Goal: Task Accomplishment & Management: Contribute content

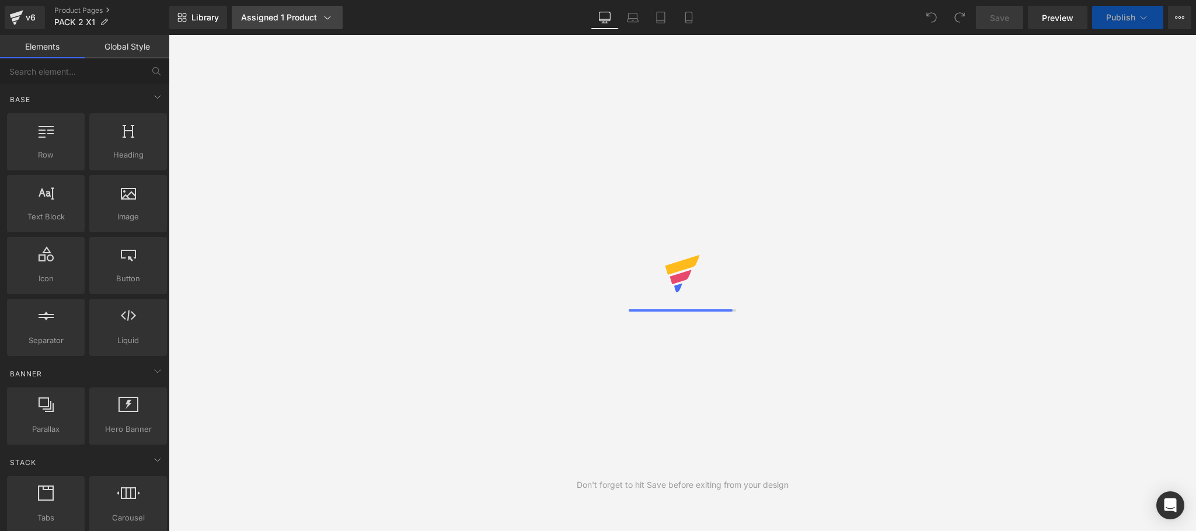
click at [292, 16] on div "Assigned 1 Product" at bounding box center [287, 18] width 92 height 12
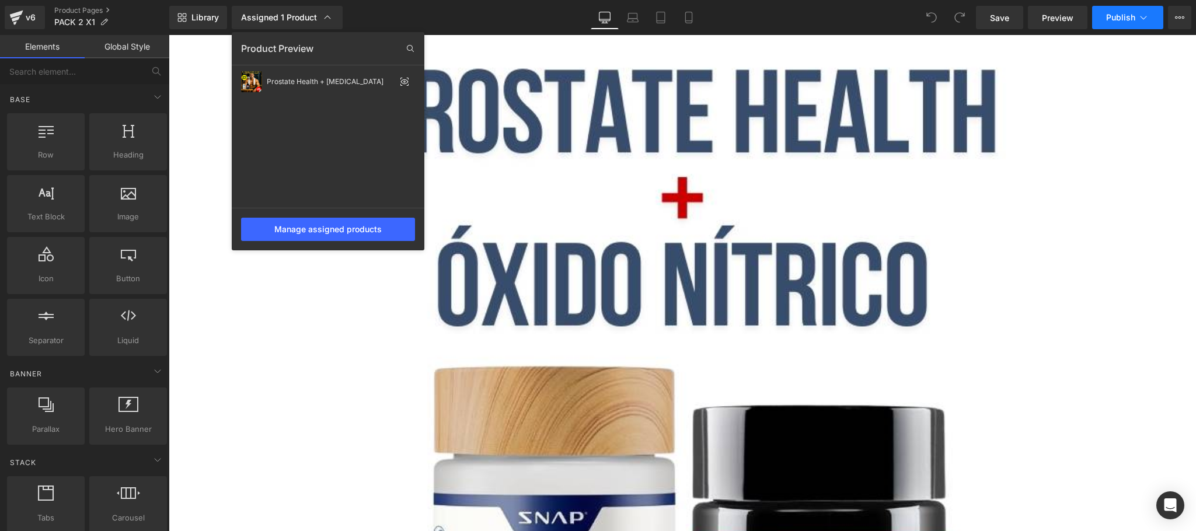
click at [1142, 18] on icon at bounding box center [1143, 18] width 6 height 4
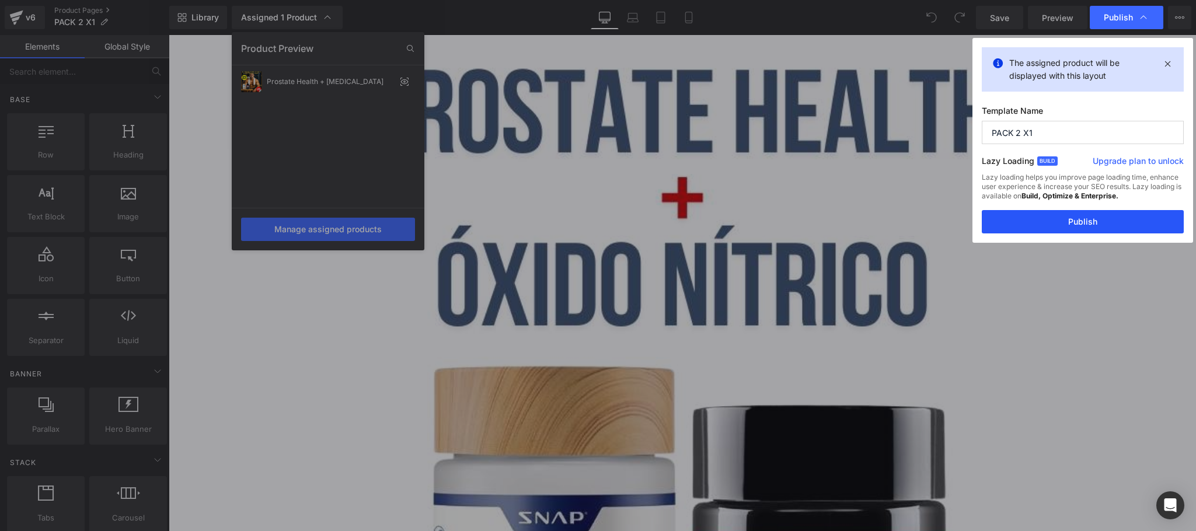
click at [1098, 225] on button "Publish" at bounding box center [1082, 221] width 202 height 23
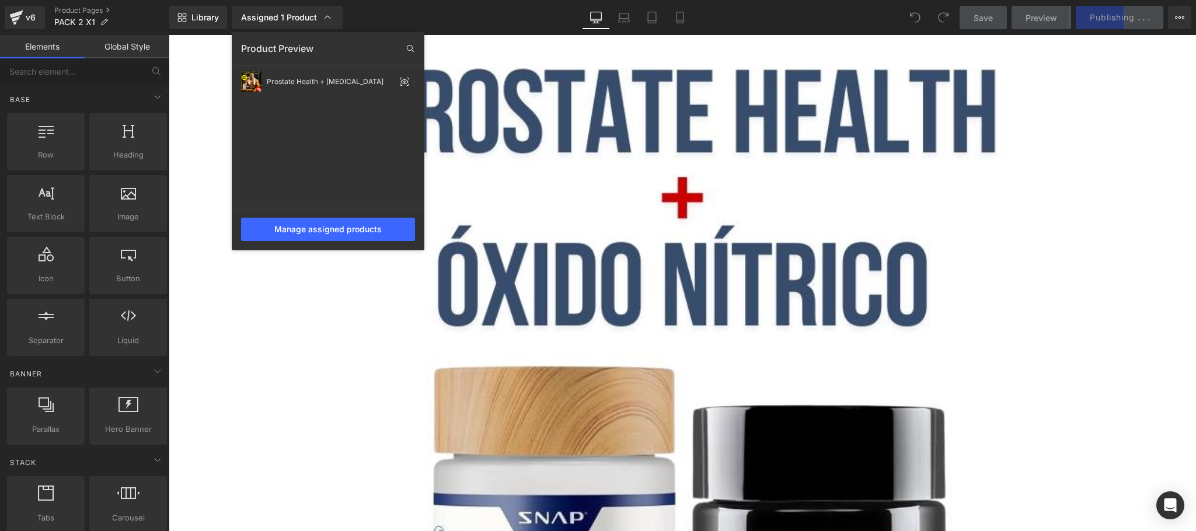
click at [695, 82] on div at bounding box center [682, 283] width 1027 height 496
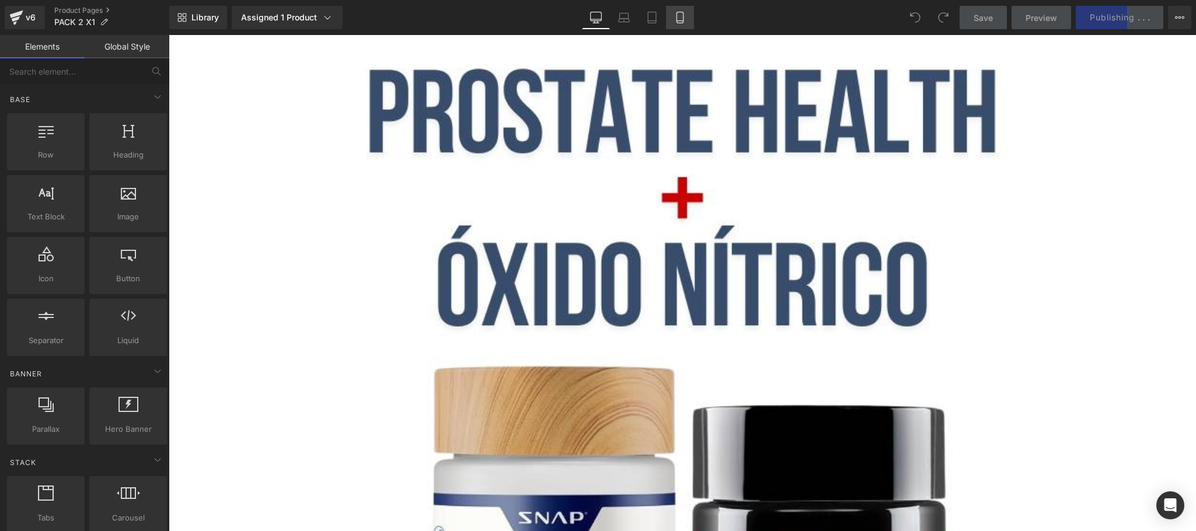
click at [674, 7] on link "Mobile" at bounding box center [680, 17] width 28 height 23
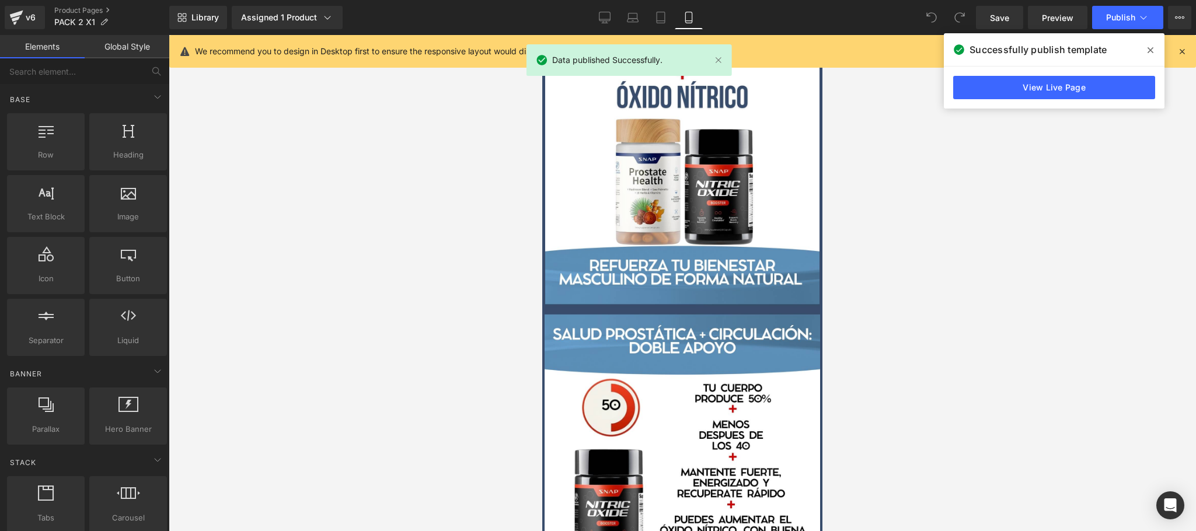
click at [1180, 55] on icon at bounding box center [1181, 51] width 11 height 11
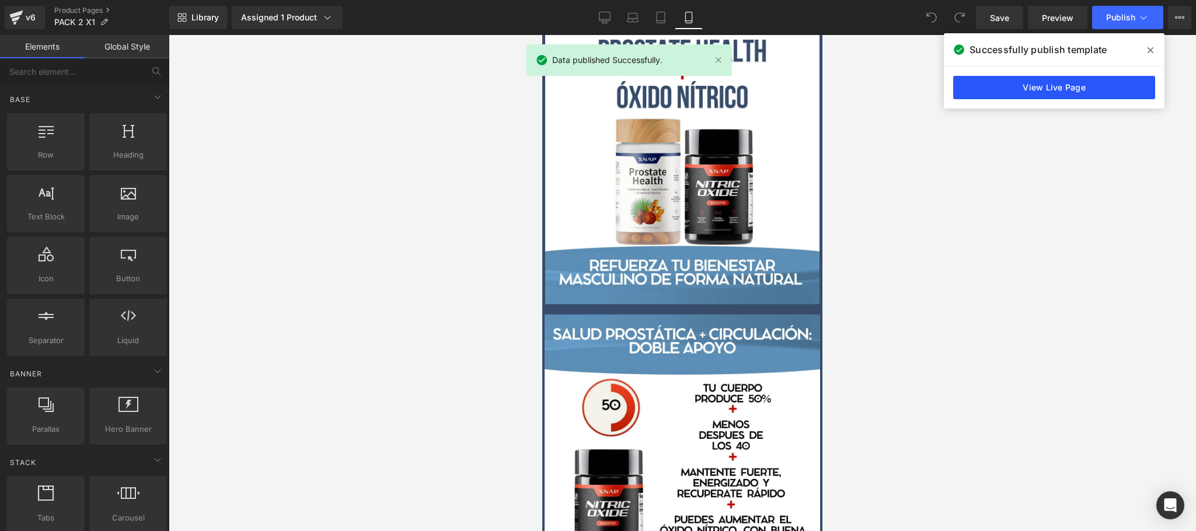
click at [1082, 92] on link "View Live Page" at bounding box center [1054, 87] width 202 height 23
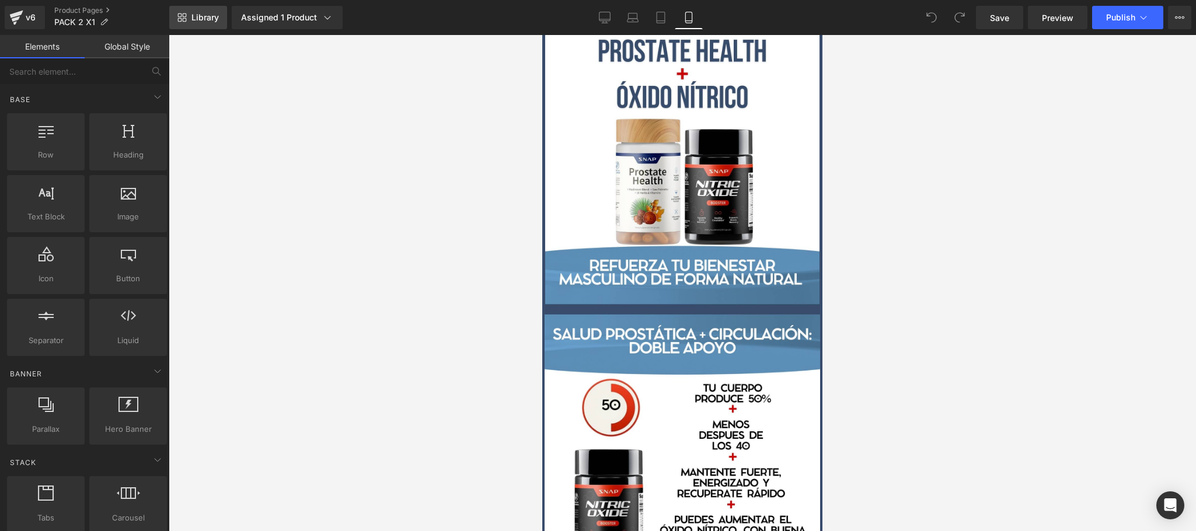
click at [214, 21] on span "Library" at bounding box center [204, 17] width 27 height 11
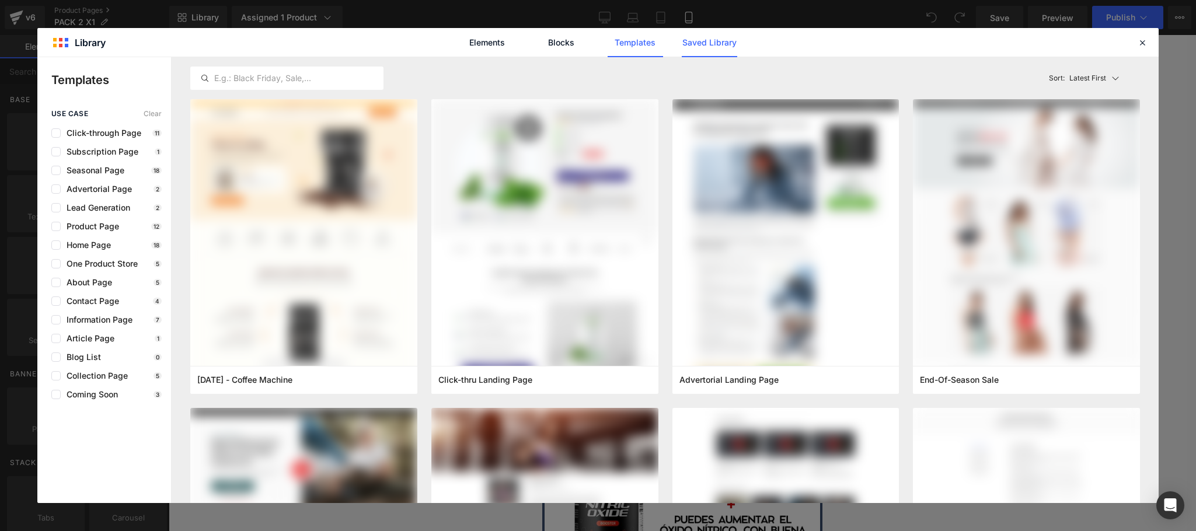
click at [709, 36] on link "Saved Library" at bounding box center [708, 42] width 55 height 29
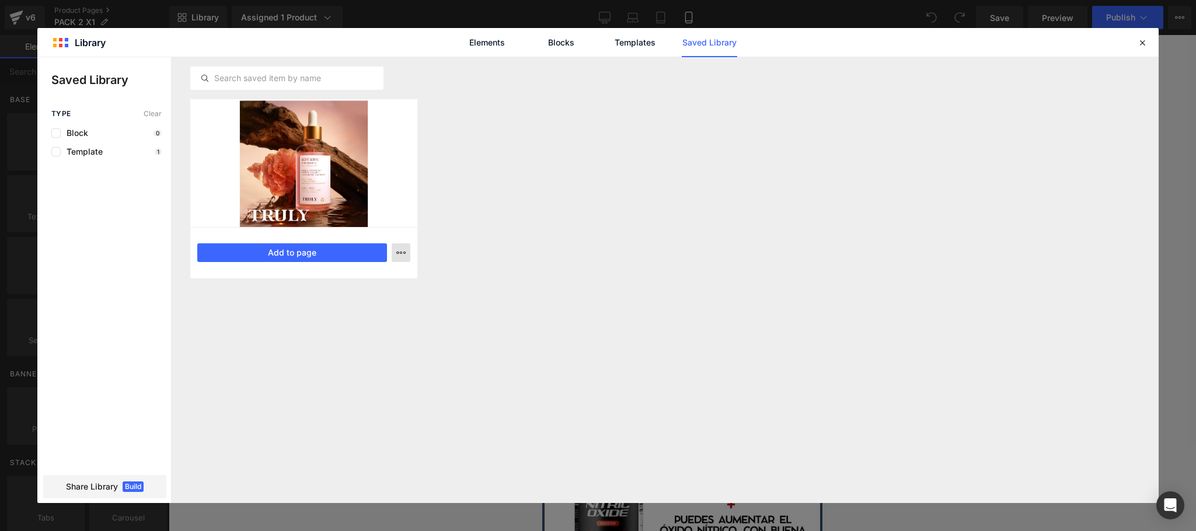
click at [399, 250] on icon "button" at bounding box center [400, 252] width 9 height 9
click at [310, 303] on p "Delete" at bounding box center [312, 303] width 25 height 11
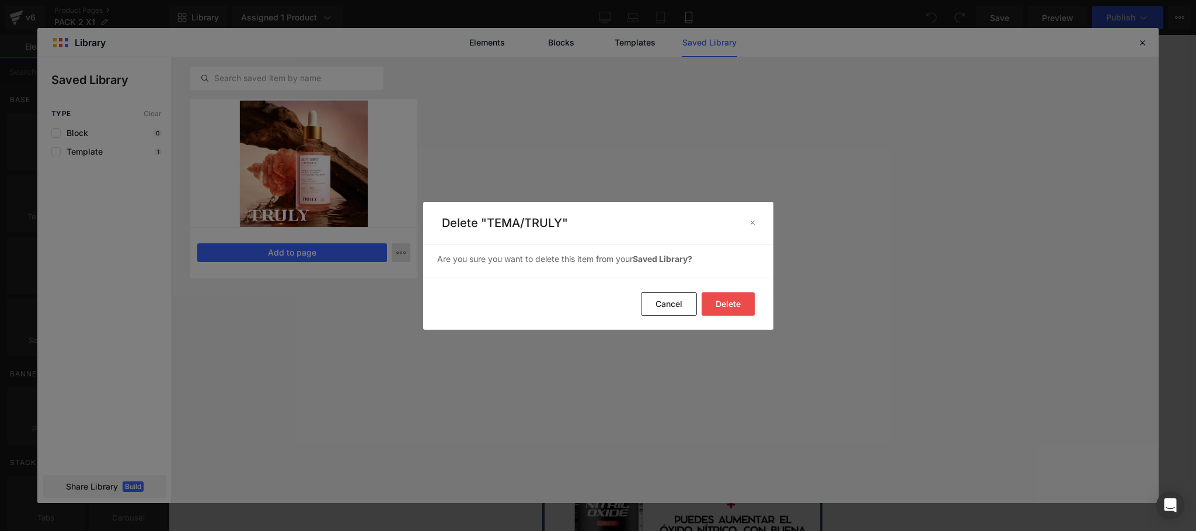
click at [713, 307] on button "Delete" at bounding box center [727, 303] width 53 height 23
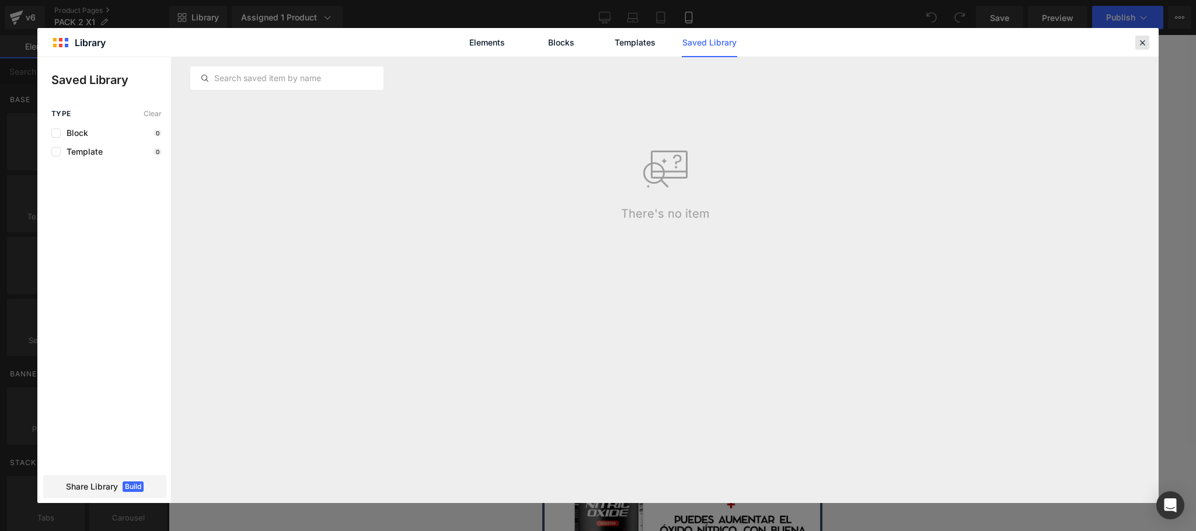
click at [1137, 41] on icon at bounding box center [1142, 42] width 11 height 11
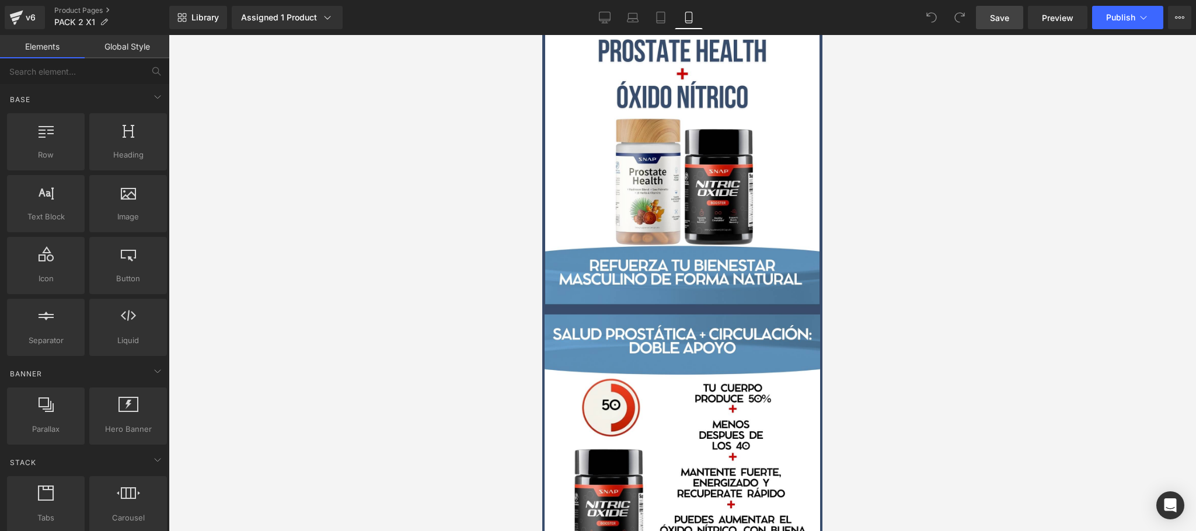
click at [1006, 16] on span "Save" at bounding box center [999, 18] width 19 height 12
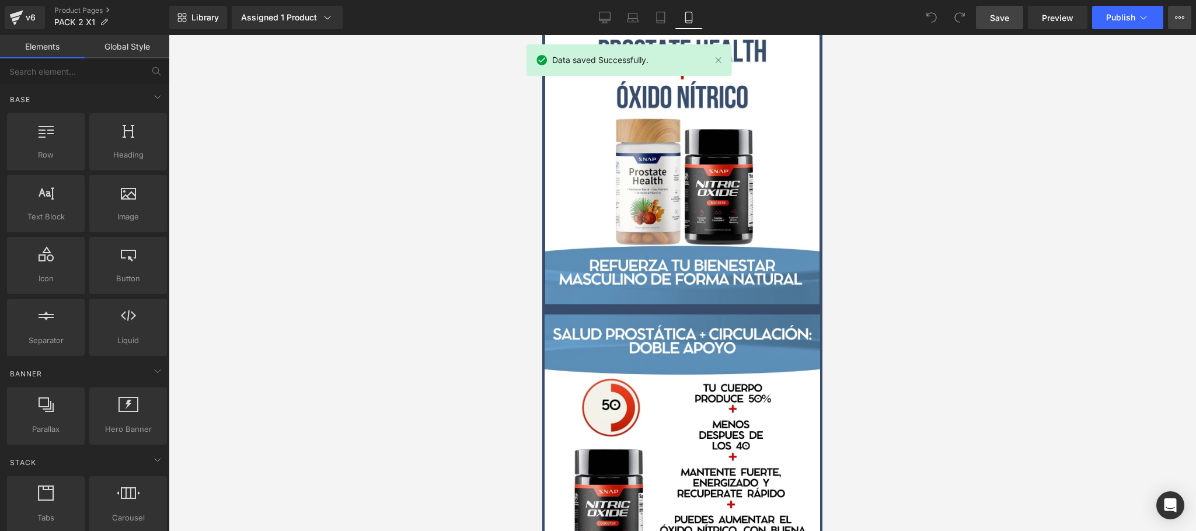
click at [1170, 20] on button "Upgrade Plan View Live Page View with current Template Save Template to Library…" at bounding box center [1179, 17] width 23 height 23
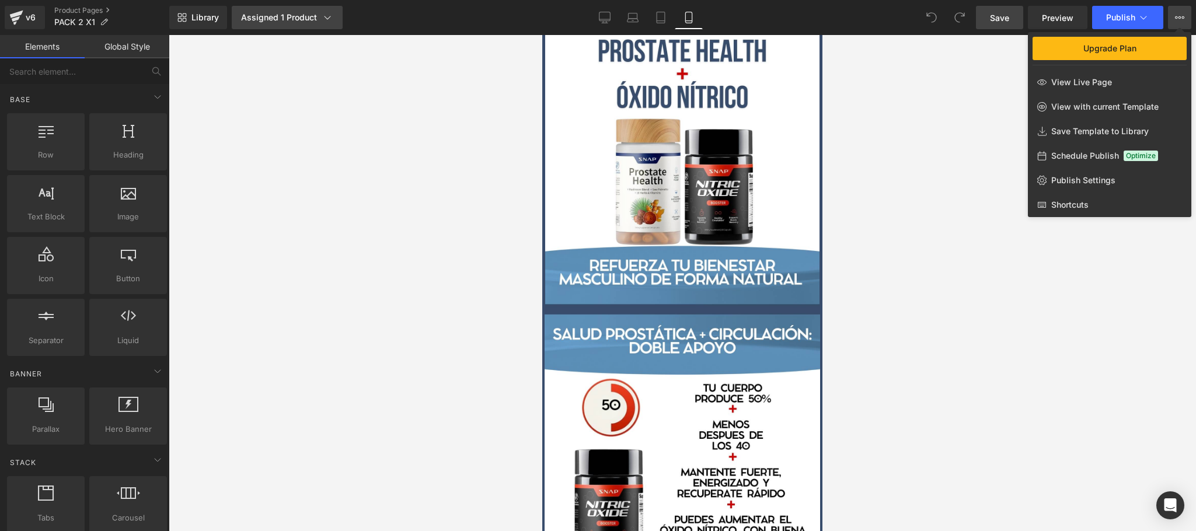
click at [319, 28] on link "Assigned 1 Product" at bounding box center [287, 17] width 111 height 23
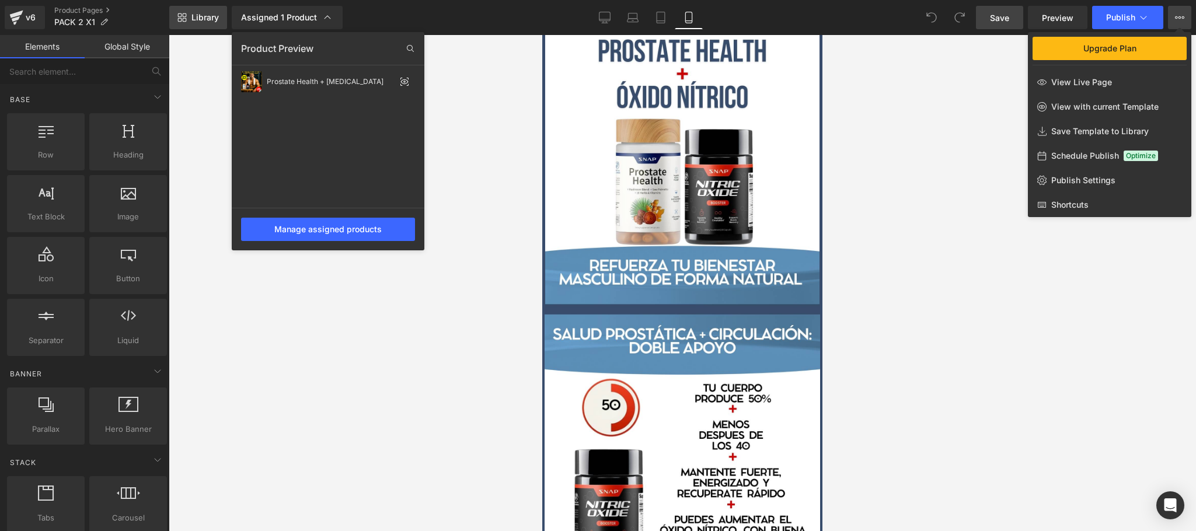
click at [186, 20] on icon at bounding box center [181, 17] width 9 height 9
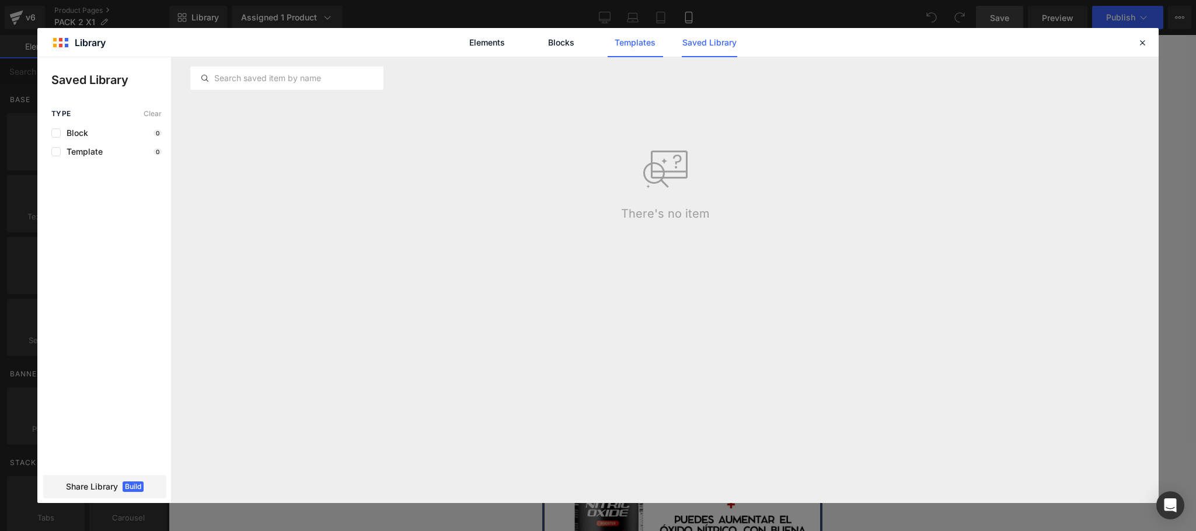
click at [611, 51] on link "Templates" at bounding box center [634, 42] width 55 height 29
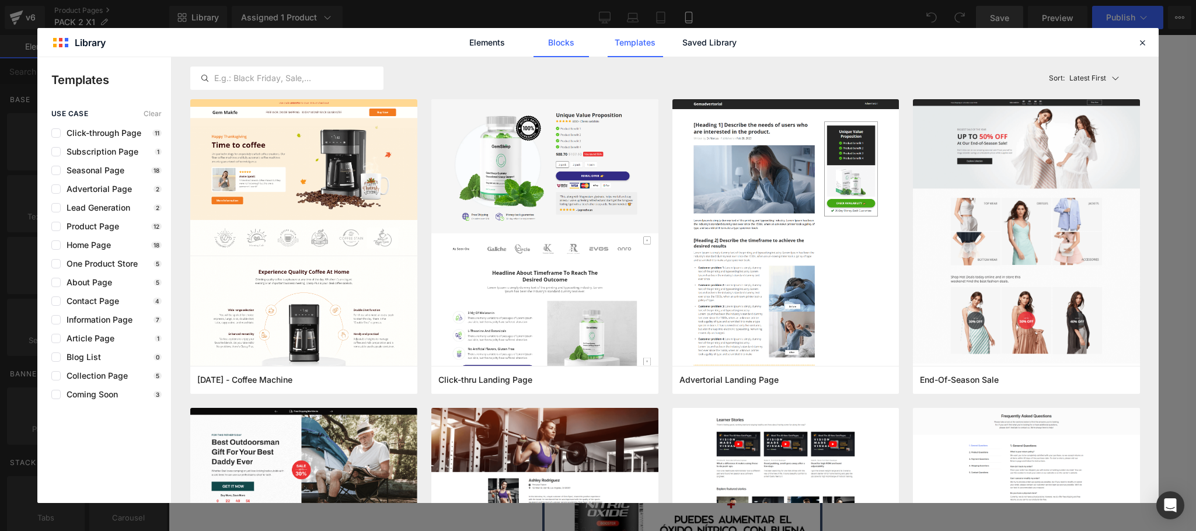
drag, startPoint x: 578, startPoint y: 39, endPoint x: 546, endPoint y: 47, distance: 32.5
click at [578, 39] on link "Blocks" at bounding box center [560, 42] width 55 height 29
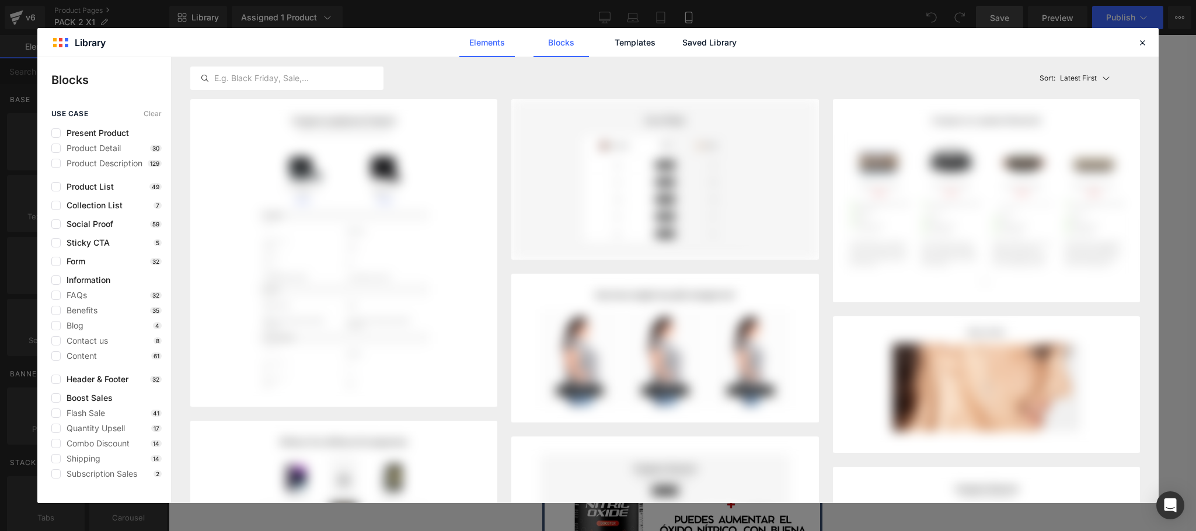
click at [482, 50] on link "Elements" at bounding box center [486, 42] width 55 height 29
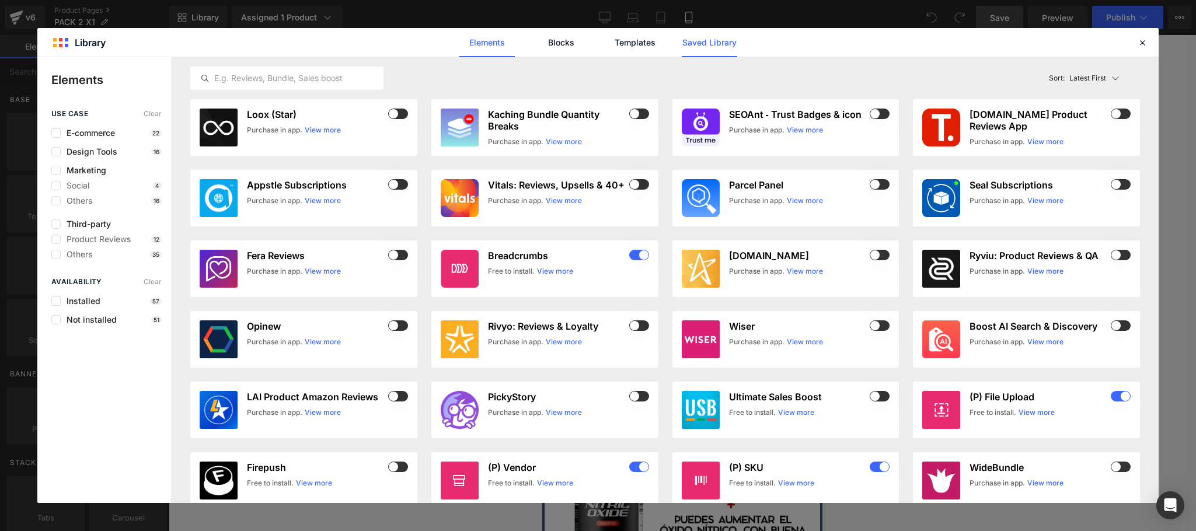
click at [706, 40] on link "Saved Library" at bounding box center [708, 42] width 55 height 29
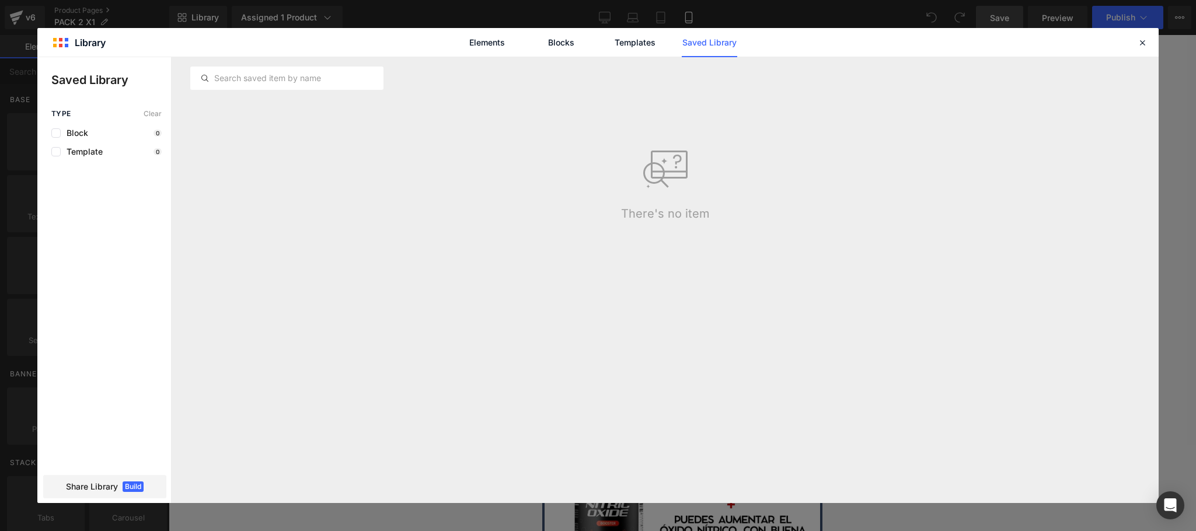
click at [659, 177] on icon at bounding box center [669, 165] width 37 height 28
click at [270, 81] on input "text" at bounding box center [287, 78] width 192 height 14
click at [1142, 41] on icon at bounding box center [1142, 42] width 11 height 11
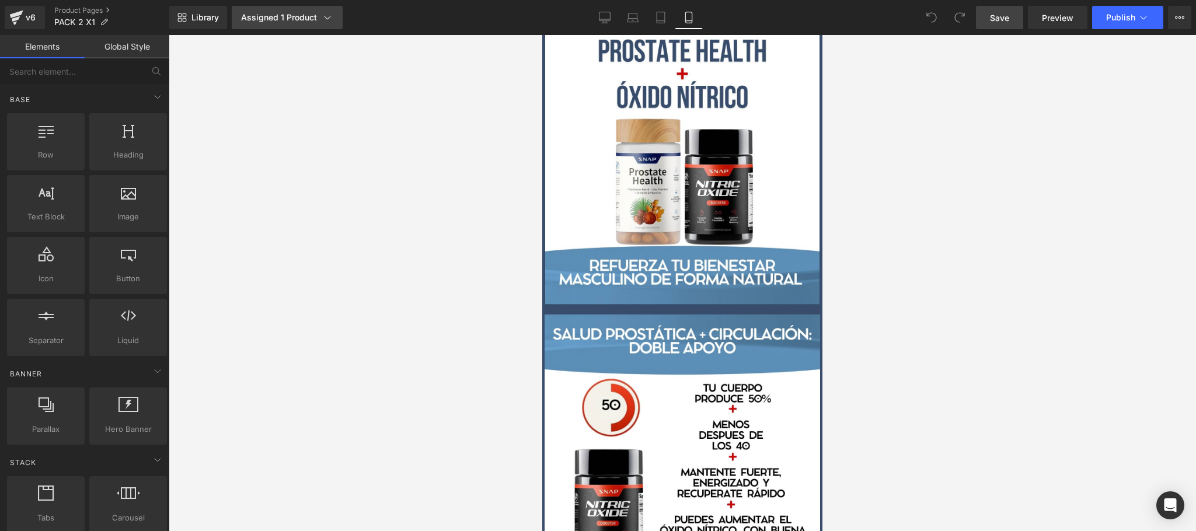
click at [313, 18] on div "Assigned 1 Product" at bounding box center [287, 18] width 92 height 12
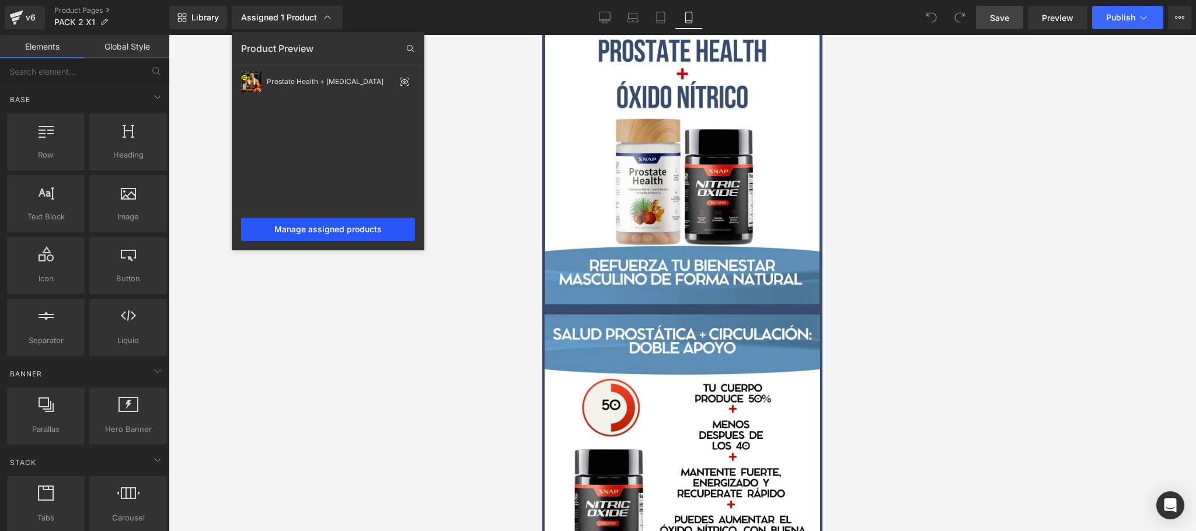
click at [389, 240] on div "Manage assigned products" at bounding box center [328, 229] width 174 height 23
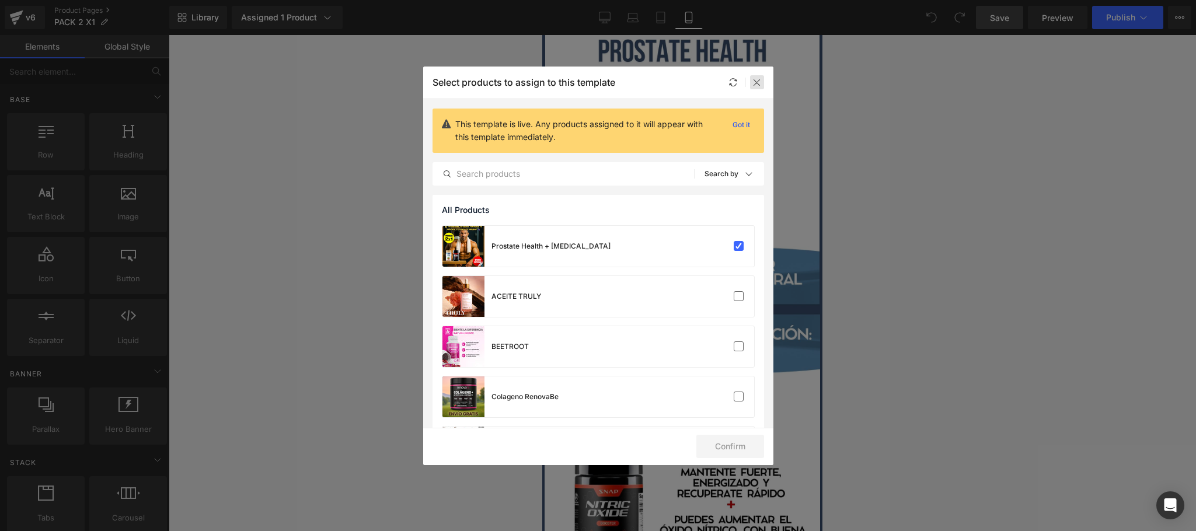
click at [755, 89] on div at bounding box center [757, 82] width 14 height 14
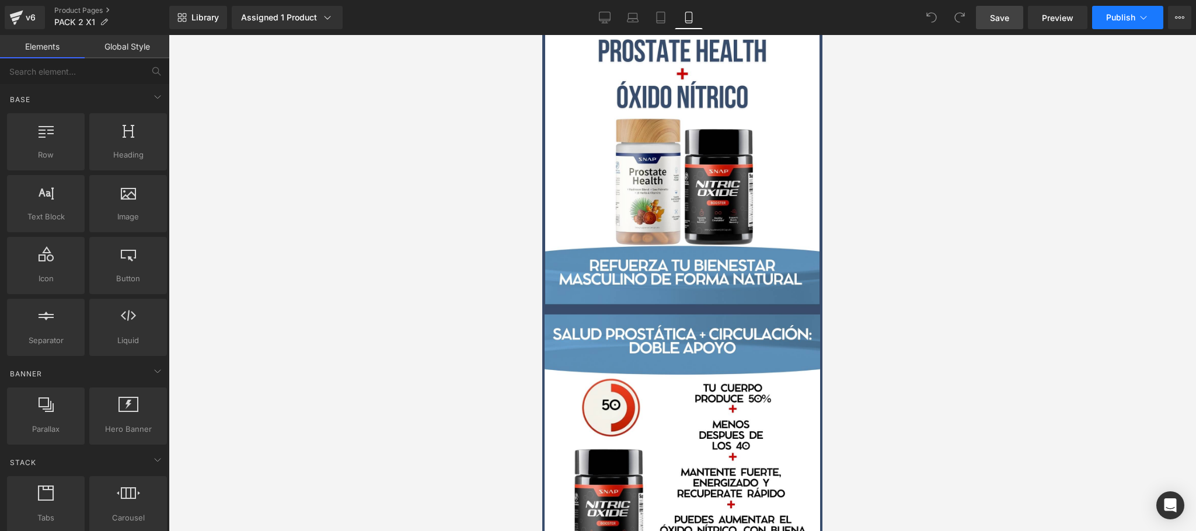
click at [1138, 16] on icon at bounding box center [1143, 18] width 12 height 12
click at [1179, 25] on button "Upgrade Plan View Live Page View with current Template Save Template to Library…" at bounding box center [1179, 17] width 23 height 23
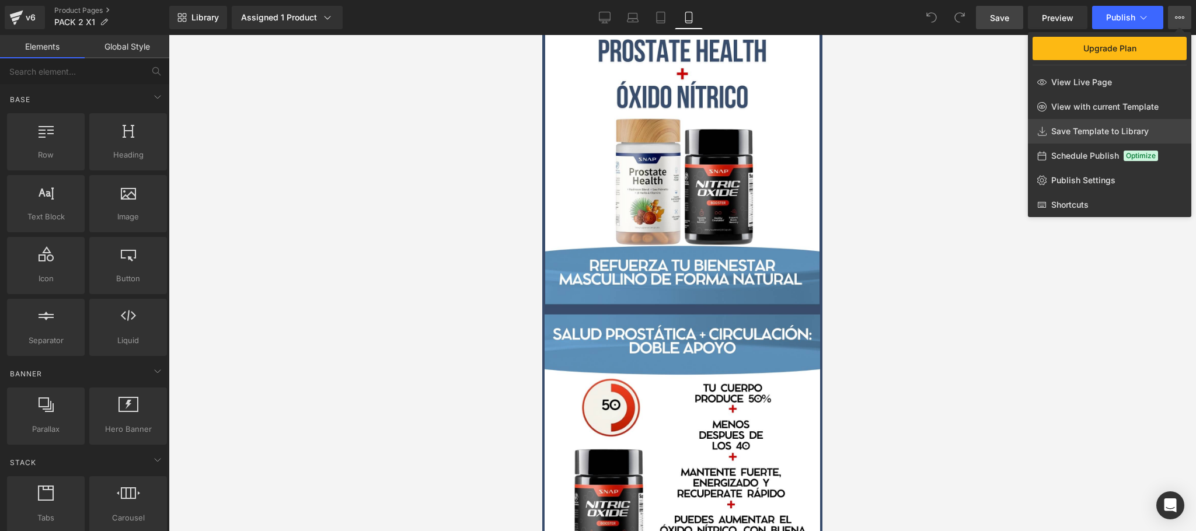
click at [1123, 131] on span "Save Template to Library" at bounding box center [1099, 131] width 97 height 11
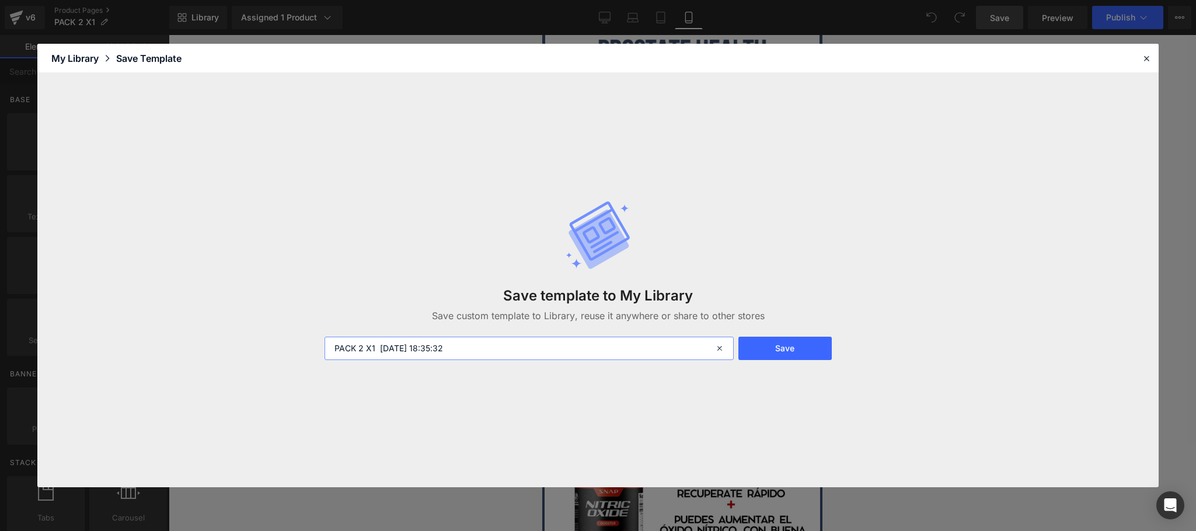
drag, startPoint x: 375, startPoint y: 349, endPoint x: 519, endPoint y: 349, distance: 143.5
click at [512, 347] on input "PACK 2 X1 2025-09-28 18:35:32" at bounding box center [528, 348] width 408 height 23
type input "PACK 2 X1"
click at [766, 350] on button "Save" at bounding box center [784, 348] width 93 height 23
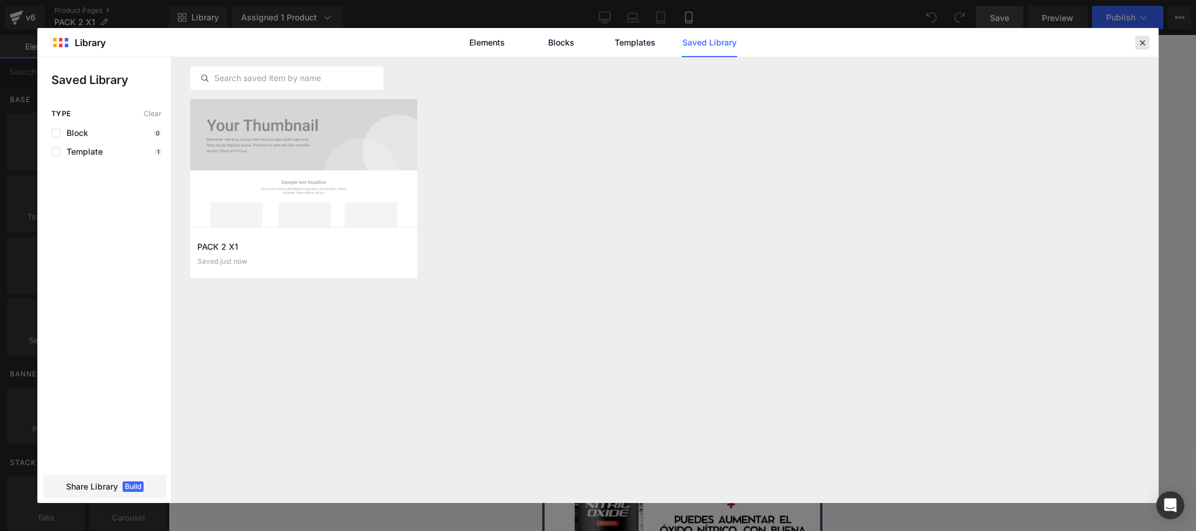
click at [1147, 41] on icon at bounding box center [1142, 42] width 11 height 11
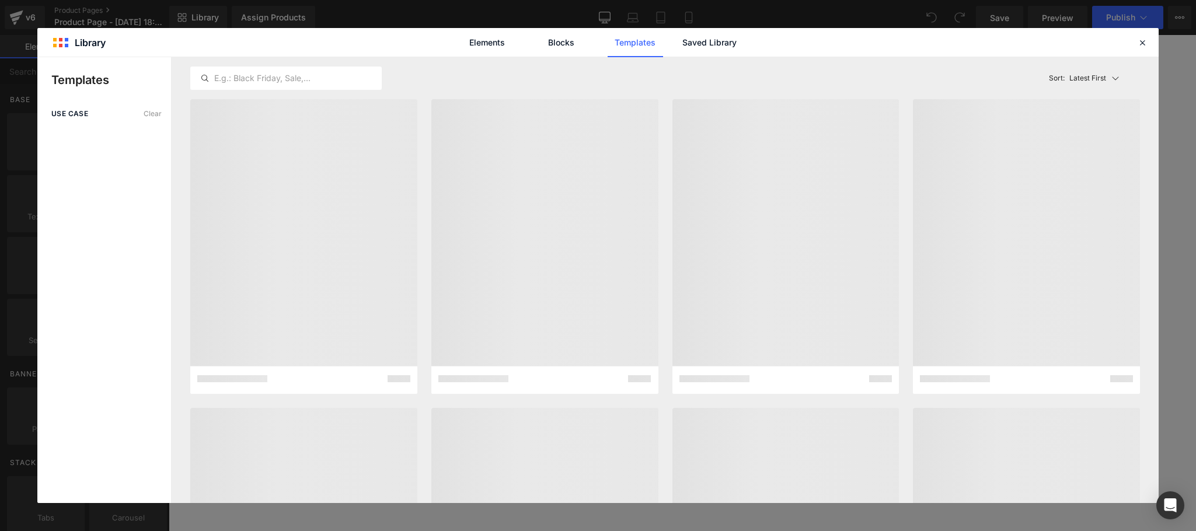
click at [741, 41] on div "Elements Blocks Templates Saved Library" at bounding box center [598, 42] width 296 height 29
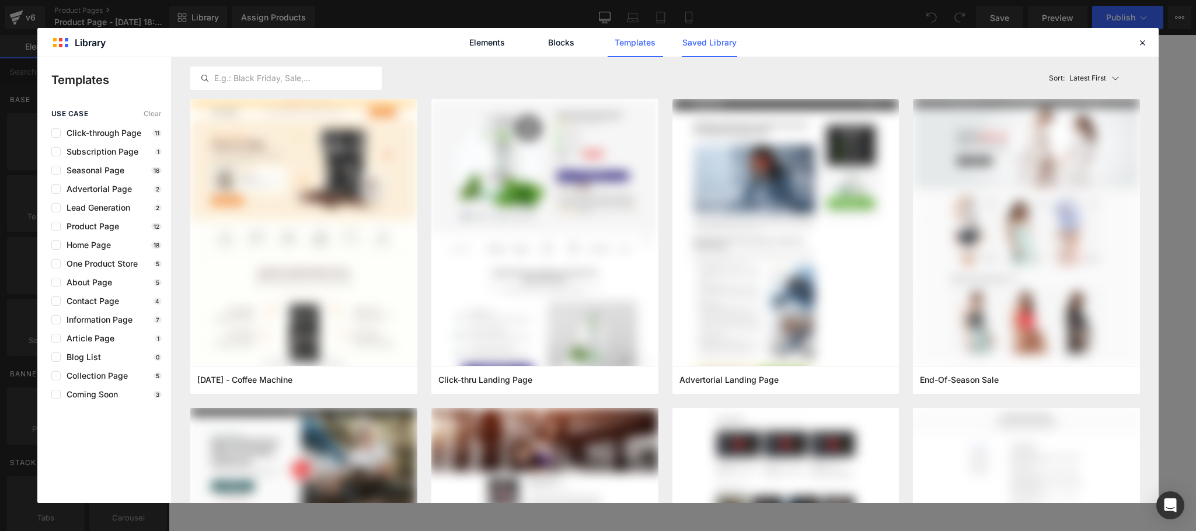
click at [735, 42] on link "Saved Library" at bounding box center [708, 42] width 55 height 29
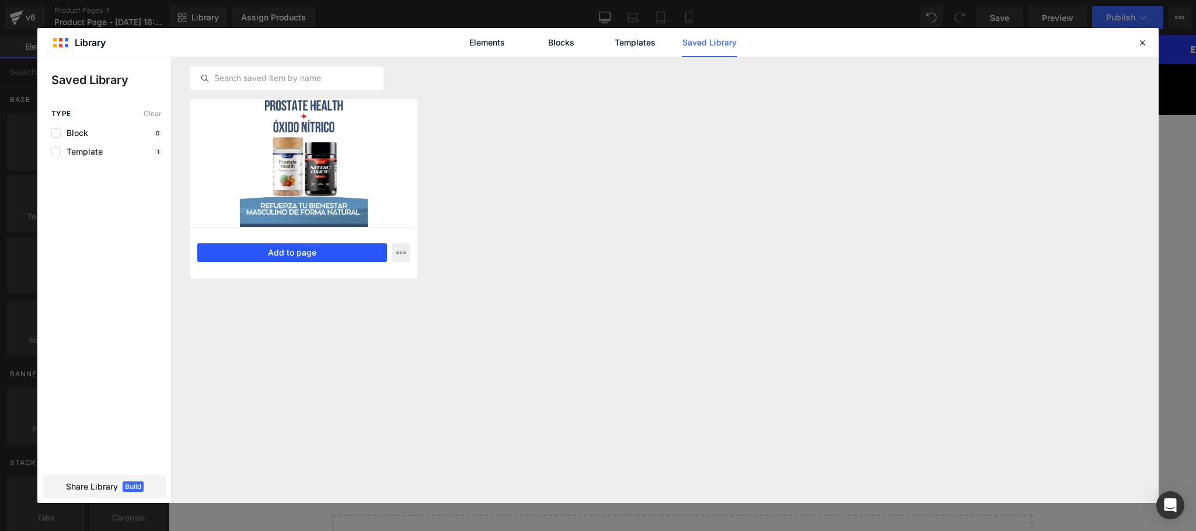
click at [312, 252] on button "Add to page" at bounding box center [292, 252] width 190 height 19
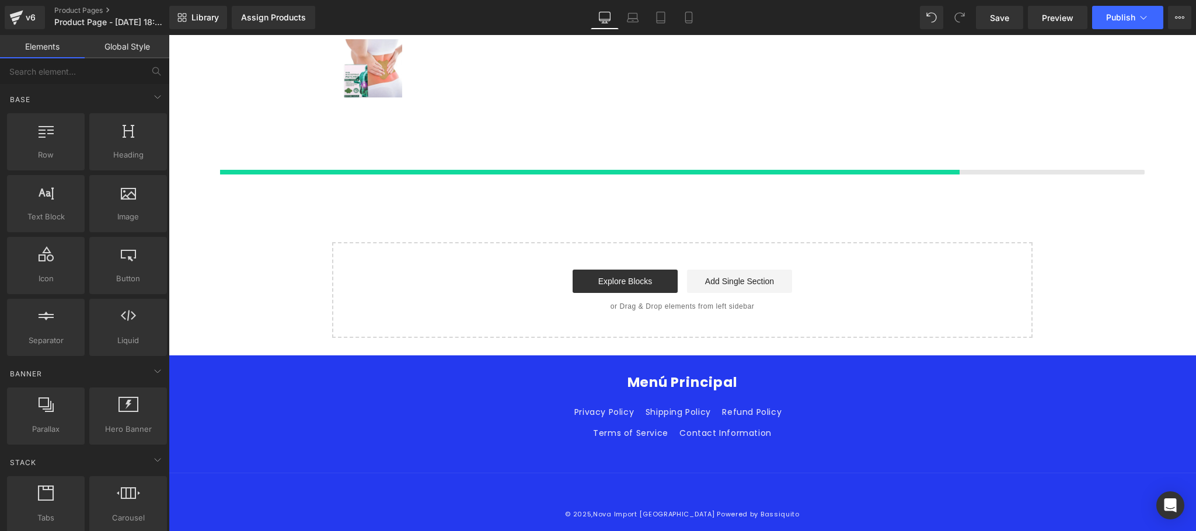
scroll to position [226, 0]
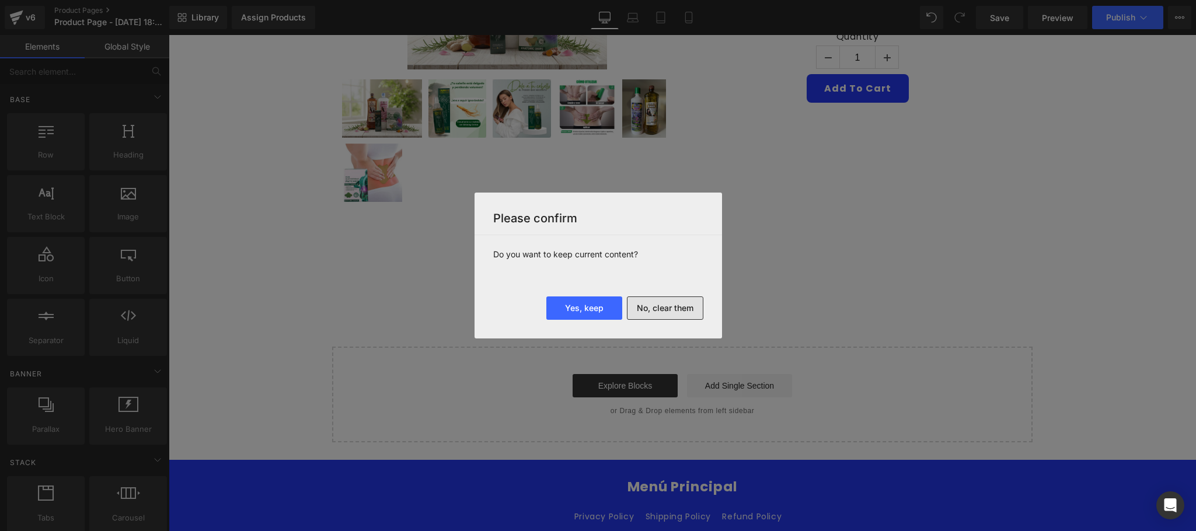
click at [656, 303] on button "No, clear them" at bounding box center [665, 307] width 76 height 23
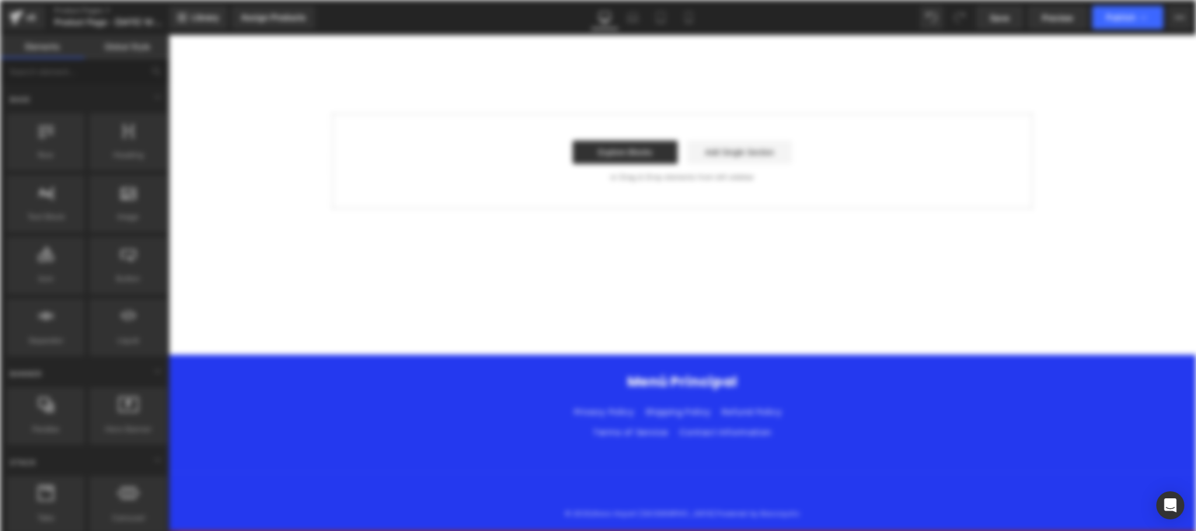
scroll to position [0, 0]
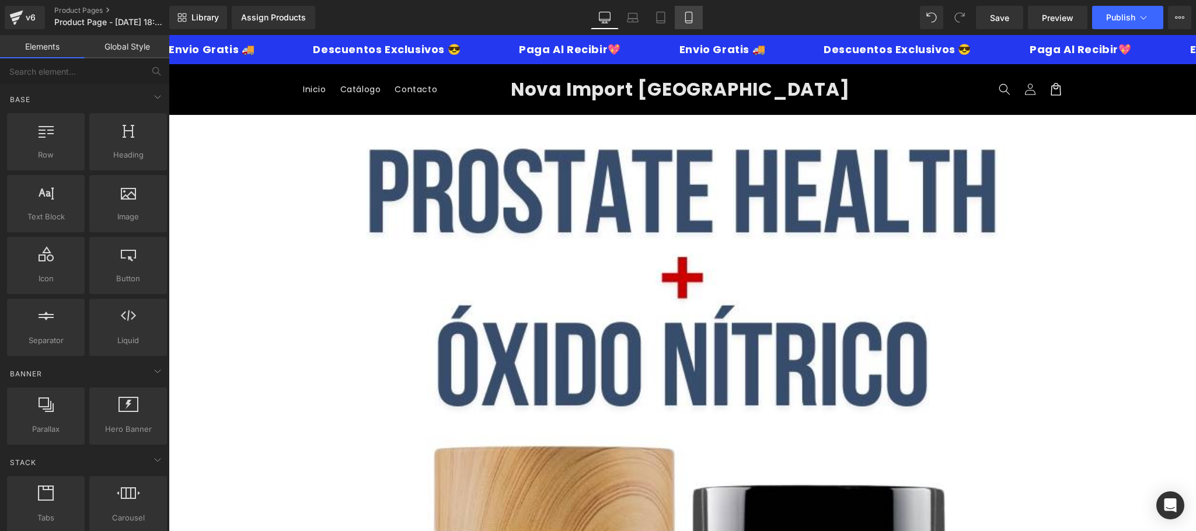
click at [687, 16] on icon at bounding box center [689, 18] width 12 height 12
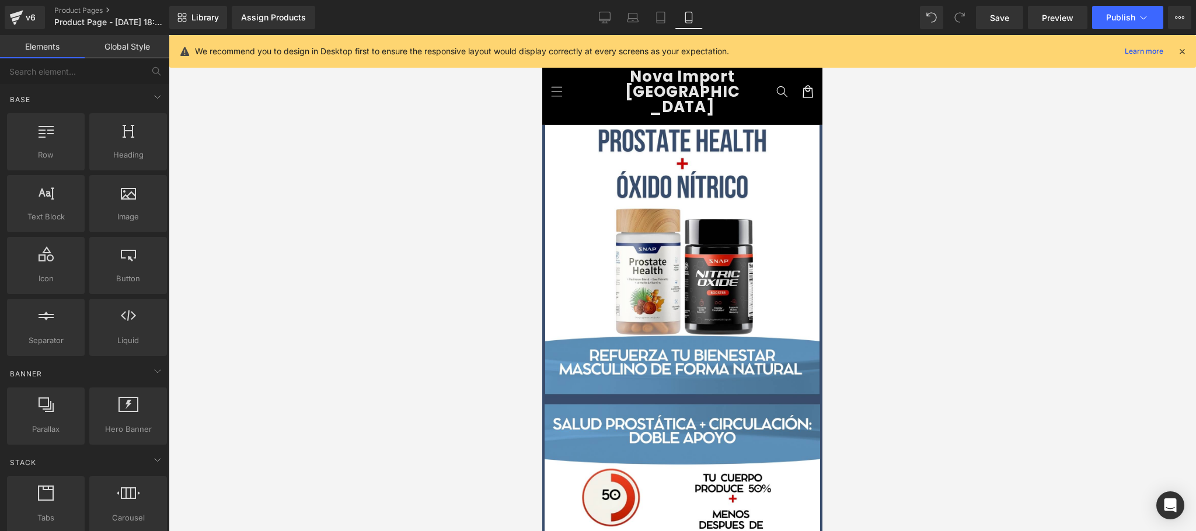
click at [1187, 53] on icon at bounding box center [1181, 51] width 11 height 11
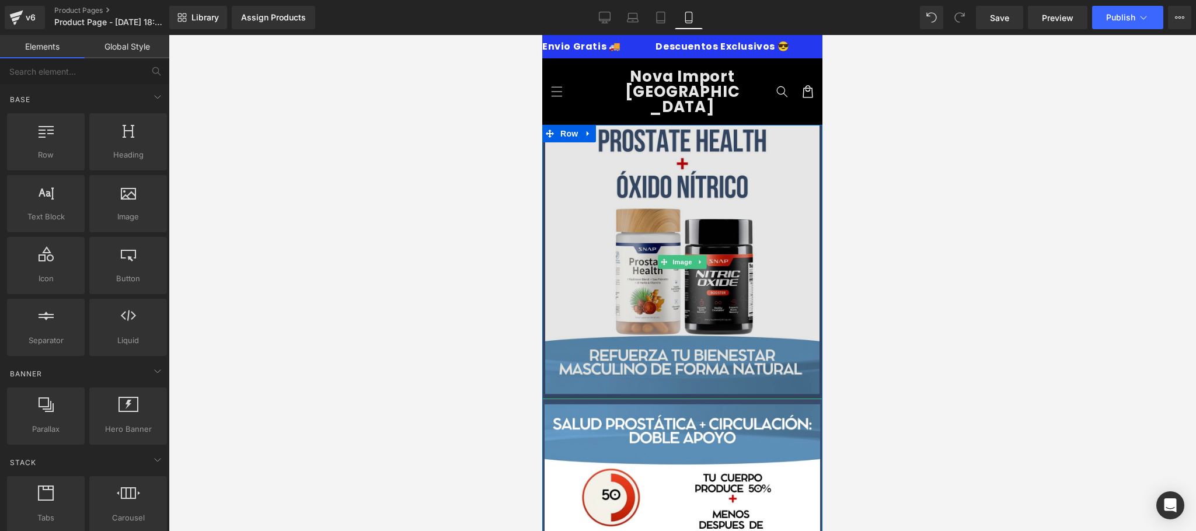
drag, startPoint x: 702, startPoint y: 218, endPoint x: 1415, endPoint y: 49, distance: 733.2
click at [702, 218] on img at bounding box center [682, 262] width 280 height 274
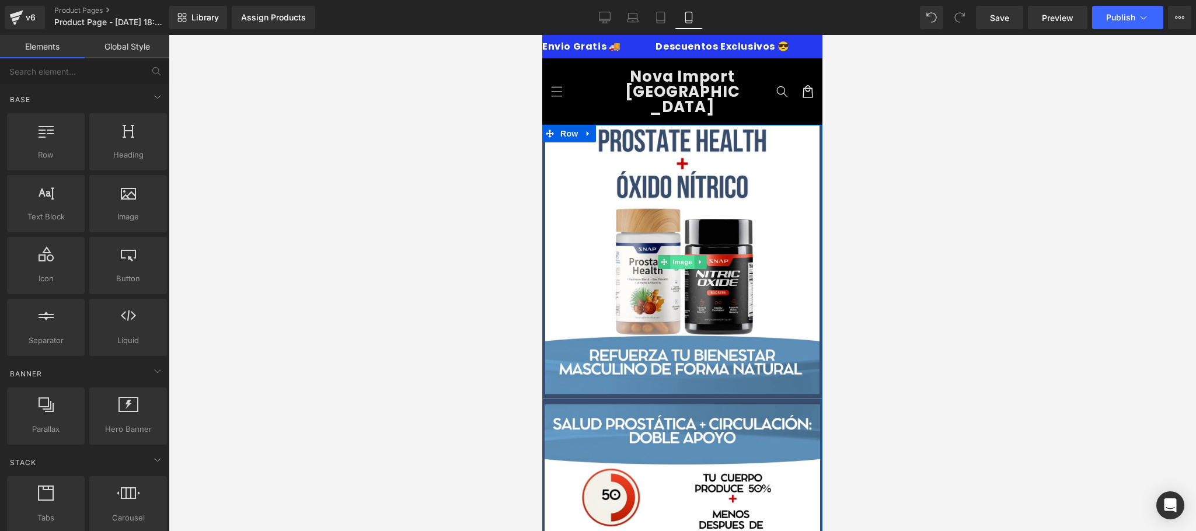
click at [678, 215] on img at bounding box center [682, 262] width 280 height 274
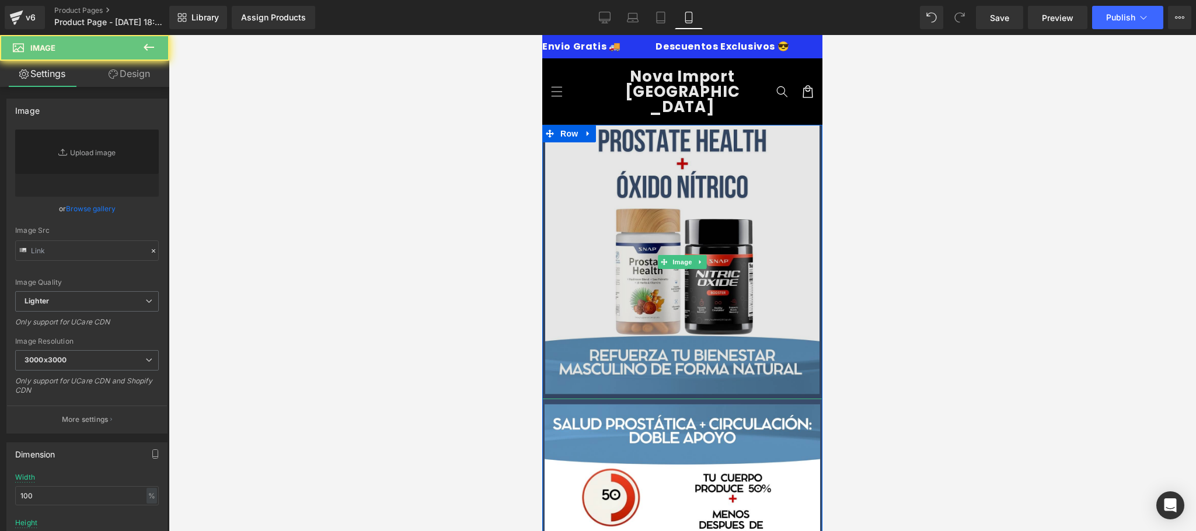
click at [674, 255] on span "Image" at bounding box center [682, 262] width 25 height 14
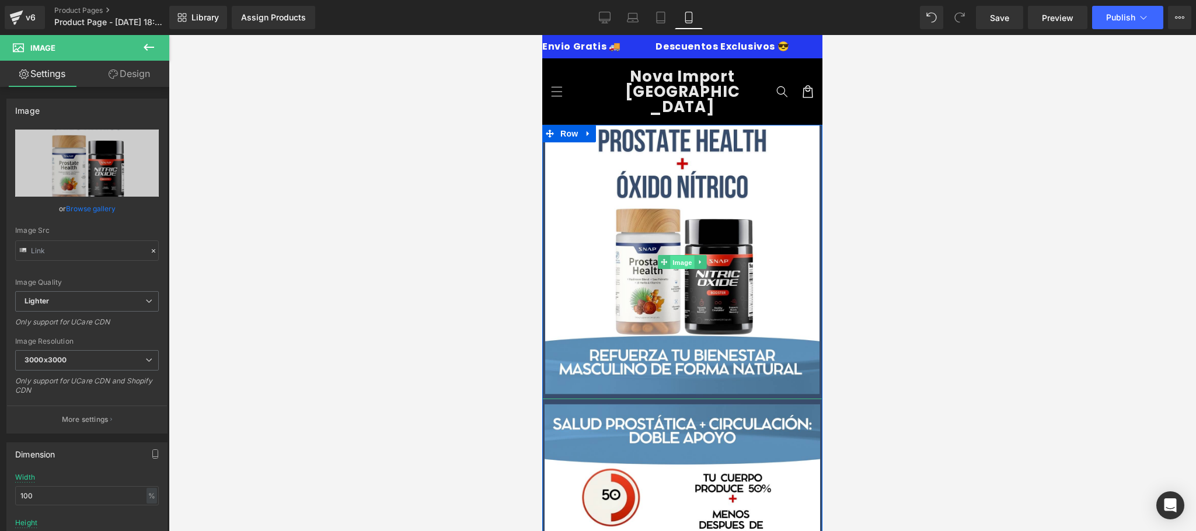
type input "[URL][DOMAIN_NAME]"
click at [100, 208] on link "Browse gallery" at bounding box center [91, 208] width 50 height 20
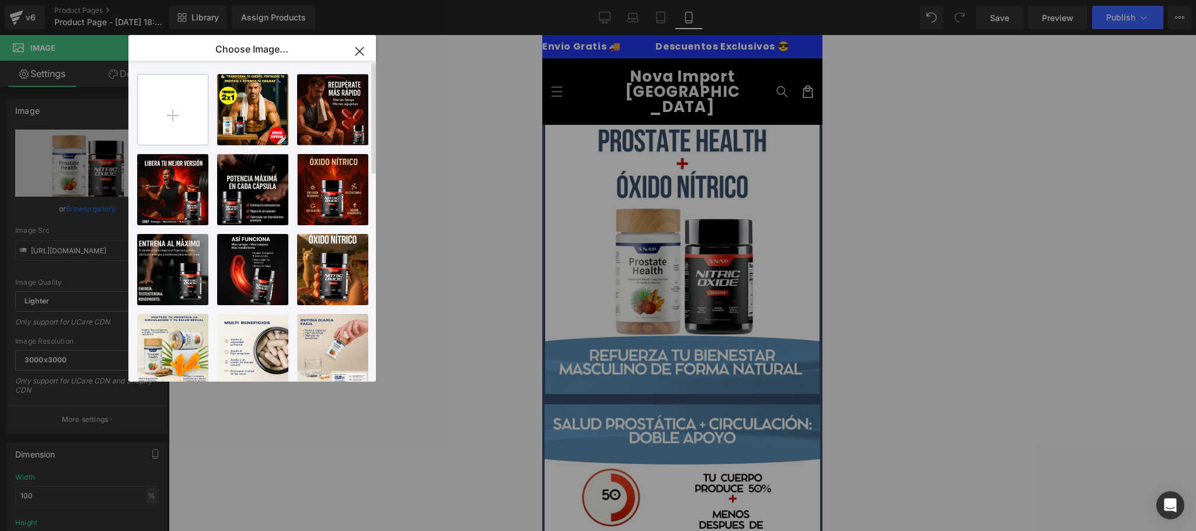
click at [172, 114] on input "file" at bounding box center [173, 110] width 70 height 70
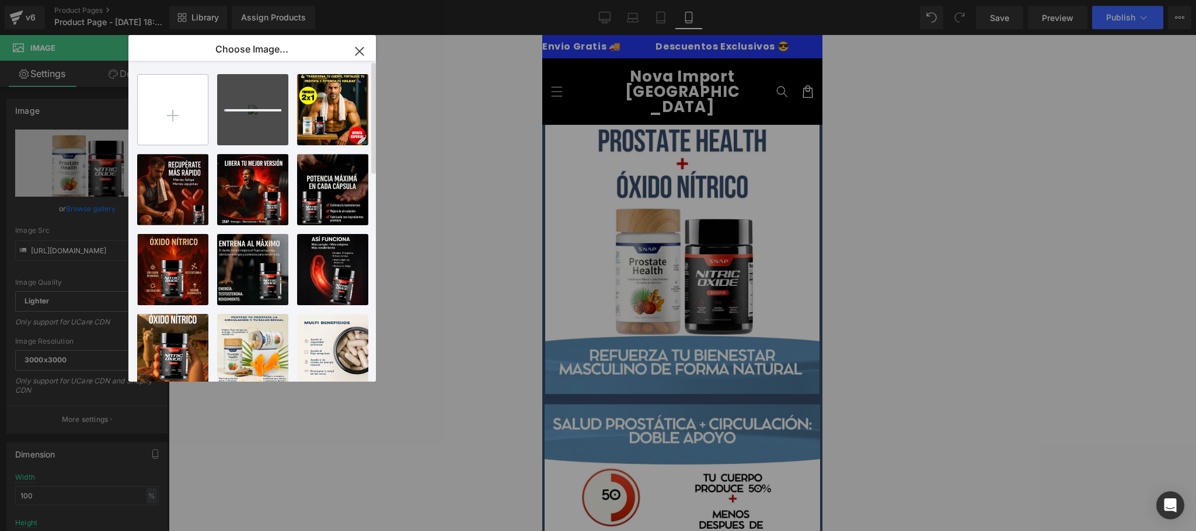
click at [169, 113] on input "file" at bounding box center [173, 110] width 70 height 70
type input "C:\fakepath\69.jpg"
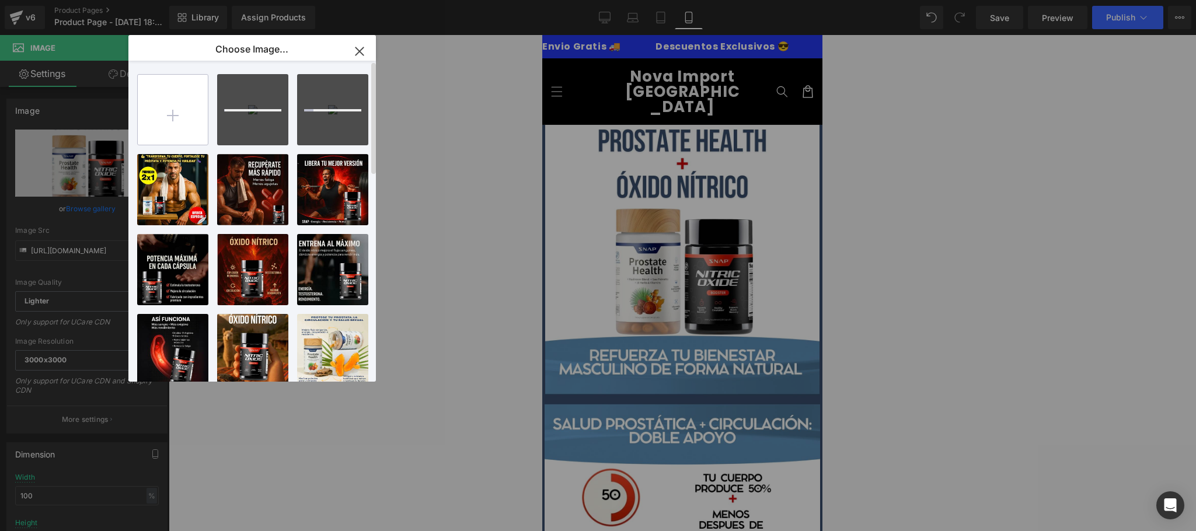
click at [162, 111] on input "file" at bounding box center [173, 110] width 70 height 70
type input "C:\fakepath\70.jpg"
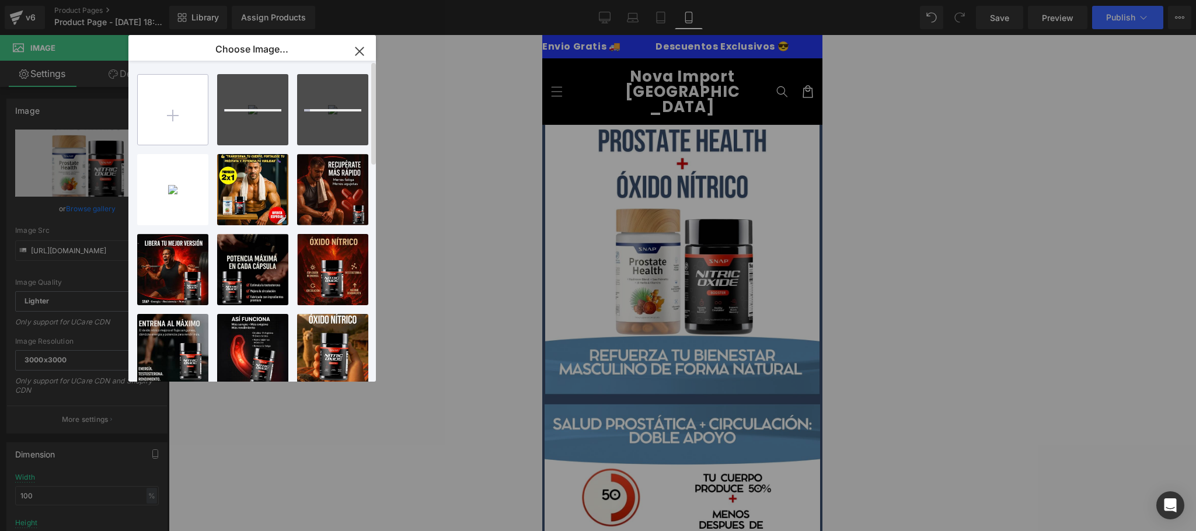
click at [182, 117] on input "file" at bounding box center [173, 110] width 70 height 70
type input "C:\fakepath\71.jpg"
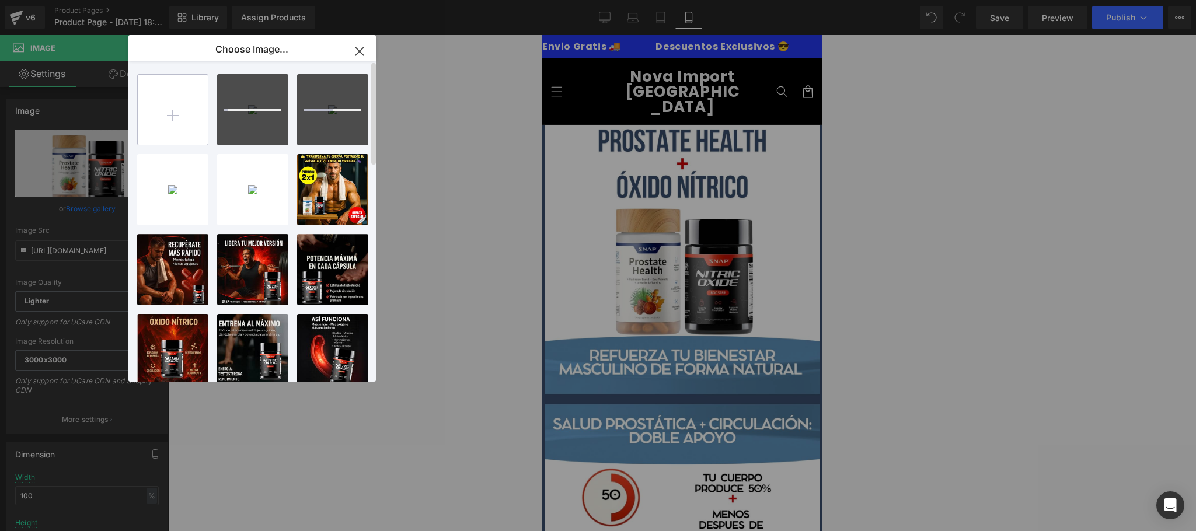
click at [184, 104] on input "file" at bounding box center [173, 110] width 70 height 70
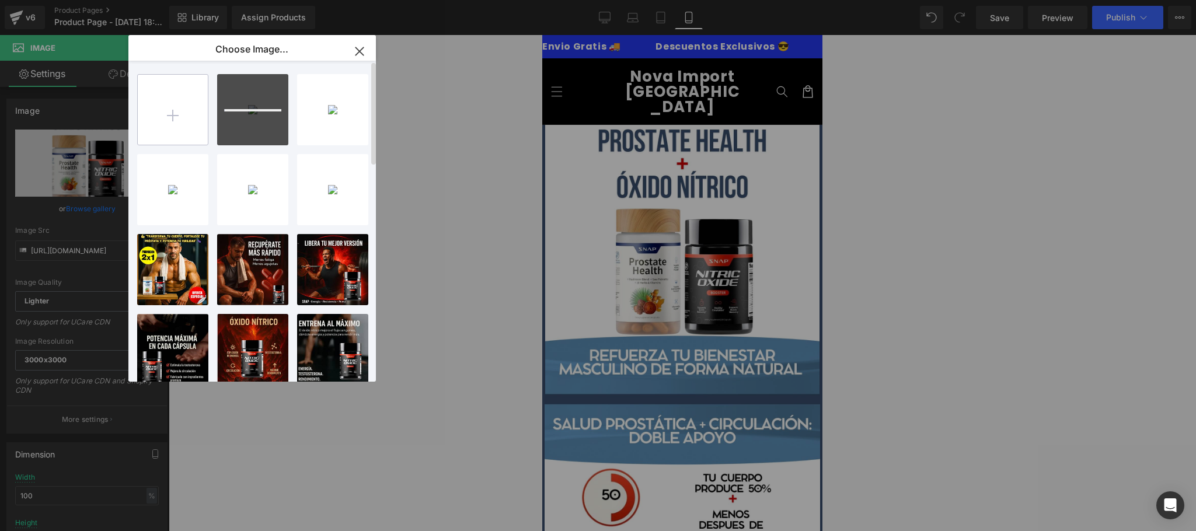
click at [166, 124] on input "file" at bounding box center [173, 110] width 70 height 70
type input "C:\fakepath\73.jpg"
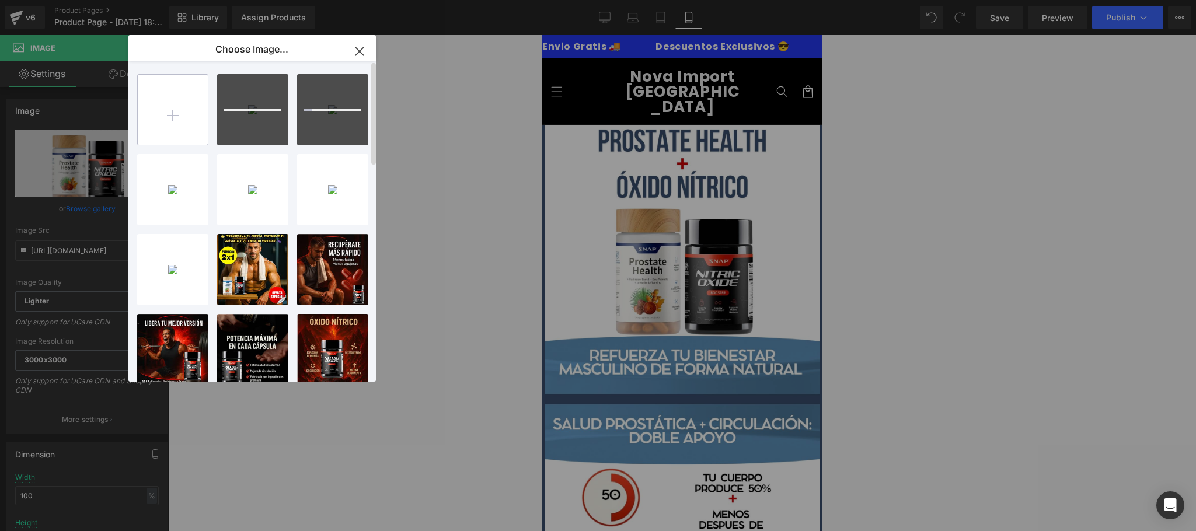
click at [179, 110] on input "file" at bounding box center [173, 110] width 70 height 70
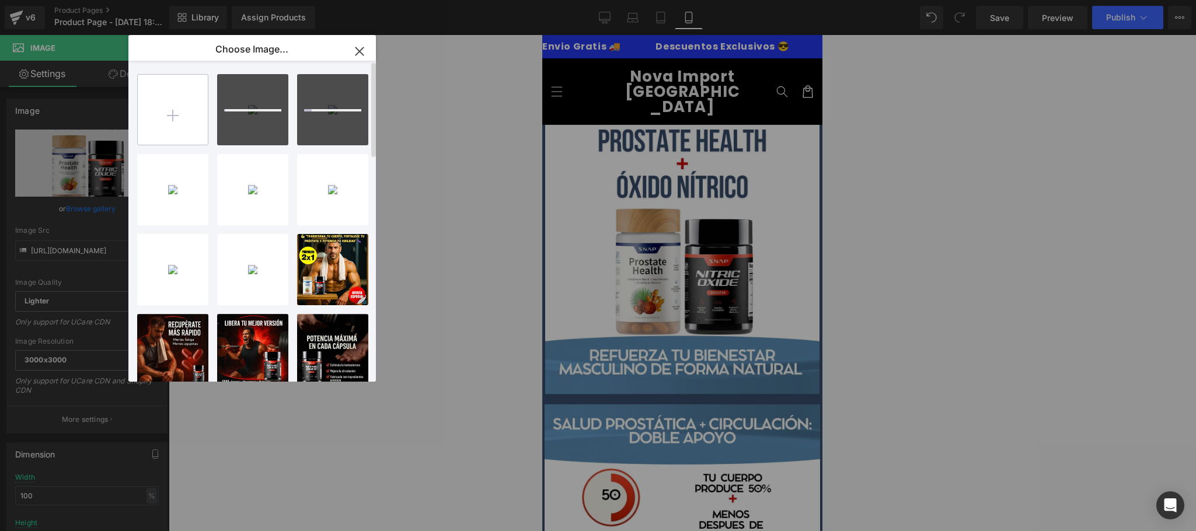
click at [177, 110] on input "file" at bounding box center [173, 110] width 70 height 70
type input "C:\fakepath\75.jpg"
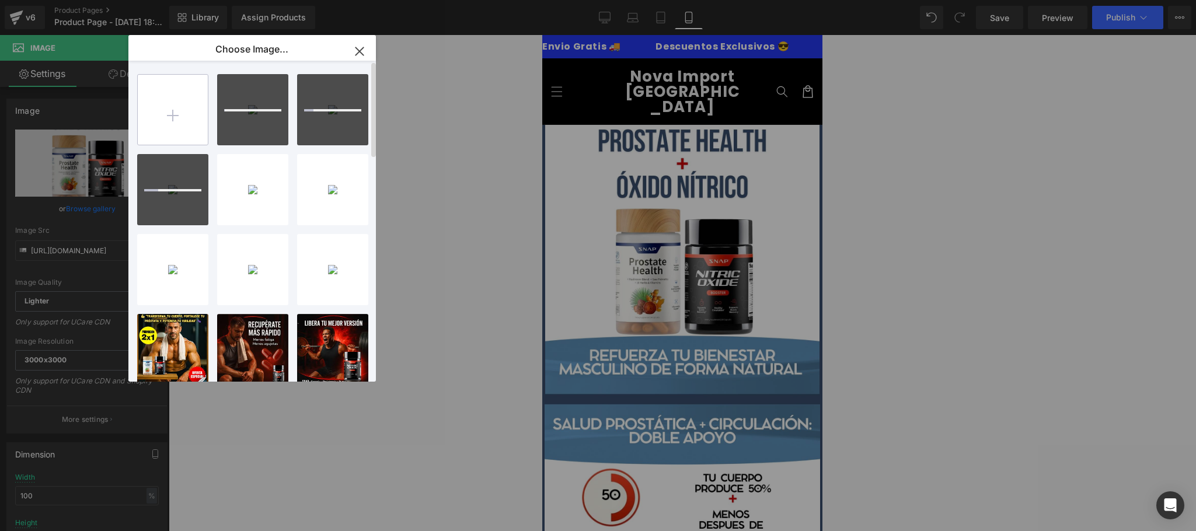
click at [172, 116] on input "file" at bounding box center [173, 110] width 70 height 70
type input "C:\fakepath\76.jpg"
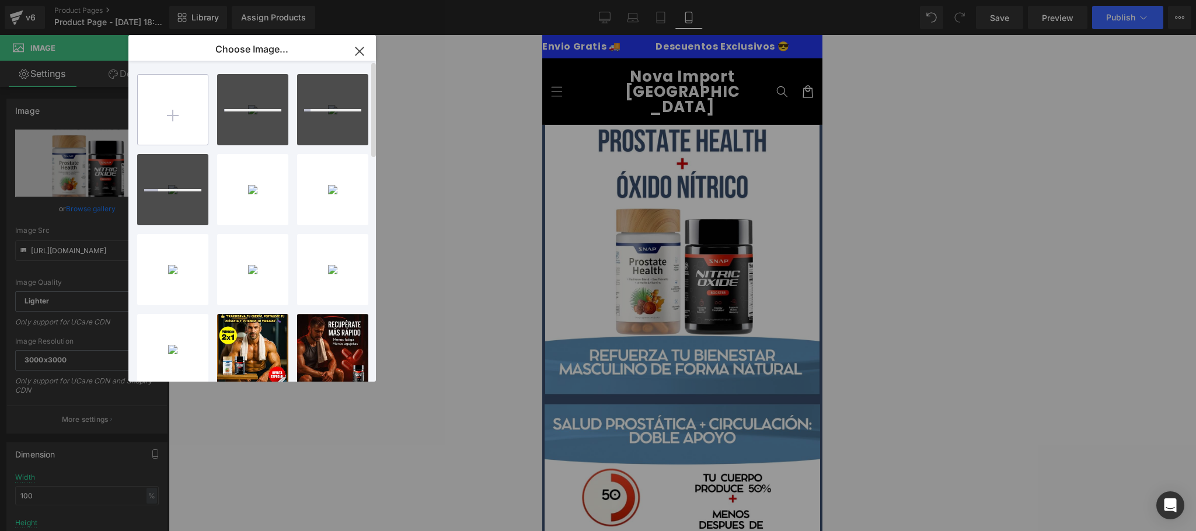
click at [177, 117] on input "file" at bounding box center [173, 110] width 70 height 70
type input "C:\fakepath\77.jpg"
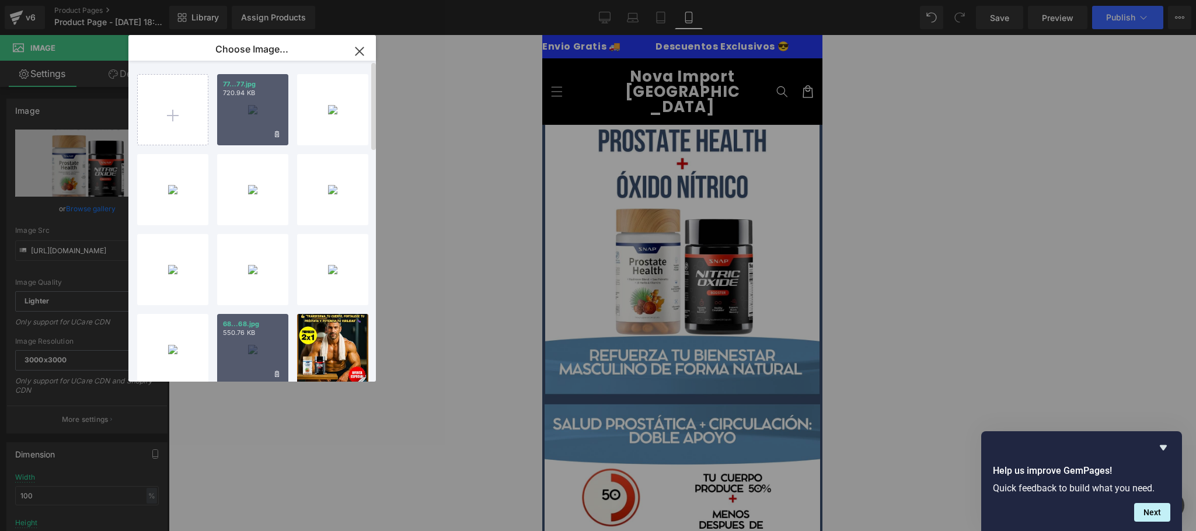
click at [268, 359] on div "68...68.jpg 550.76 KB" at bounding box center [252, 349] width 71 height 71
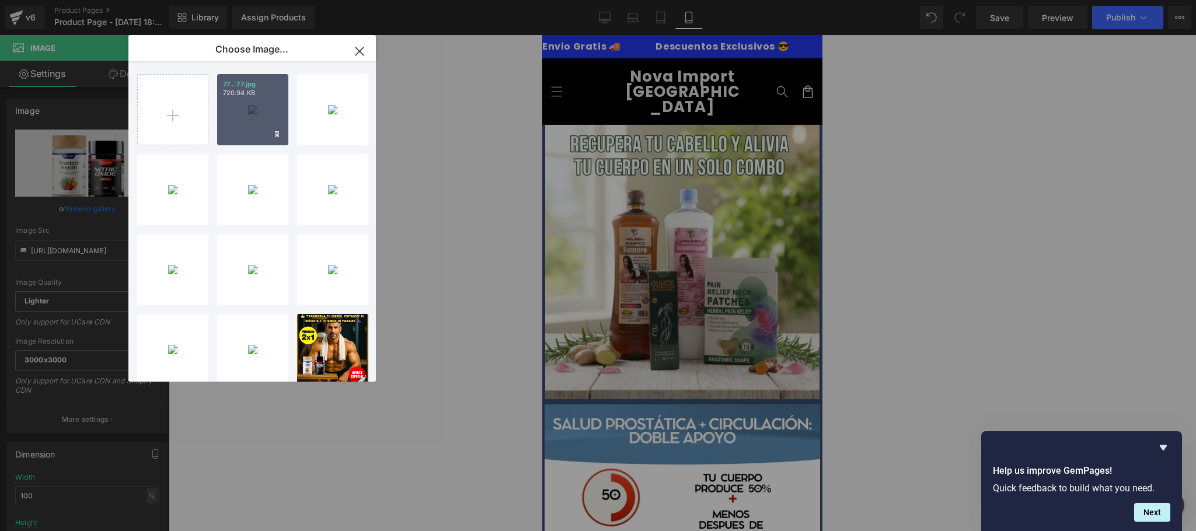
type input "[URL][DOMAIN_NAME]"
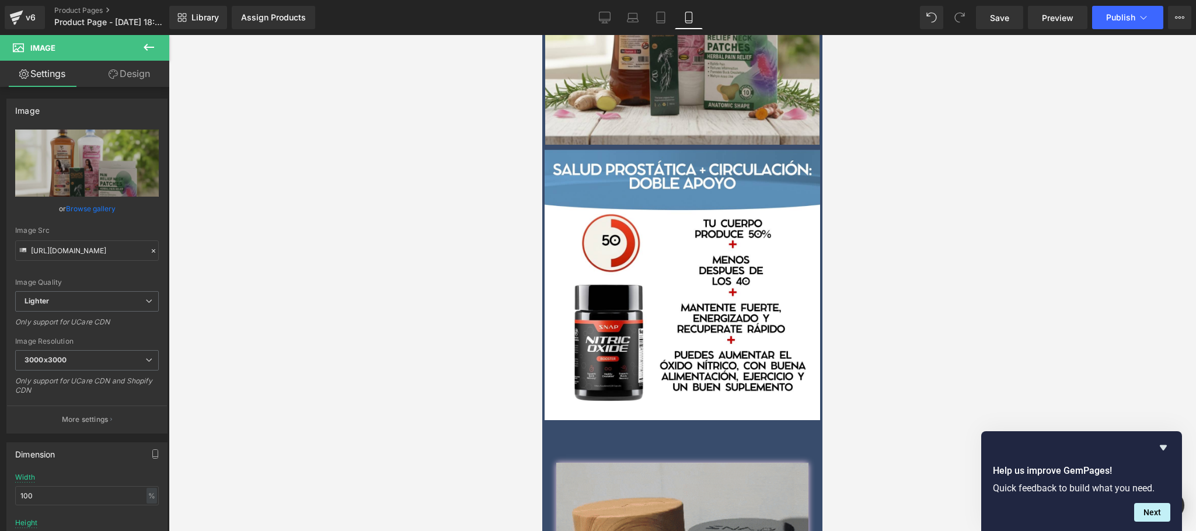
scroll to position [261, 0]
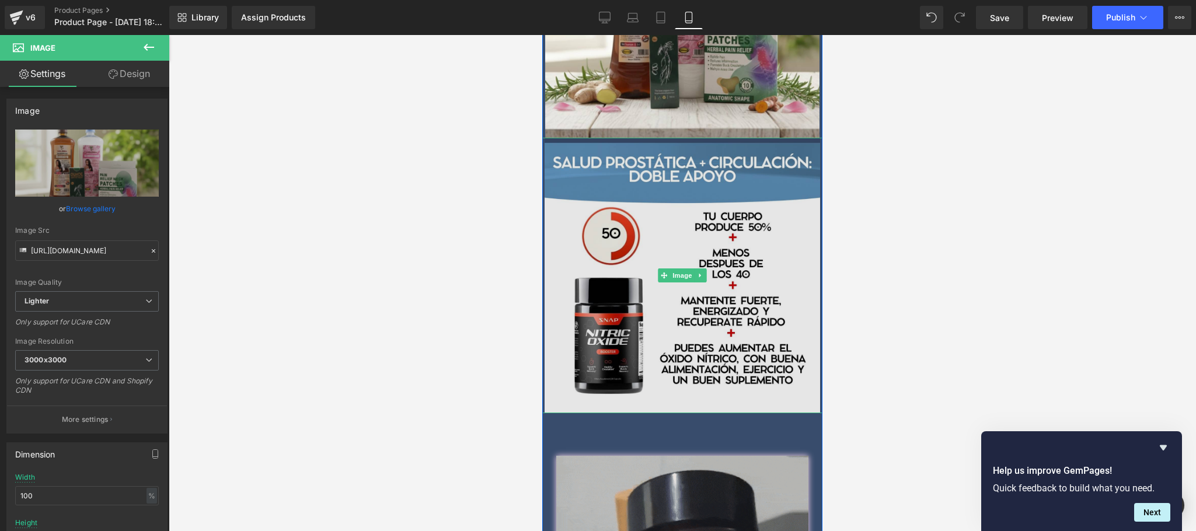
click at [759, 281] on img at bounding box center [682, 275] width 280 height 275
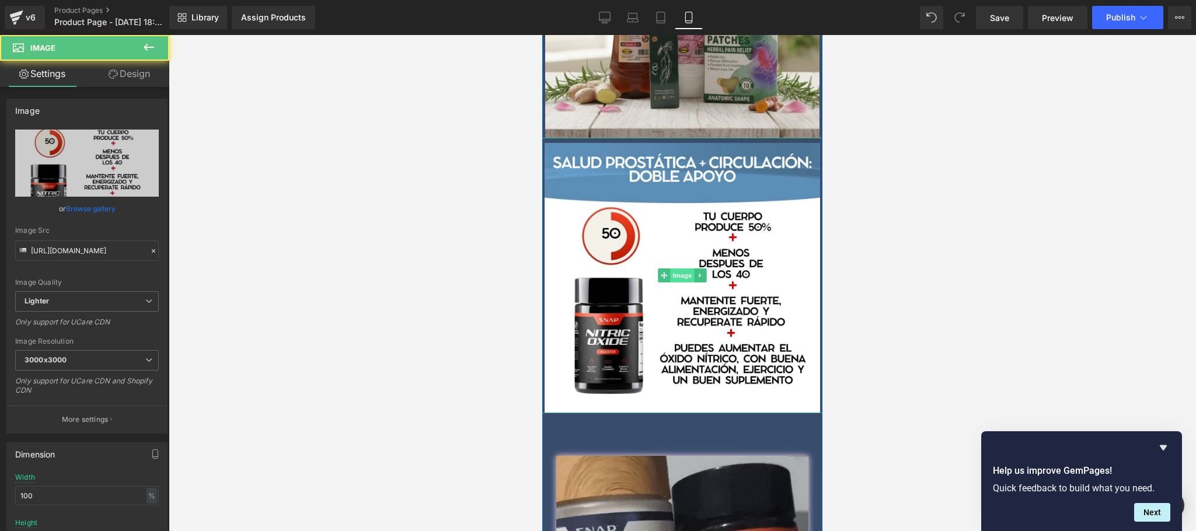
click at [671, 268] on span "Image" at bounding box center [682, 275] width 25 height 14
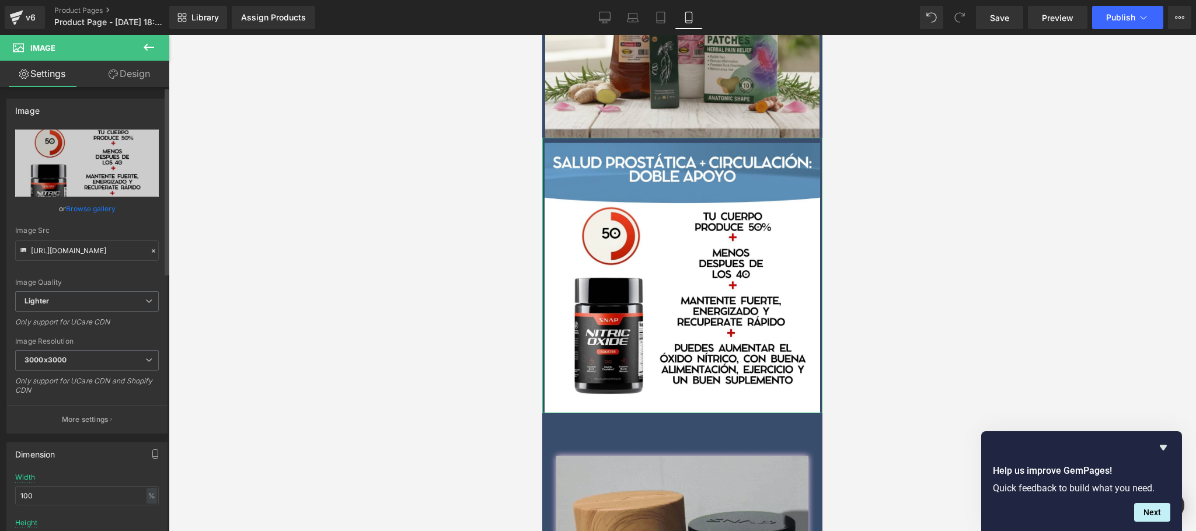
click at [75, 211] on link "Browse gallery" at bounding box center [91, 208] width 50 height 20
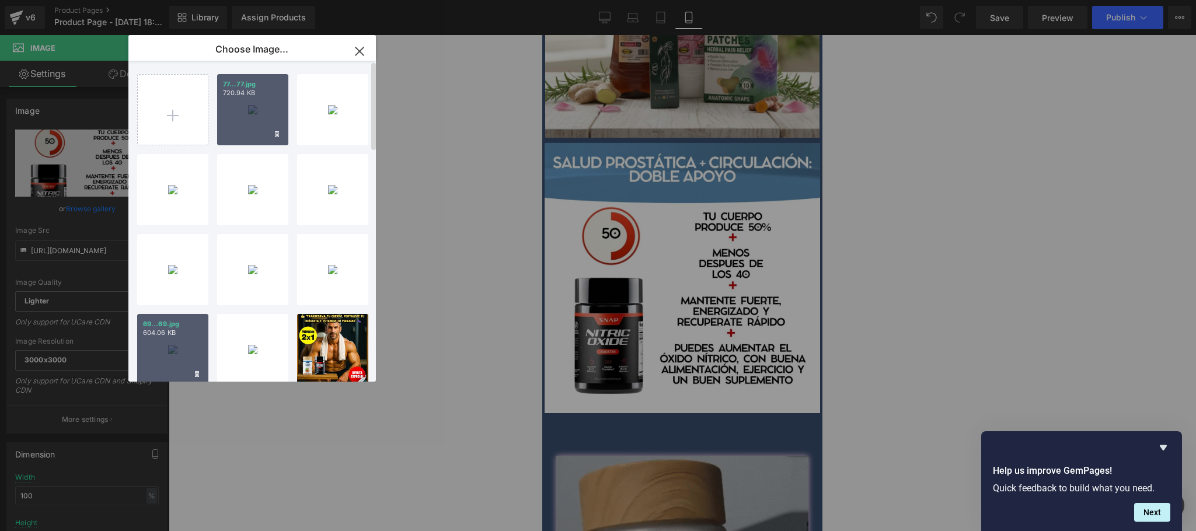
click at [172, 349] on div "69...69.jpg 604.06 KB" at bounding box center [172, 349] width 71 height 71
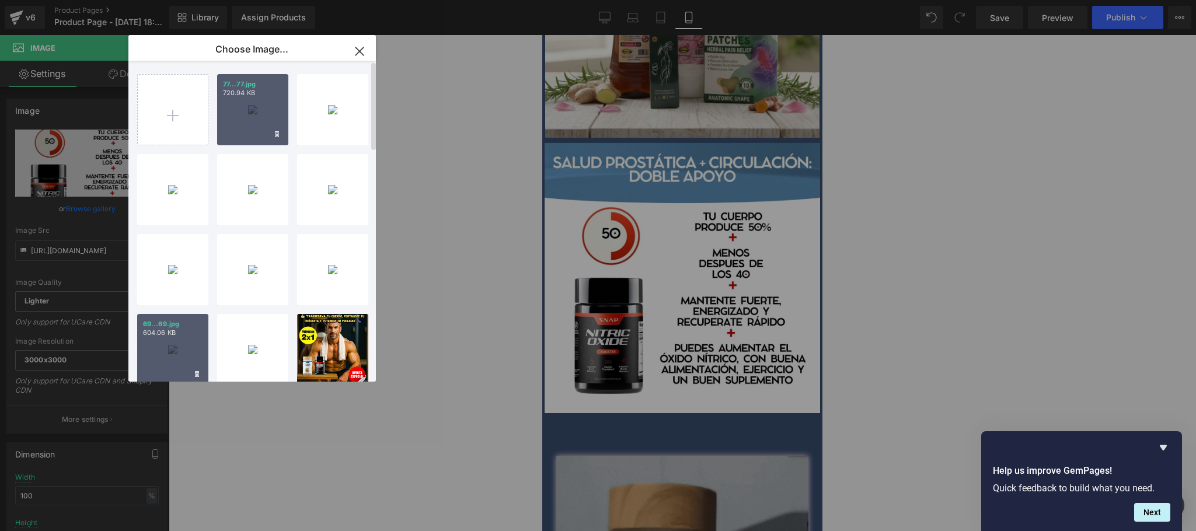
type input "https://ucarecdn.com/ca33543c-70c3-495c-a50e-17a1727bb241/-/format/auto/-/previ…"
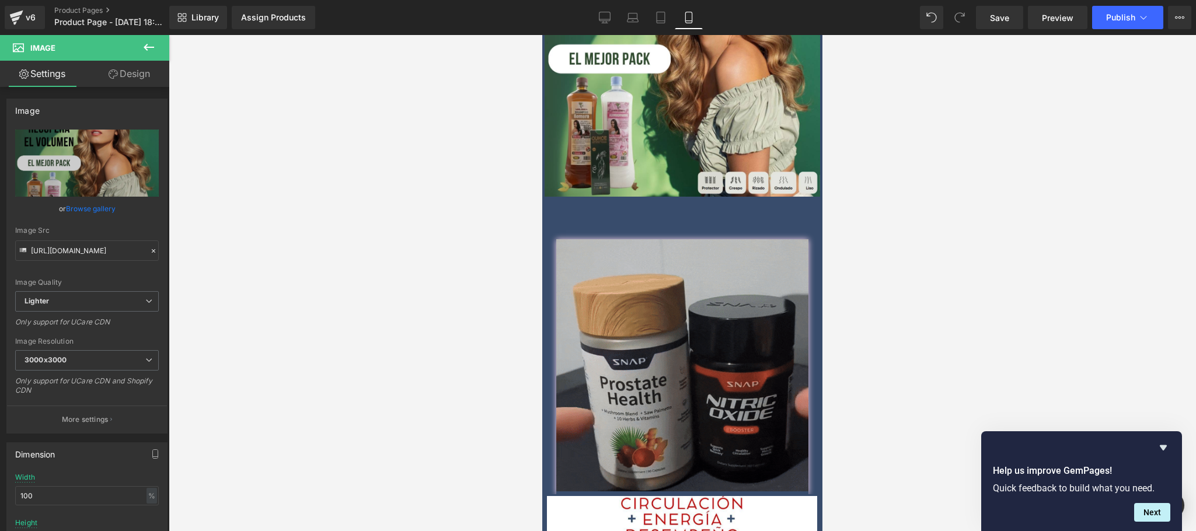
scroll to position [539, 0]
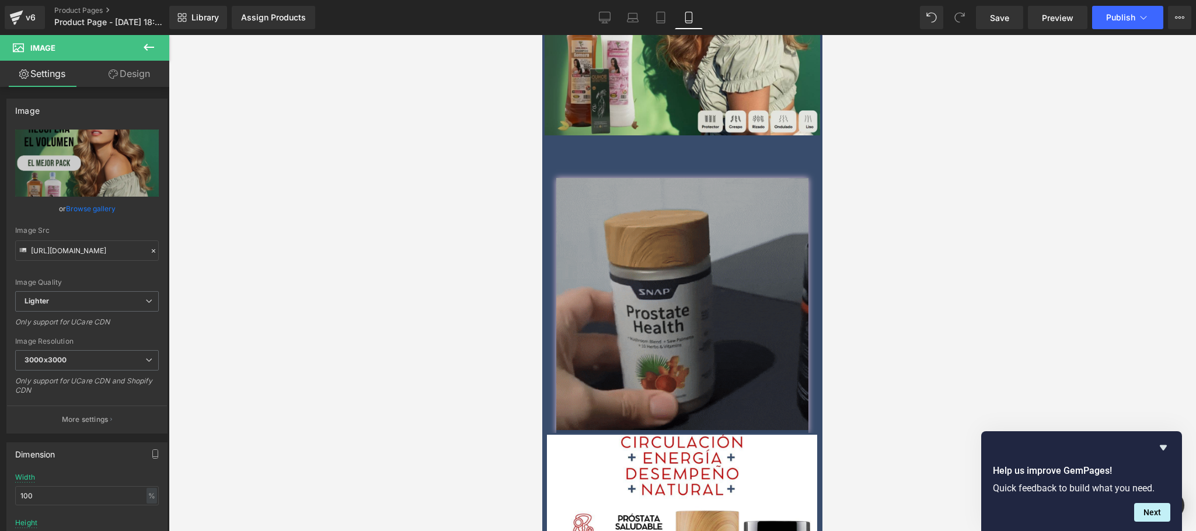
click at [673, 284] on div "Image" at bounding box center [682, 305] width 280 height 255
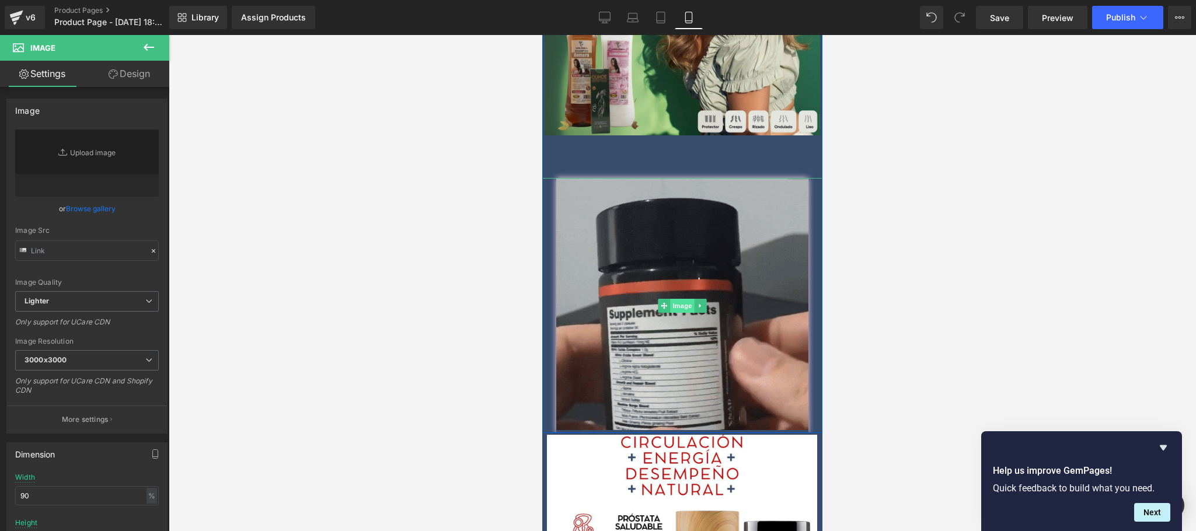
type input "https://media1.giphy.com/media/v1.Y2lkPTc5MGI3NjExNDIweXRiM2t2MmxhOXg4NmIwZjlna…"
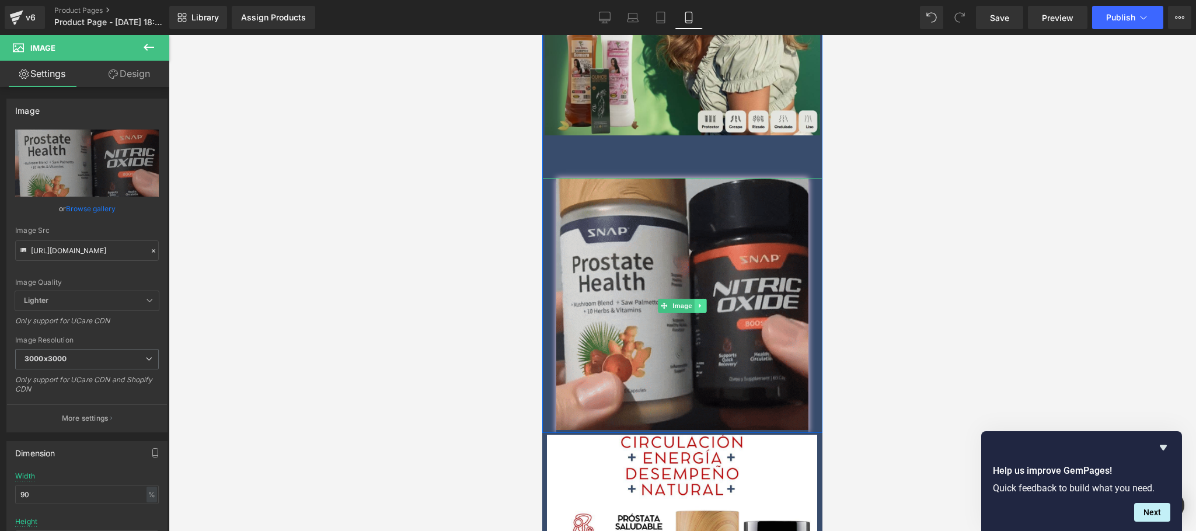
click at [697, 302] on icon at bounding box center [700, 305] width 6 height 7
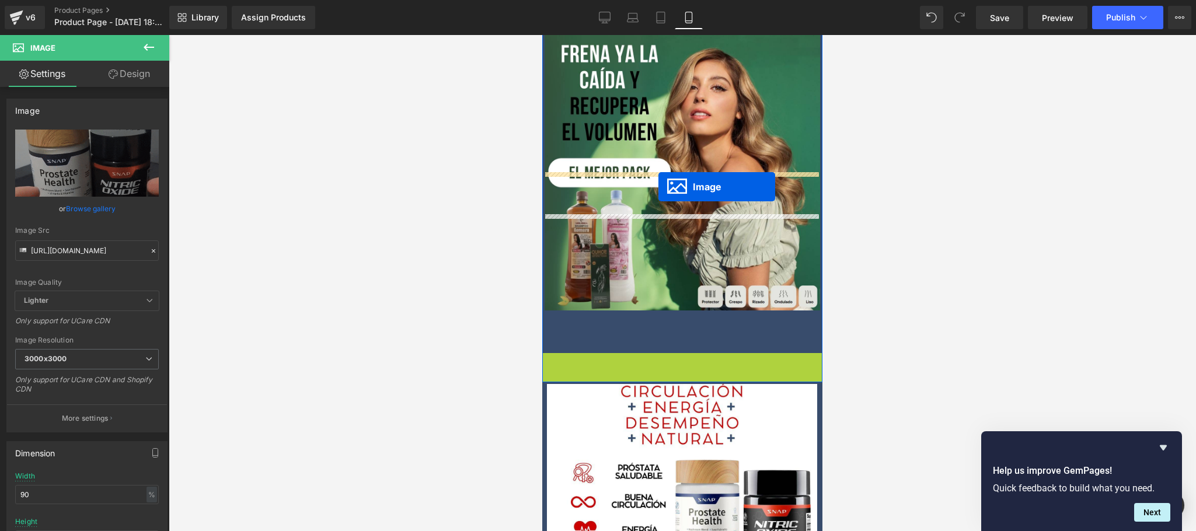
scroll to position [306, 0]
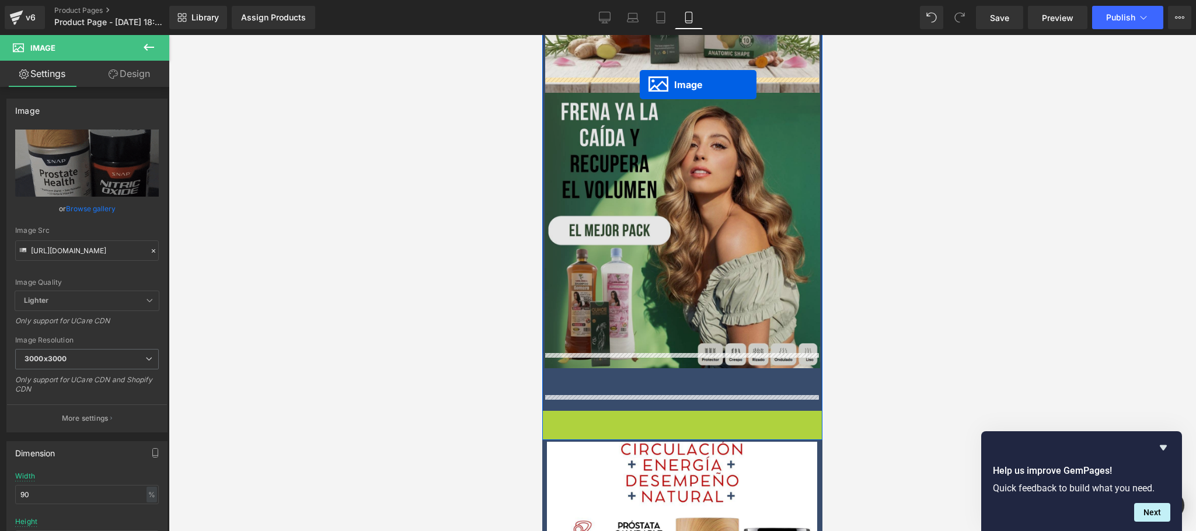
drag, startPoint x: 638, startPoint y: 288, endPoint x: 639, endPoint y: 84, distance: 203.6
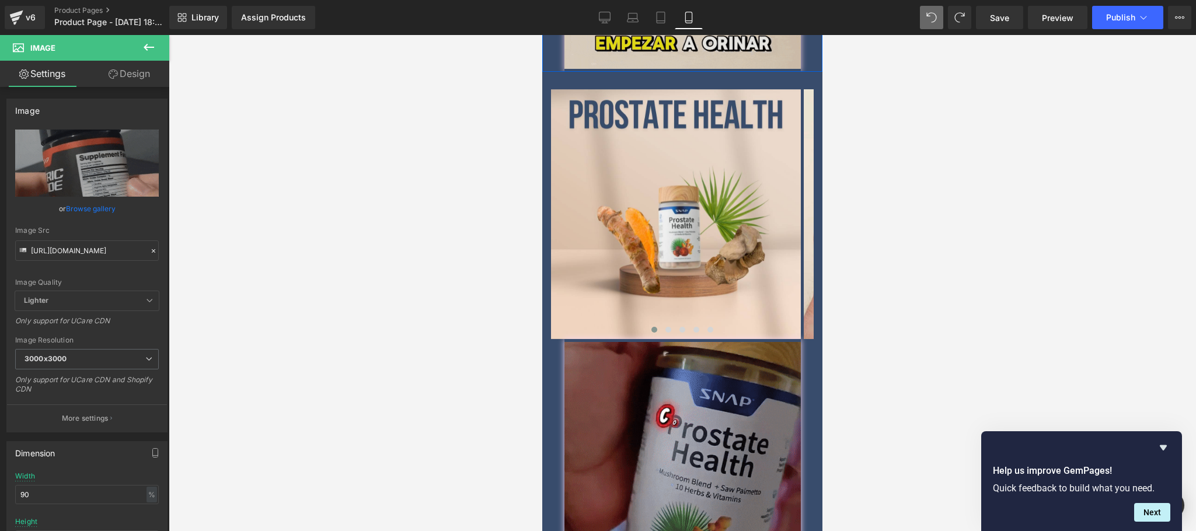
scroll to position [2423, 0]
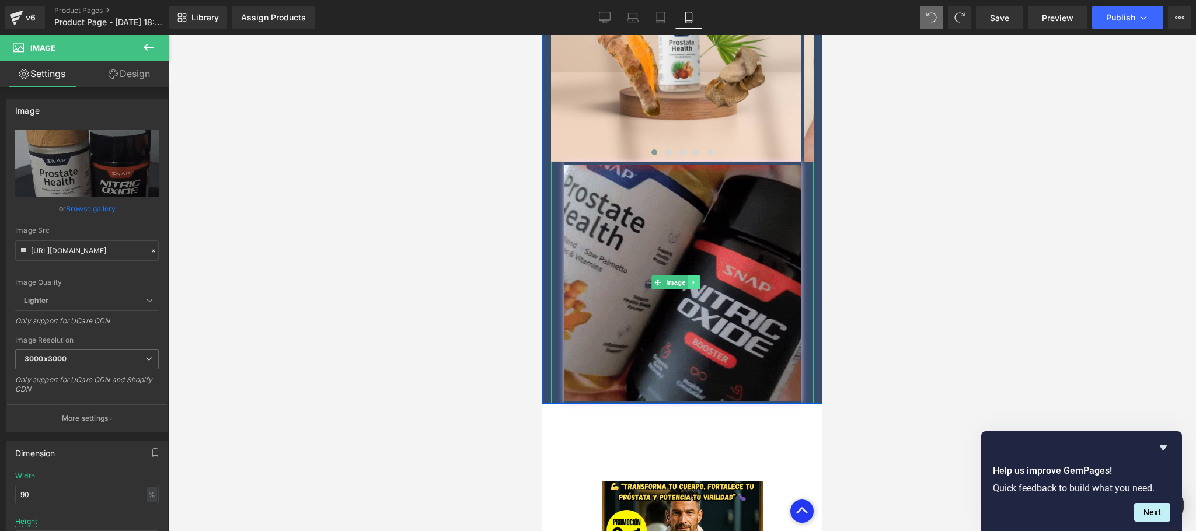
click at [694, 279] on icon at bounding box center [693, 282] width 6 height 7
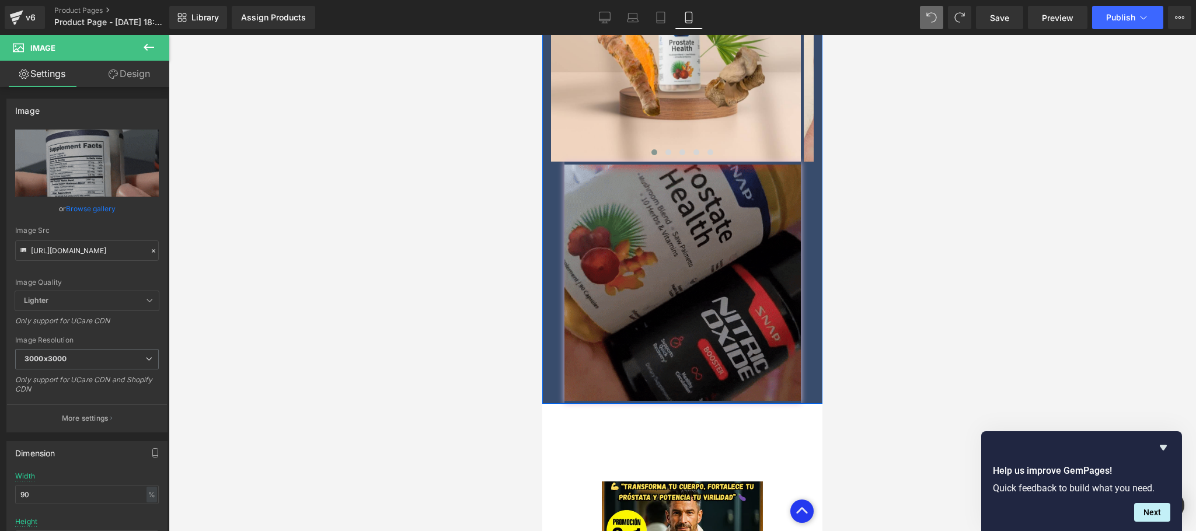
click at [695, 242] on div "Image" at bounding box center [682, 283] width 263 height 242
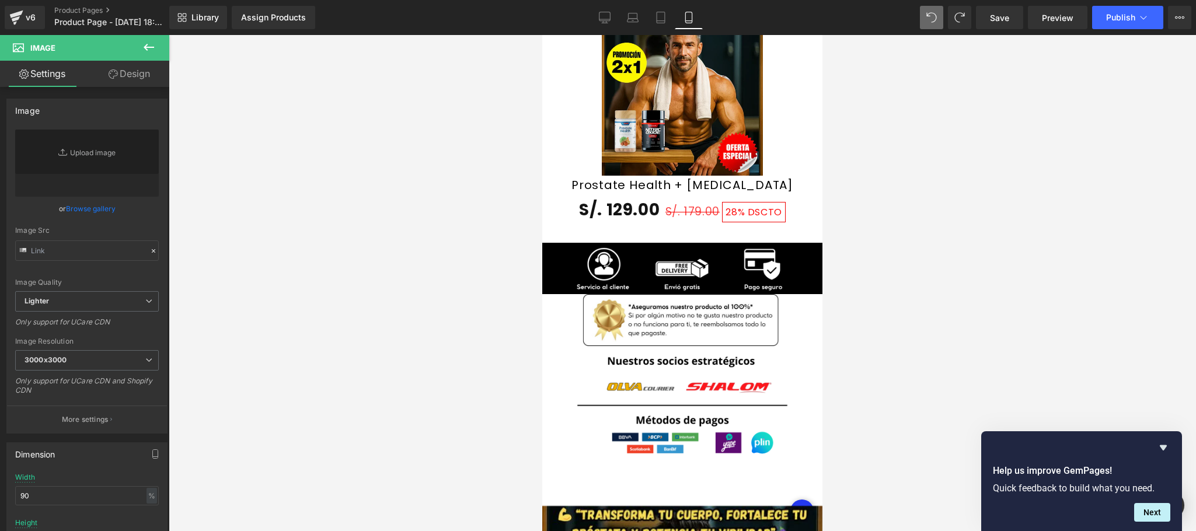
type input "https://media2.giphy.com/media/v1.Y2lkPTc5MGI3NjExYWJqc2IwMmswdWQ0dTZuOTY3MmVoZ…"
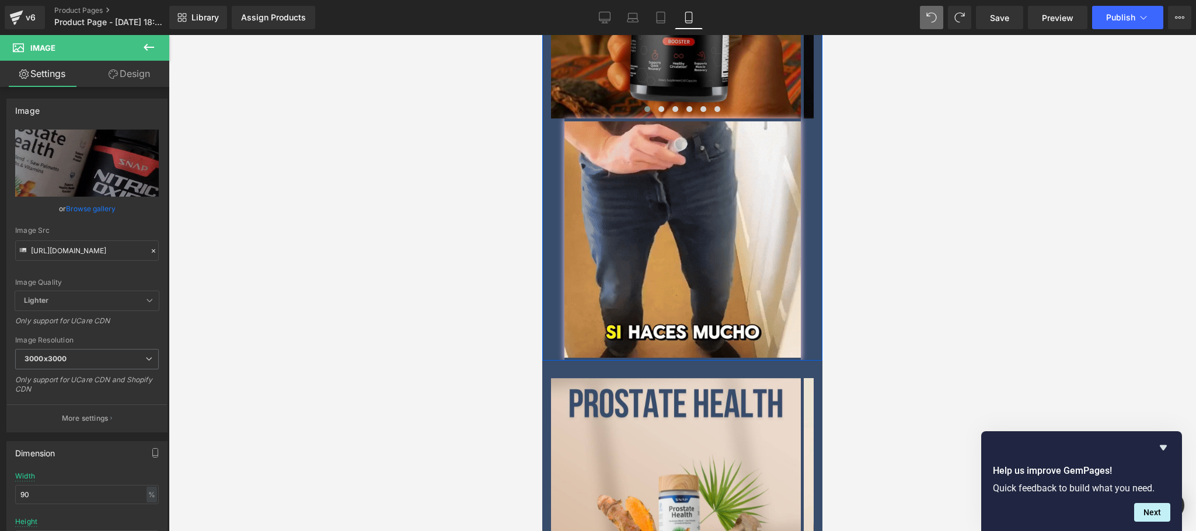
scroll to position [2190, 0]
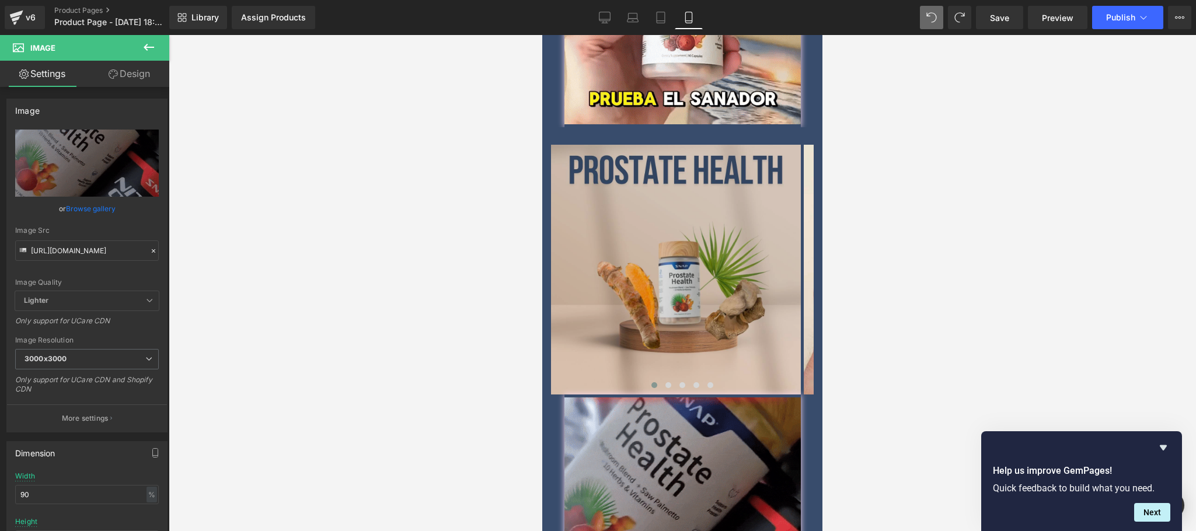
click at [726, 268] on img at bounding box center [676, 270] width 250 height 250
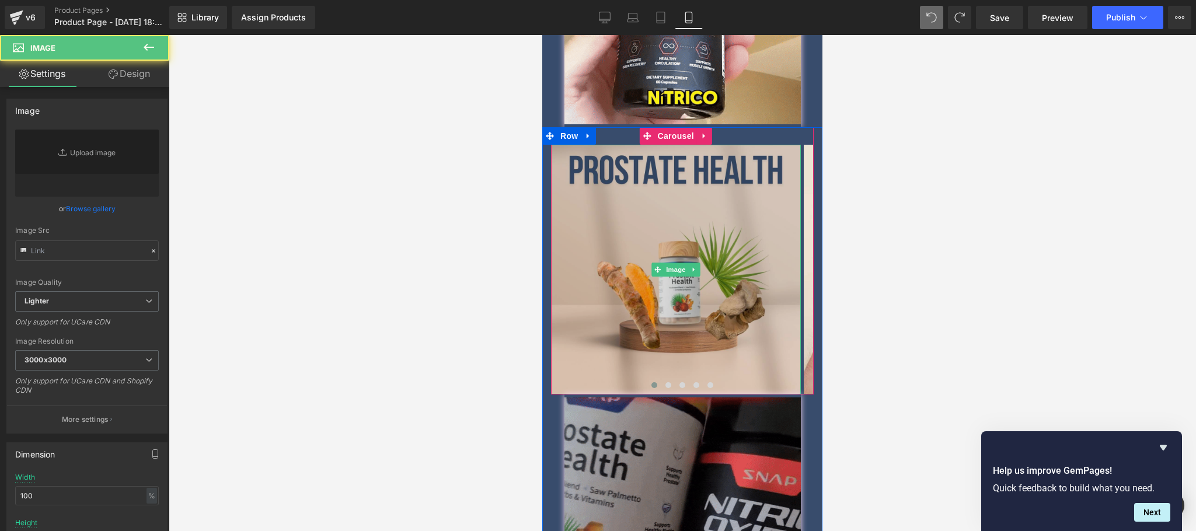
type input "https://ucarecdn.com/7fc4bbd4-d2ee-4caf-8e66-e251264dbaf2/-/format/auto/-/previ…"
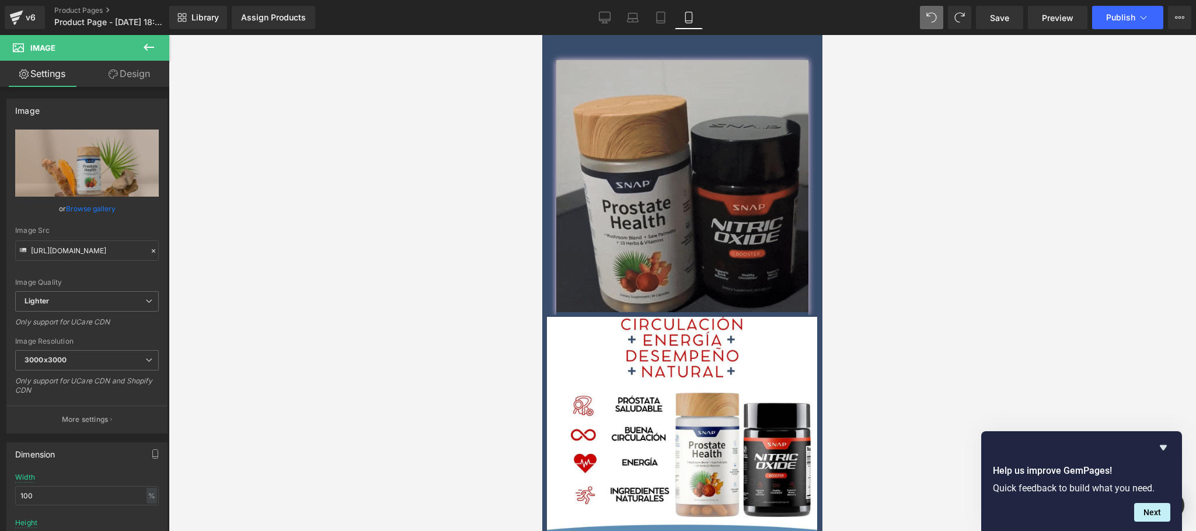
scroll to position [803, 0]
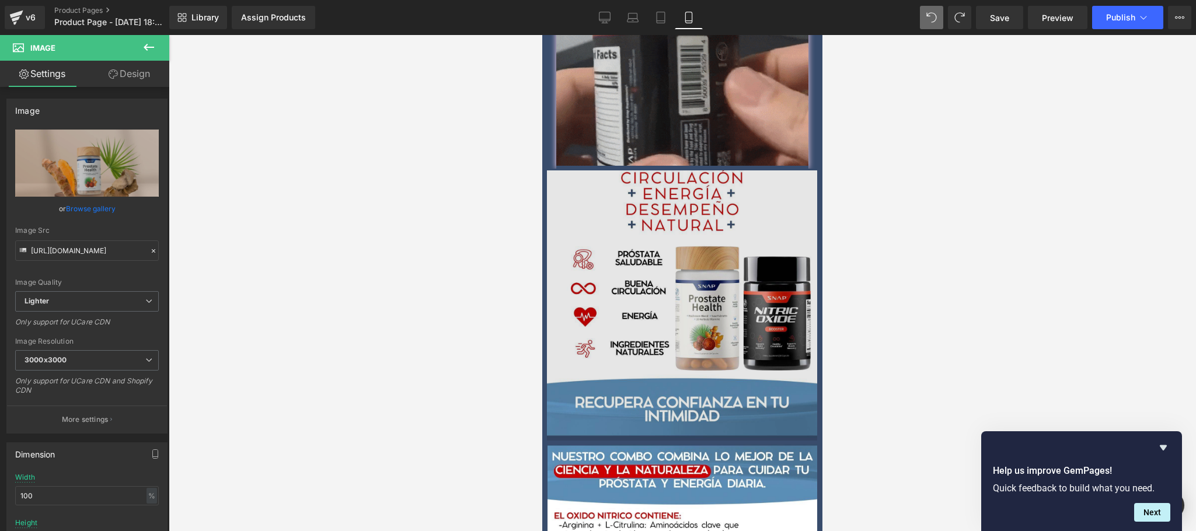
click at [663, 261] on img at bounding box center [682, 305] width 277 height 272
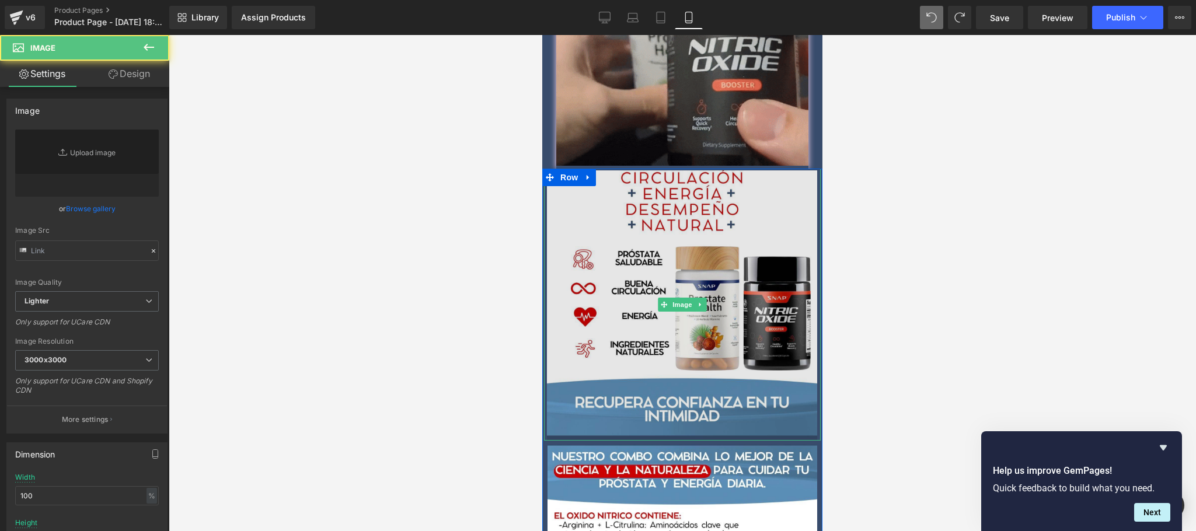
type input "https://ucarecdn.com/ffe5bf71-6bc9-4cb6-9fe4-708a1a64e1a5/-/format/auto/-/previ…"
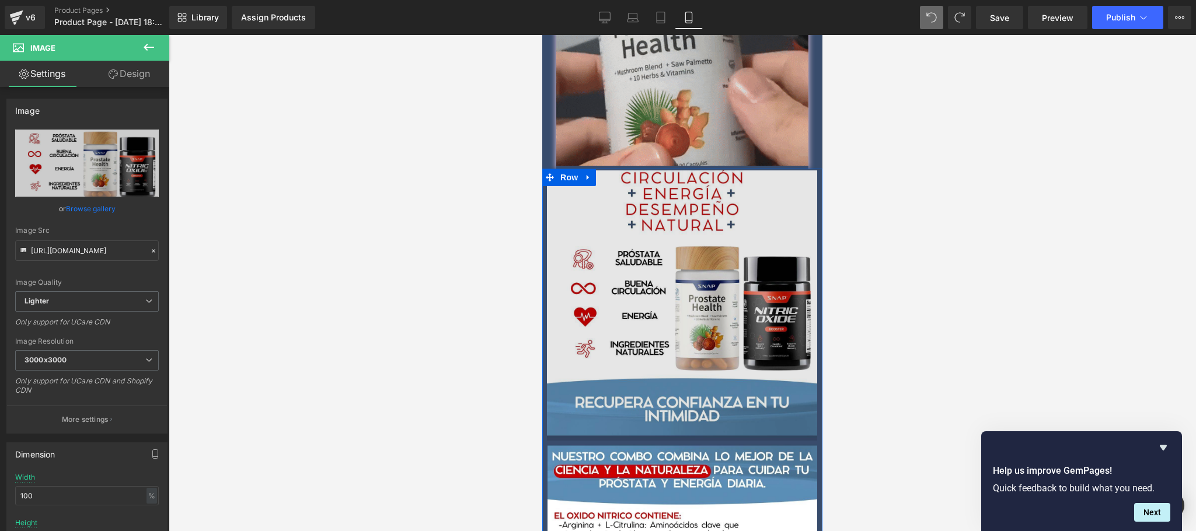
click at [709, 275] on img at bounding box center [682, 305] width 277 height 272
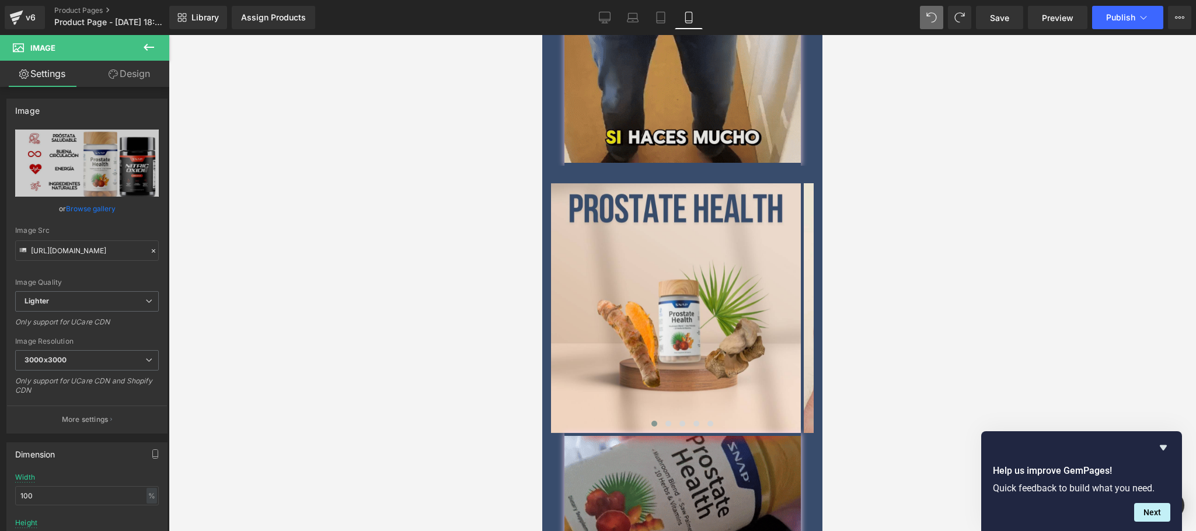
scroll to position [2204, 0]
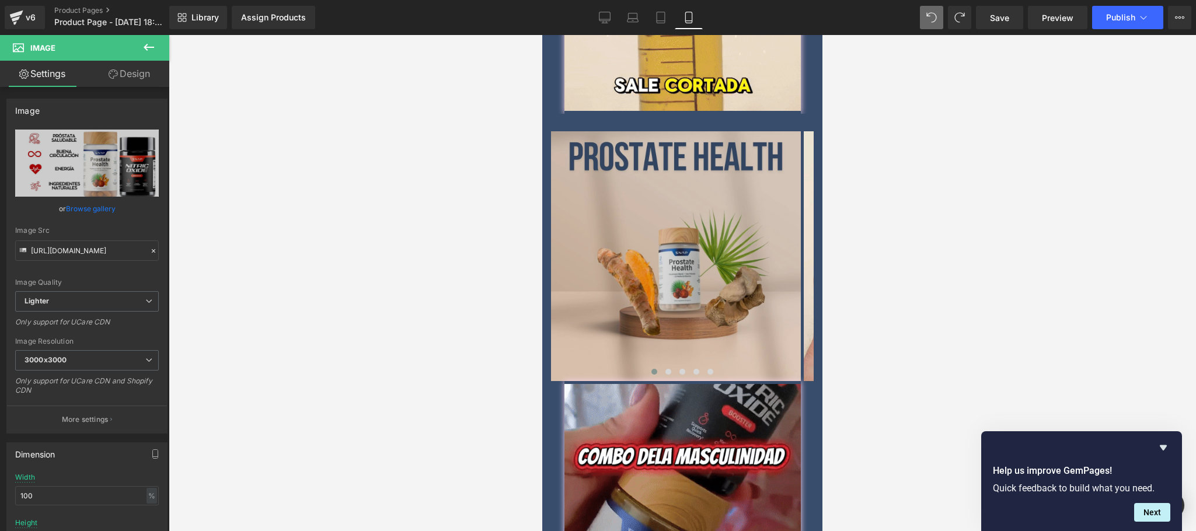
click at [732, 263] on img at bounding box center [676, 256] width 250 height 250
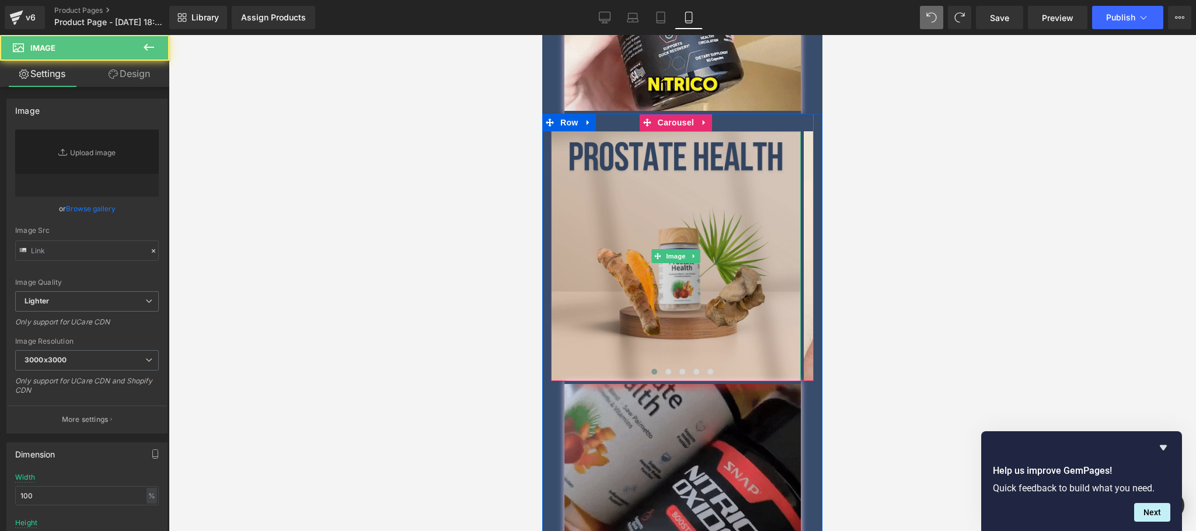
type input "https://ucarecdn.com/7fc4bbd4-d2ee-4caf-8e66-e251264dbaf2/-/format/auto/-/previ…"
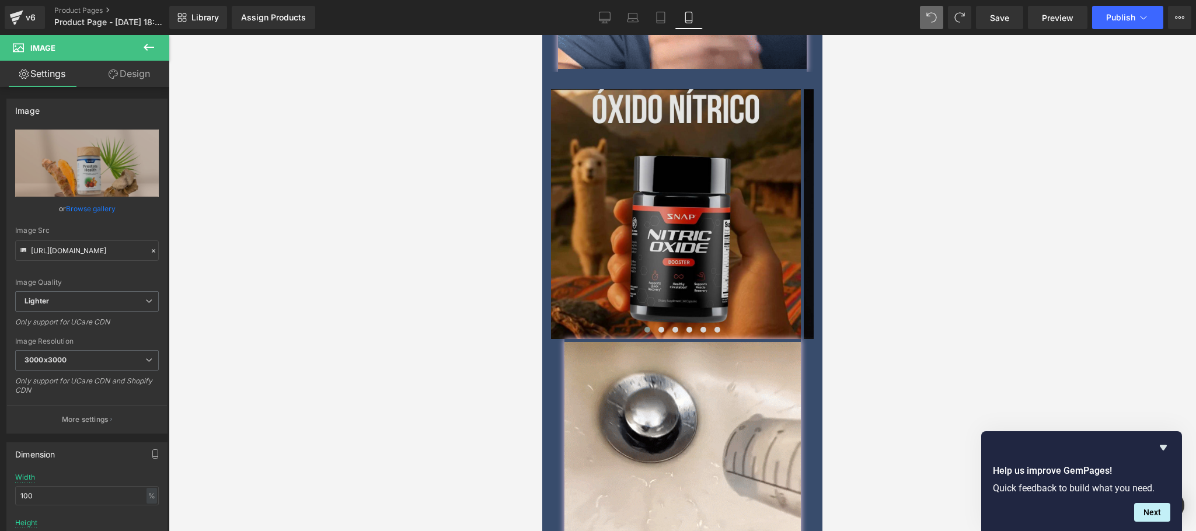
scroll to position [1504, 0]
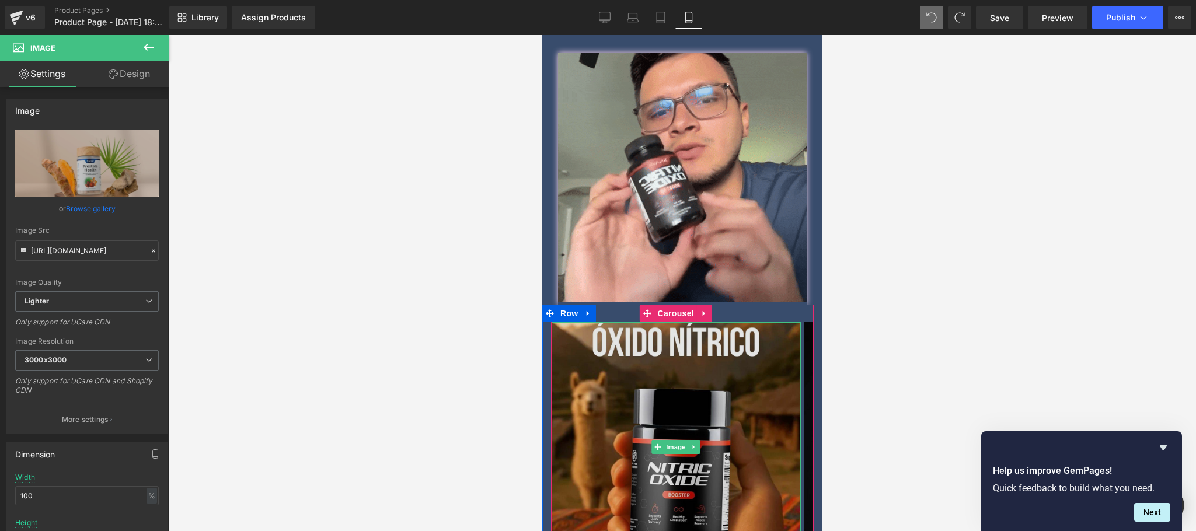
click at [706, 351] on img at bounding box center [676, 447] width 250 height 250
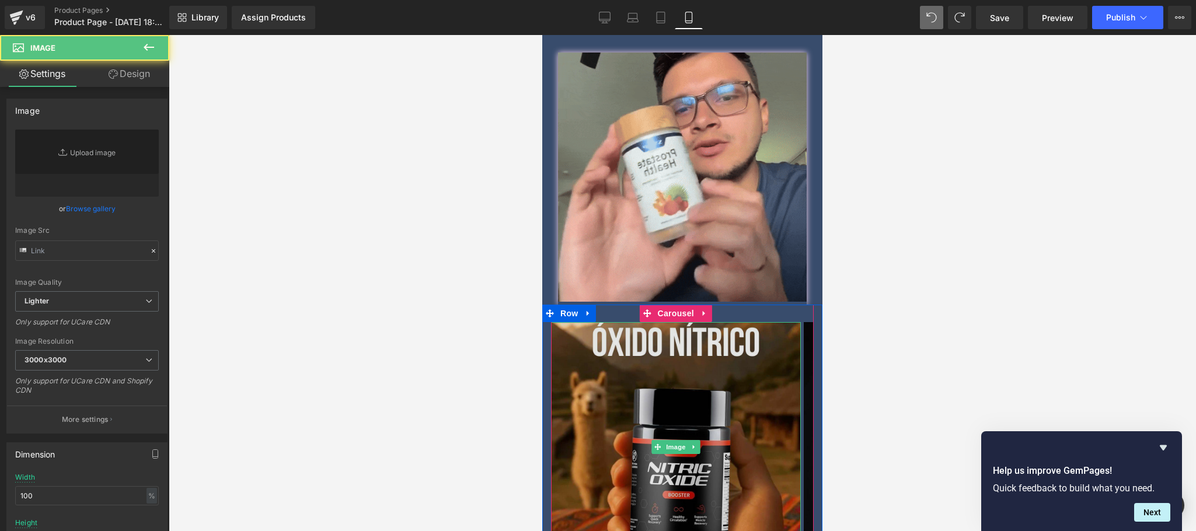
type input "https://ucarecdn.com/85ecbf5c-5443-413c-b1f9-5576280660e2/-/format/auto/-/previ…"
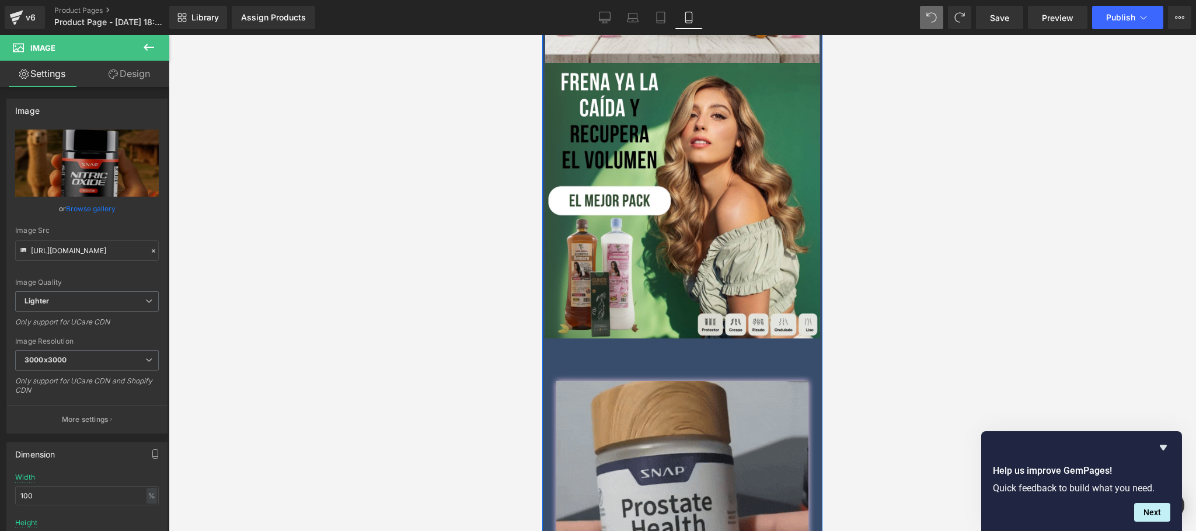
scroll to position [569, 0]
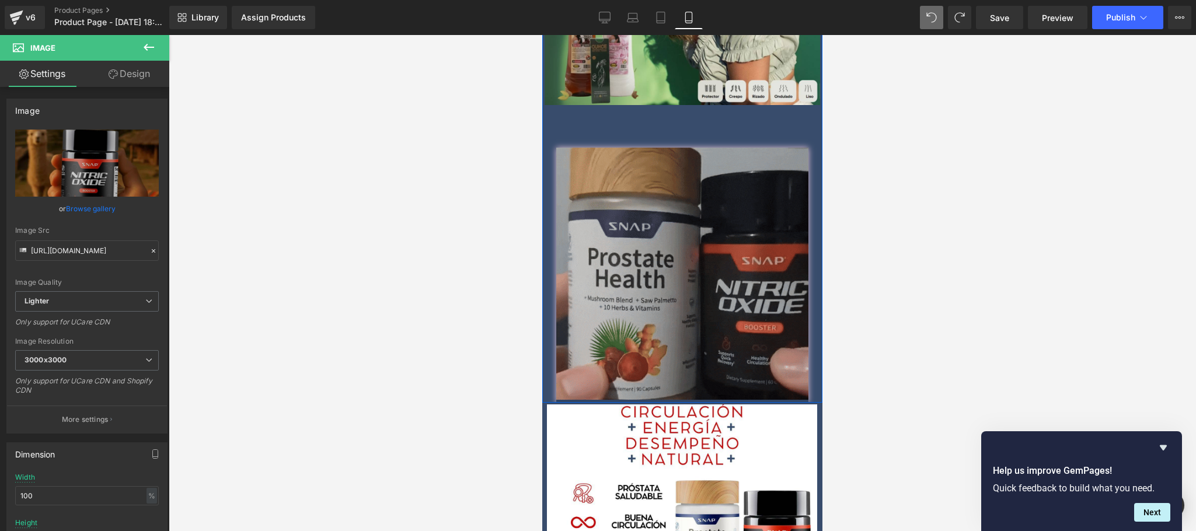
click at [734, 303] on img at bounding box center [682, 275] width 252 height 255
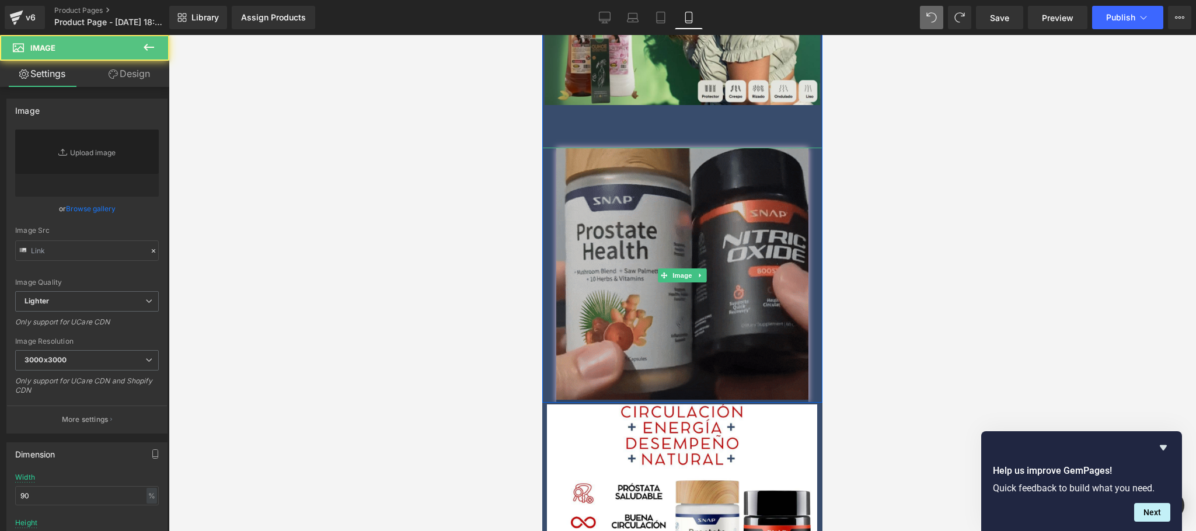
type input "https://media1.giphy.com/media/v1.Y2lkPTc5MGI3NjExNDIweXRiM2t2MmxhOXg4NmIwZjlna…"
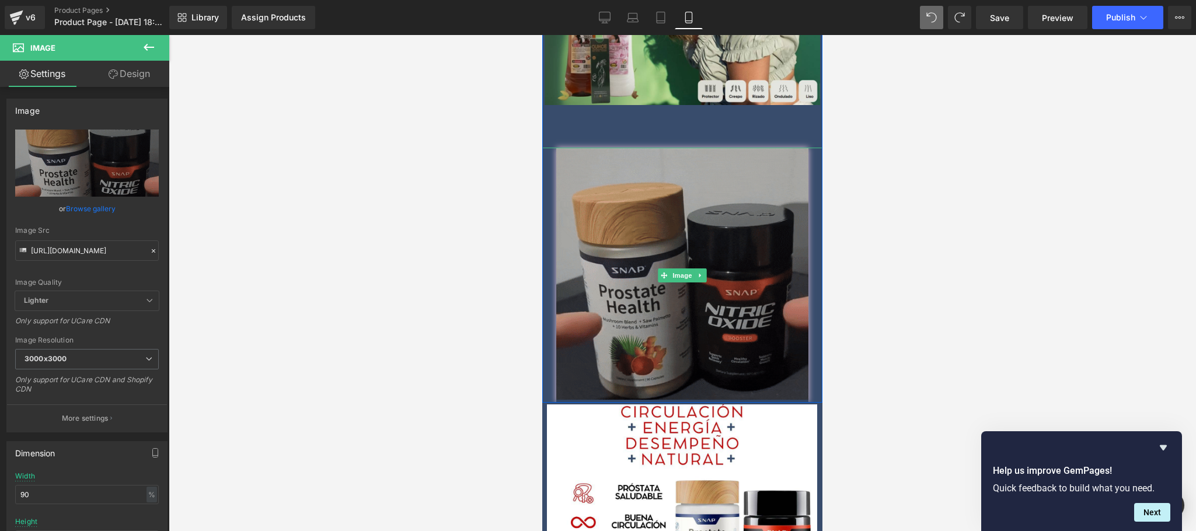
scroll to position [803, 0]
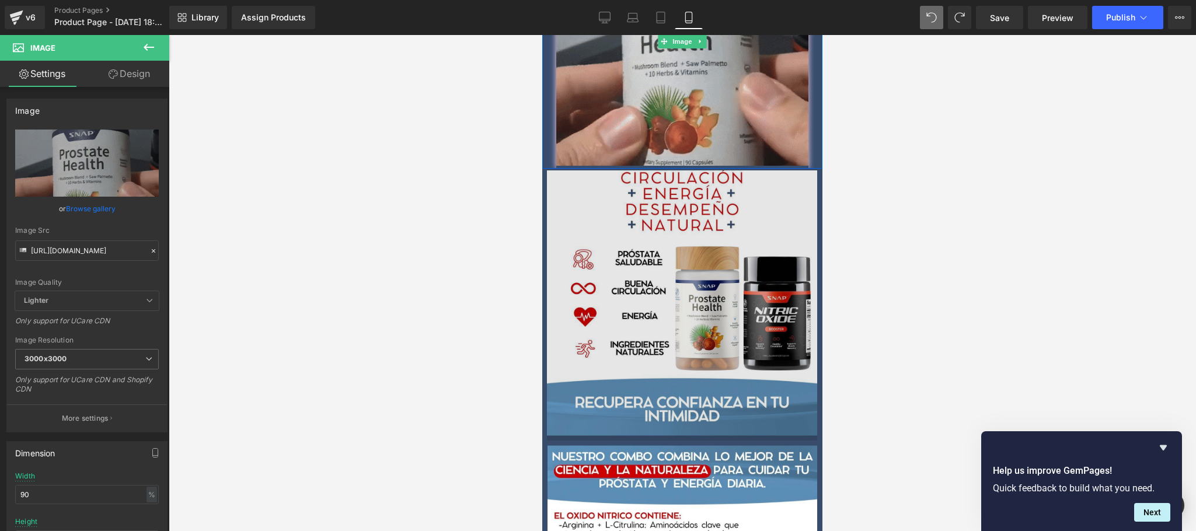
click at [752, 265] on img at bounding box center [682, 305] width 277 height 272
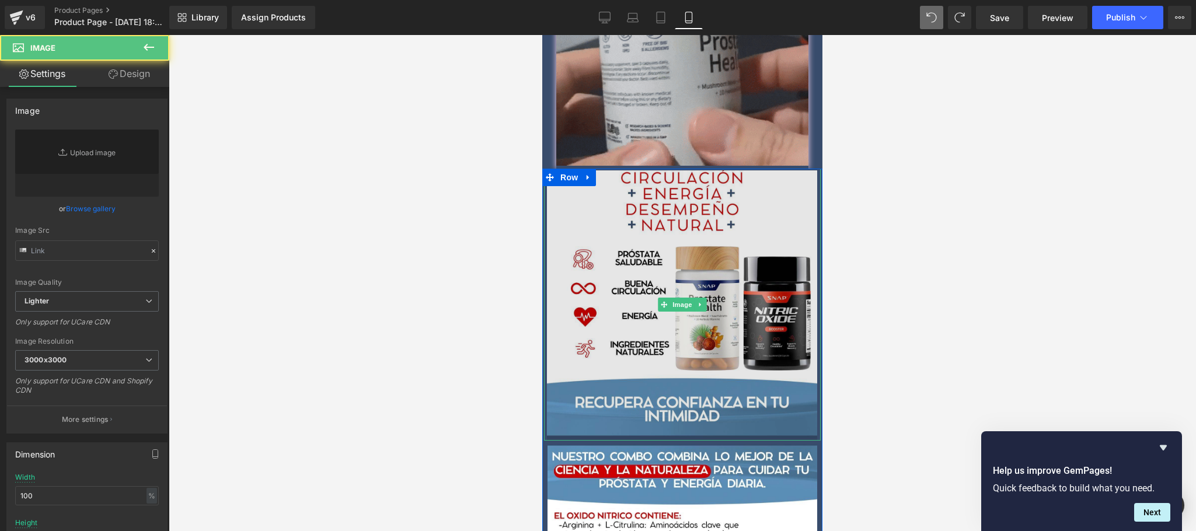
type input "https://ucarecdn.com/ffe5bf71-6bc9-4cb6-9fe4-708a1a64e1a5/-/format/auto/-/previ…"
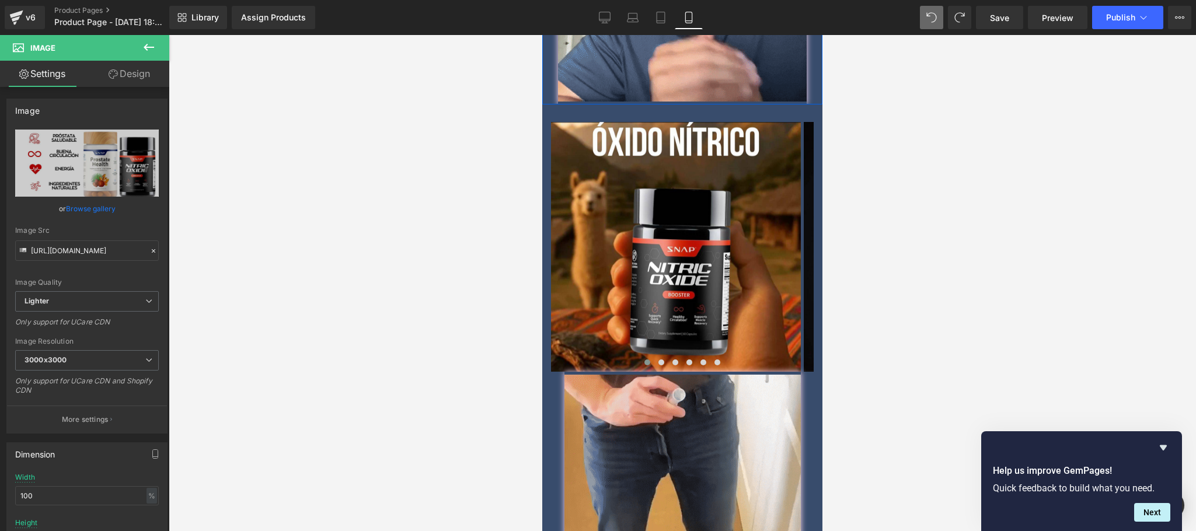
scroll to position [1736, 0]
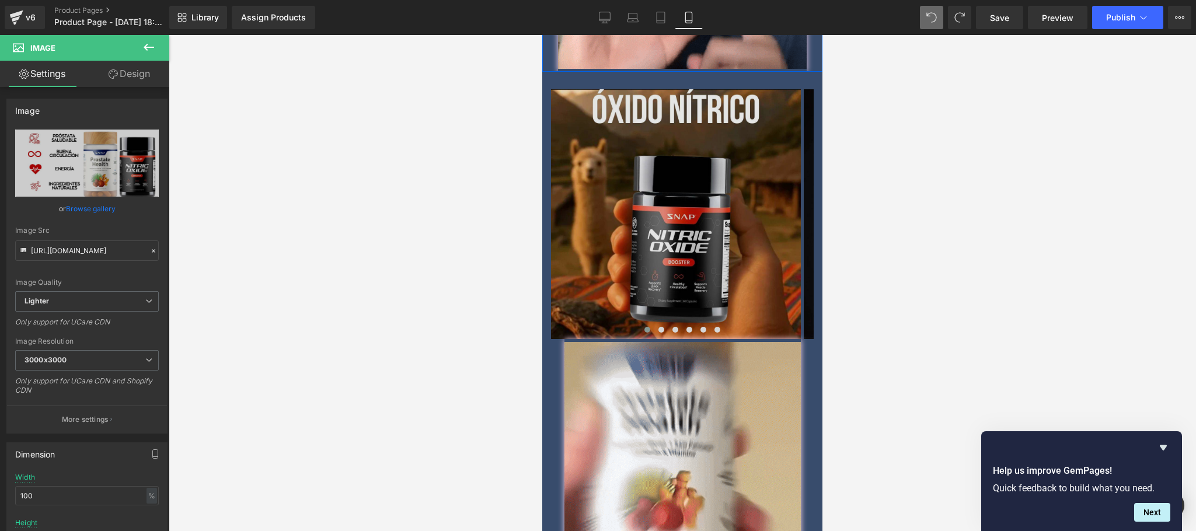
click at [755, 257] on img at bounding box center [676, 214] width 250 height 250
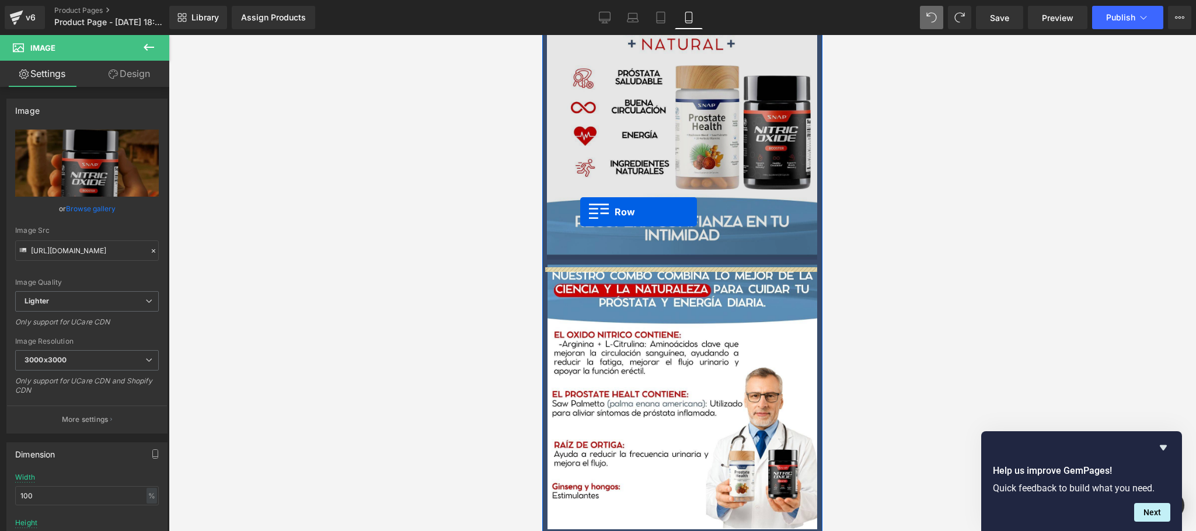
scroll to position [751, 0]
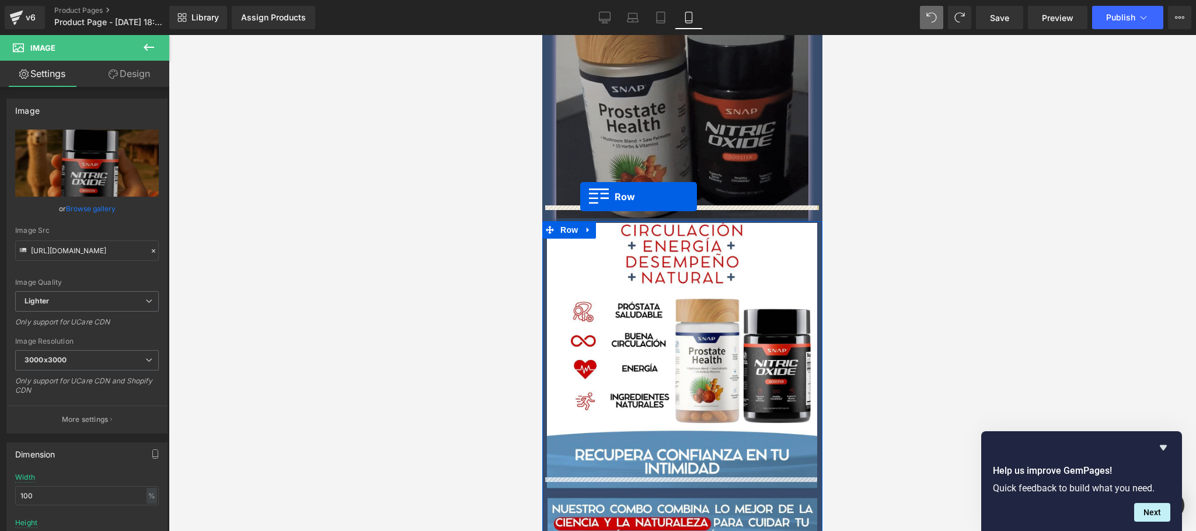
drag, startPoint x: 554, startPoint y: 67, endPoint x: 580, endPoint y: 197, distance: 132.2
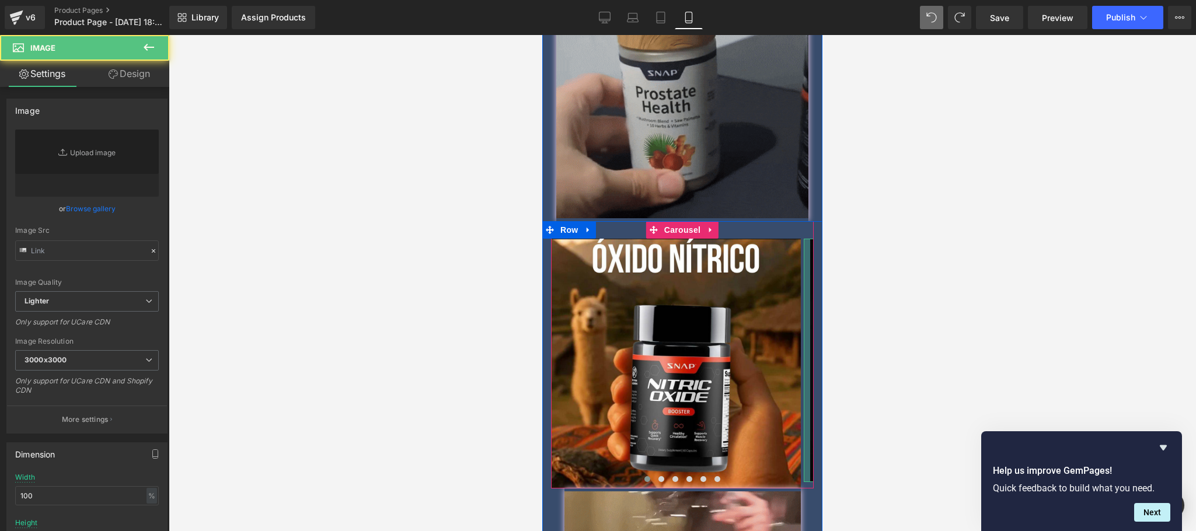
type input "https://ucarecdn.com/8e52d7de-2cb3-4003-8a77-e75b3047bda9/-/format/auto/-/previ…"
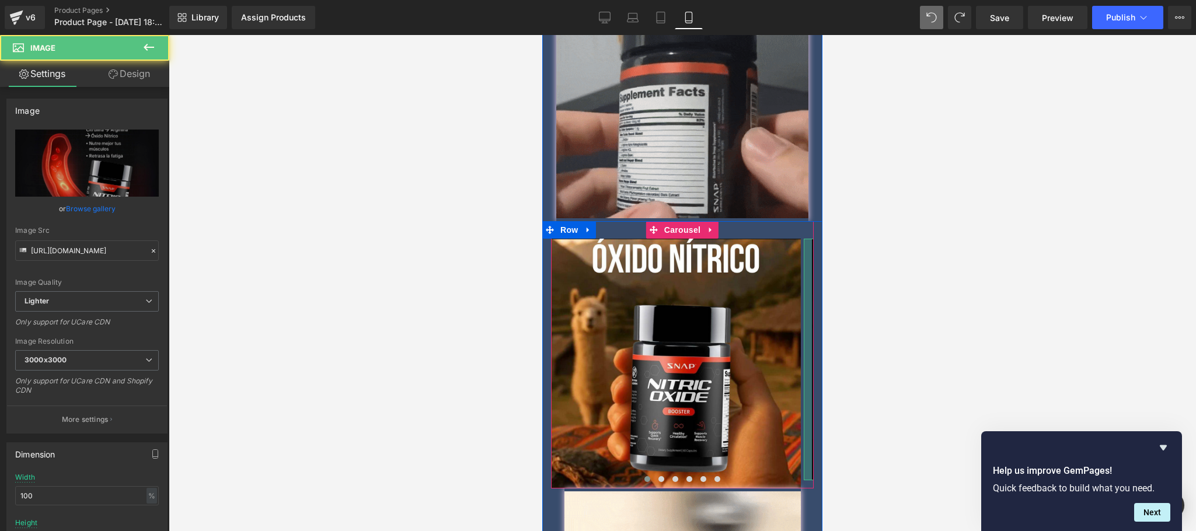
drag, startPoint x: 799, startPoint y: 244, endPoint x: 807, endPoint y: 247, distance: 8.7
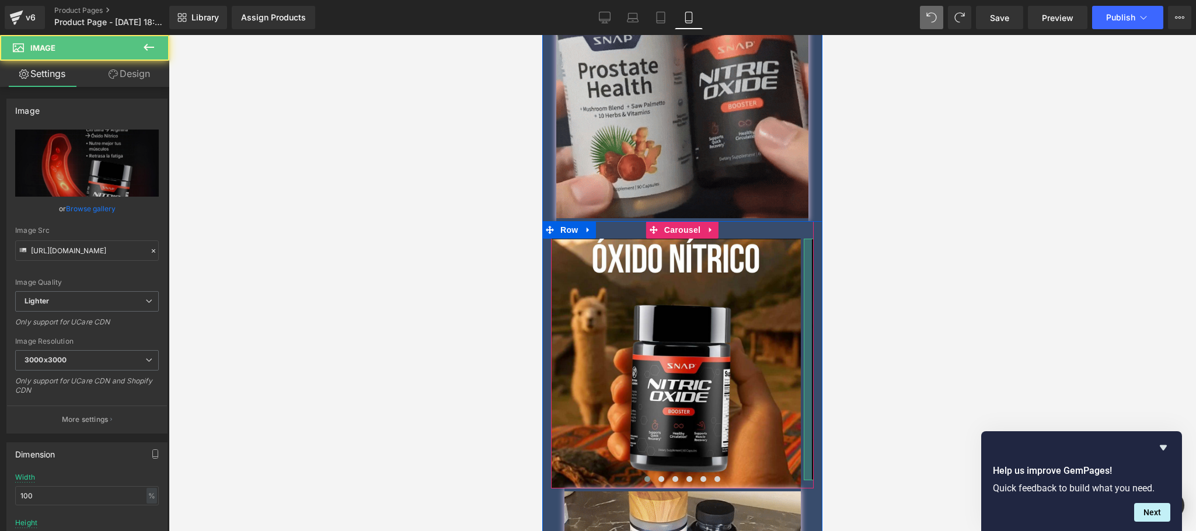
click at [807, 247] on div "Image Image Image Image Image Image ‹ › Carousel Image" at bounding box center [682, 475] width 280 height 509
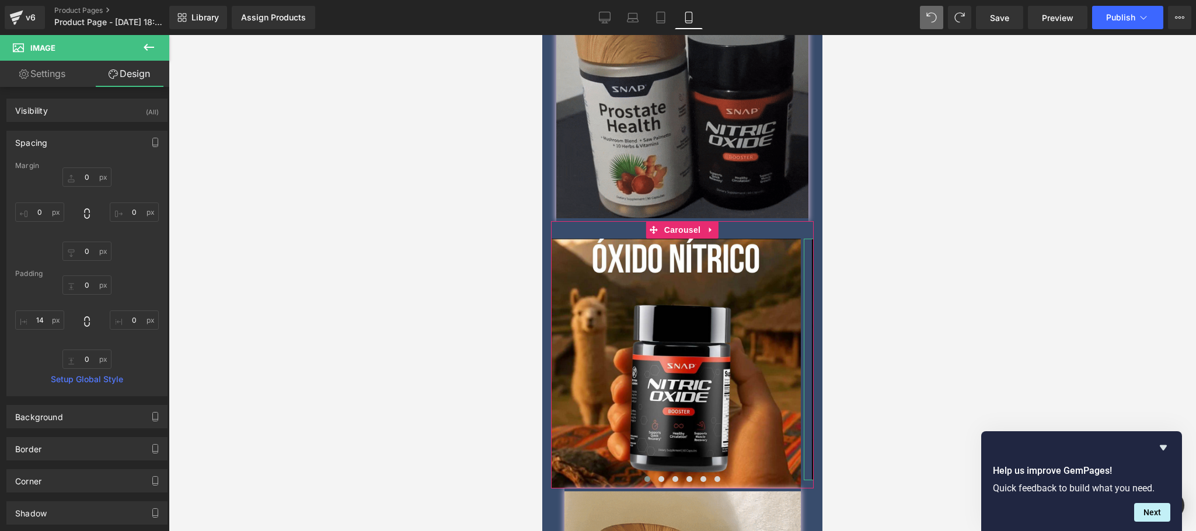
click at [862, 338] on div at bounding box center [682, 283] width 1027 height 496
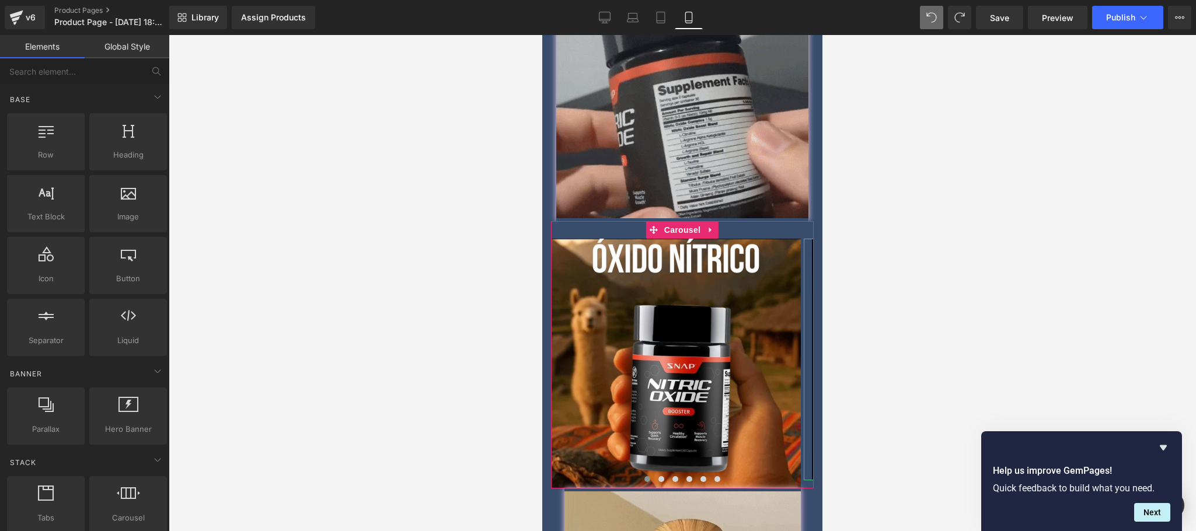
click at [872, 303] on div at bounding box center [682, 283] width 1027 height 496
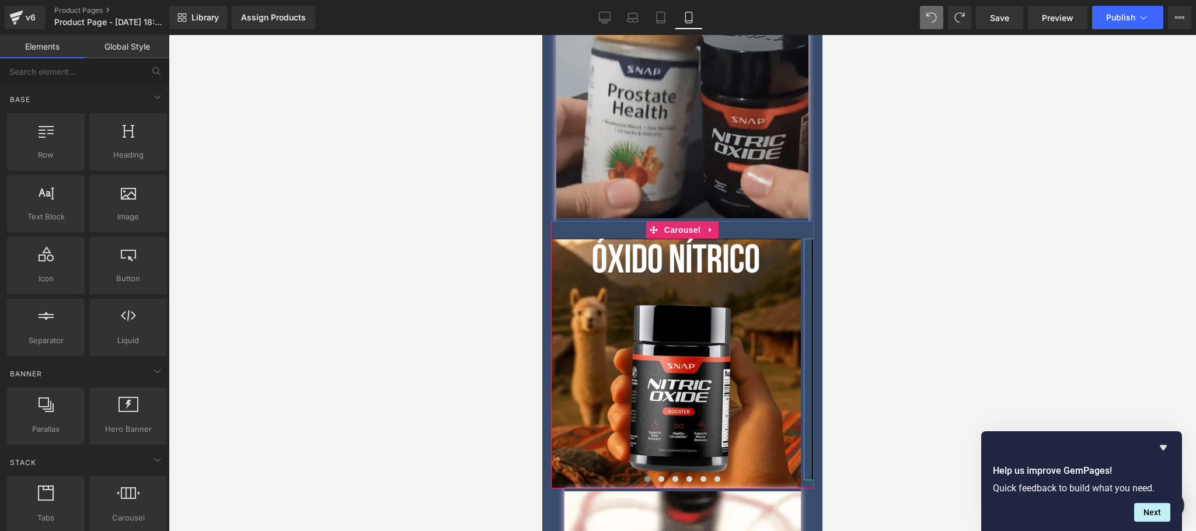
click at [888, 272] on div at bounding box center [682, 283] width 1027 height 496
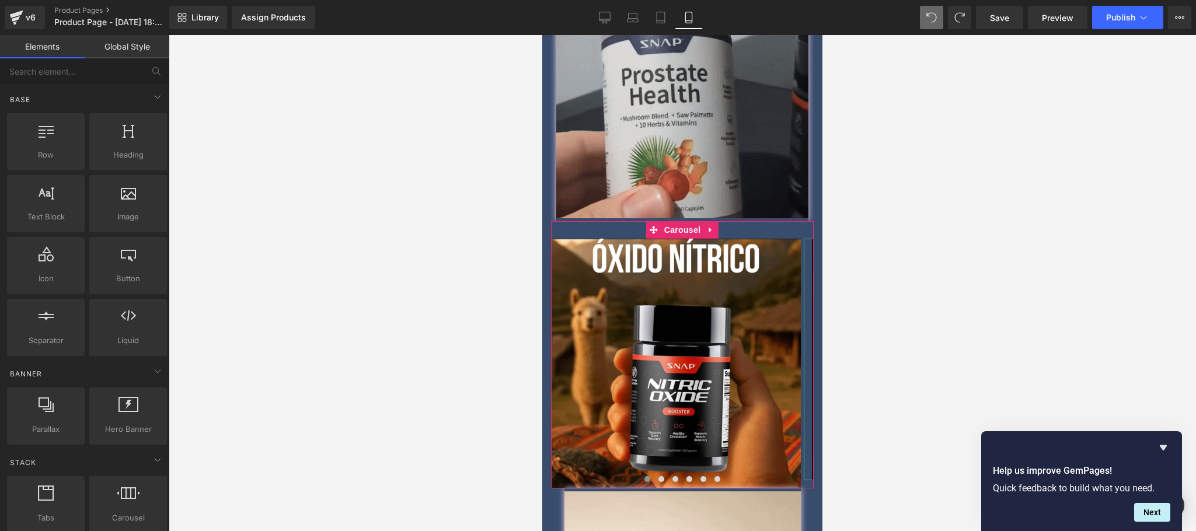
click at [844, 280] on div at bounding box center [682, 283] width 1027 height 496
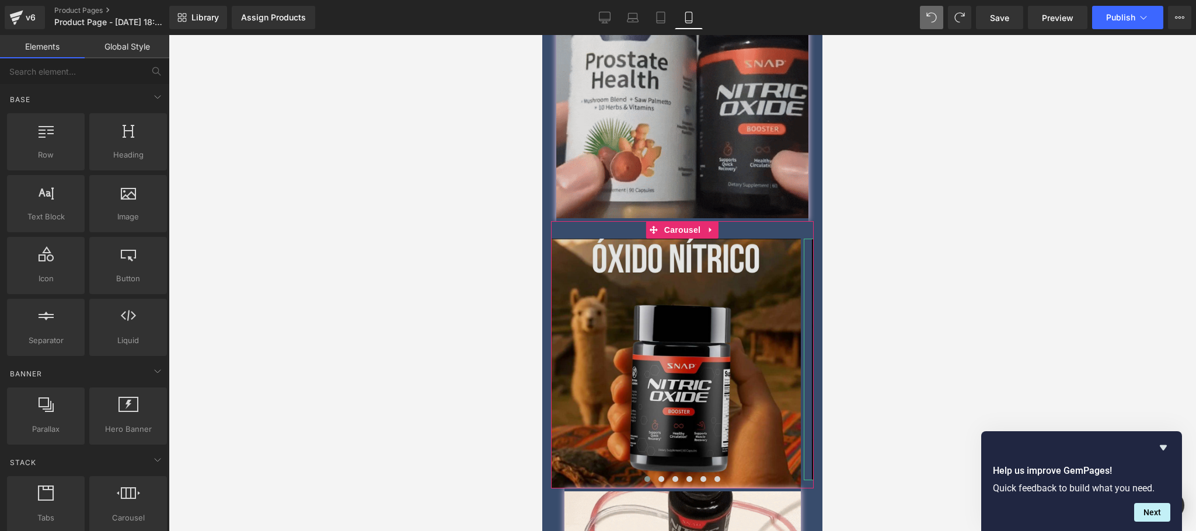
click at [758, 307] on img at bounding box center [676, 364] width 250 height 250
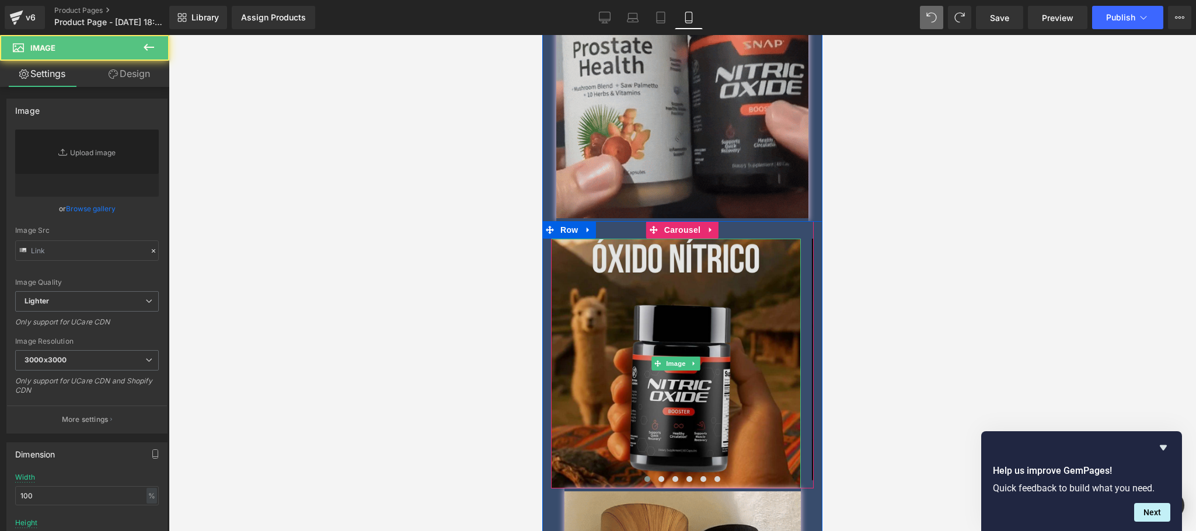
type input "https://ucarecdn.com/85ecbf5c-5443-413c-b1f9-5576280660e2/-/format/auto/-/previ…"
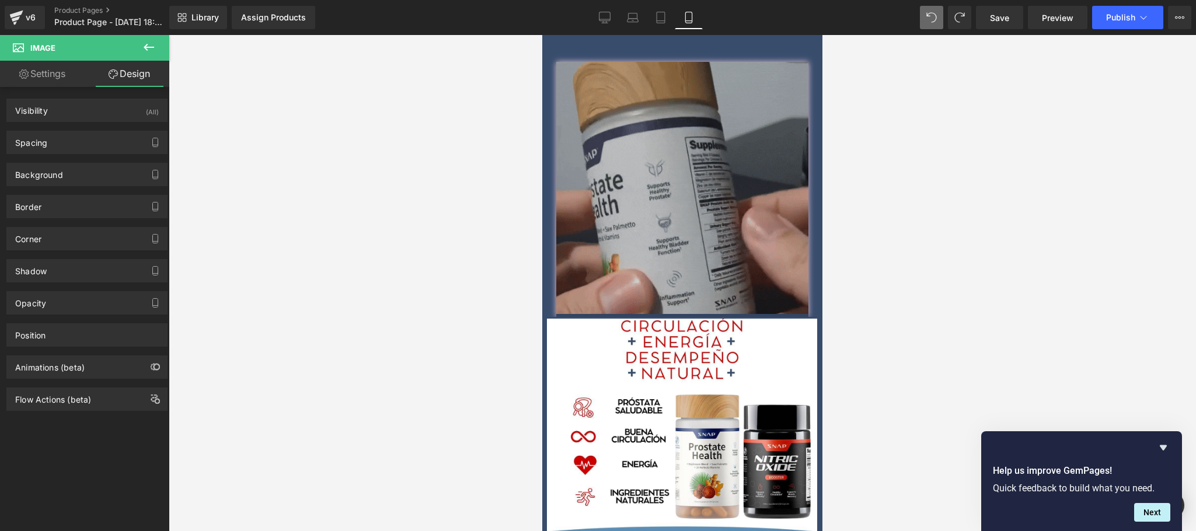
scroll to position [889, 0]
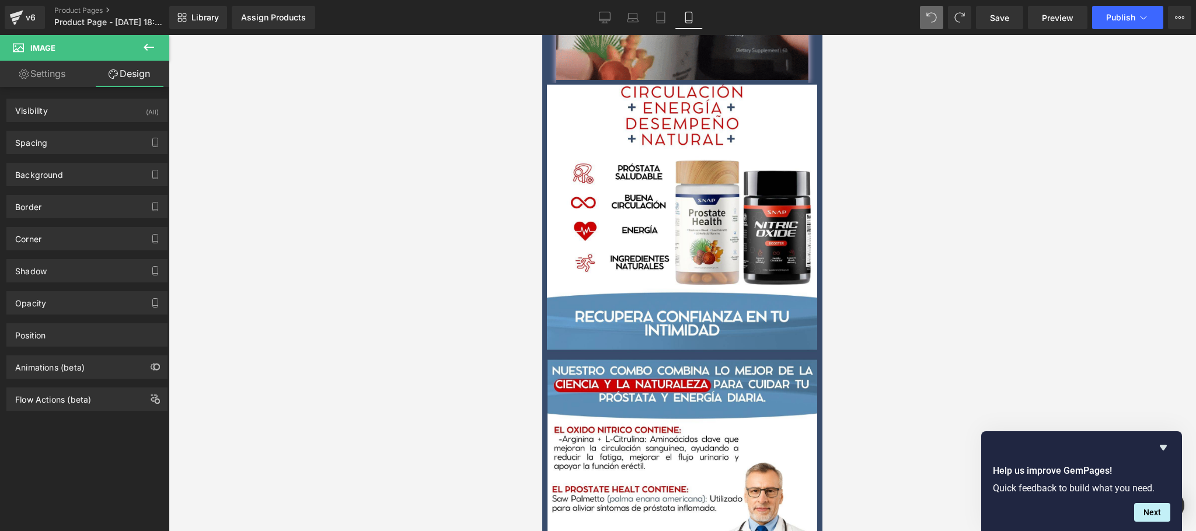
click at [34, 74] on link "Settings" at bounding box center [42, 74] width 85 height 26
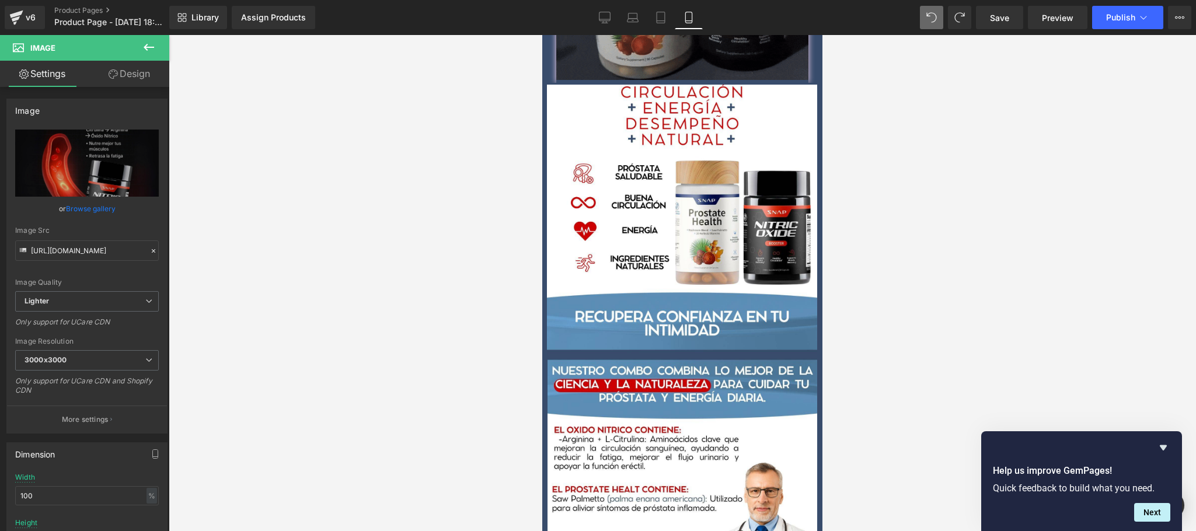
click at [144, 41] on icon at bounding box center [149, 47] width 14 height 14
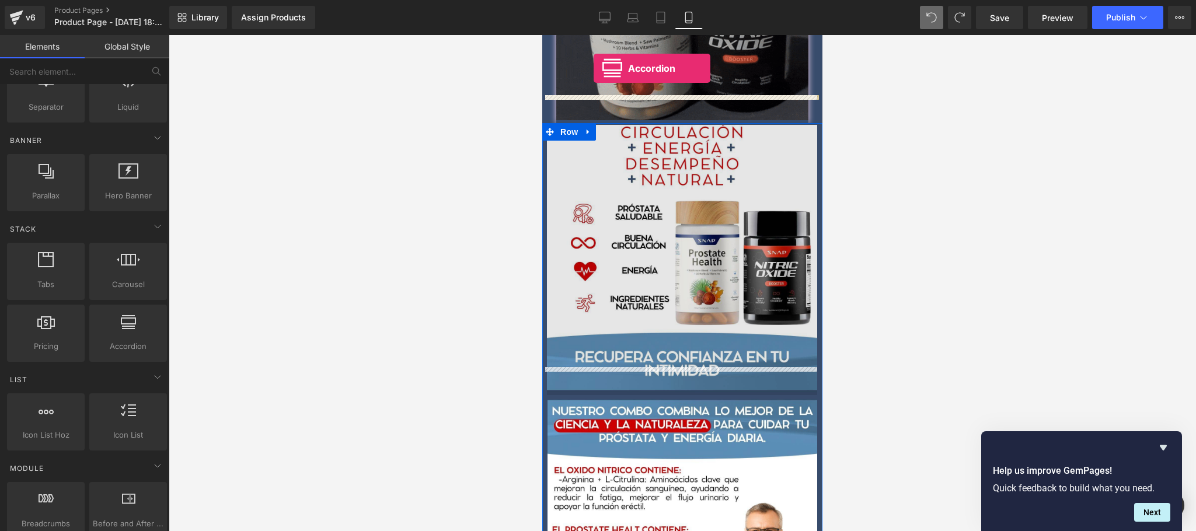
scroll to position [825, 0]
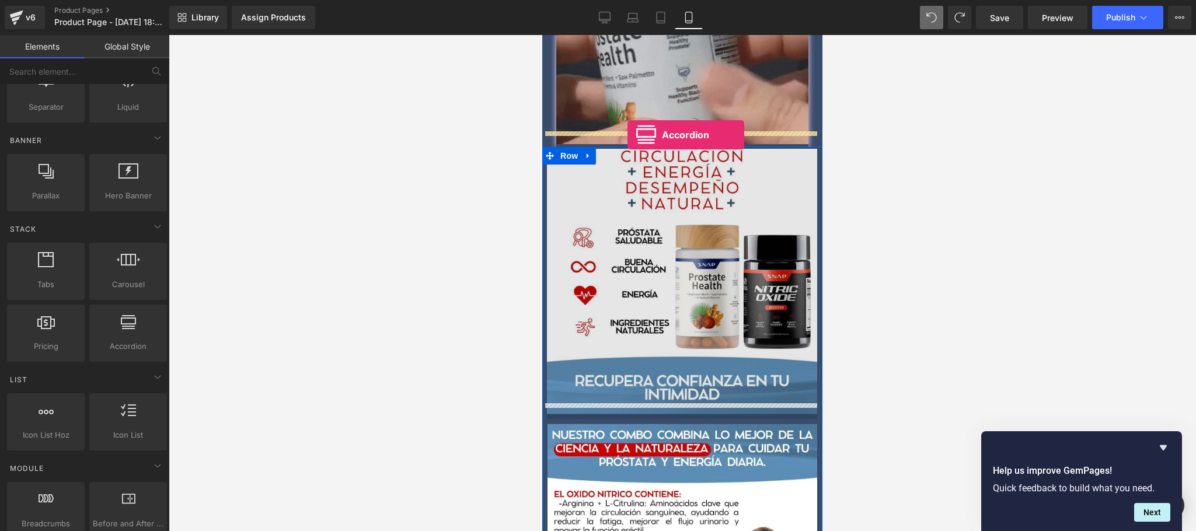
drag, startPoint x: 679, startPoint y: 380, endPoint x: 627, endPoint y: 135, distance: 250.5
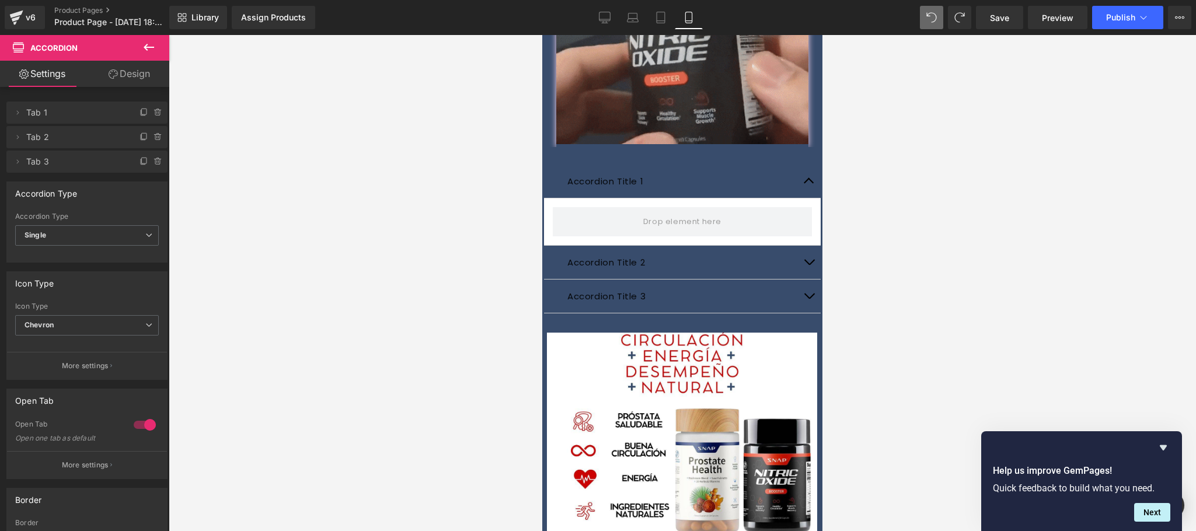
click at [929, 198] on div at bounding box center [682, 283] width 1027 height 496
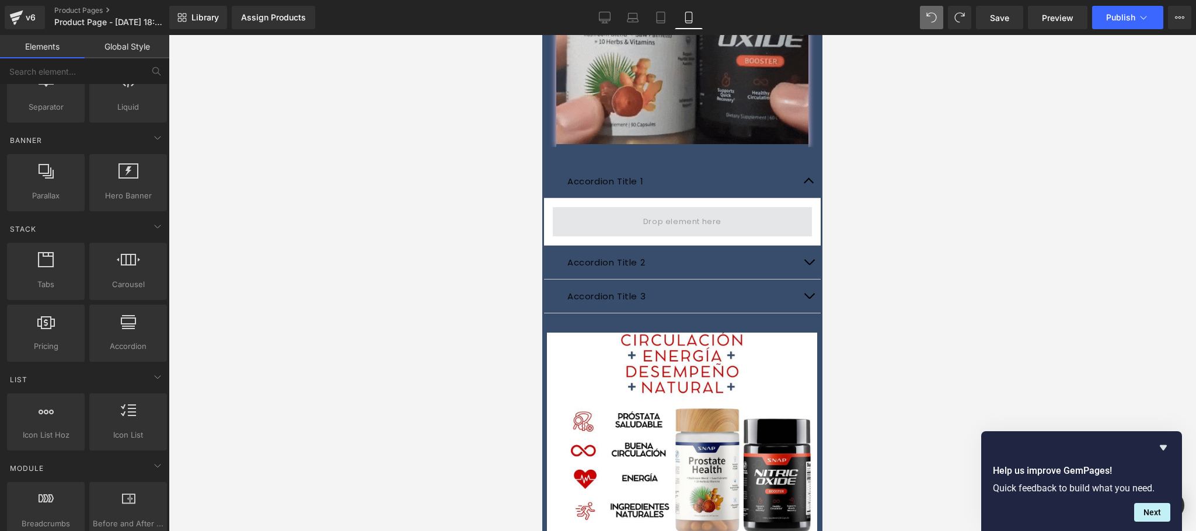
click at [663, 214] on span at bounding box center [682, 221] width 86 height 19
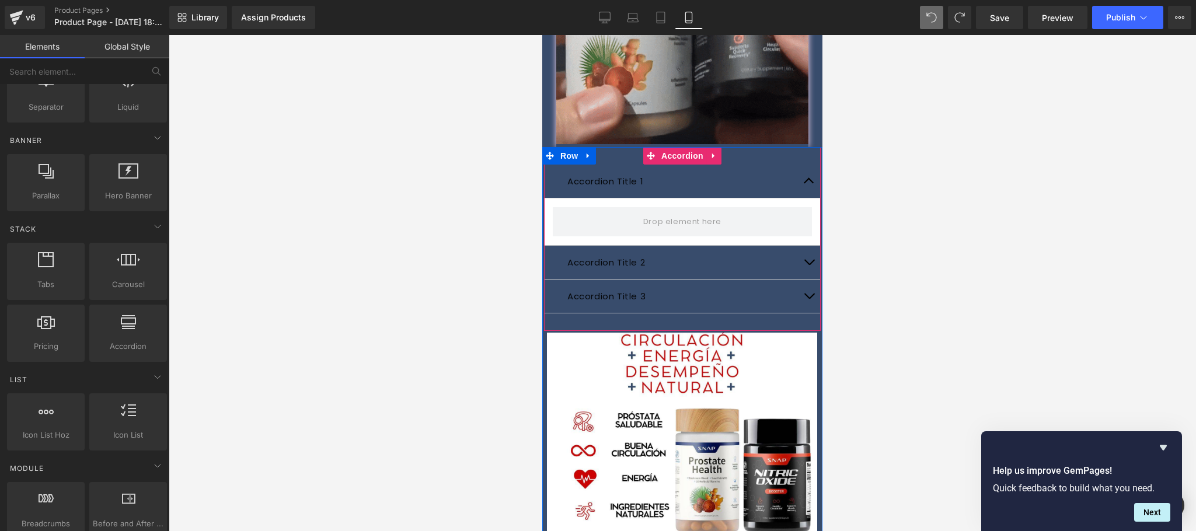
click at [611, 165] on div "Accordion Title 1 Text Block" at bounding box center [682, 182] width 277 height 34
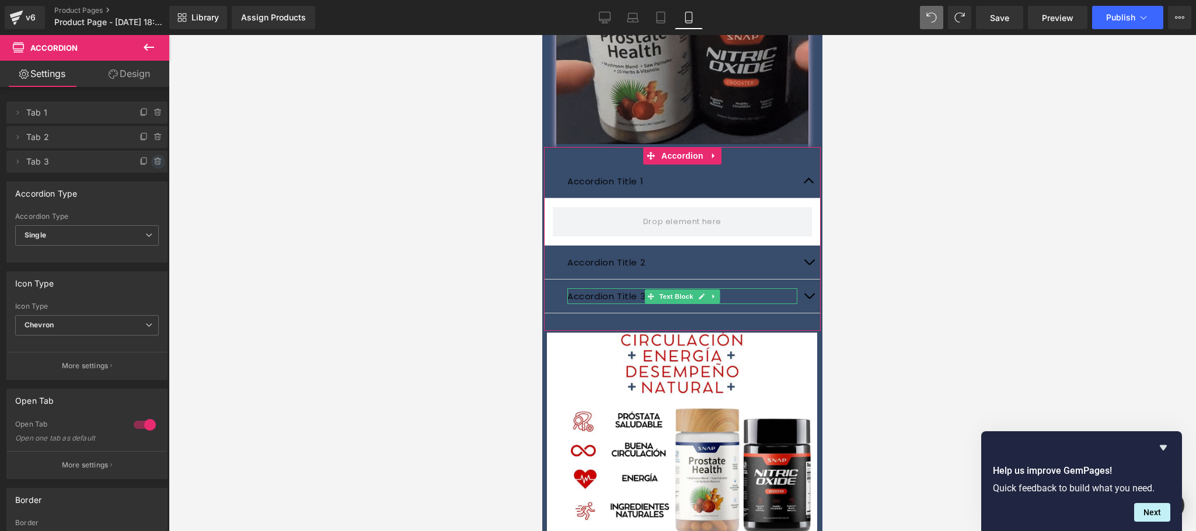
click at [156, 163] on icon at bounding box center [157, 161] width 9 height 9
click at [128, 165] on button "Delete" at bounding box center [145, 162] width 37 height 15
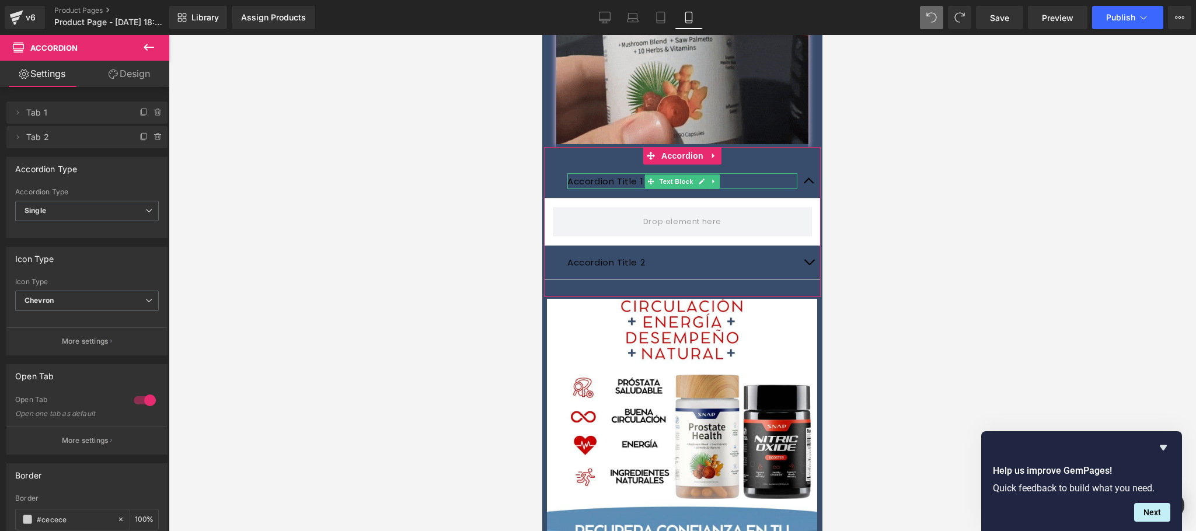
click at [32, 111] on span "Tab 1" at bounding box center [75, 113] width 98 height 22
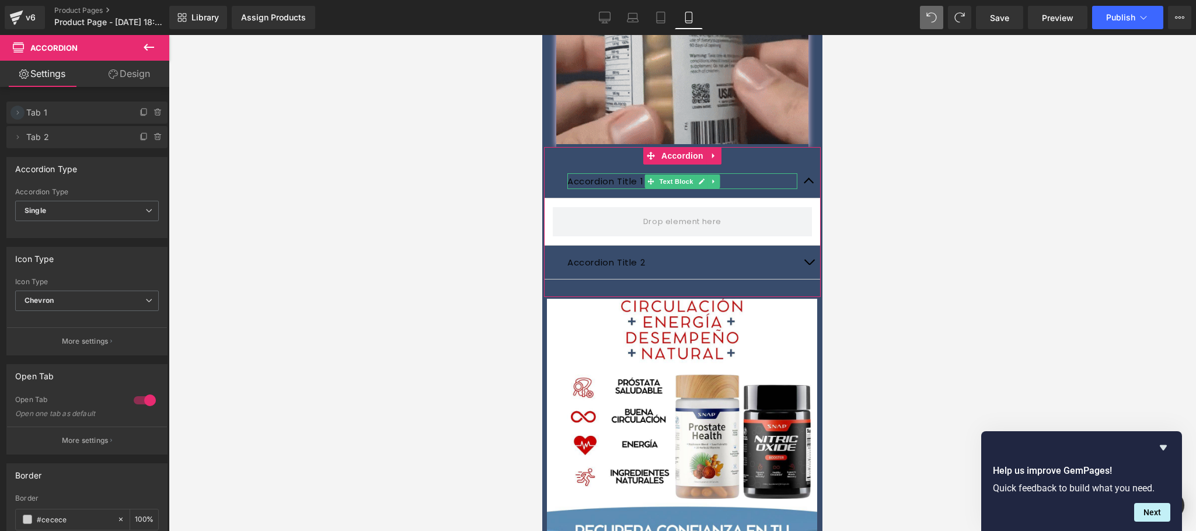
click at [22, 114] on icon at bounding box center [17, 112] width 9 height 9
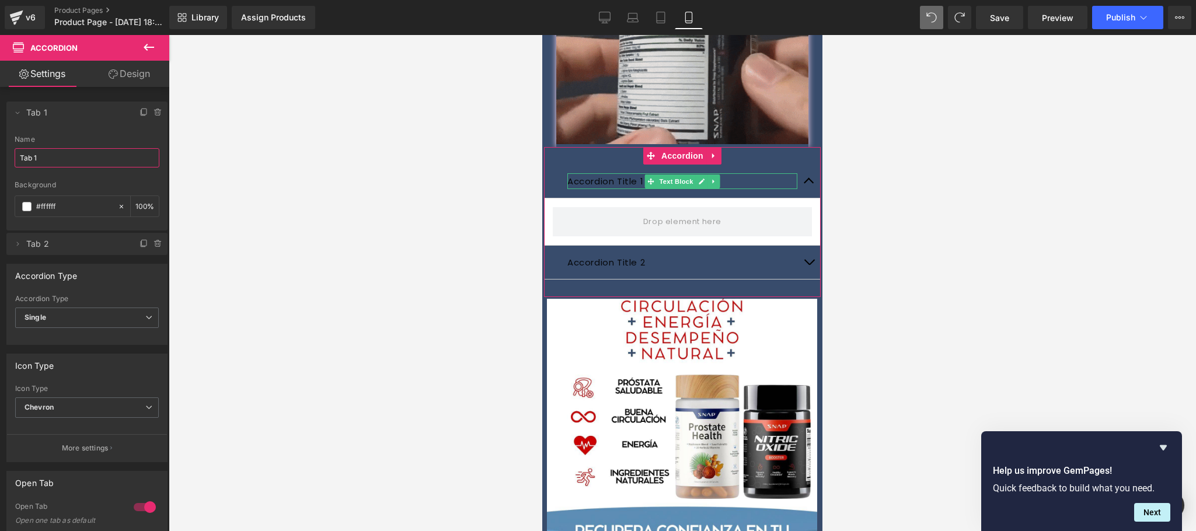
click at [65, 154] on input "Tab 1" at bounding box center [87, 157] width 145 height 19
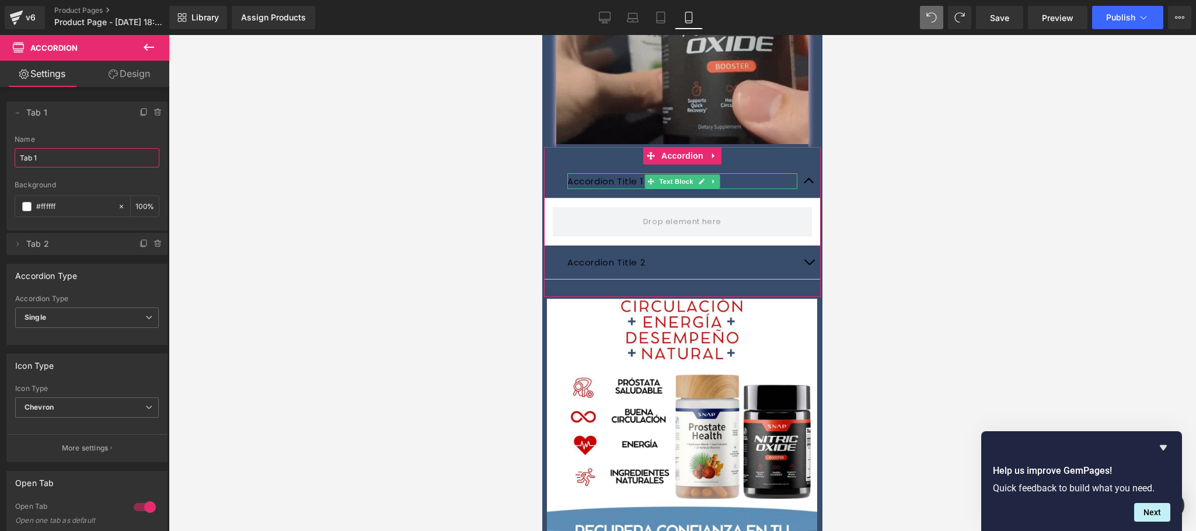
click at [65, 154] on input "Tab 1" at bounding box center [87, 157] width 145 height 19
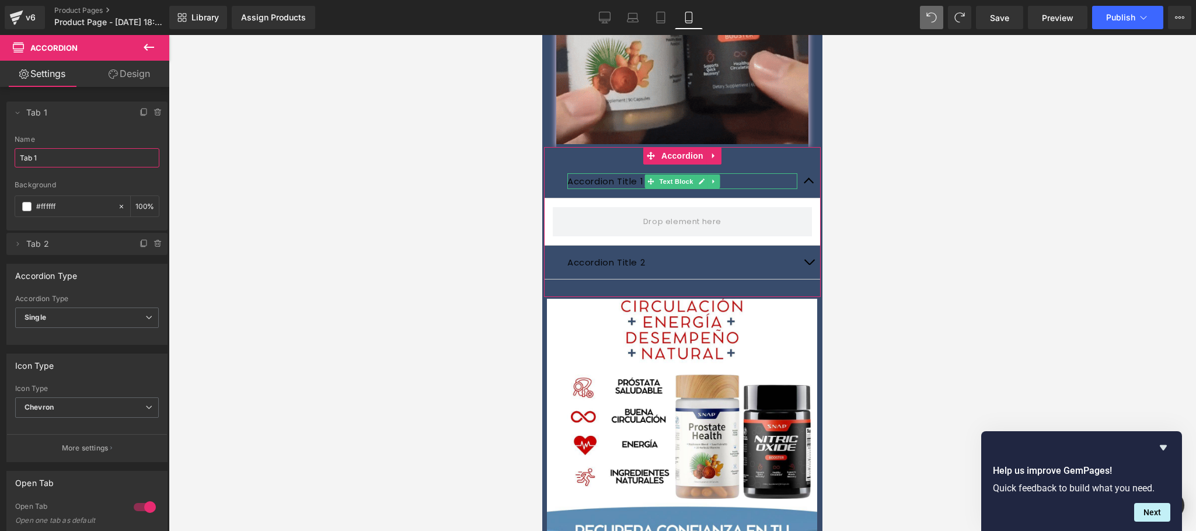
click at [65, 154] on input "Tab 1" at bounding box center [87, 157] width 145 height 19
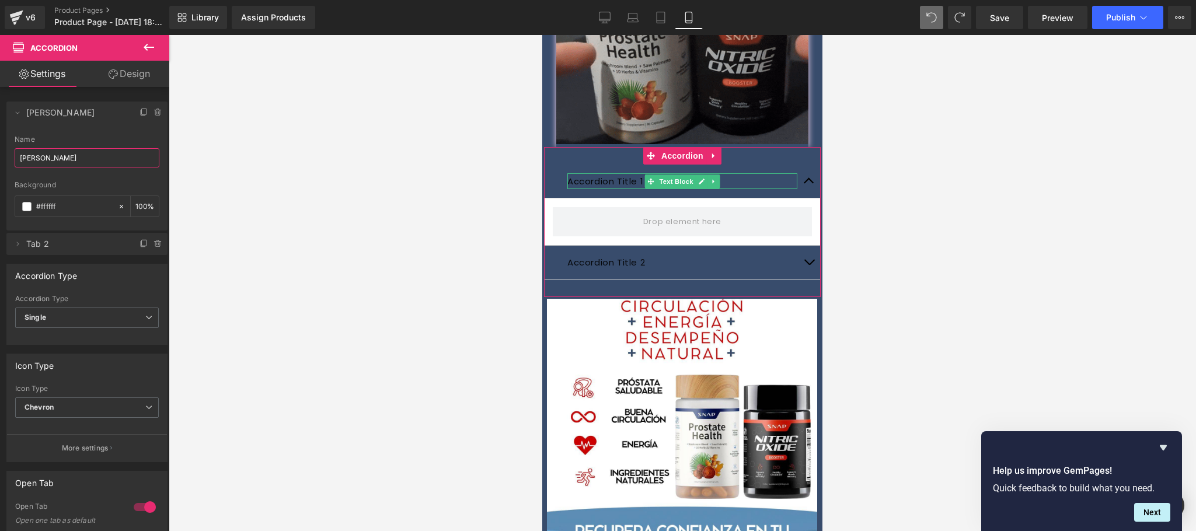
drag, startPoint x: 102, startPoint y: 158, endPoint x: 9, endPoint y: 151, distance: 93.6
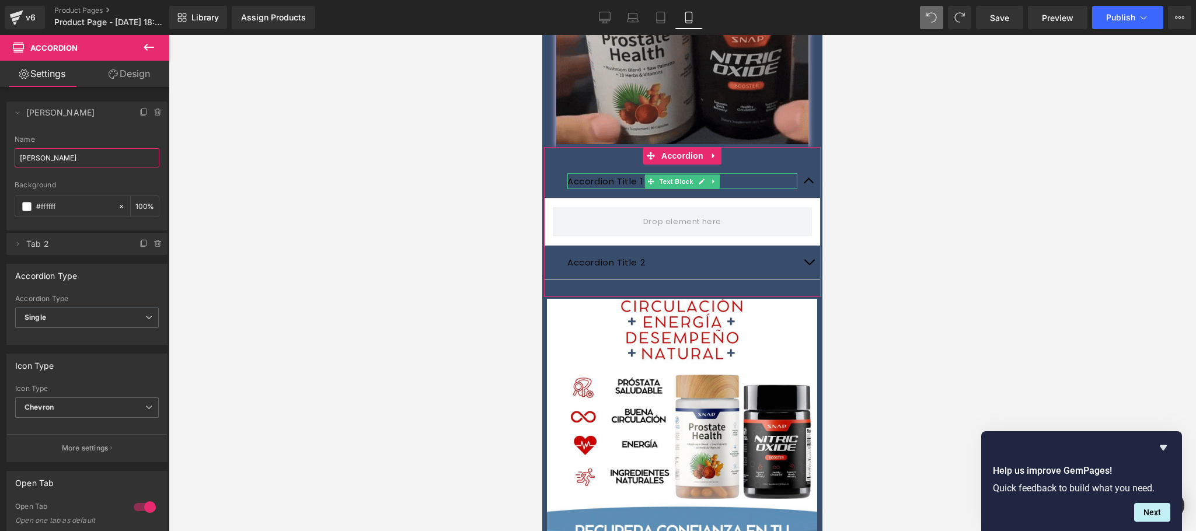
click at [9, 151] on div "SHAMPOO DE ROMERO Name SHAMPOO DE ROMERO #FFFFFF Background #ffffff 100 %" at bounding box center [86, 182] width 161 height 95
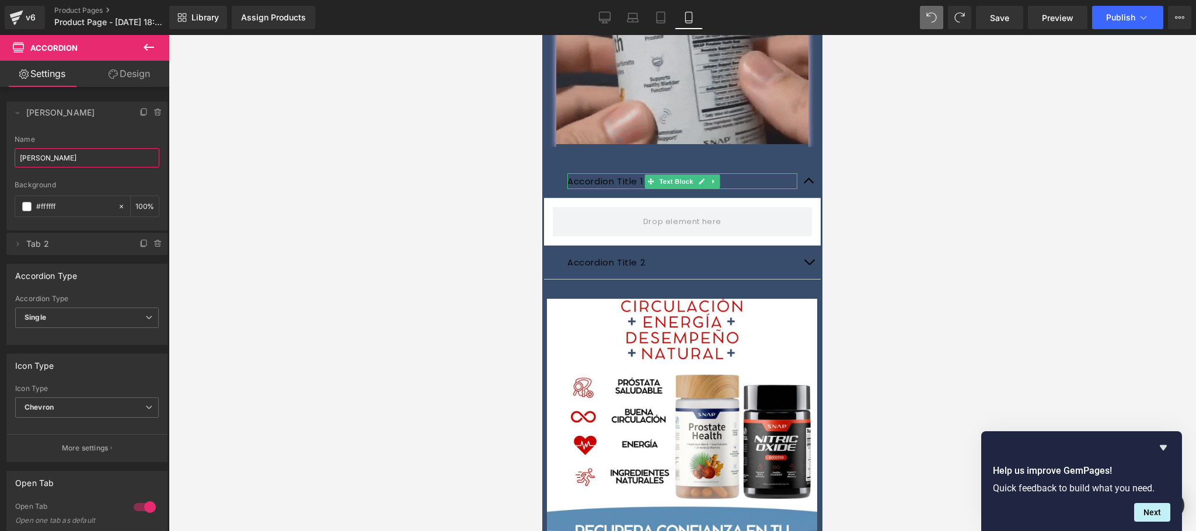
type input "SHAMPOO DE ROMERO"
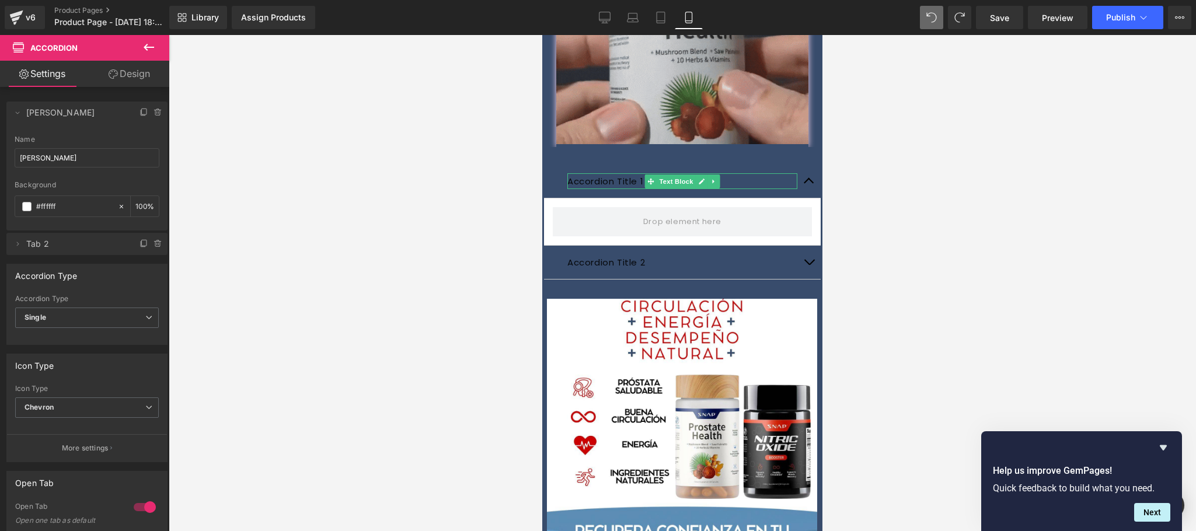
click at [72, 232] on div "Delete Cancel SHAMPOO DE ROMERO SHAMPOO DE ROMERO Name SHAMPOO DE ROMERO #FFFFF…" at bounding box center [86, 177] width 161 height 156
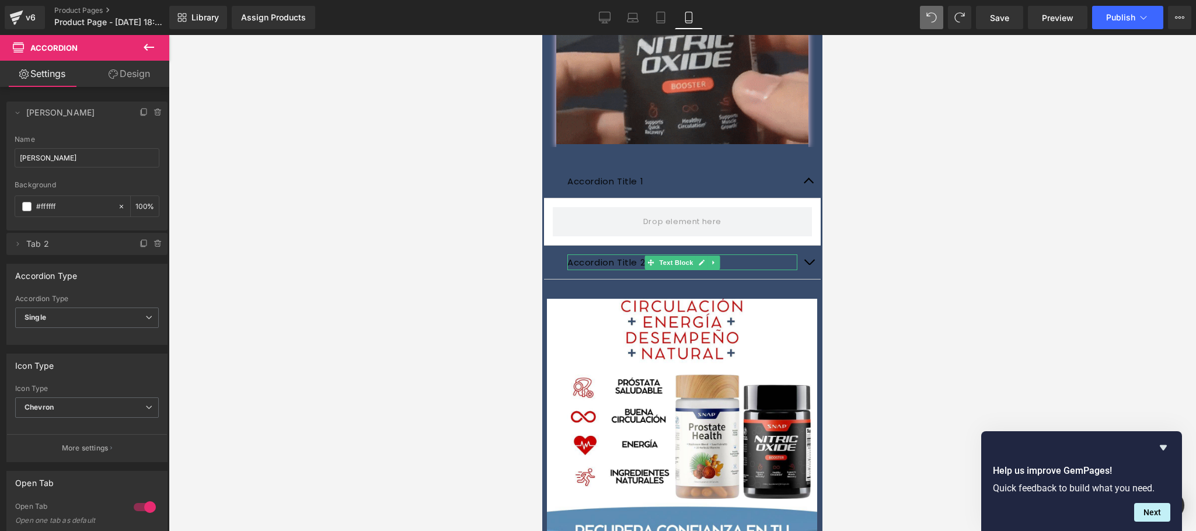
click at [65, 242] on span "Tab 2" at bounding box center [75, 244] width 98 height 22
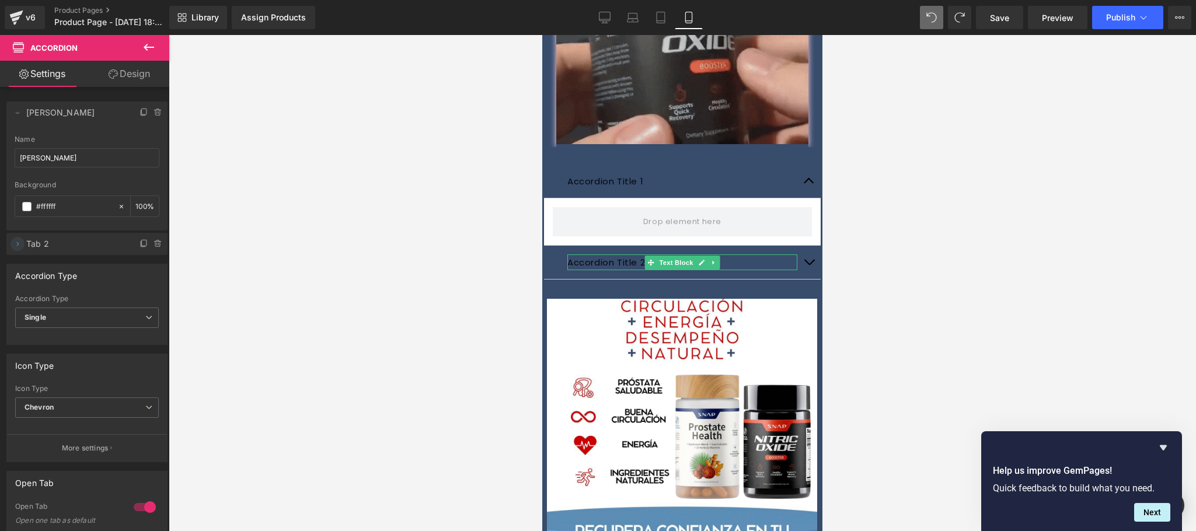
click at [21, 243] on icon at bounding box center [17, 243] width 9 height 9
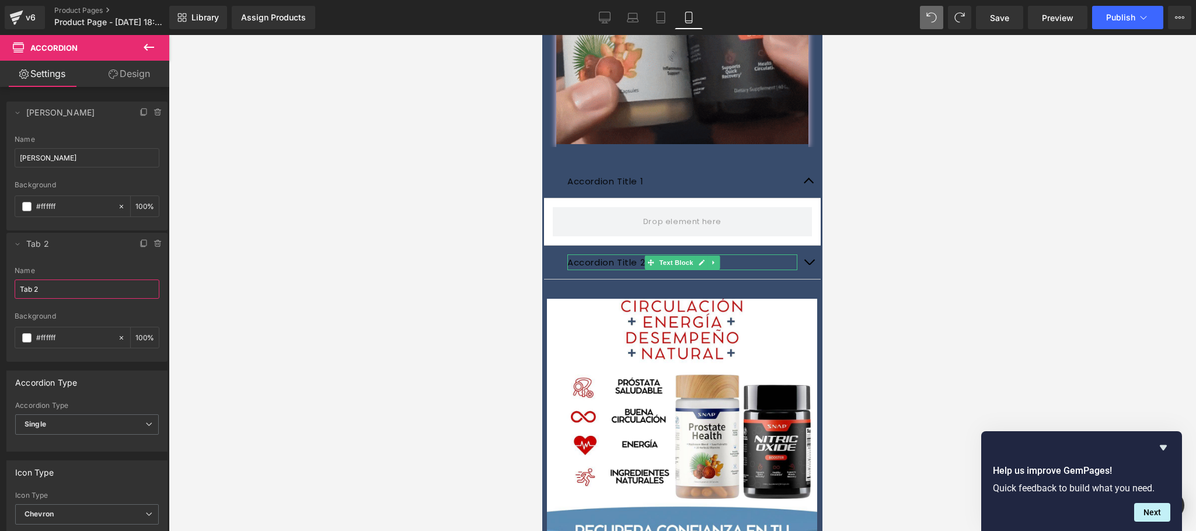
click at [79, 291] on input "Tab 2" at bounding box center [87, 288] width 145 height 19
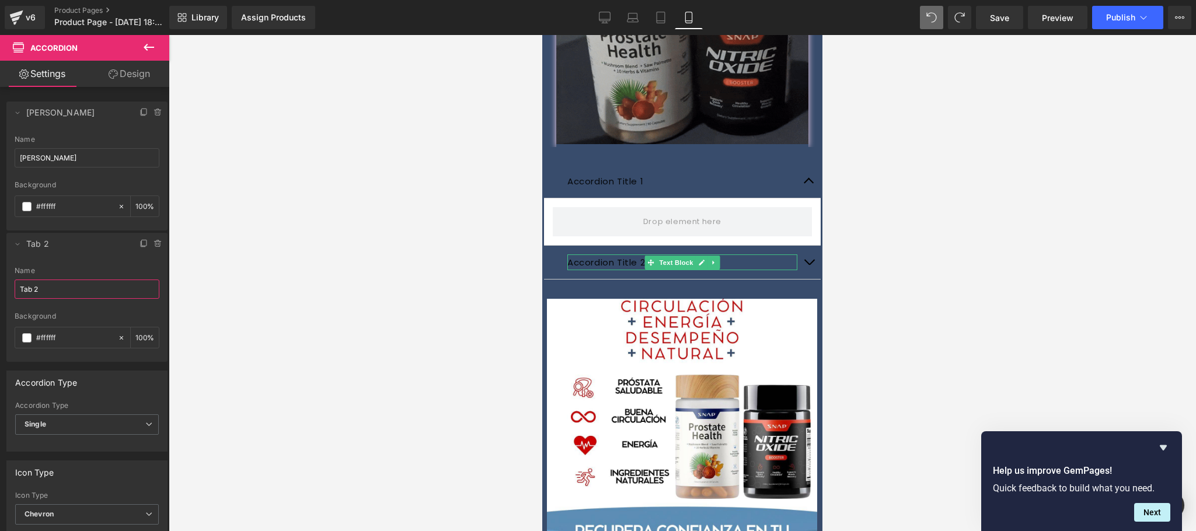
click at [77, 291] on input "Tab 2" at bounding box center [87, 288] width 145 height 19
click at [75, 291] on input "Tab 2" at bounding box center [87, 288] width 145 height 19
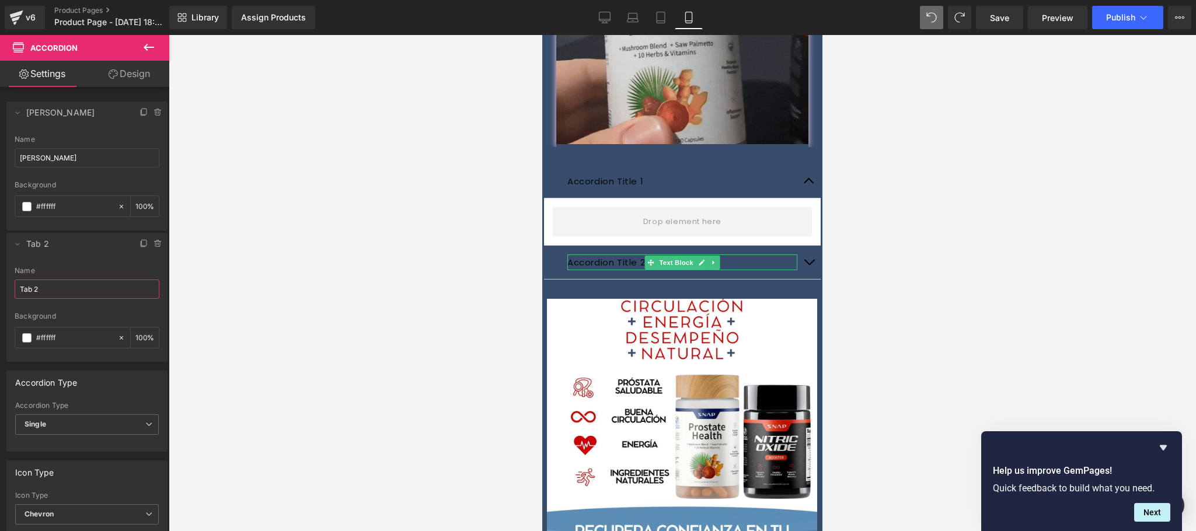
paste input "SHAMPOO DE ROMERO"
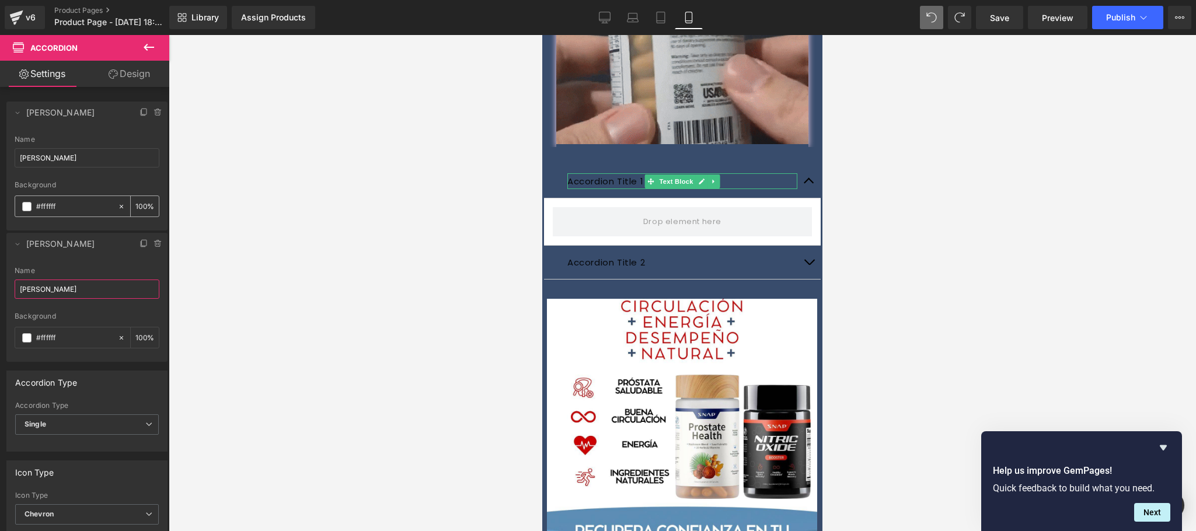
type input "SHAMPOO DE ROMERO"
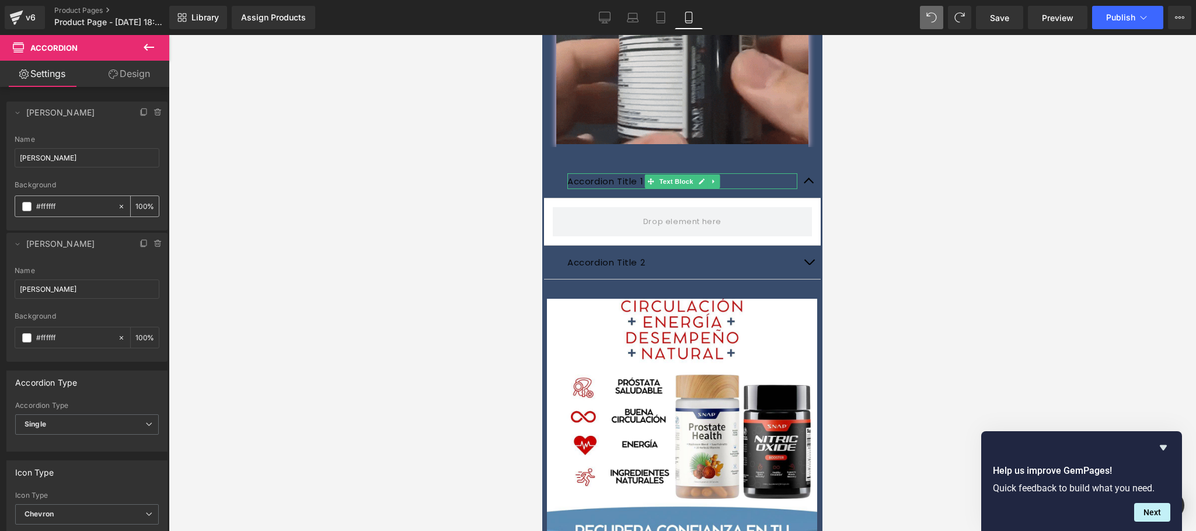
click at [79, 205] on input "#ffffff" at bounding box center [74, 206] width 76 height 13
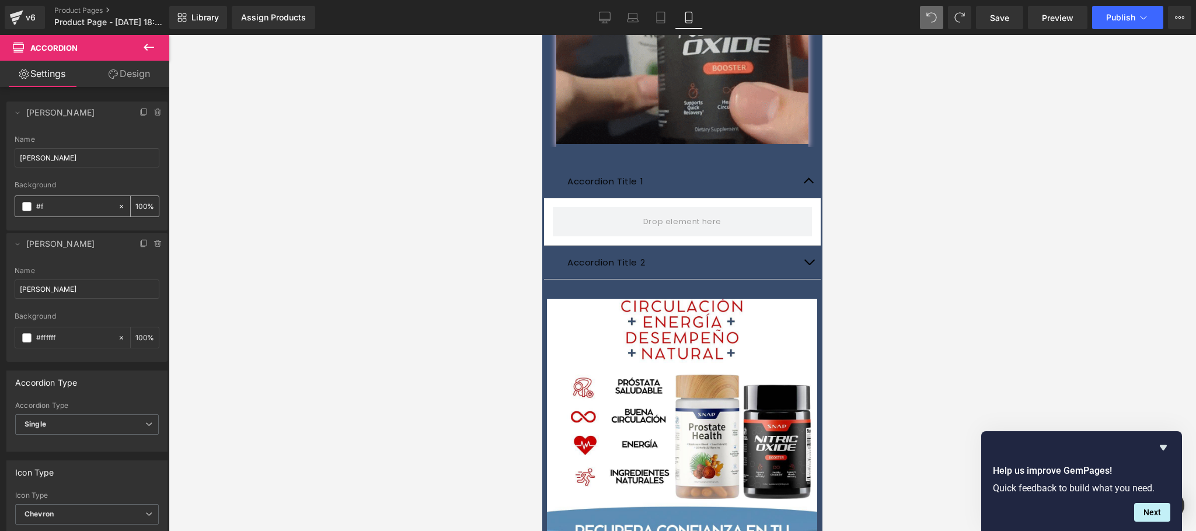
type input "#"
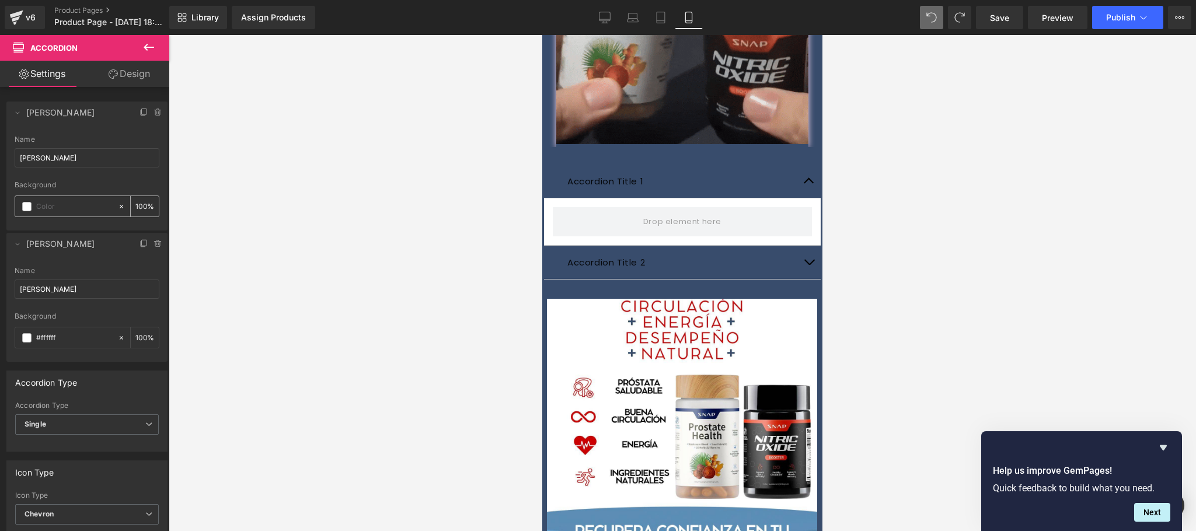
type input "0"
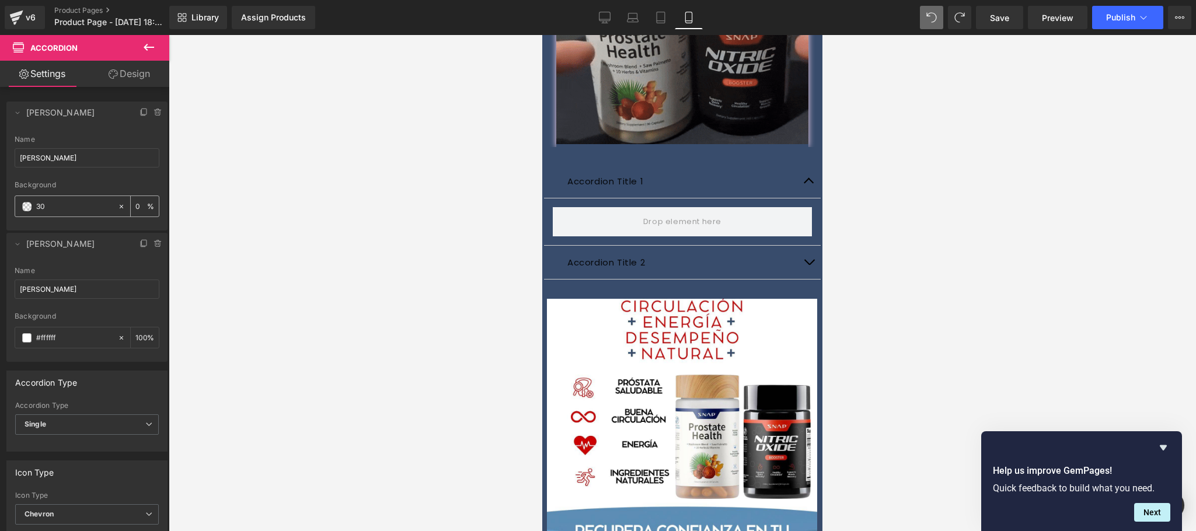
type input "304"
type input "100"
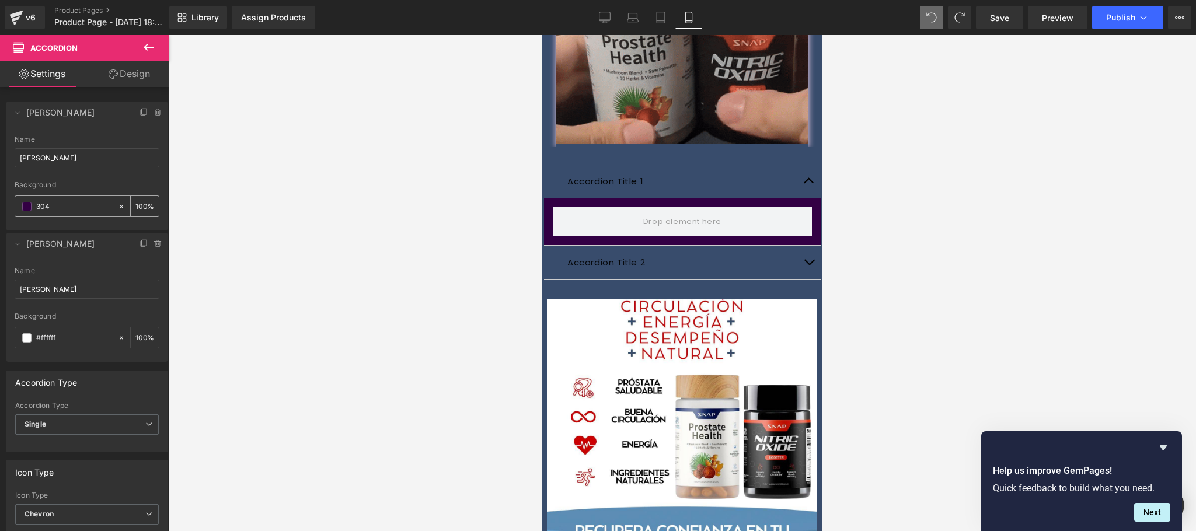
type input "304D"
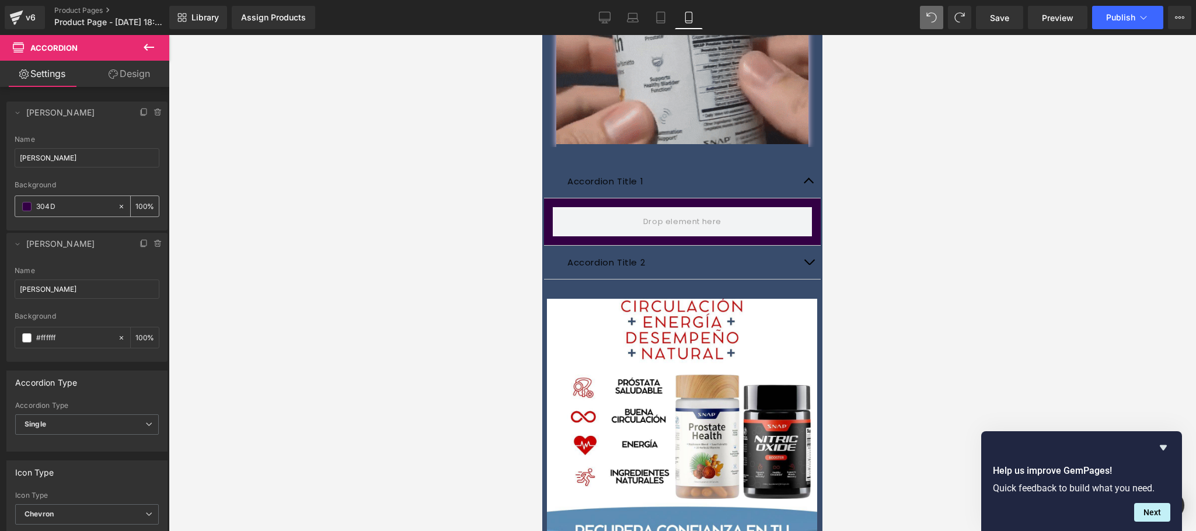
type input "87"
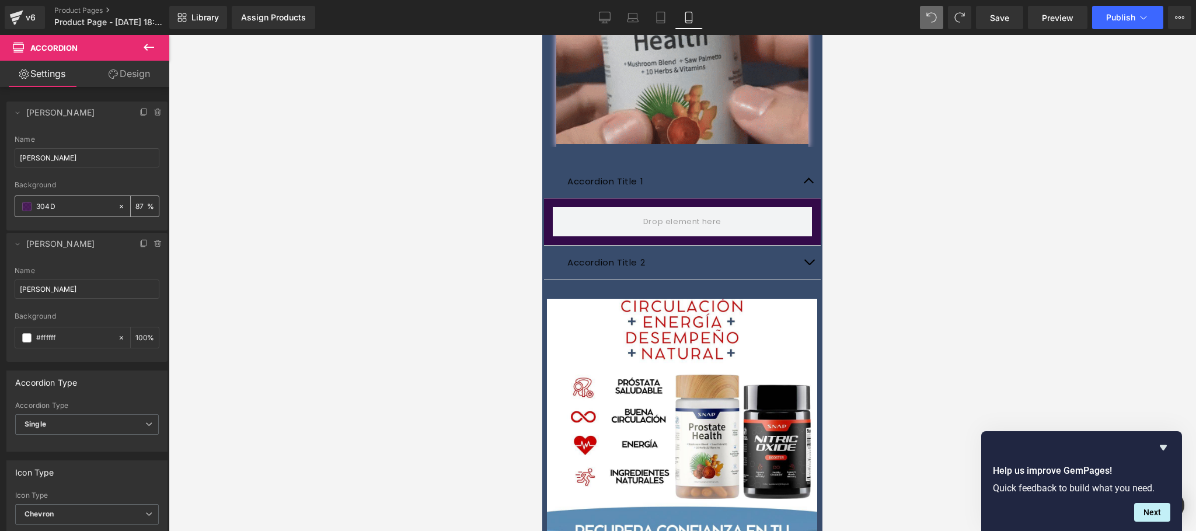
type input "304D3"
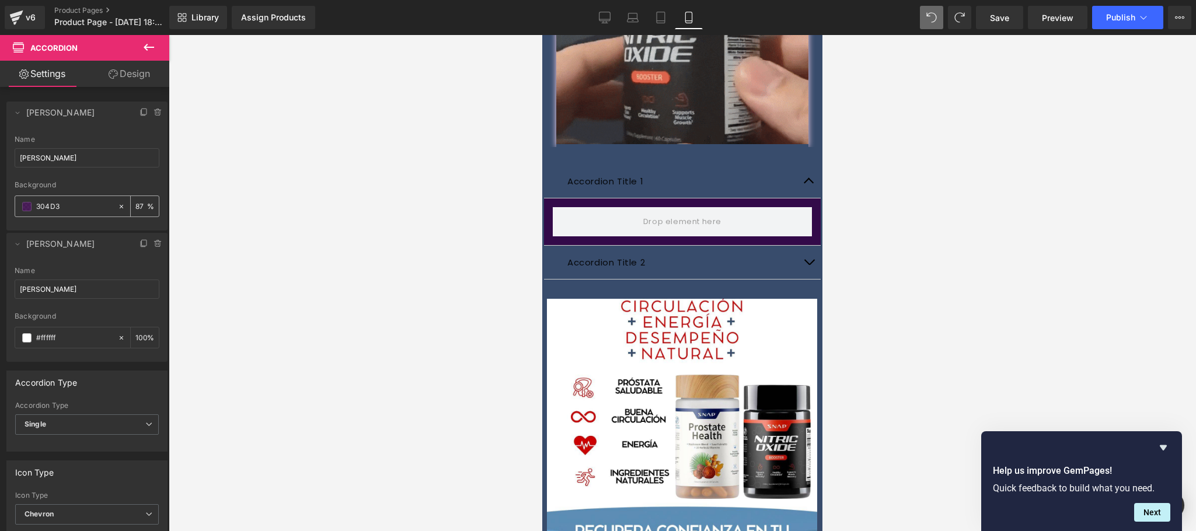
type input "0"
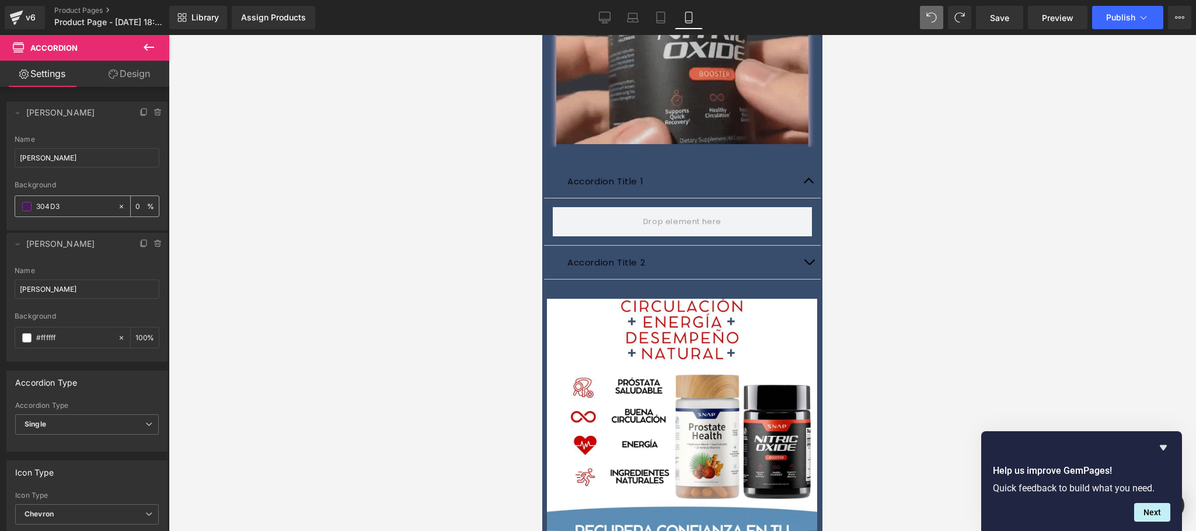
type input "304D39"
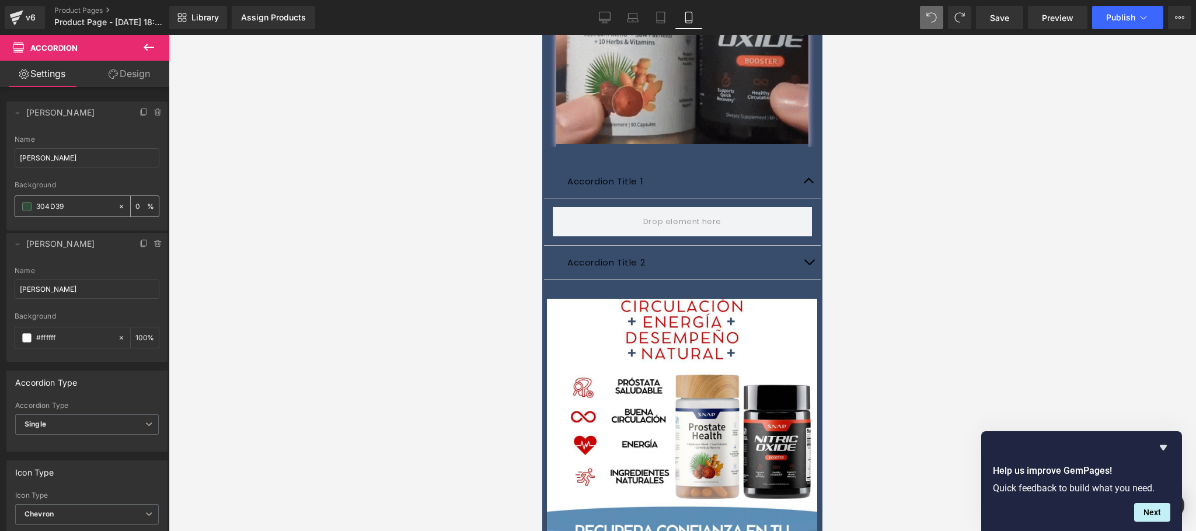
type input "100"
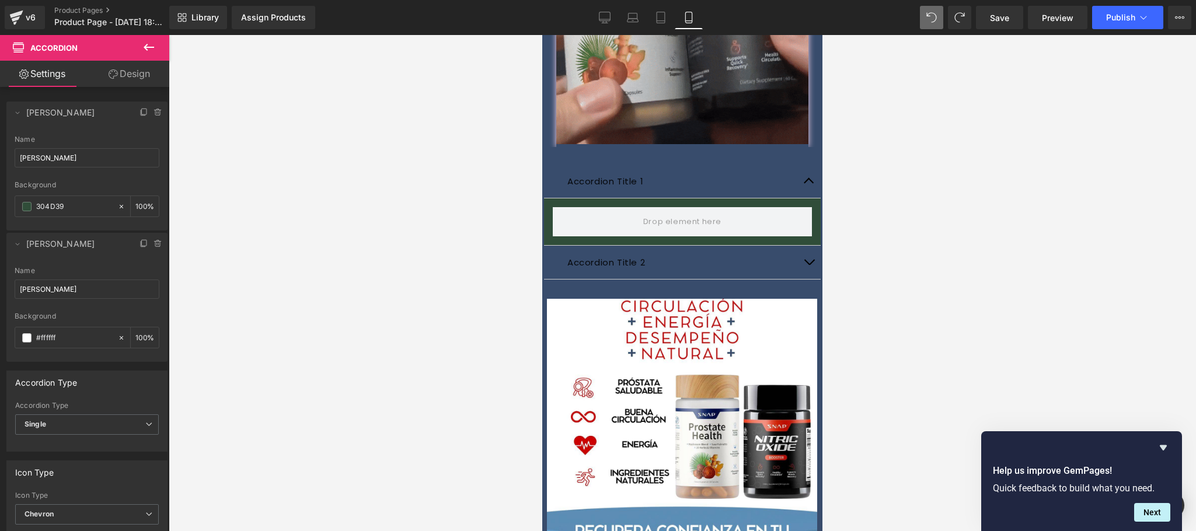
drag, startPoint x: 75, startPoint y: 204, endPoint x: 0, endPoint y: 211, distance: 75.6
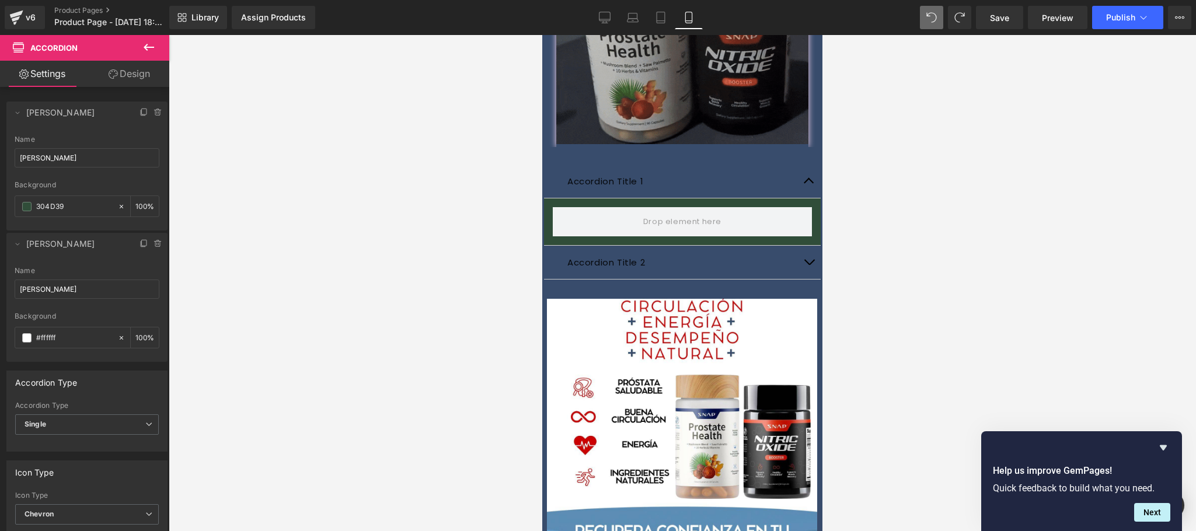
click at [0, 211] on div "Delete Cancel SHAMPOO DE ROMERO SHAMPOO DE ROMERO Name SHAMPOO DE ROMERO rgb(48…" at bounding box center [87, 226] width 174 height 272
click at [72, 333] on input "#ffffff" at bounding box center [74, 337] width 76 height 13
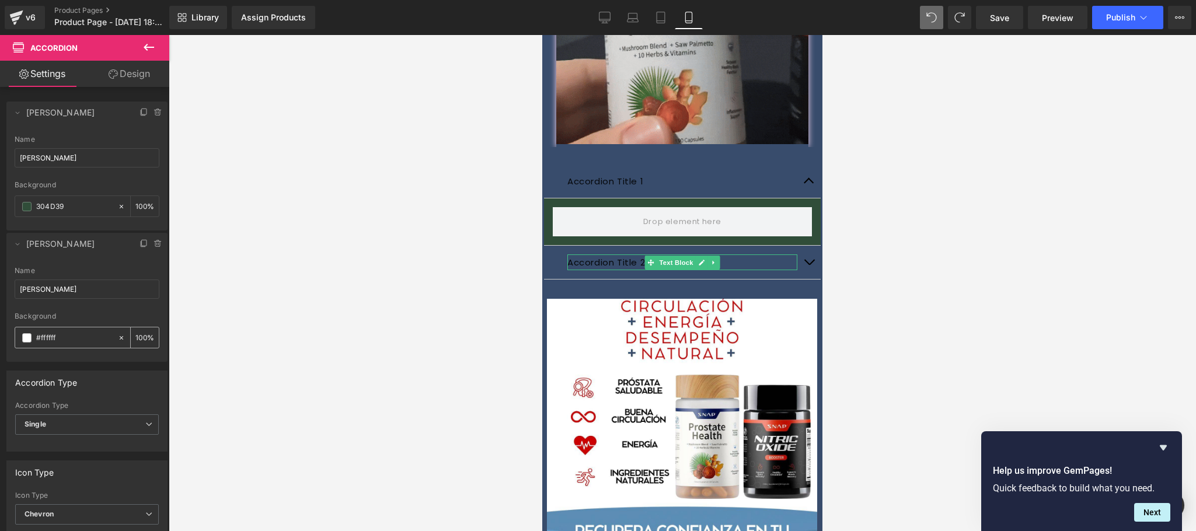
type input "#304d39"
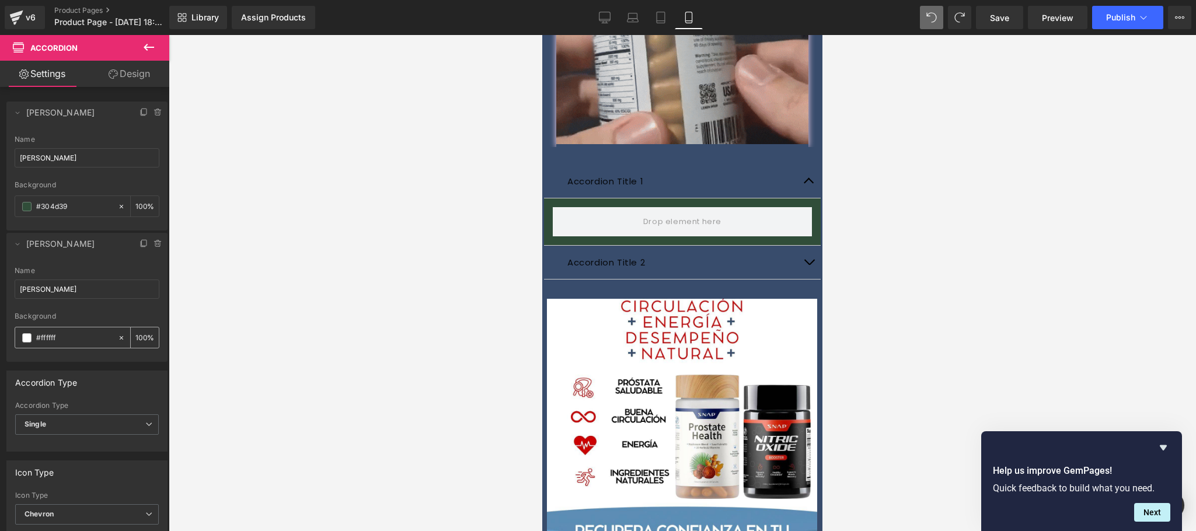
click at [72, 333] on input "#ffffff" at bounding box center [74, 337] width 76 height 13
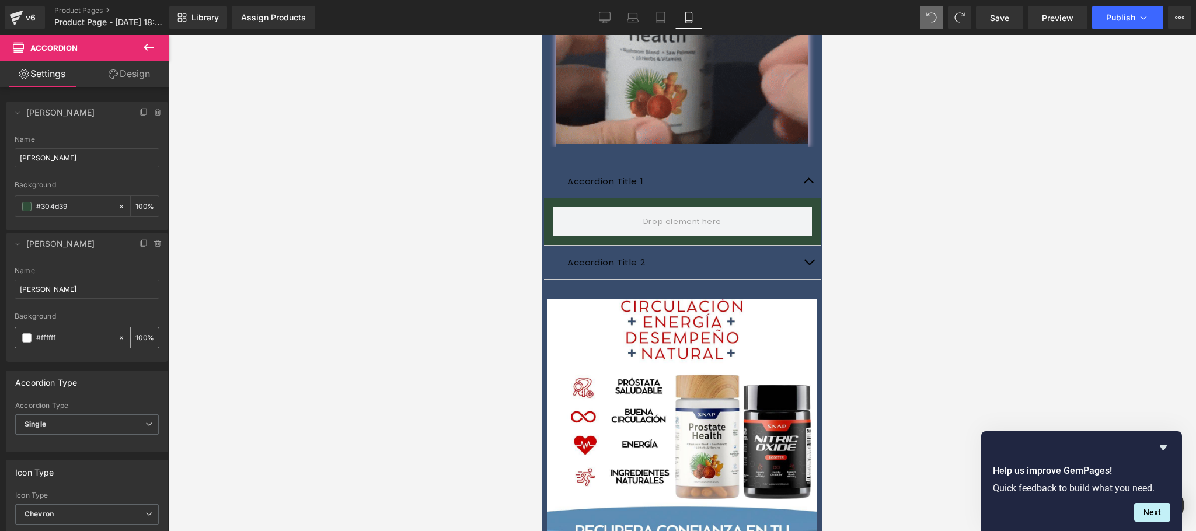
click at [72, 333] on input "#ffffff" at bounding box center [74, 337] width 76 height 13
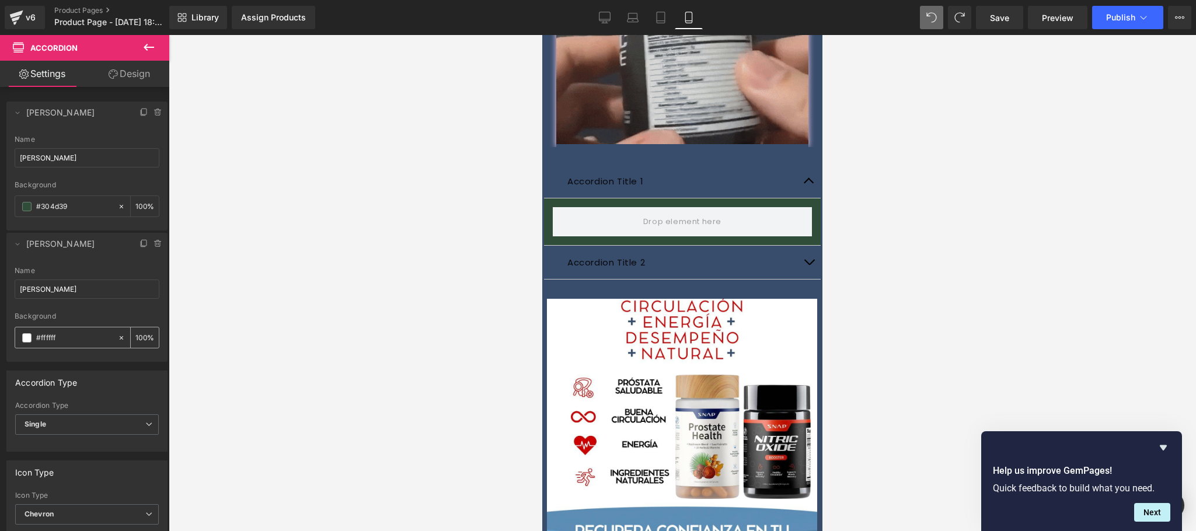
paste input "304D39"
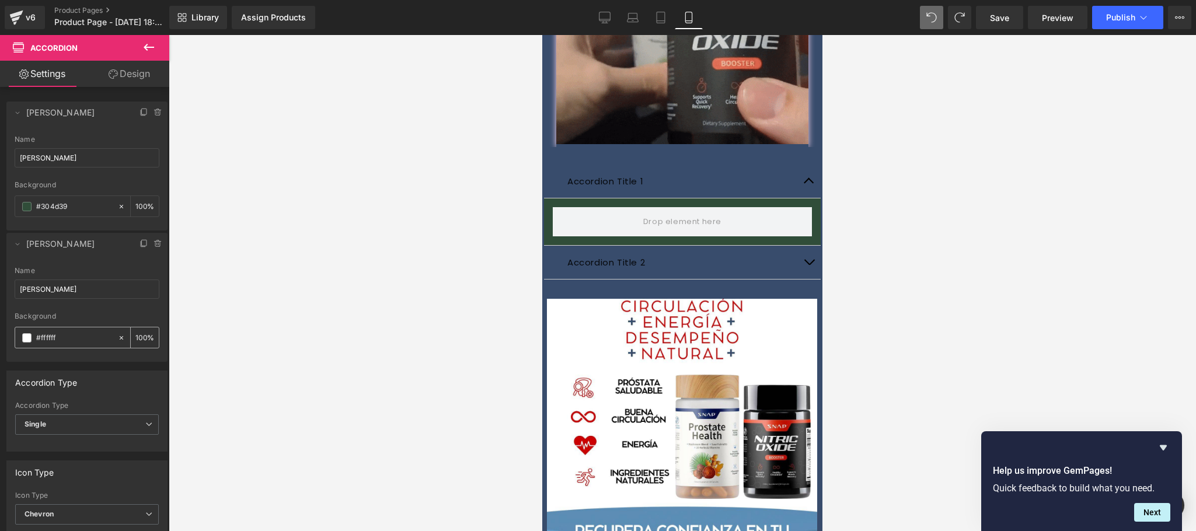
type input "304D39"
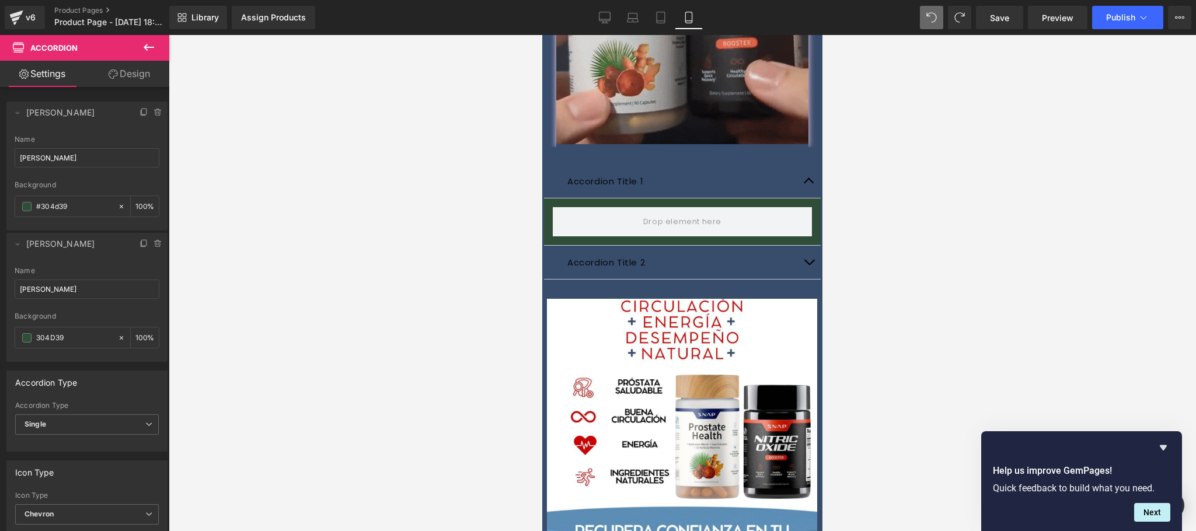
click at [939, 247] on div at bounding box center [682, 283] width 1027 height 496
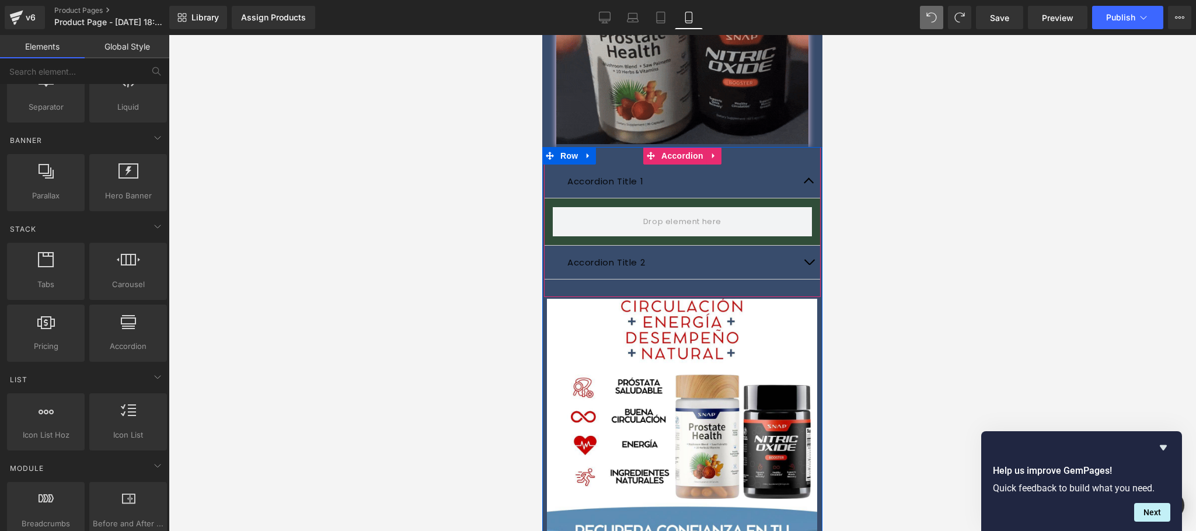
click at [809, 265] on span "button" at bounding box center [809, 265] width 0 height 0
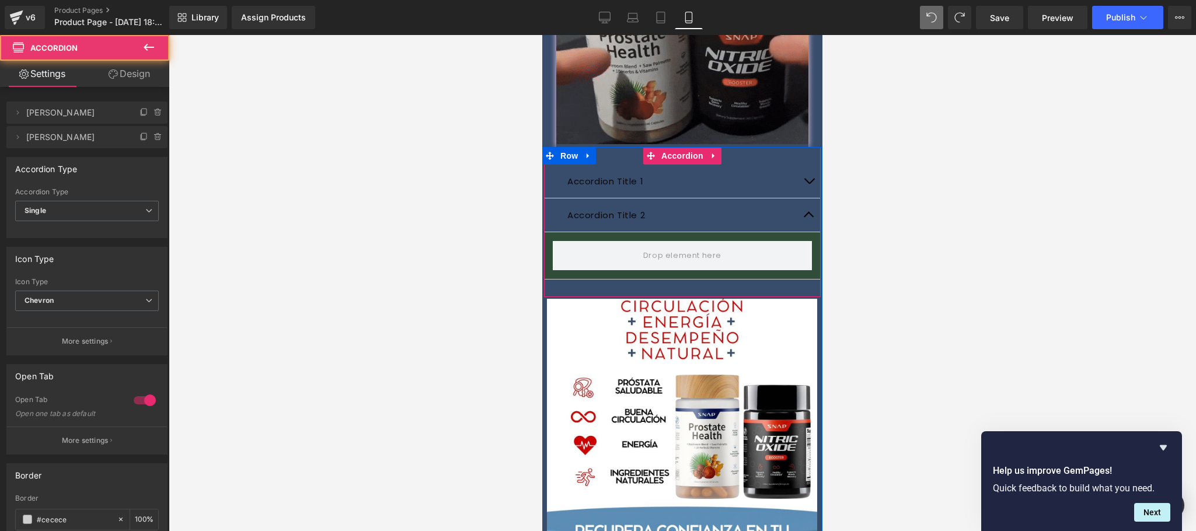
click at [809, 218] on span "button" at bounding box center [809, 218] width 0 height 0
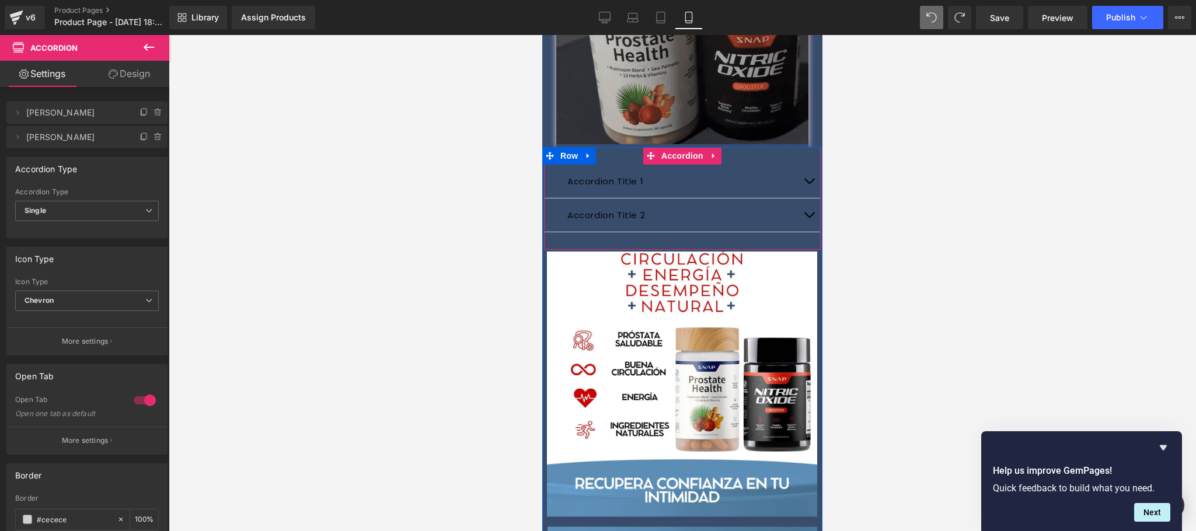
click at [659, 174] on span "Text Block" at bounding box center [675, 181] width 39 height 14
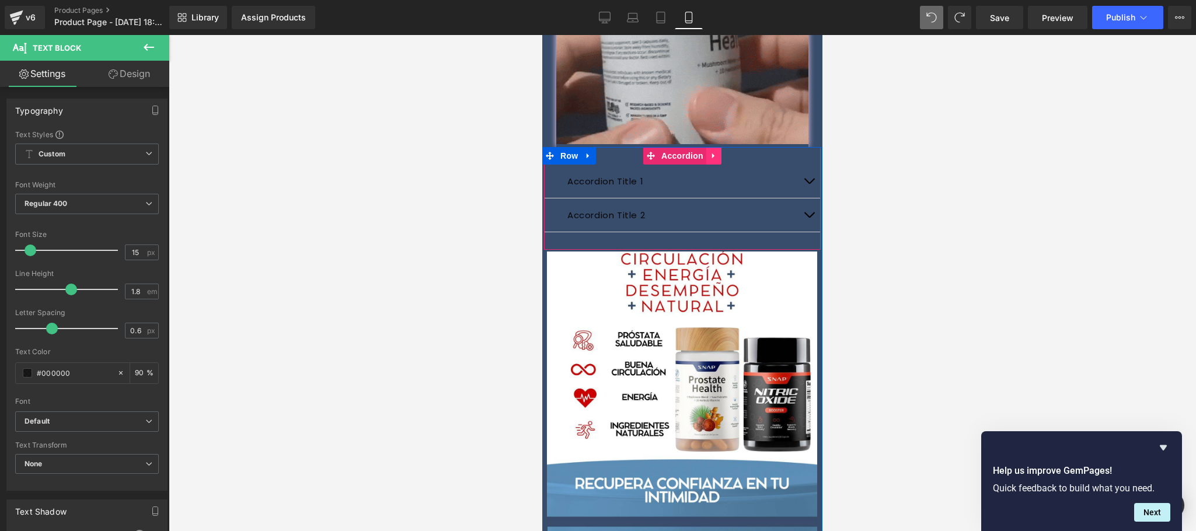
click at [712, 153] on icon at bounding box center [713, 155] width 2 height 5
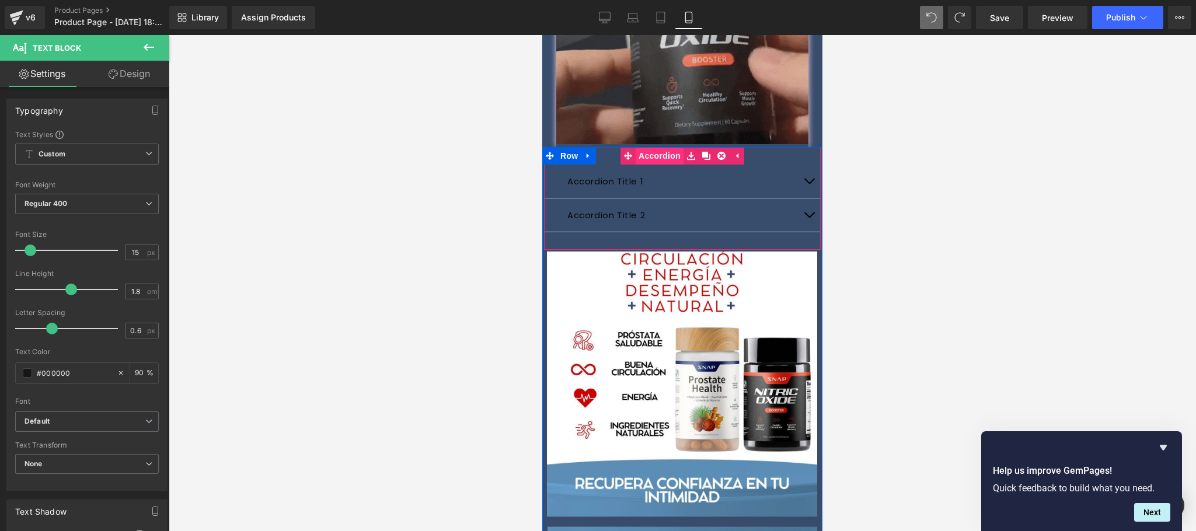
click at [648, 147] on link "Accordion" at bounding box center [651, 156] width 63 height 18
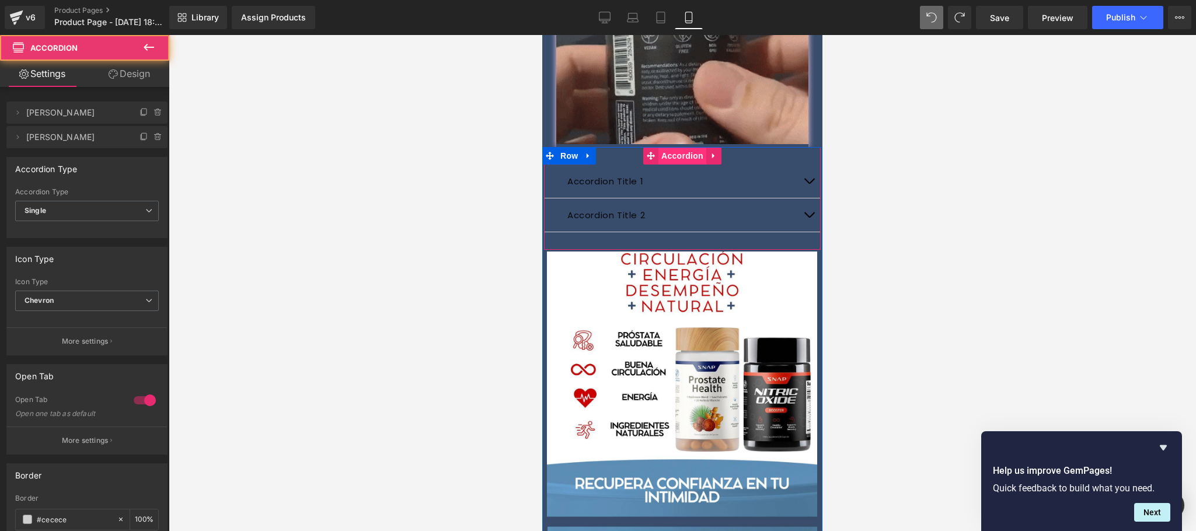
click at [667, 147] on span "Accordion" at bounding box center [682, 156] width 48 height 18
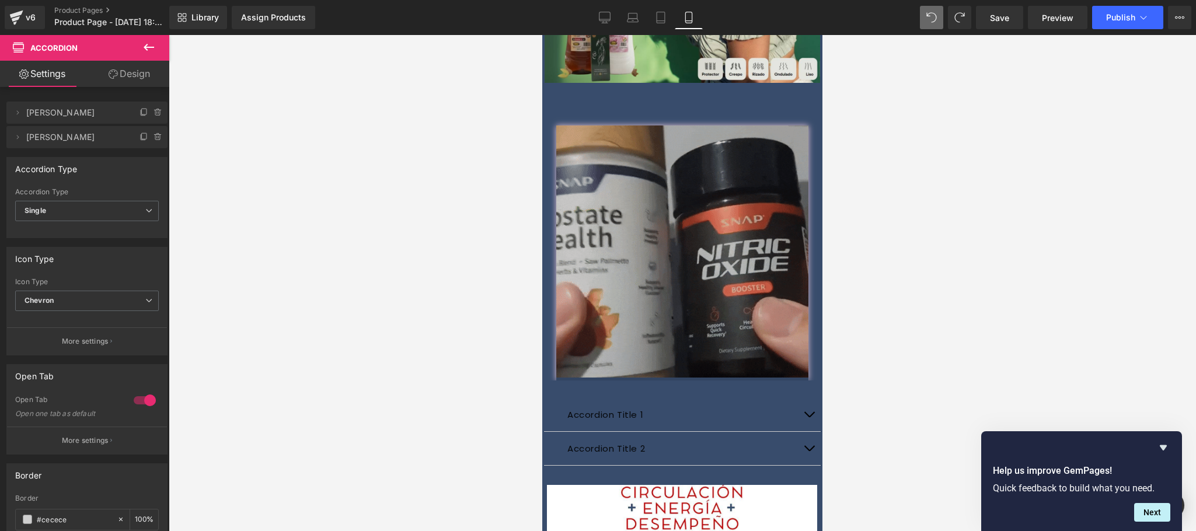
scroll to position [359, 0]
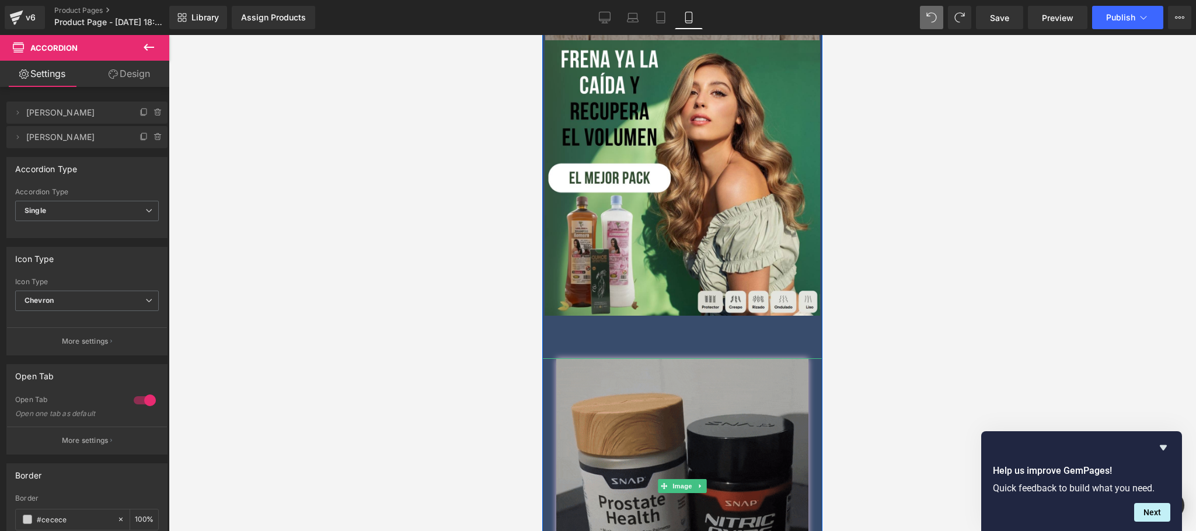
click at [695, 408] on img at bounding box center [682, 485] width 252 height 255
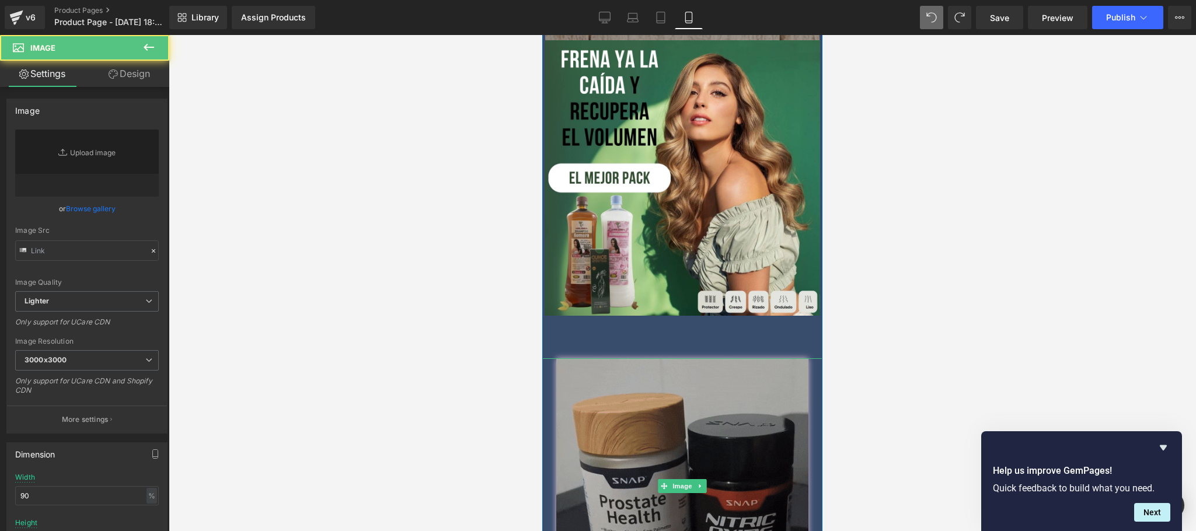
type input "https://media1.giphy.com/media/v1.Y2lkPTc5MGI3NjExNDIweXRiM2t2MmxhOXg4NmIwZjlna…"
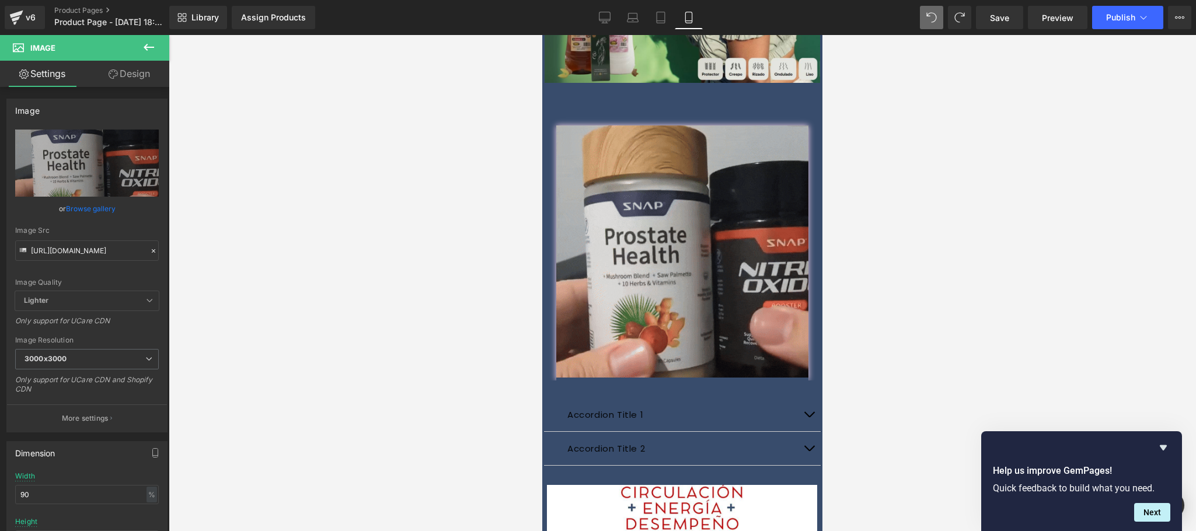
scroll to position [825, 0]
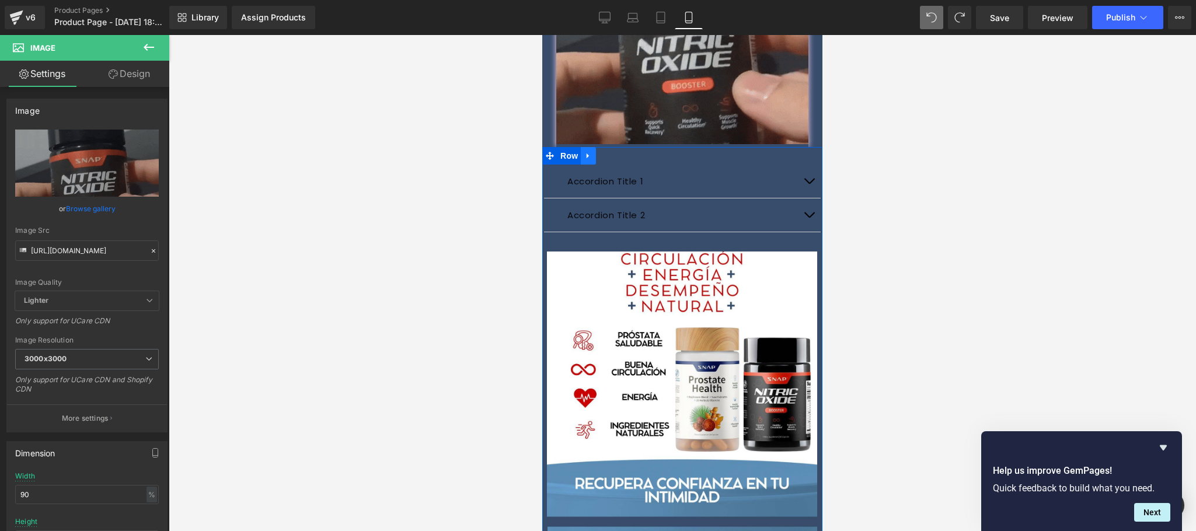
click at [586, 153] on icon at bounding box center [587, 155] width 2 height 5
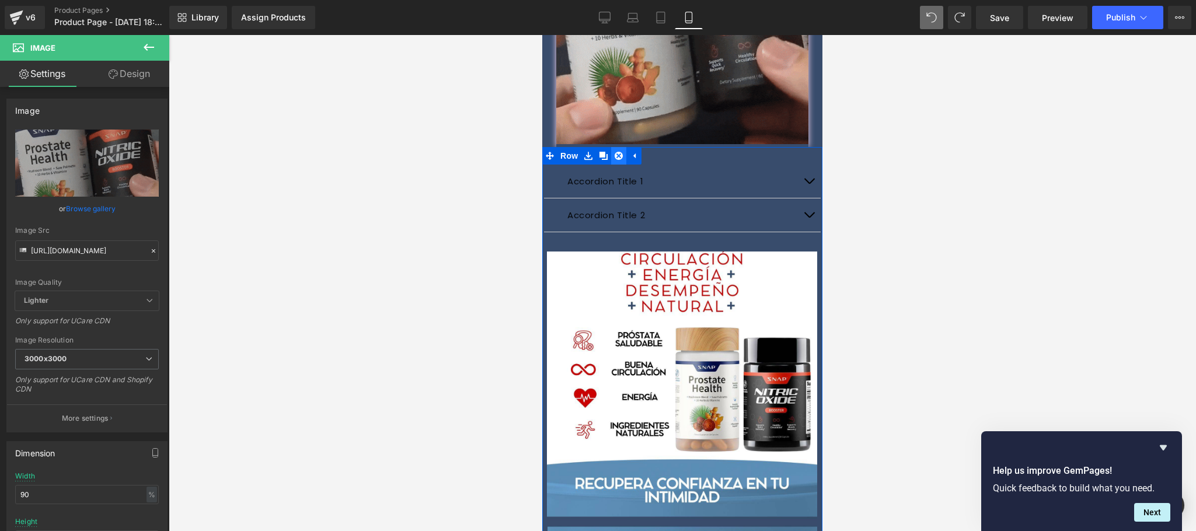
click at [618, 147] on link at bounding box center [618, 156] width 15 height 18
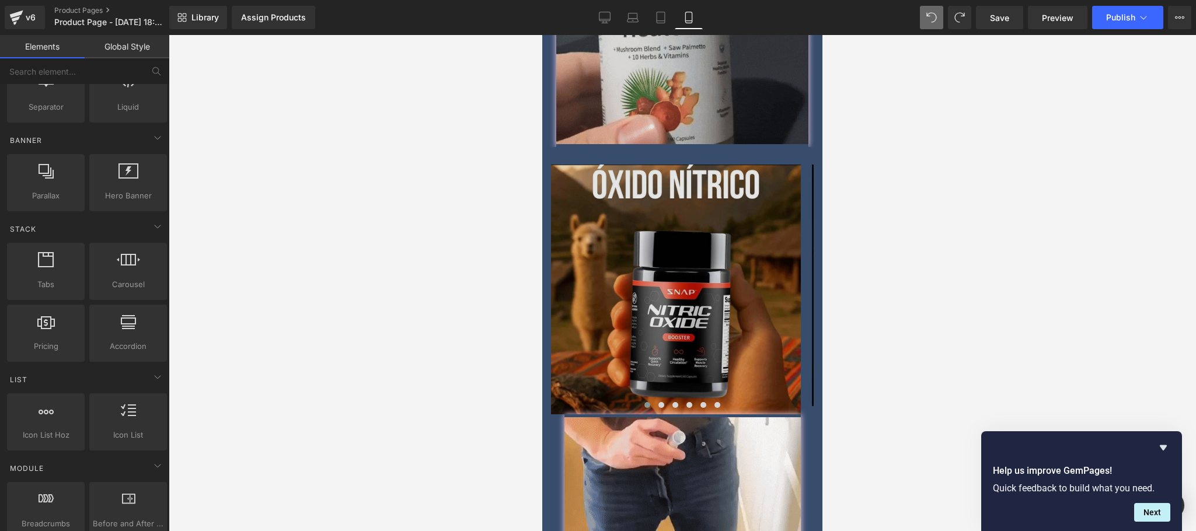
click at [663, 240] on img at bounding box center [676, 290] width 250 height 250
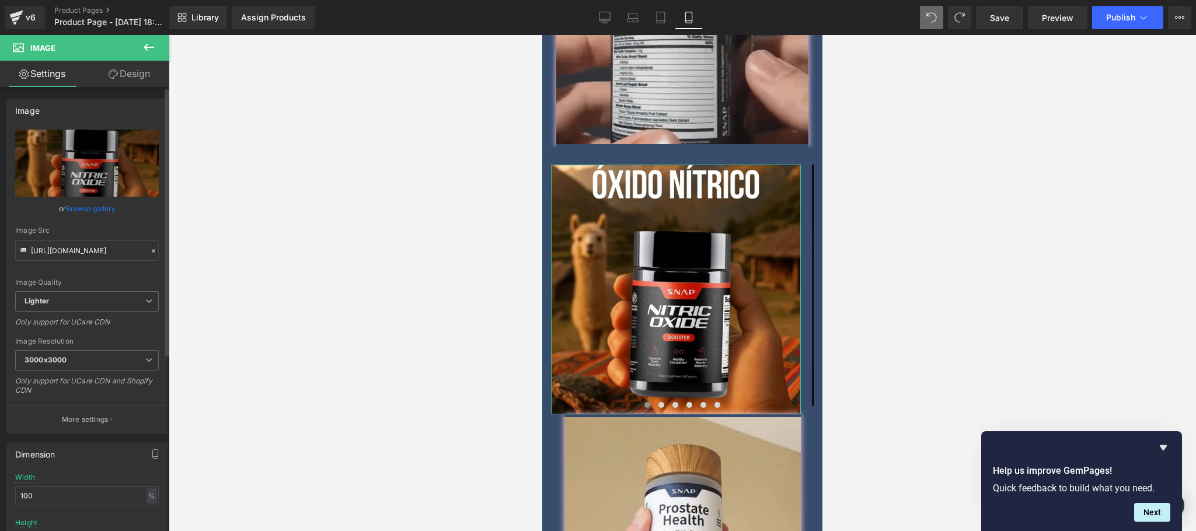
click at [104, 205] on link "Browse gallery" at bounding box center [91, 208] width 50 height 20
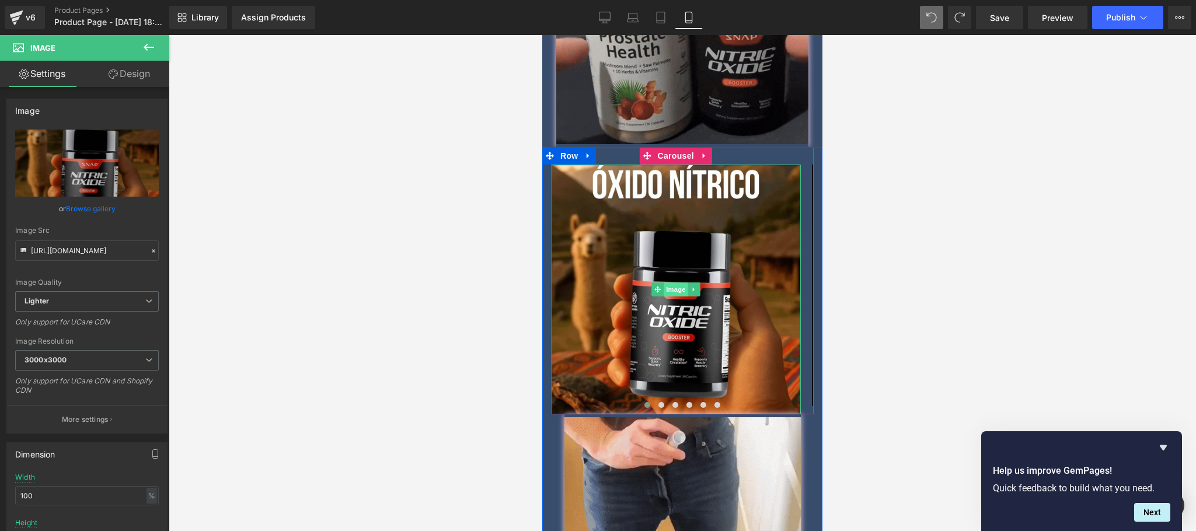
click at [674, 282] on span "Image" at bounding box center [675, 289] width 25 height 14
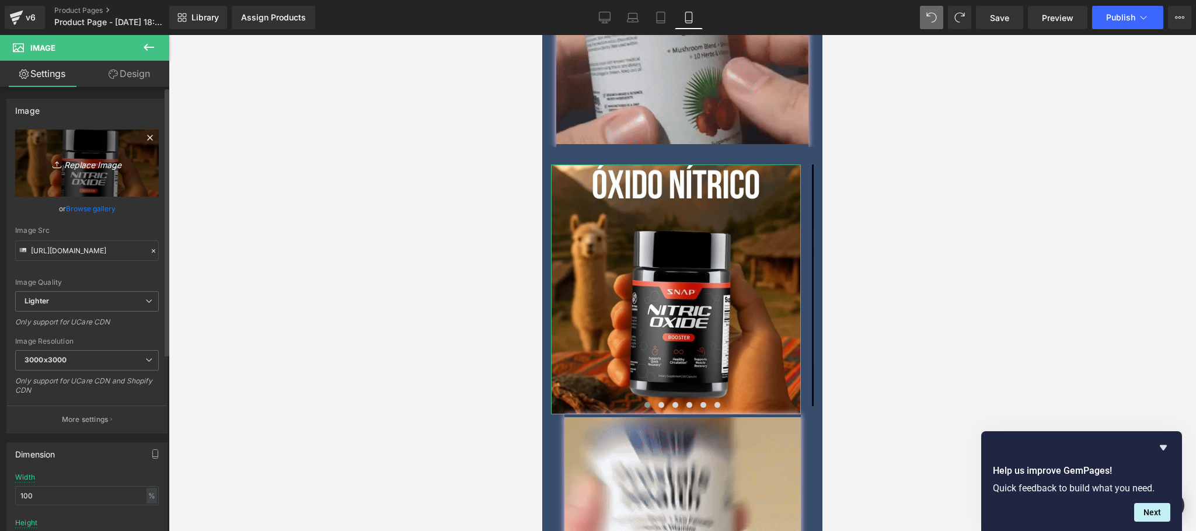
click at [95, 169] on icon "Replace Image" at bounding box center [86, 163] width 93 height 15
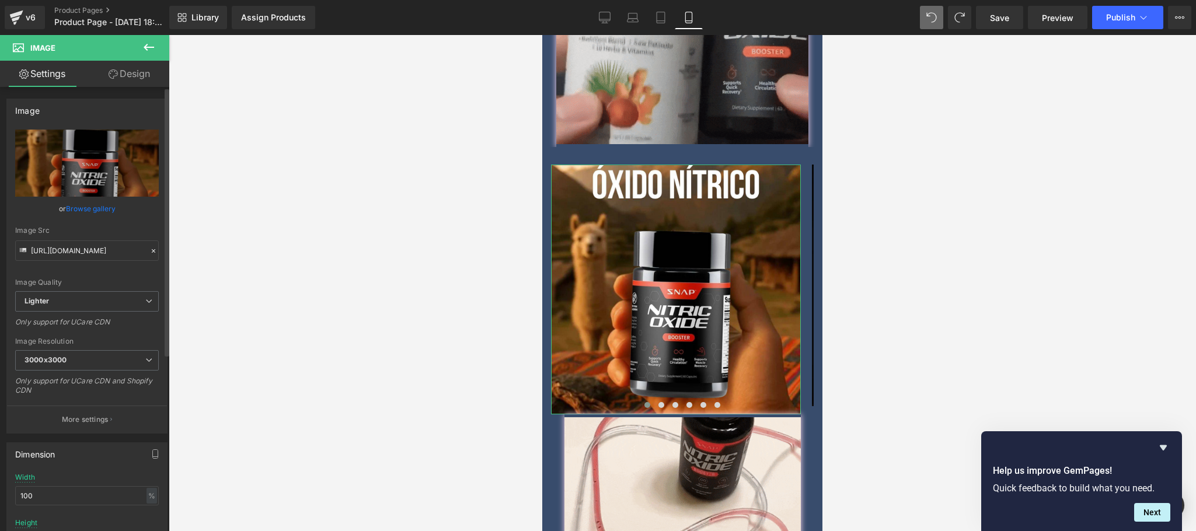
click at [78, 207] on link "Browse gallery" at bounding box center [91, 208] width 50 height 20
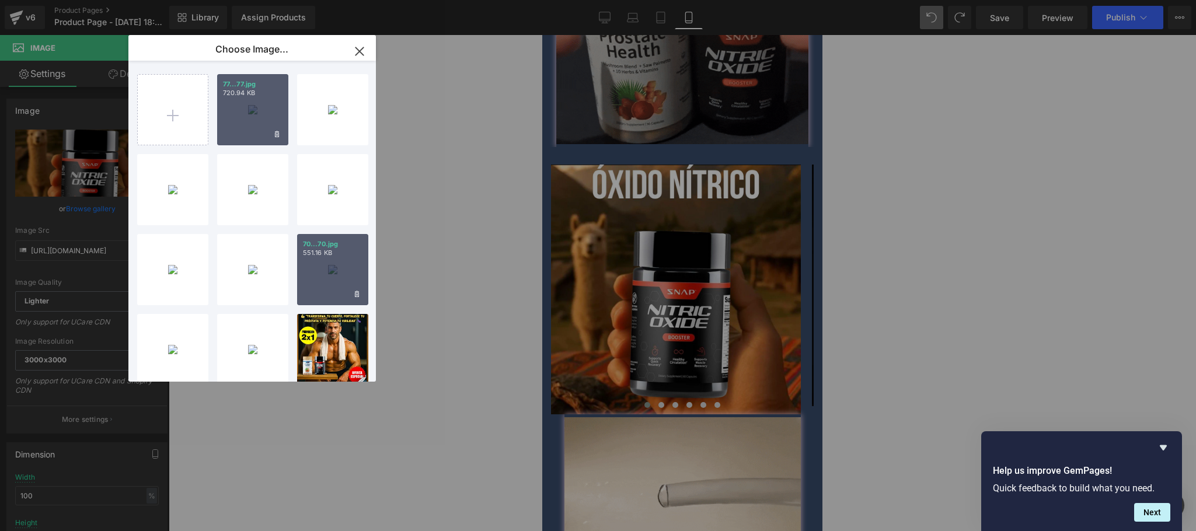
click at [354, 268] on div "70...70.jpg 551.16 KB" at bounding box center [332, 269] width 71 height 71
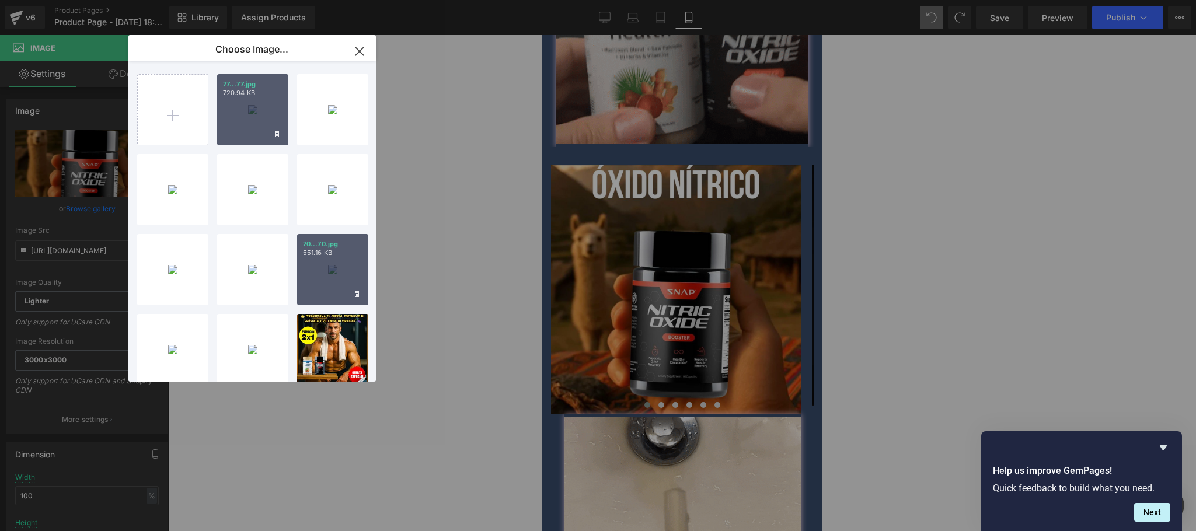
type input "https://ucarecdn.com/4066fa7f-5d21-4284-831f-b3c20886dabc/-/format/auto/-/previ…"
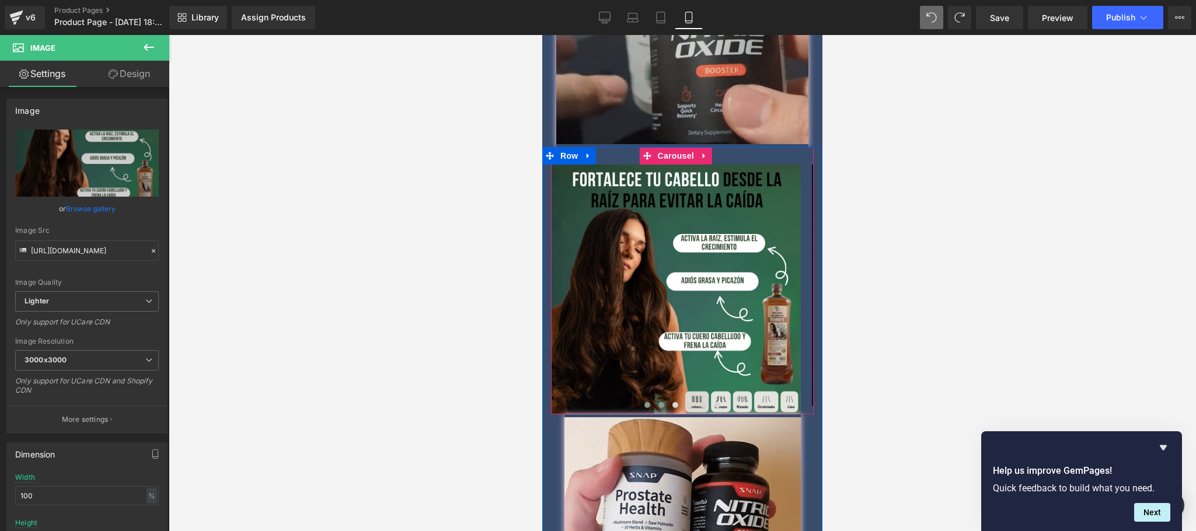
click at [658, 402] on span at bounding box center [661, 405] width 6 height 6
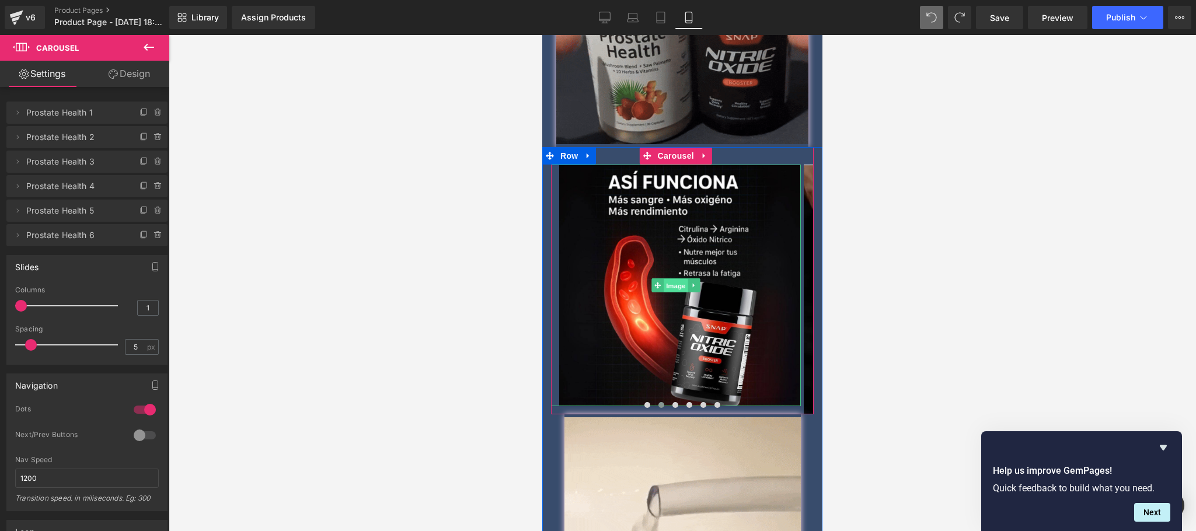
click at [674, 279] on span "Image" at bounding box center [675, 286] width 25 height 14
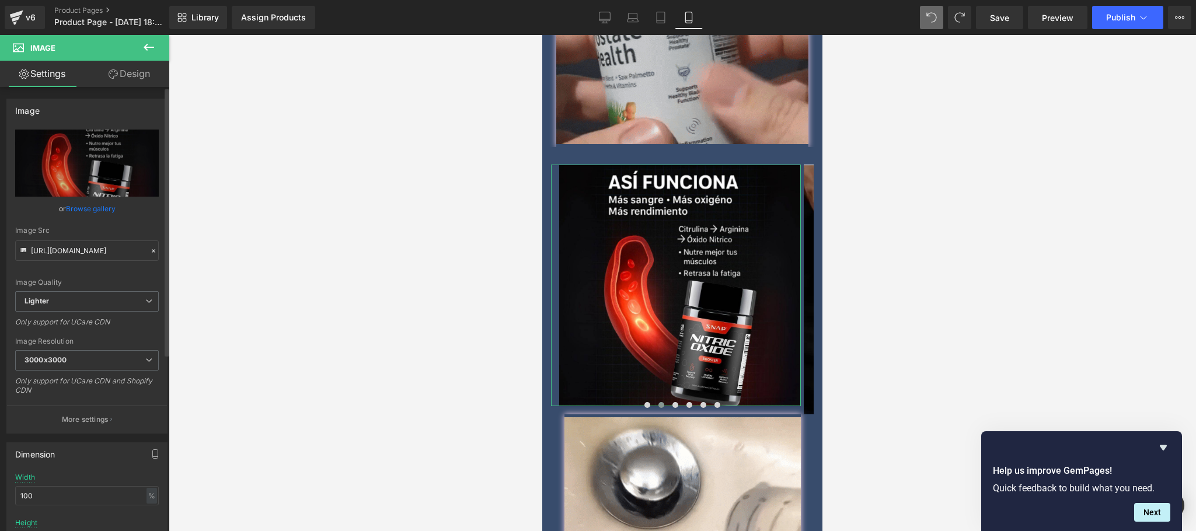
click at [92, 205] on link "Browse gallery" at bounding box center [91, 208] width 50 height 20
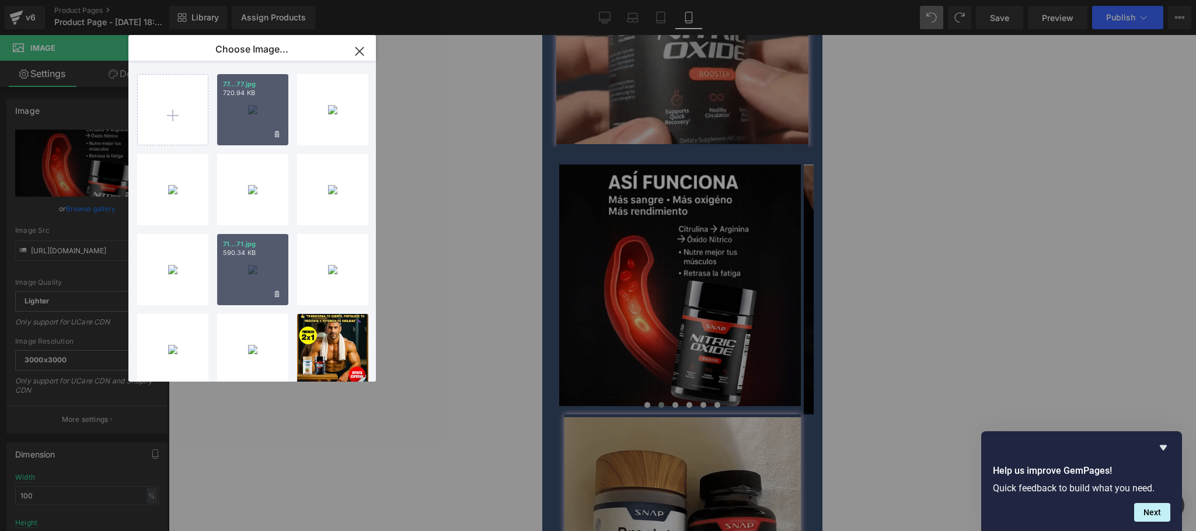
click at [263, 277] on div "71...71.jpg 590.34 KB" at bounding box center [252, 269] width 71 height 71
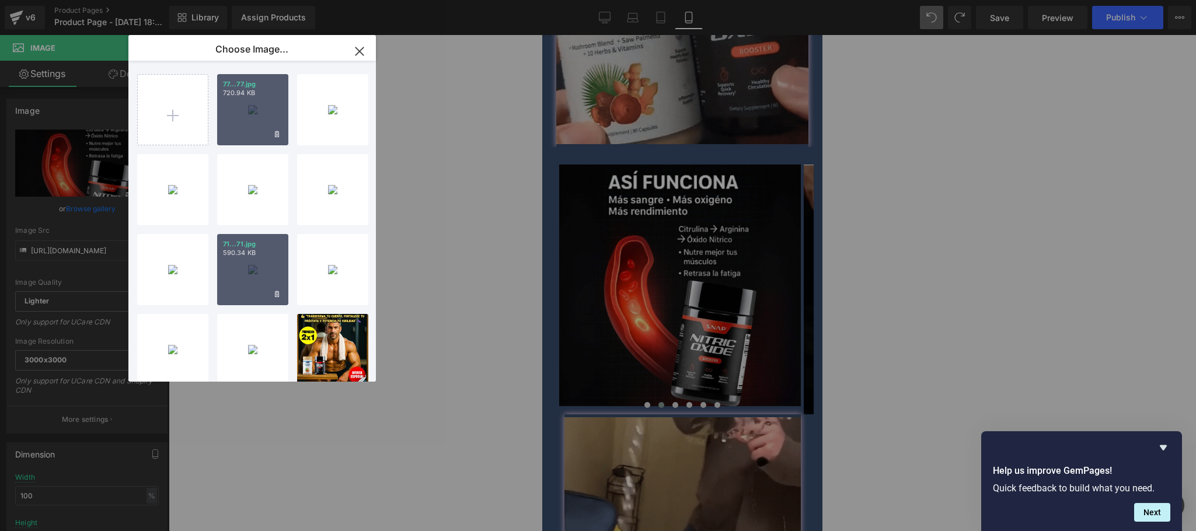
type input "https://ucarecdn.com/62c25843-f7e2-456b-b9db-09deb36d4af7/-/format/auto/-/previ…"
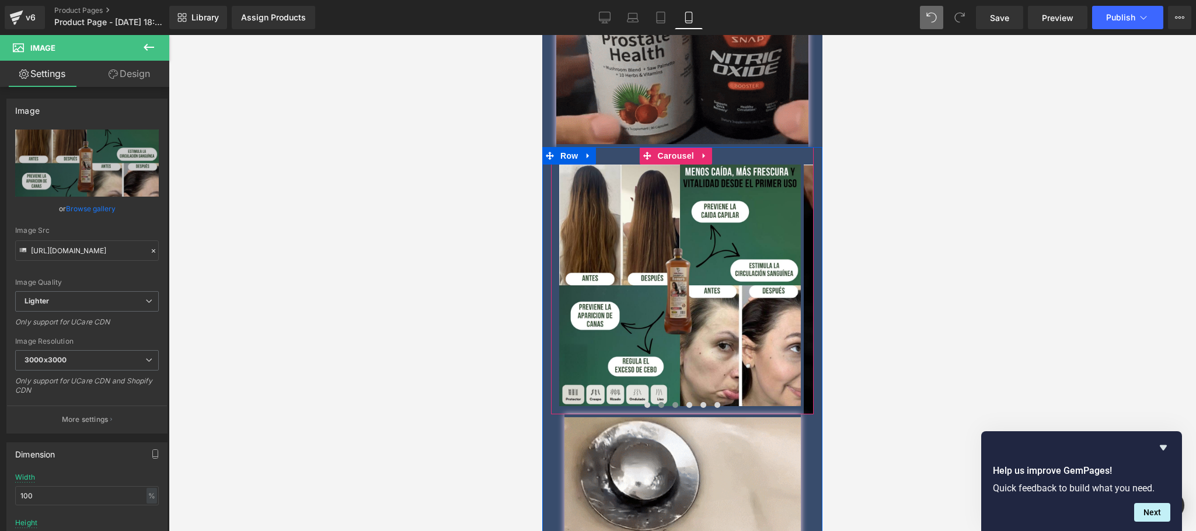
click at [672, 402] on span at bounding box center [675, 405] width 6 height 6
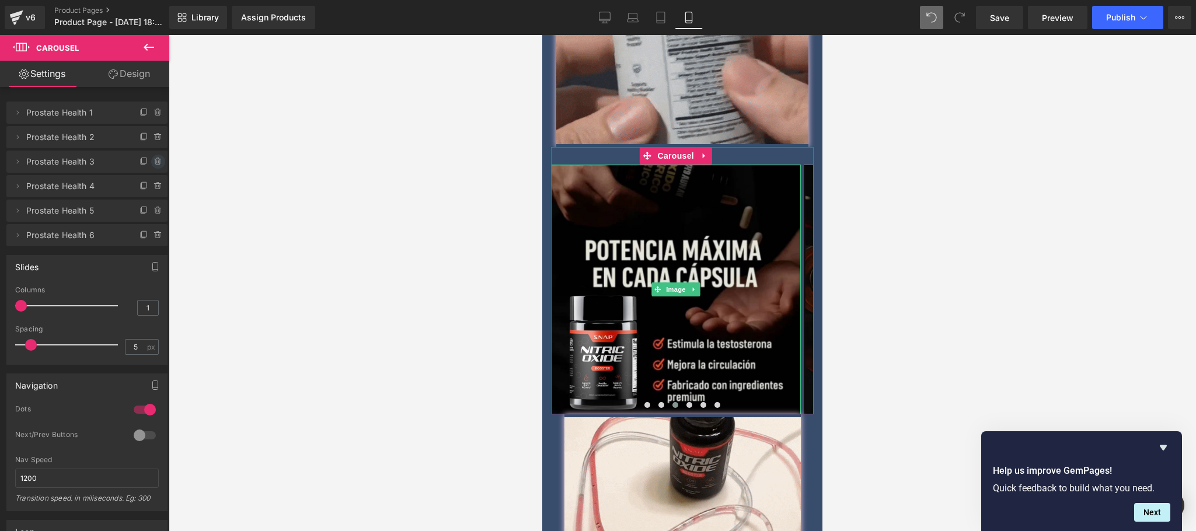
click at [156, 158] on icon at bounding box center [157, 158] width 2 height 1
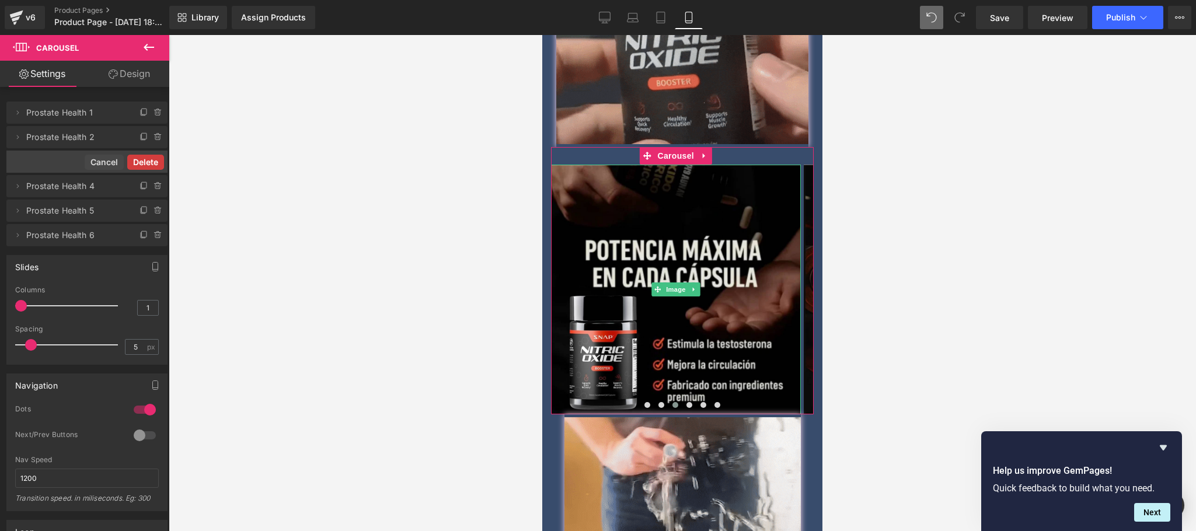
click at [148, 160] on button "Delete" at bounding box center [145, 162] width 37 height 15
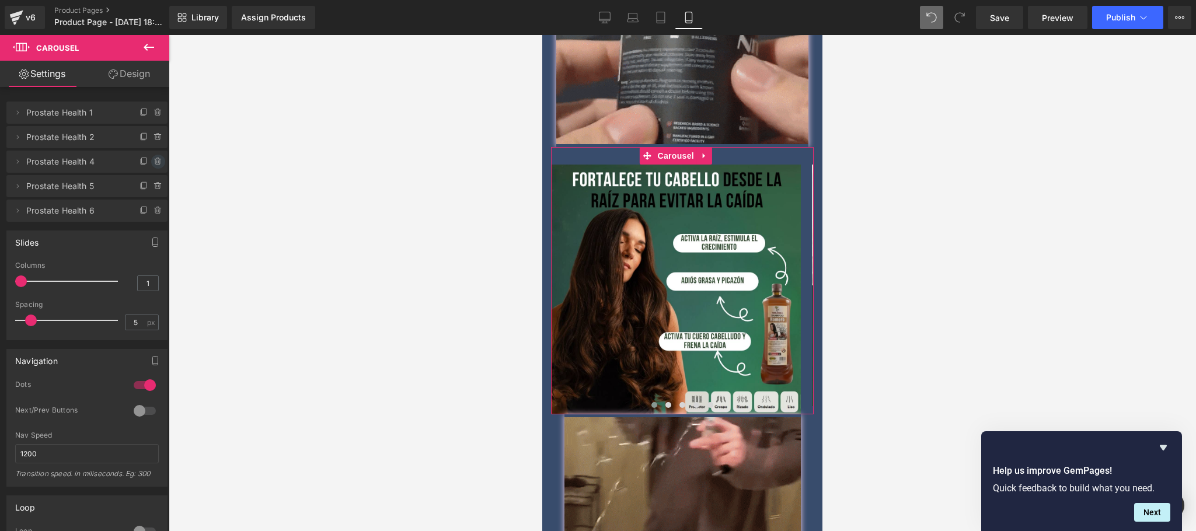
click at [153, 165] on icon at bounding box center [157, 161] width 9 height 9
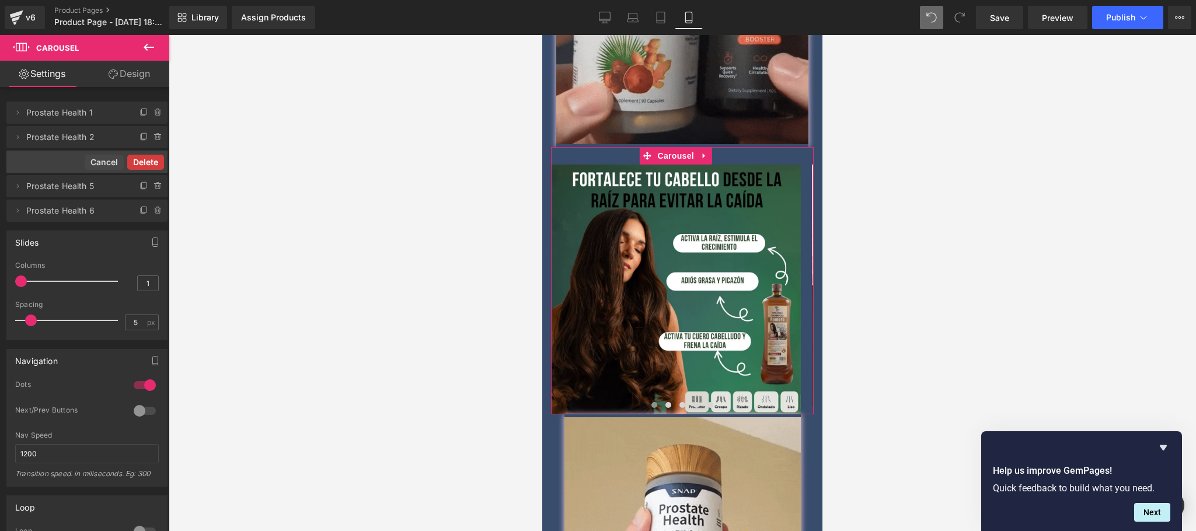
click at [152, 163] on button "Delete" at bounding box center [145, 162] width 37 height 15
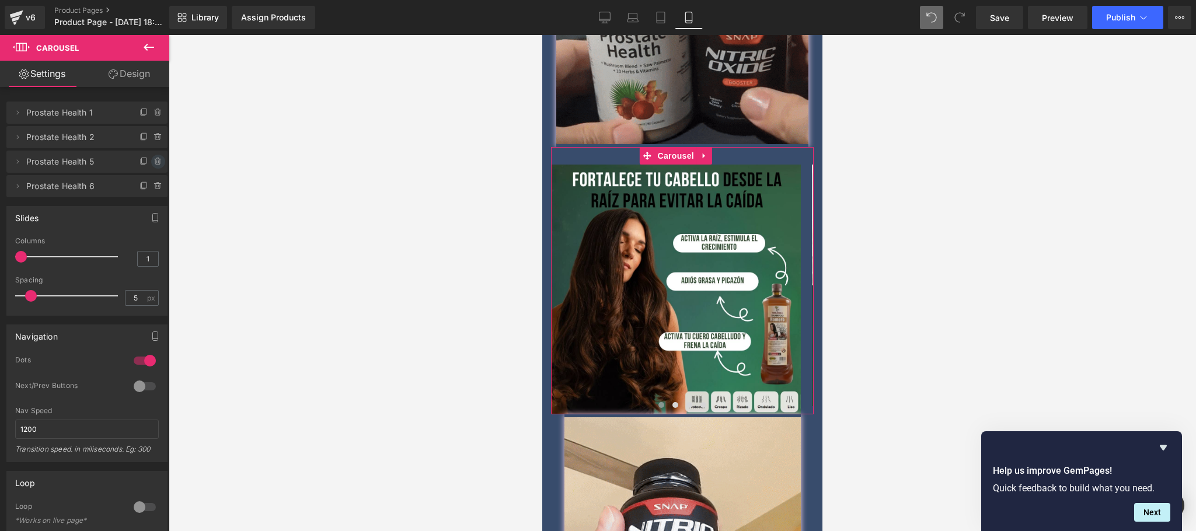
click at [158, 165] on icon at bounding box center [157, 161] width 9 height 9
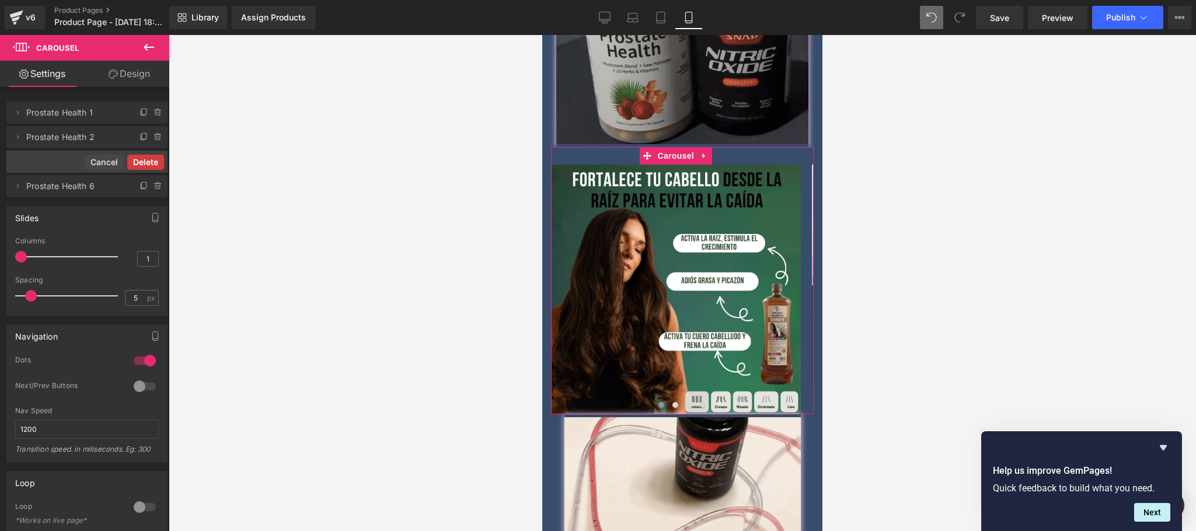
click at [152, 161] on button "Delete" at bounding box center [145, 162] width 37 height 15
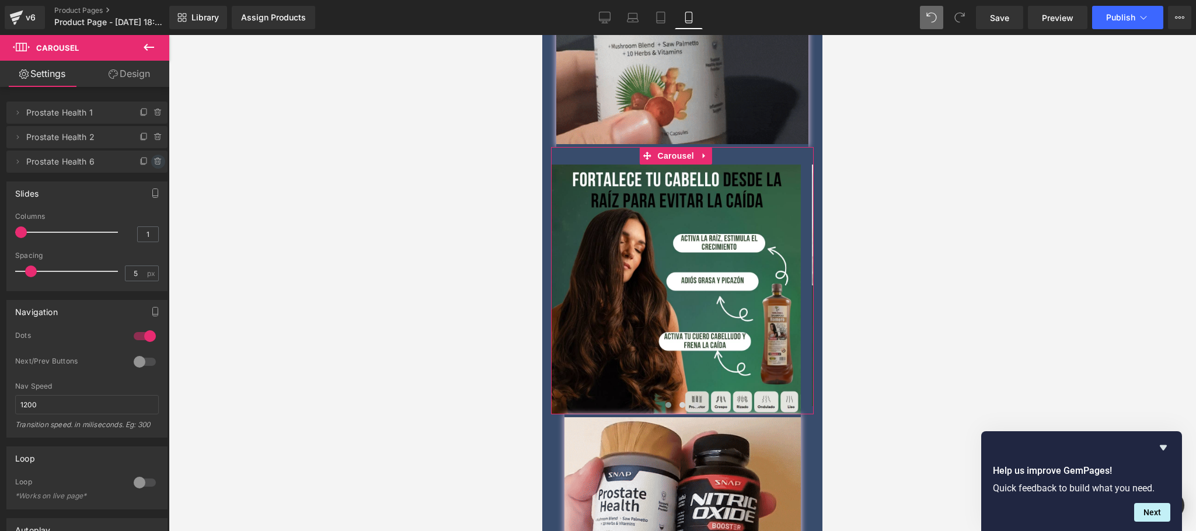
click at [156, 162] on icon at bounding box center [157, 161] width 9 height 9
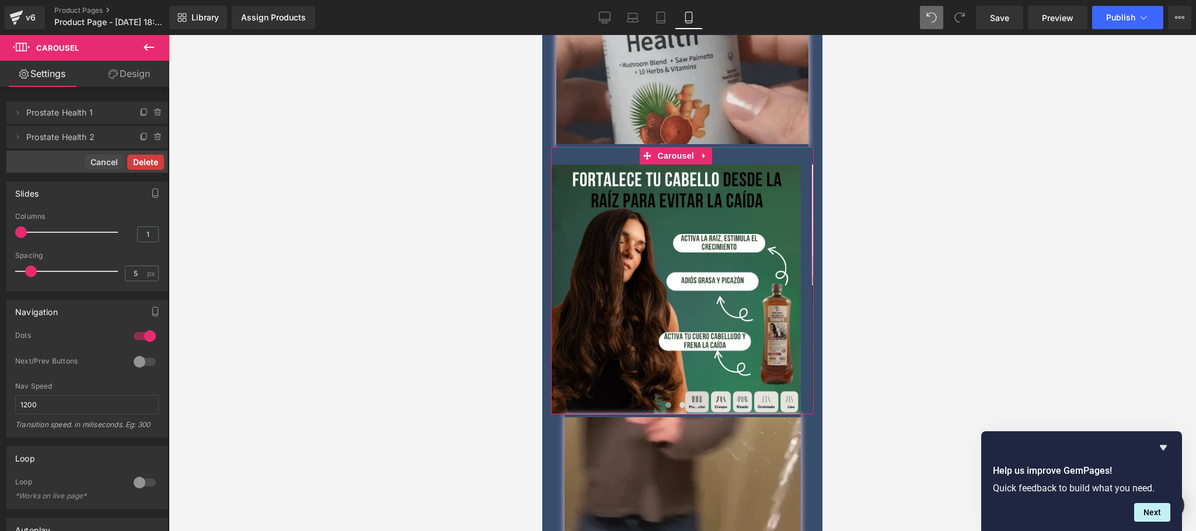
click at [153, 161] on button "Delete" at bounding box center [145, 162] width 37 height 15
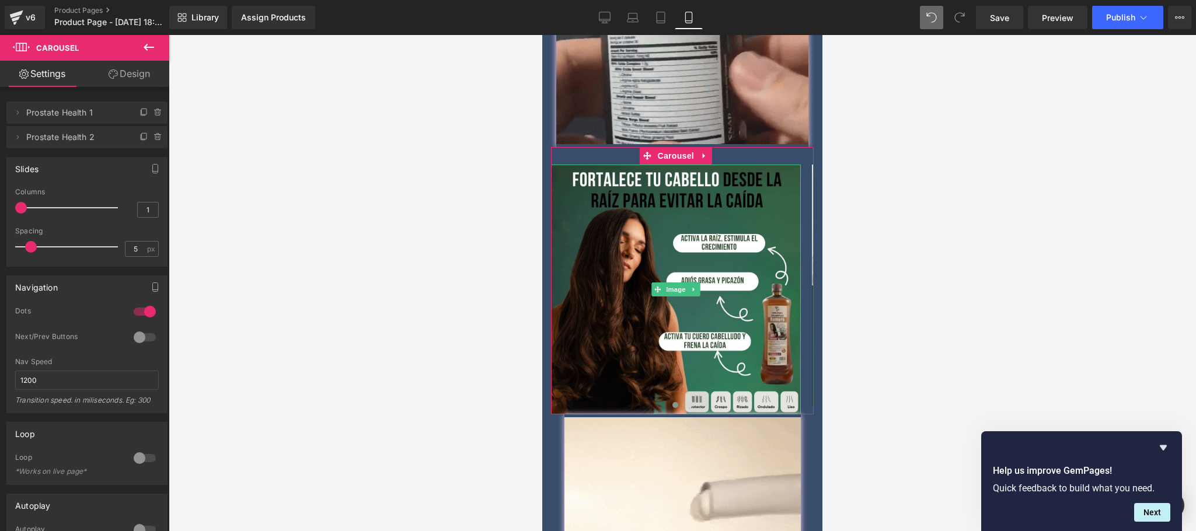
click at [72, 118] on span "Prostate Health 1" at bounding box center [75, 113] width 98 height 22
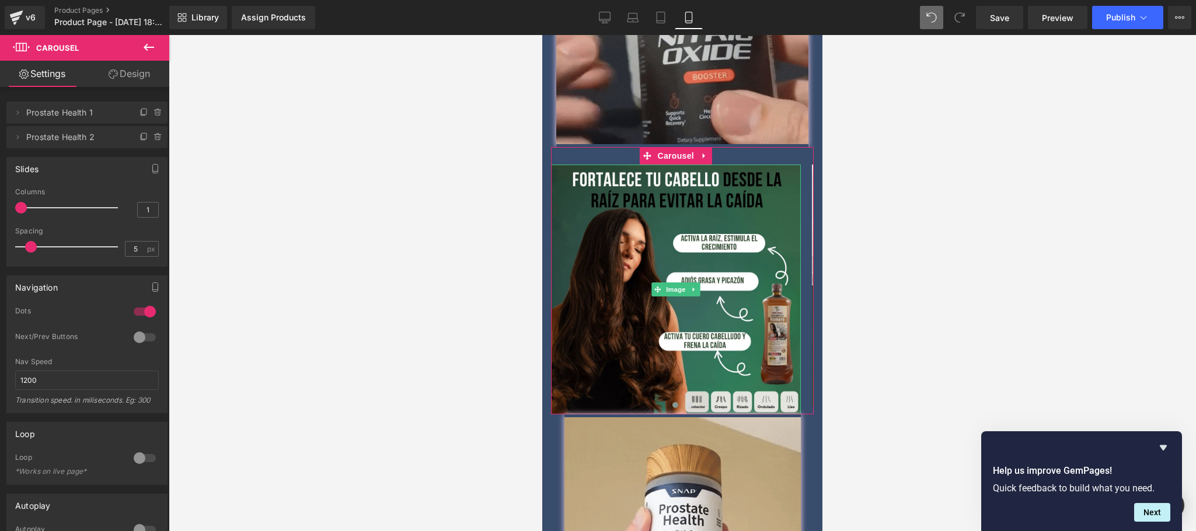
click at [88, 114] on span "Prostate Health 1" at bounding box center [75, 113] width 98 height 22
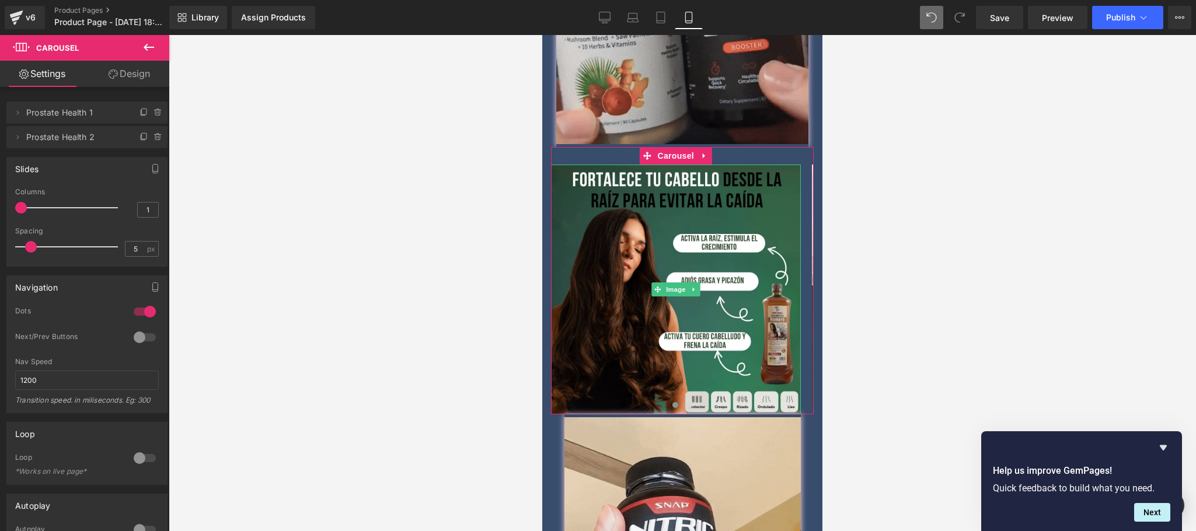
click at [93, 116] on span "Prostate Health 1" at bounding box center [75, 113] width 98 height 22
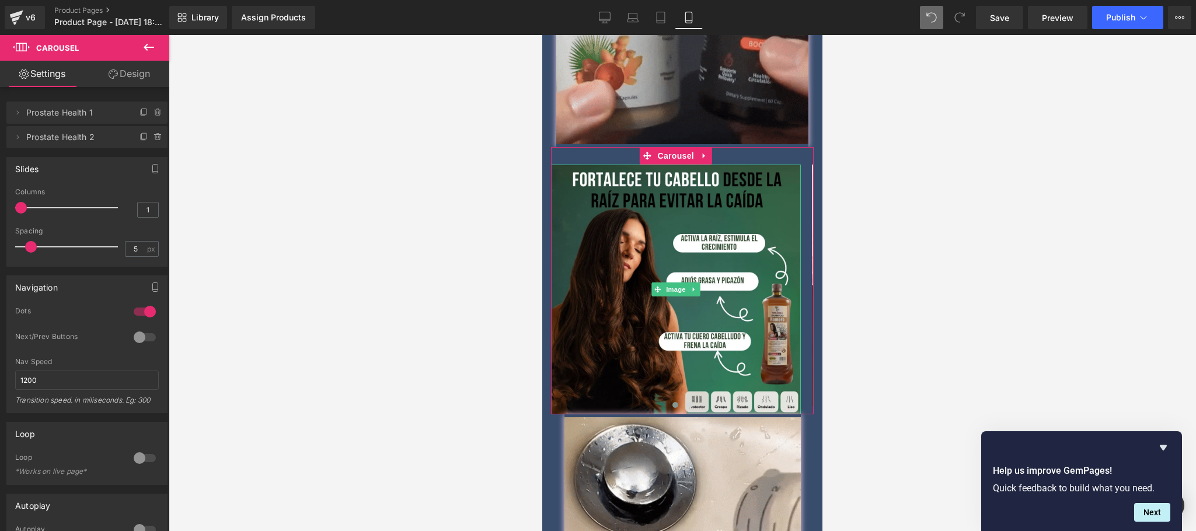
click at [100, 112] on span "Prostate Health 1" at bounding box center [75, 113] width 98 height 22
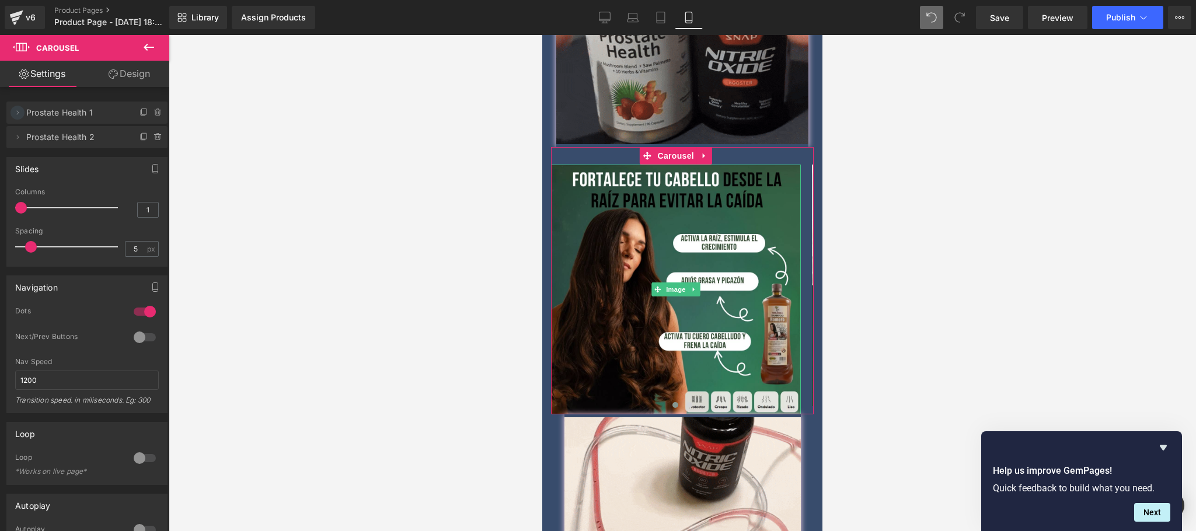
click at [19, 106] on span at bounding box center [18, 113] width 14 height 14
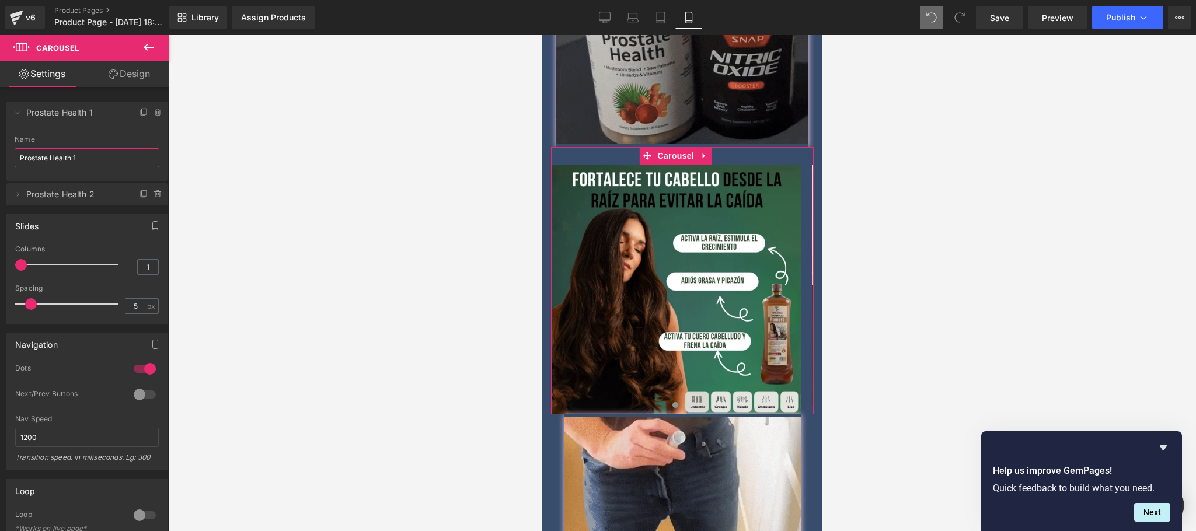
drag, startPoint x: 79, startPoint y: 160, endPoint x: 0, endPoint y: 146, distance: 80.6
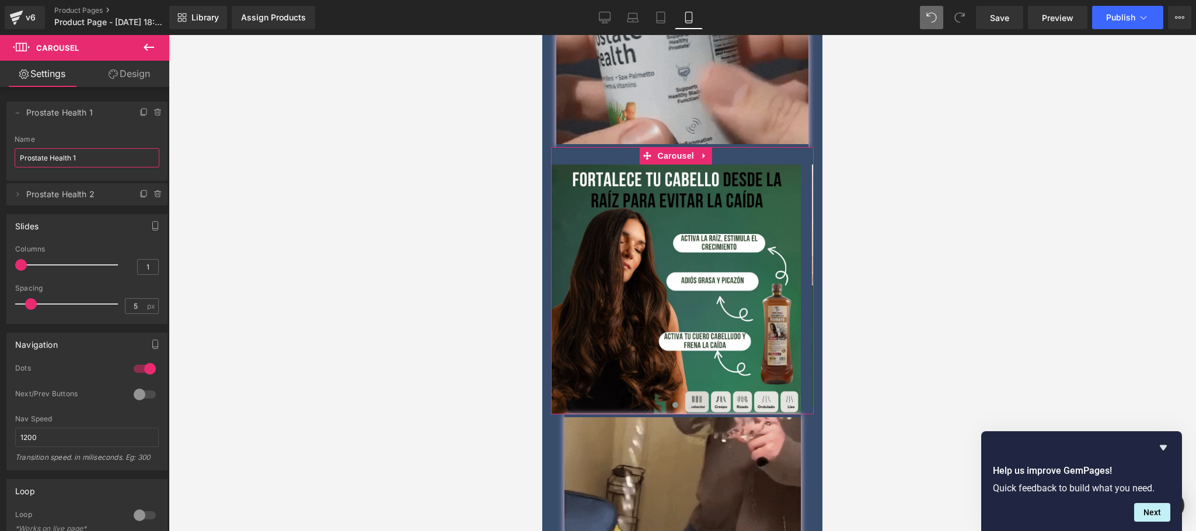
click at [0, 146] on div "Delete Cancel Prostate Health 1 Prostate Health 1 Name Prostate Health 1 Delete…" at bounding box center [87, 148] width 174 height 116
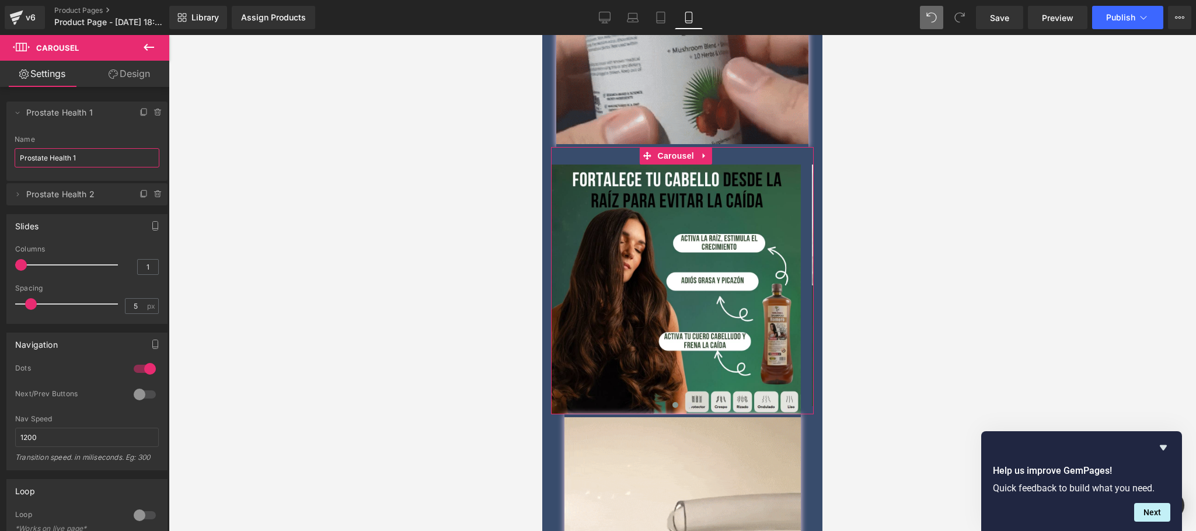
type input "S"
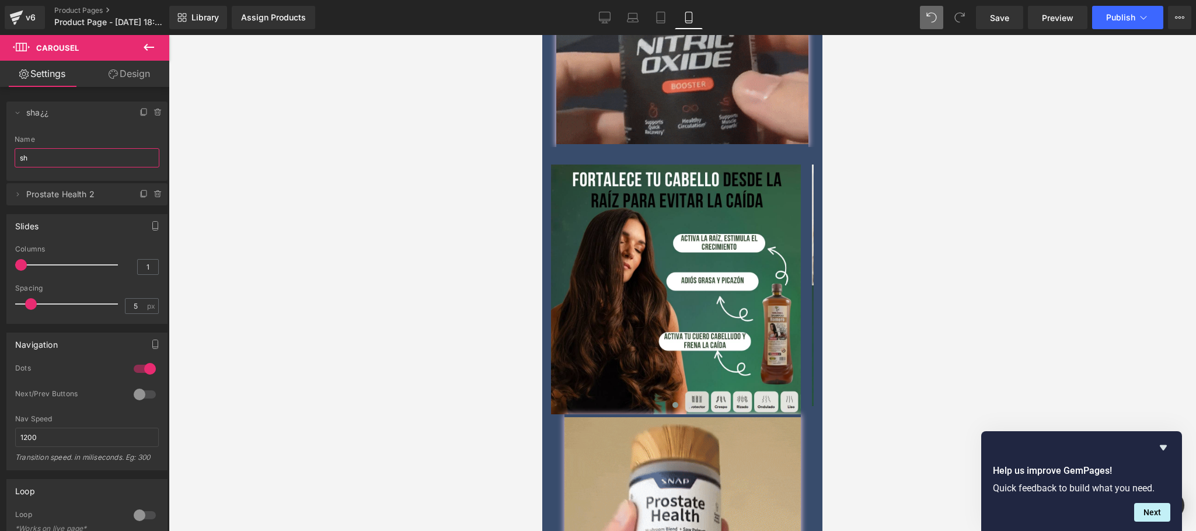
type input "s"
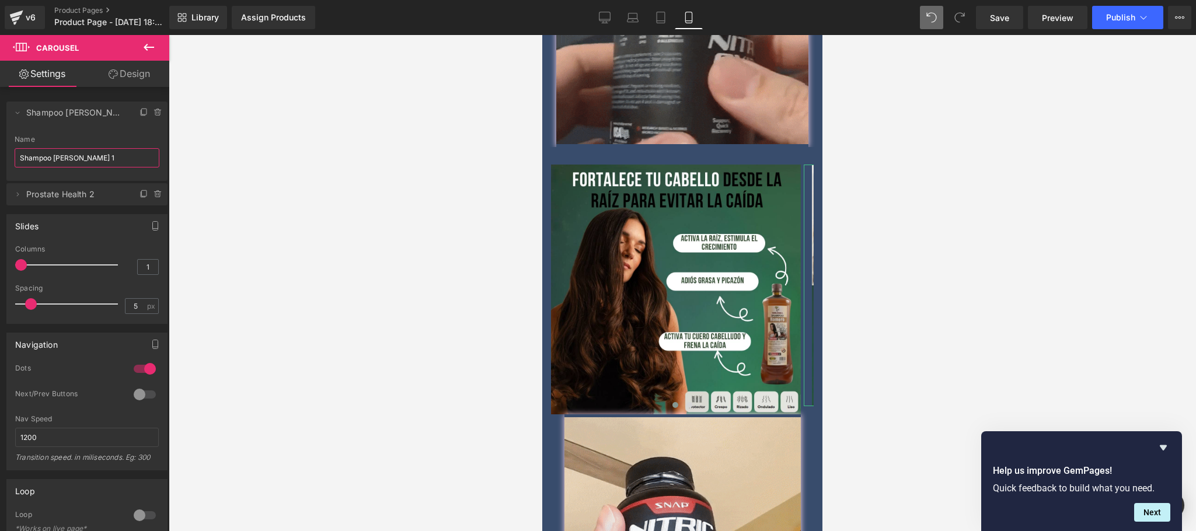
click at [77, 193] on span "Prostate Health 2" at bounding box center [75, 194] width 98 height 22
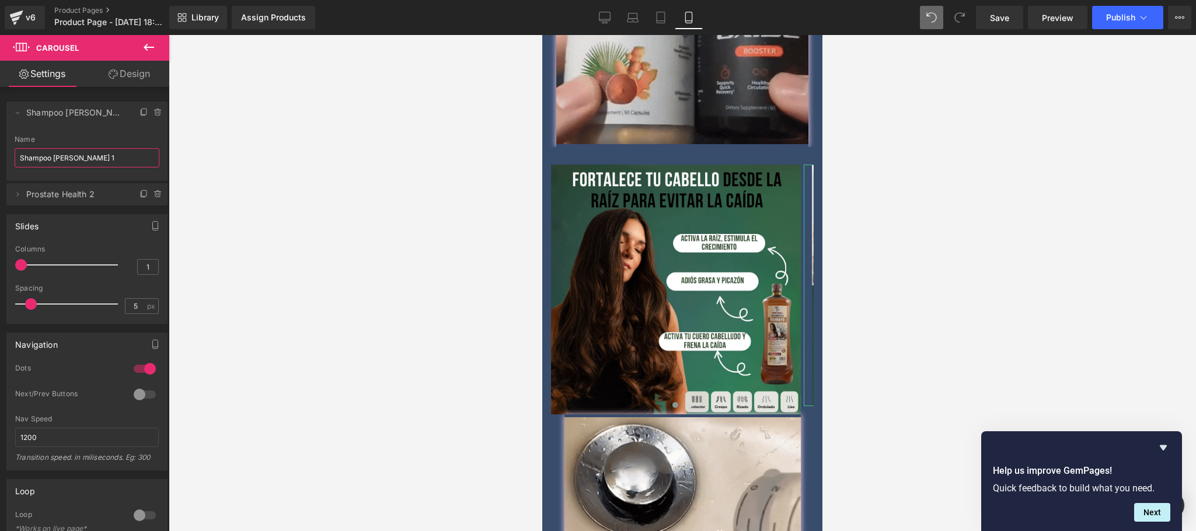
click at [88, 191] on span "Prostate Health 2" at bounding box center [75, 194] width 98 height 22
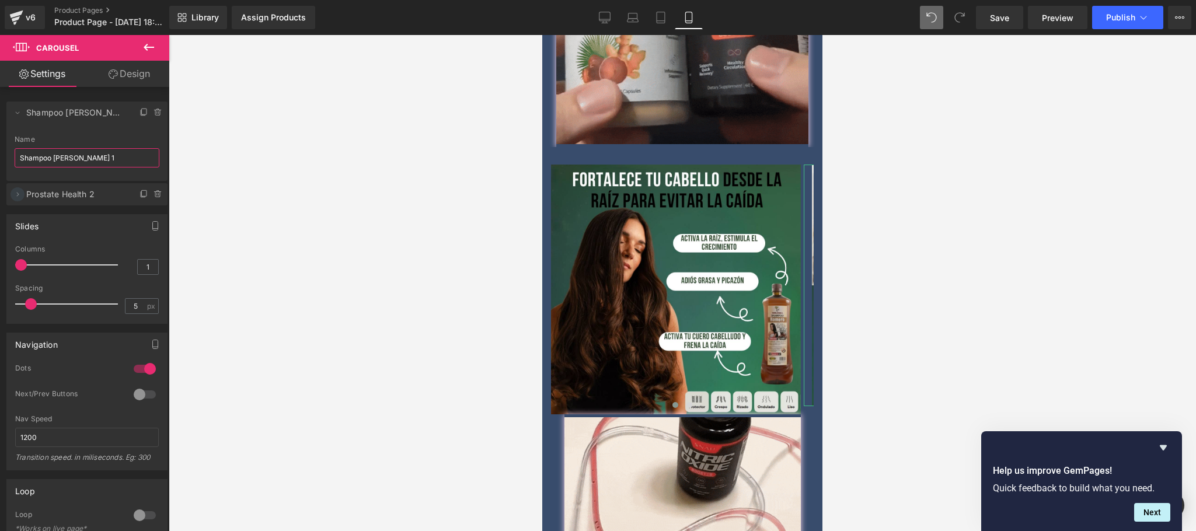
type input "Shampoo de romero 1"
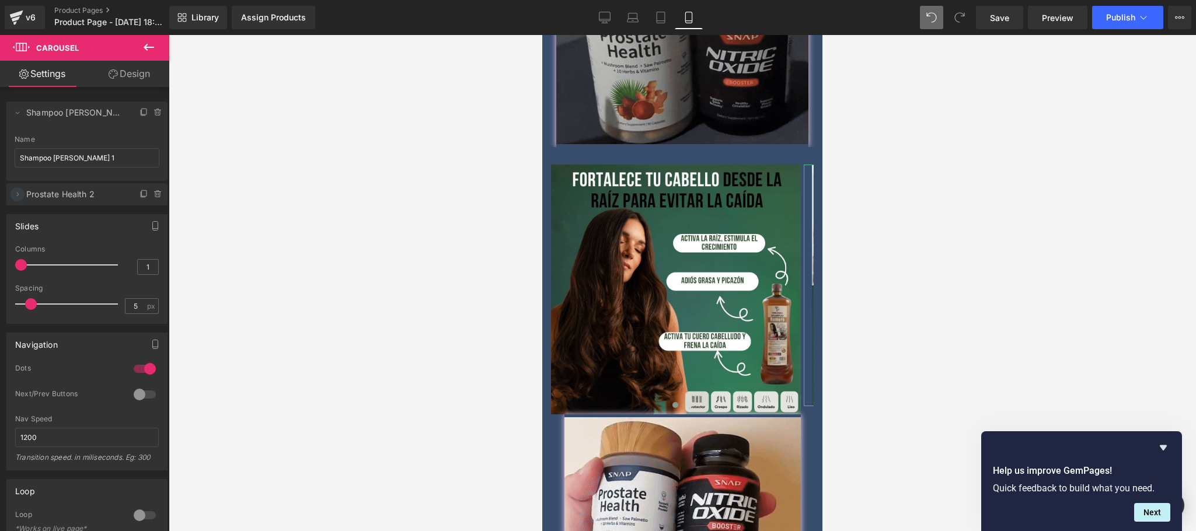
click at [16, 198] on icon at bounding box center [17, 194] width 9 height 9
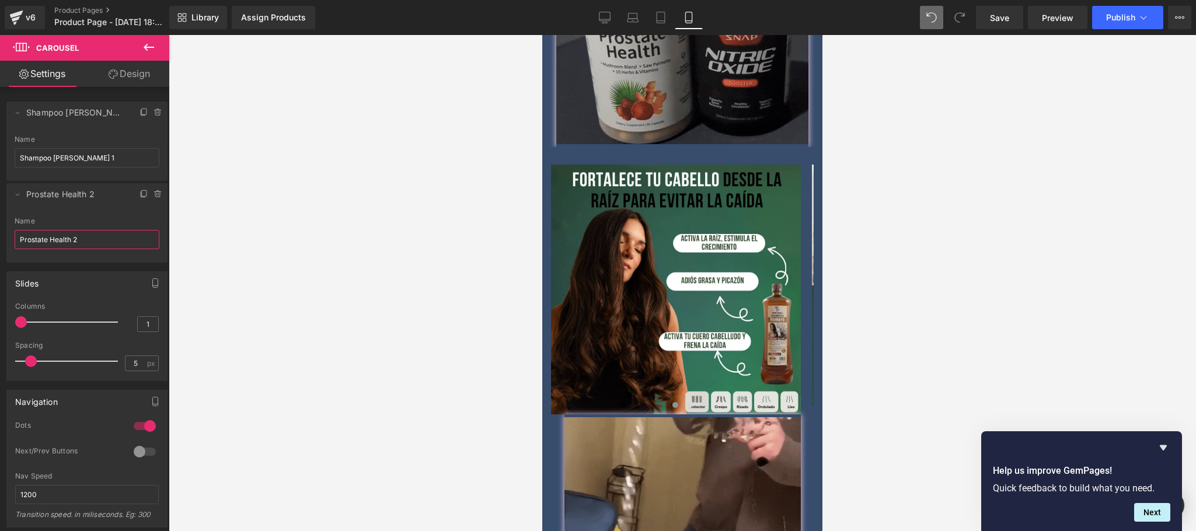
drag, startPoint x: 69, startPoint y: 242, endPoint x: 4, endPoint y: 233, distance: 65.9
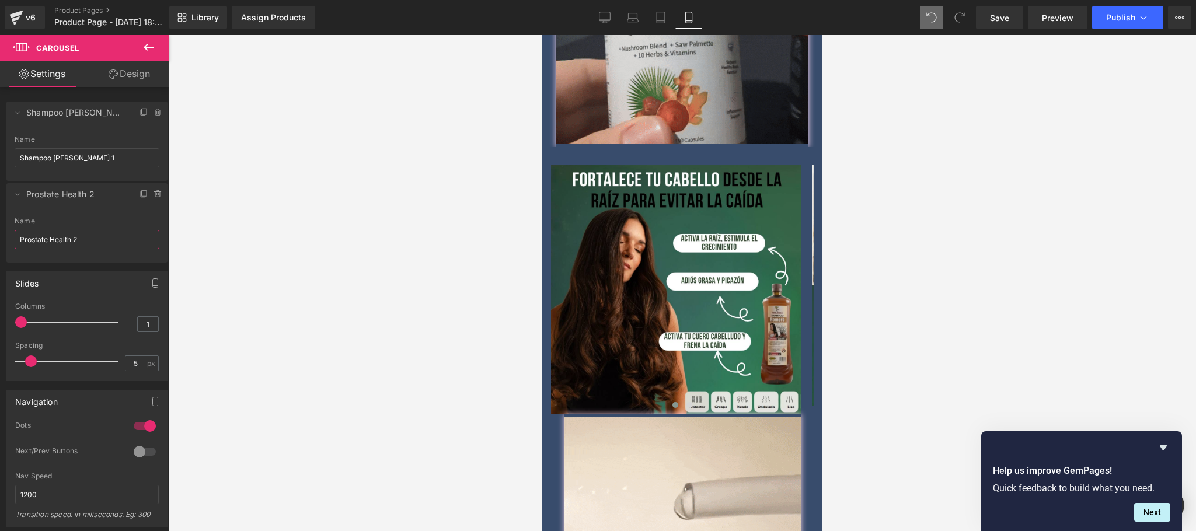
click at [4, 233] on div "Delete Cancel Shampoo de romero 1 Shampoo de romero 1 Name Shampoo de romero 1 …" at bounding box center [87, 176] width 174 height 173
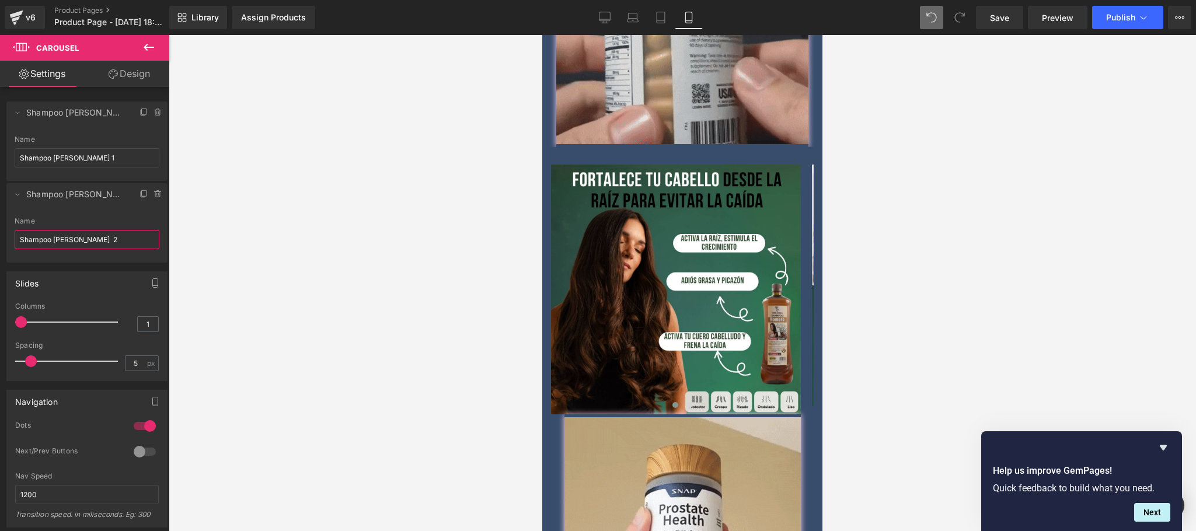
type input "Shampoo de romero 2"
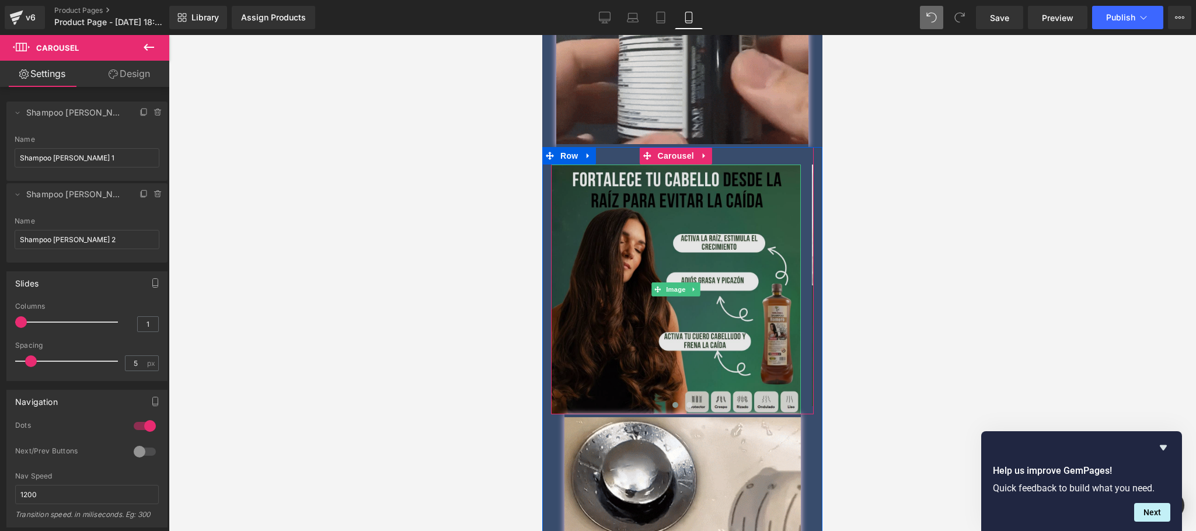
click at [729, 236] on img at bounding box center [676, 290] width 250 height 250
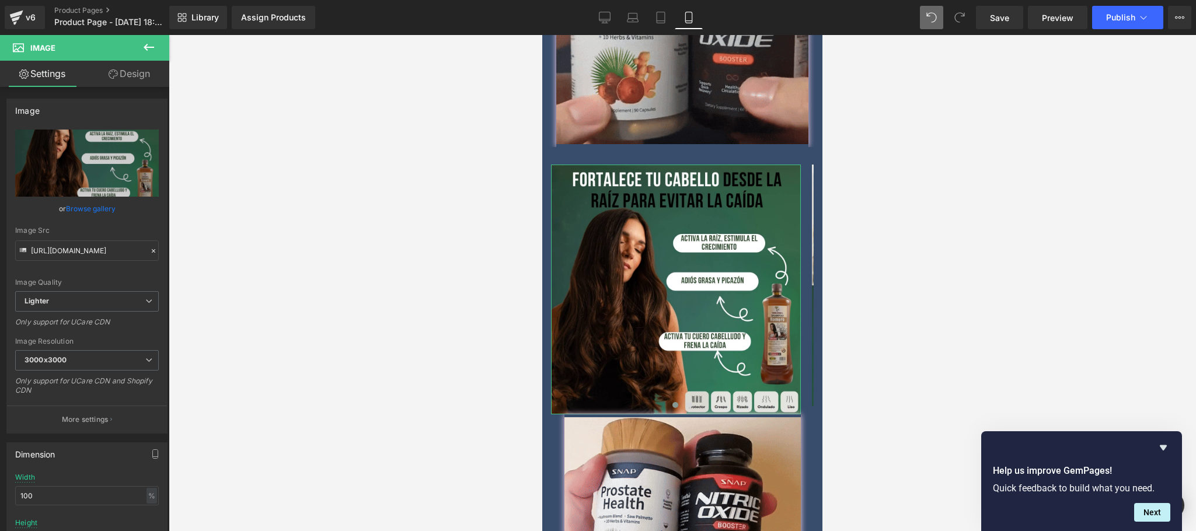
click at [137, 60] on button at bounding box center [148, 48] width 41 height 26
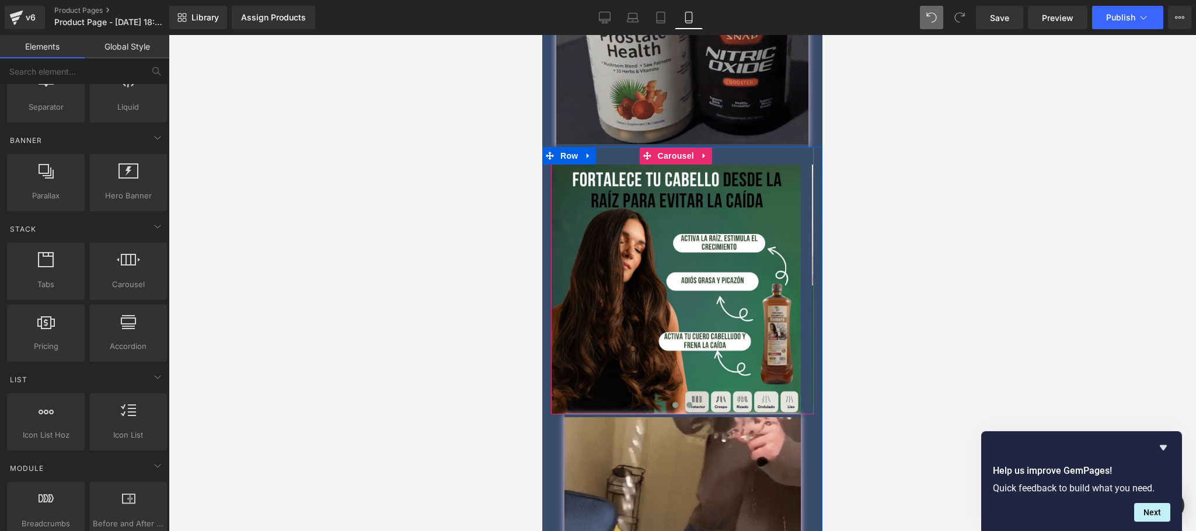
click at [686, 402] on span at bounding box center [689, 405] width 6 height 6
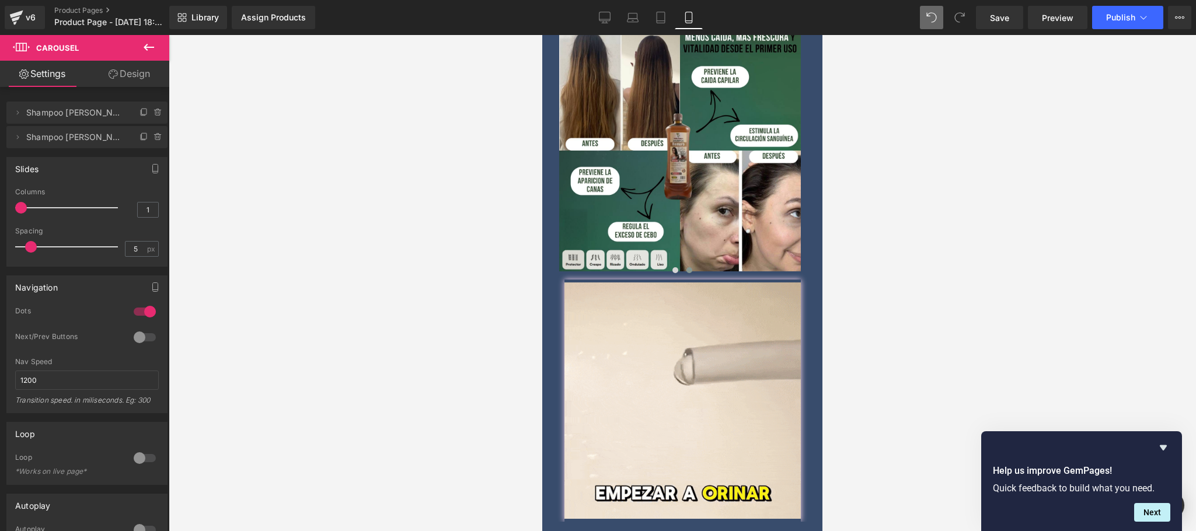
scroll to position [923, 0]
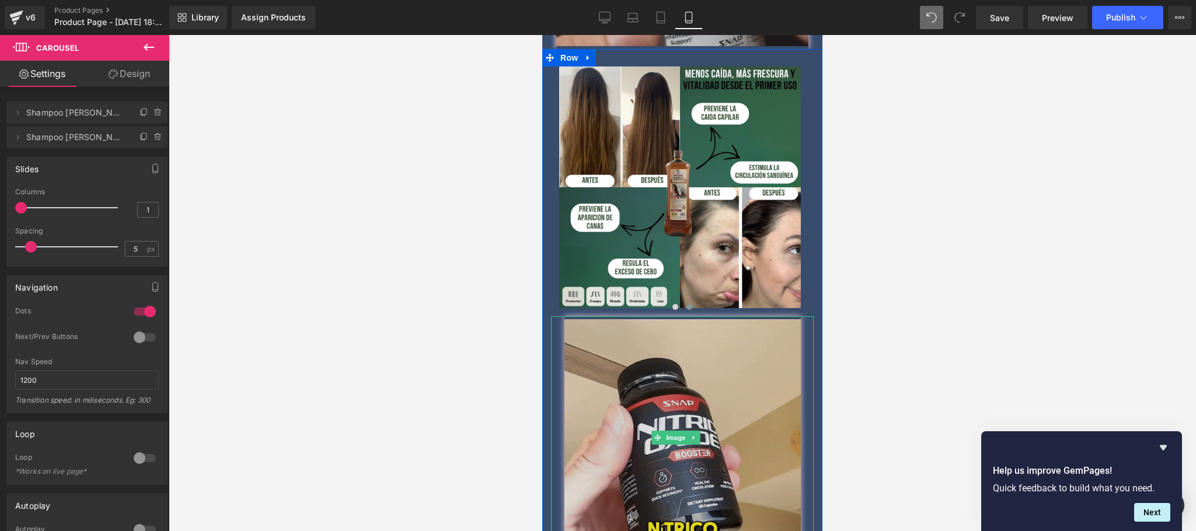
click at [639, 358] on img at bounding box center [682, 437] width 236 height 242
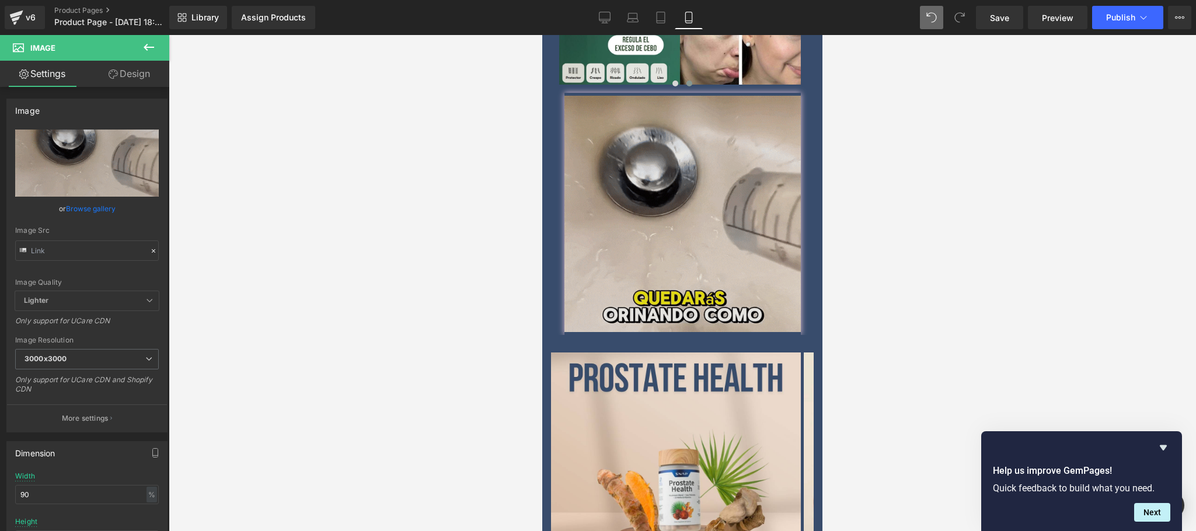
scroll to position [1157, 0]
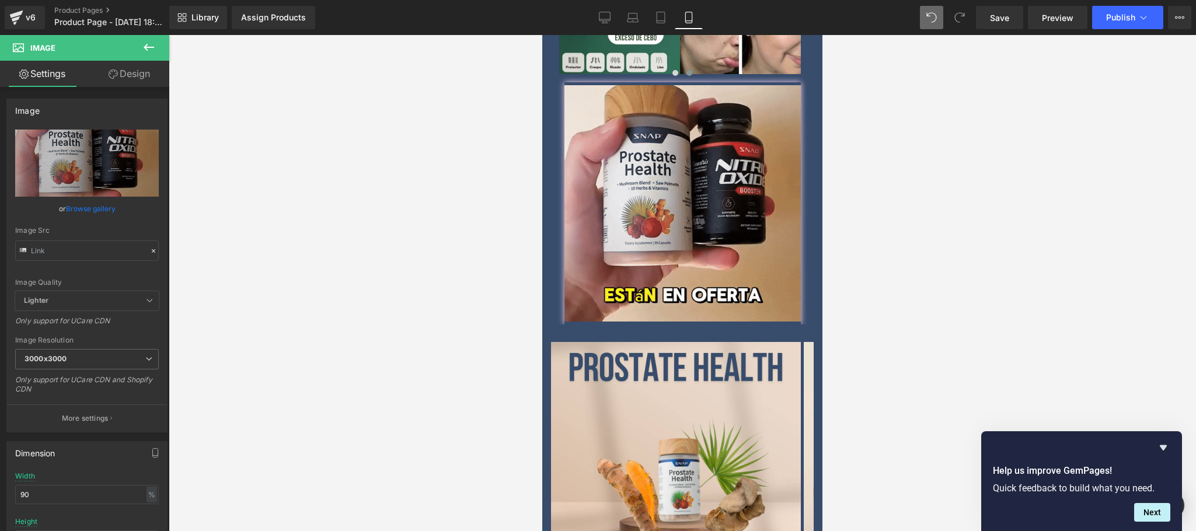
click at [147, 47] on icon at bounding box center [149, 47] width 11 height 7
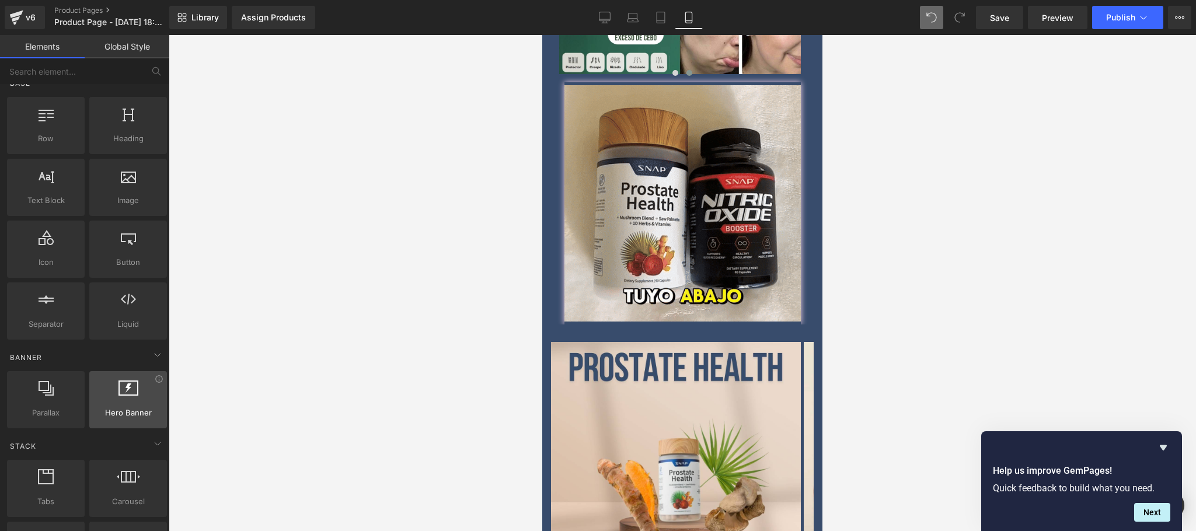
scroll to position [0, 0]
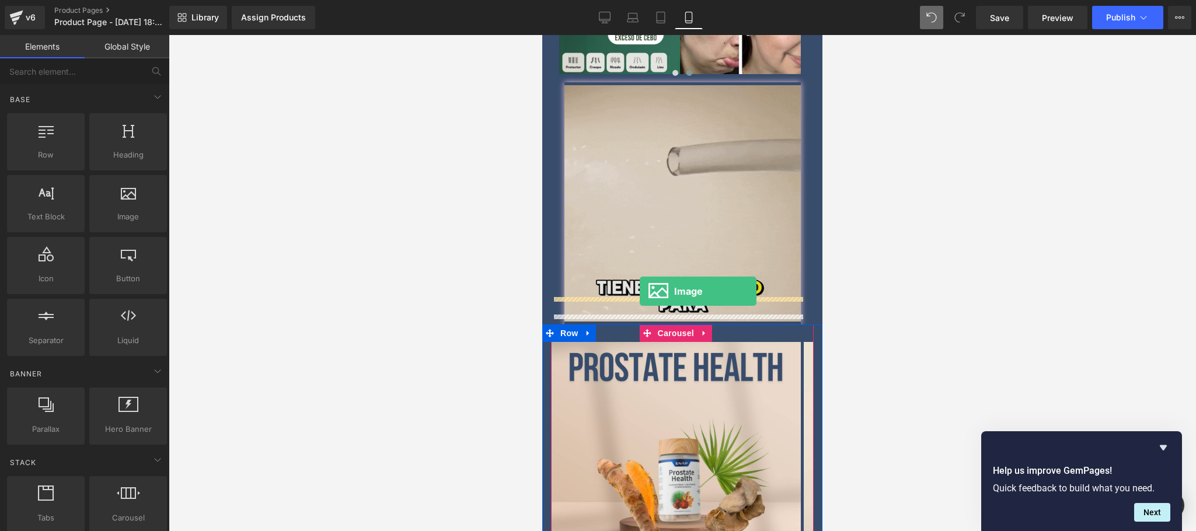
drag, startPoint x: 667, startPoint y: 251, endPoint x: 639, endPoint y: 291, distance: 48.7
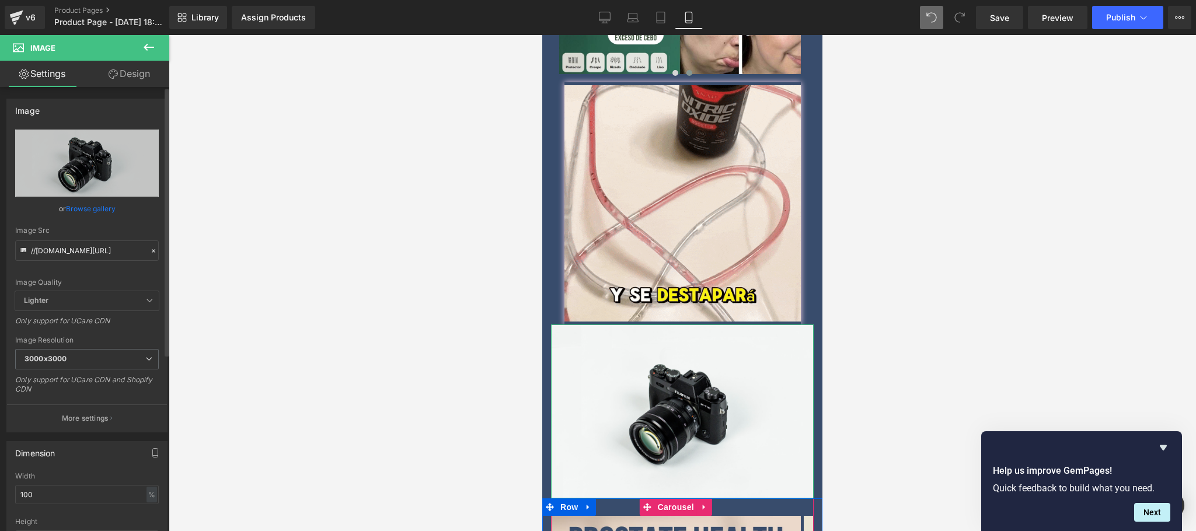
click at [84, 208] on link "Browse gallery" at bounding box center [91, 208] width 50 height 20
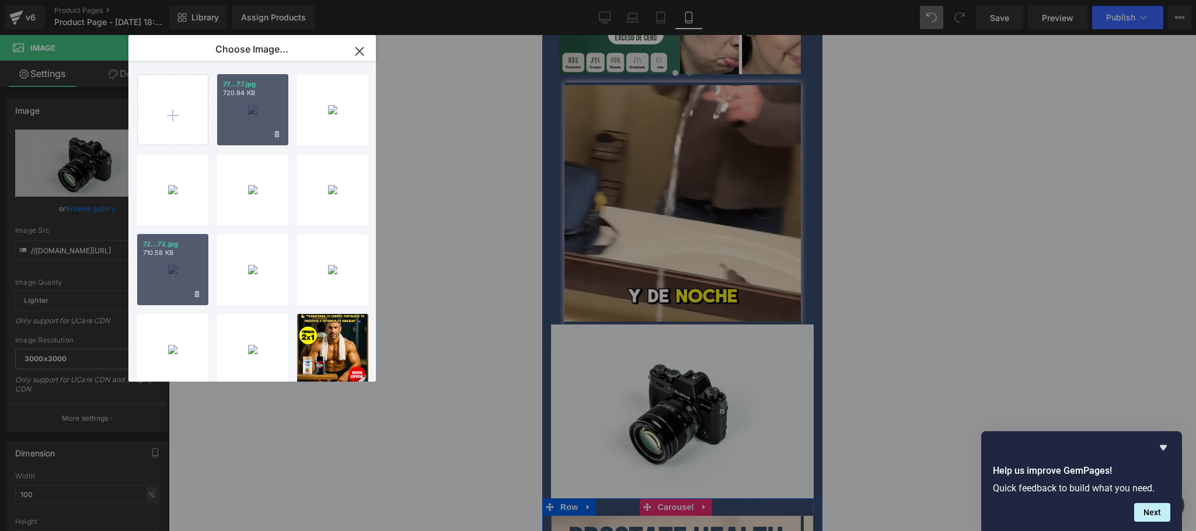
click at [169, 268] on div "72...72.jpg 710.58 KB" at bounding box center [172, 269] width 71 height 71
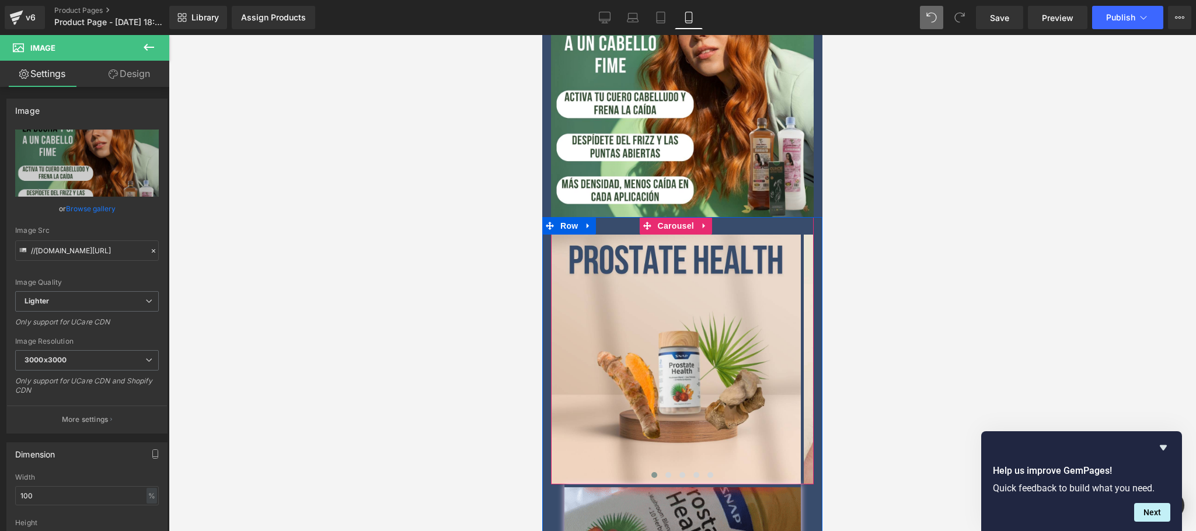
scroll to position [1533, 0]
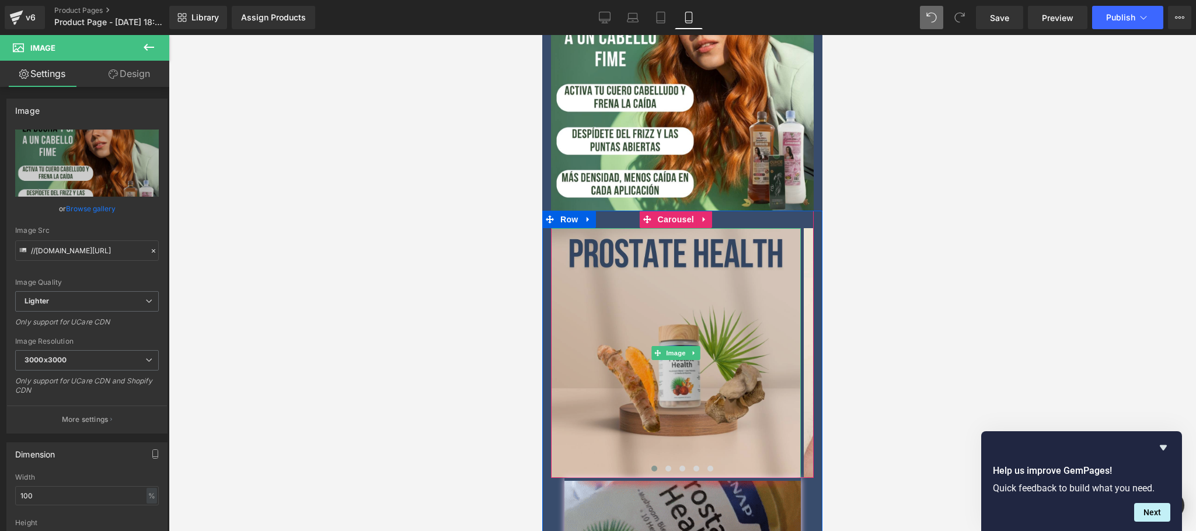
click at [662, 350] on img at bounding box center [676, 353] width 250 height 250
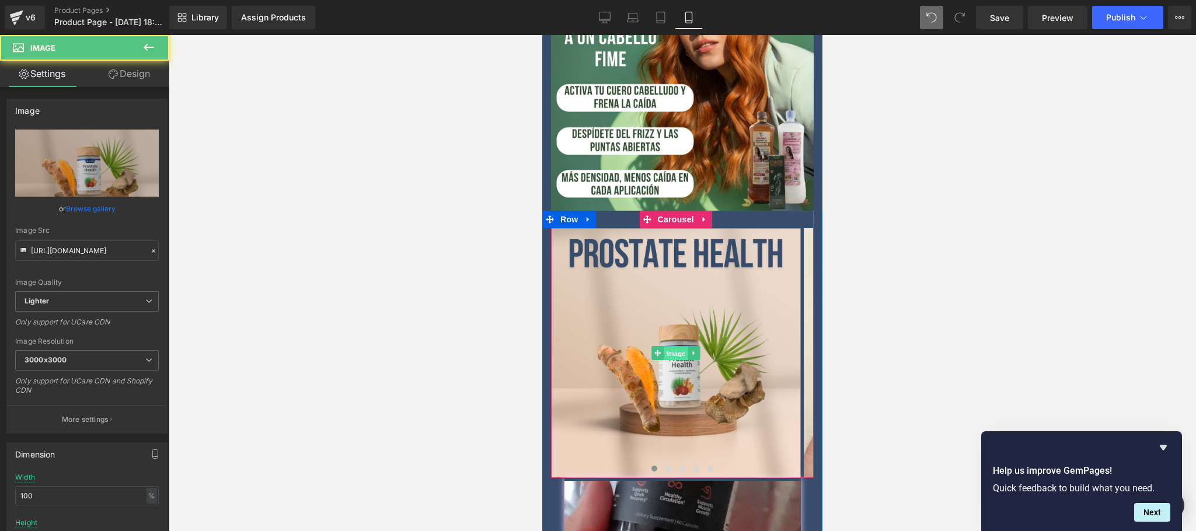
click at [673, 347] on span "Image" at bounding box center [675, 354] width 25 height 14
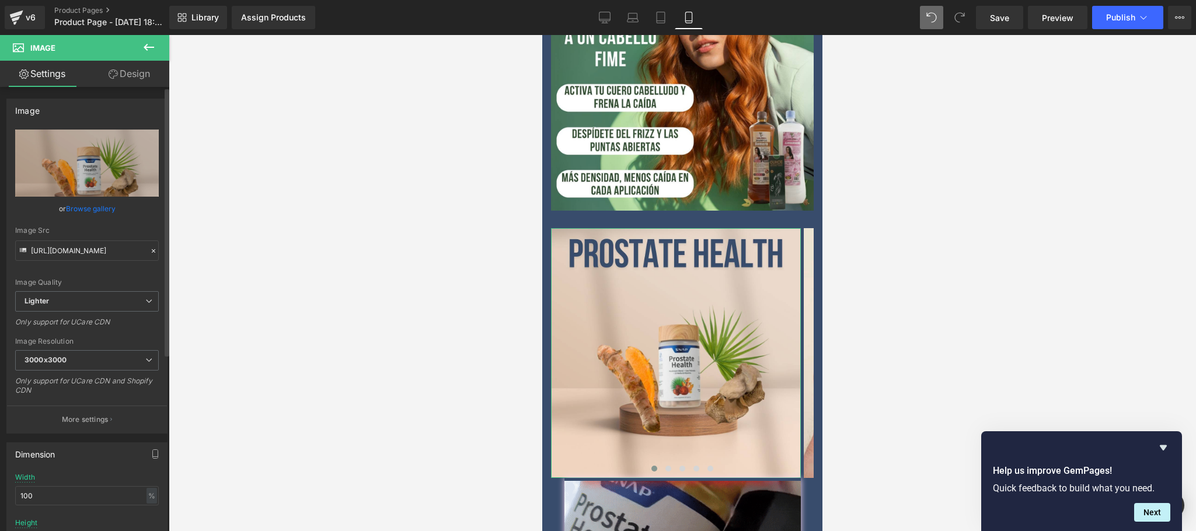
click at [79, 207] on link "Browse gallery" at bounding box center [91, 208] width 50 height 20
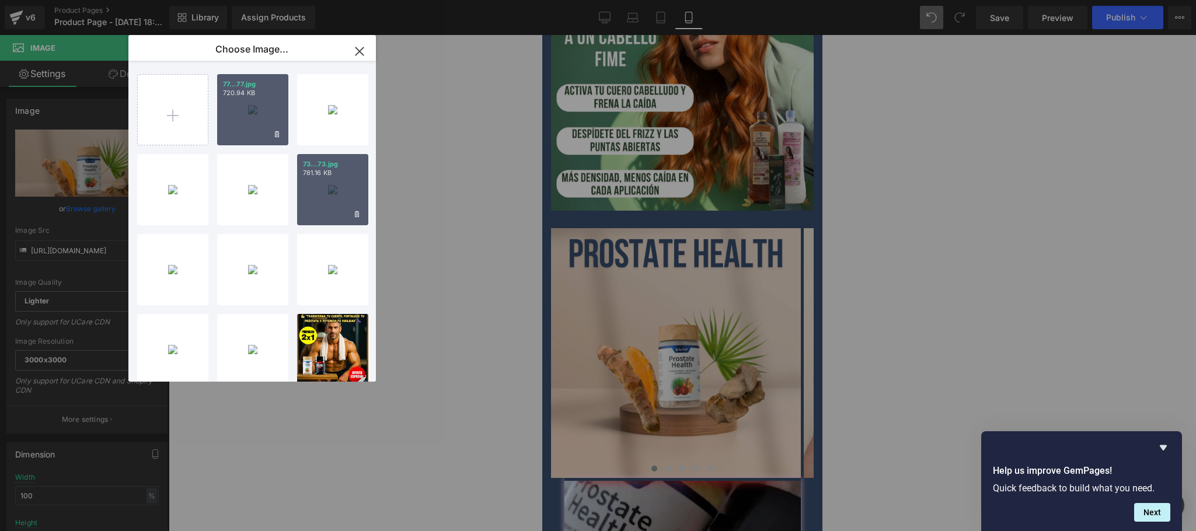
click at [326, 204] on div "73...73.jpg 781.16 KB" at bounding box center [332, 189] width 71 height 71
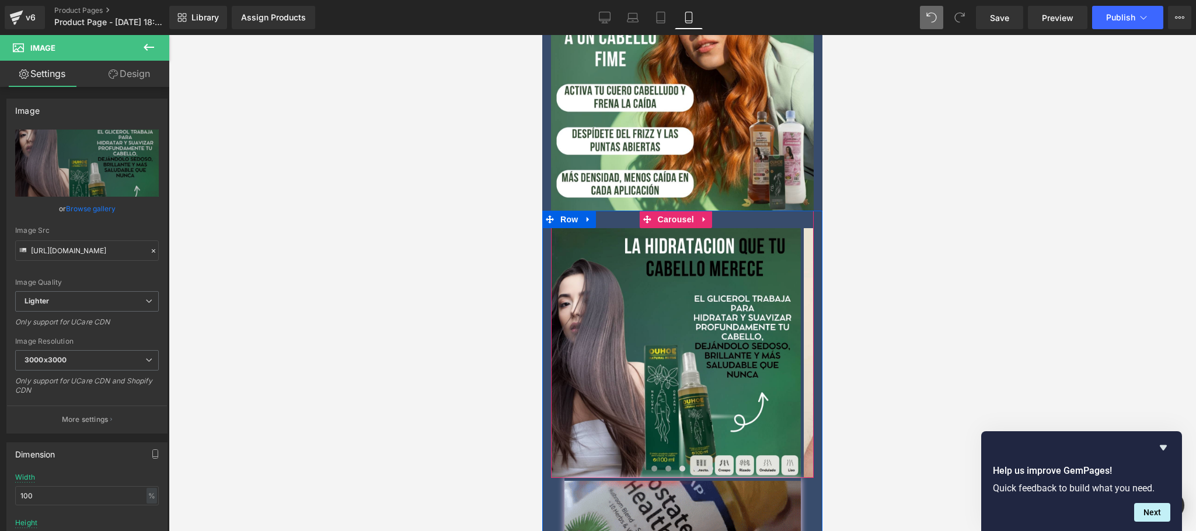
click at [661, 463] on button at bounding box center [668, 469] width 14 height 12
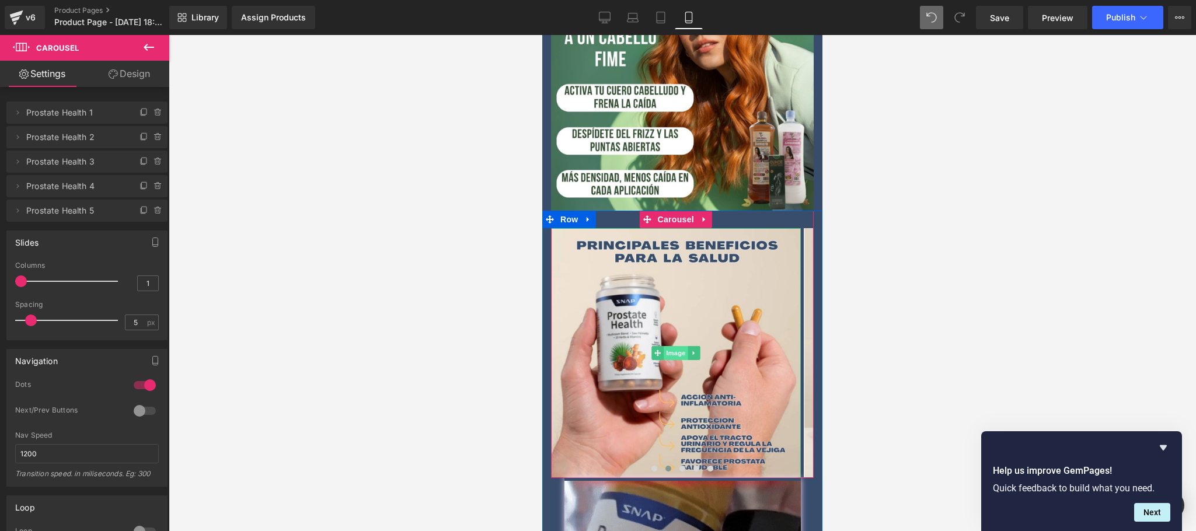
click at [671, 346] on span "Image" at bounding box center [675, 353] width 25 height 14
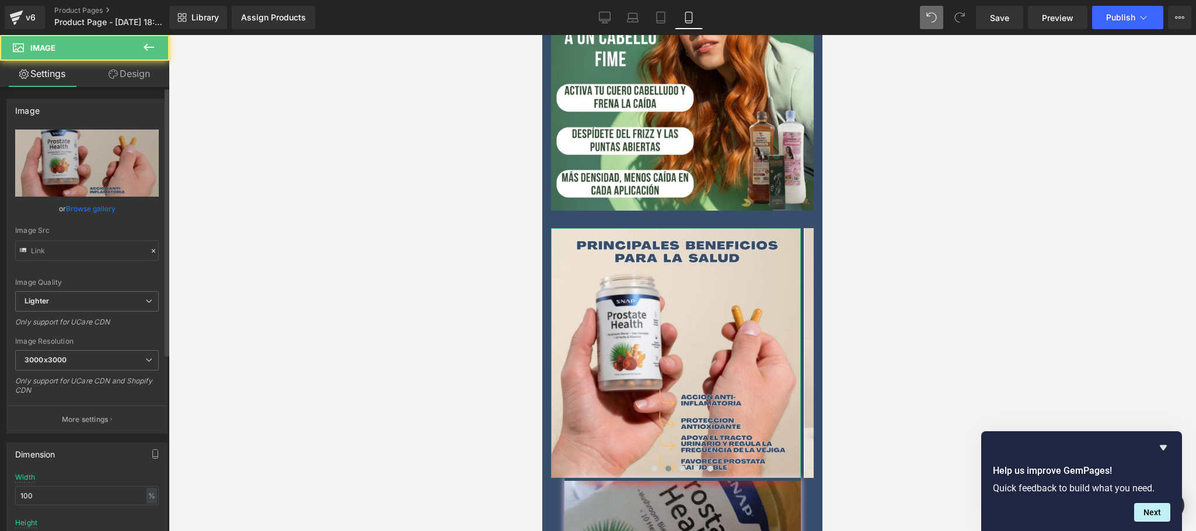
click at [93, 207] on link "Browse gallery" at bounding box center [91, 208] width 50 height 20
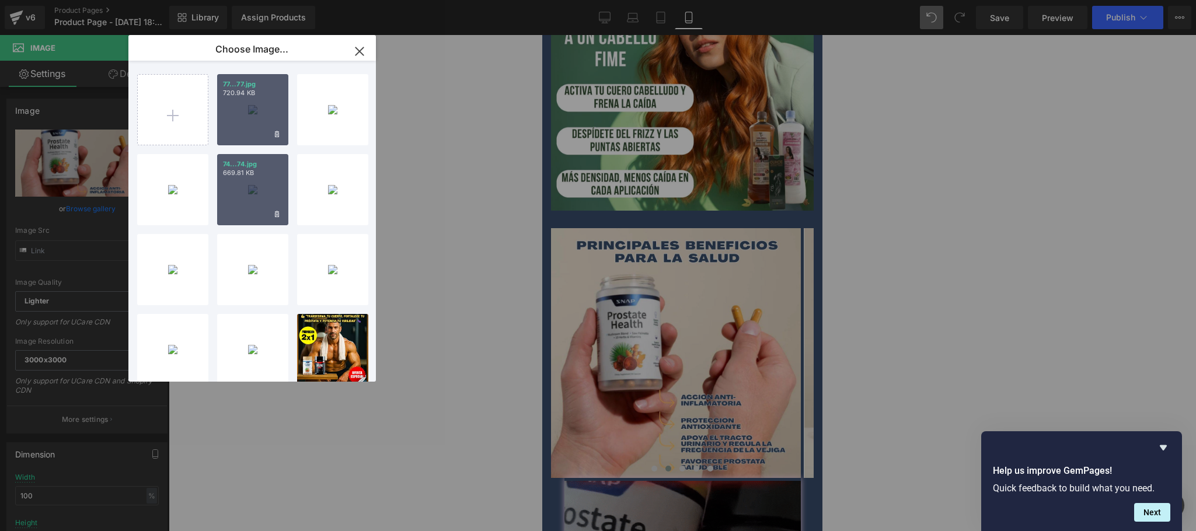
click at [249, 203] on div "74...74.jpg 669.81 KB" at bounding box center [252, 189] width 71 height 71
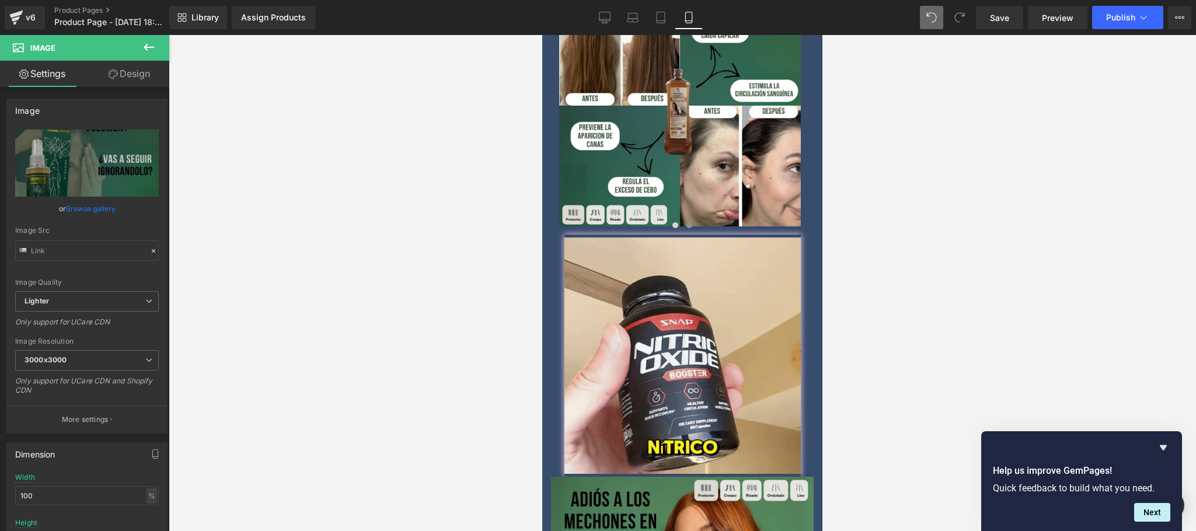
scroll to position [991, 0]
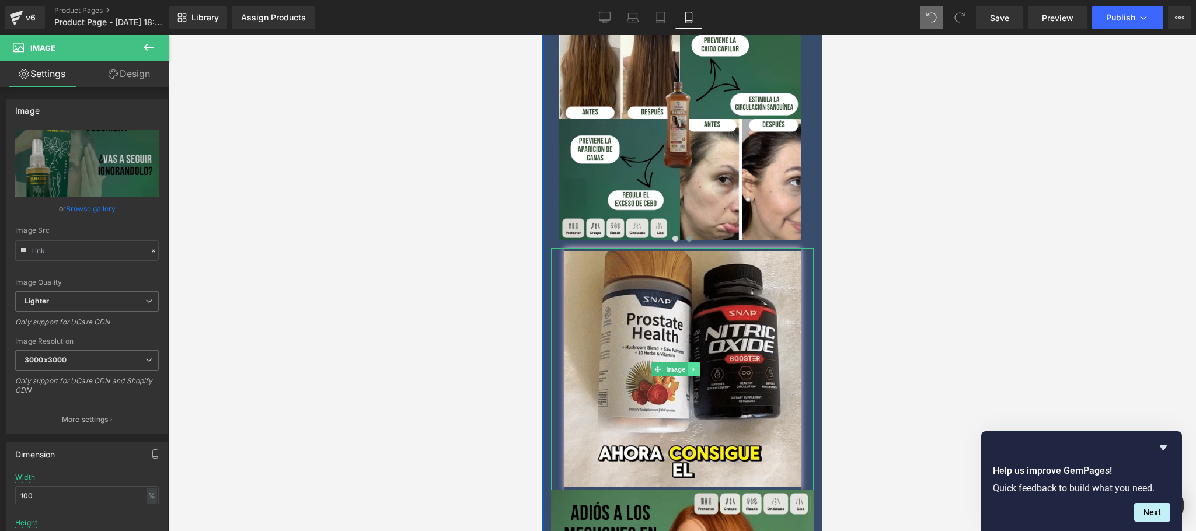
click at [697, 366] on icon at bounding box center [693, 369] width 6 height 7
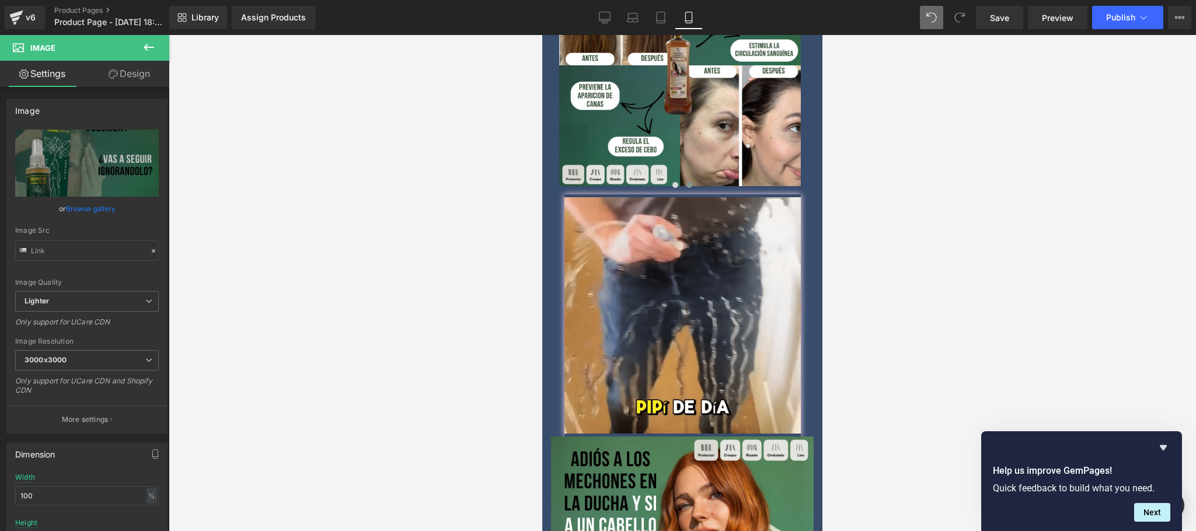
scroll to position [1064, 0]
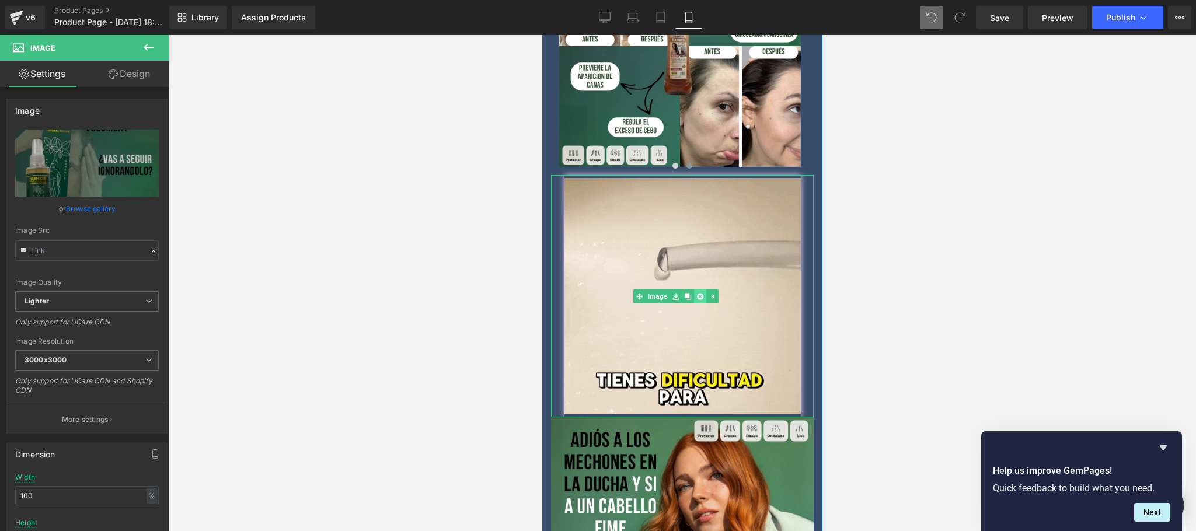
click at [702, 293] on icon at bounding box center [700, 296] width 6 height 6
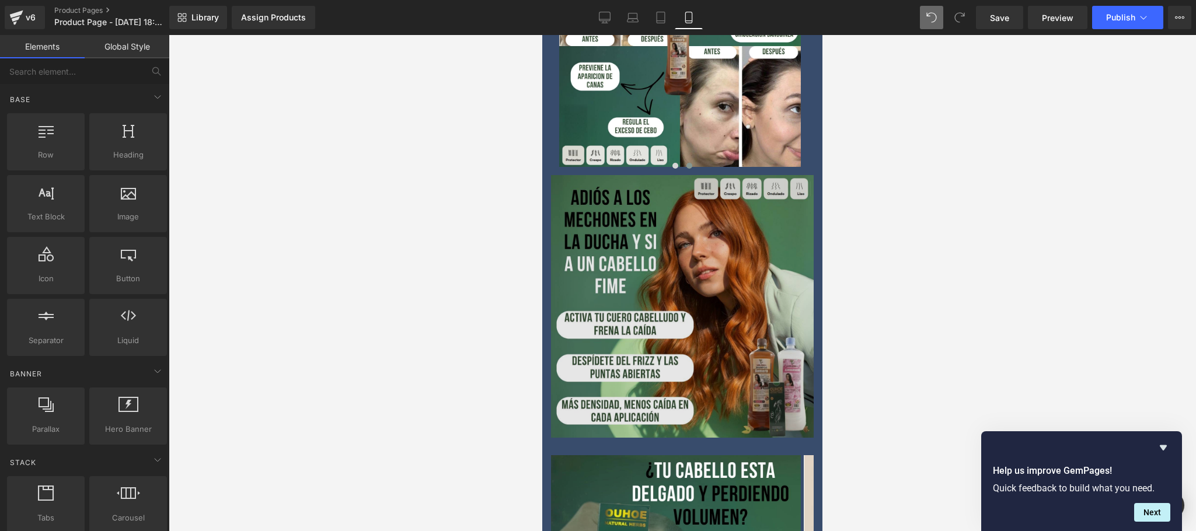
click at [678, 222] on img at bounding box center [682, 306] width 263 height 263
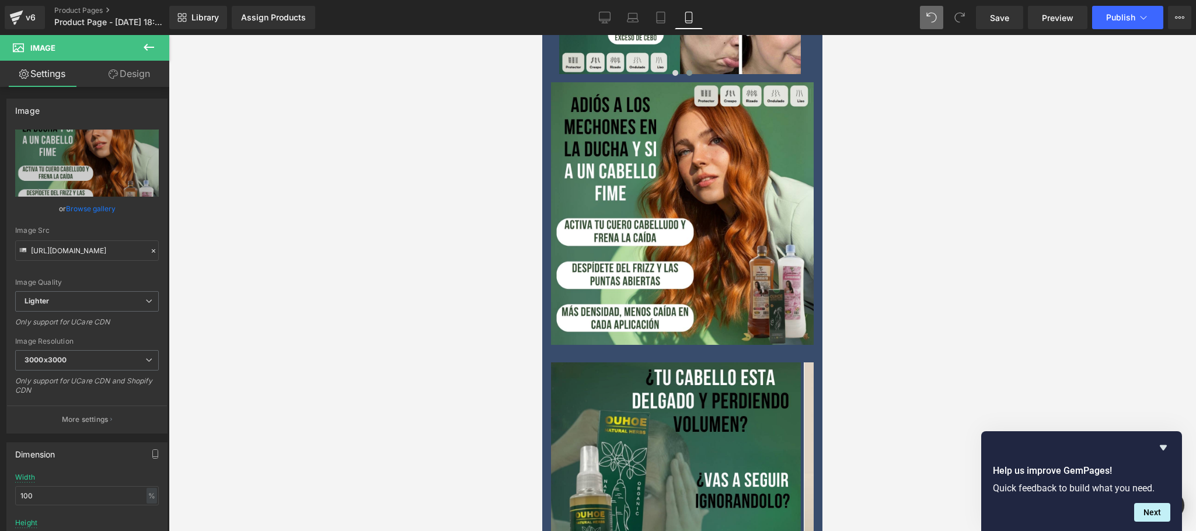
scroll to position [1194, 0]
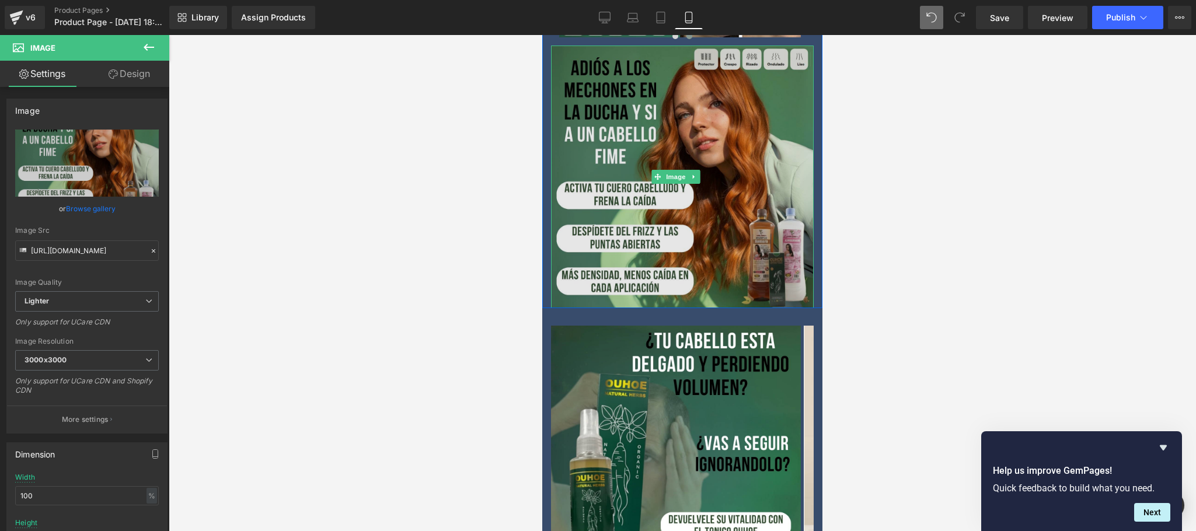
click at [774, 221] on img at bounding box center [682, 177] width 263 height 263
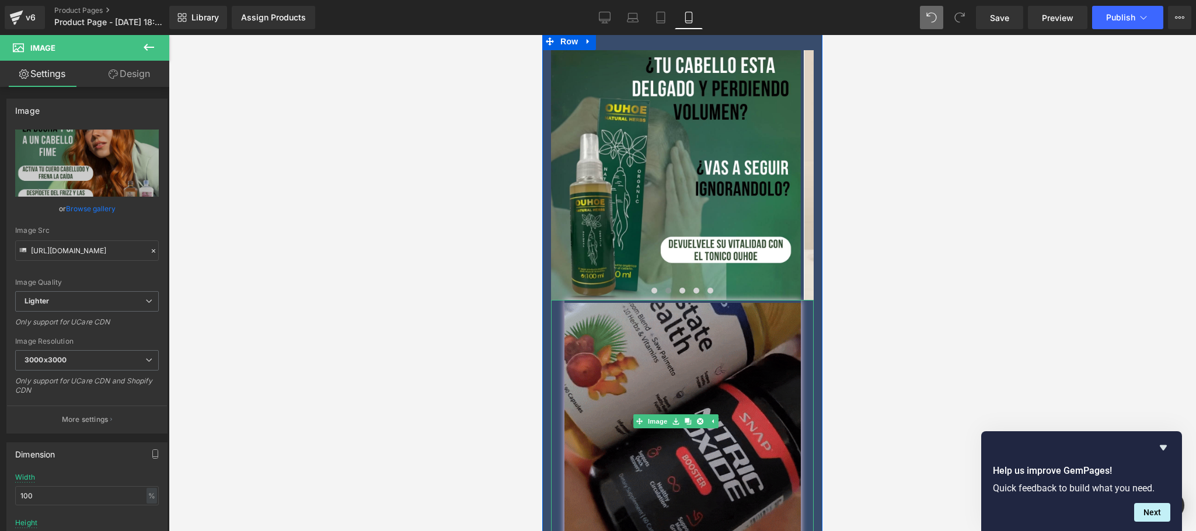
scroll to position [1436, 0]
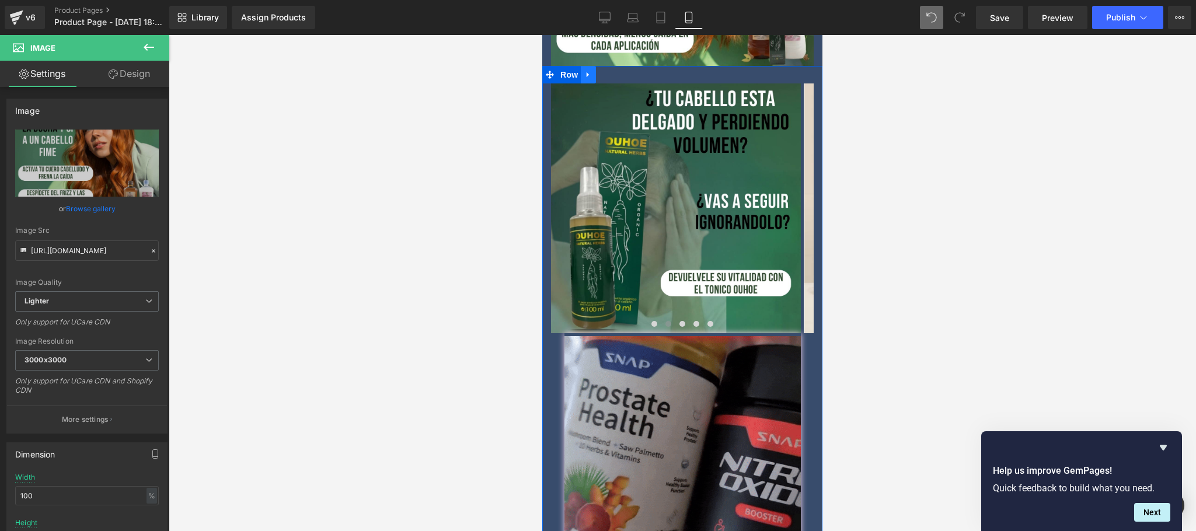
click at [588, 71] on icon at bounding box center [588, 75] width 8 height 9
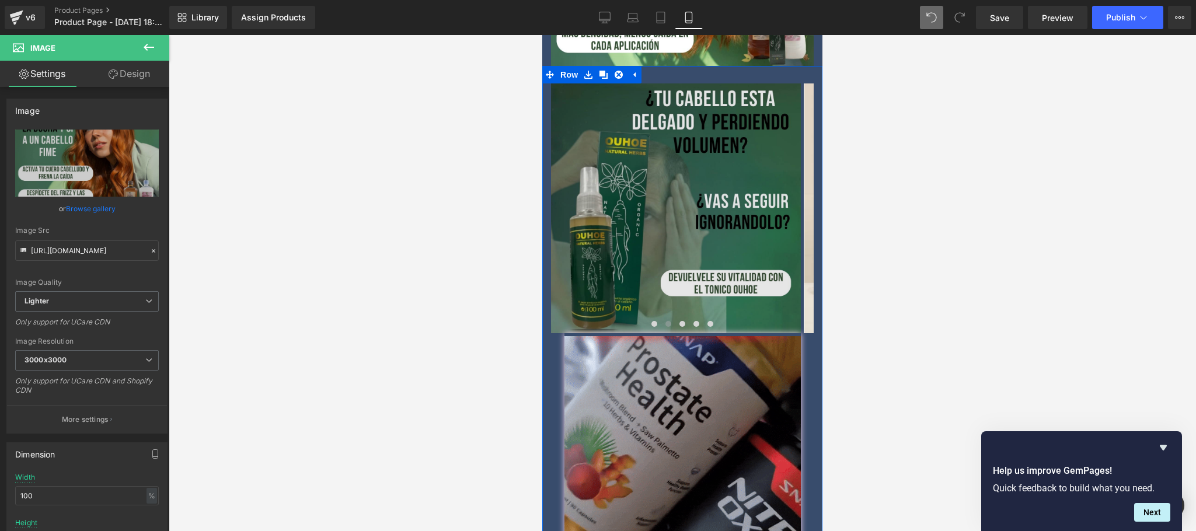
click at [686, 162] on img at bounding box center [676, 208] width 250 height 250
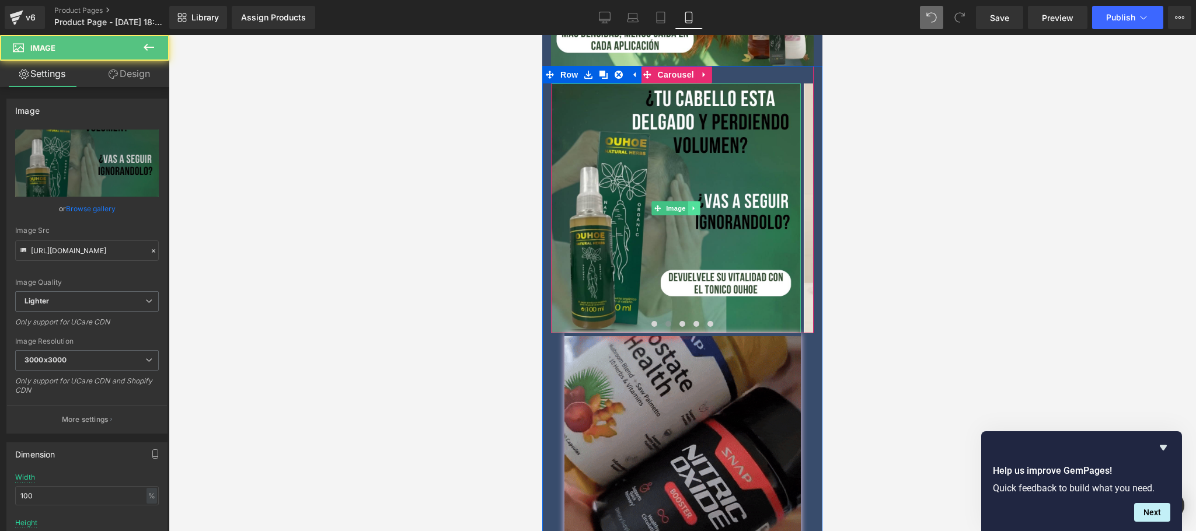
click at [695, 201] on link at bounding box center [694, 208] width 12 height 14
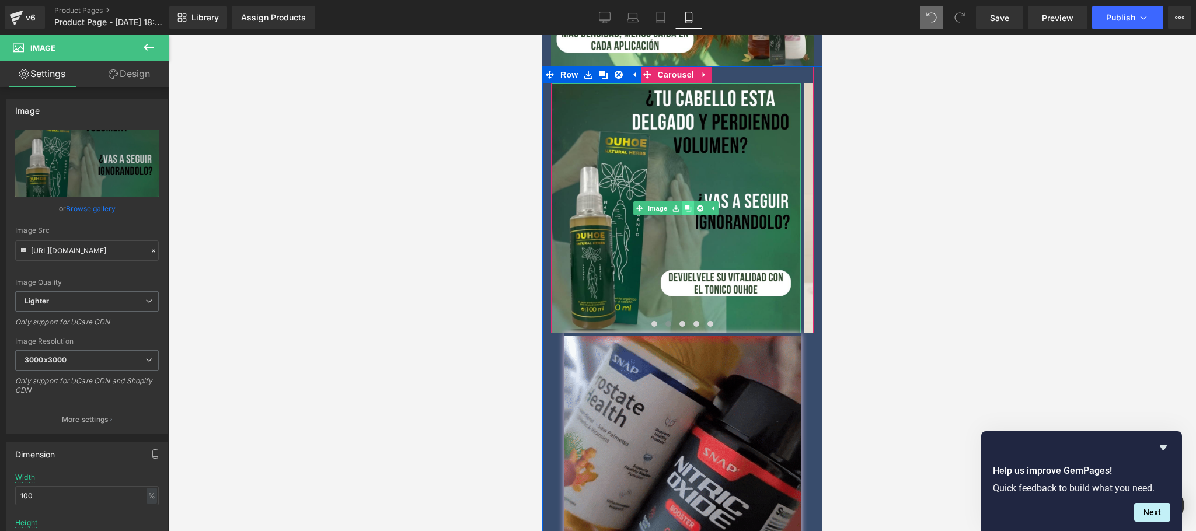
click at [687, 205] on icon at bounding box center [687, 208] width 6 height 7
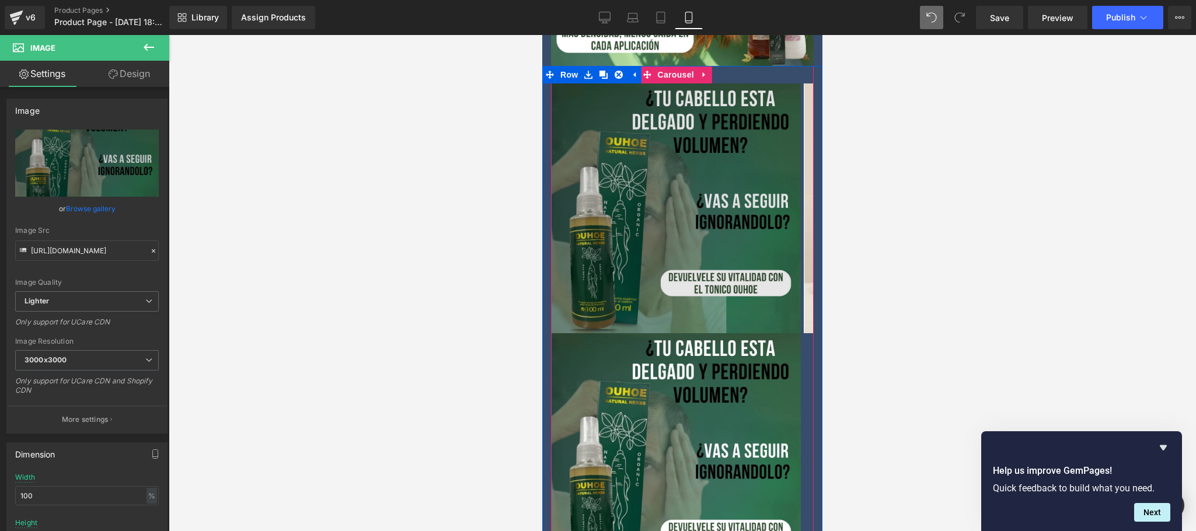
scroll to position [1669, 0]
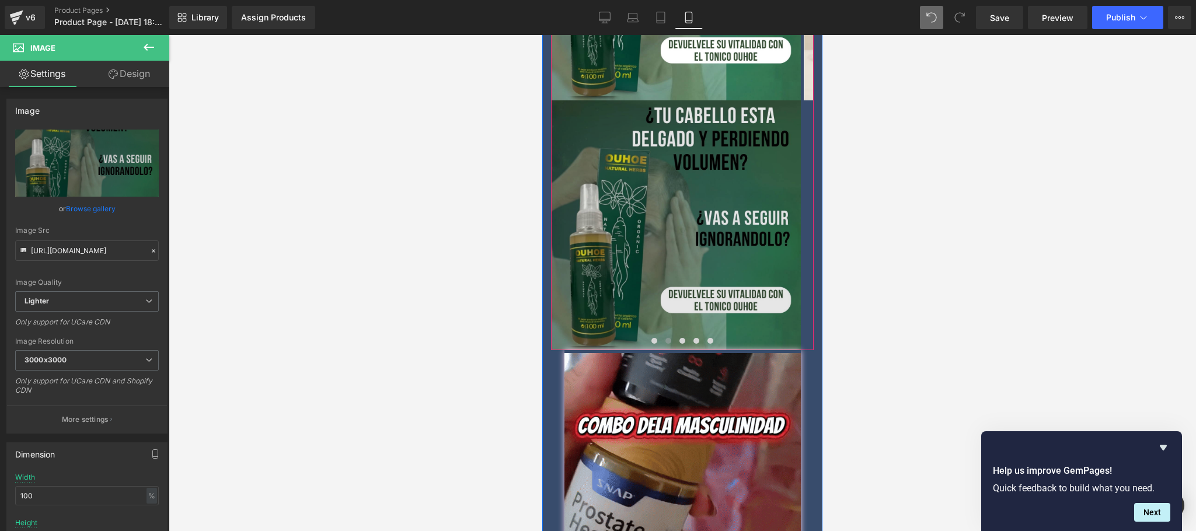
click at [635, 181] on img at bounding box center [676, 225] width 250 height 250
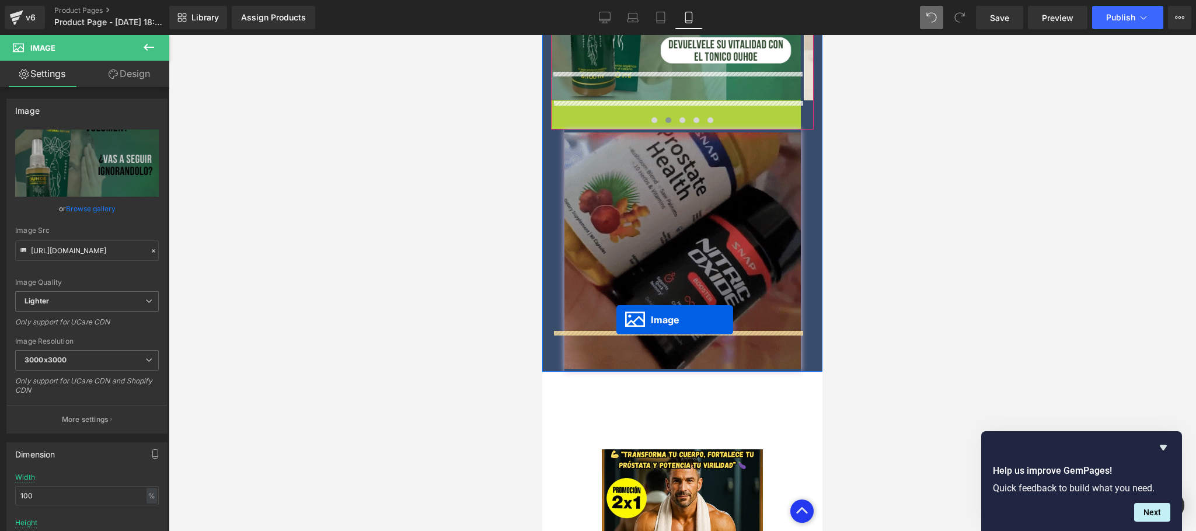
drag, startPoint x: 653, startPoint y: 195, endPoint x: 616, endPoint y: 319, distance: 129.8
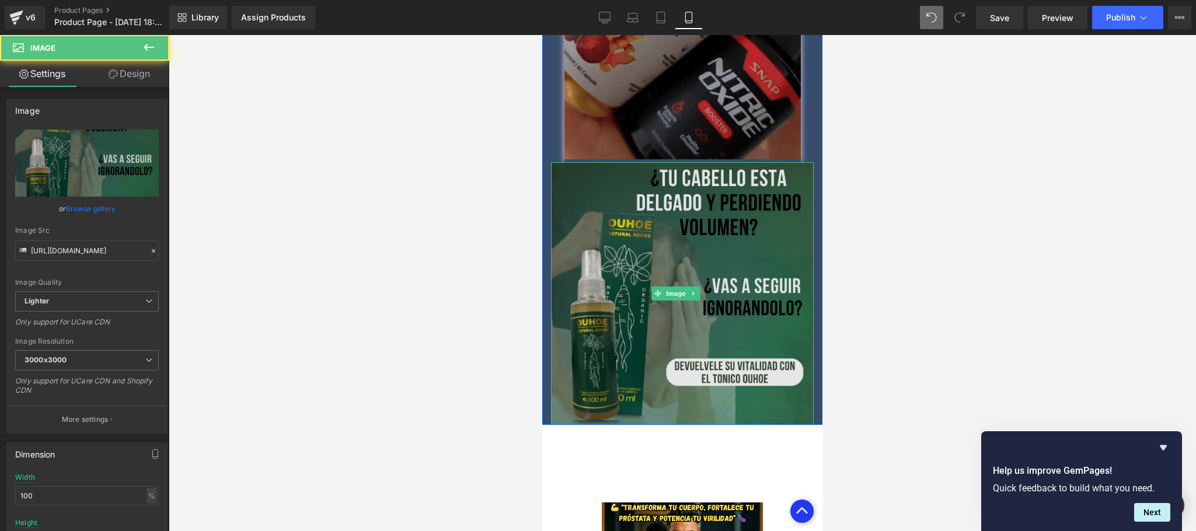
scroll to position [1903, 0]
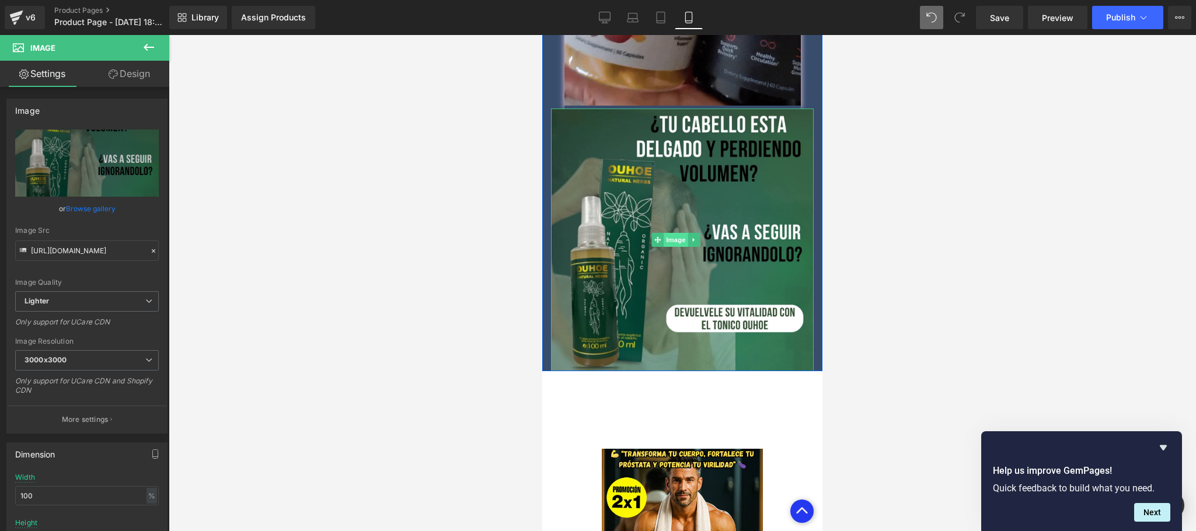
click at [667, 189] on div "Image" at bounding box center [682, 240] width 263 height 263
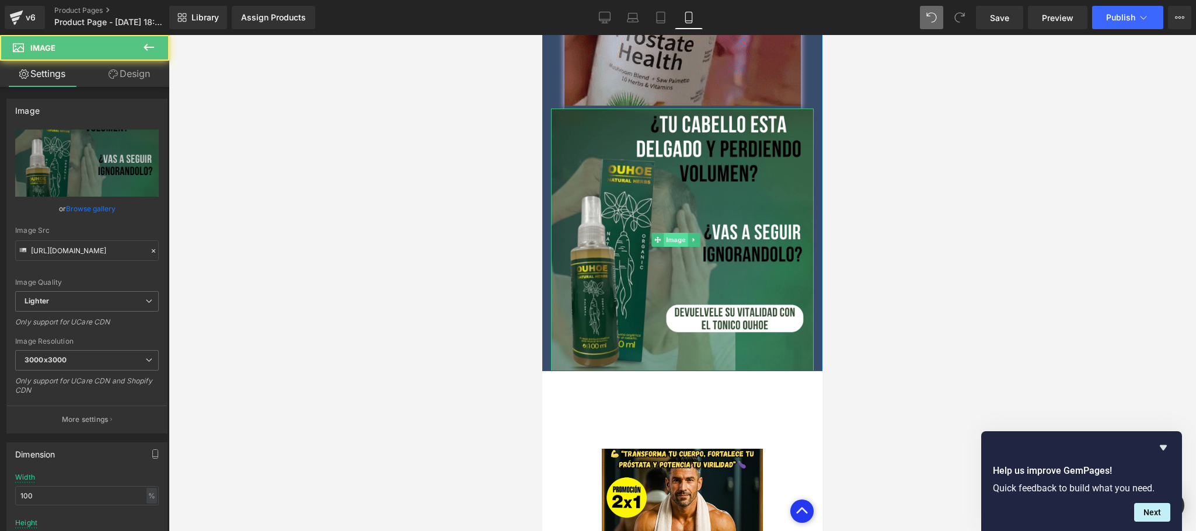
click at [672, 233] on span "Image" at bounding box center [675, 240] width 25 height 14
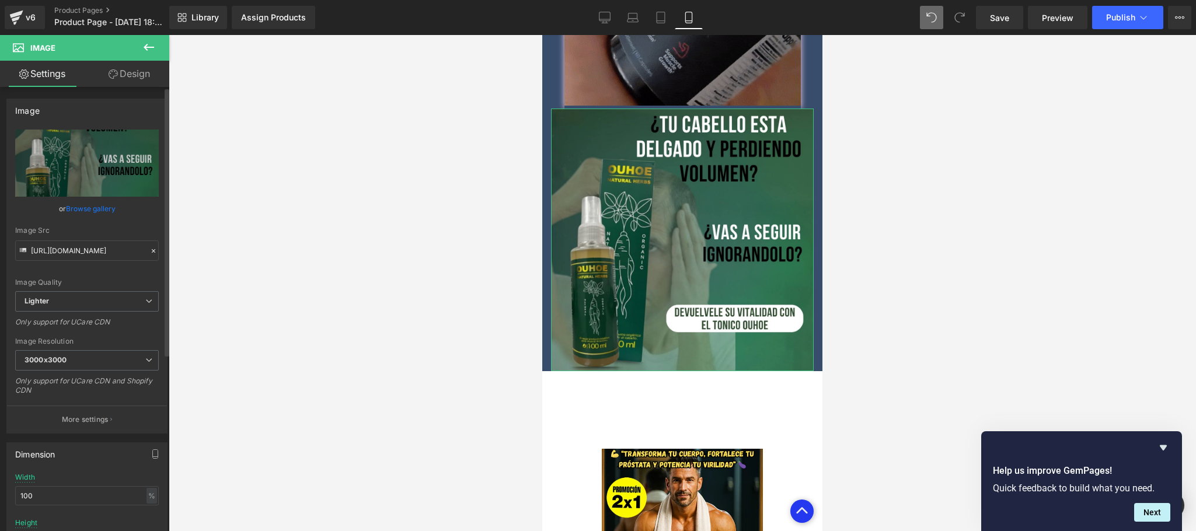
click at [102, 212] on link "Browse gallery" at bounding box center [91, 208] width 50 height 20
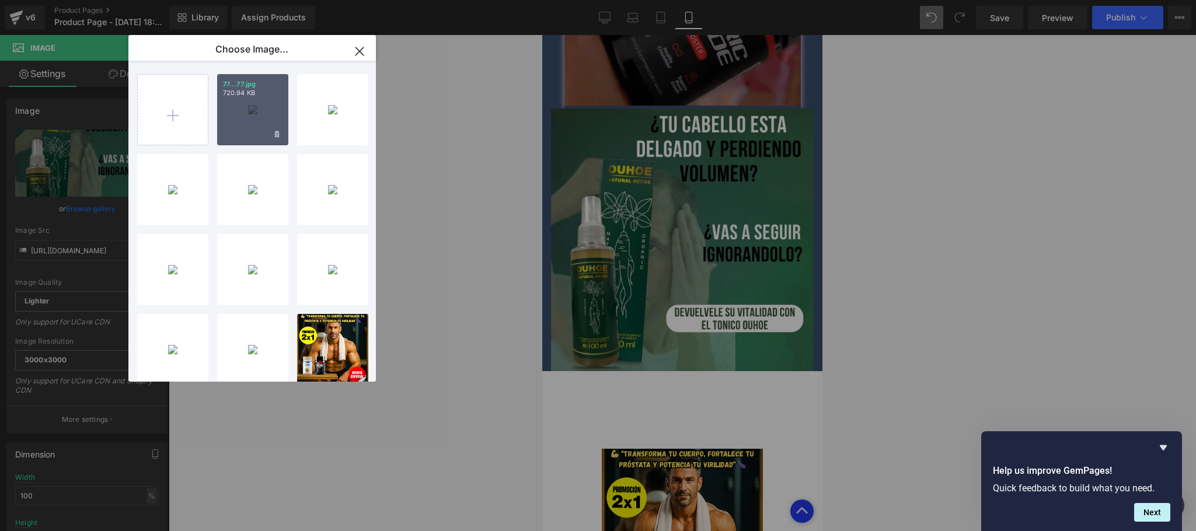
click at [92, 0] on div "Image You are previewing how the will restyle your page. You can not edit Eleme…" at bounding box center [598, 0] width 1196 height 0
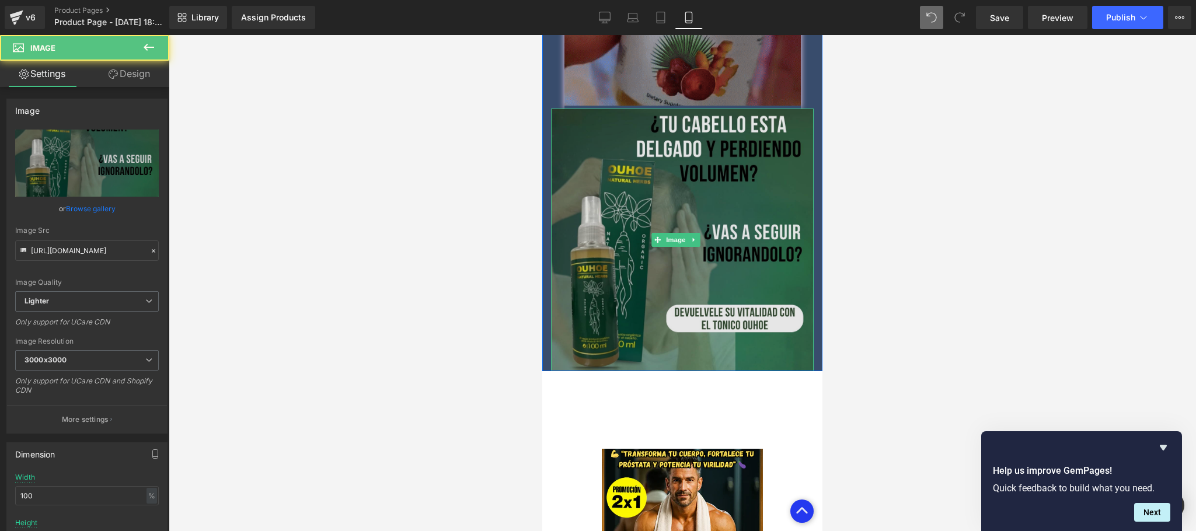
click at [634, 229] on img at bounding box center [682, 240] width 263 height 263
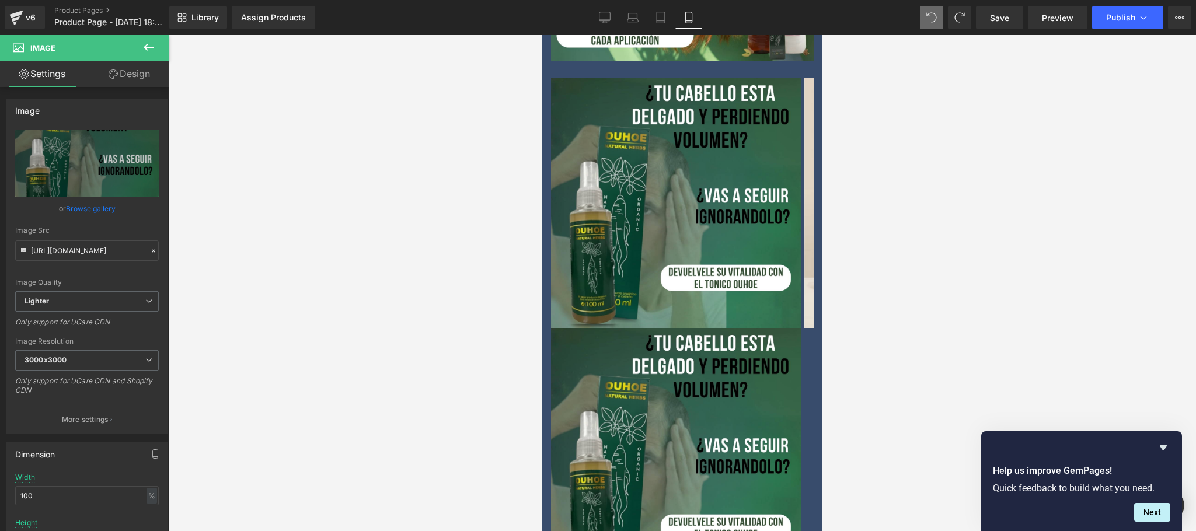
scroll to position [1436, 0]
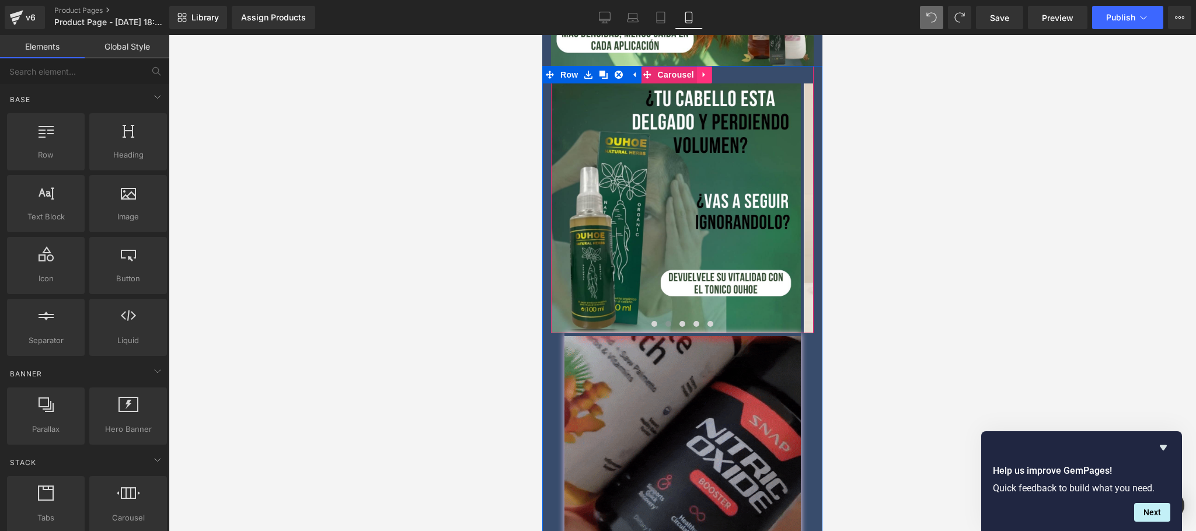
click at [697, 66] on link at bounding box center [704, 75] width 15 height 18
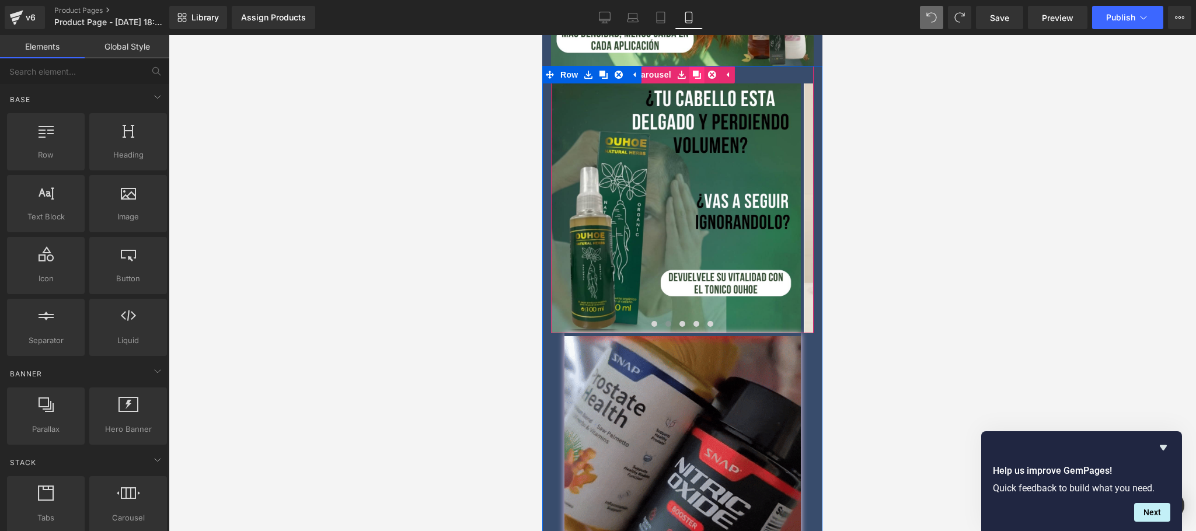
click at [694, 71] on icon at bounding box center [697, 75] width 8 height 8
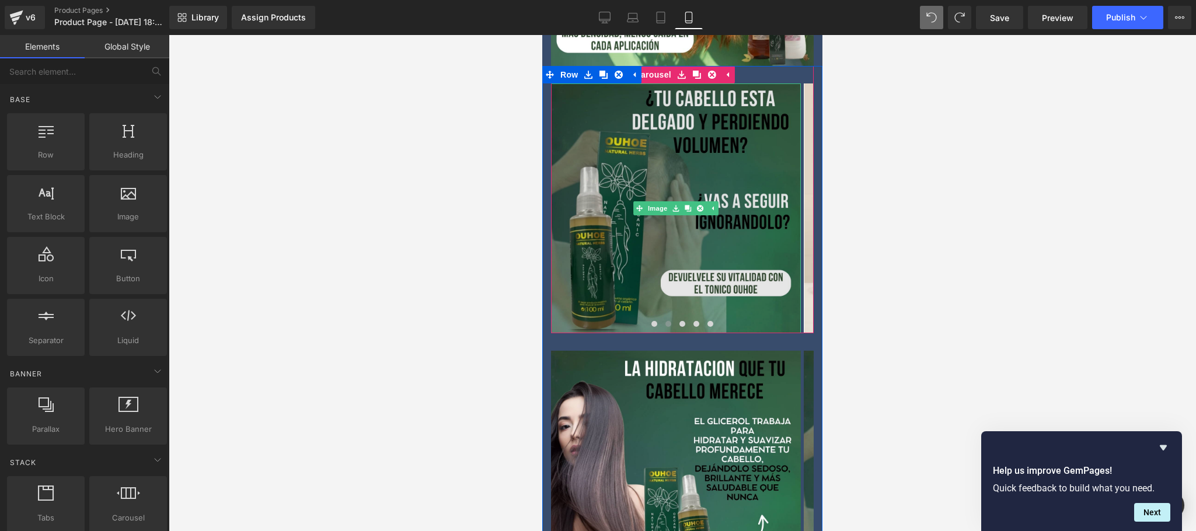
scroll to position [1669, 0]
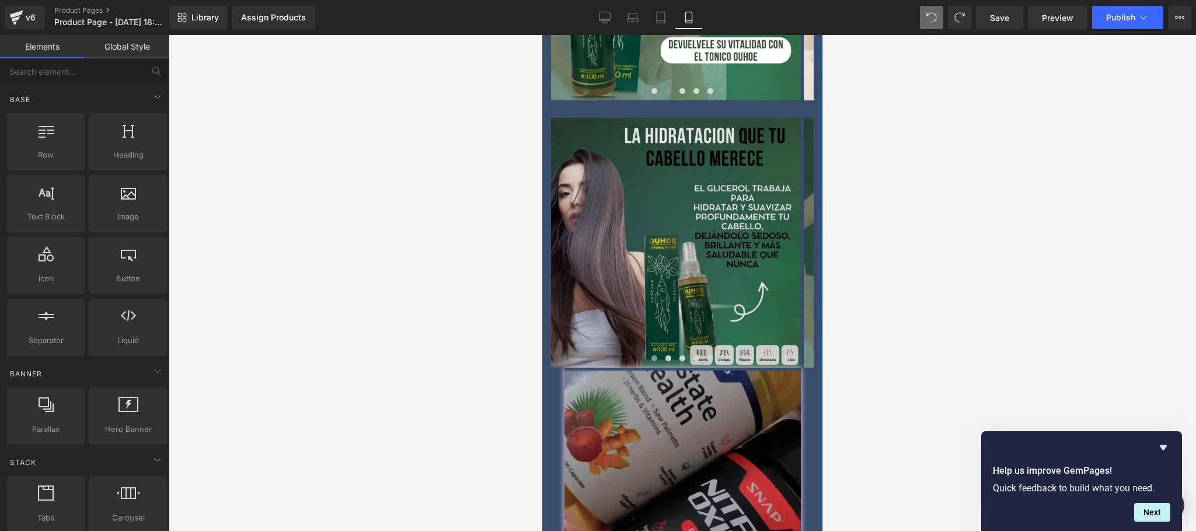
click at [655, 152] on img at bounding box center [676, 243] width 250 height 250
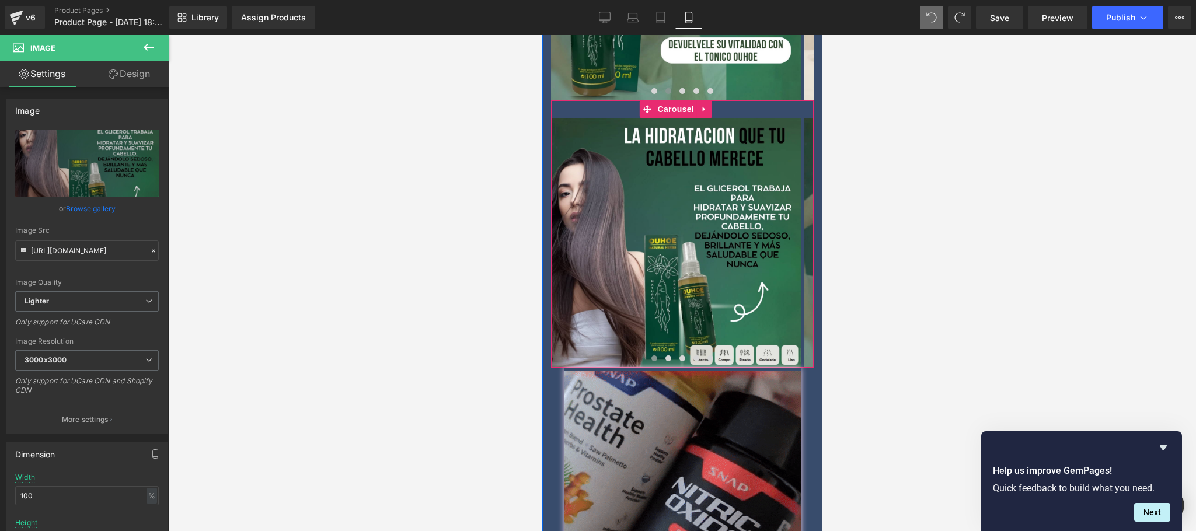
drag, startPoint x: 702, startPoint y: 77, endPoint x: 702, endPoint y: 88, distance: 11.1
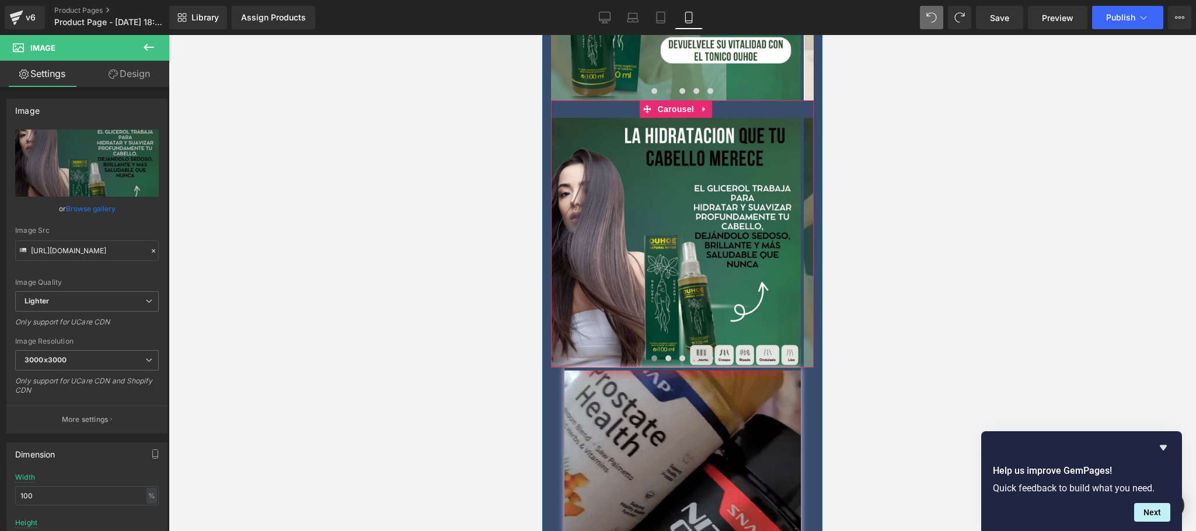
click at [702, 105] on icon at bounding box center [704, 109] width 8 height 9
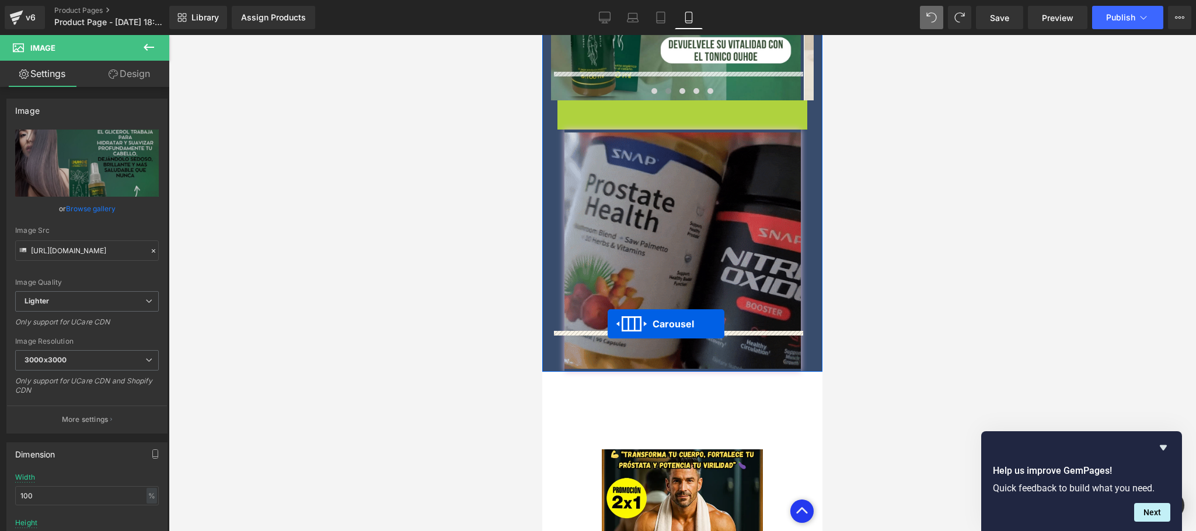
drag, startPoint x: 625, startPoint y: 79, endPoint x: 607, endPoint y: 324, distance: 245.7
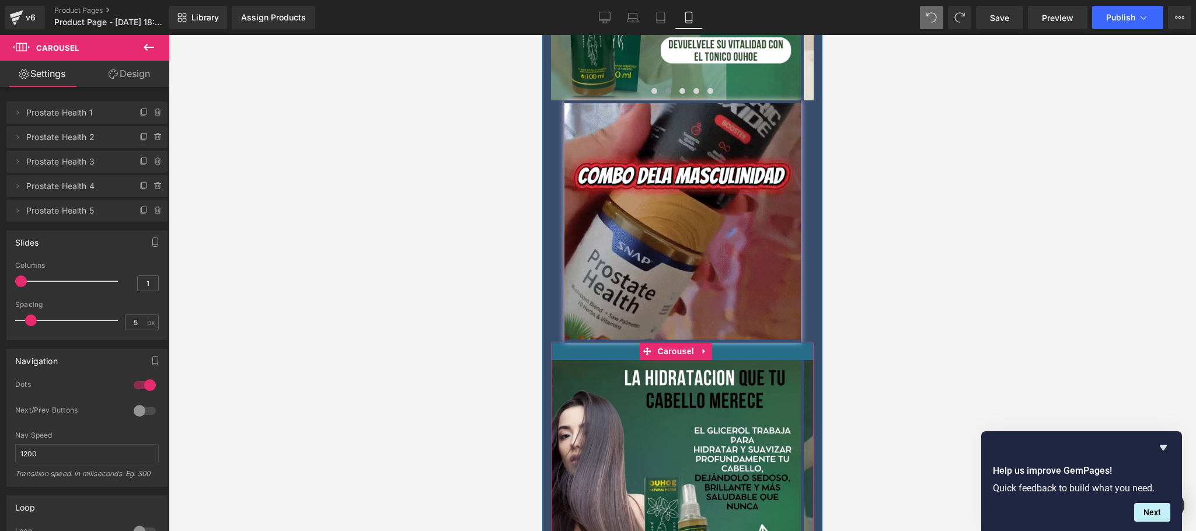
click at [773, 342] on div at bounding box center [682, 351] width 263 height 18
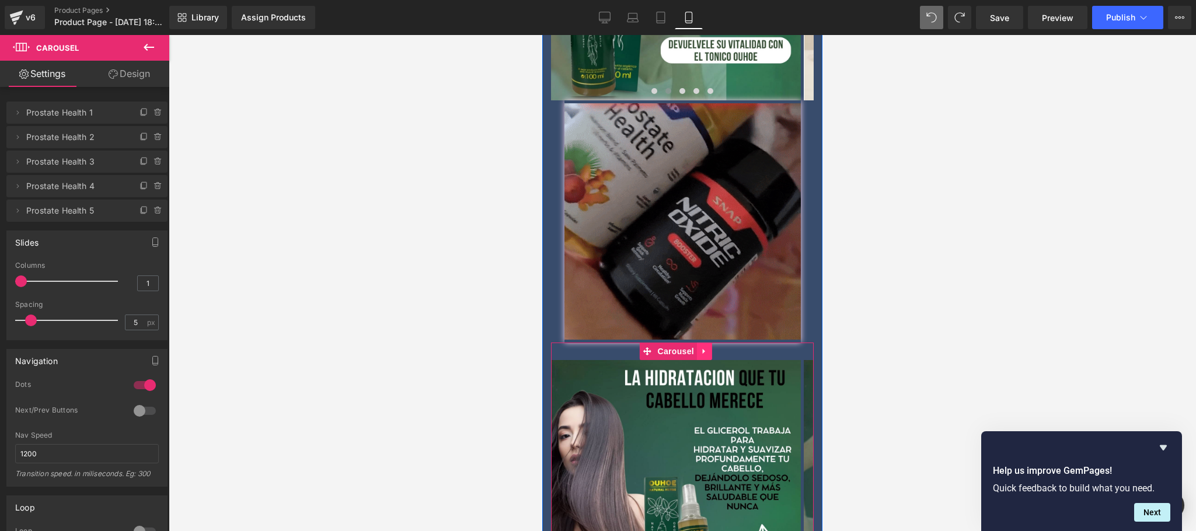
click at [707, 347] on icon at bounding box center [704, 351] width 8 height 9
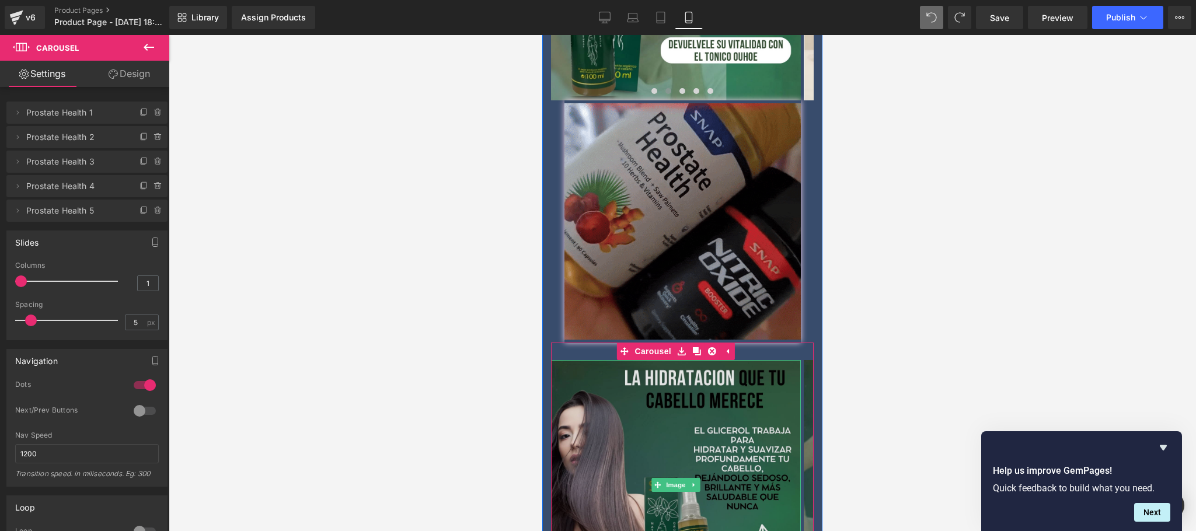
click at [632, 360] on img at bounding box center [676, 485] width 250 height 250
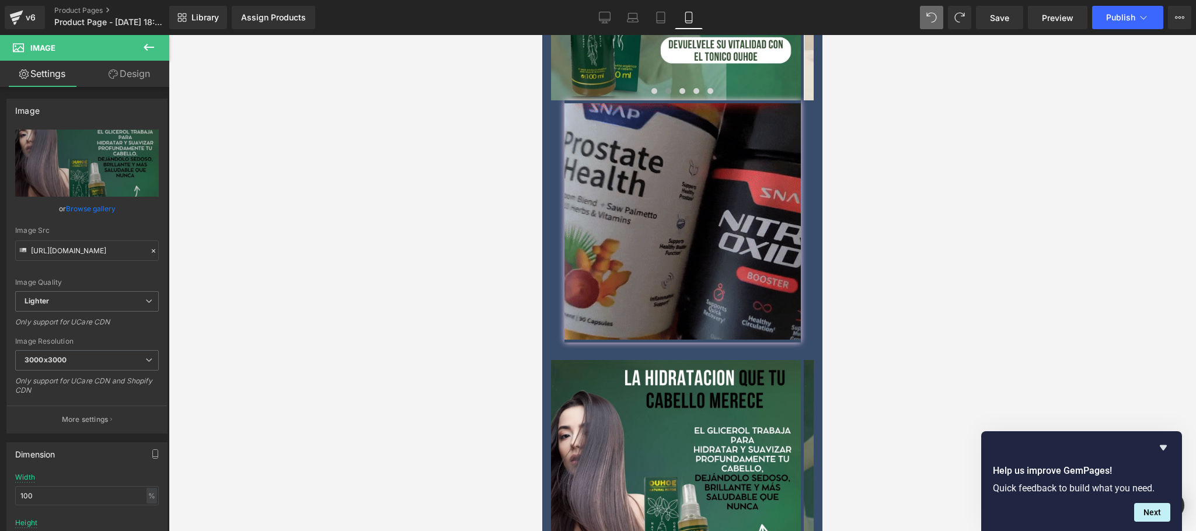
scroll to position [1823, 0]
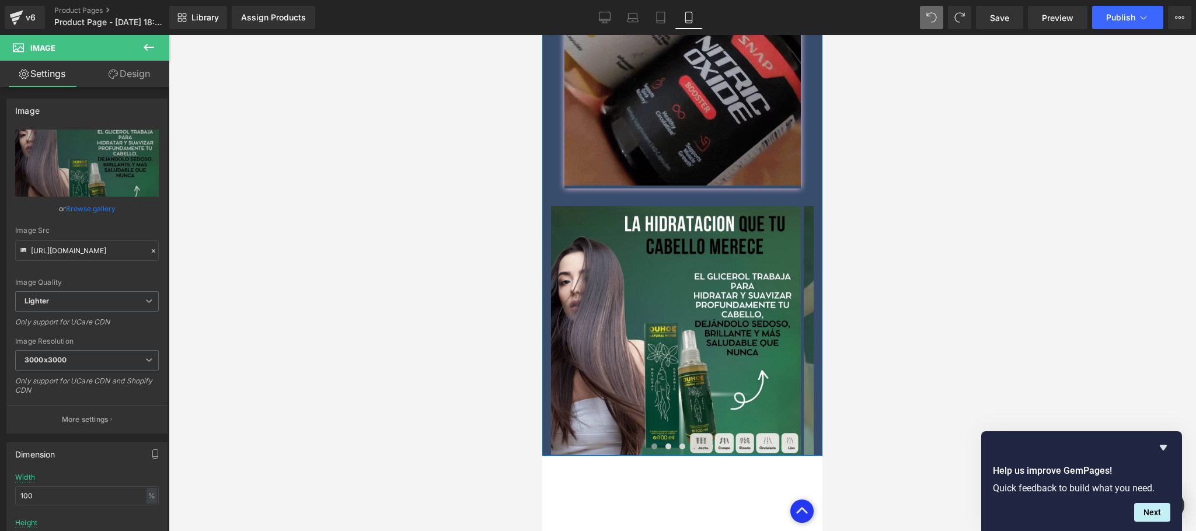
click at [651, 443] on span at bounding box center [654, 446] width 6 height 6
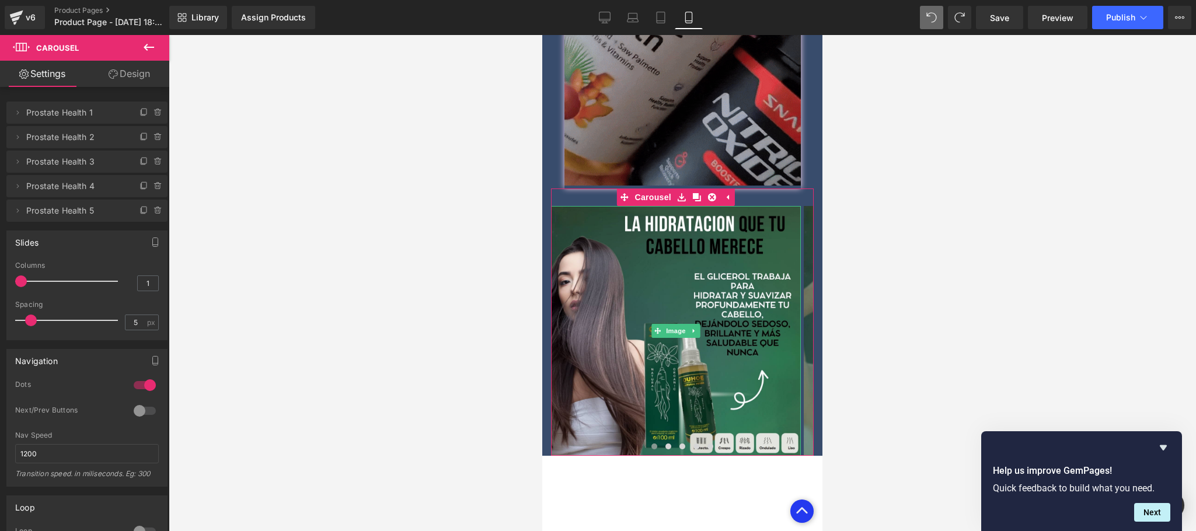
click at [72, 112] on span "Prostate Health 1" at bounding box center [75, 113] width 98 height 22
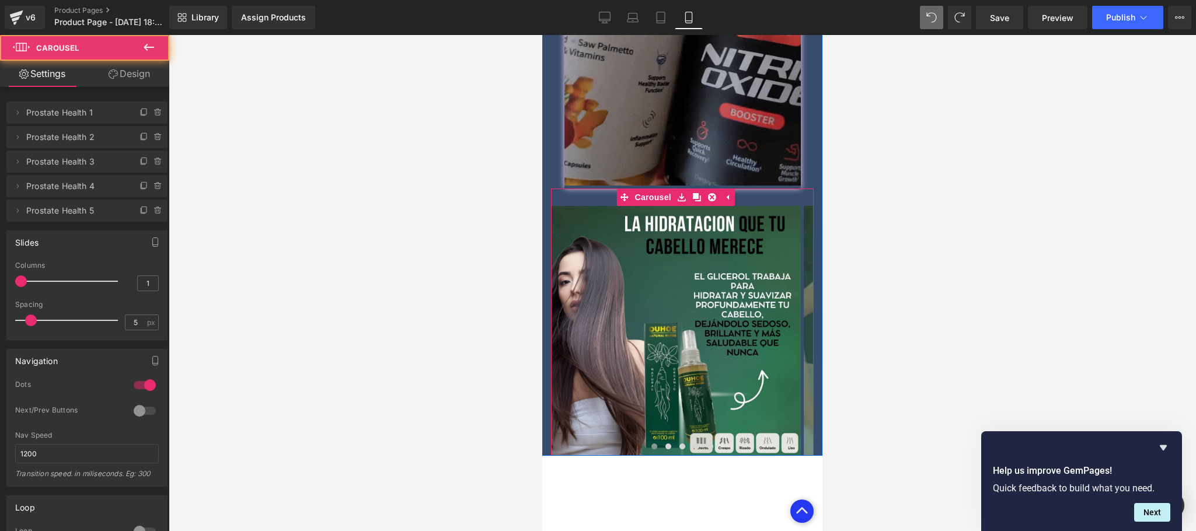
click at [651, 443] on span at bounding box center [654, 446] width 6 height 6
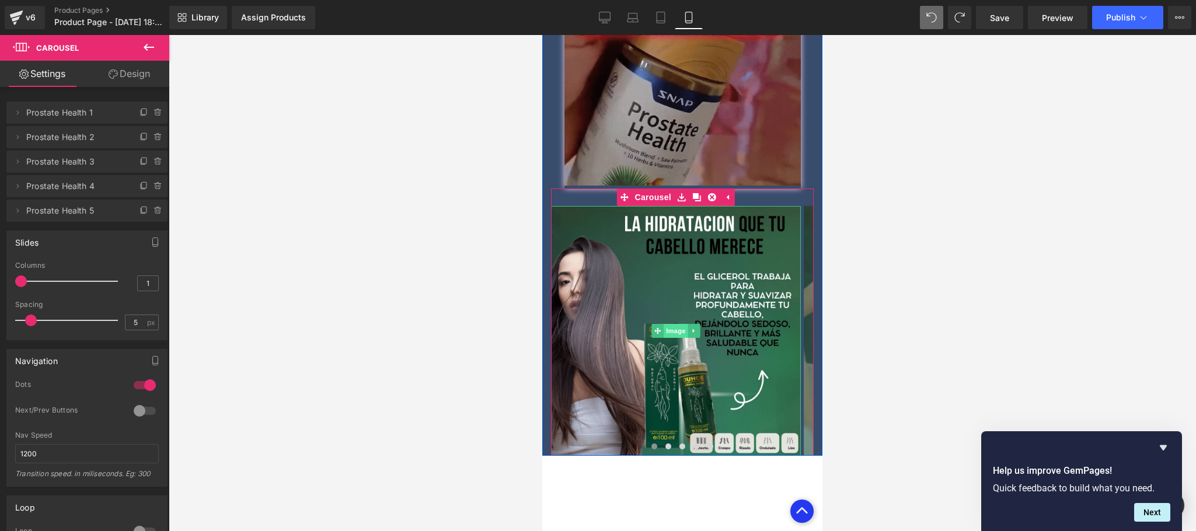
click at [681, 324] on span "Image" at bounding box center [675, 331] width 25 height 14
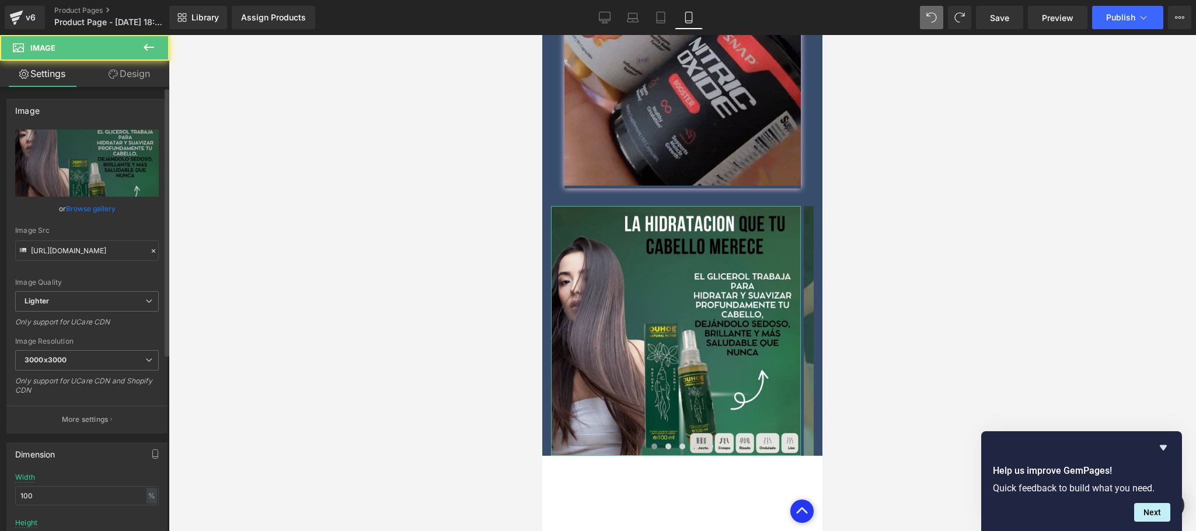
click at [100, 214] on link "Browse gallery" at bounding box center [91, 208] width 50 height 20
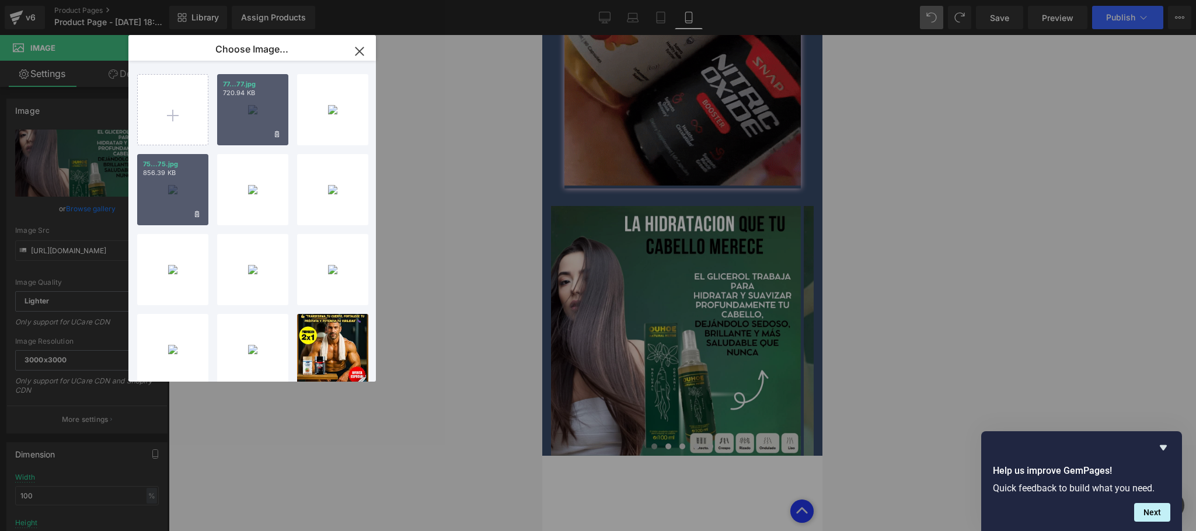
click at [173, 174] on p "856.39 KB" at bounding box center [173, 173] width 60 height 9
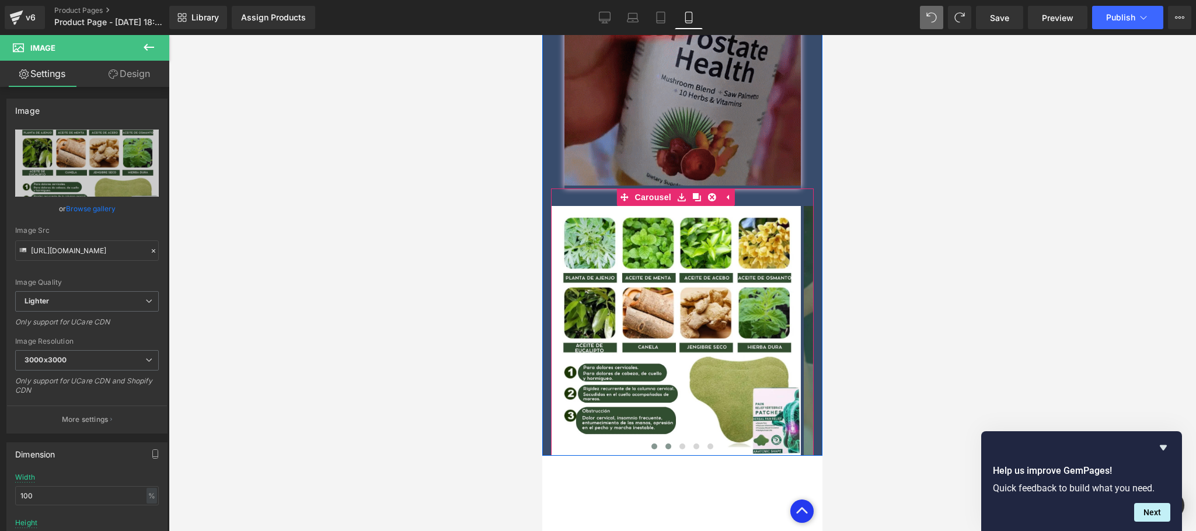
click at [665, 441] on button at bounding box center [668, 447] width 14 height 12
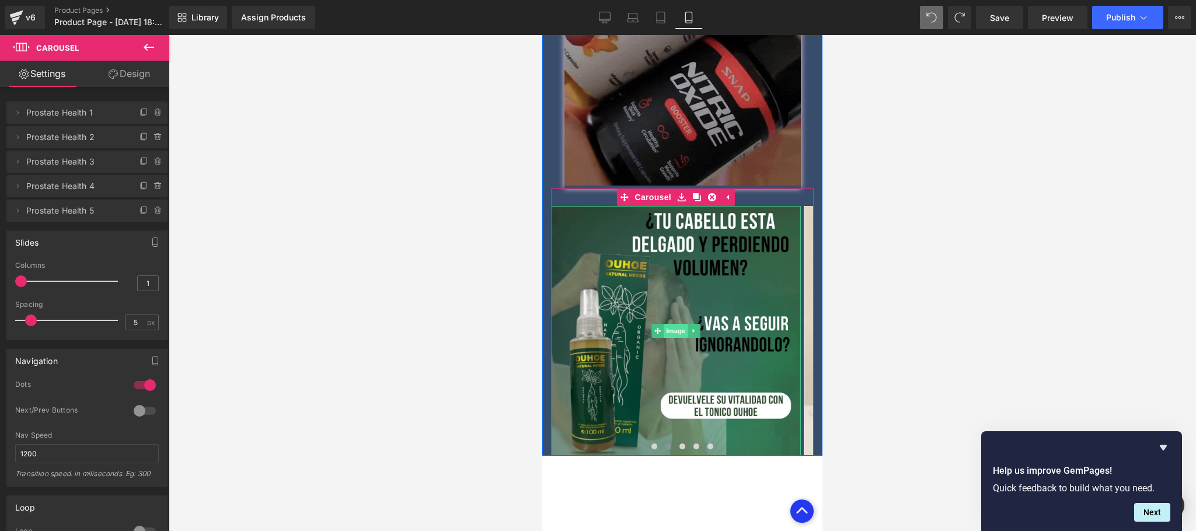
click at [672, 324] on span "Image" at bounding box center [675, 331] width 25 height 14
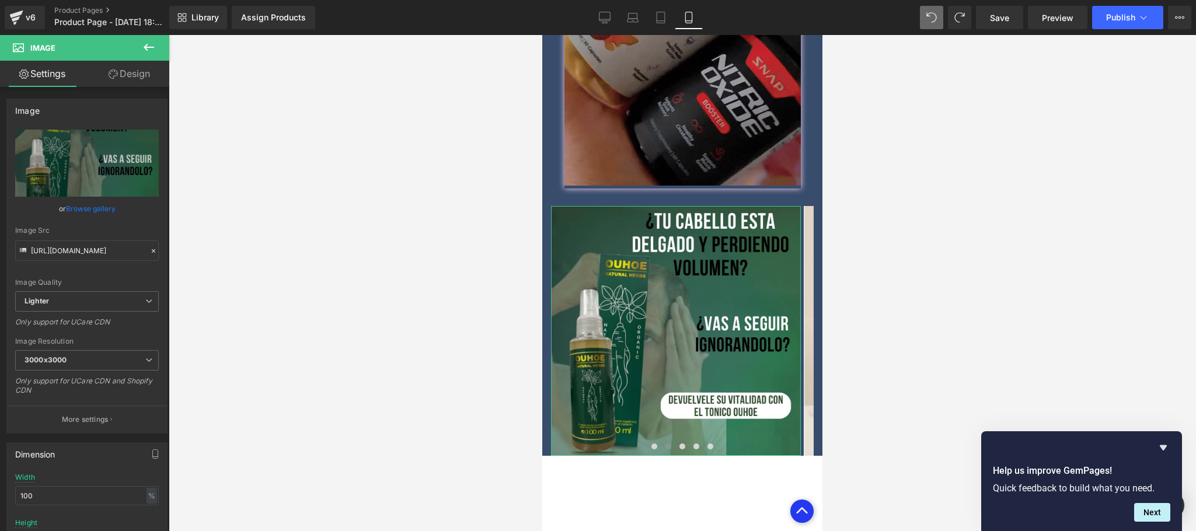
drag, startPoint x: 95, startPoint y: 207, endPoint x: 177, endPoint y: 187, distance: 85.2
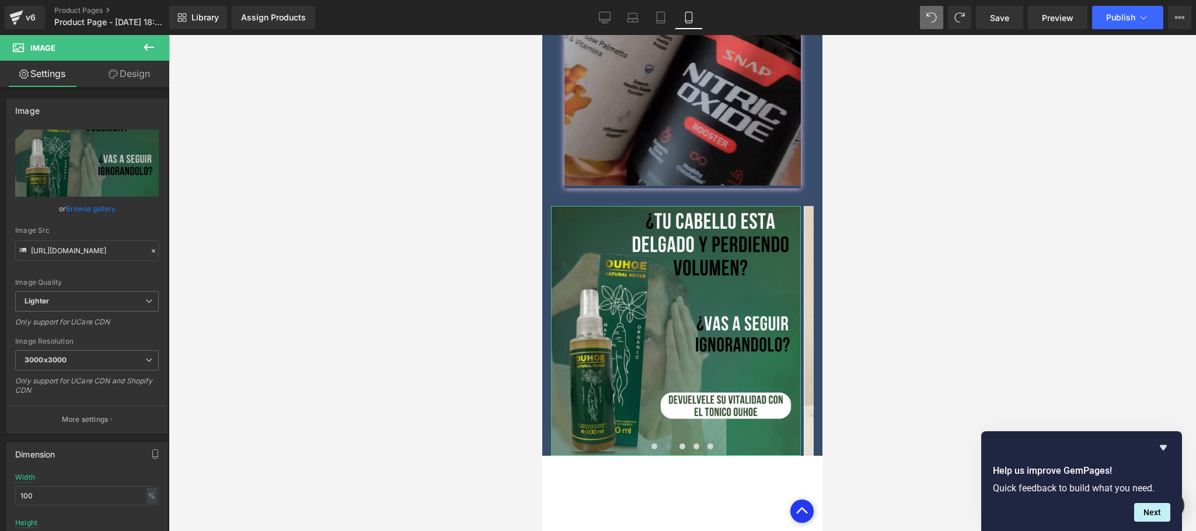
click at [93, 208] on link "Browse gallery" at bounding box center [91, 208] width 50 height 20
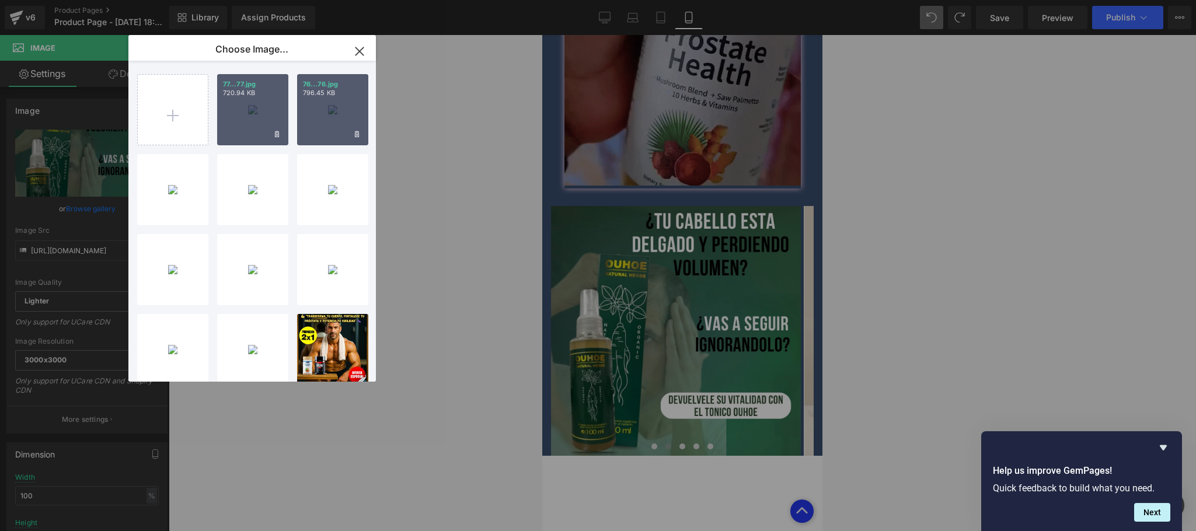
click at [340, 123] on div "76...76.jpg 796.45 KB" at bounding box center [332, 109] width 71 height 71
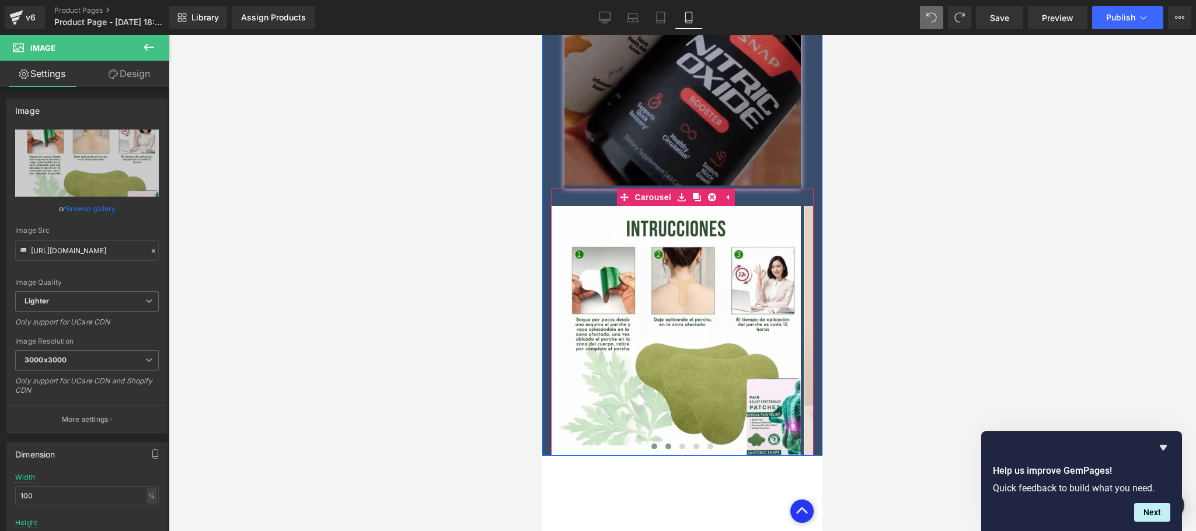
click at [651, 443] on span at bounding box center [654, 446] width 6 height 6
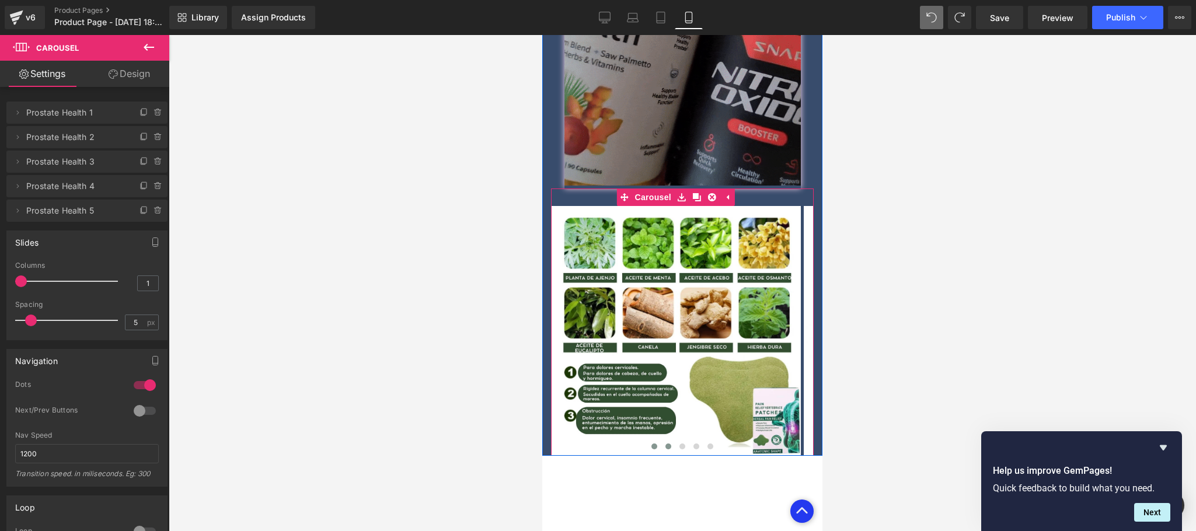
click at [665, 443] on span at bounding box center [668, 446] width 6 height 6
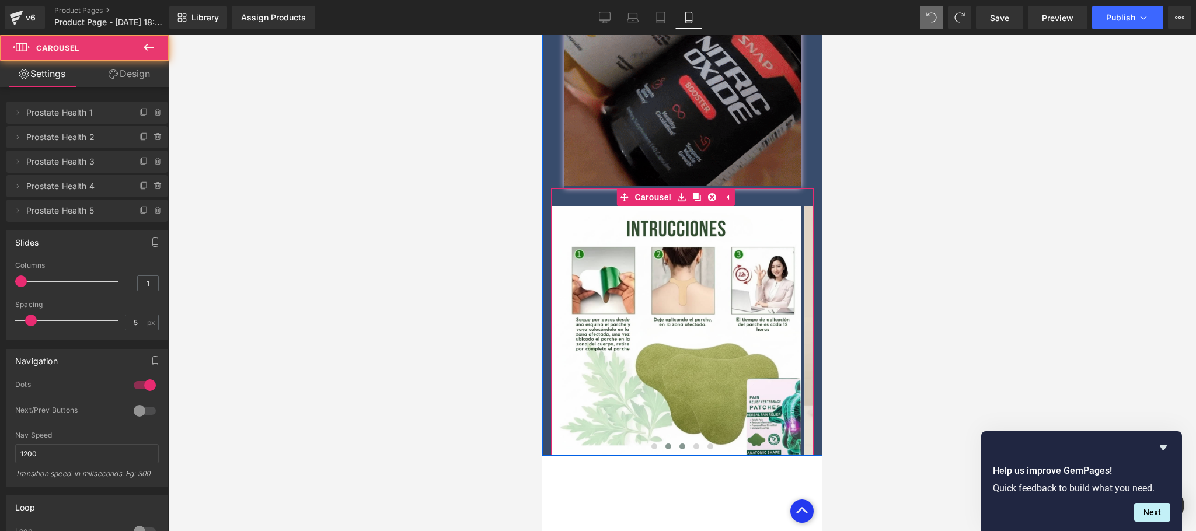
click at [679, 443] on span at bounding box center [682, 446] width 6 height 6
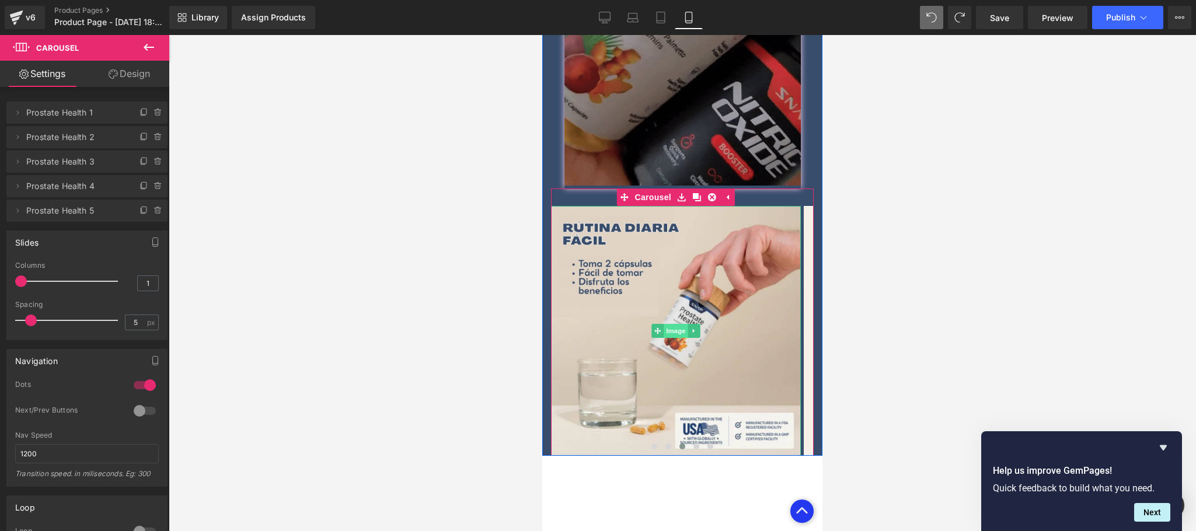
click at [672, 324] on span "Image" at bounding box center [675, 331] width 25 height 14
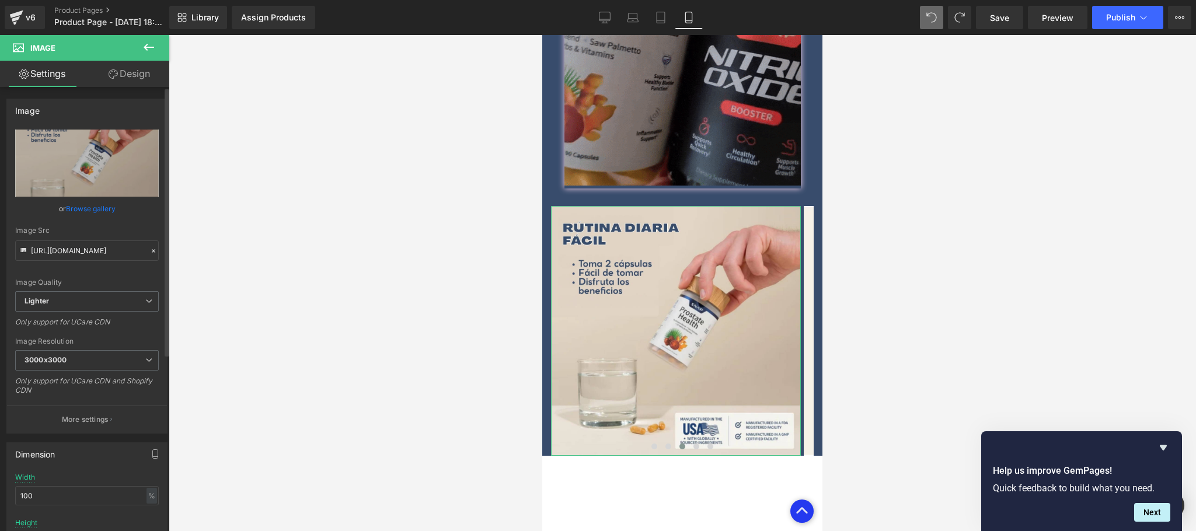
click at [91, 210] on link "Browse gallery" at bounding box center [91, 208] width 50 height 20
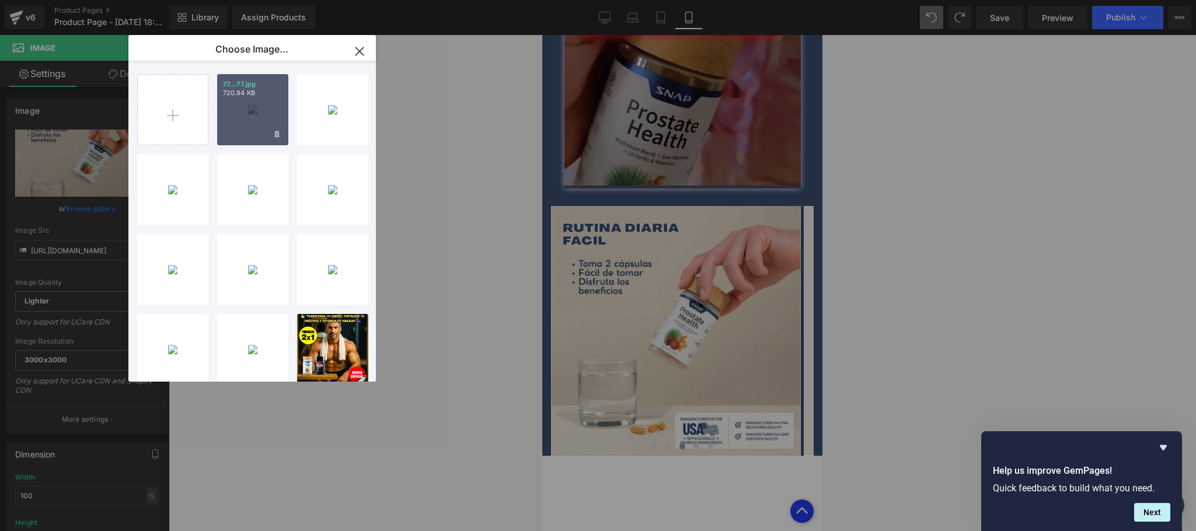
click at [244, 116] on div "77...77.jpg 720.94 KB" at bounding box center [252, 109] width 71 height 71
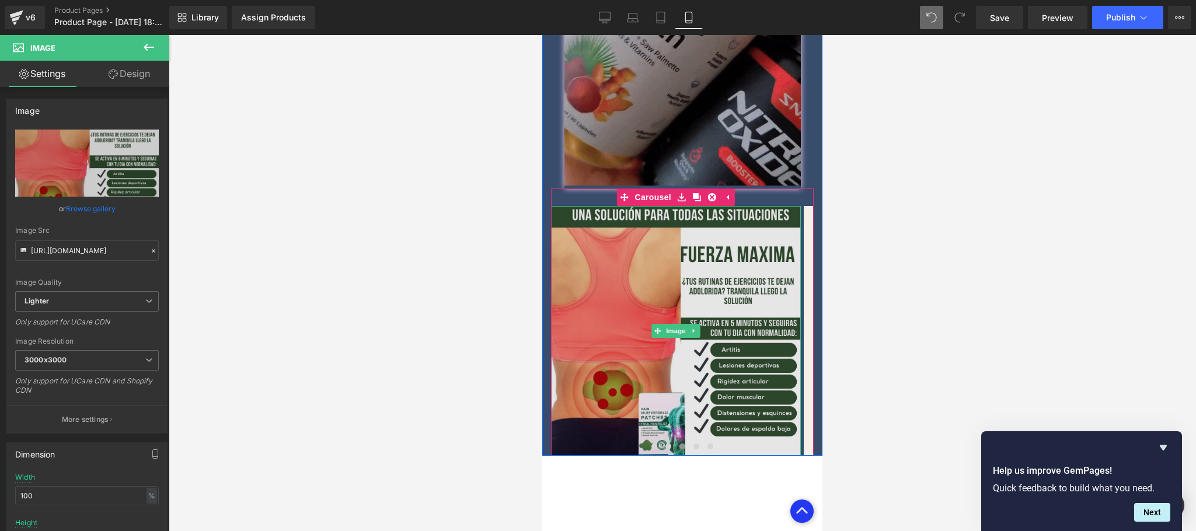
click at [652, 352] on img at bounding box center [676, 331] width 250 height 250
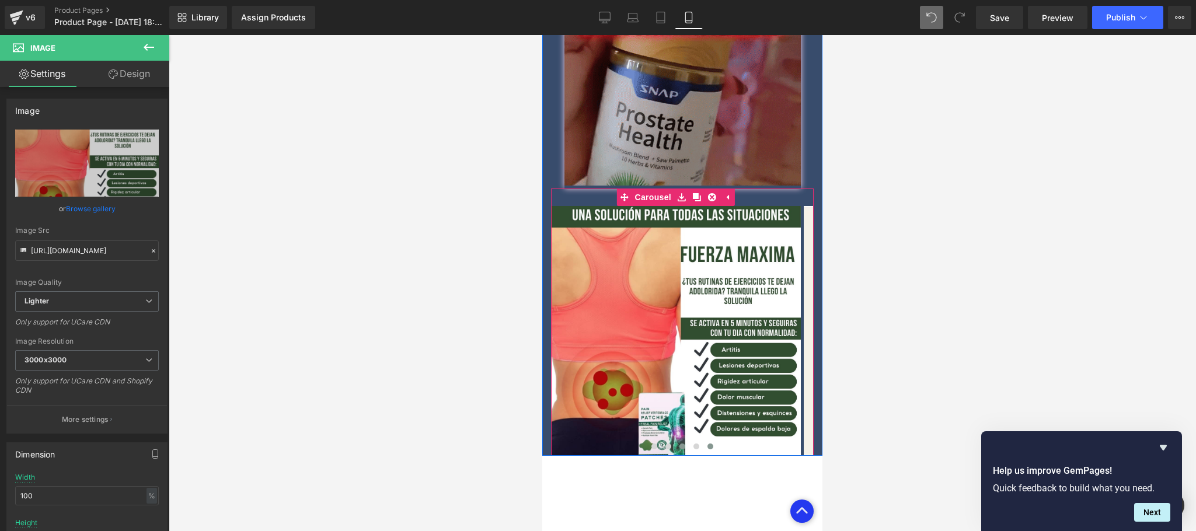
click at [703, 441] on button at bounding box center [710, 447] width 14 height 12
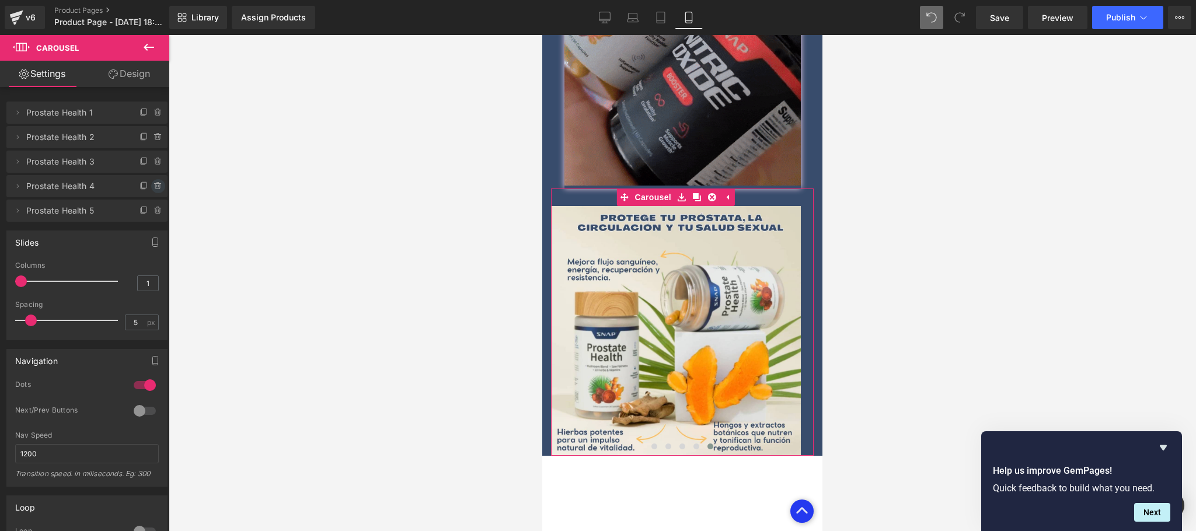
click at [151, 184] on span at bounding box center [158, 186] width 14 height 14
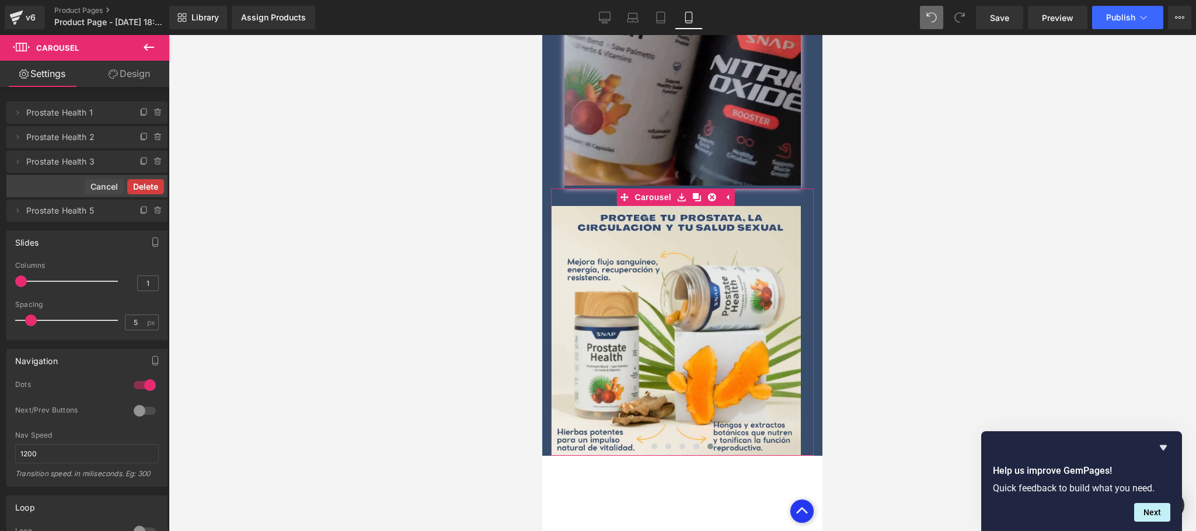
click at [149, 184] on button "Delete" at bounding box center [145, 186] width 37 height 15
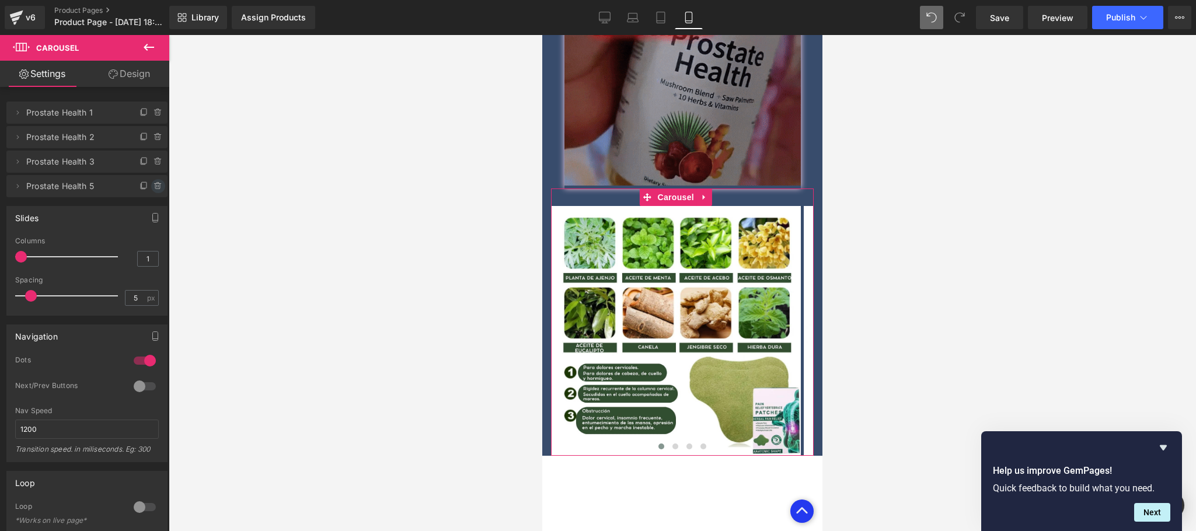
click at [155, 188] on icon at bounding box center [157, 186] width 5 height 5
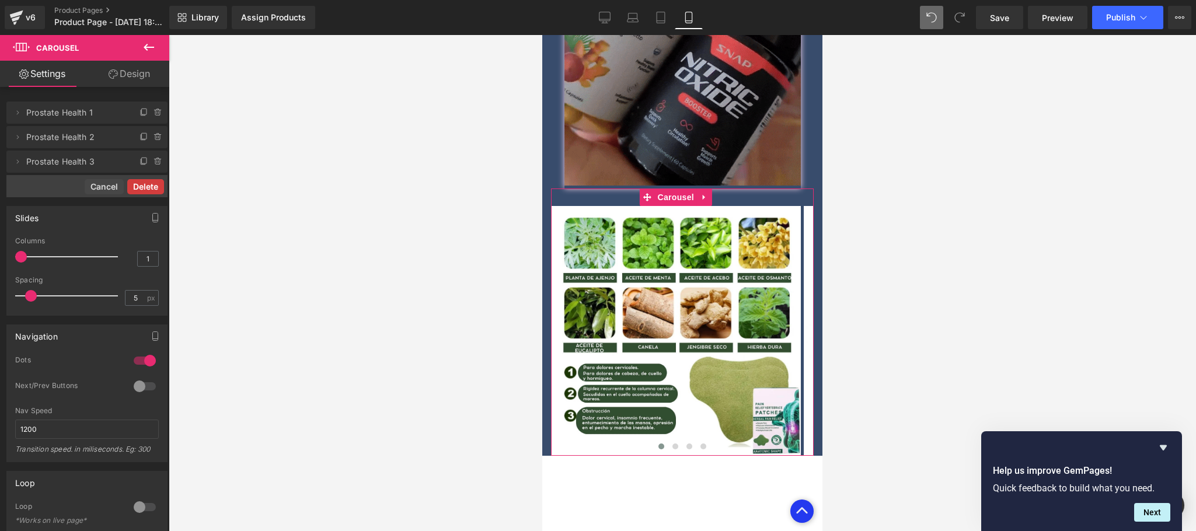
click at [153, 193] on button "Delete" at bounding box center [145, 186] width 37 height 15
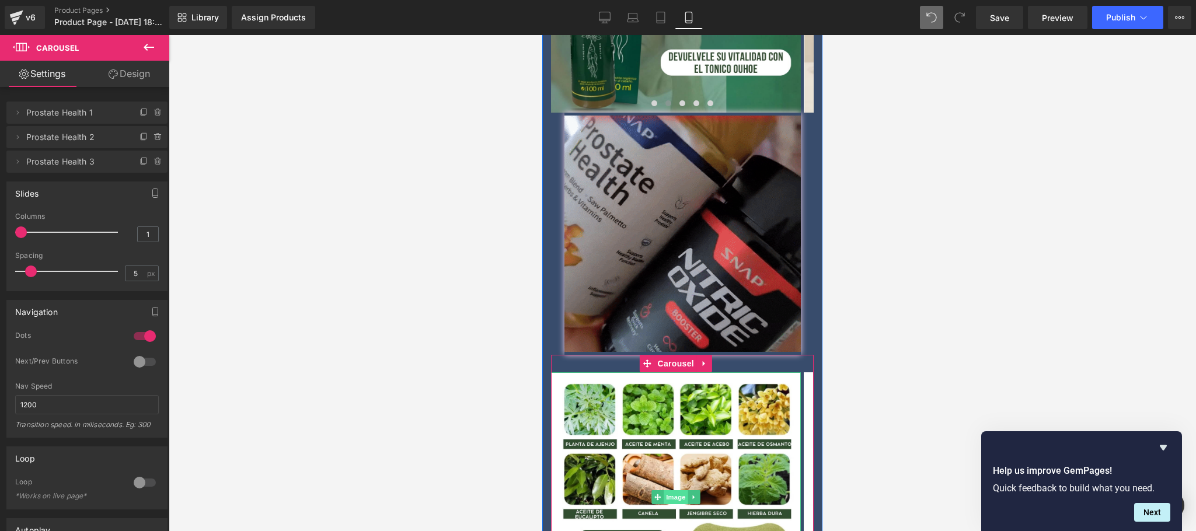
scroll to position [1589, 0]
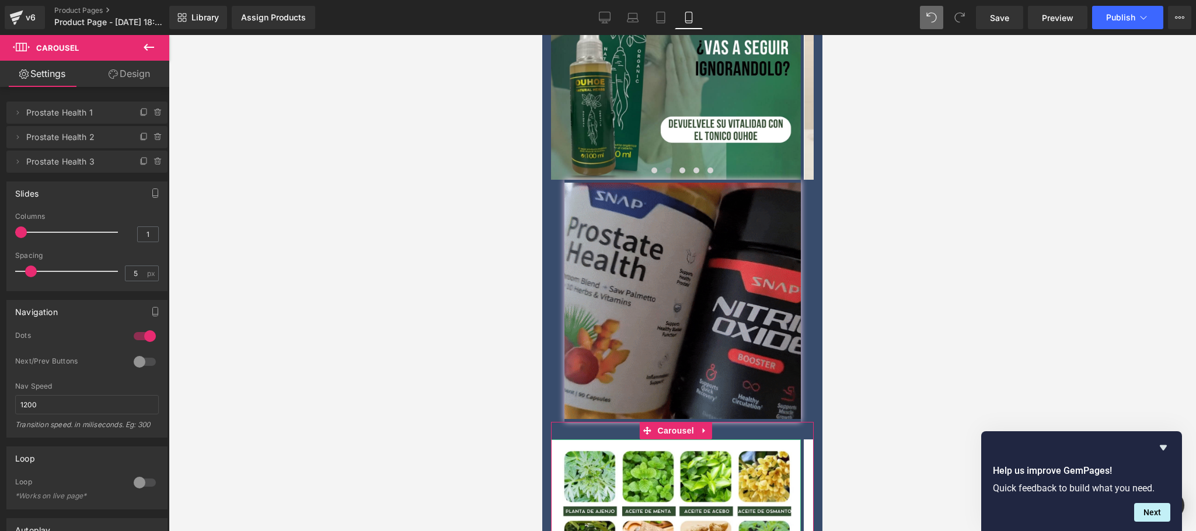
click at [91, 114] on span "Prostate Health 1" at bounding box center [75, 113] width 98 height 22
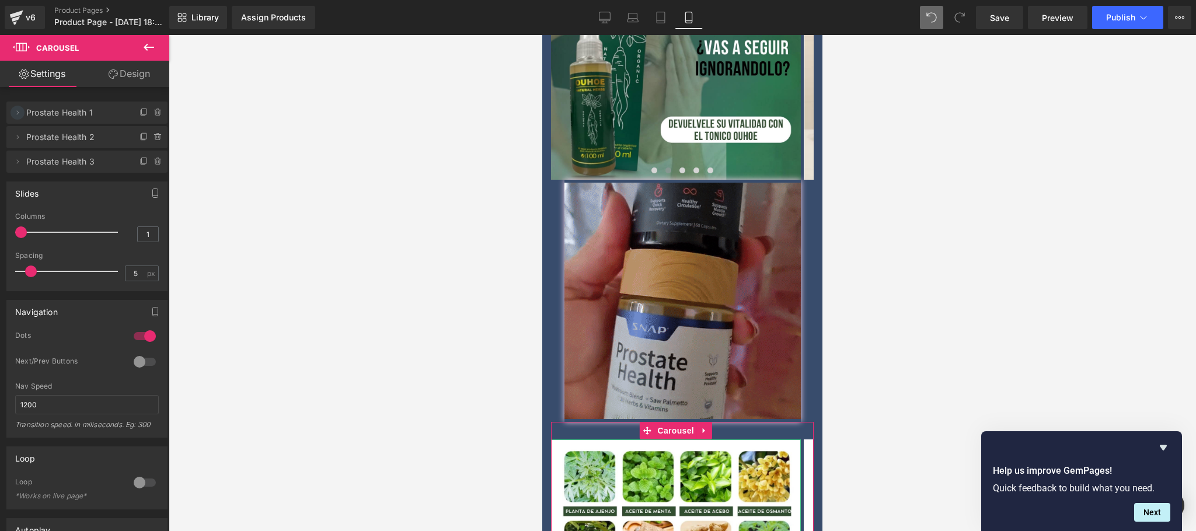
click at [22, 113] on icon at bounding box center [17, 112] width 9 height 9
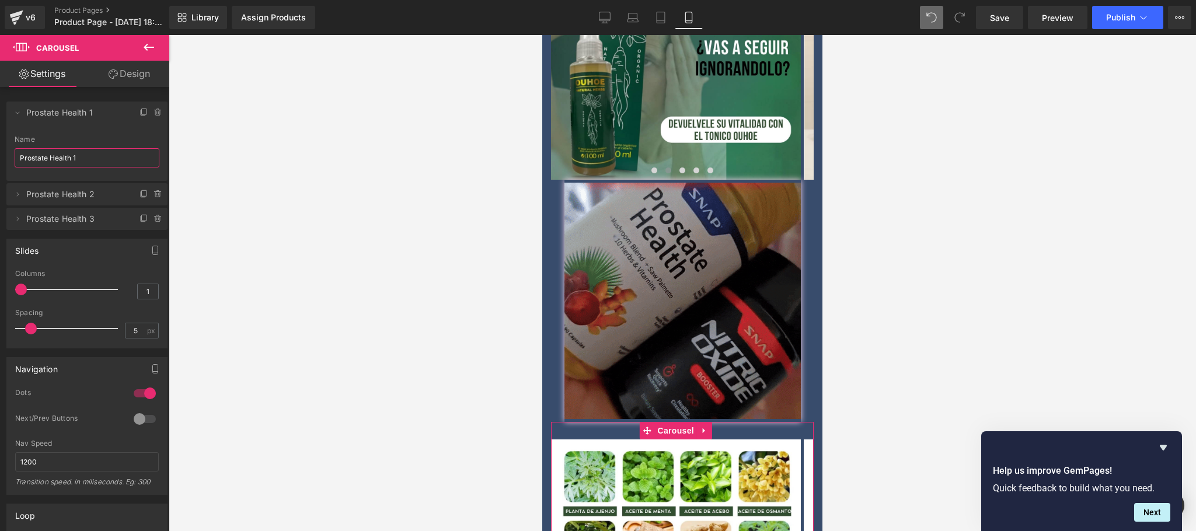
drag, startPoint x: 70, startPoint y: 156, endPoint x: 0, endPoint y: 166, distance: 70.8
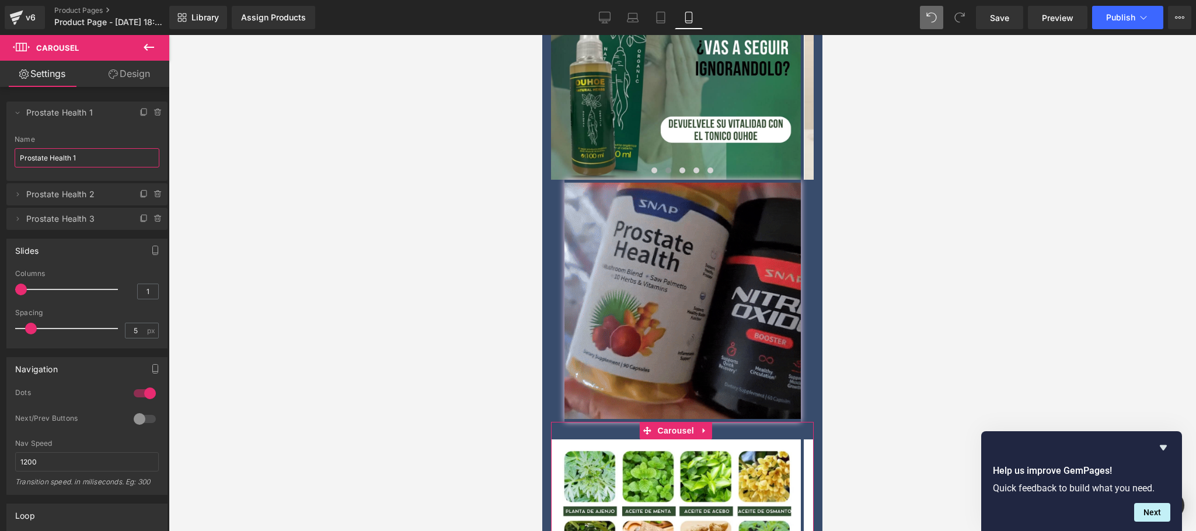
click at [0, 166] on div "Delete Cancel Prostate Health 1 Prostate Health 1 Name Prostate Health 1 Delete…" at bounding box center [87, 160] width 174 height 140
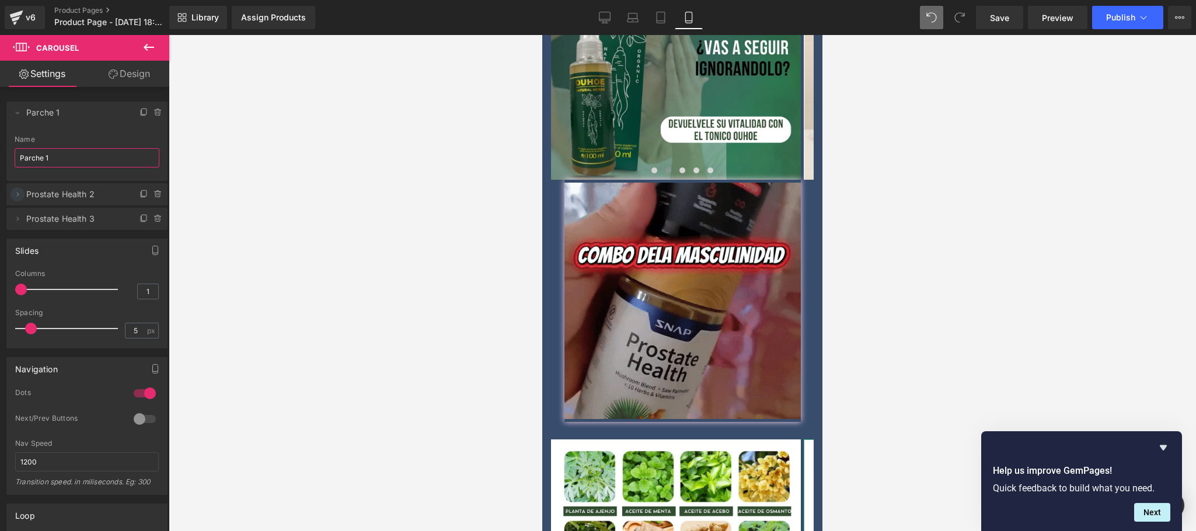
type input "Parche 1"
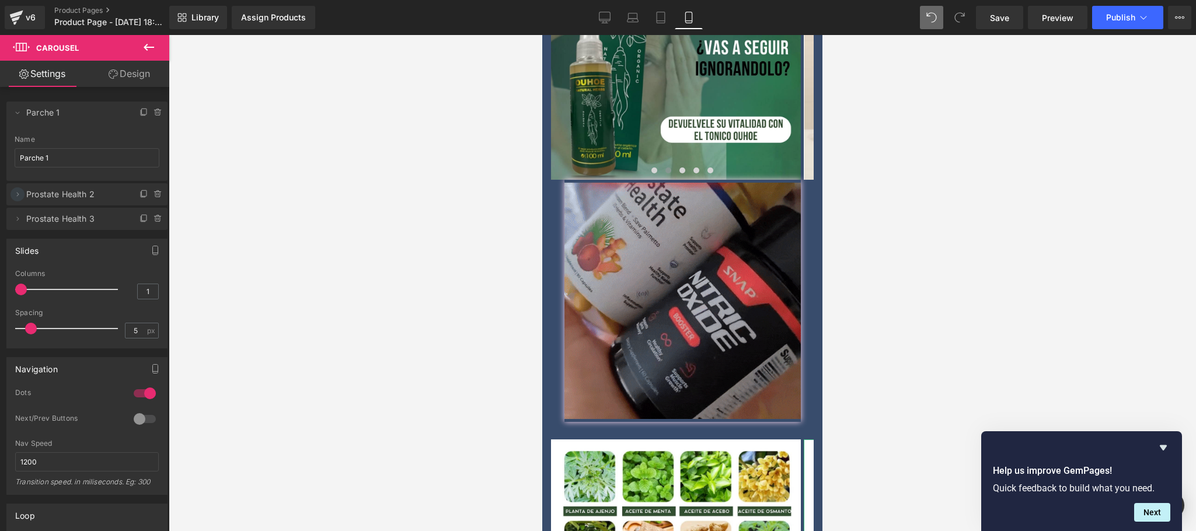
click at [21, 193] on icon at bounding box center [17, 194] width 9 height 9
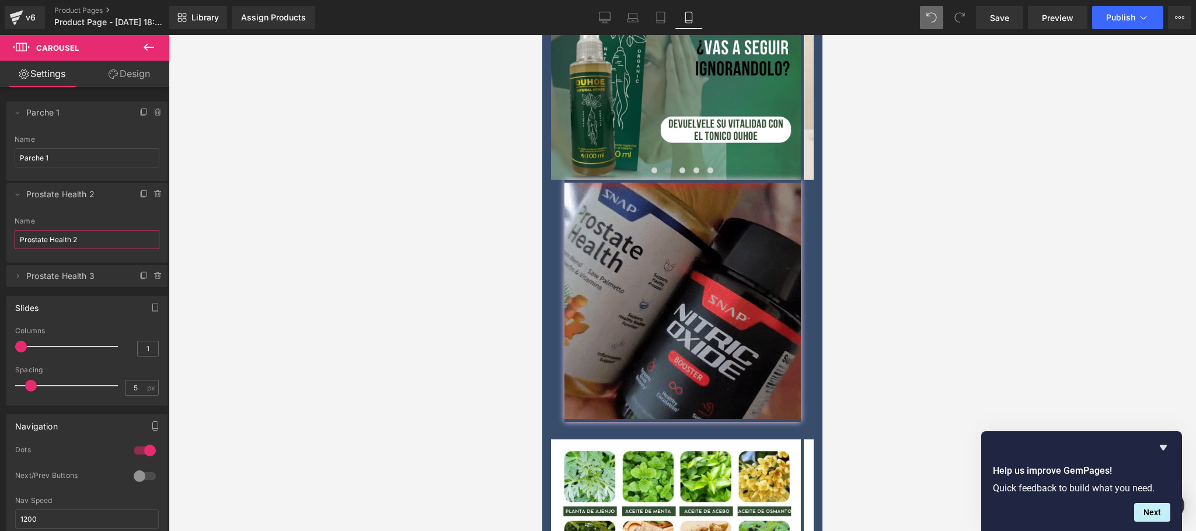
drag, startPoint x: 72, startPoint y: 237, endPoint x: 9, endPoint y: 246, distance: 63.6
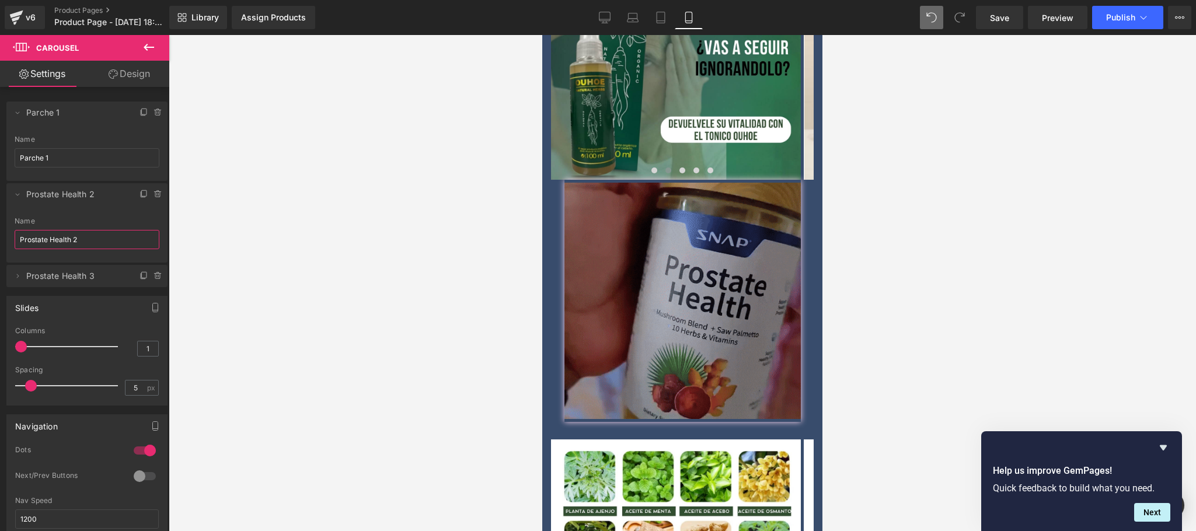
click at [0, 245] on div "Delete Cancel Parche 1 Prostate Health 1 Name Parche 1 Delete Cancel Prostate H…" at bounding box center [87, 188] width 174 height 197
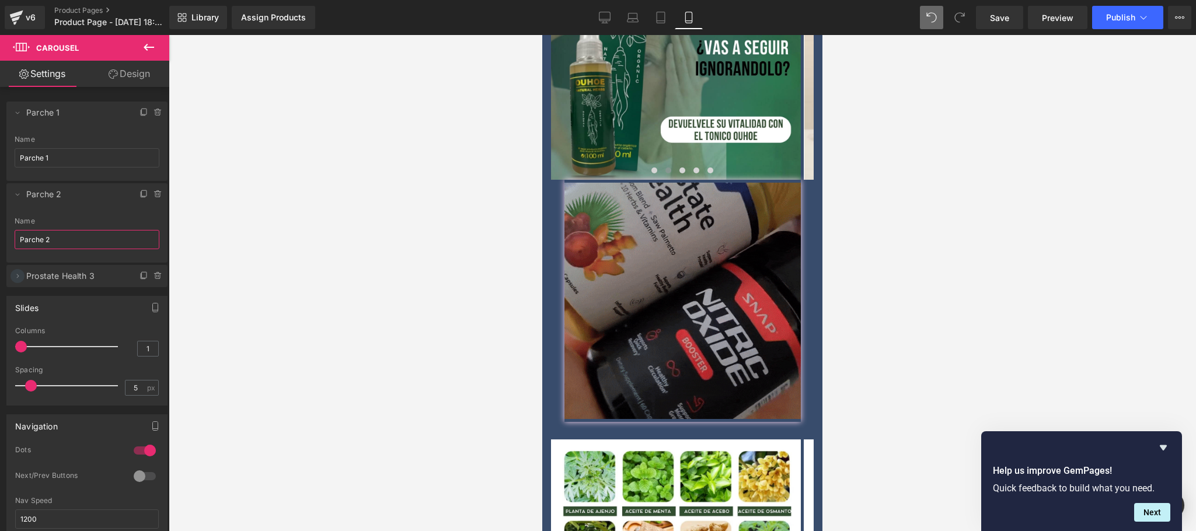
type input "Parche 2"
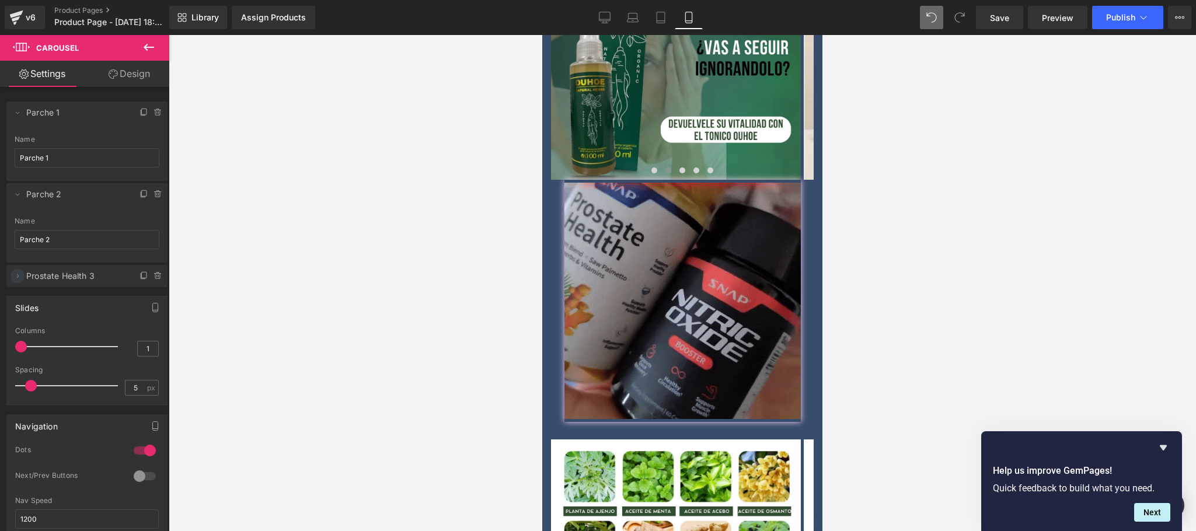
click at [23, 277] on span at bounding box center [18, 276] width 14 height 14
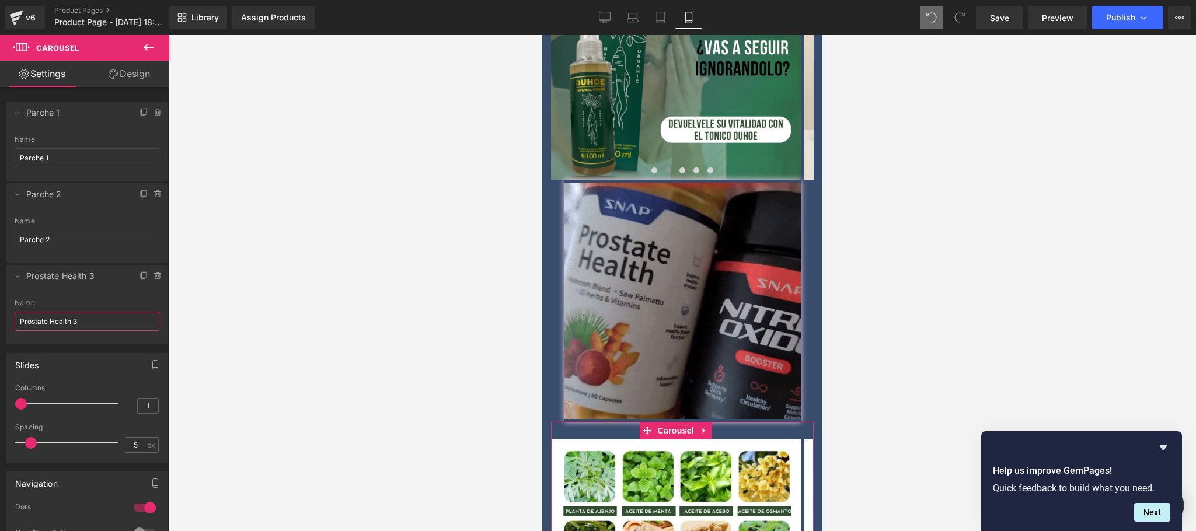
drag, startPoint x: 69, startPoint y: 321, endPoint x: 0, endPoint y: 322, distance: 68.9
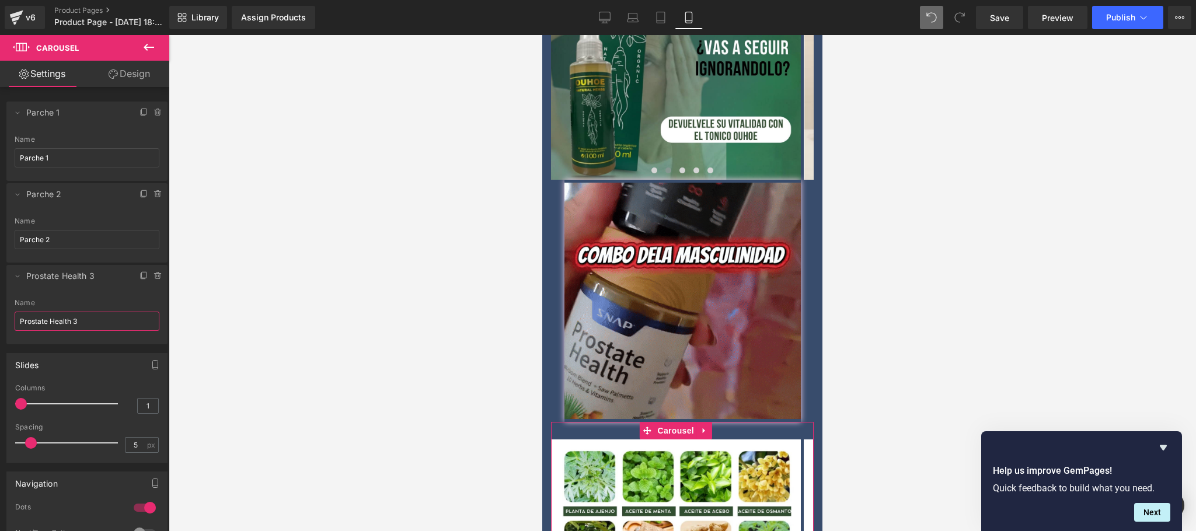
click at [0, 322] on div "Delete Cancel Parche 1 Prostate Health 1 Name Parche 1 Delete Cancel Parche 2 P…" at bounding box center [87, 217] width 174 height 254
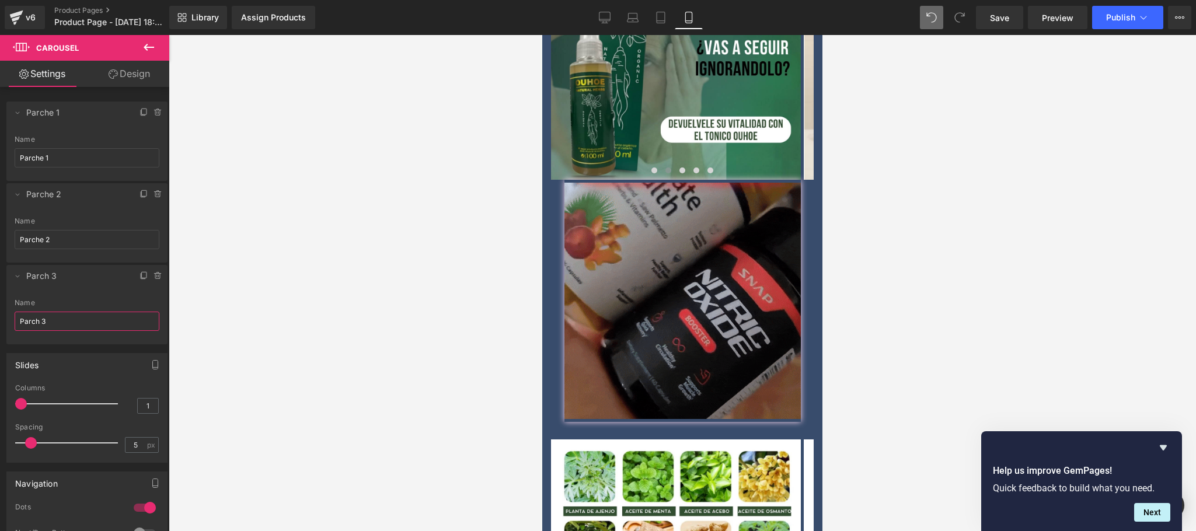
type input "Parche 3"
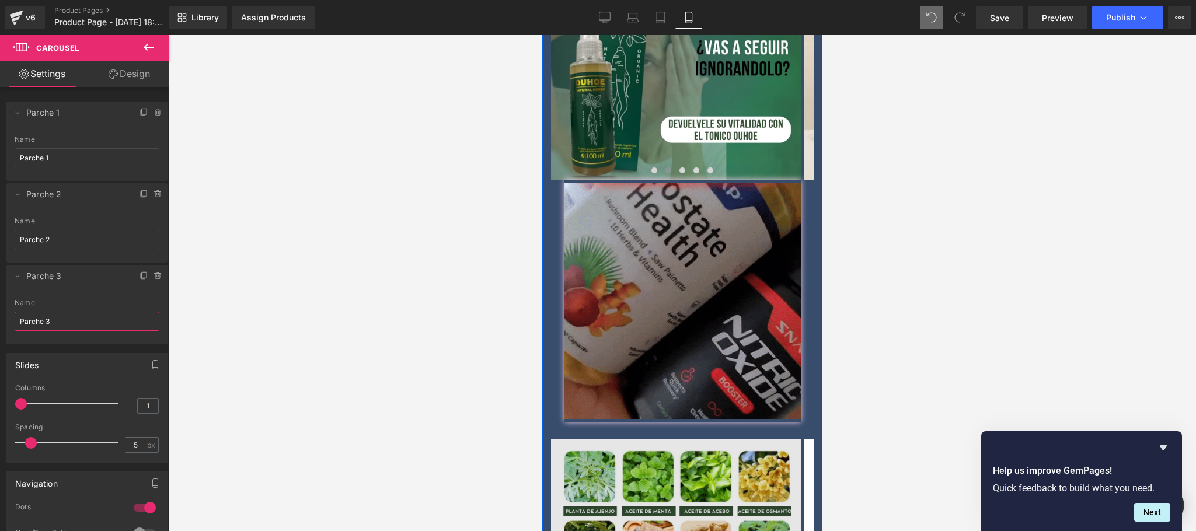
scroll to position [1823, 0]
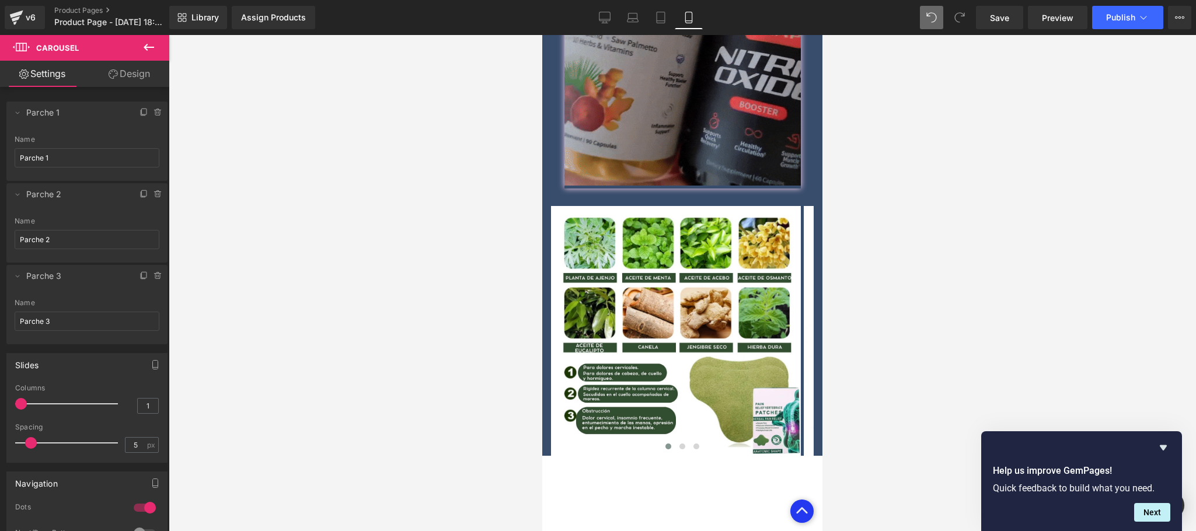
click at [341, 183] on div at bounding box center [682, 283] width 1027 height 496
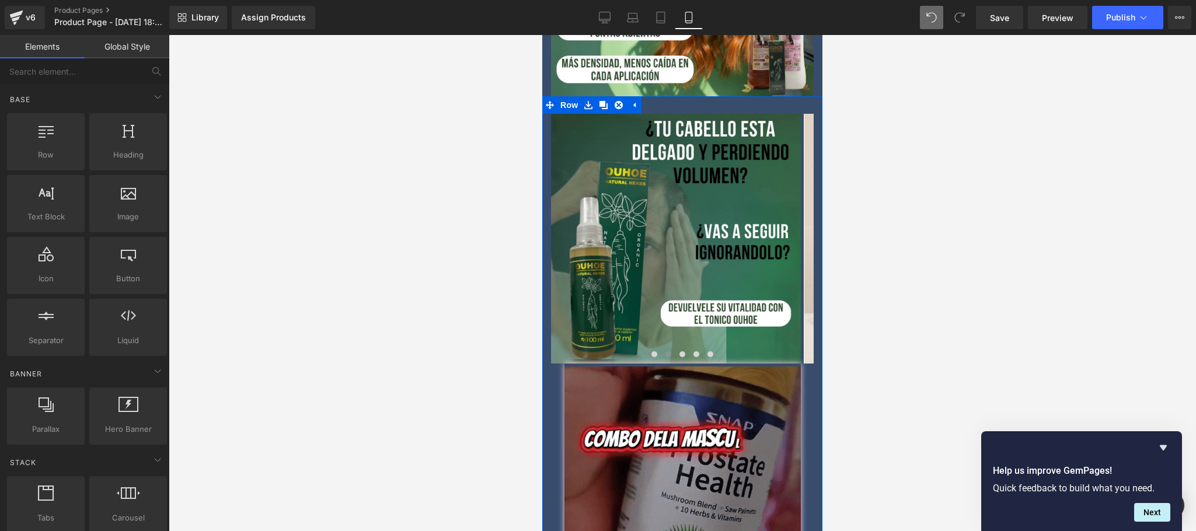
scroll to position [1355, 0]
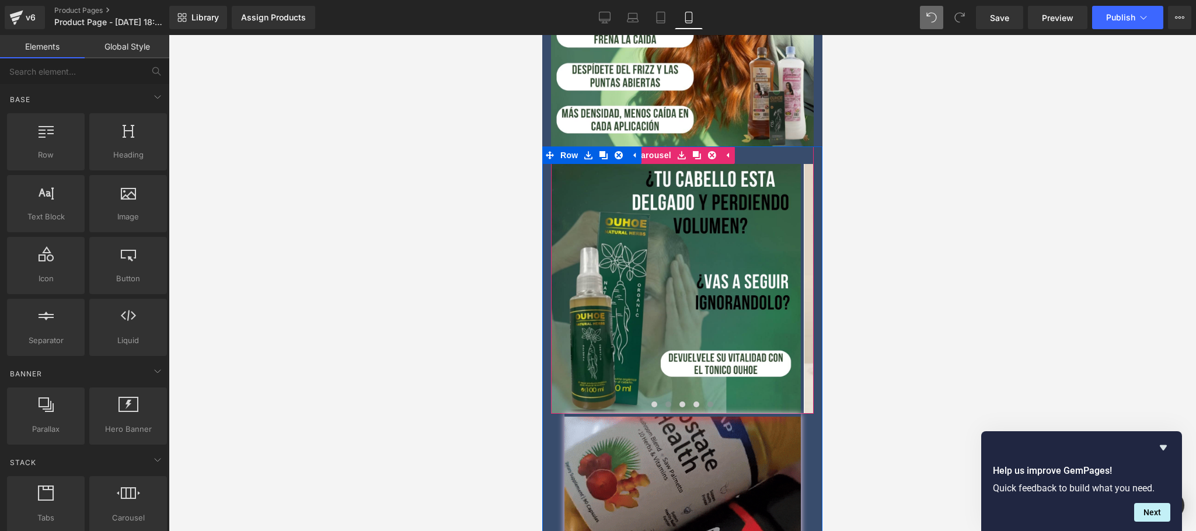
click at [707, 401] on span at bounding box center [710, 404] width 6 height 6
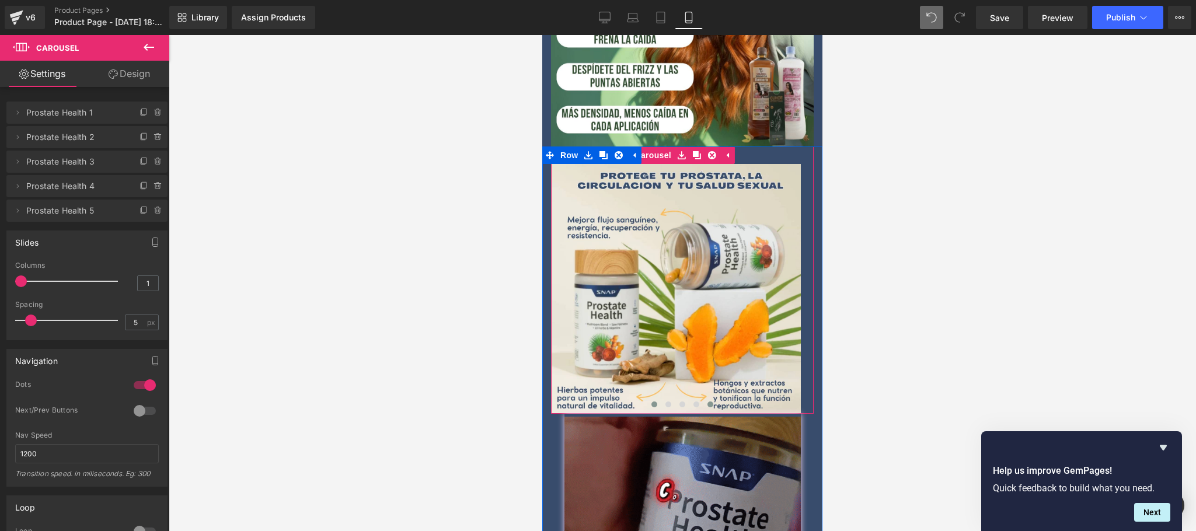
click at [647, 399] on button at bounding box center [654, 405] width 14 height 12
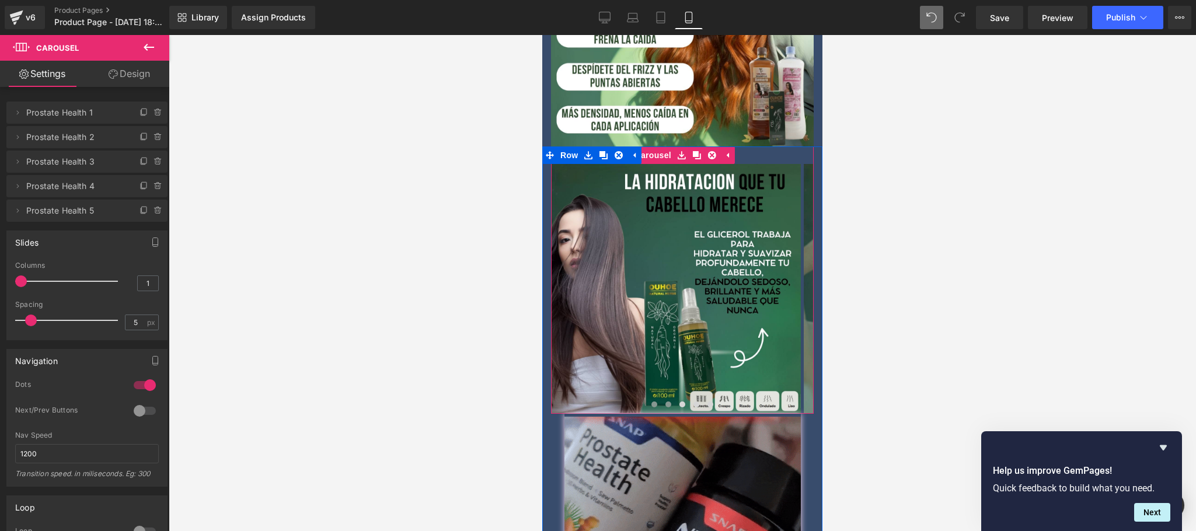
click at [665, 401] on span at bounding box center [668, 404] width 6 height 6
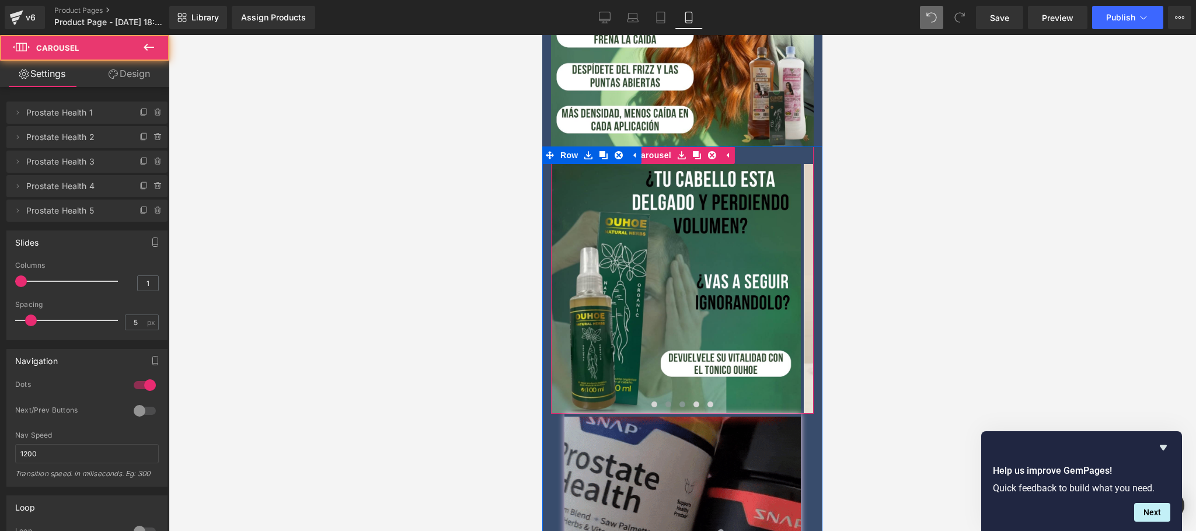
click at [675, 399] on button at bounding box center [682, 405] width 14 height 12
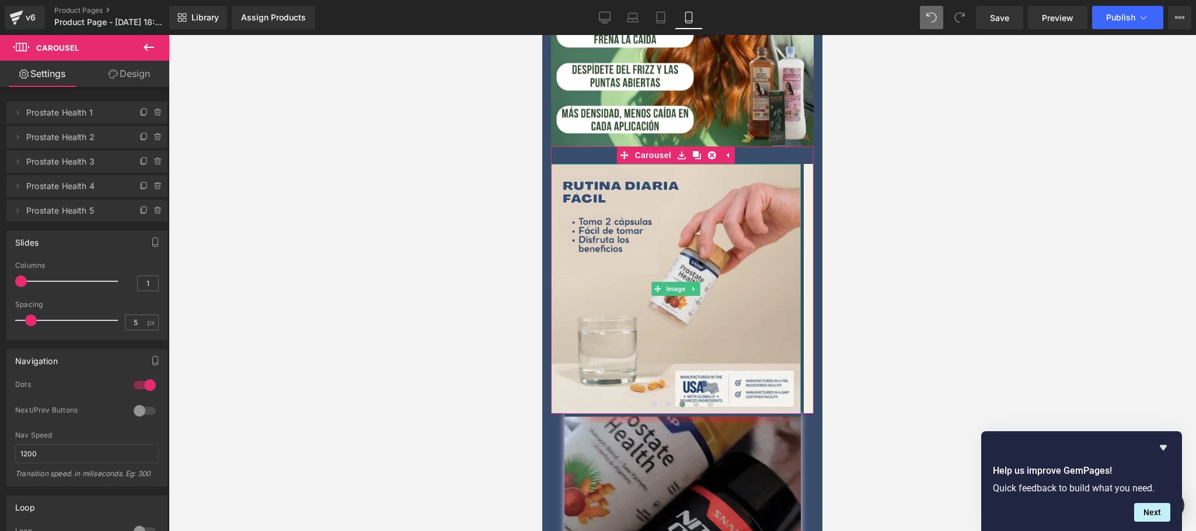
click at [151, 152] on div at bounding box center [152, 158] width 30 height 14
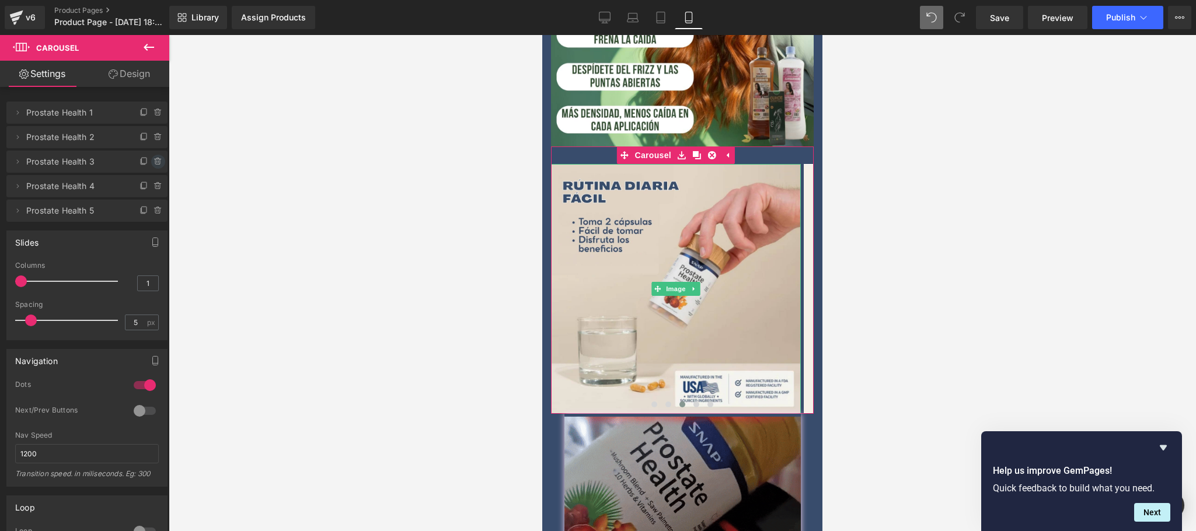
click at [153, 159] on icon at bounding box center [157, 161] width 9 height 9
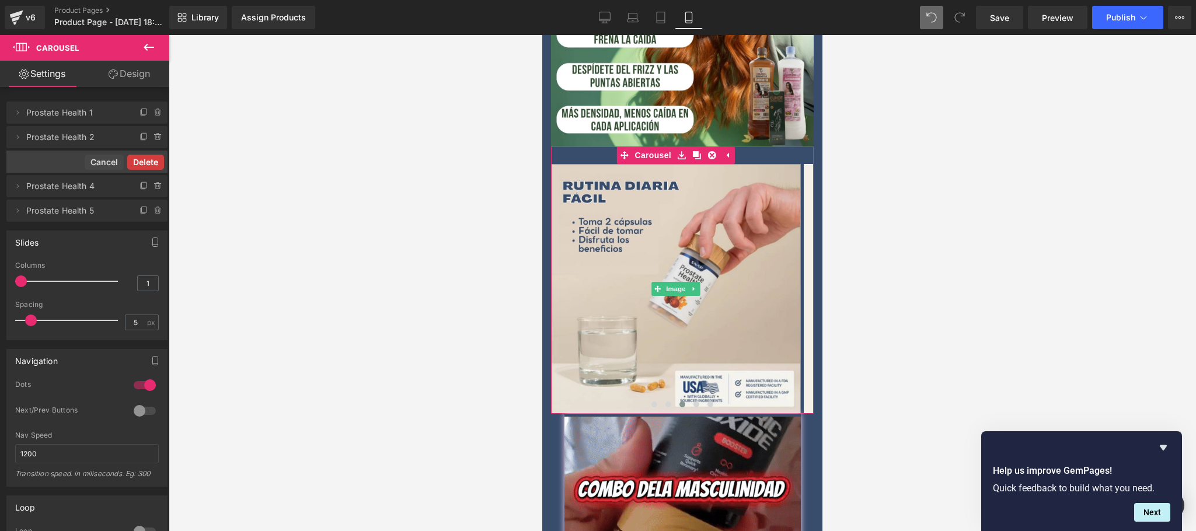
click at [144, 163] on button "Delete" at bounding box center [145, 162] width 37 height 15
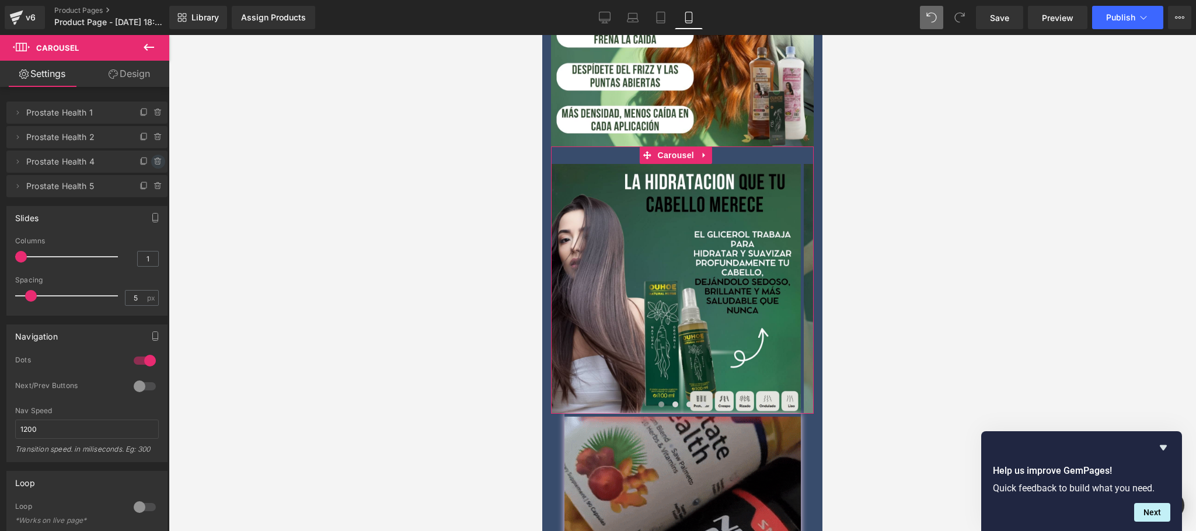
click at [153, 158] on icon at bounding box center [157, 161] width 9 height 9
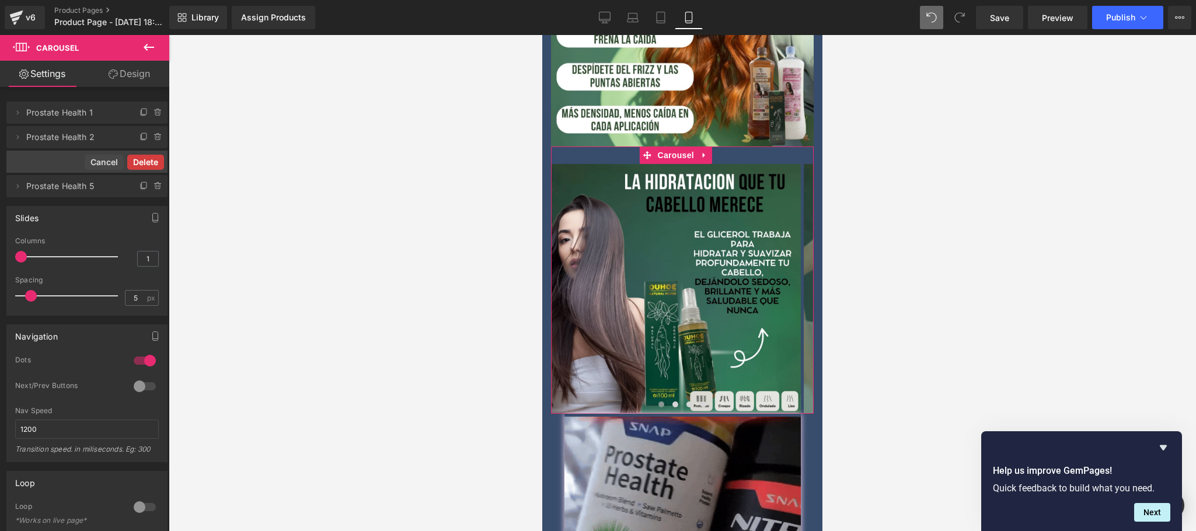
click at [158, 169] on button "Delete" at bounding box center [145, 162] width 37 height 15
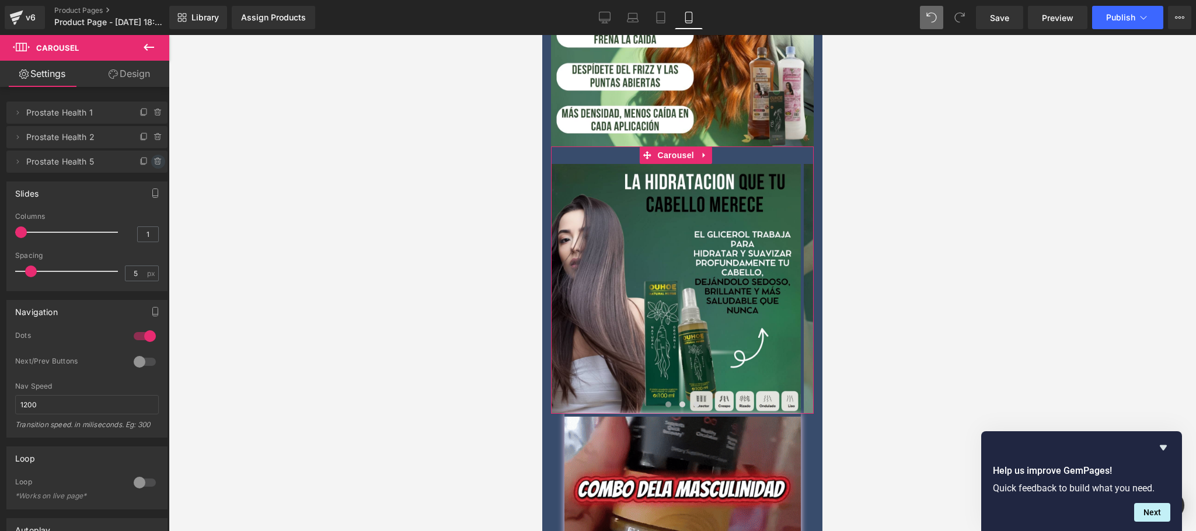
click at [157, 161] on icon at bounding box center [157, 161] width 0 height 2
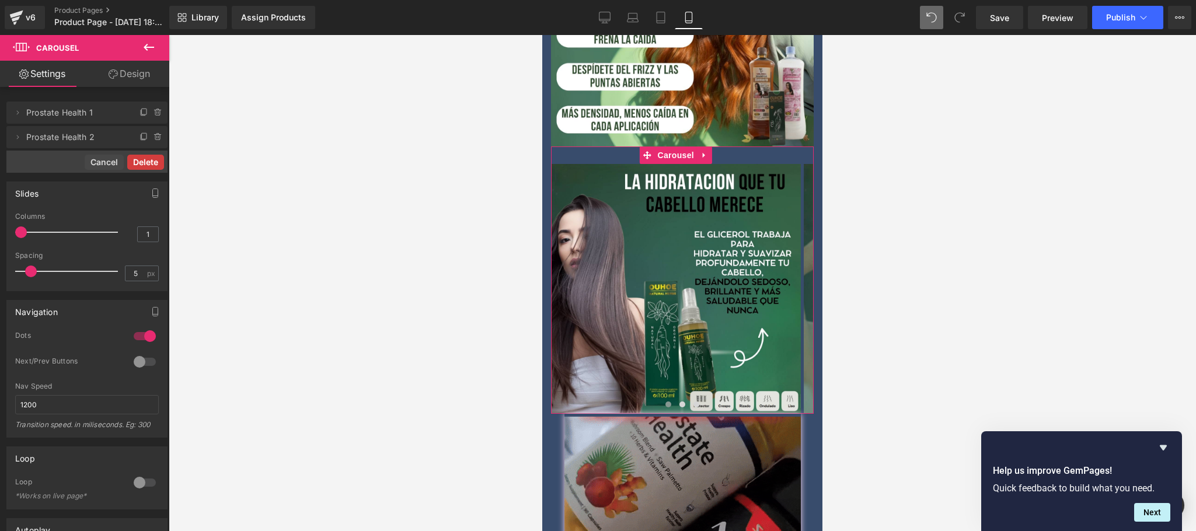
click at [154, 165] on button "Delete" at bounding box center [145, 162] width 37 height 15
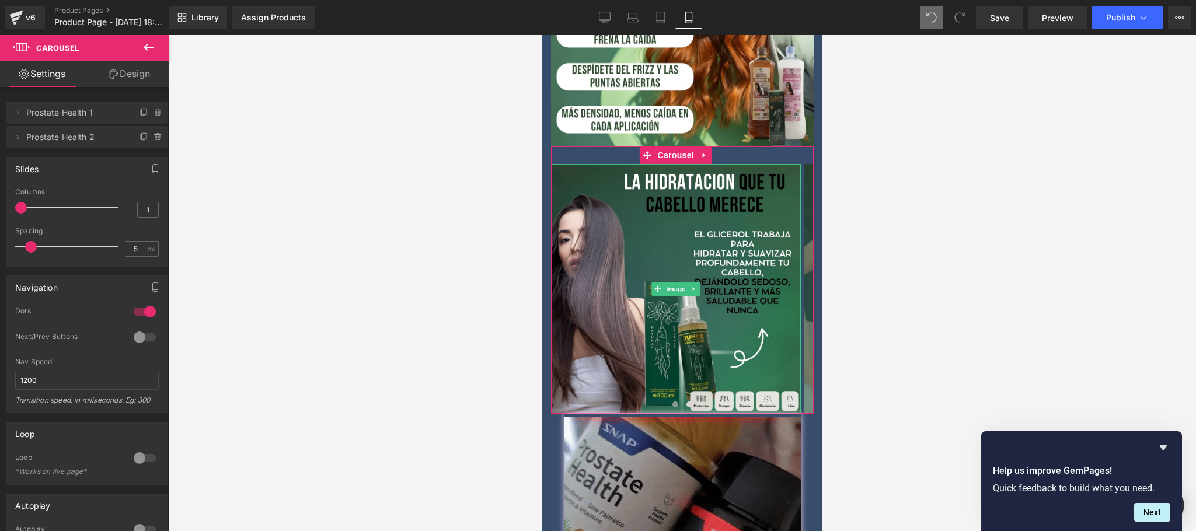
click at [95, 109] on span "Prostate Health 1" at bounding box center [75, 113] width 98 height 22
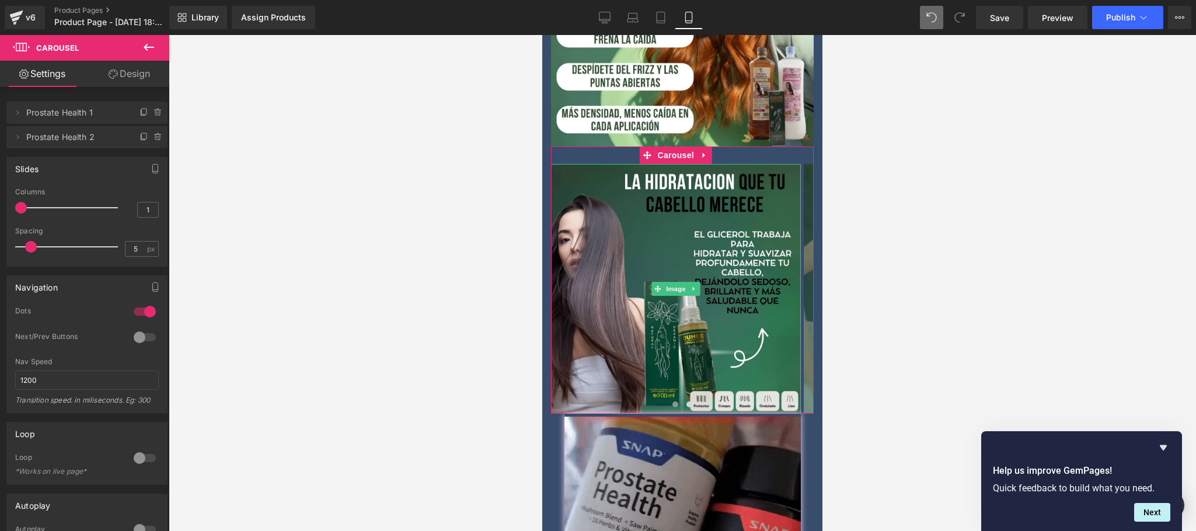
click at [81, 111] on span "Prostate Health 1" at bounding box center [75, 113] width 98 height 22
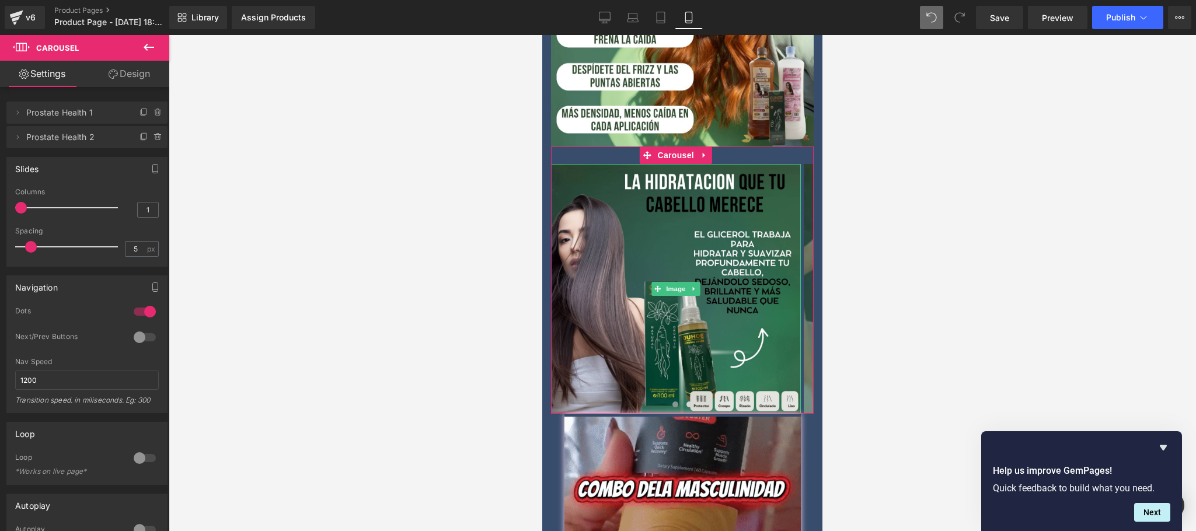
drag, startPoint x: 23, startPoint y: 112, endPoint x: 65, endPoint y: 130, distance: 45.7
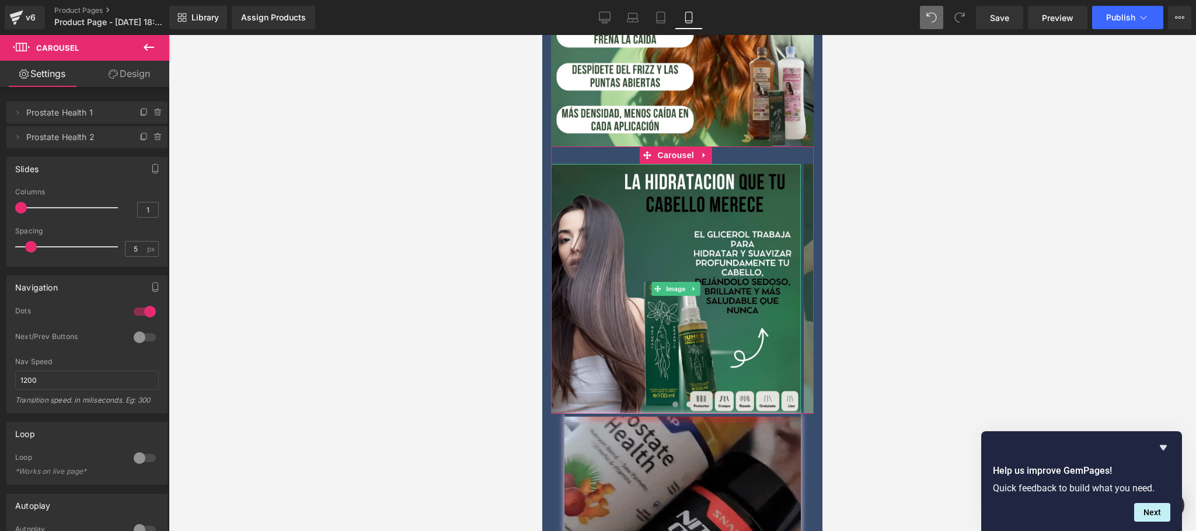
click at [22, 112] on span at bounding box center [18, 113] width 14 height 14
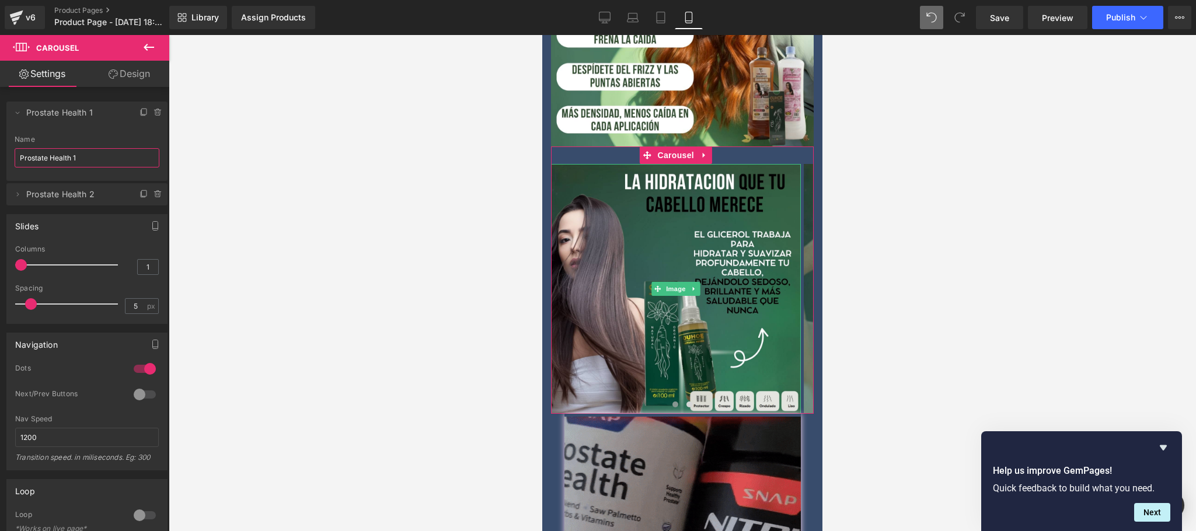
drag, startPoint x: 70, startPoint y: 161, endPoint x: 0, endPoint y: 154, distance: 70.4
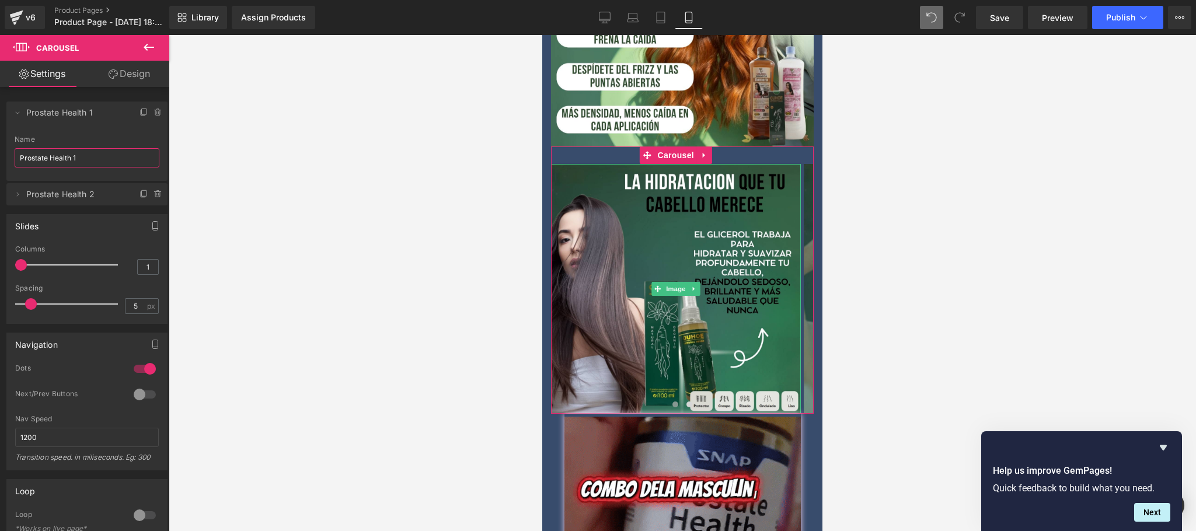
click at [0, 154] on div "Delete Cancel Prostate Health 1 Prostate Health 1 Name Prostate Health 1 Delete…" at bounding box center [87, 148] width 174 height 116
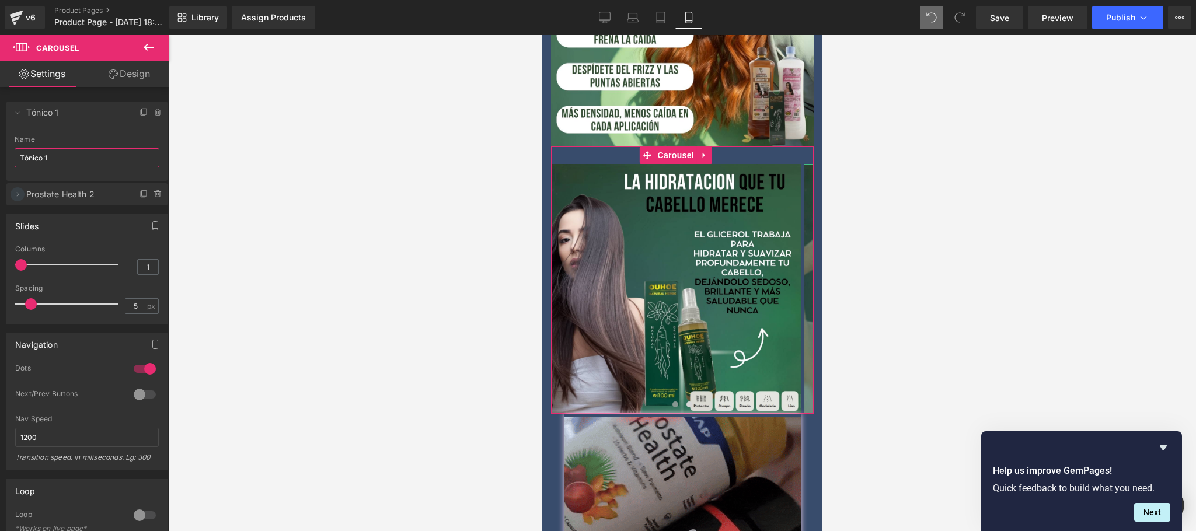
type input "Tónico 1"
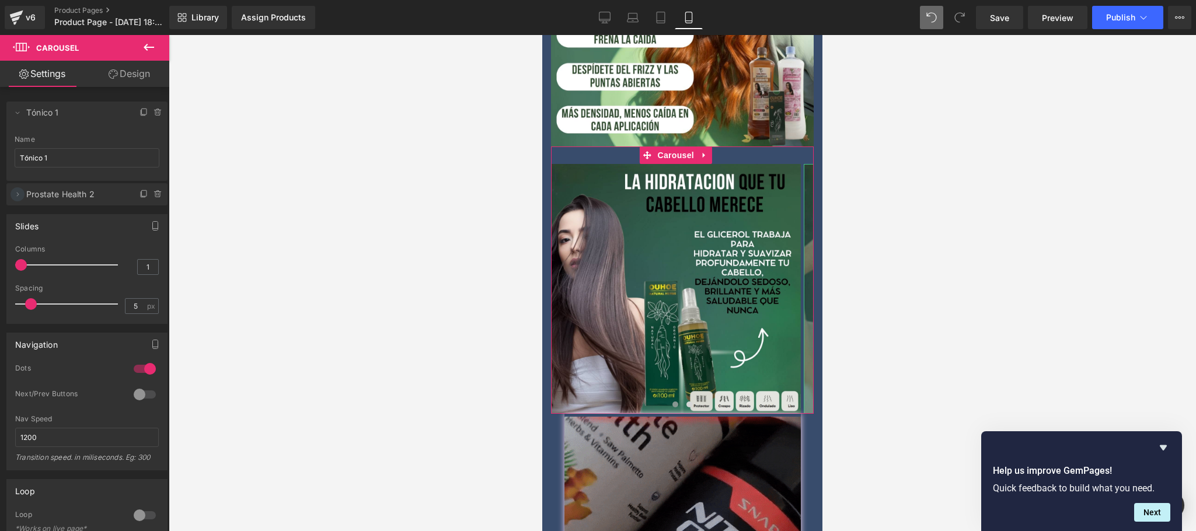
drag, startPoint x: 18, startPoint y: 196, endPoint x: 41, endPoint y: 207, distance: 25.1
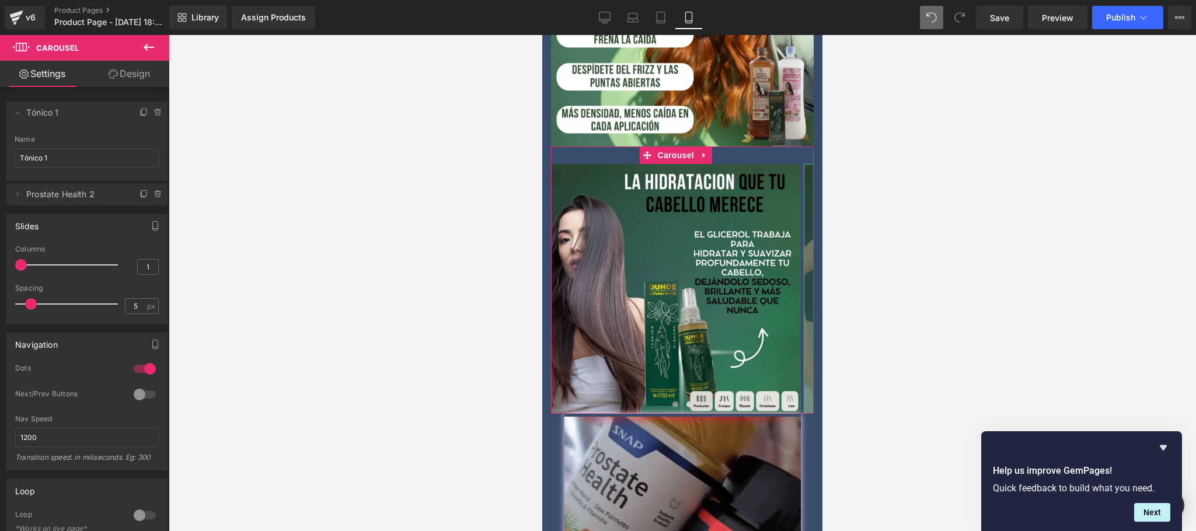
click at [18, 195] on icon at bounding box center [17, 194] width 9 height 9
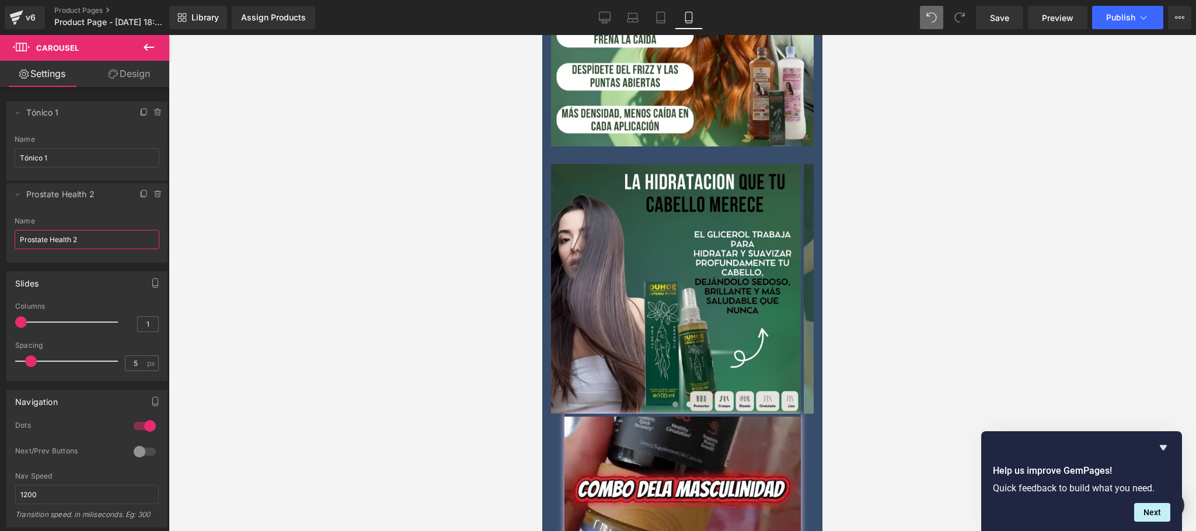
drag, startPoint x: 70, startPoint y: 240, endPoint x: 5, endPoint y: 236, distance: 64.9
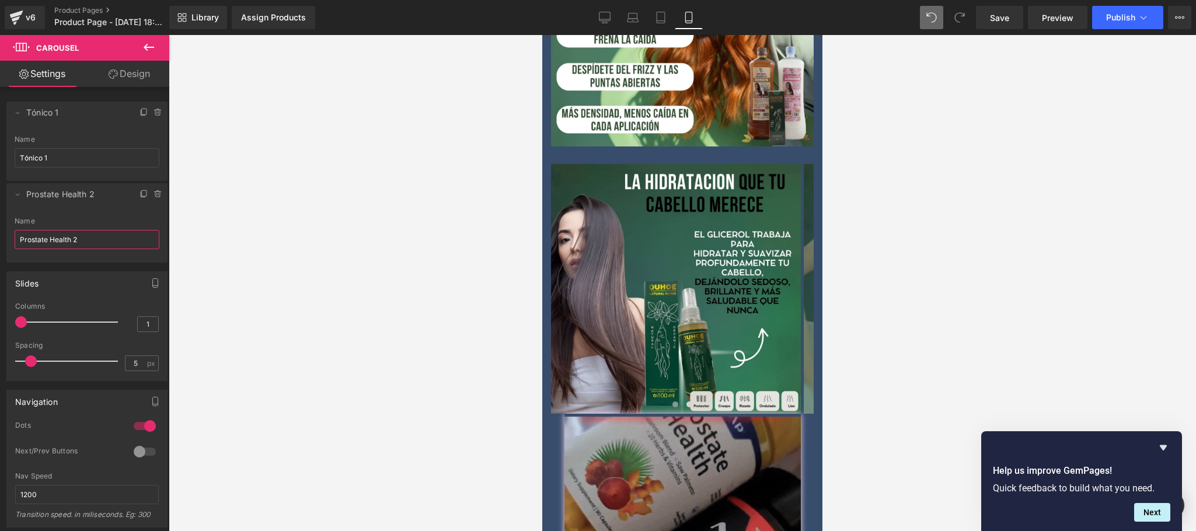
click at [5, 236] on div "Delete Cancel Tónico 1 Prostate Health 1 Name Tónico 1 Delete Cancel Prostate H…" at bounding box center [87, 176] width 174 height 173
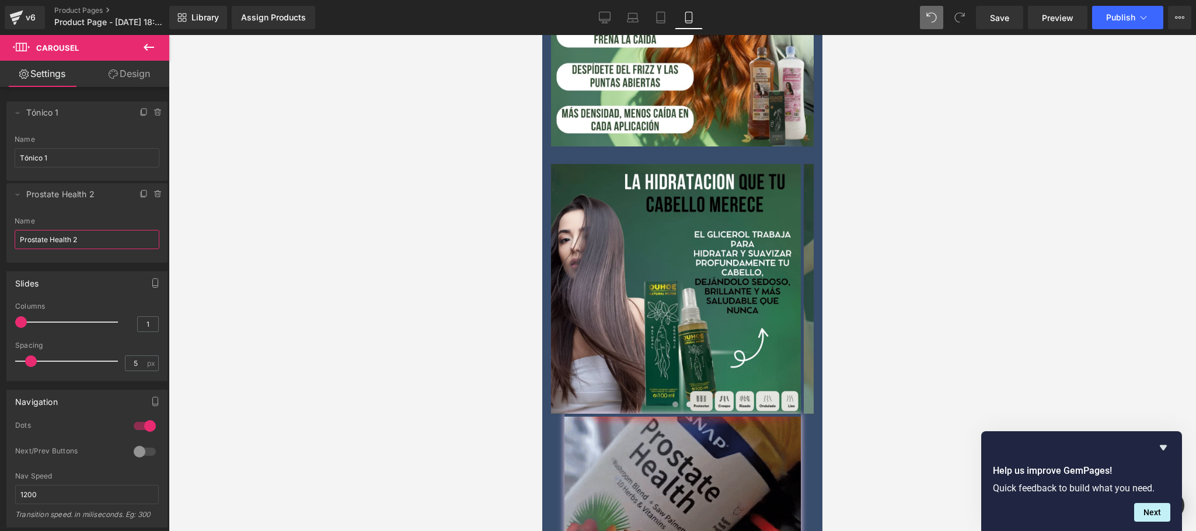
paste input "Tónico"
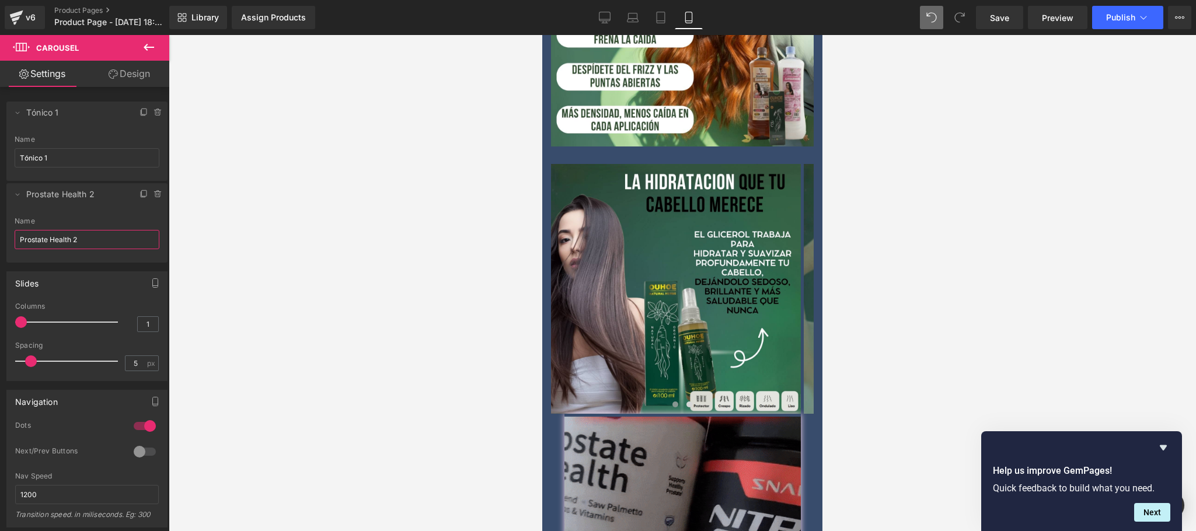
type input "Tónico 2"
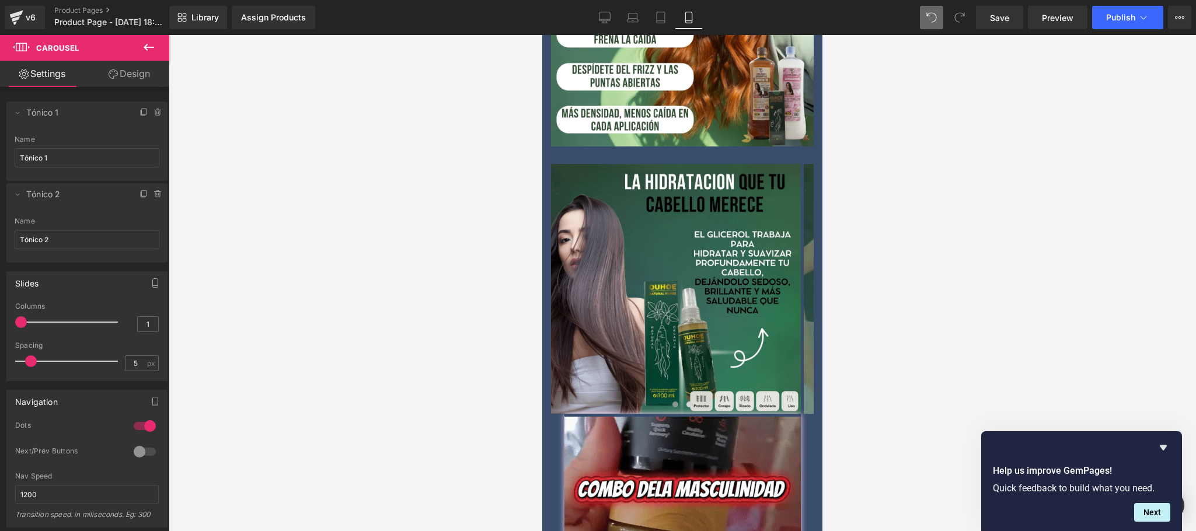
click at [319, 244] on div at bounding box center [682, 283] width 1027 height 496
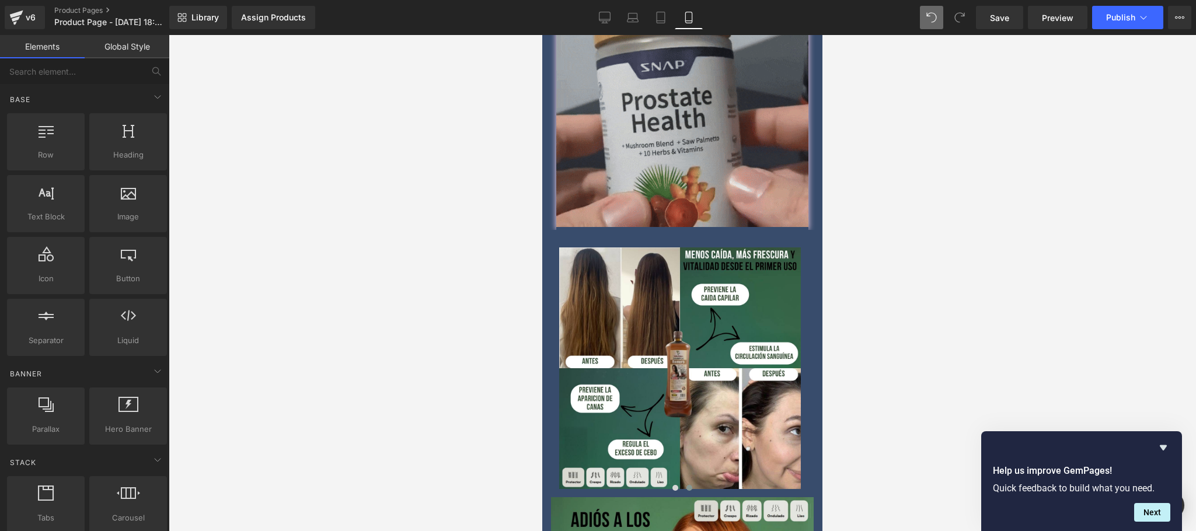
scroll to position [788, 0]
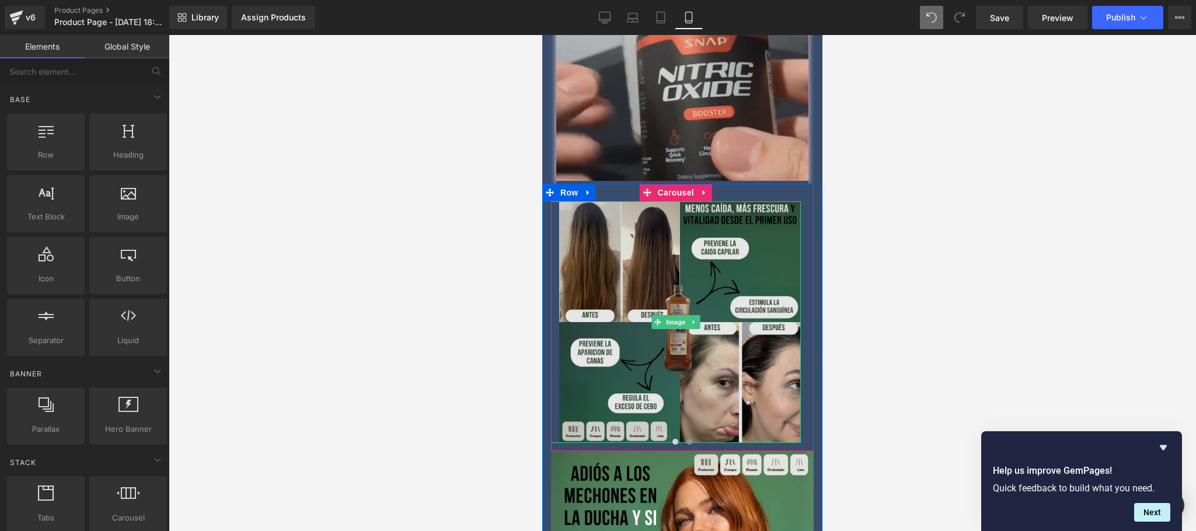
drag, startPoint x: 720, startPoint y: 288, endPoint x: 715, endPoint y: 299, distance: 12.8
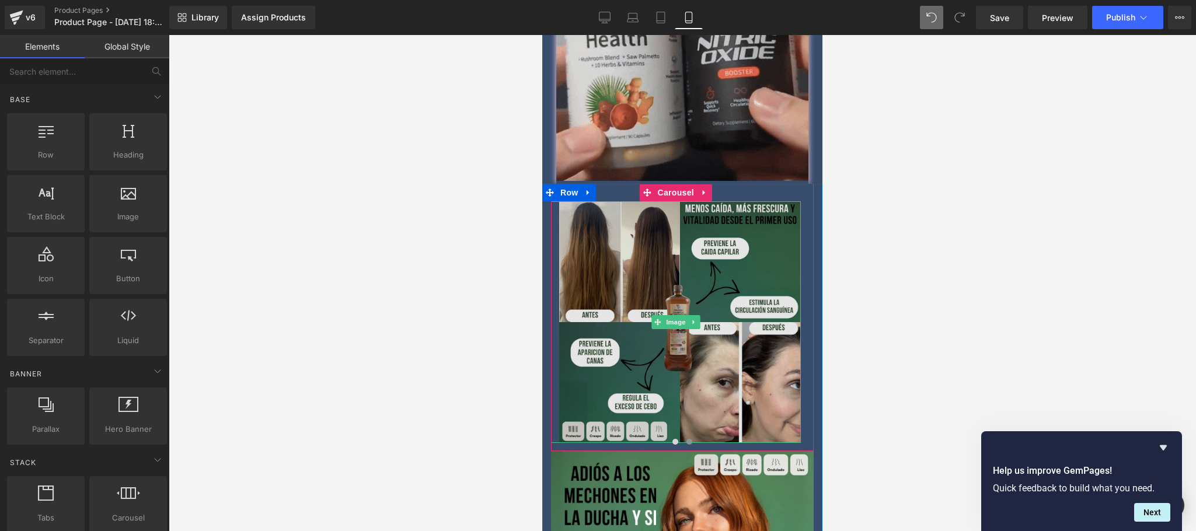
click at [719, 289] on img at bounding box center [676, 322] width 250 height 242
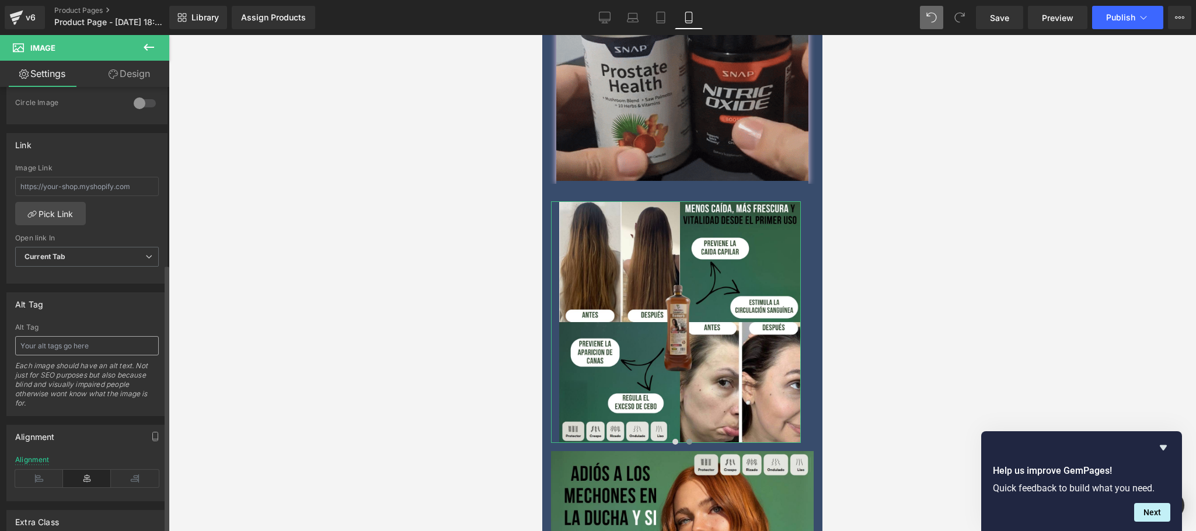
scroll to position [604, 0]
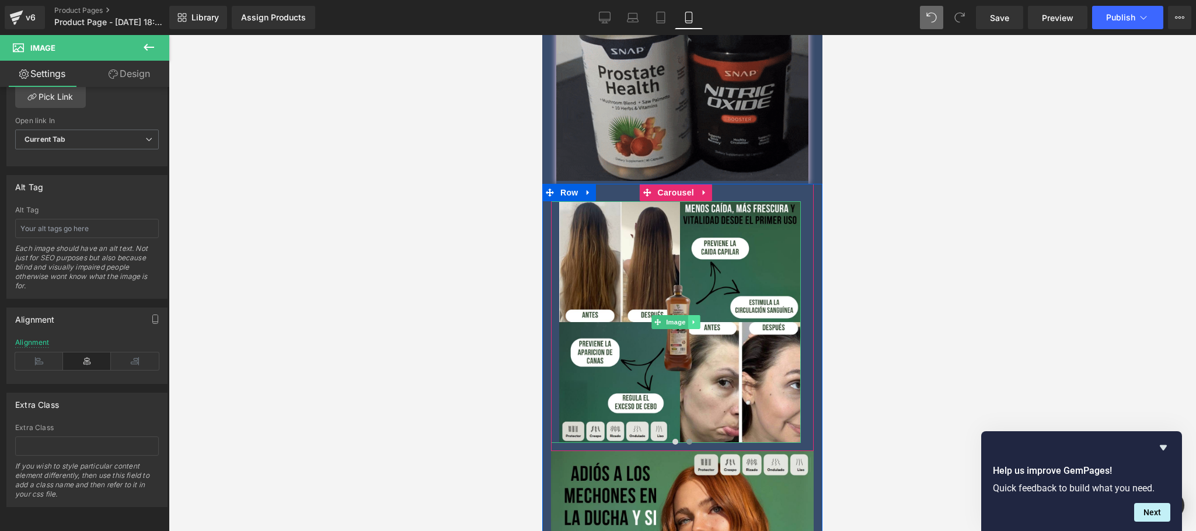
click at [693, 319] on icon at bounding box center [694, 322] width 6 height 7
click at [656, 315] on link "Image" at bounding box center [651, 322] width 36 height 14
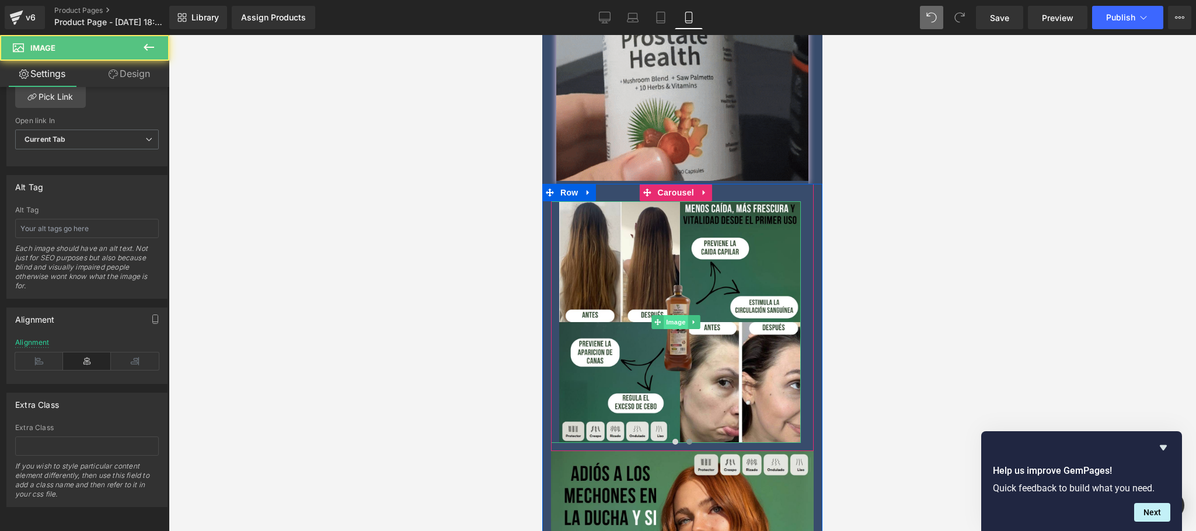
click at [667, 315] on span "Image" at bounding box center [675, 322] width 25 height 14
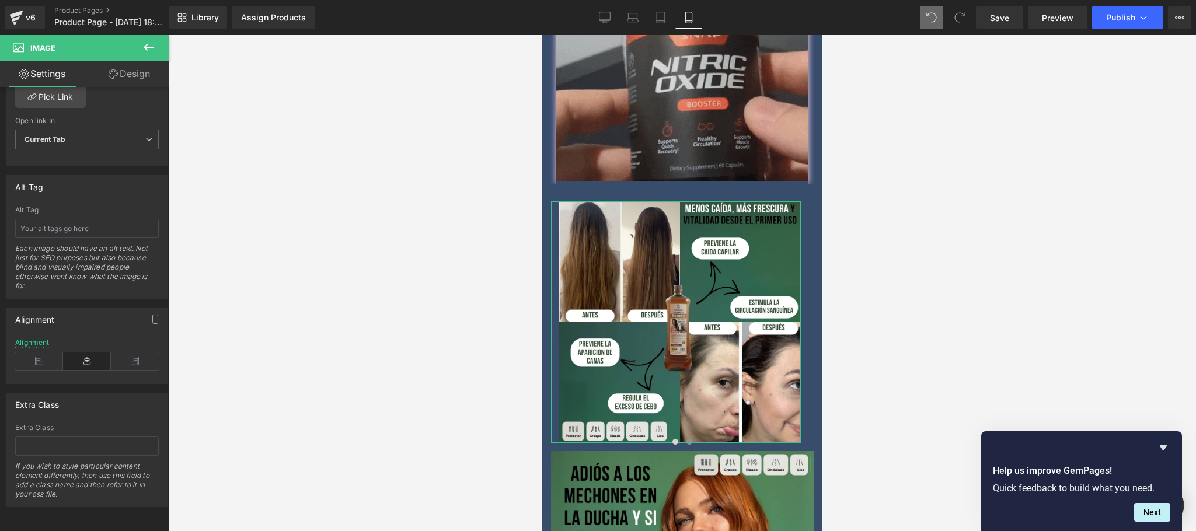
click at [113, 69] on icon at bounding box center [113, 73] width 9 height 9
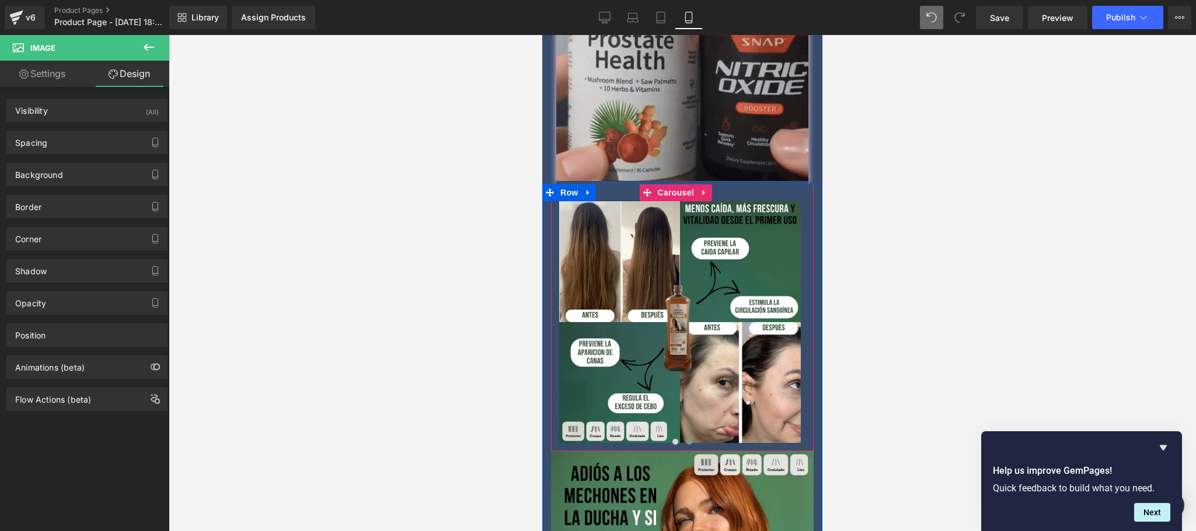
click at [682, 436] on button at bounding box center [689, 442] width 14 height 12
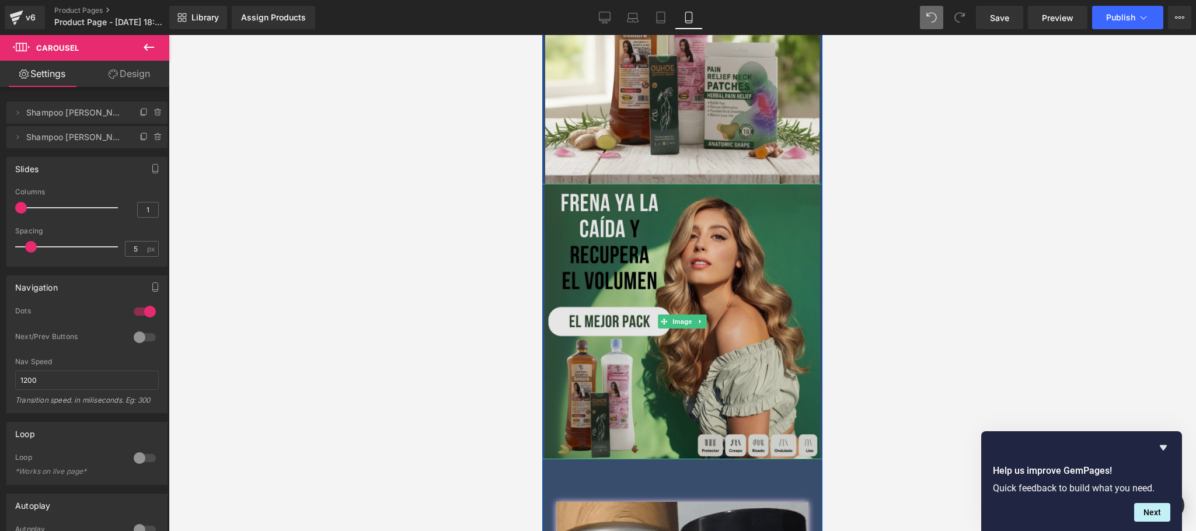
scroll to position [322, 0]
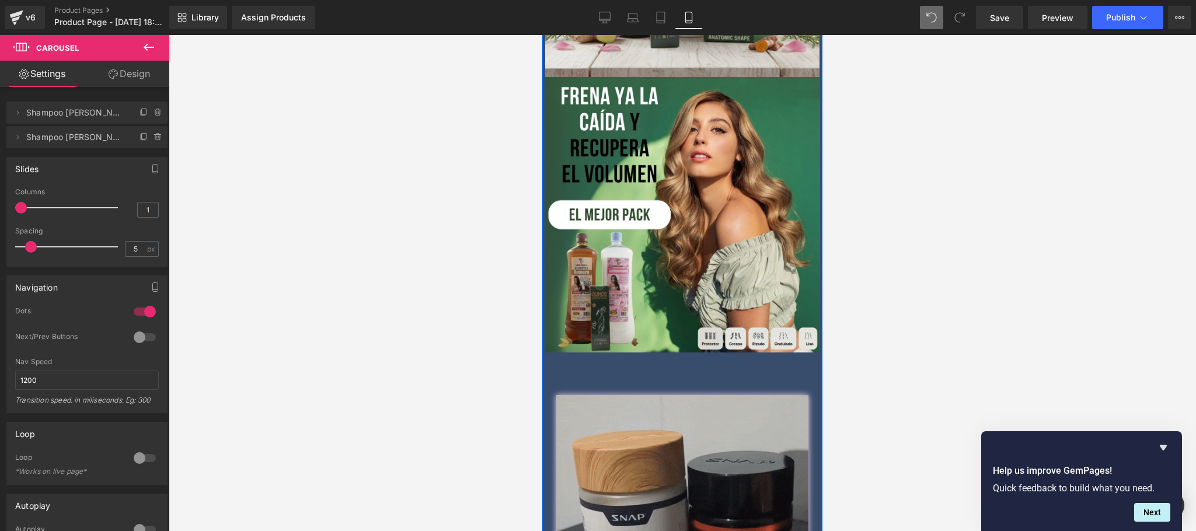
click at [662, 367] on span at bounding box center [662, 374] width 12 height 14
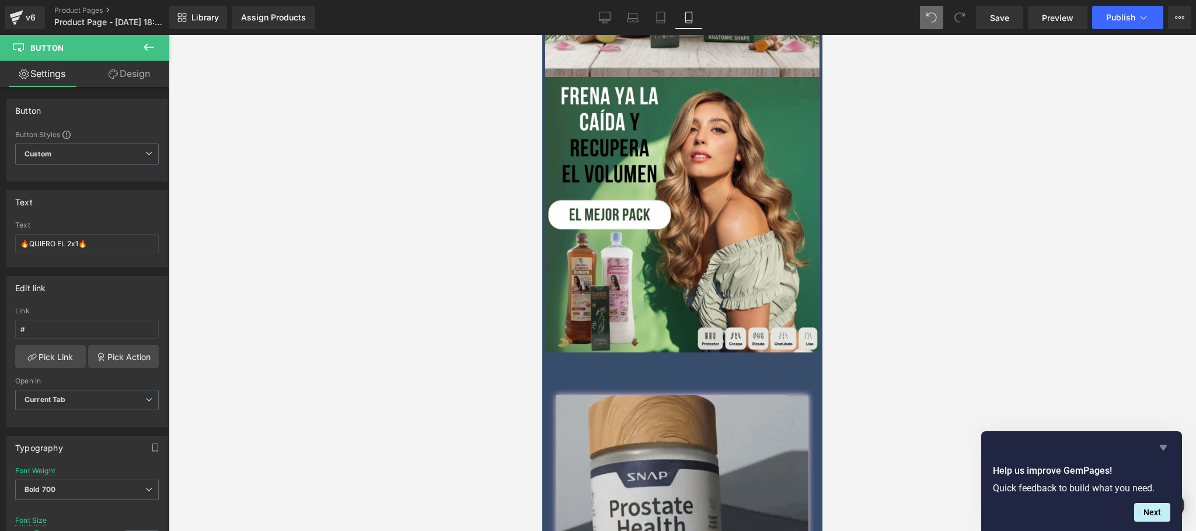
click at [1163, 443] on icon "Hide survey" at bounding box center [1163, 448] width 14 height 14
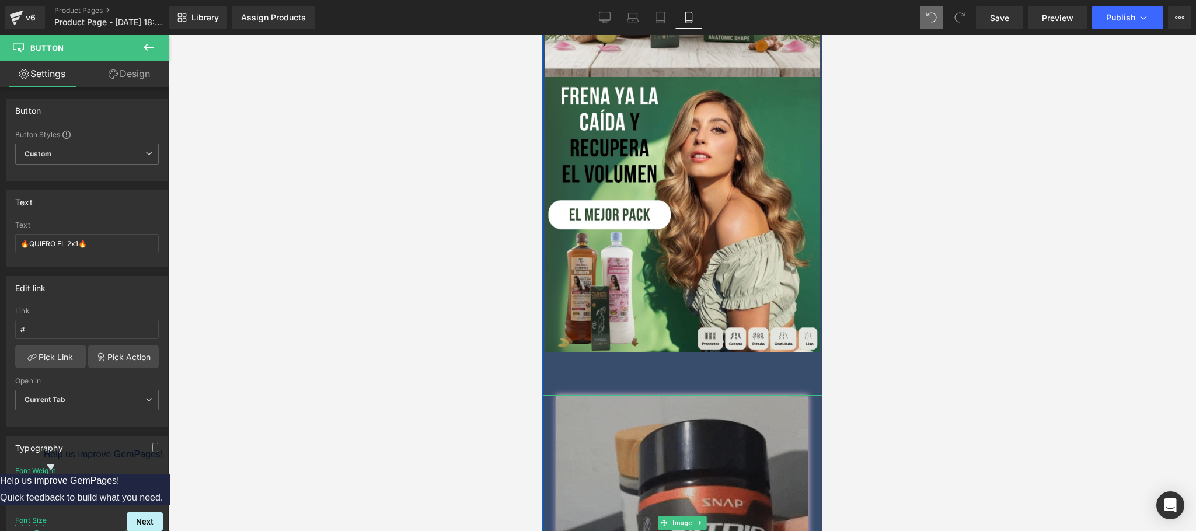
drag, startPoint x: 656, startPoint y: 411, endPoint x: 667, endPoint y: 398, distance: 17.0
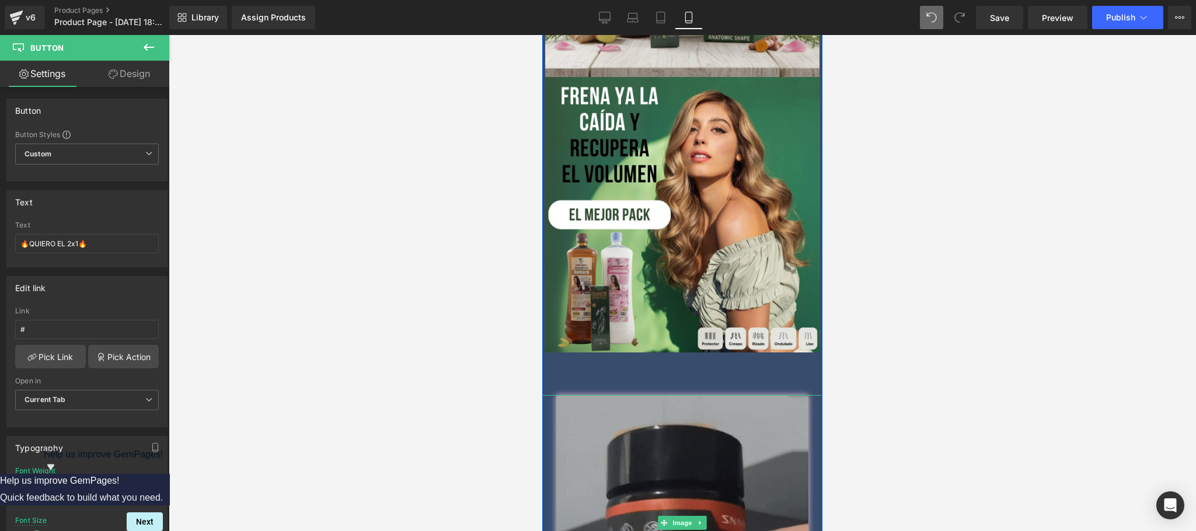
click at [657, 414] on img at bounding box center [682, 522] width 252 height 255
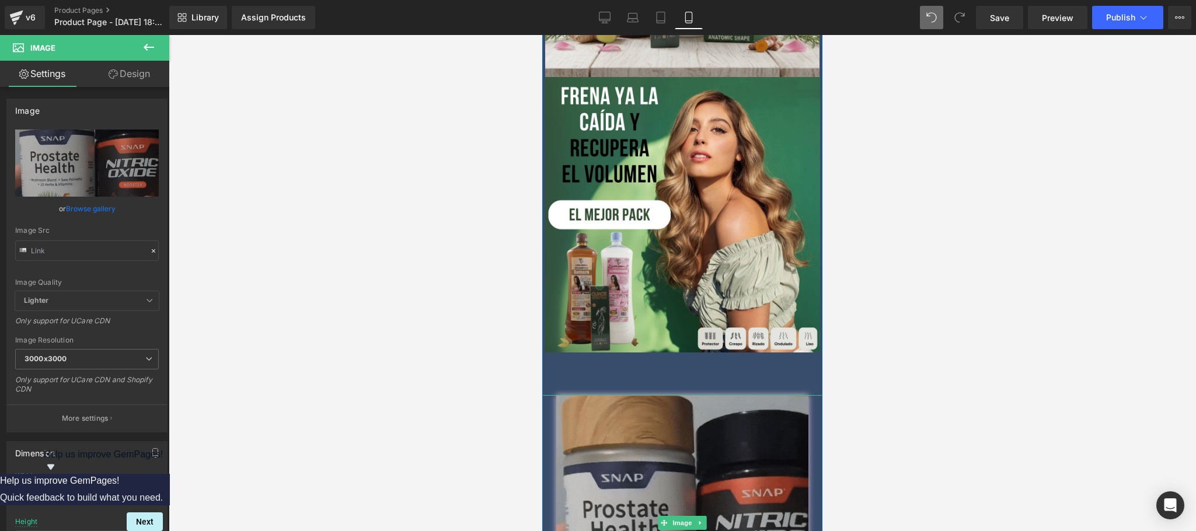
scroll to position [555, 0]
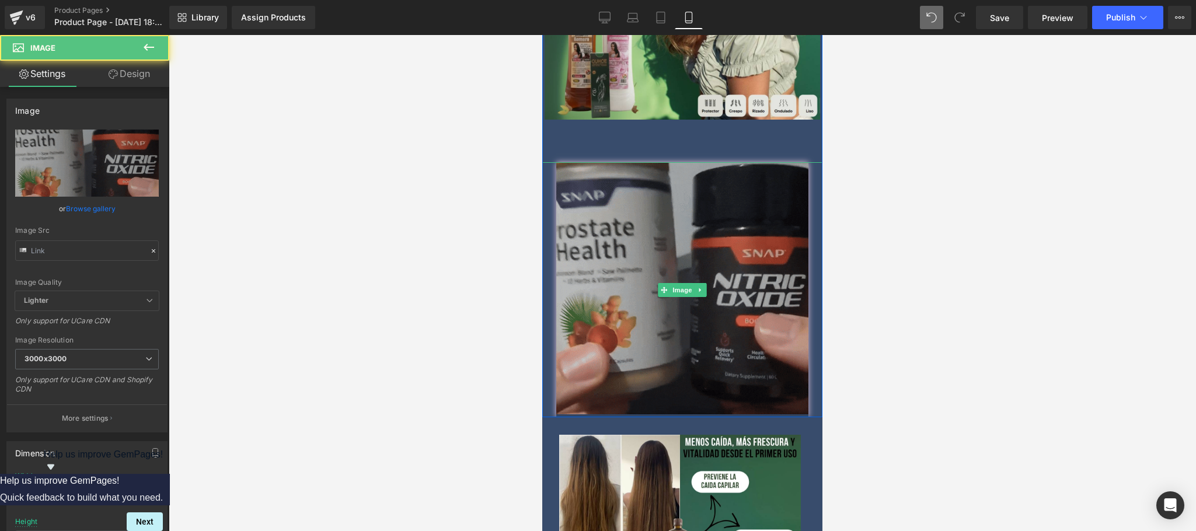
click at [642, 278] on img at bounding box center [682, 289] width 252 height 255
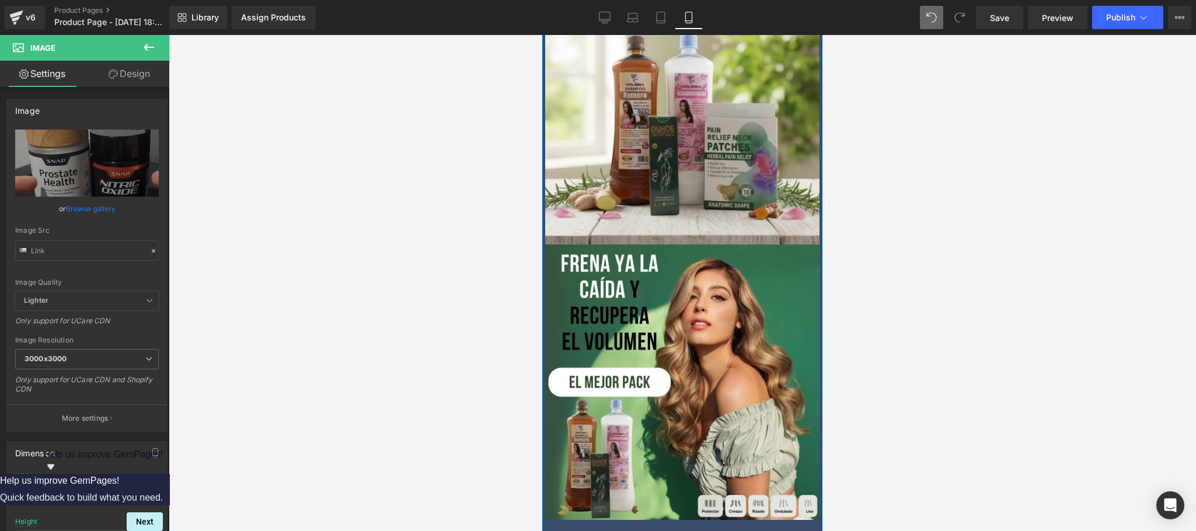
scroll to position [88, 0]
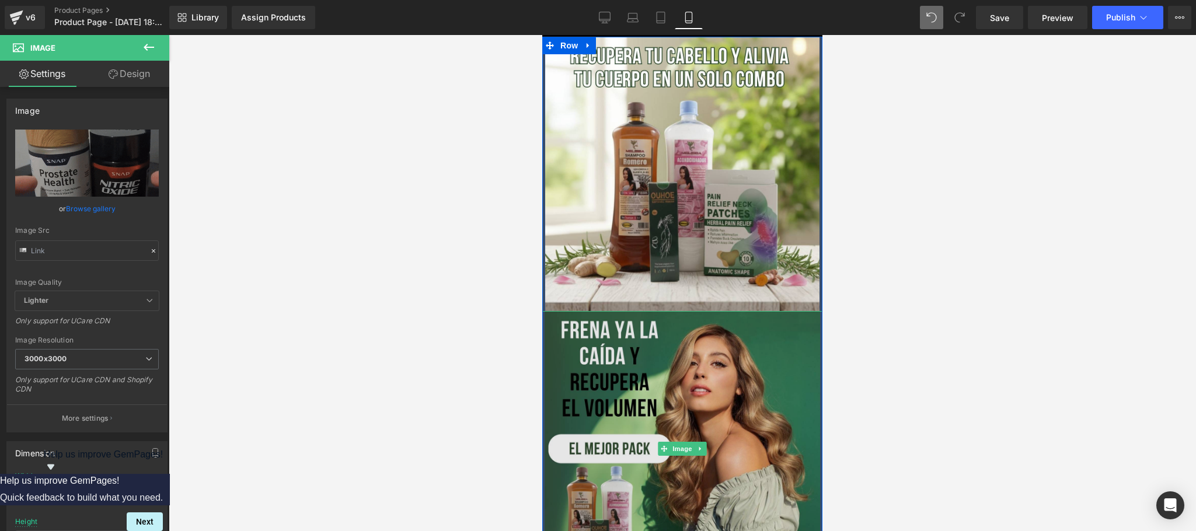
click at [676, 404] on img at bounding box center [682, 448] width 280 height 275
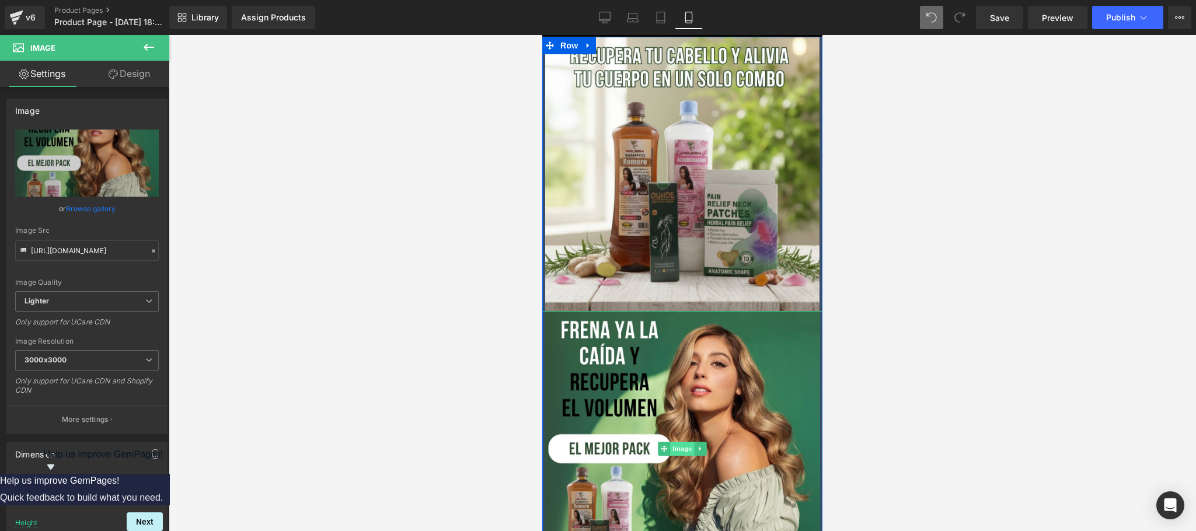
click at [676, 442] on span "Image" at bounding box center [682, 449] width 25 height 14
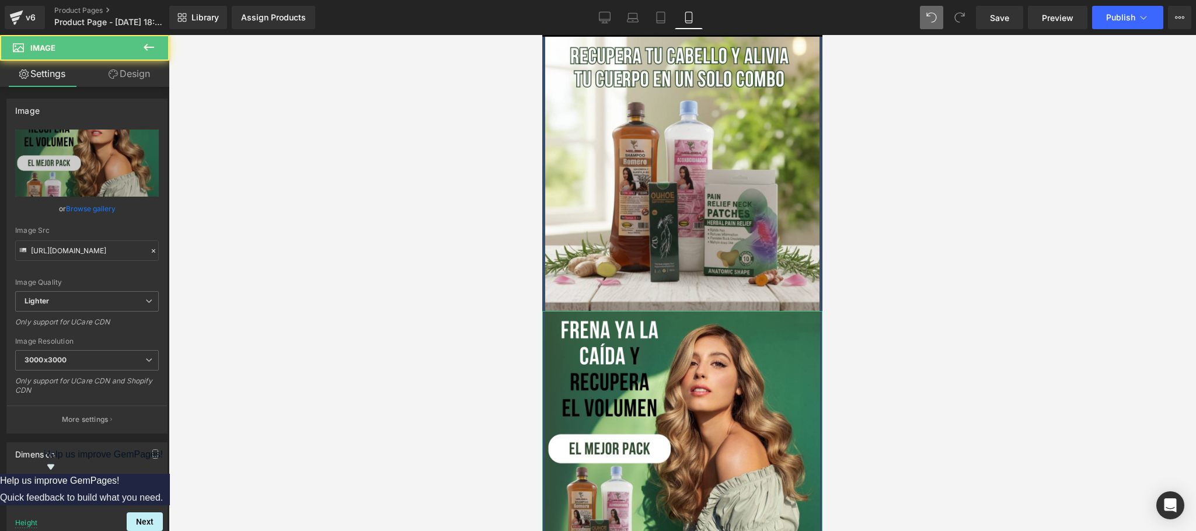
click at [139, 72] on link "Design" at bounding box center [129, 74] width 85 height 26
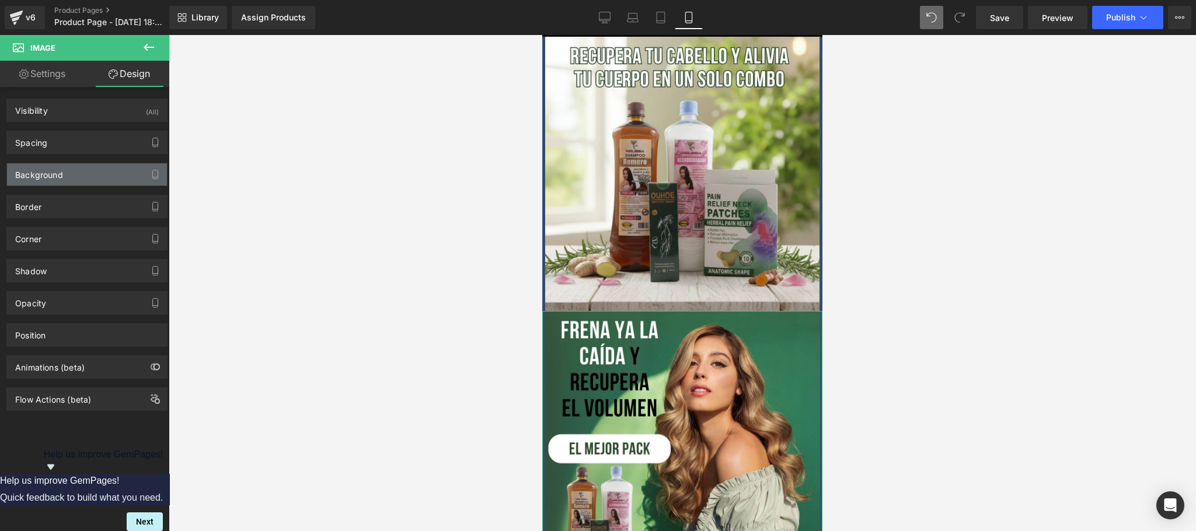
click at [61, 177] on div "Background" at bounding box center [39, 171] width 48 height 16
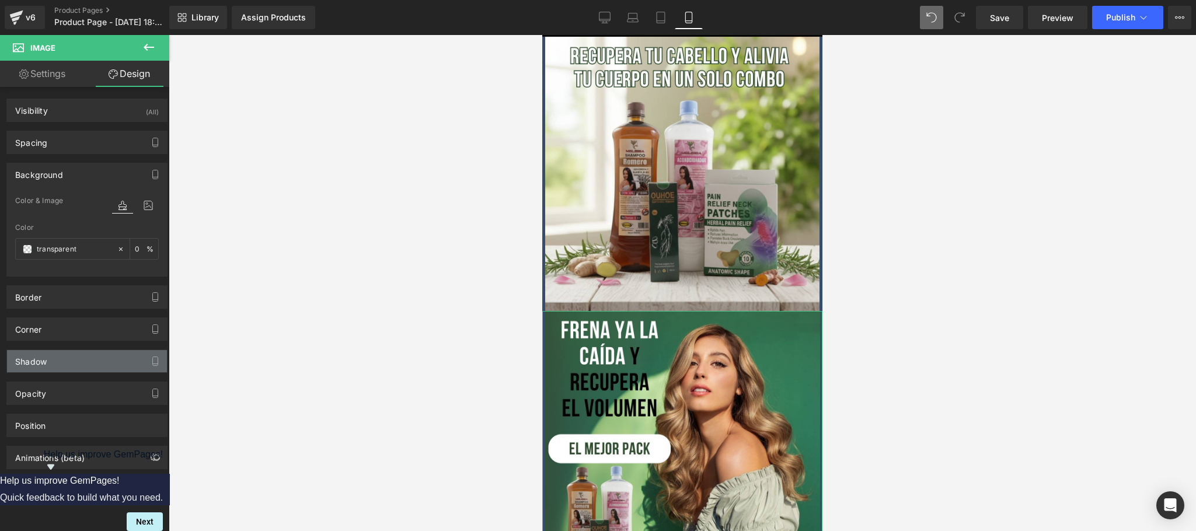
click at [74, 362] on div "Shadow" at bounding box center [87, 361] width 160 height 22
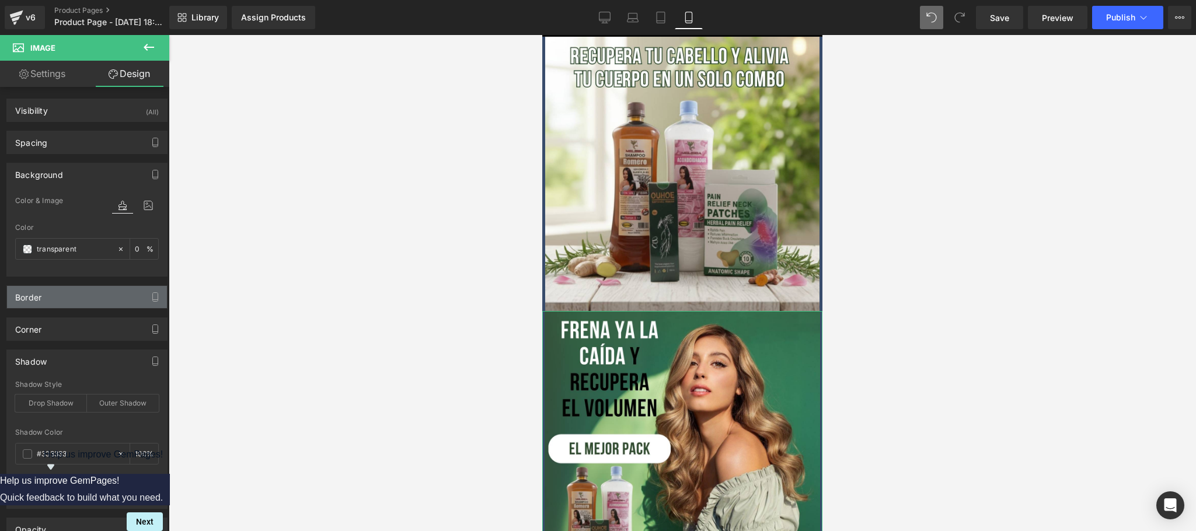
click at [93, 307] on div "Border" at bounding box center [87, 297] width 160 height 22
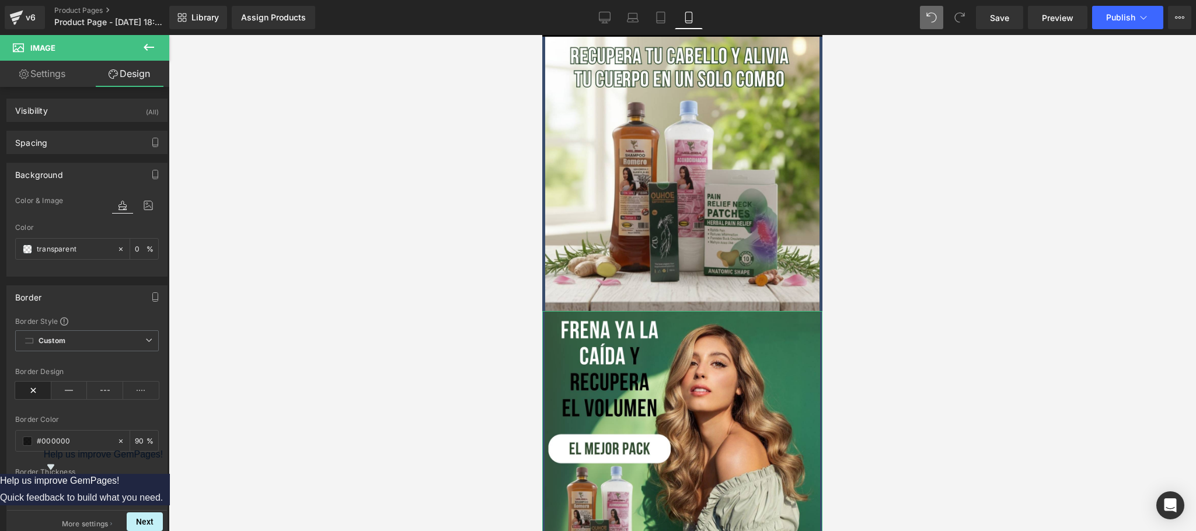
click at [100, 302] on div "Border" at bounding box center [87, 297] width 160 height 22
click at [81, 176] on div "Background" at bounding box center [87, 174] width 160 height 22
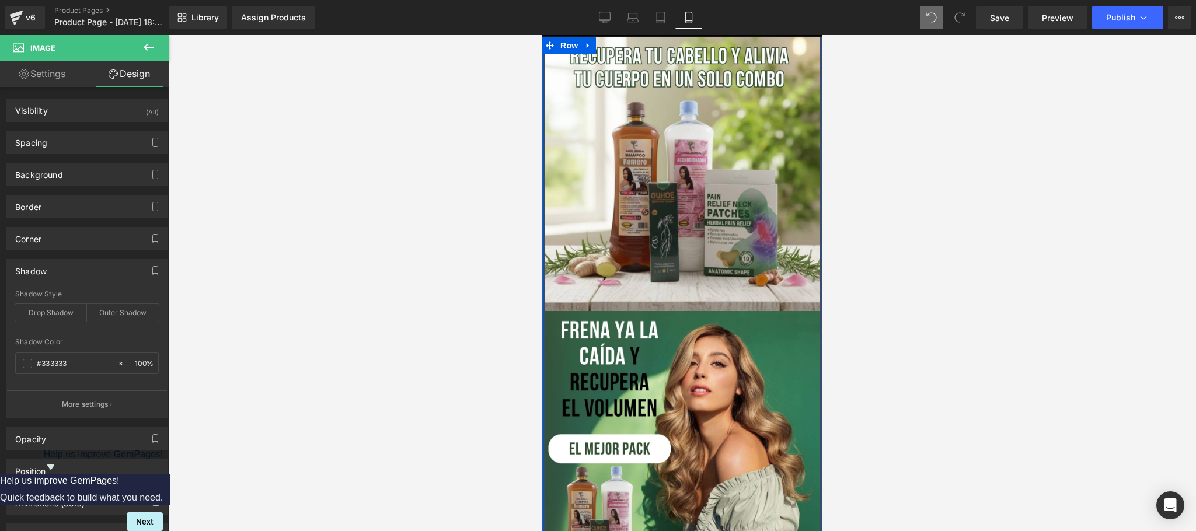
scroll to position [555, 0]
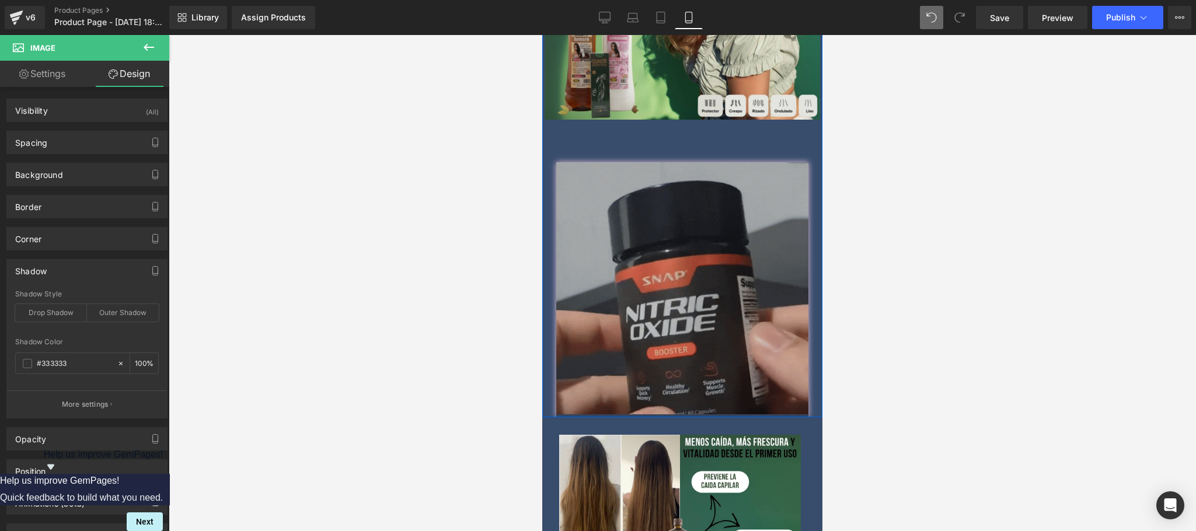
click at [670, 235] on img at bounding box center [682, 289] width 252 height 255
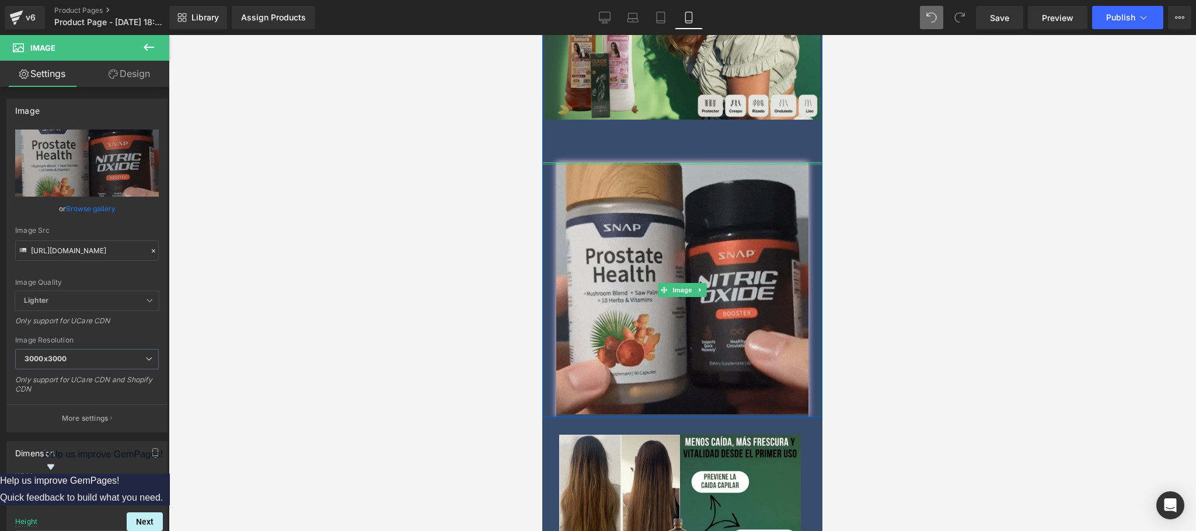
click at [674, 135] on link "🔥QUIERO EL 2x1🔥" at bounding box center [682, 140] width 134 height 31
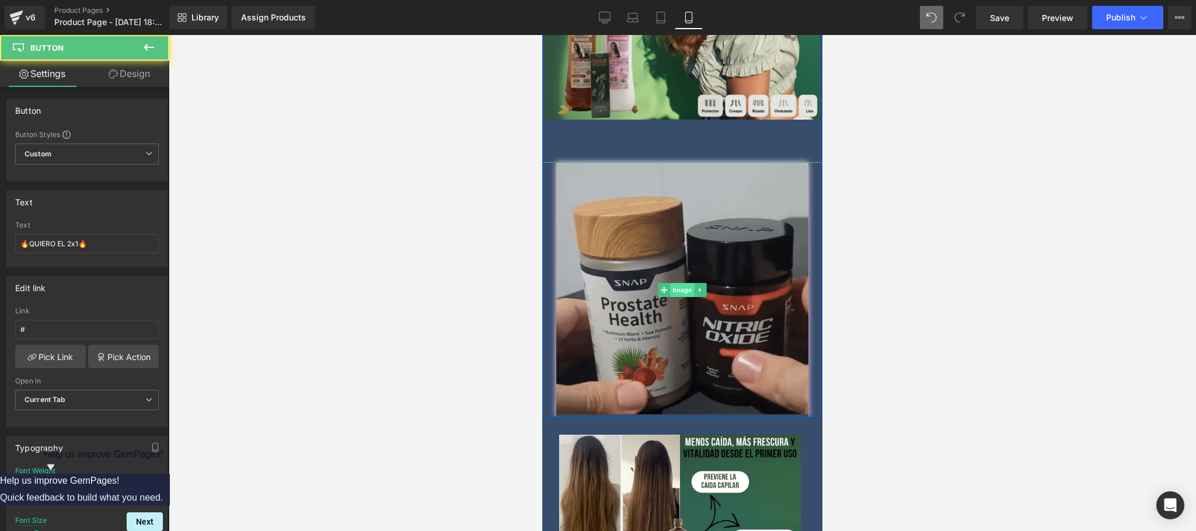
click at [670, 283] on span "Image" at bounding box center [682, 290] width 25 height 14
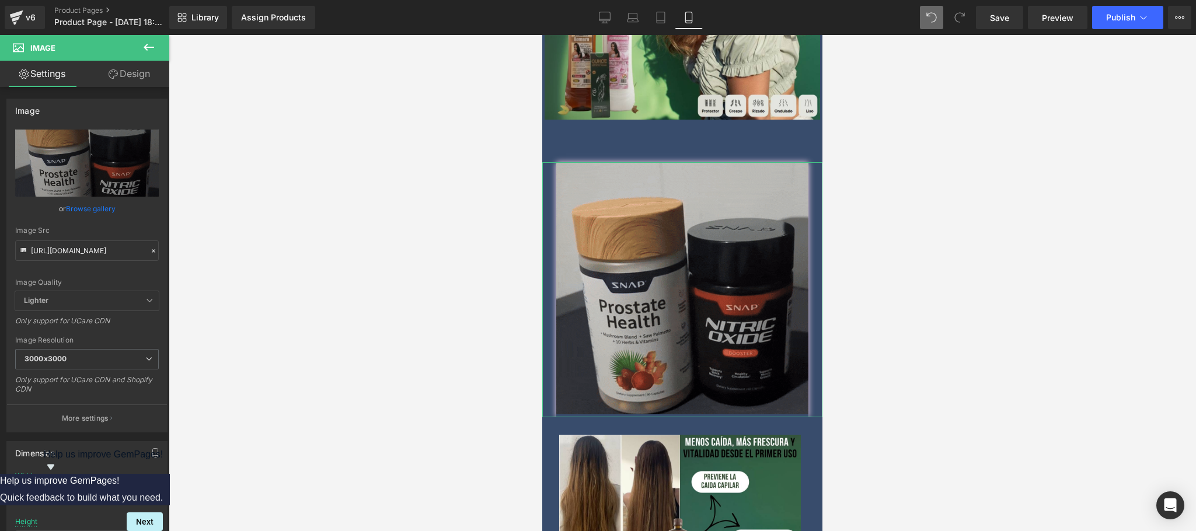
click at [135, 75] on link "Design" at bounding box center [129, 74] width 85 height 26
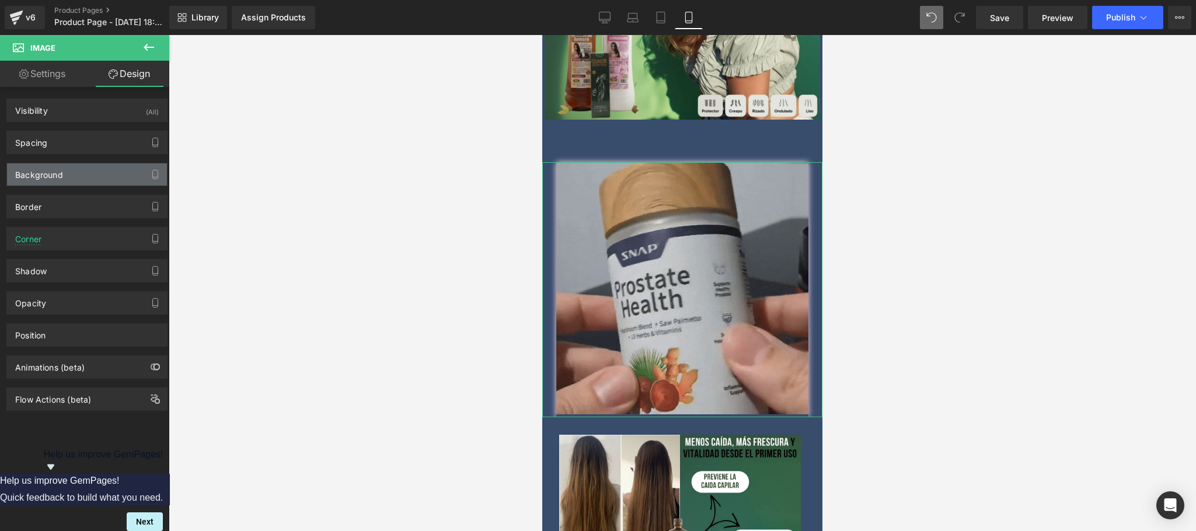
click at [86, 165] on div "Background" at bounding box center [87, 174] width 160 height 22
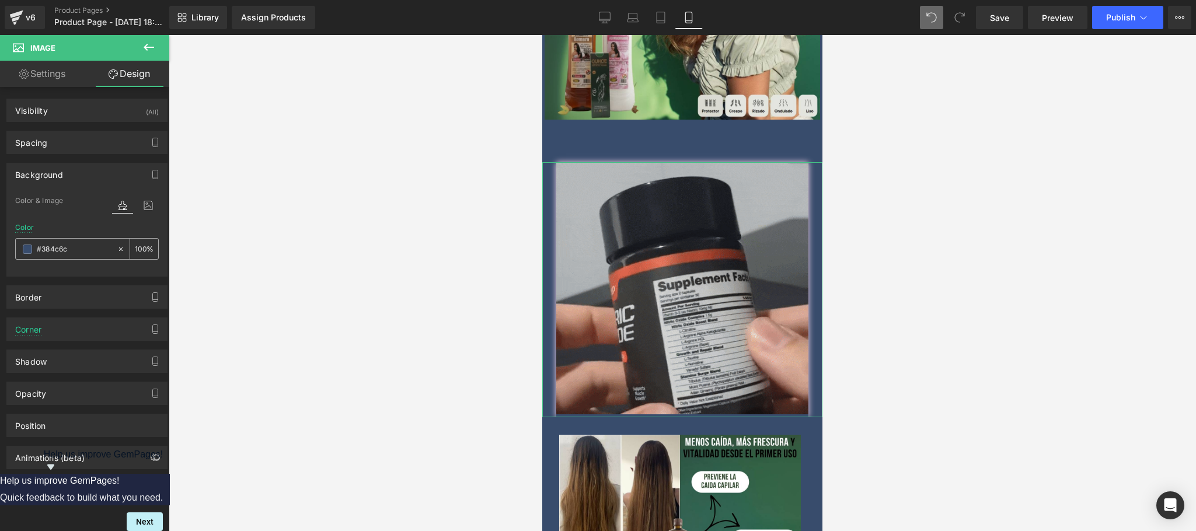
click at [63, 246] on input "#384c6c" at bounding box center [74, 249] width 75 height 13
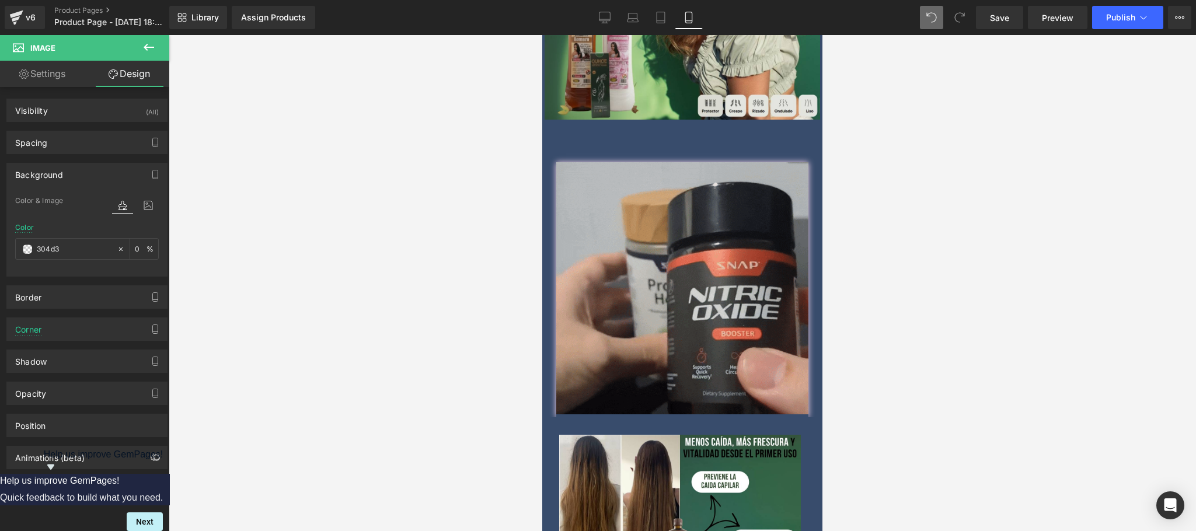
type input "304d39"
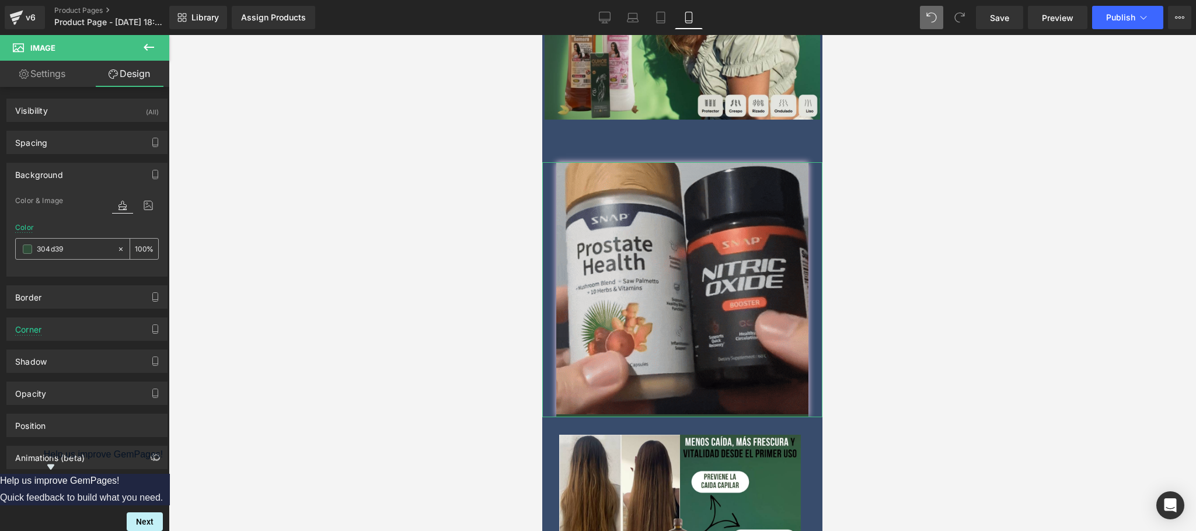
drag, startPoint x: 78, startPoint y: 249, endPoint x: 18, endPoint y: 247, distance: 59.6
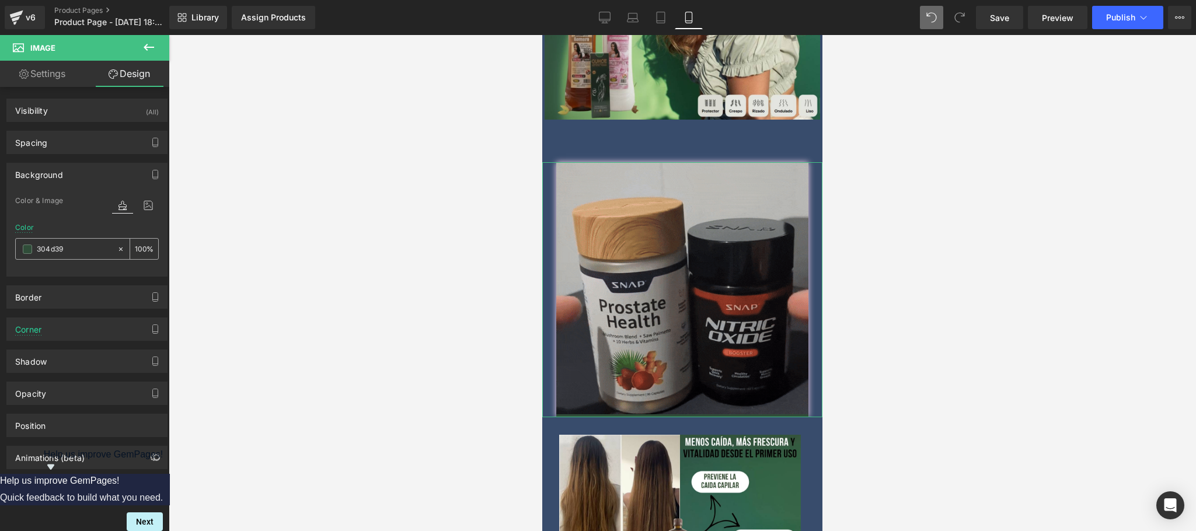
click at [18, 247] on div "304d39" at bounding box center [66, 249] width 101 height 20
click at [335, 240] on div at bounding box center [682, 283] width 1027 height 496
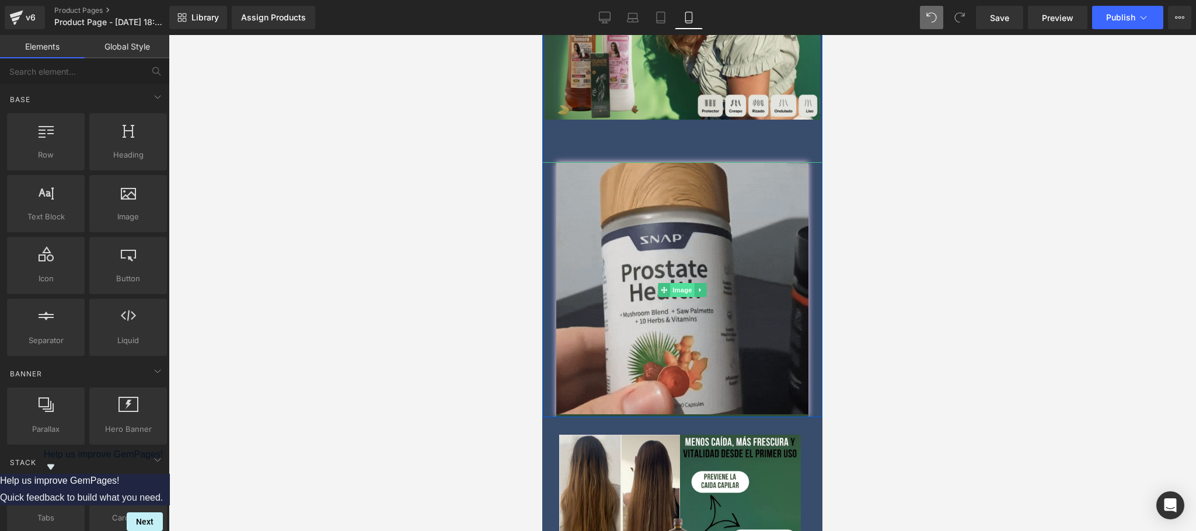
click at [677, 283] on span "Image" at bounding box center [682, 290] width 25 height 14
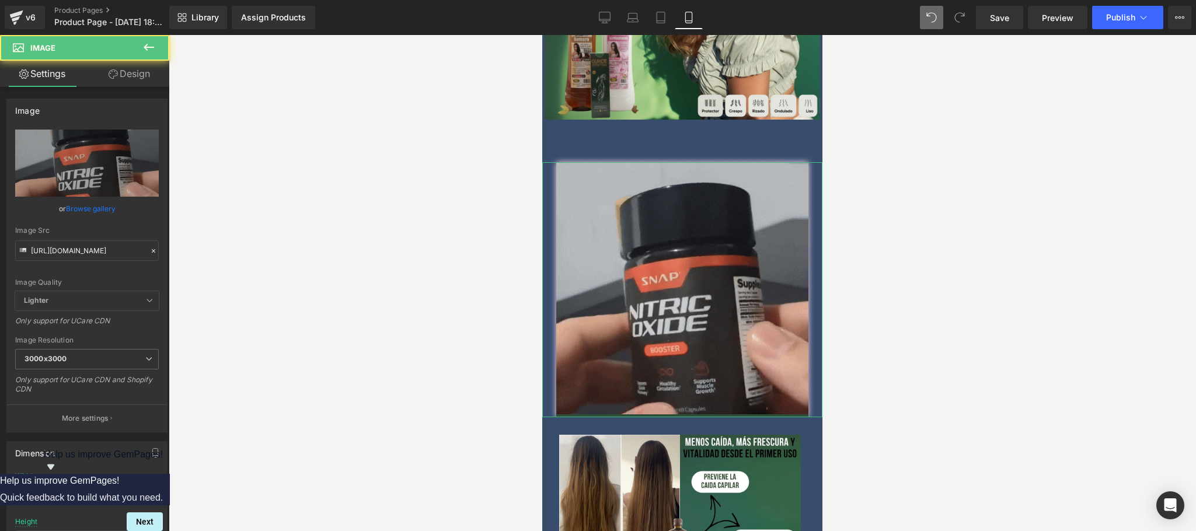
click at [130, 74] on link "Design" at bounding box center [129, 74] width 85 height 26
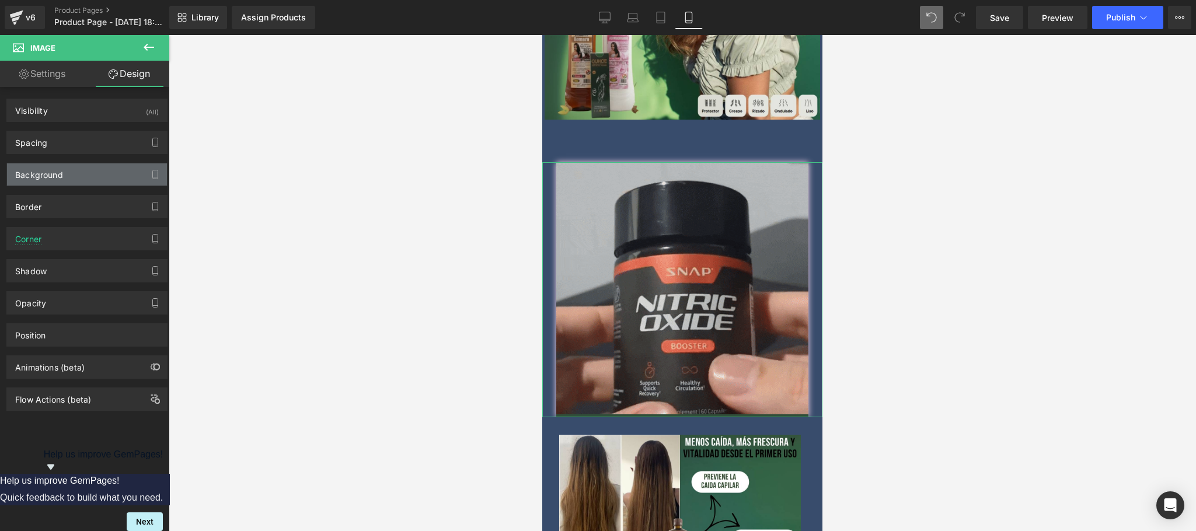
click at [60, 177] on div "Background" at bounding box center [39, 171] width 48 height 16
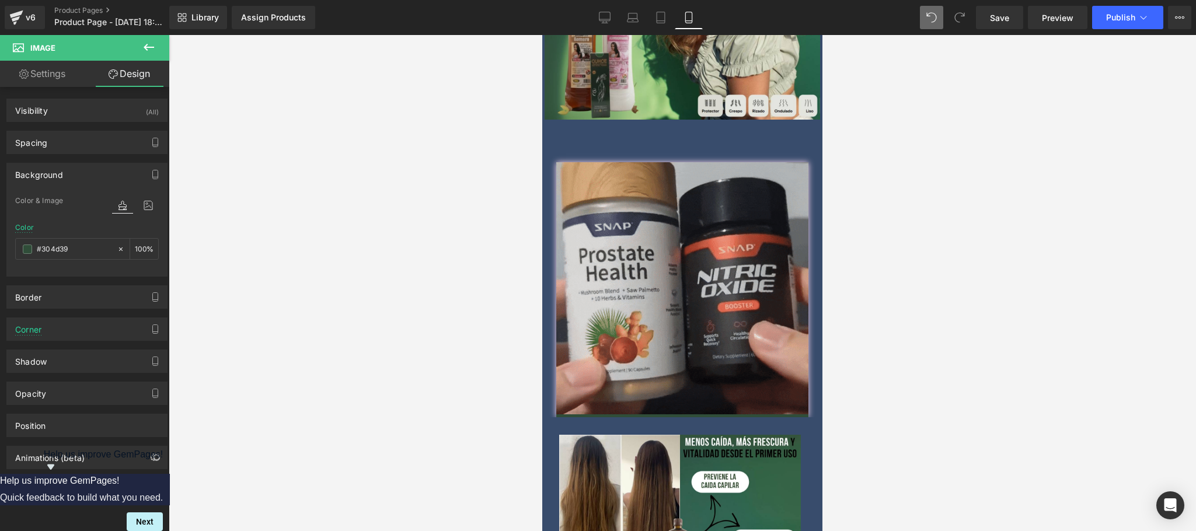
click at [302, 281] on div at bounding box center [682, 283] width 1027 height 496
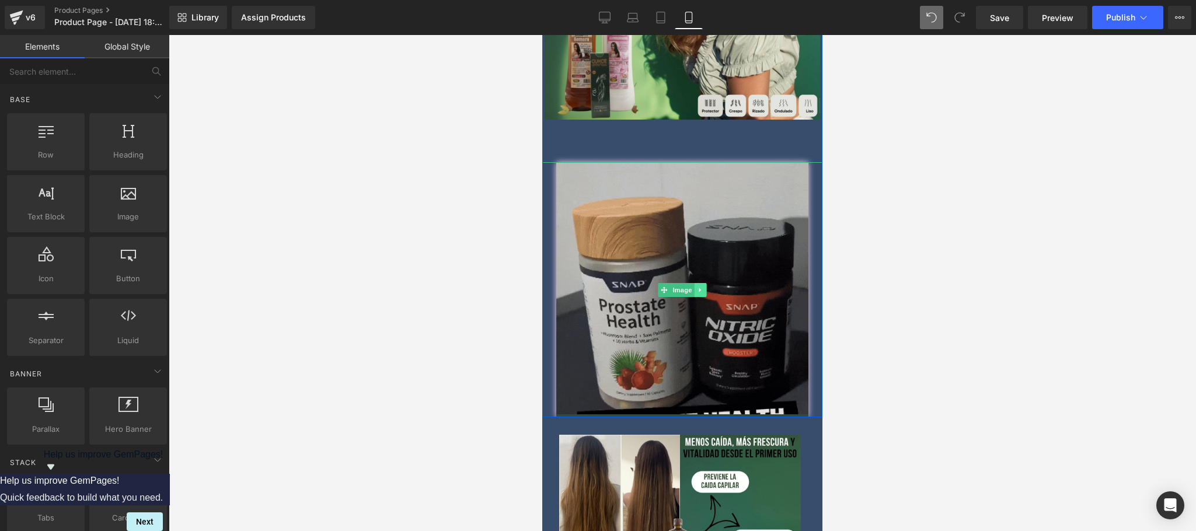
click at [697, 286] on icon at bounding box center [700, 289] width 6 height 7
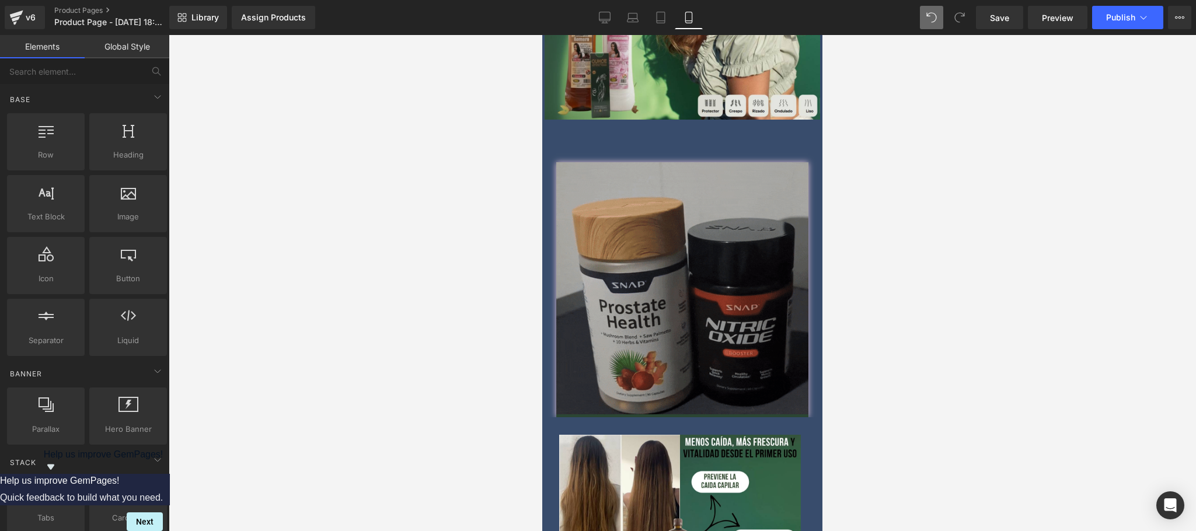
click at [556, 162] on img at bounding box center [682, 289] width 252 height 255
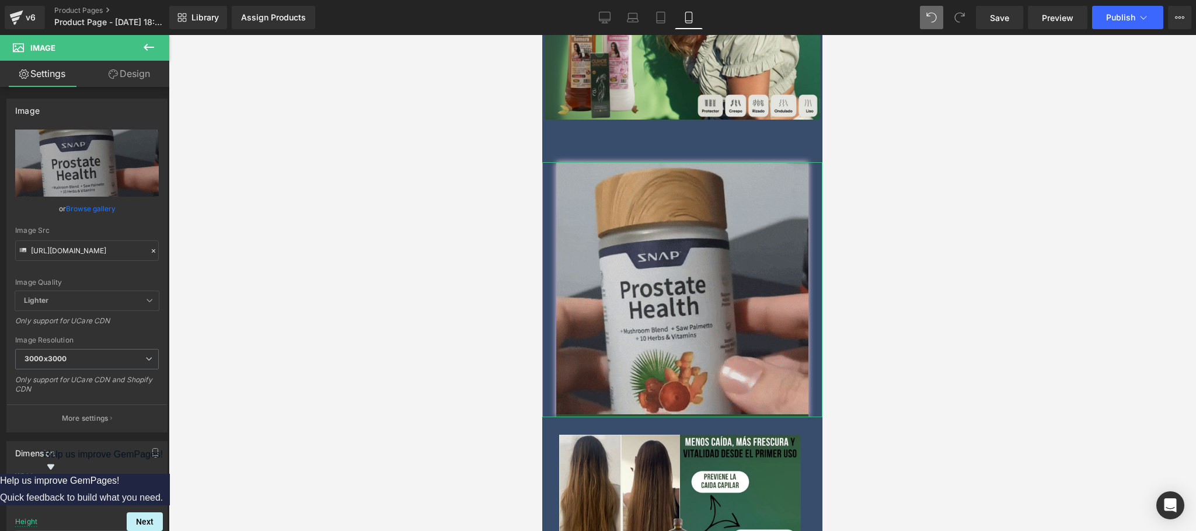
click at [151, 82] on link "Design" at bounding box center [129, 74] width 85 height 26
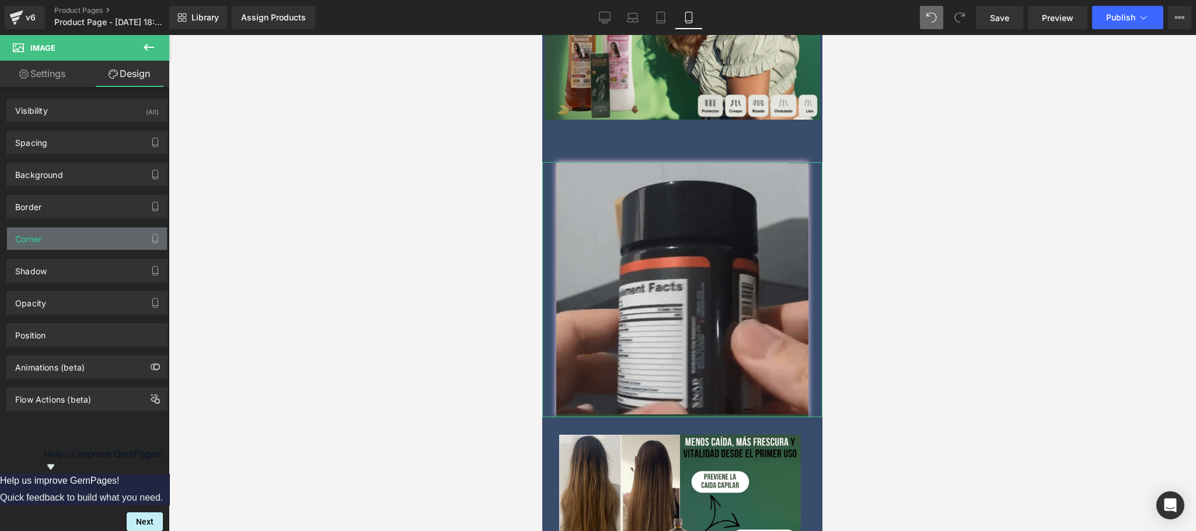
click at [67, 242] on div "Corner" at bounding box center [87, 239] width 160 height 22
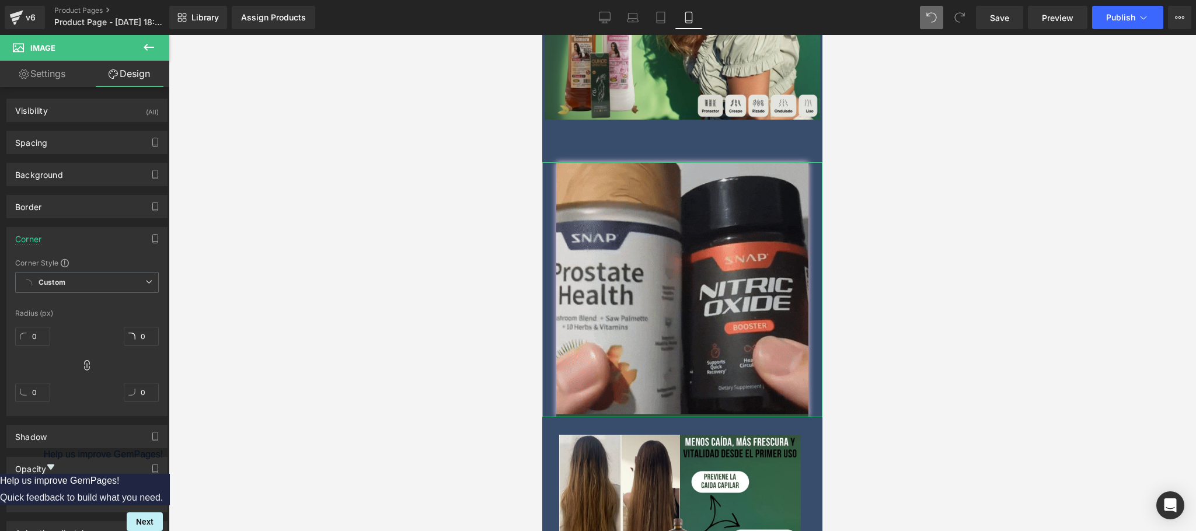
click at [100, 242] on div "Corner" at bounding box center [87, 239] width 160 height 22
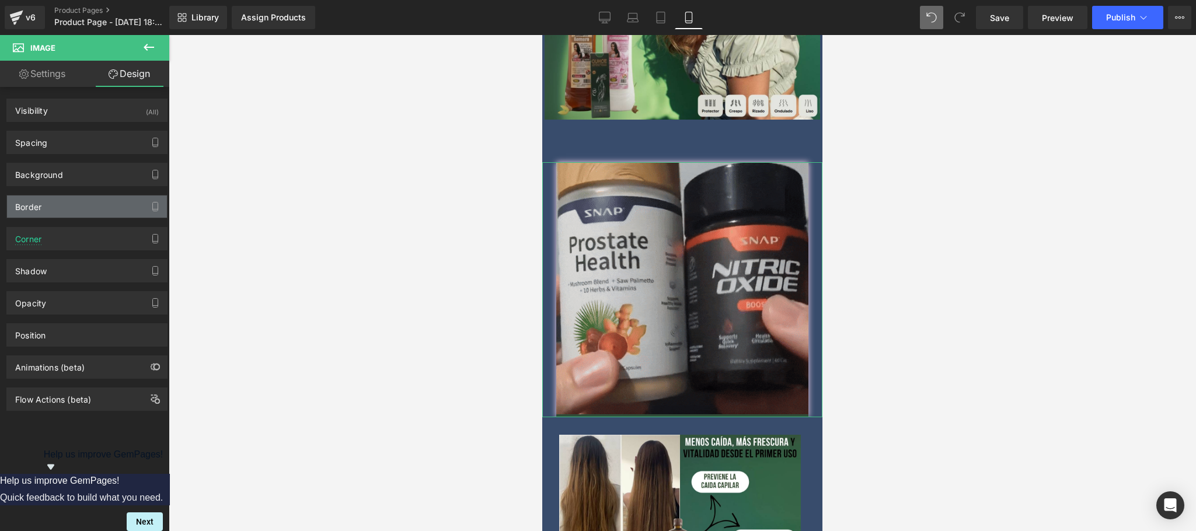
click at [81, 207] on div "Border" at bounding box center [87, 206] width 160 height 22
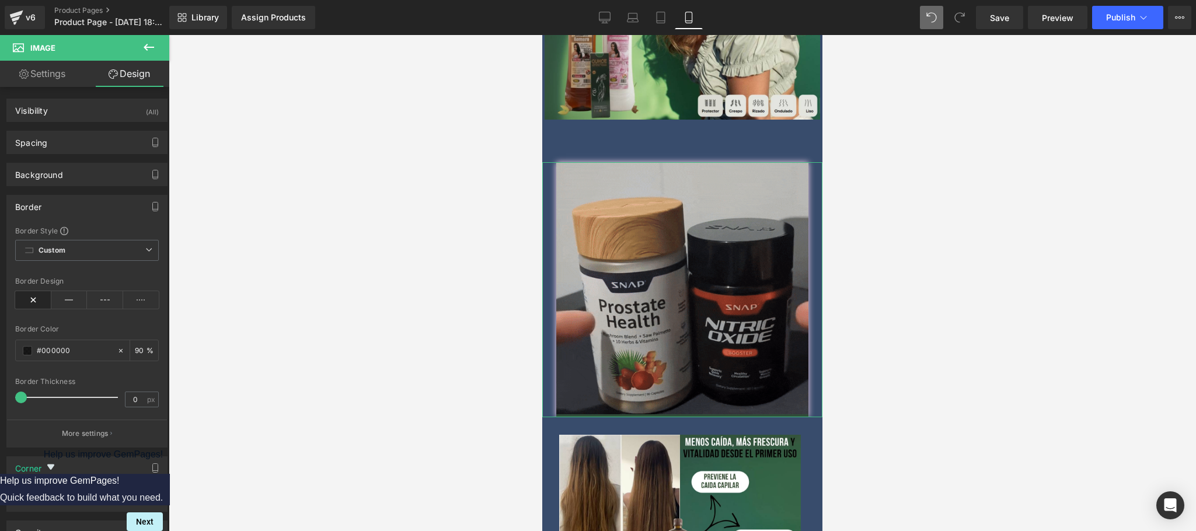
click at [81, 207] on div "Border" at bounding box center [87, 206] width 160 height 22
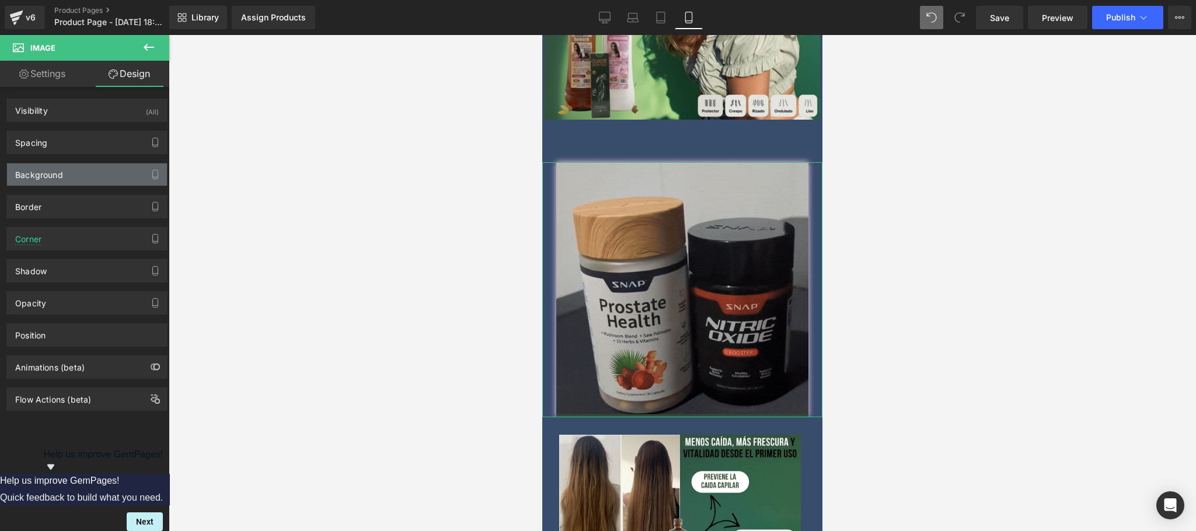
click at [85, 165] on div "Background" at bounding box center [87, 174] width 160 height 22
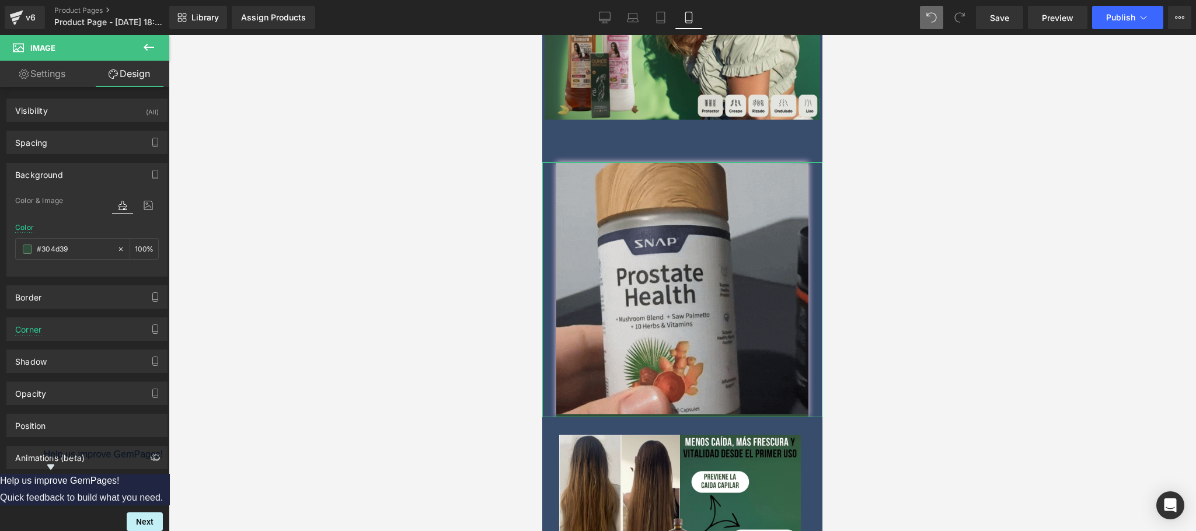
click at [85, 165] on div "Background" at bounding box center [87, 174] width 160 height 22
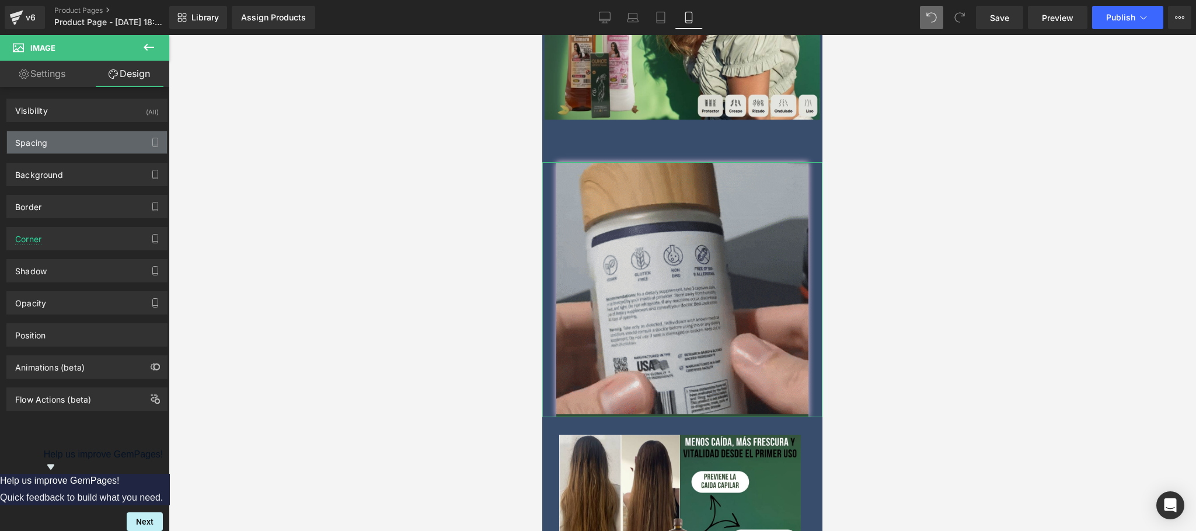
click at [90, 138] on div "Spacing" at bounding box center [87, 142] width 160 height 22
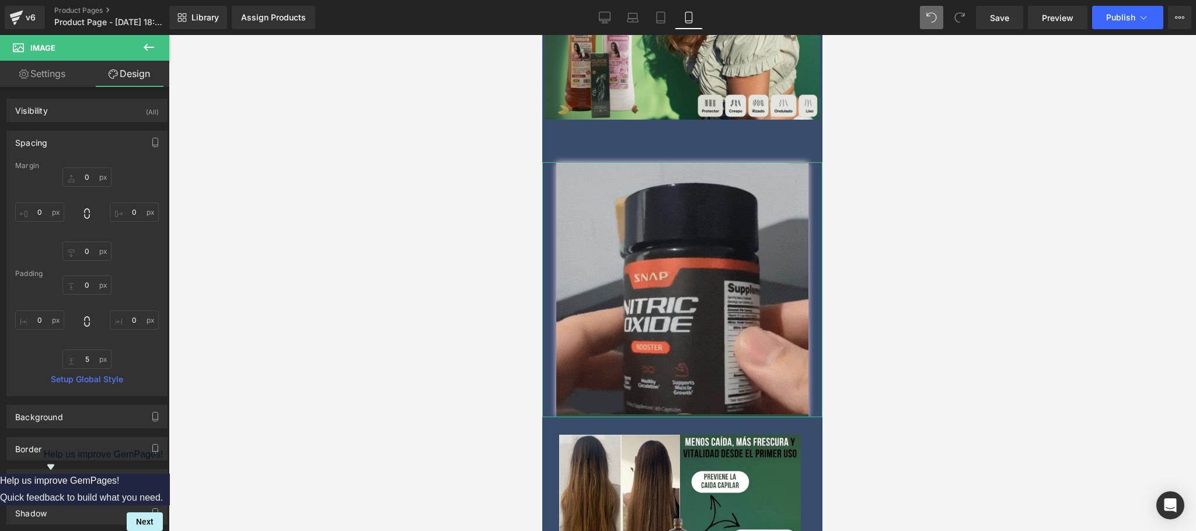
click at [90, 138] on div "Spacing" at bounding box center [87, 142] width 160 height 22
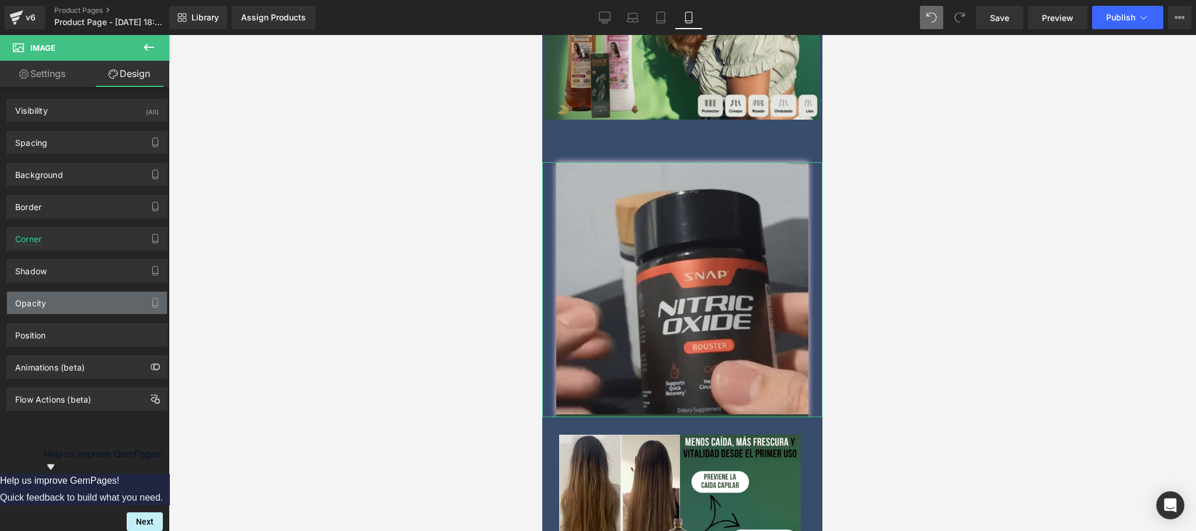
click at [81, 314] on div "Opacity" at bounding box center [87, 303] width 160 height 22
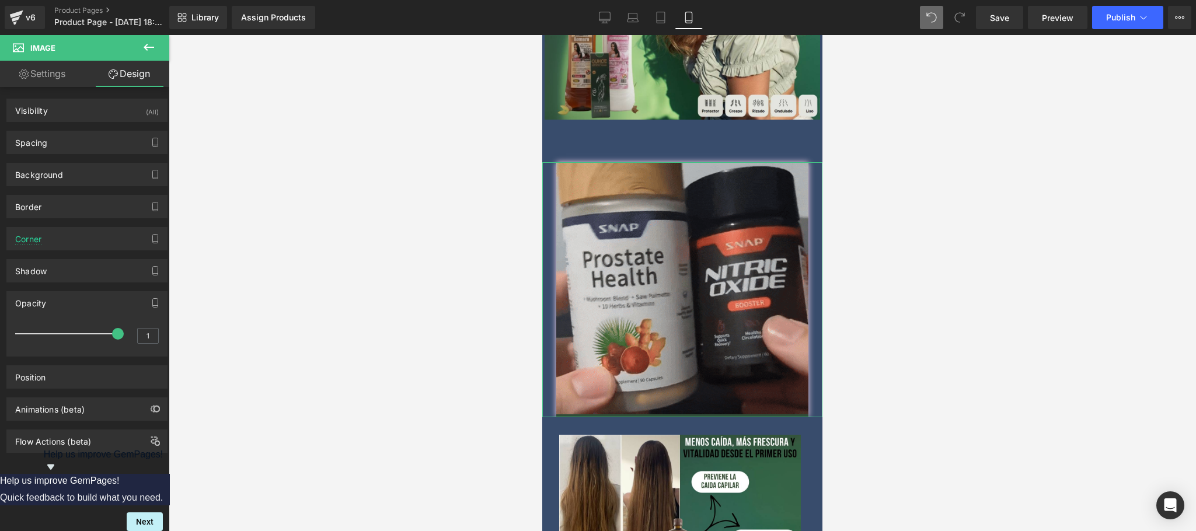
click at [81, 309] on div "Opacity" at bounding box center [87, 303] width 160 height 22
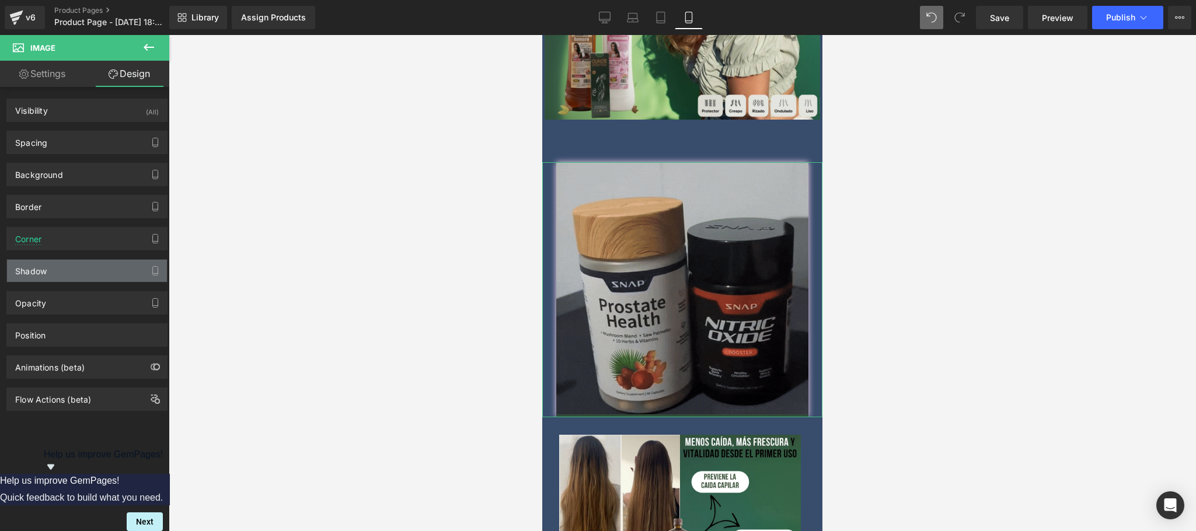
click at [86, 271] on div "Shadow" at bounding box center [87, 271] width 160 height 22
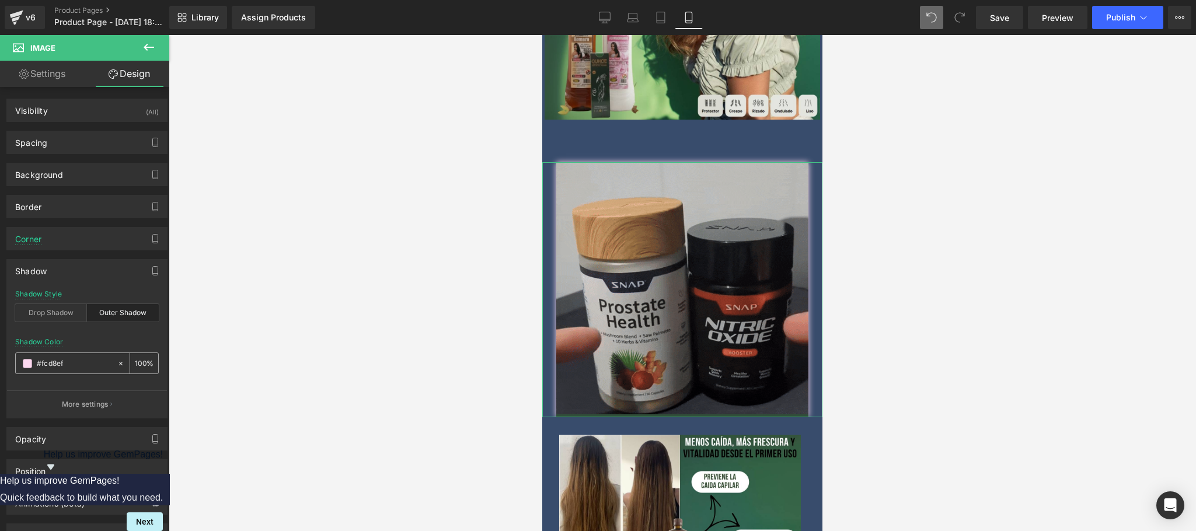
click at [25, 365] on span at bounding box center [27, 363] width 9 height 9
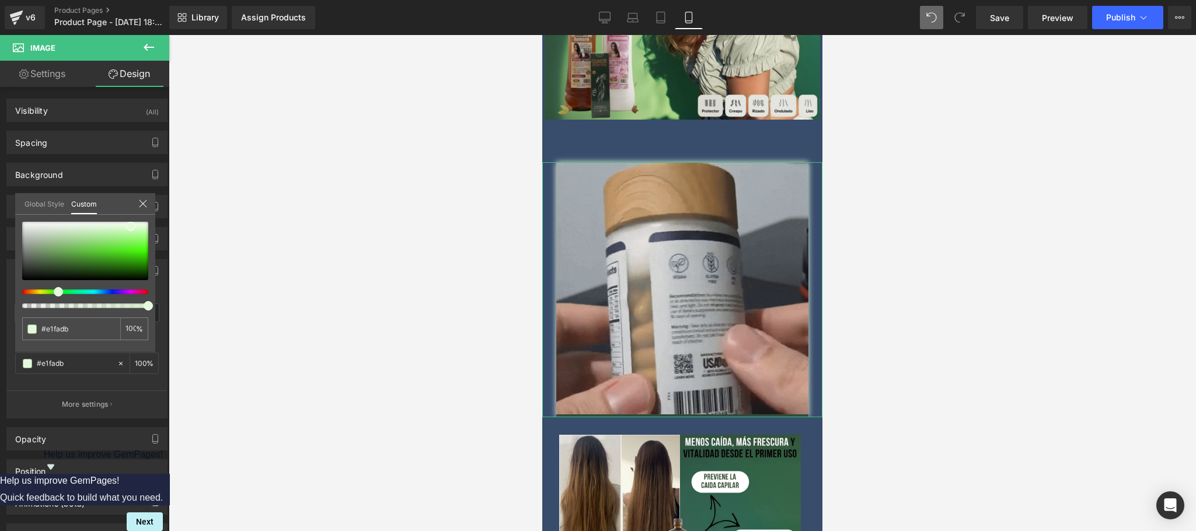
drag, startPoint x: 132, startPoint y: 291, endPoint x: 51, endPoint y: 298, distance: 80.8
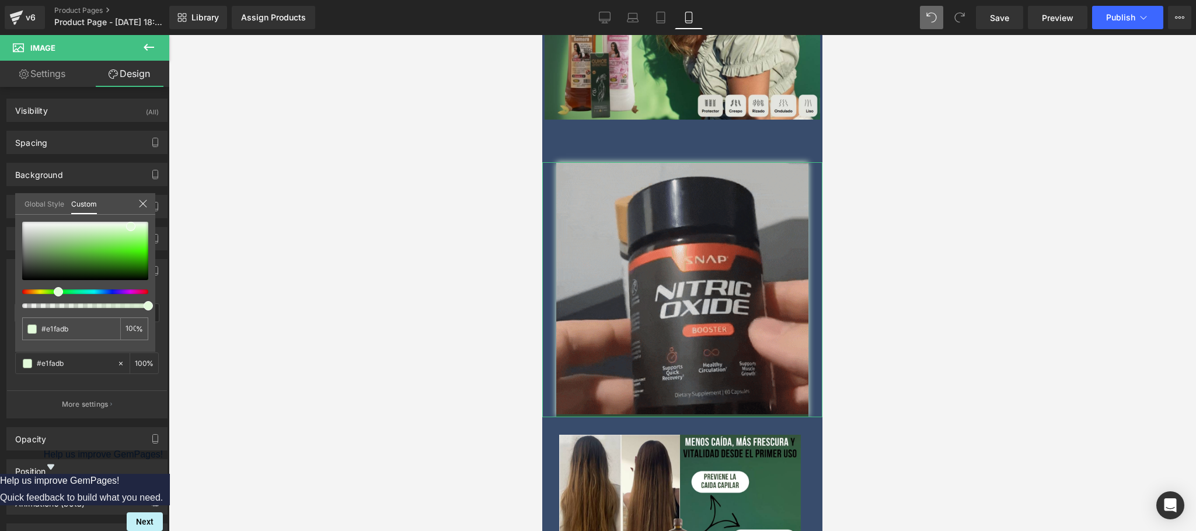
click at [51, 298] on div at bounding box center [85, 265] width 126 height 86
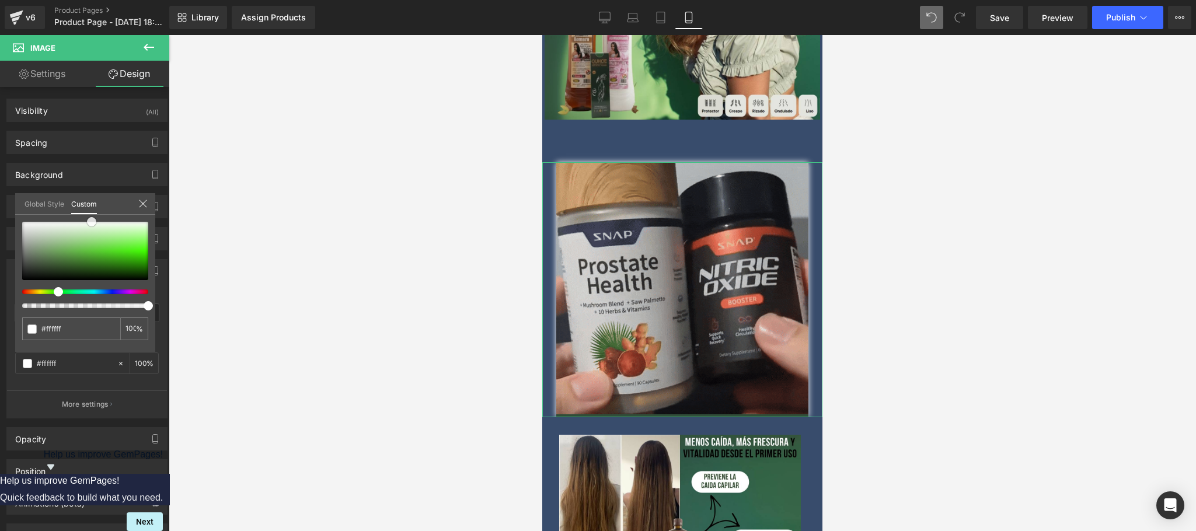
drag, startPoint x: 109, startPoint y: 237, endPoint x: 92, endPoint y: 214, distance: 28.8
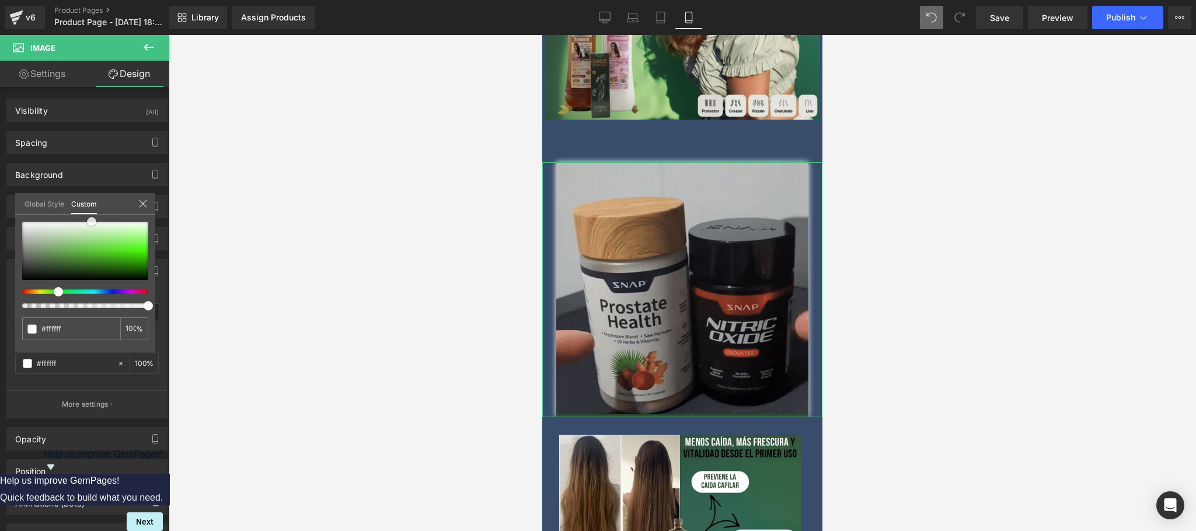
click at [92, 214] on div "Global Style Custom Setup Global Style #fcd8ef 100 %" at bounding box center [85, 211] width 140 height 36
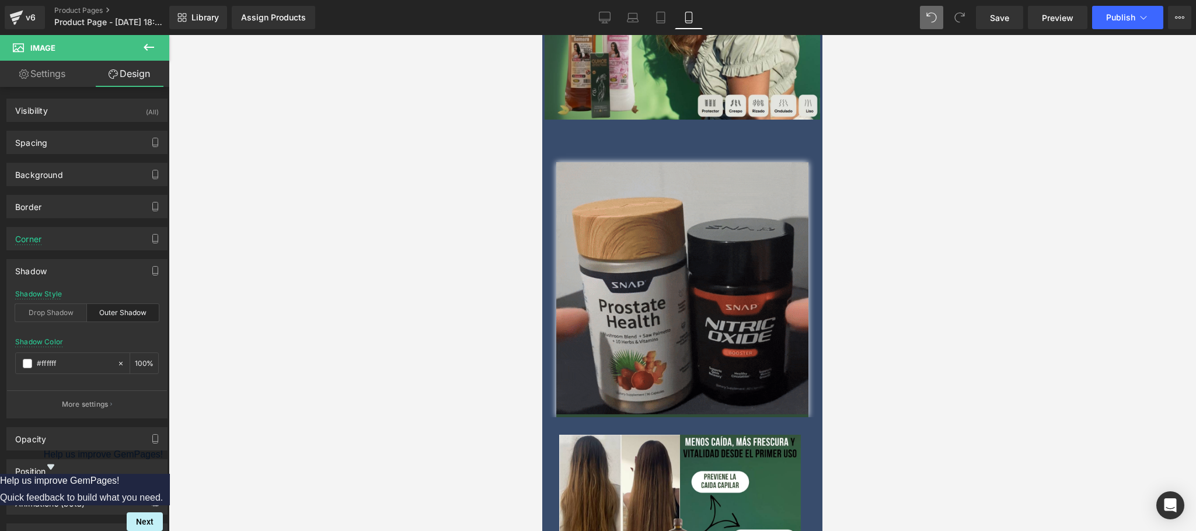
click at [223, 237] on div at bounding box center [682, 283] width 1027 height 496
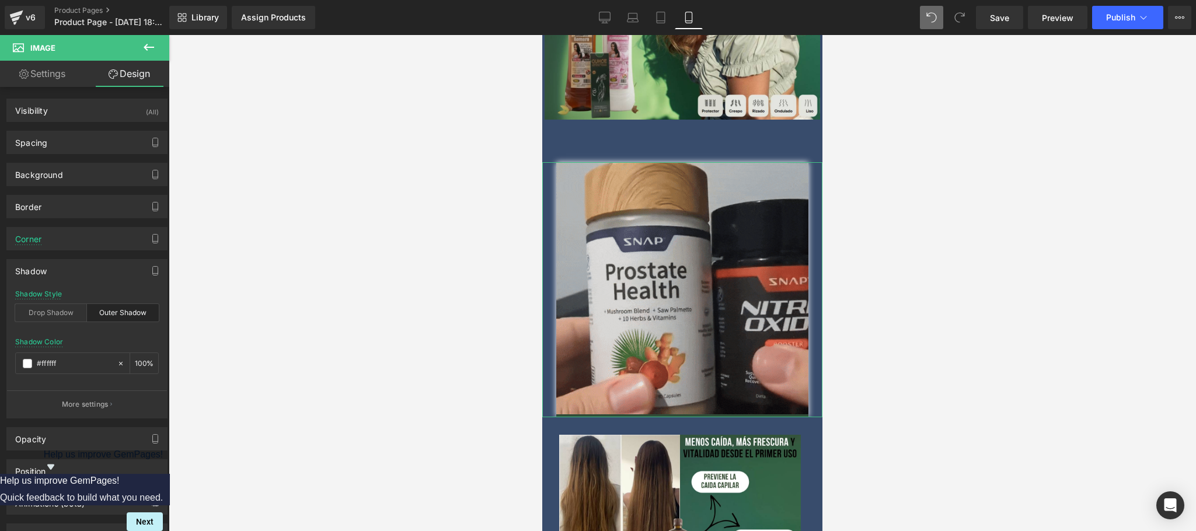
click at [102, 268] on div "Shadow" at bounding box center [87, 271] width 160 height 22
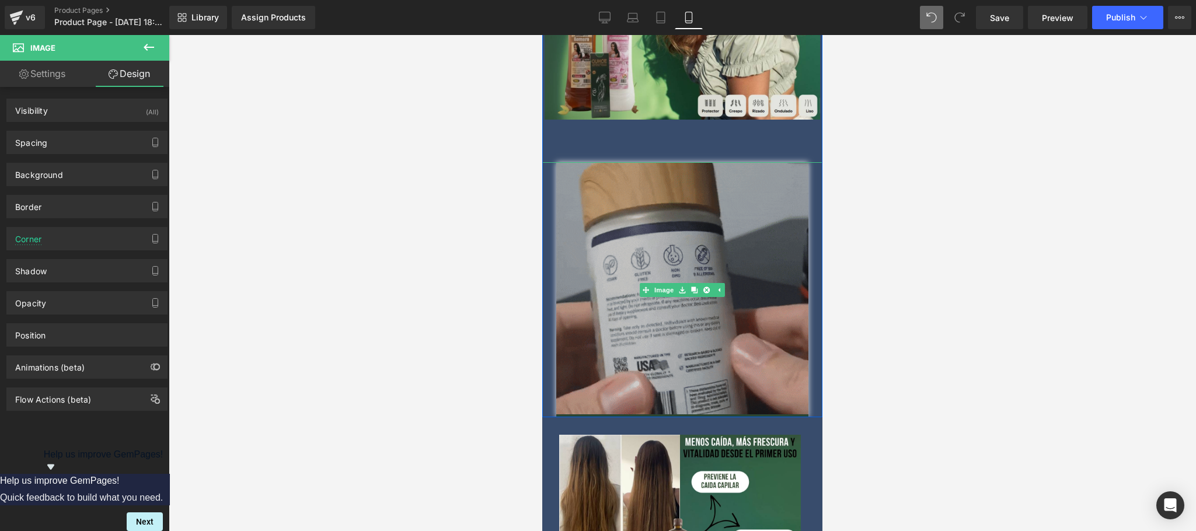
scroll to position [788, 0]
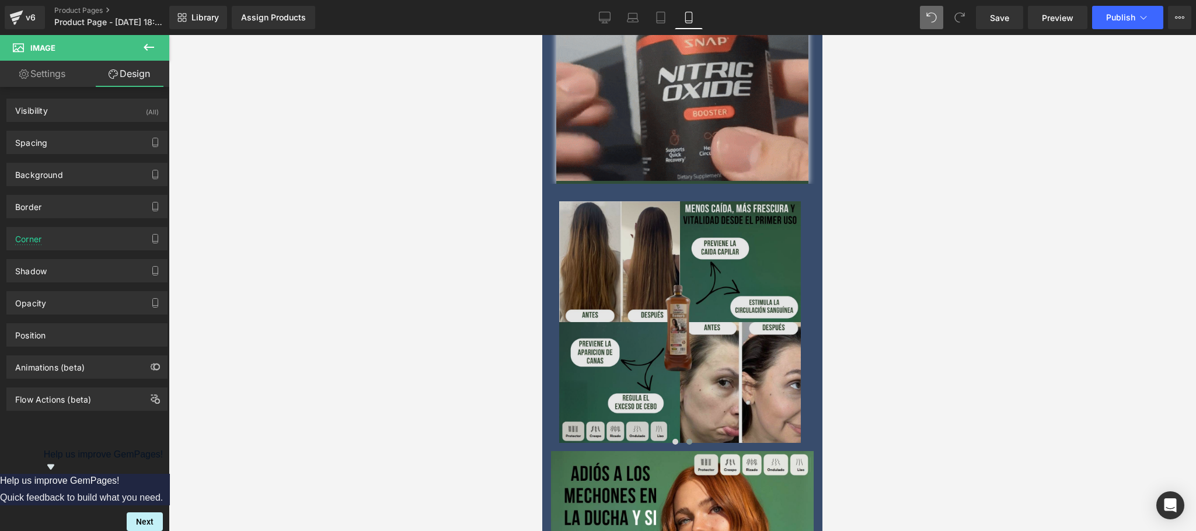
click at [667, 295] on img at bounding box center [676, 322] width 250 height 242
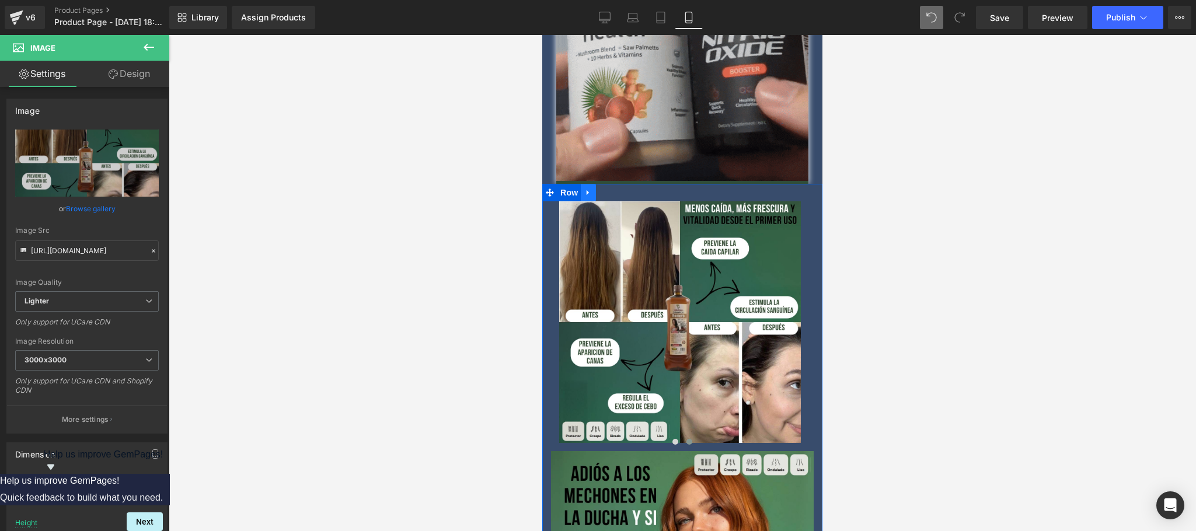
click at [593, 184] on link at bounding box center [588, 193] width 15 height 18
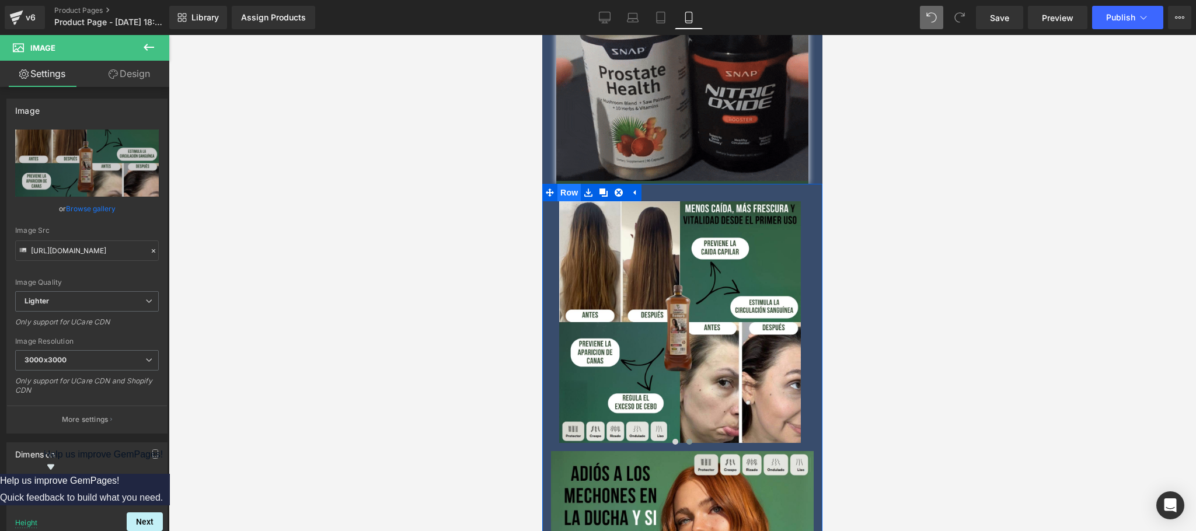
click at [576, 184] on span "Row" at bounding box center [568, 193] width 23 height 18
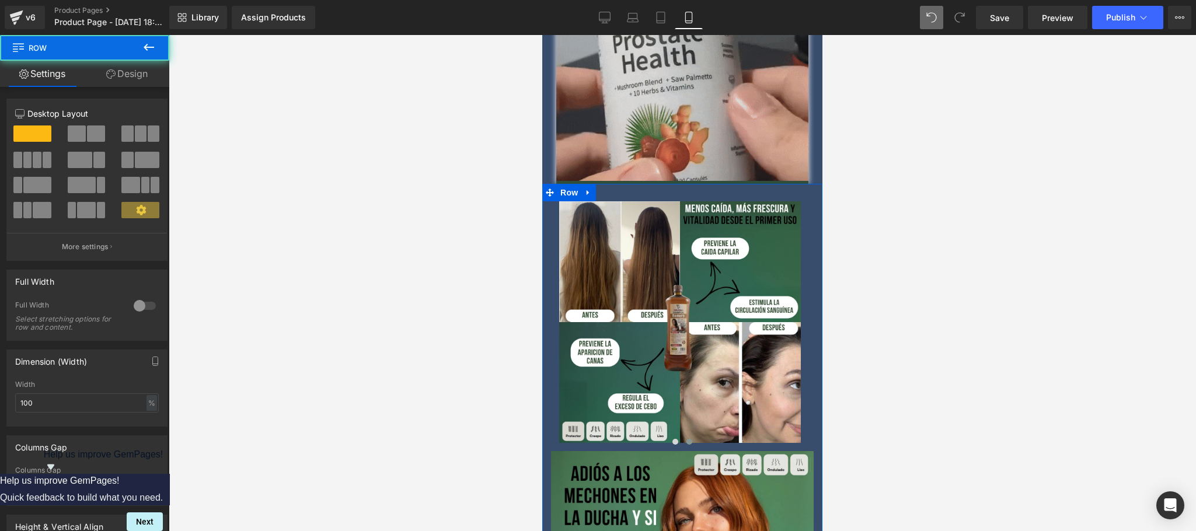
click at [110, 74] on icon at bounding box center [110, 73] width 9 height 9
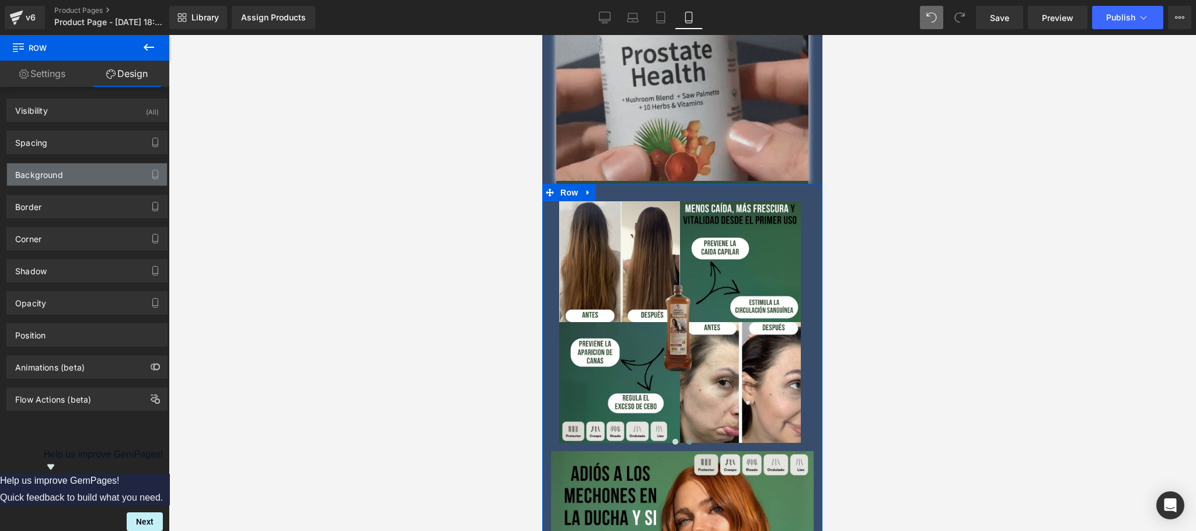
drag, startPoint x: 89, startPoint y: 172, endPoint x: 74, endPoint y: 233, distance: 63.8
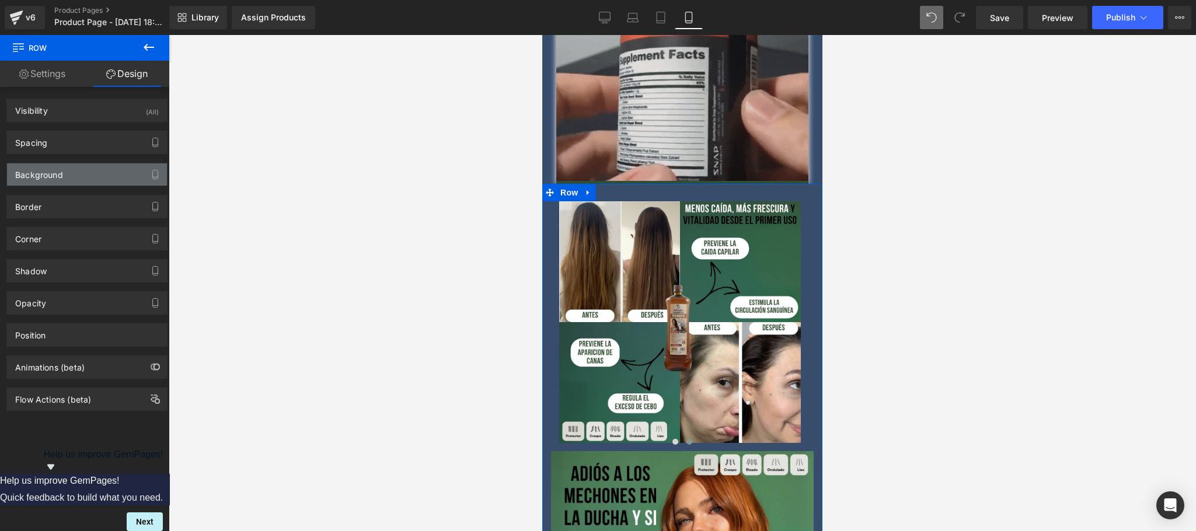
click at [89, 170] on div "Background" at bounding box center [87, 174] width 160 height 22
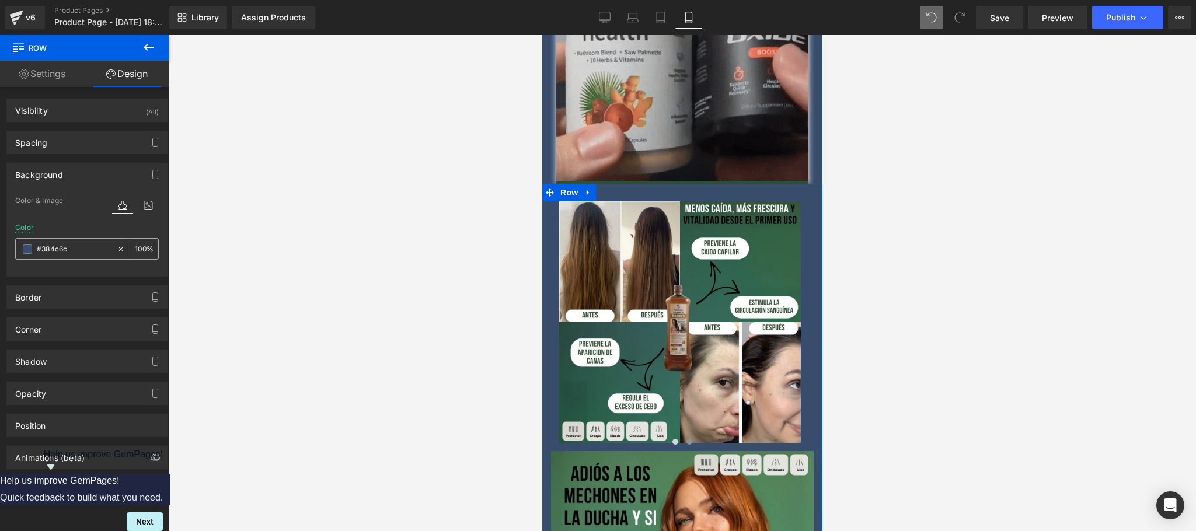
click at [70, 246] on input "#384c6c" at bounding box center [74, 249] width 75 height 13
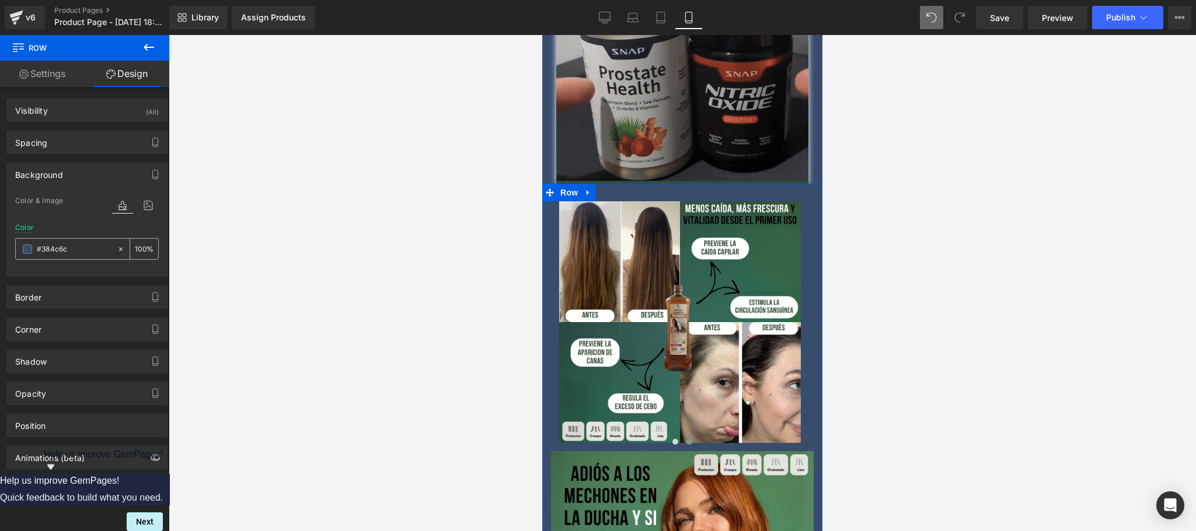
paste input "304d39"
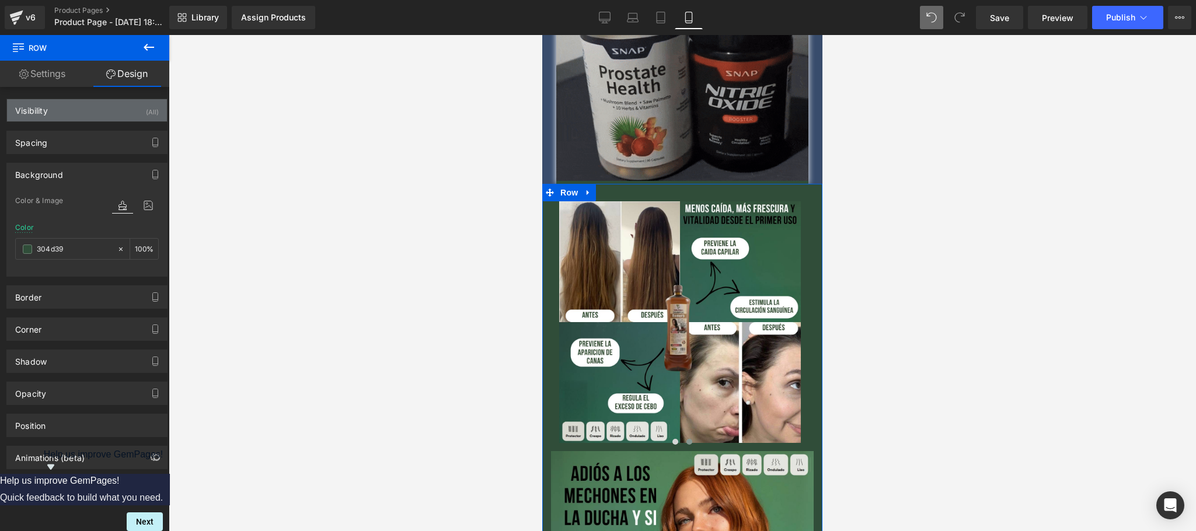
type input "304d39"
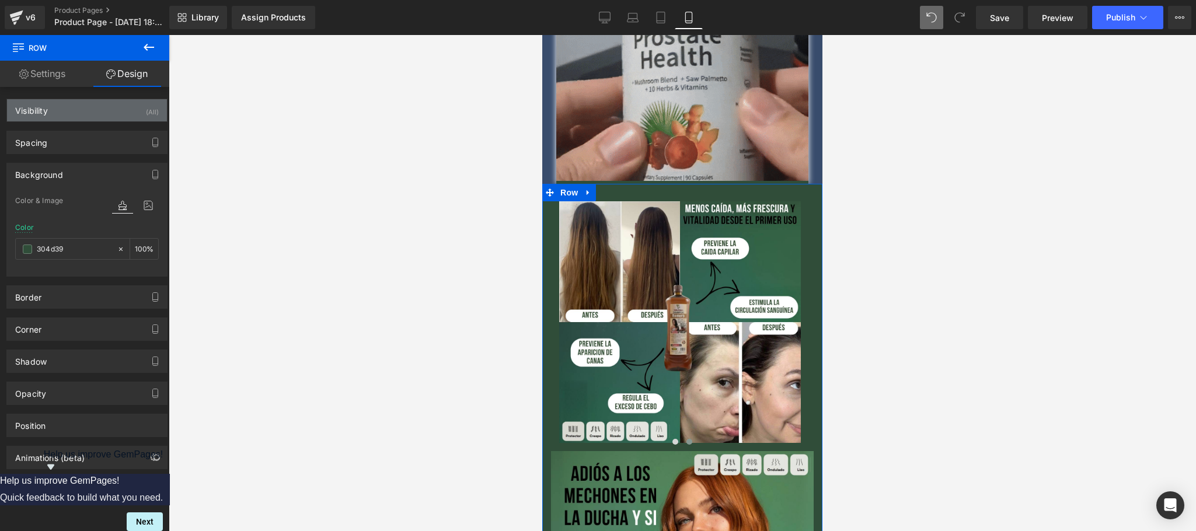
click at [69, 109] on div "Visibility (All)" at bounding box center [87, 110] width 160 height 22
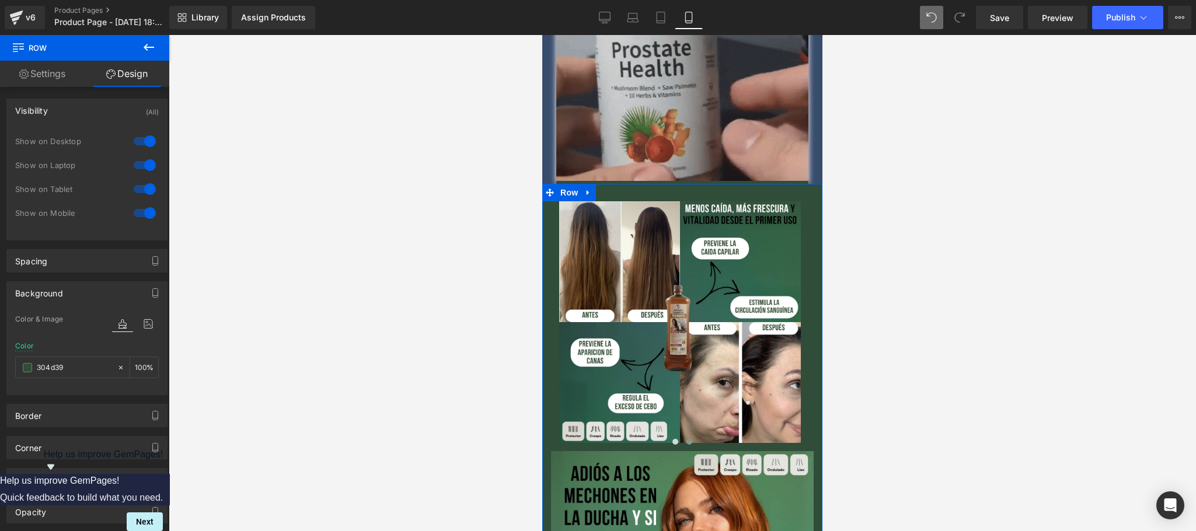
click at [92, 109] on div "Visibility (All)" at bounding box center [87, 110] width 160 height 22
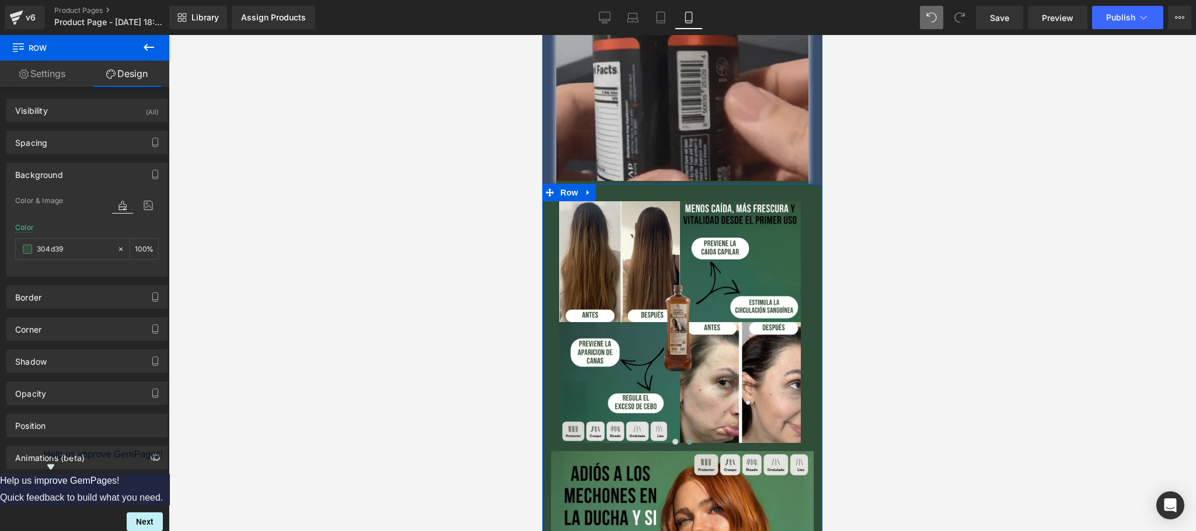
click at [74, 172] on div "Background" at bounding box center [87, 174] width 160 height 22
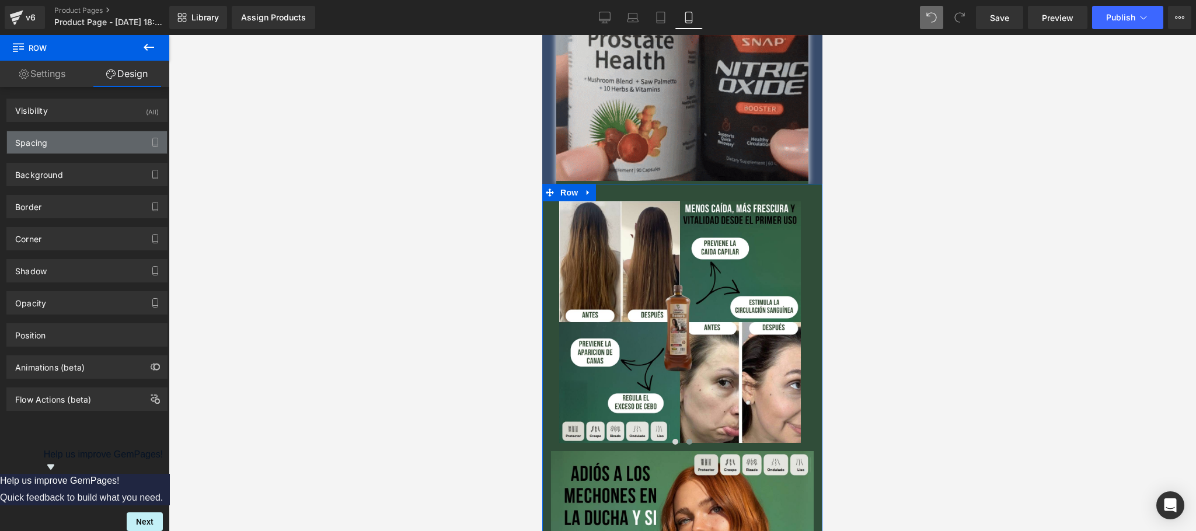
click at [84, 135] on div "Spacing" at bounding box center [87, 142] width 160 height 22
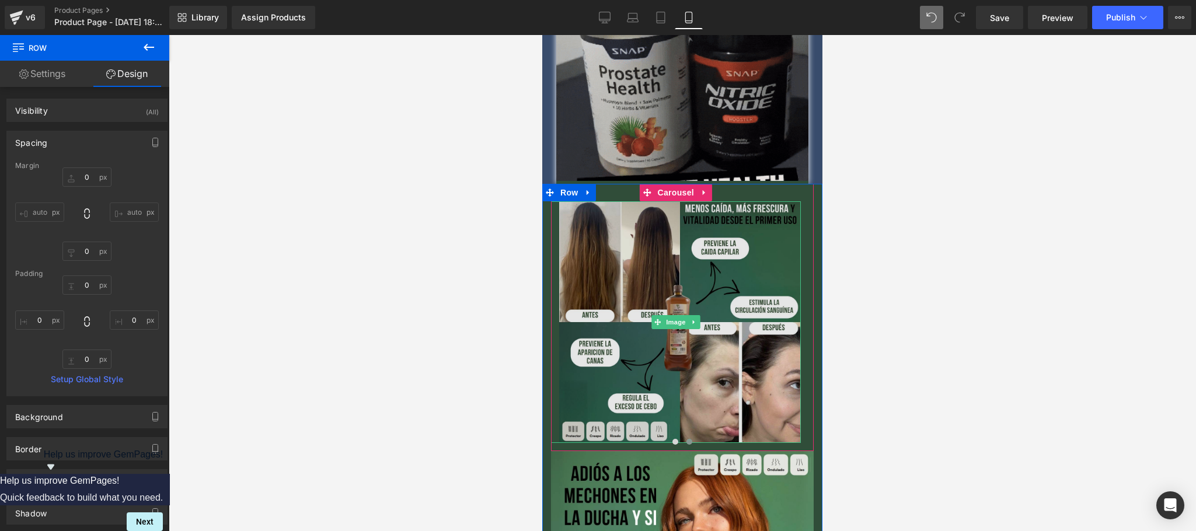
click at [625, 376] on img at bounding box center [676, 322] width 250 height 242
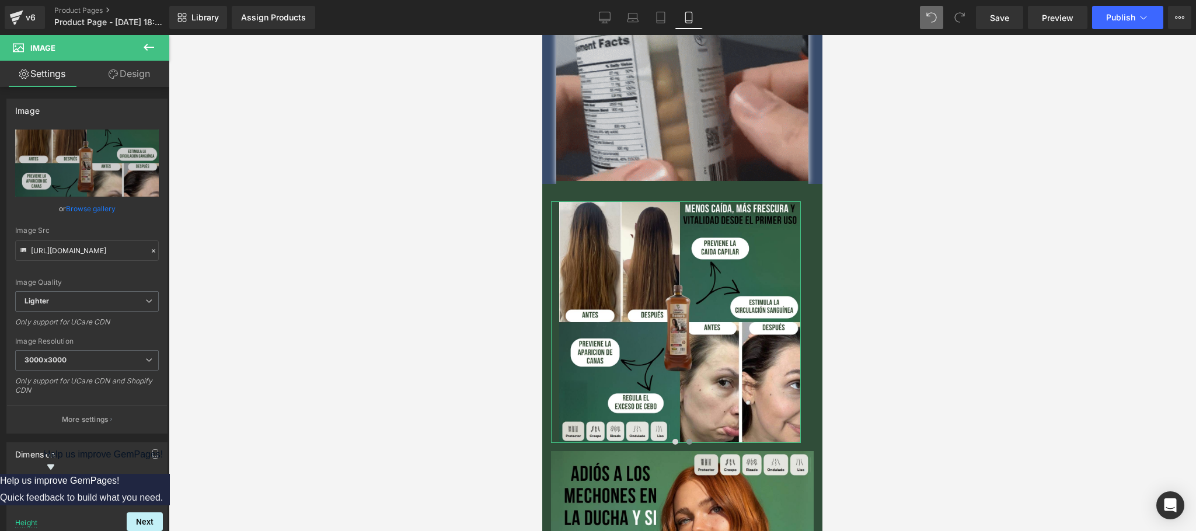
click at [163, 70] on link "Design" at bounding box center [129, 74] width 85 height 26
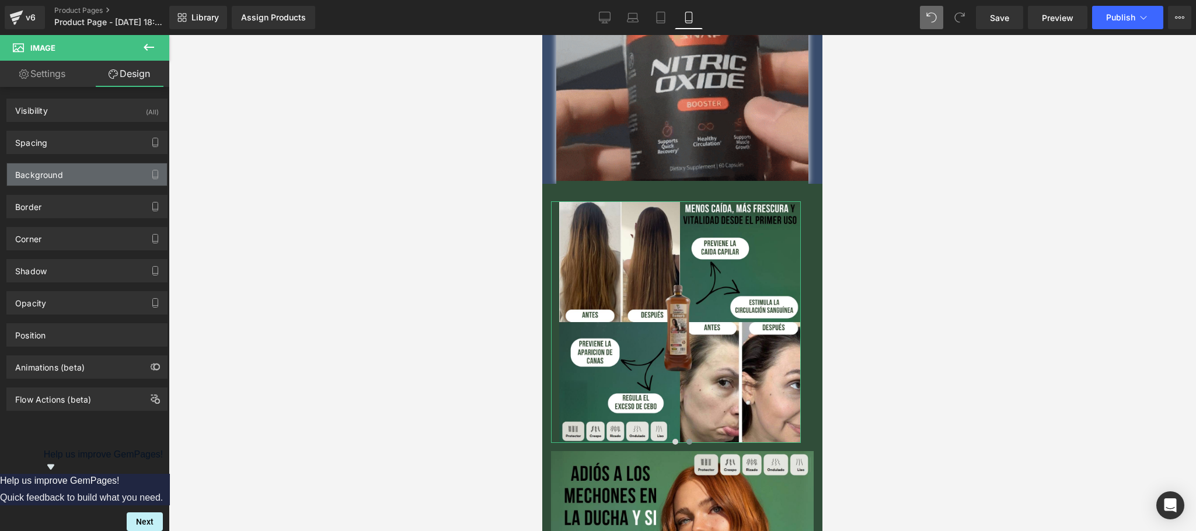
click at [81, 170] on div "Background" at bounding box center [87, 174] width 160 height 22
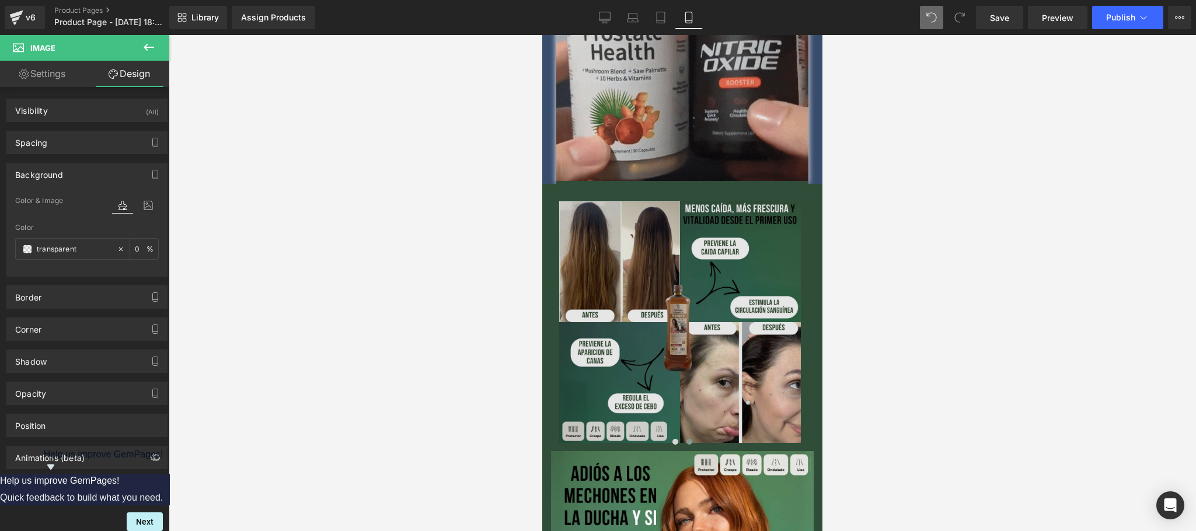
click at [641, 253] on img at bounding box center [676, 322] width 250 height 242
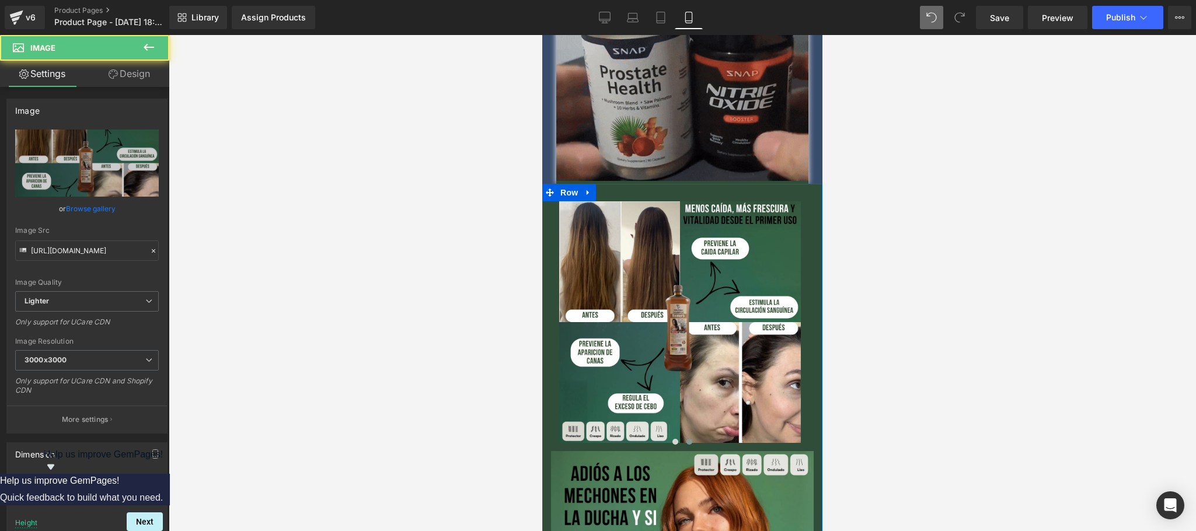
click at [583, 184] on link at bounding box center [588, 193] width 15 height 18
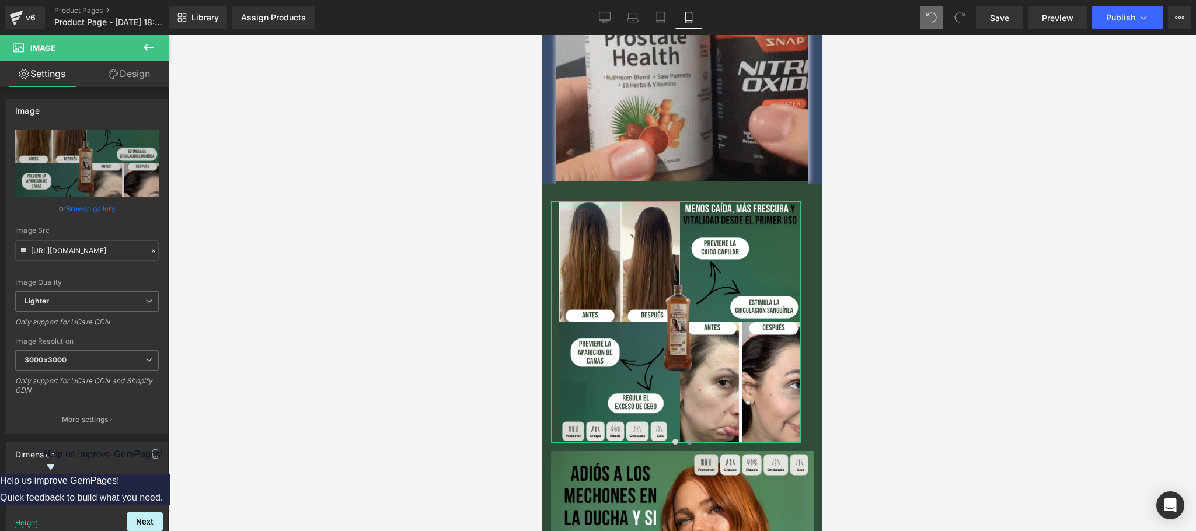
click at [142, 58] on button at bounding box center [148, 48] width 41 height 26
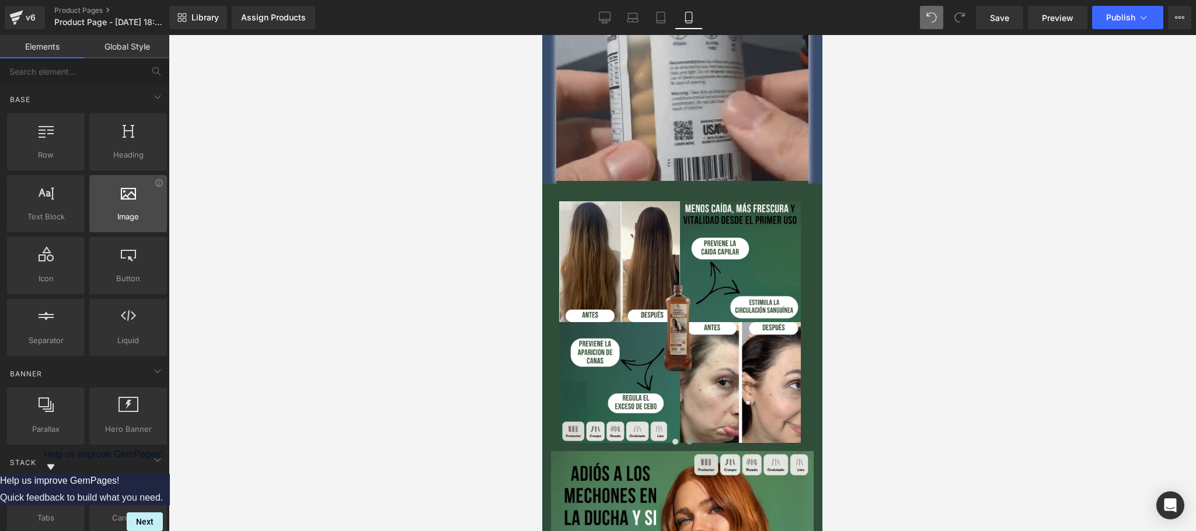
click at [130, 212] on span "Image" at bounding box center [128, 217] width 71 height 12
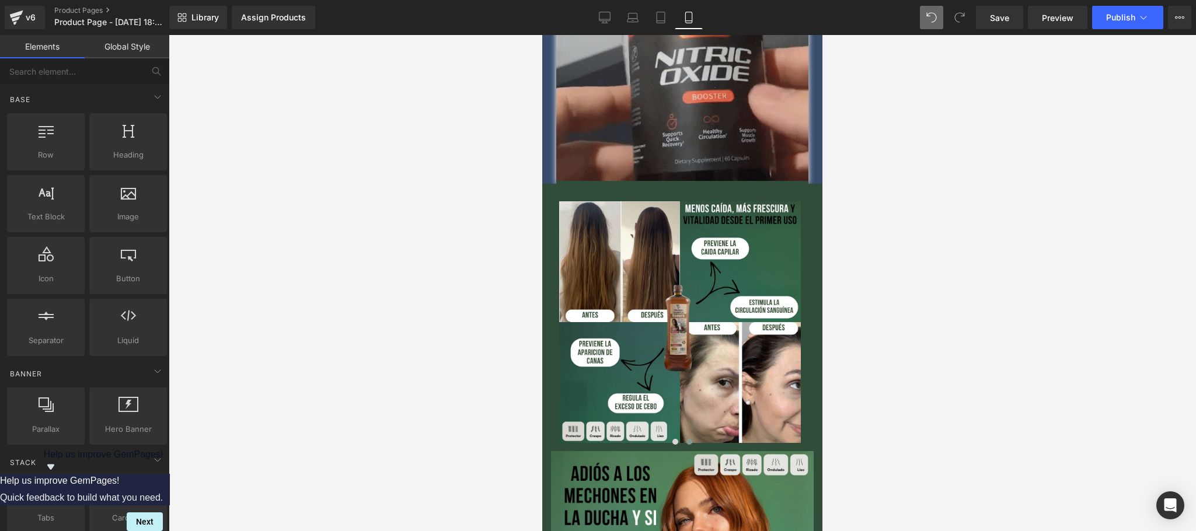
click at [146, 53] on link "Global Style" at bounding box center [127, 46] width 85 height 23
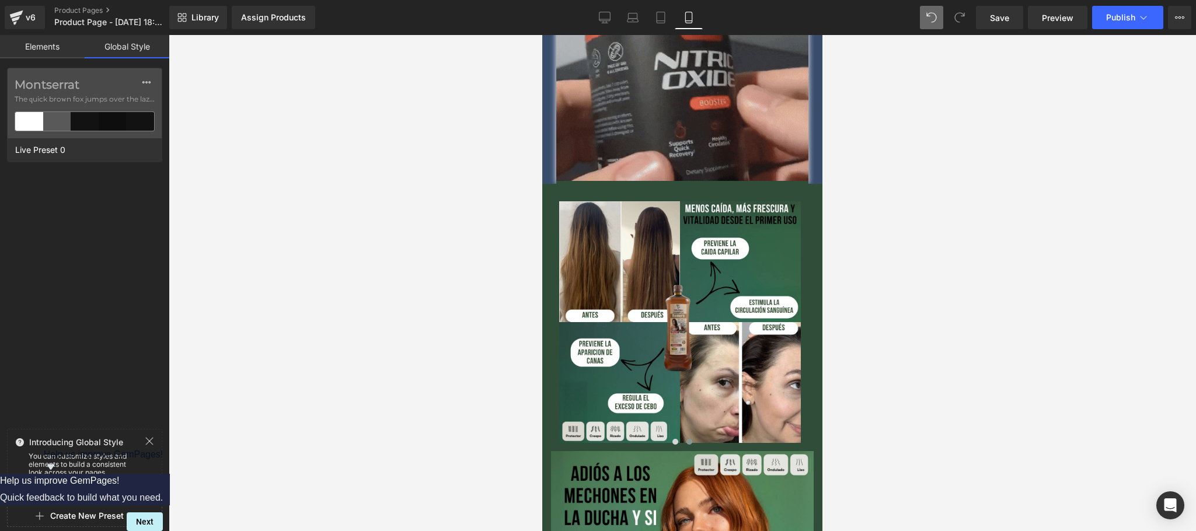
click at [51, 51] on link "Elements" at bounding box center [42, 46] width 85 height 23
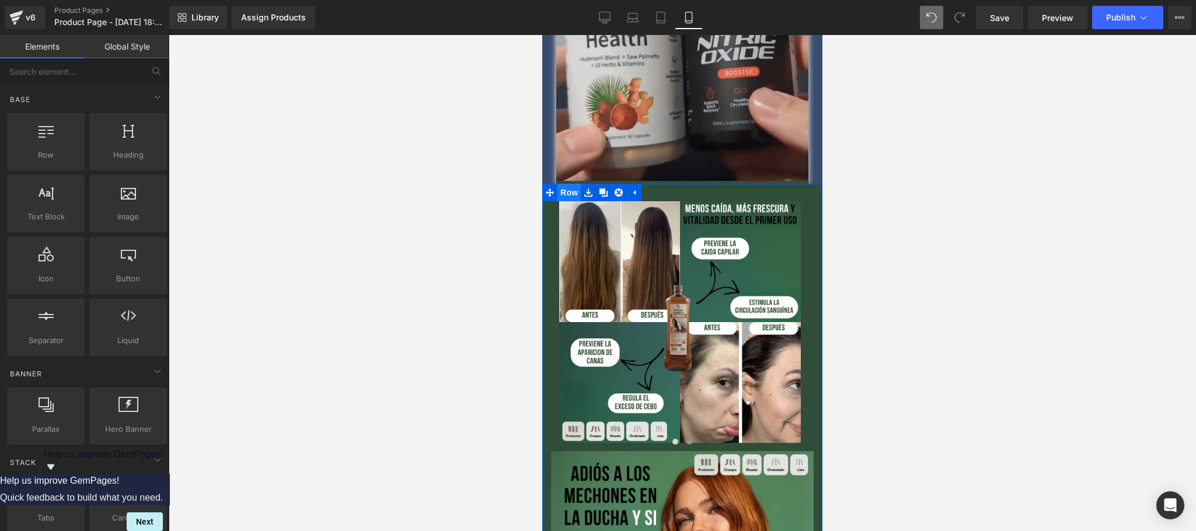
click at [566, 184] on span "Row" at bounding box center [568, 193] width 23 height 18
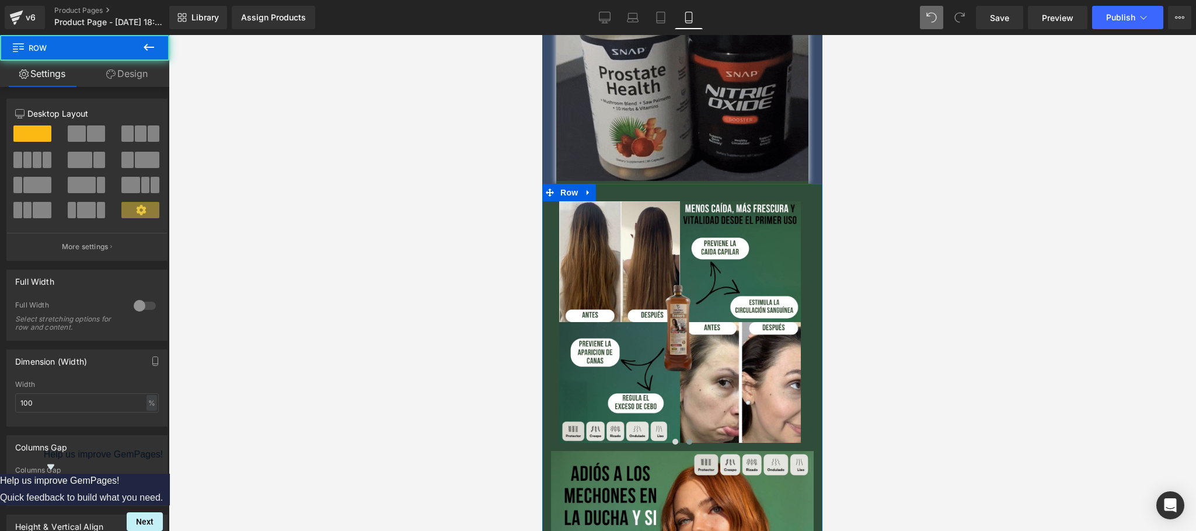
click at [130, 74] on link "Design" at bounding box center [127, 74] width 85 height 26
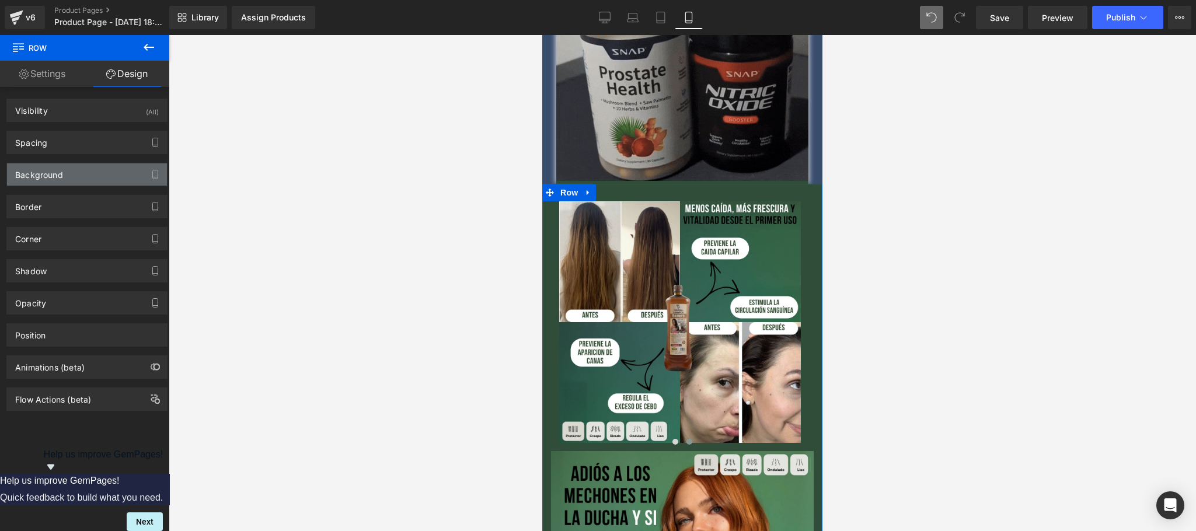
click at [64, 168] on div "Background" at bounding box center [87, 174] width 160 height 22
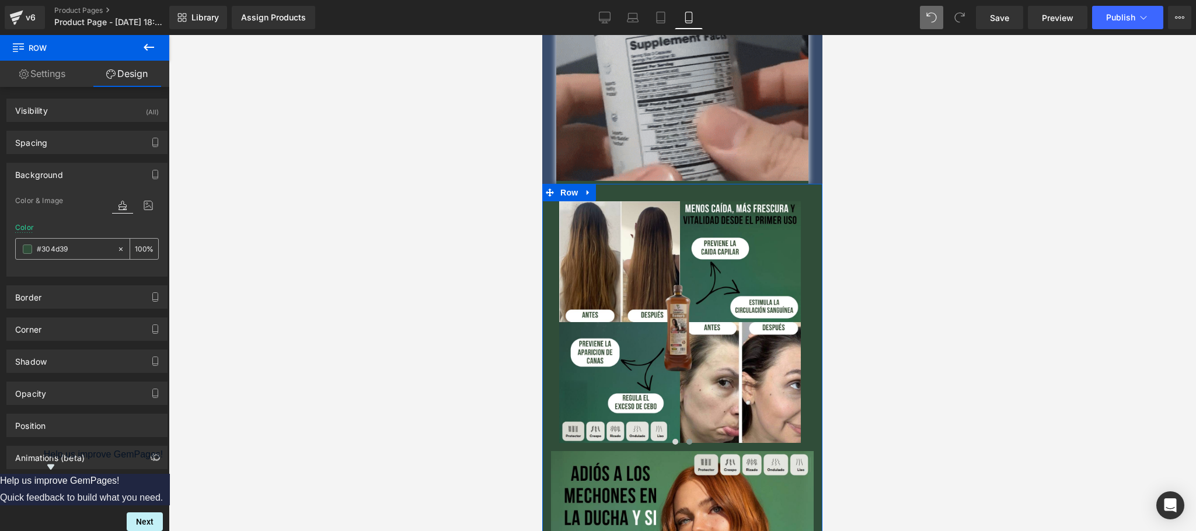
click at [25, 253] on span at bounding box center [27, 248] width 9 height 9
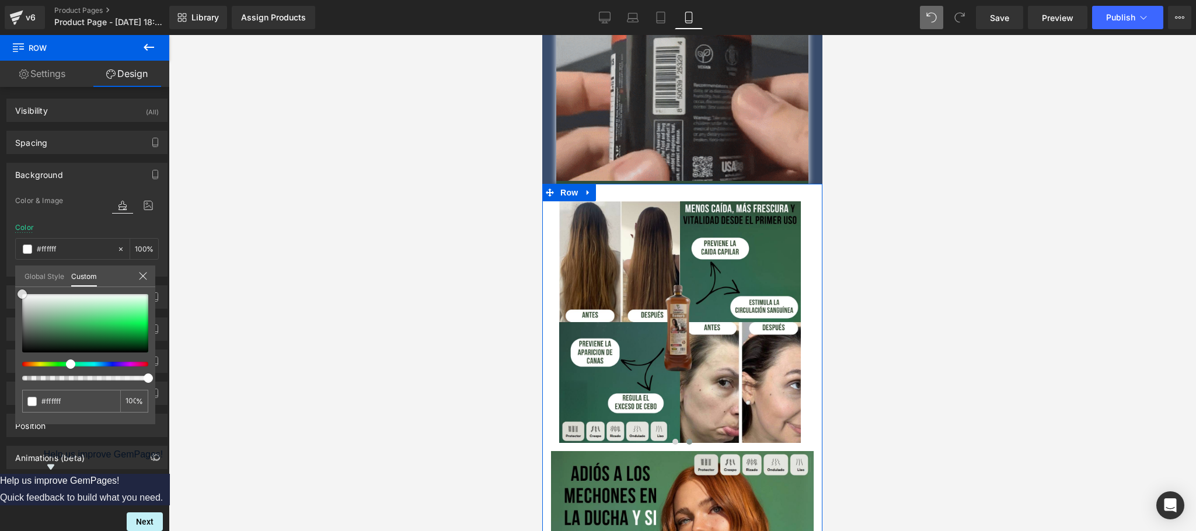
drag, startPoint x: 51, startPoint y: 334, endPoint x: 9, endPoint y: 289, distance: 61.5
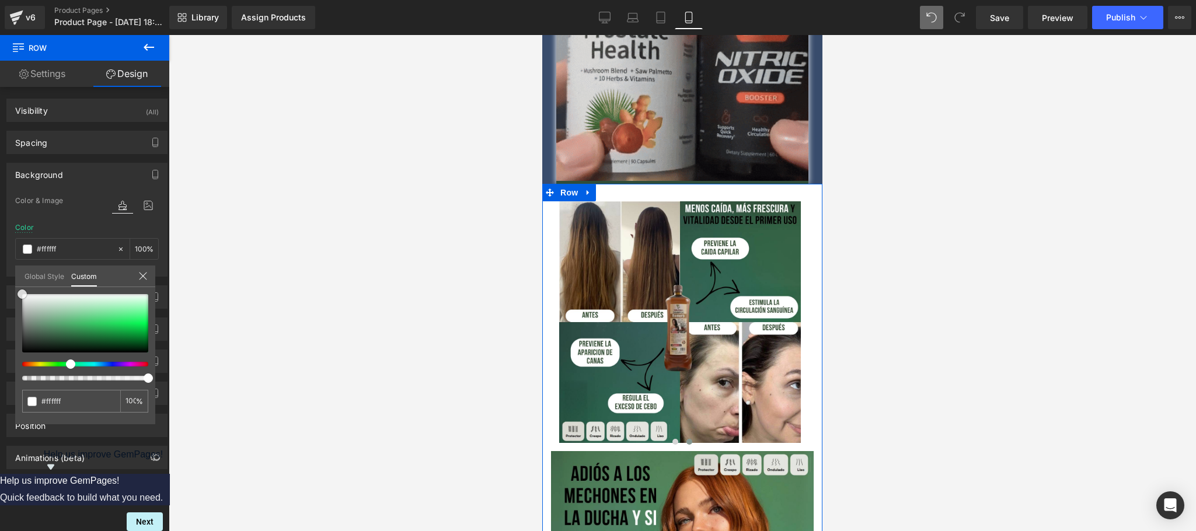
click at [9, 277] on div "Background Color & Image color Color #304d39 100 % Image Replace Image Upload i…" at bounding box center [87, 215] width 174 height 123
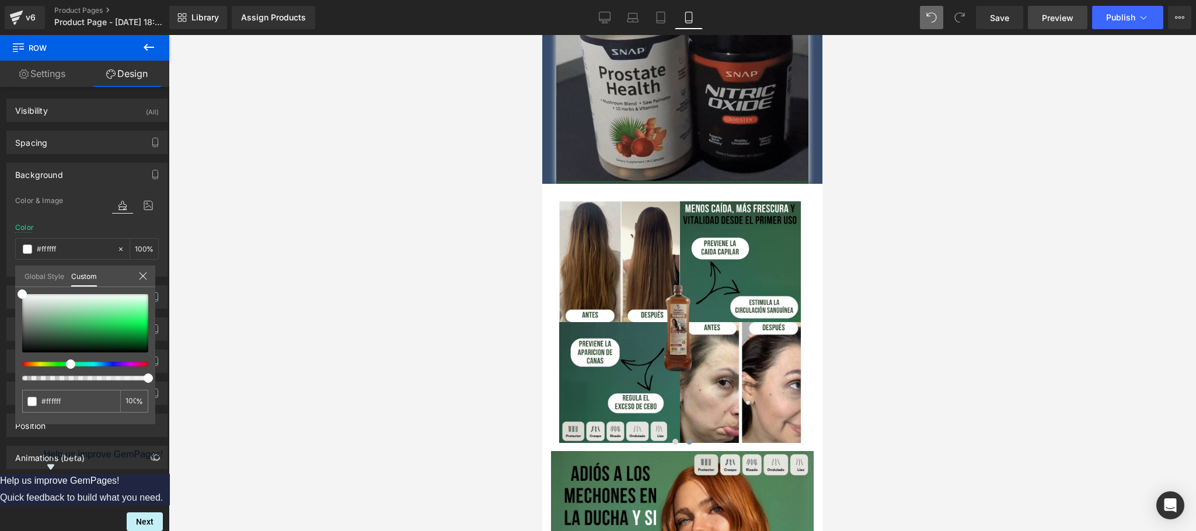
click at [1048, 18] on span "Preview" at bounding box center [1057, 18] width 32 height 12
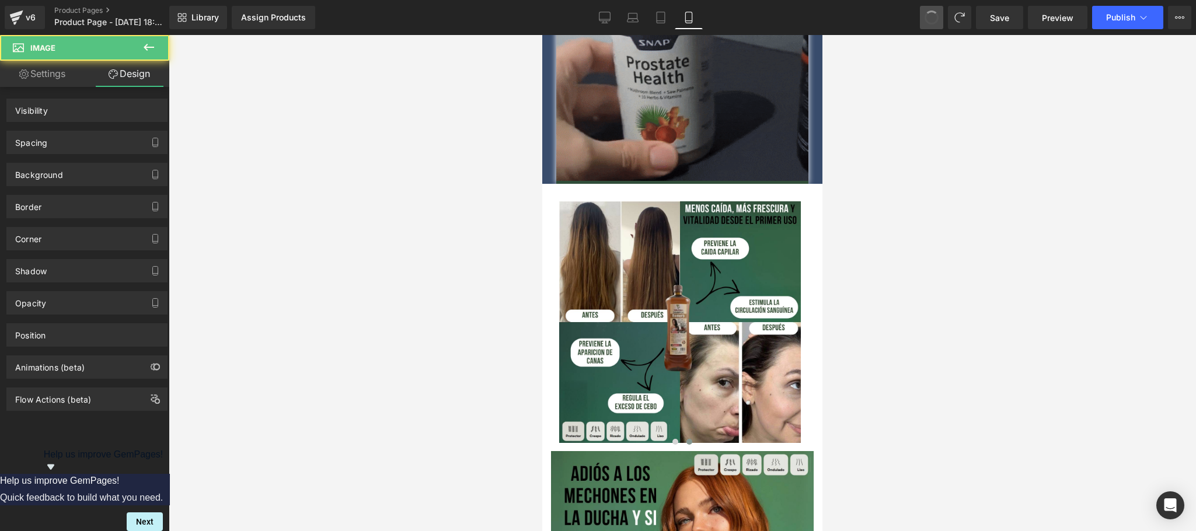
click at [935, 22] on span at bounding box center [931, 18] width 14 height 14
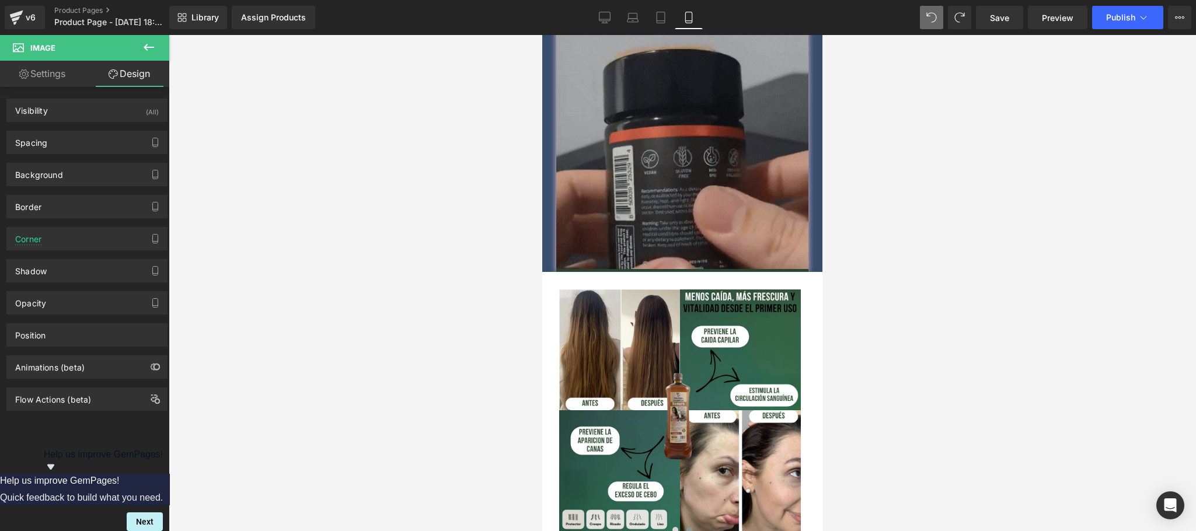
scroll to position [733, 0]
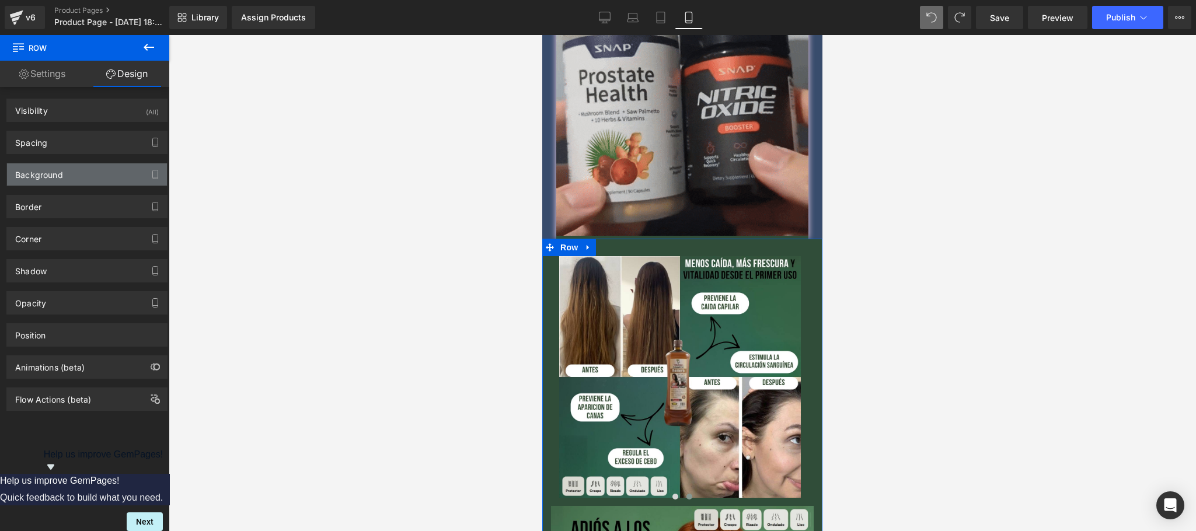
click at [72, 176] on div "Background" at bounding box center [87, 174] width 160 height 22
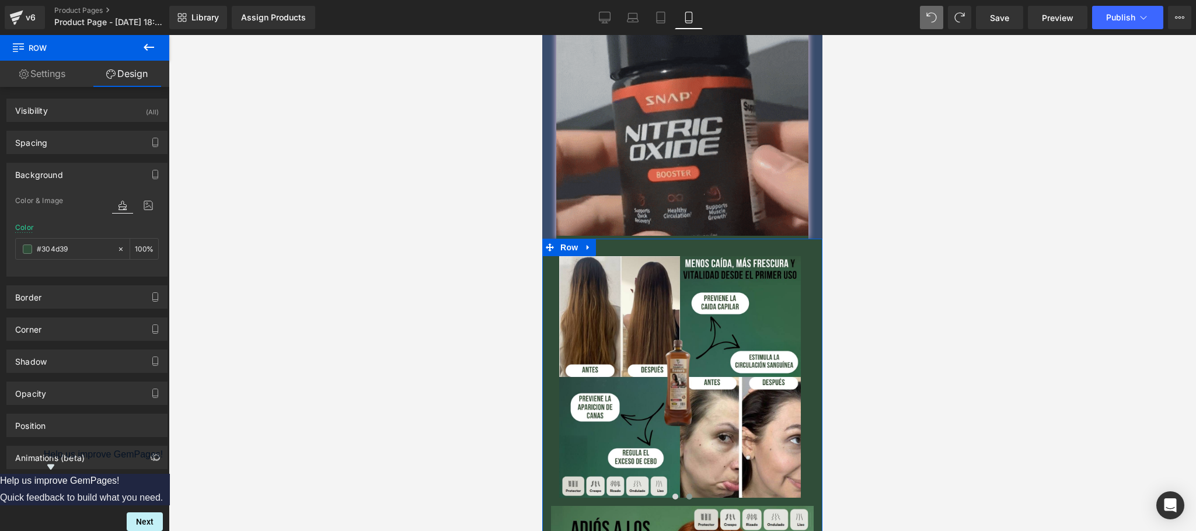
click at [77, 175] on div "Background" at bounding box center [87, 174] width 160 height 22
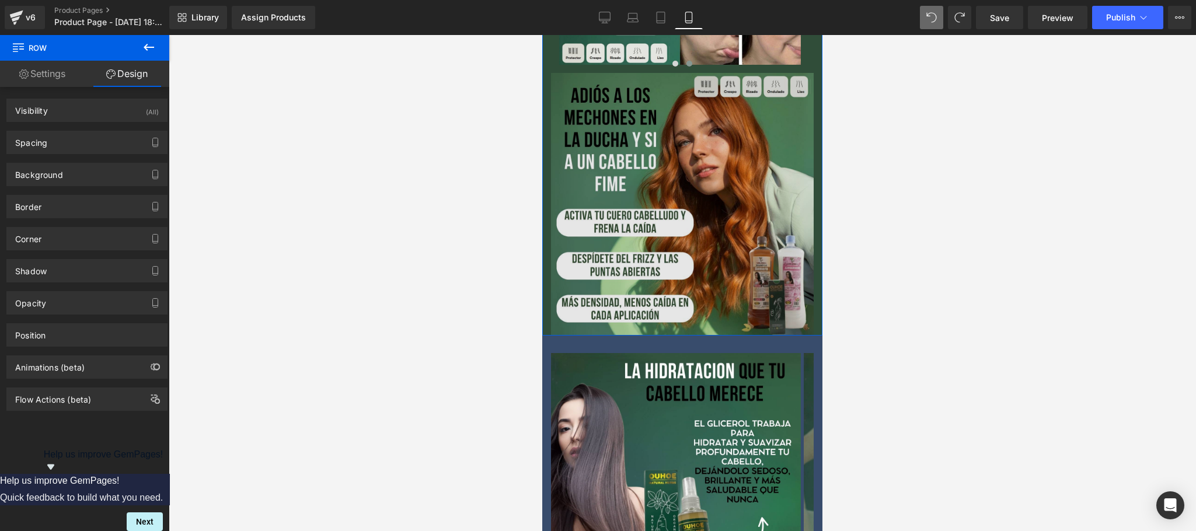
scroll to position [1200, 0]
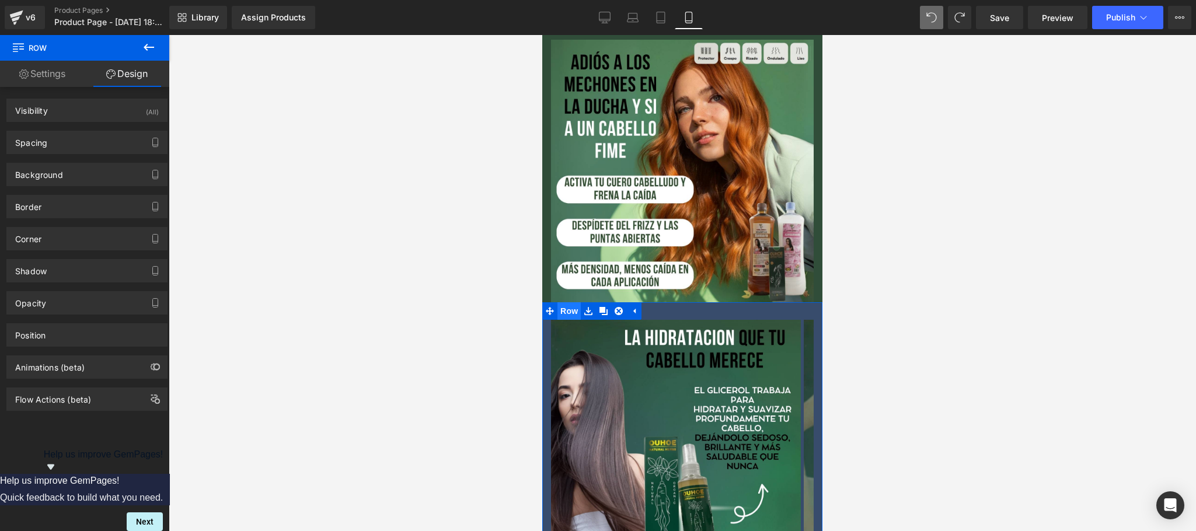
click at [569, 302] on span "Row" at bounding box center [568, 311] width 23 height 18
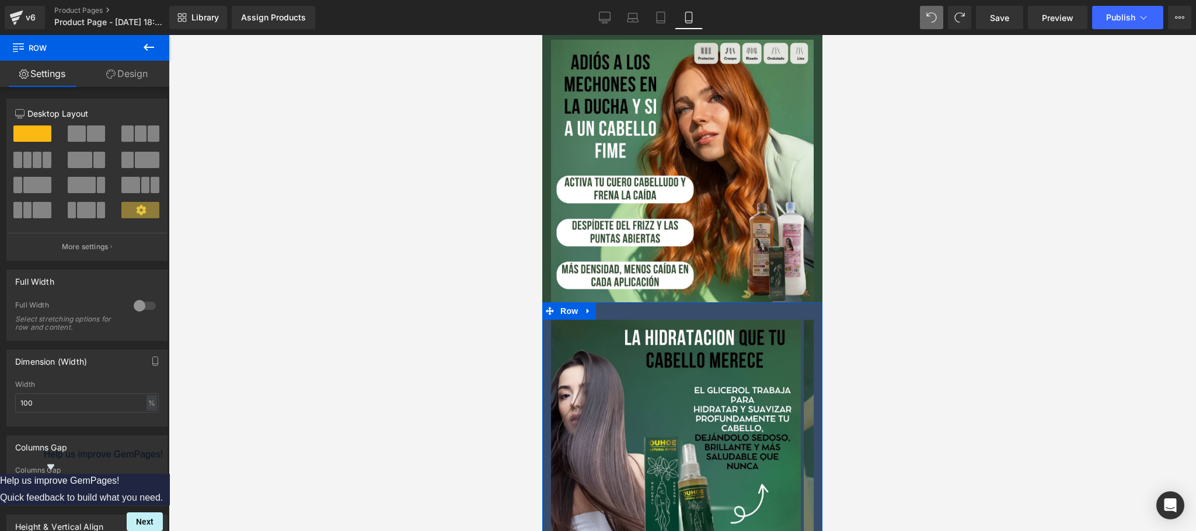
click at [105, 63] on link "Design" at bounding box center [127, 74] width 85 height 26
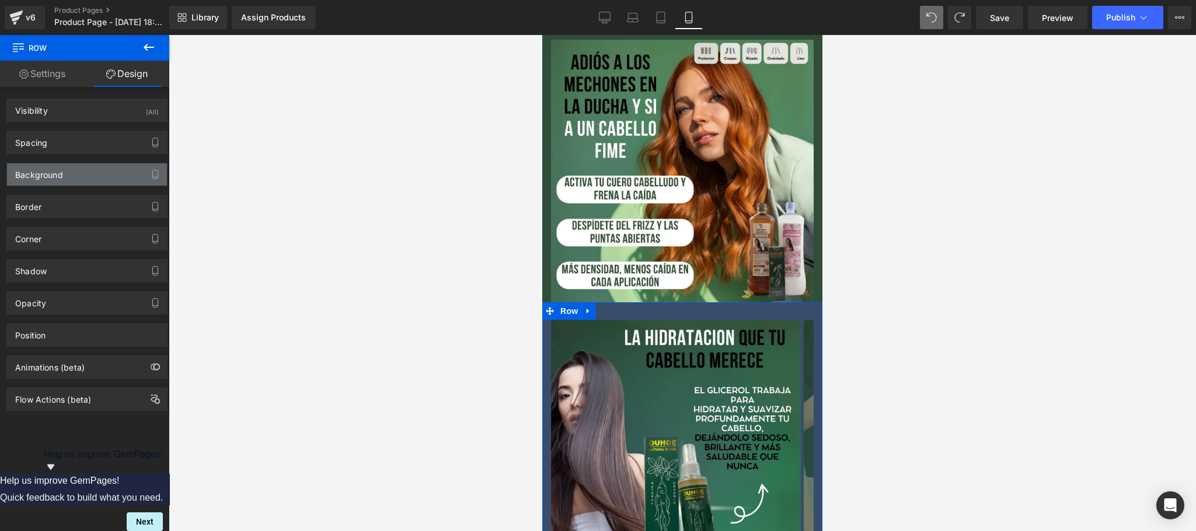
click at [70, 177] on div "Background" at bounding box center [87, 174] width 160 height 22
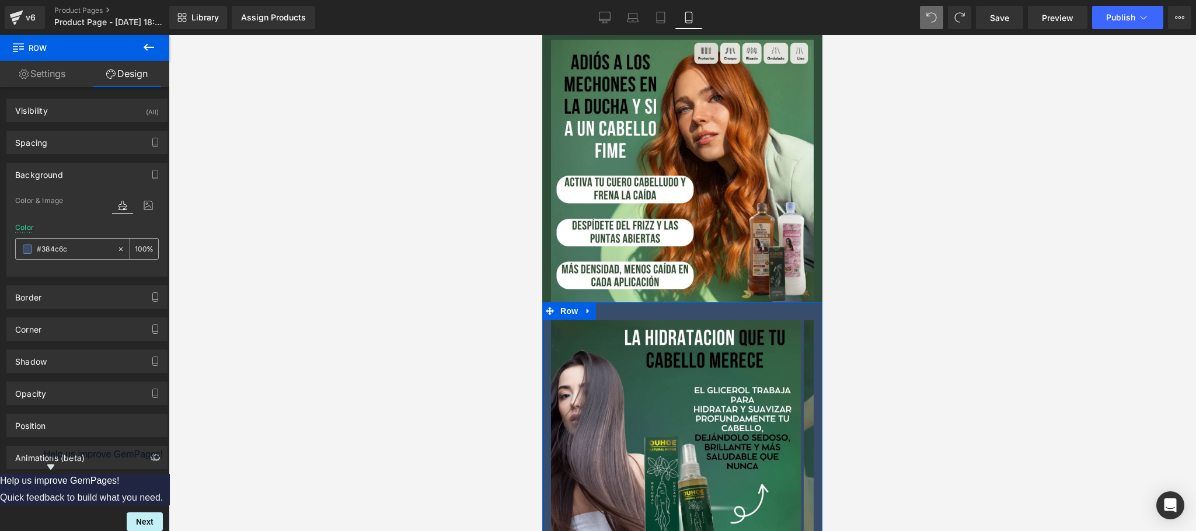
click at [71, 254] on input "#384c6c" at bounding box center [74, 249] width 75 height 13
paste input "04d39"
type input "#304d39"
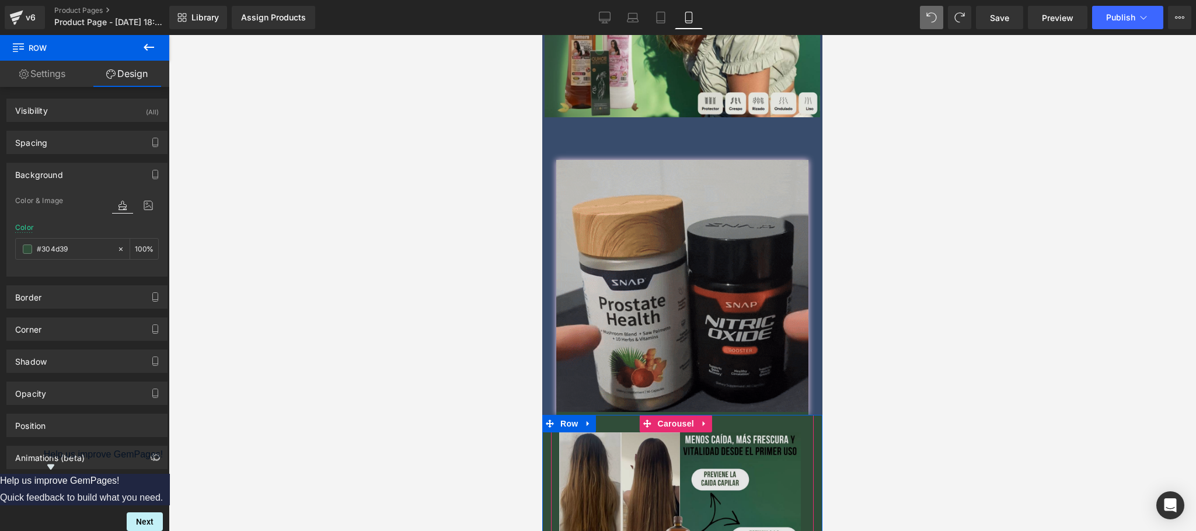
scroll to position [499, 0]
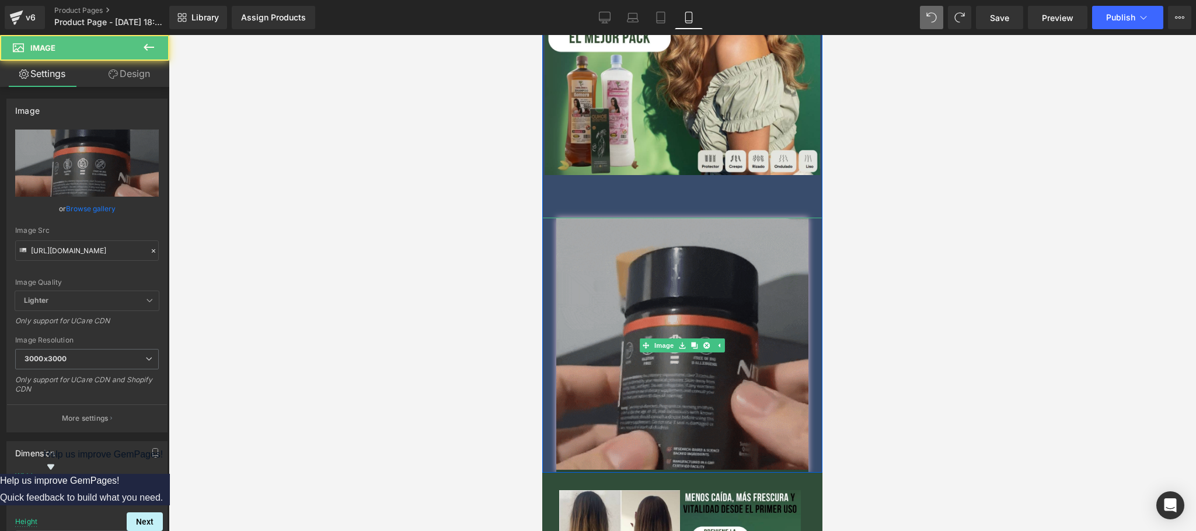
click at [697, 253] on img at bounding box center [682, 345] width 252 height 255
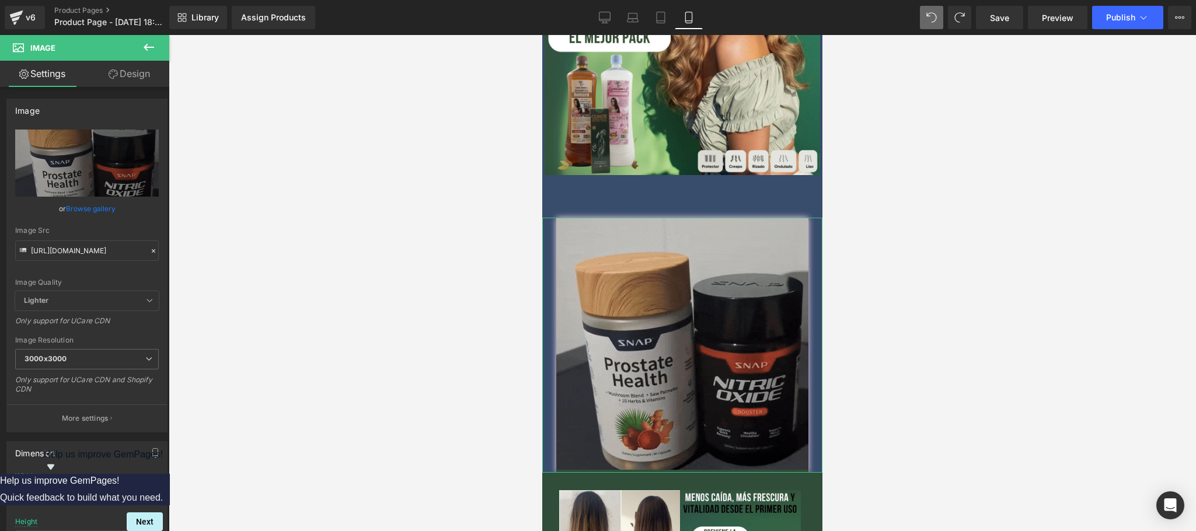
click at [128, 75] on link "Design" at bounding box center [129, 74] width 85 height 26
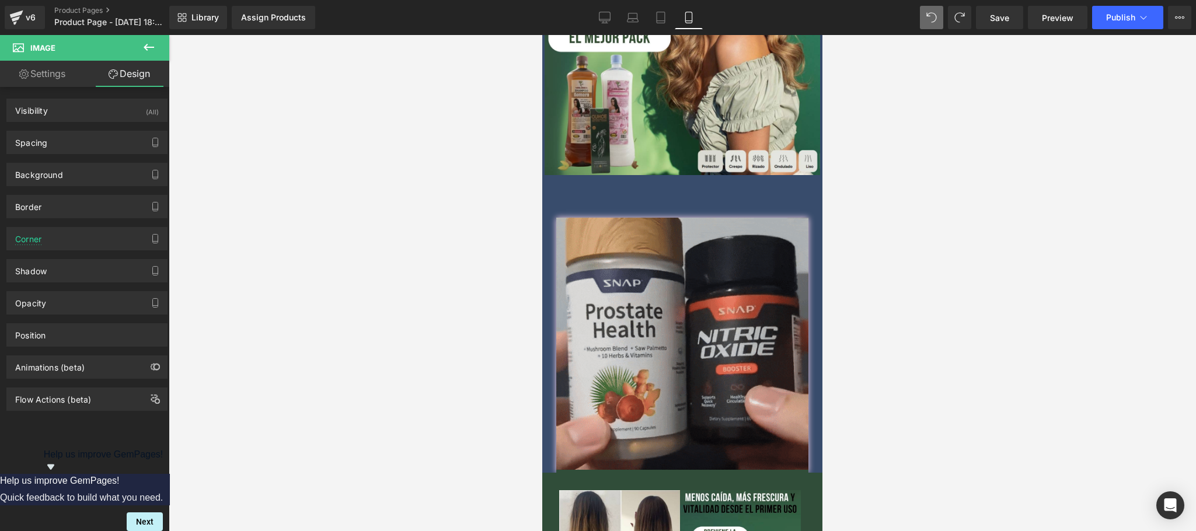
click at [163, 47] on button at bounding box center [148, 48] width 41 height 26
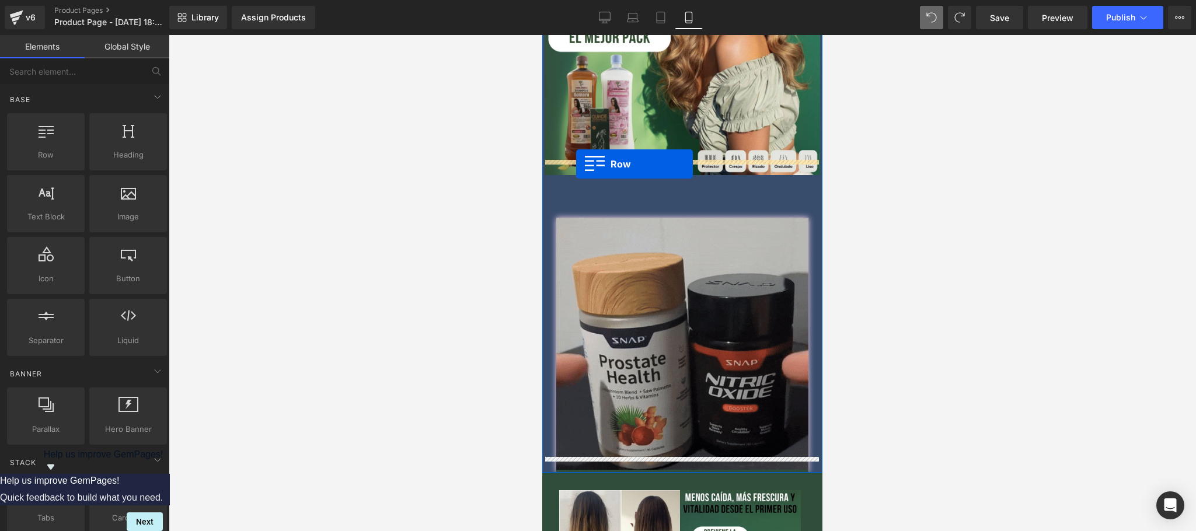
drag, startPoint x: 595, startPoint y: 194, endPoint x: 576, endPoint y: 163, distance: 36.1
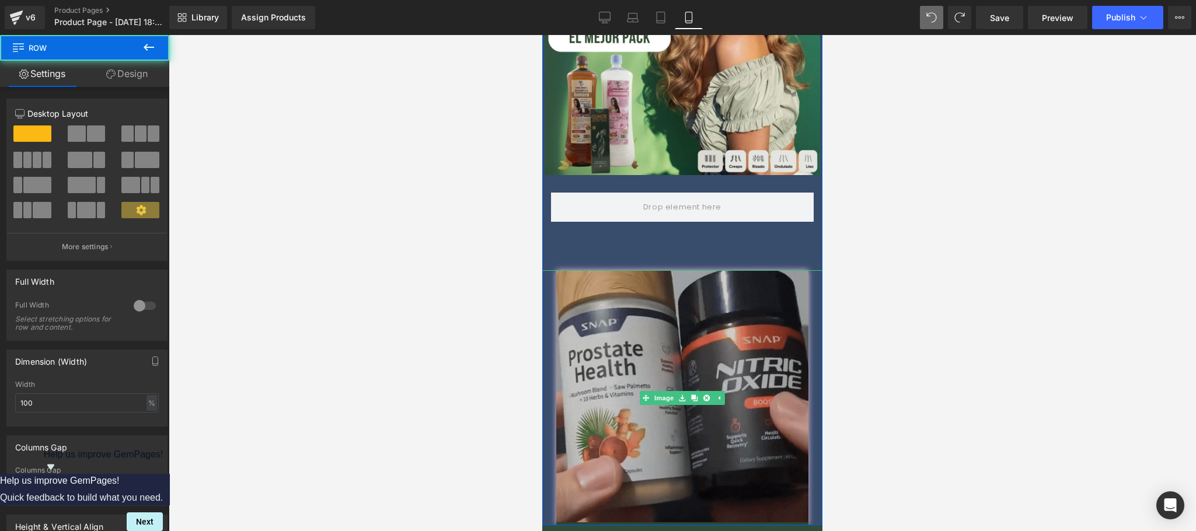
click at [590, 285] on img at bounding box center [682, 397] width 252 height 255
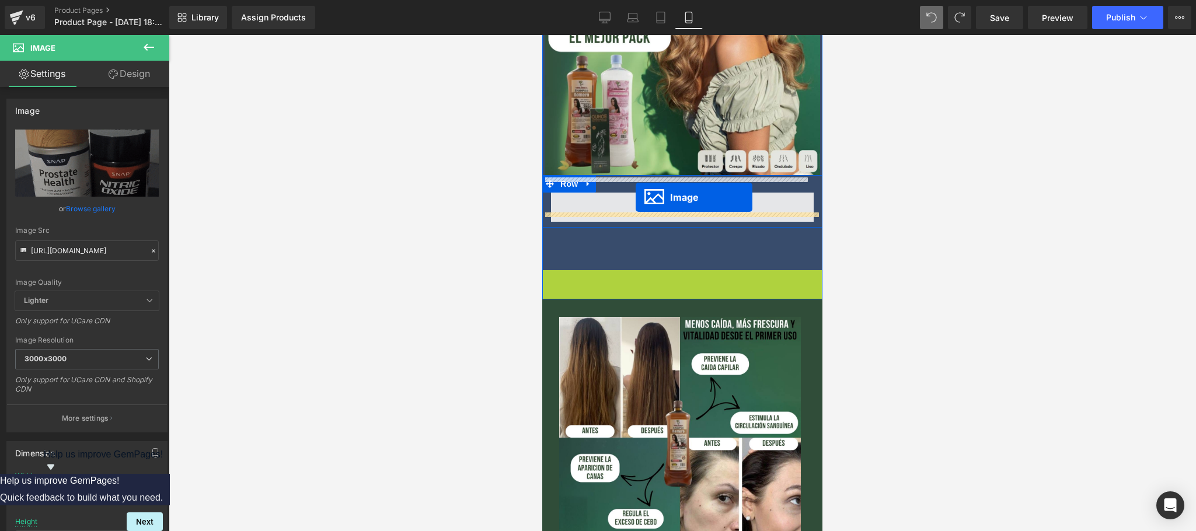
drag, startPoint x: 634, startPoint y: 382, endPoint x: 635, endPoint y: 197, distance: 185.5
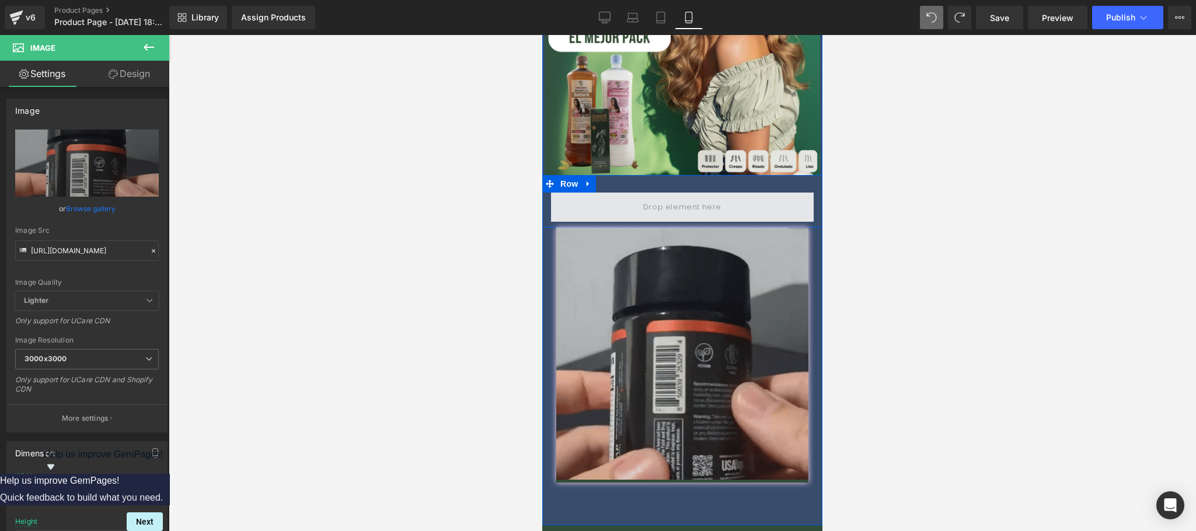
click at [688, 197] on span at bounding box center [682, 206] width 86 height 19
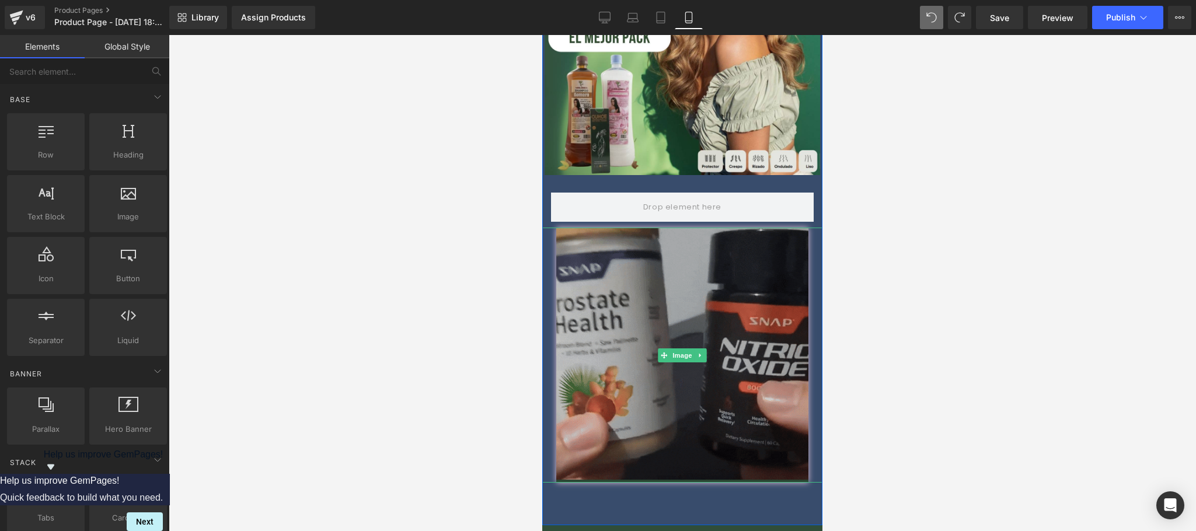
click at [609, 249] on img at bounding box center [682, 355] width 252 height 255
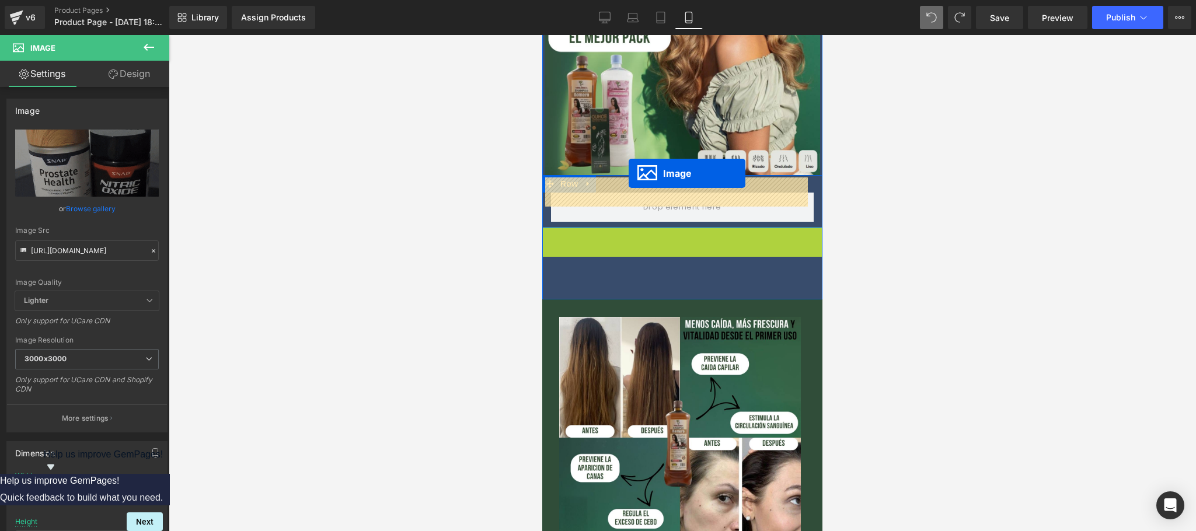
drag, startPoint x: 670, startPoint y: 338, endPoint x: 628, endPoint y: 173, distance: 170.4
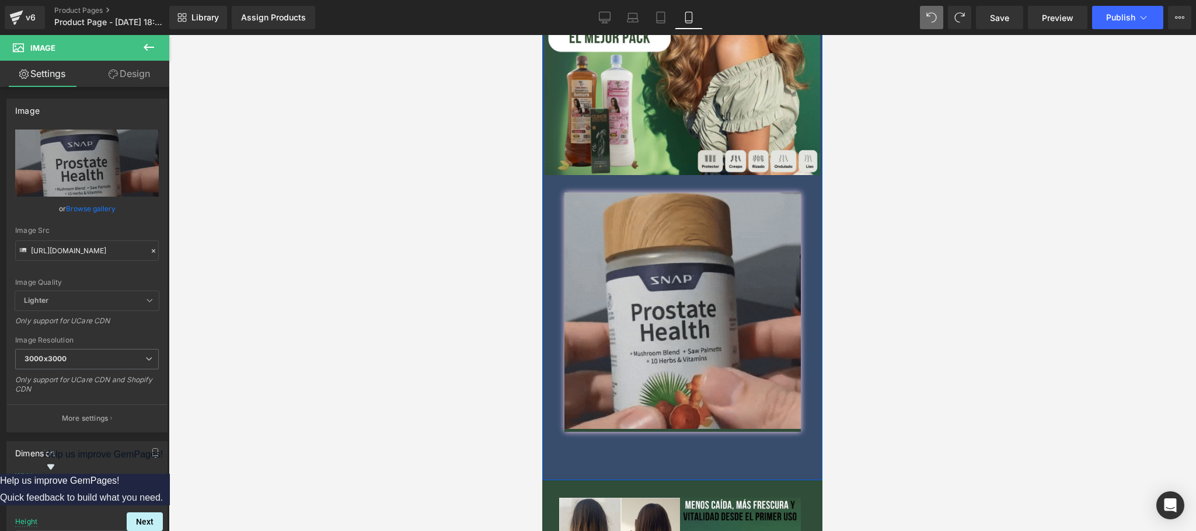
click at [662, 443] on link "🔥QUIERO EL 2x1🔥" at bounding box center [682, 458] width 134 height 31
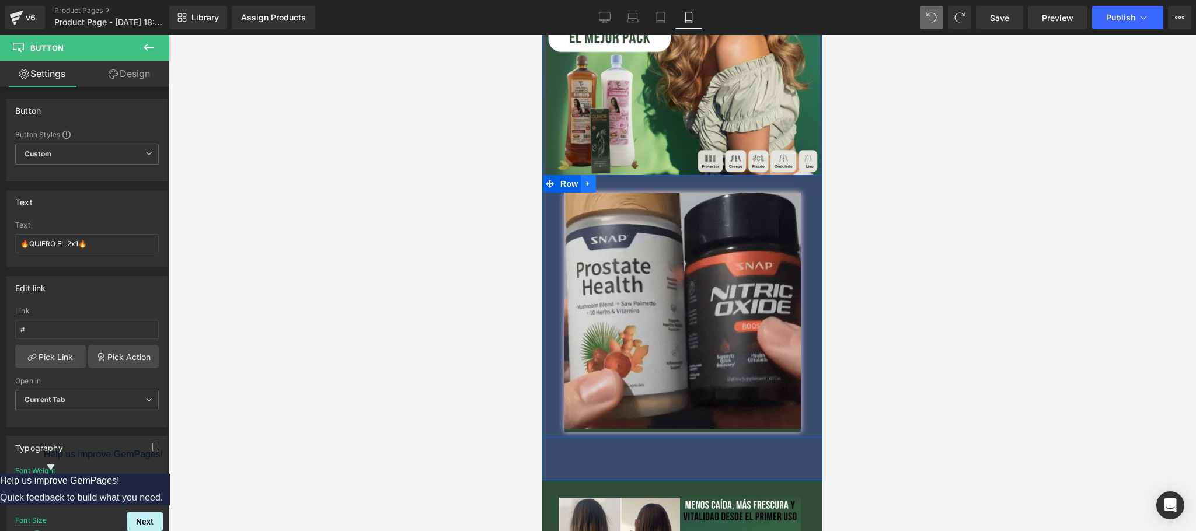
click at [584, 180] on icon at bounding box center [588, 184] width 8 height 9
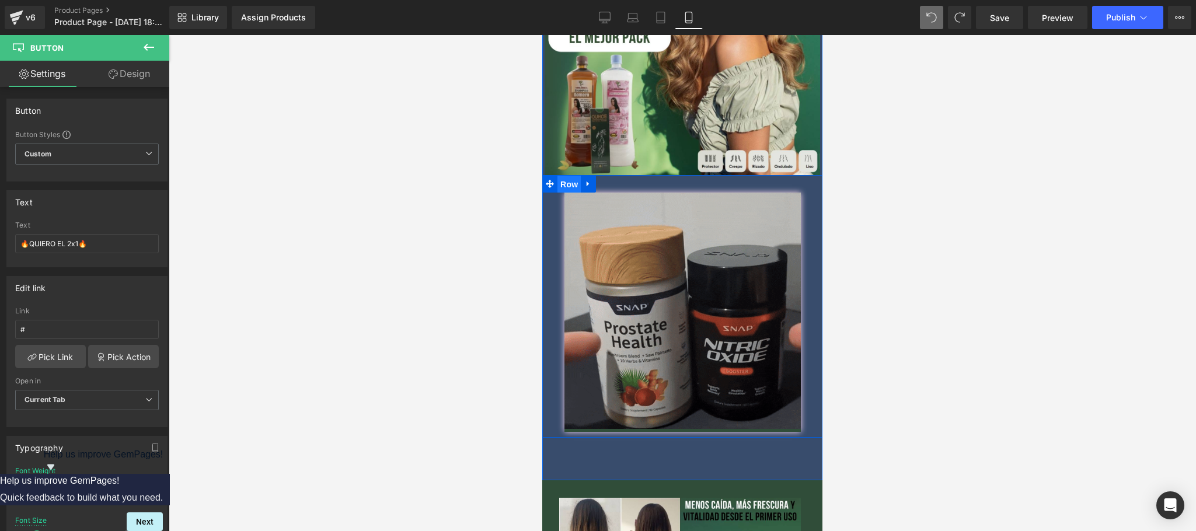
click at [568, 176] on span "Row" at bounding box center [568, 185] width 23 height 18
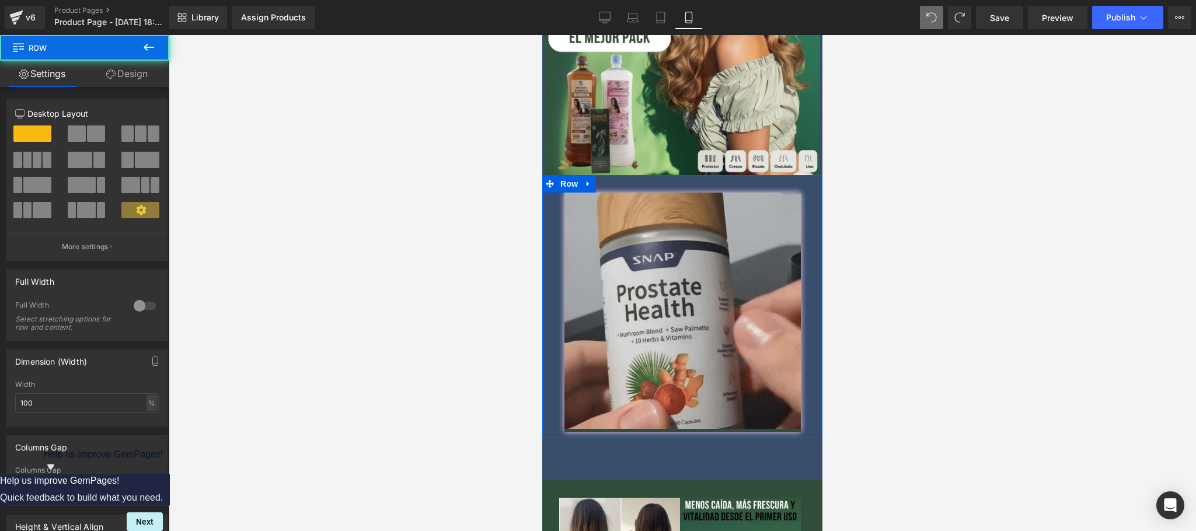
click at [152, 70] on link "Design" at bounding box center [127, 74] width 85 height 26
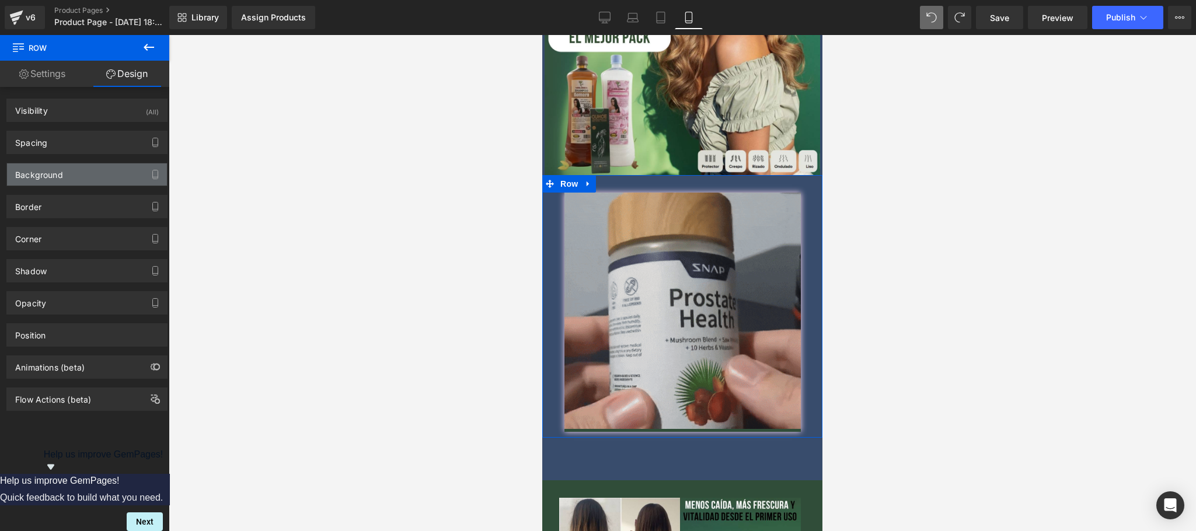
click at [56, 181] on div "Background" at bounding box center [87, 174] width 160 height 22
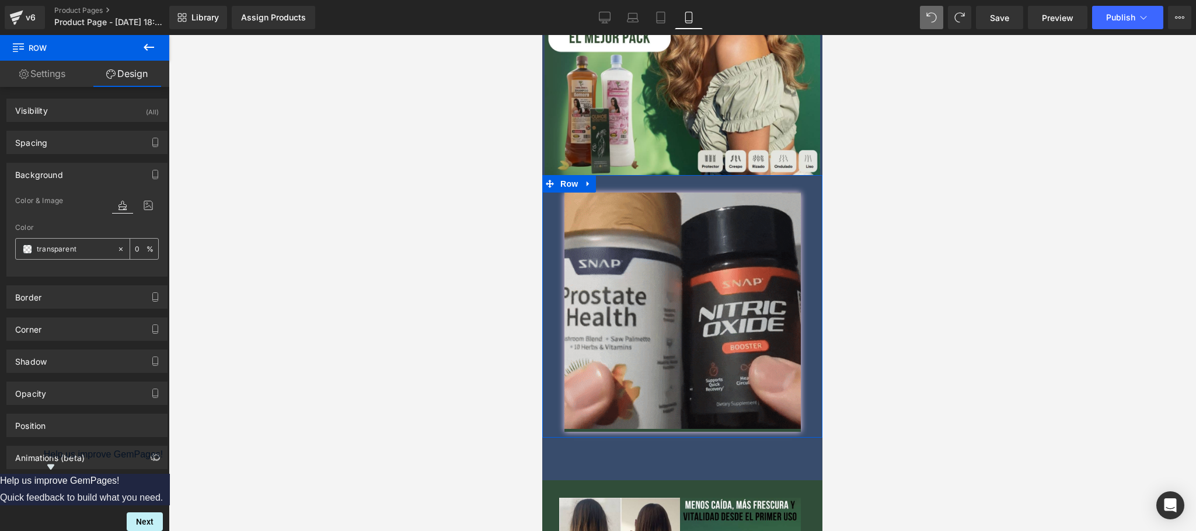
click at [72, 249] on input "text" at bounding box center [74, 249] width 75 height 13
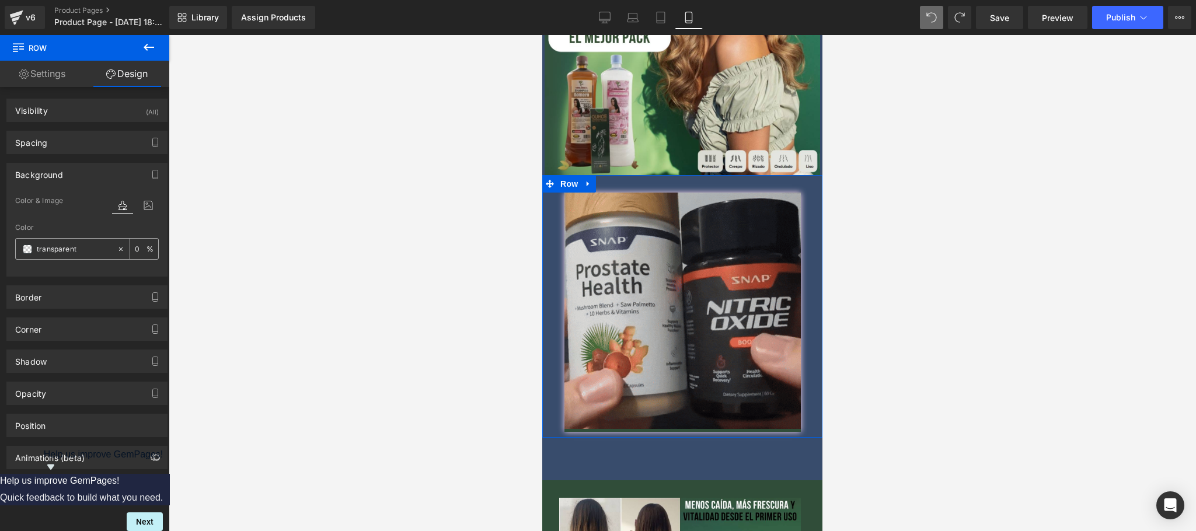
paste input "#304d39"
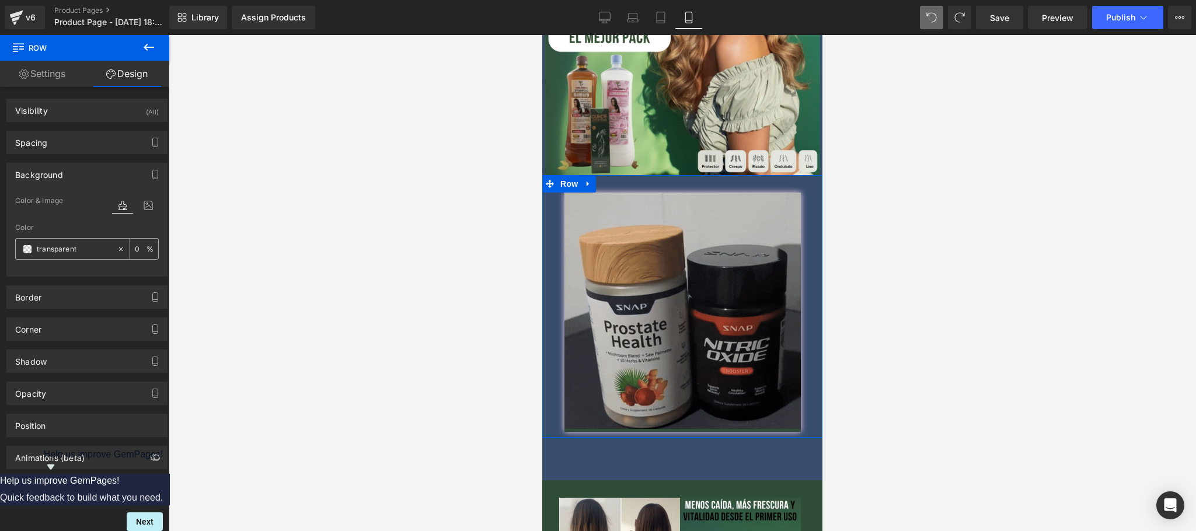
type input "#304d39"
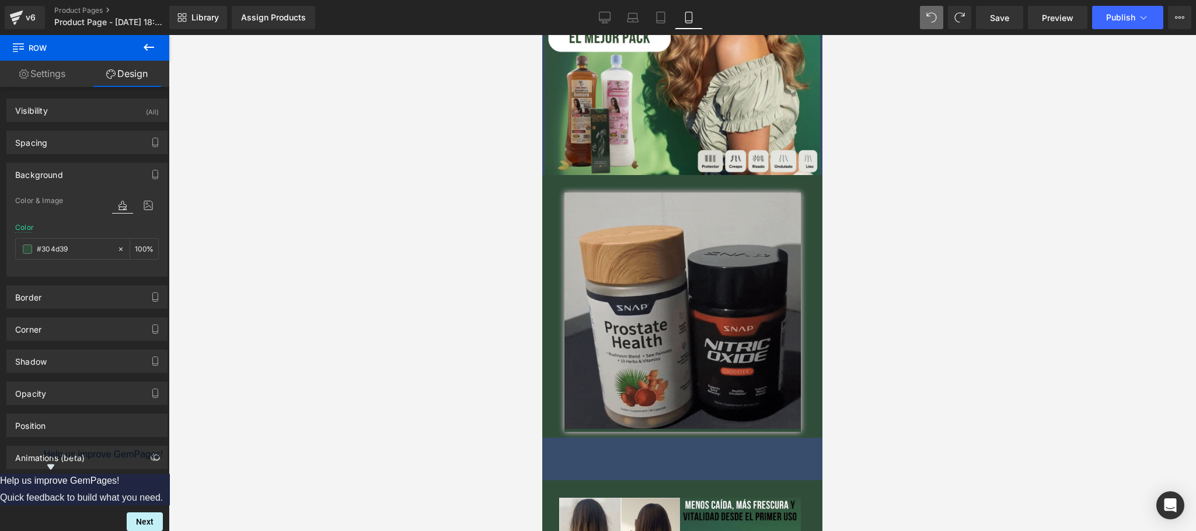
click at [925, 422] on div at bounding box center [682, 283] width 1027 height 496
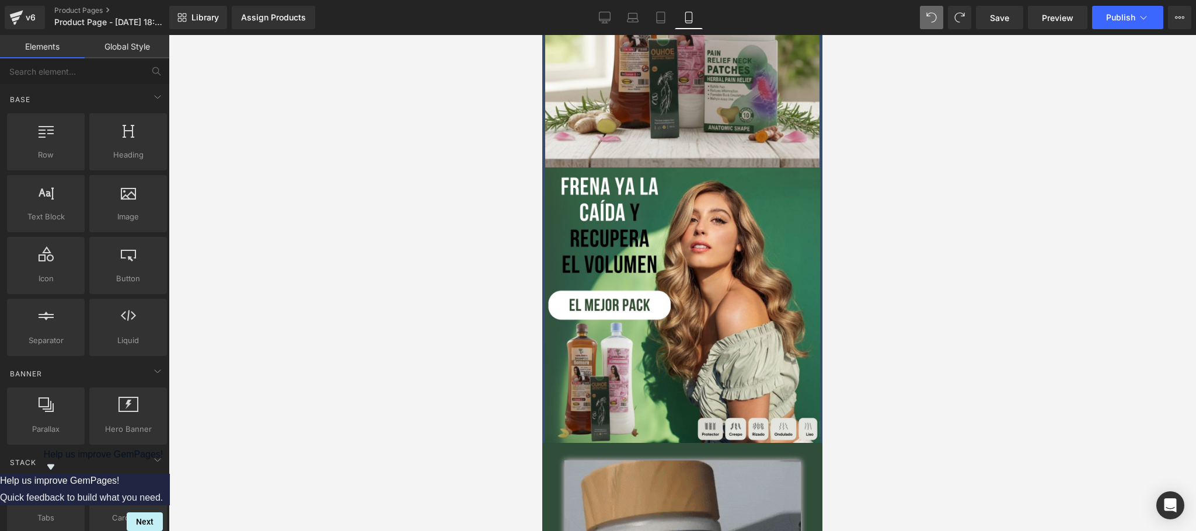
scroll to position [259, 0]
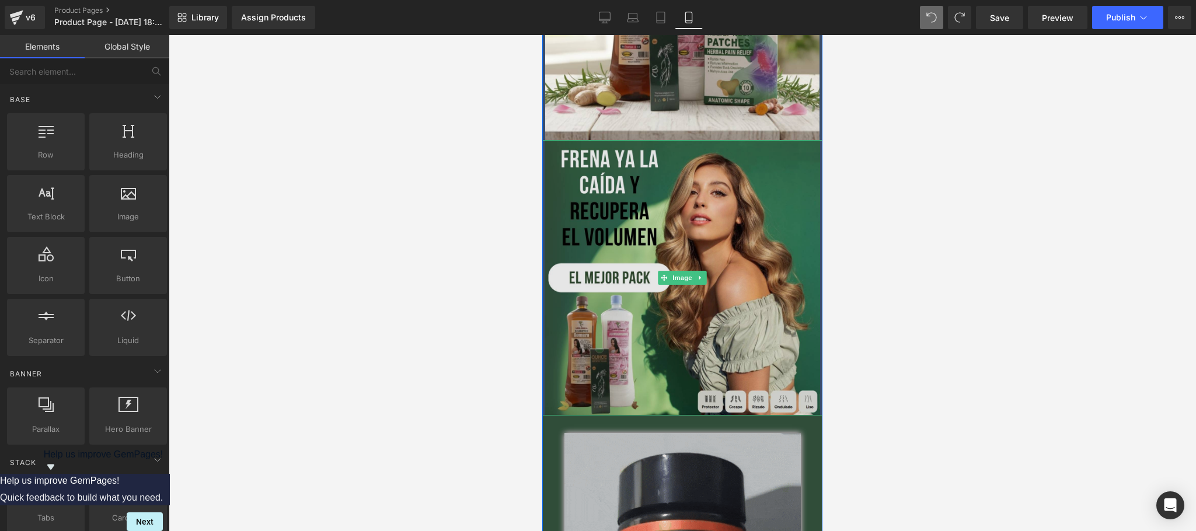
click at [652, 165] on img at bounding box center [682, 277] width 280 height 275
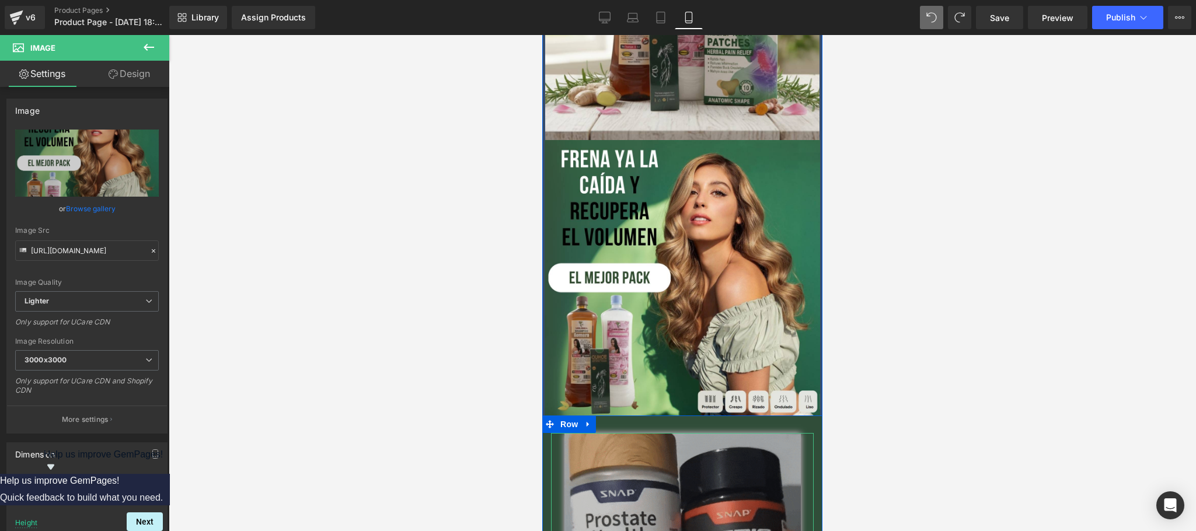
scroll to position [492, 0]
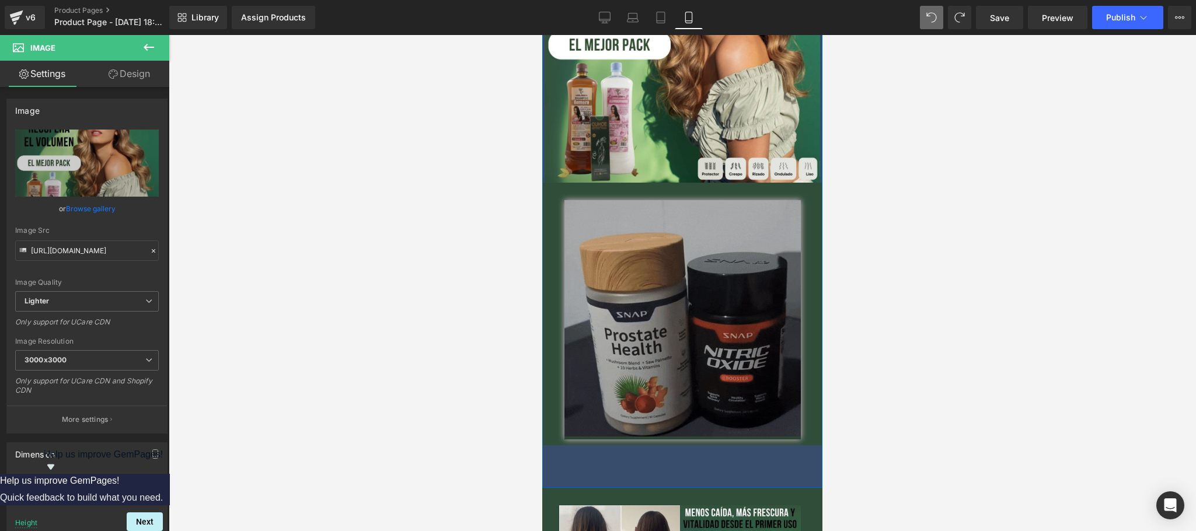
click at [606, 268] on img at bounding box center [682, 319] width 236 height 239
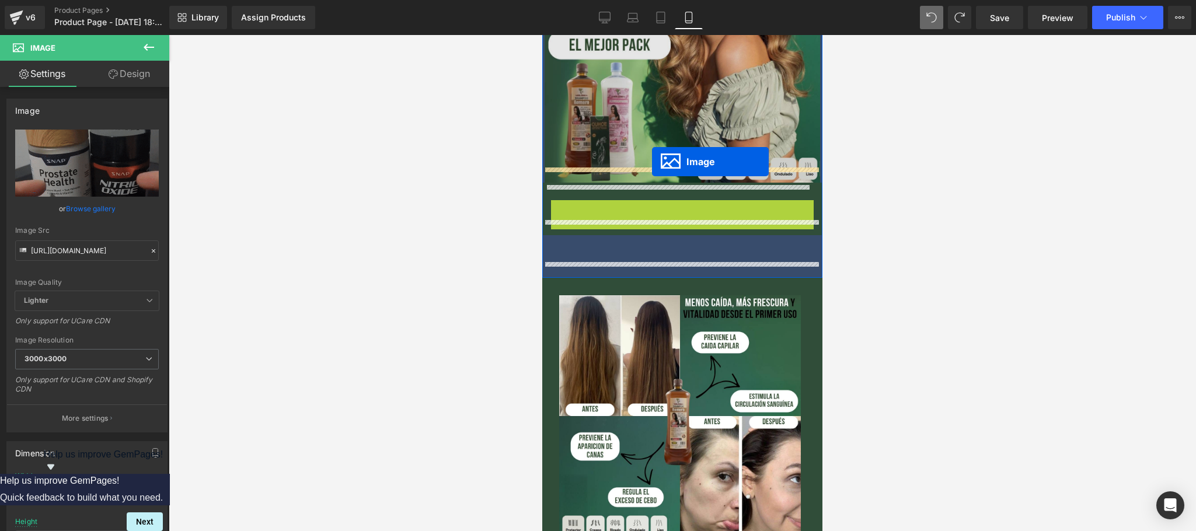
drag, startPoint x: 669, startPoint y: 305, endPoint x: 652, endPoint y: 162, distance: 144.0
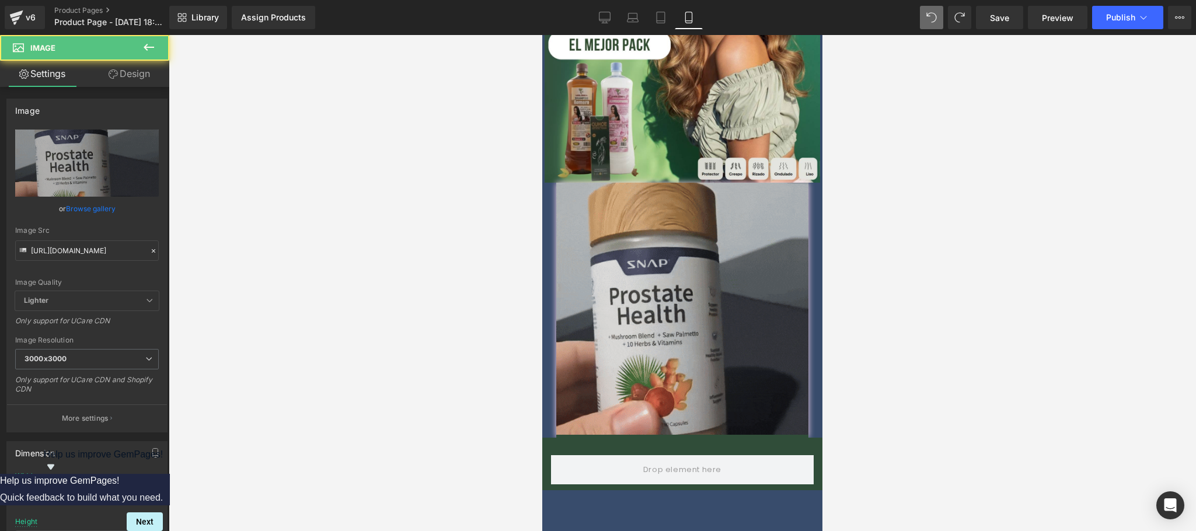
click at [544, 209] on div at bounding box center [682, 310] width 280 height 255
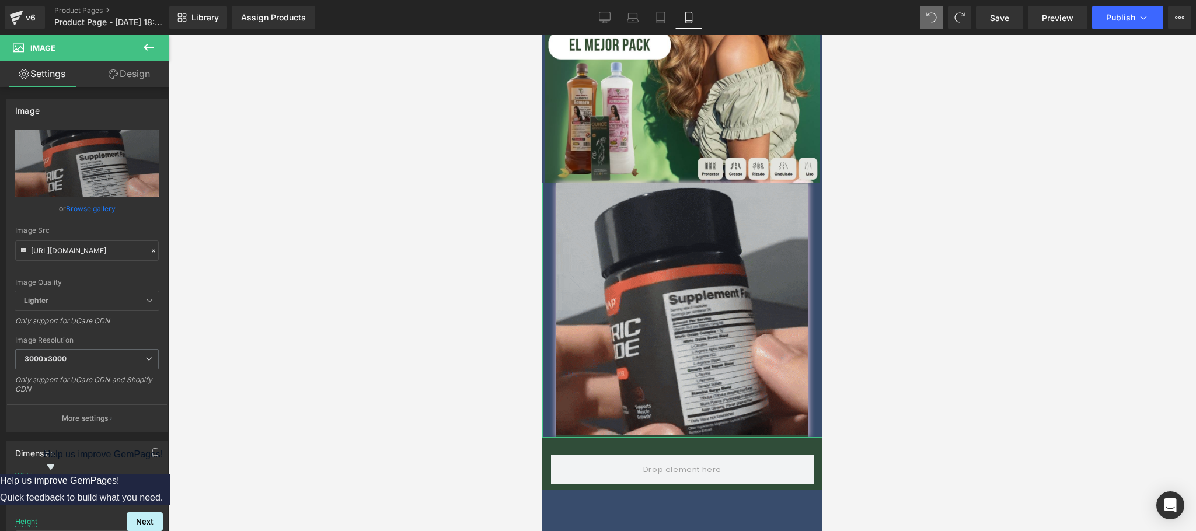
click at [128, 65] on link "Design" at bounding box center [129, 74] width 85 height 26
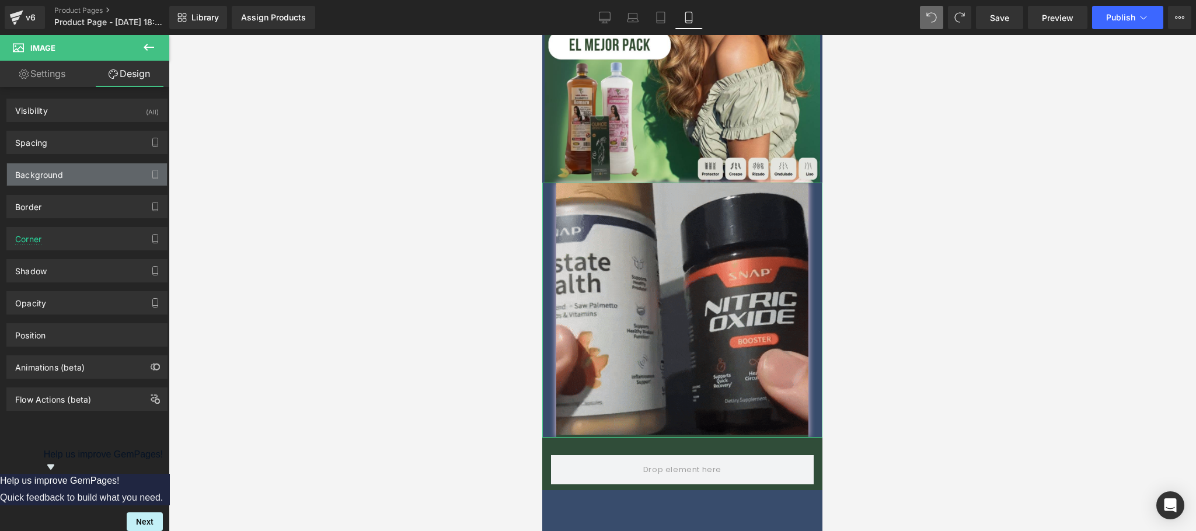
click at [75, 173] on div "Background" at bounding box center [87, 174] width 160 height 22
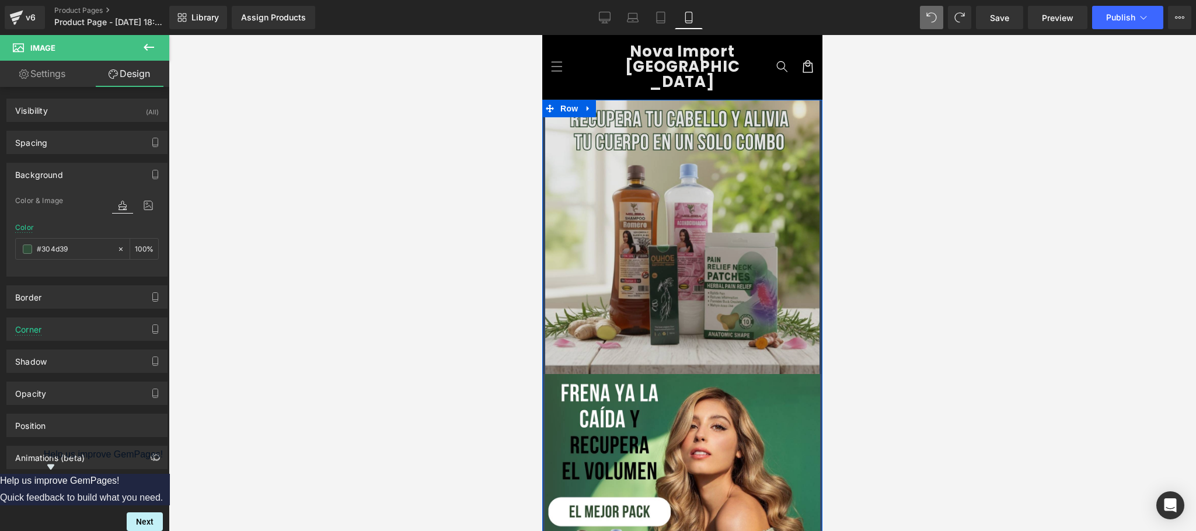
scroll to position [259, 0]
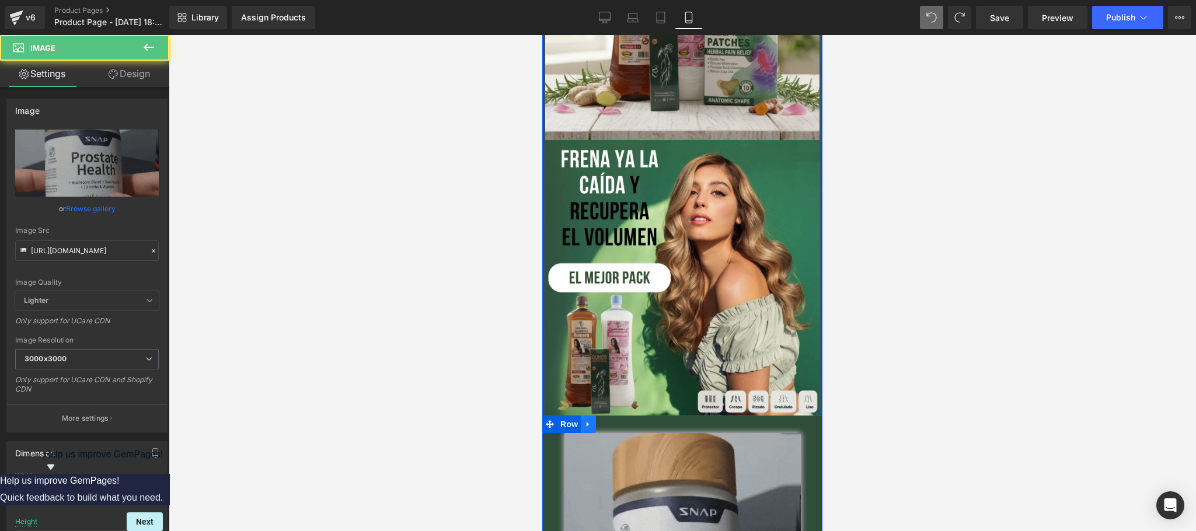
click at [584, 420] on icon at bounding box center [588, 424] width 8 height 9
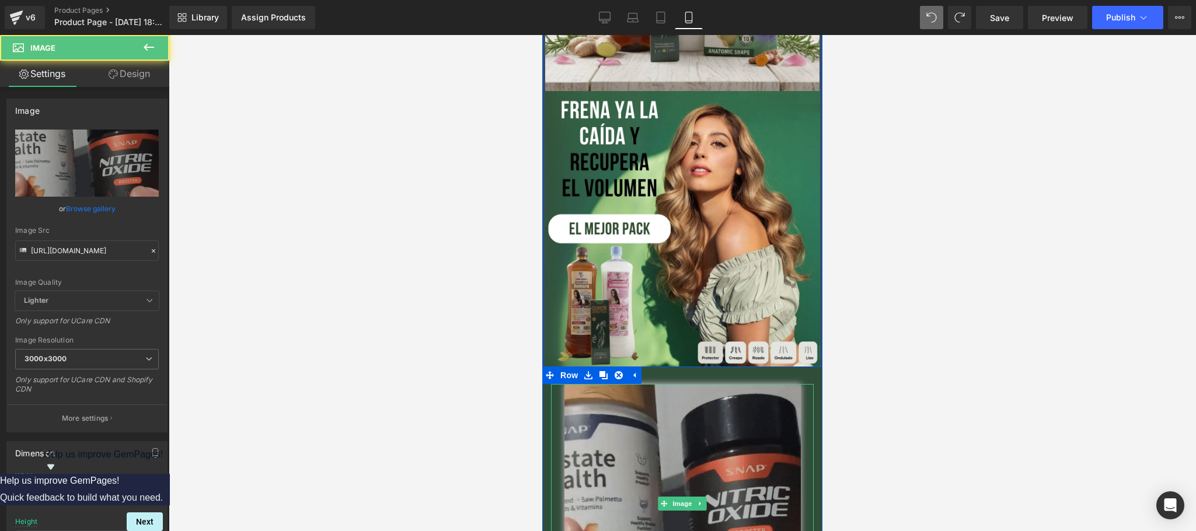
scroll to position [492, 0]
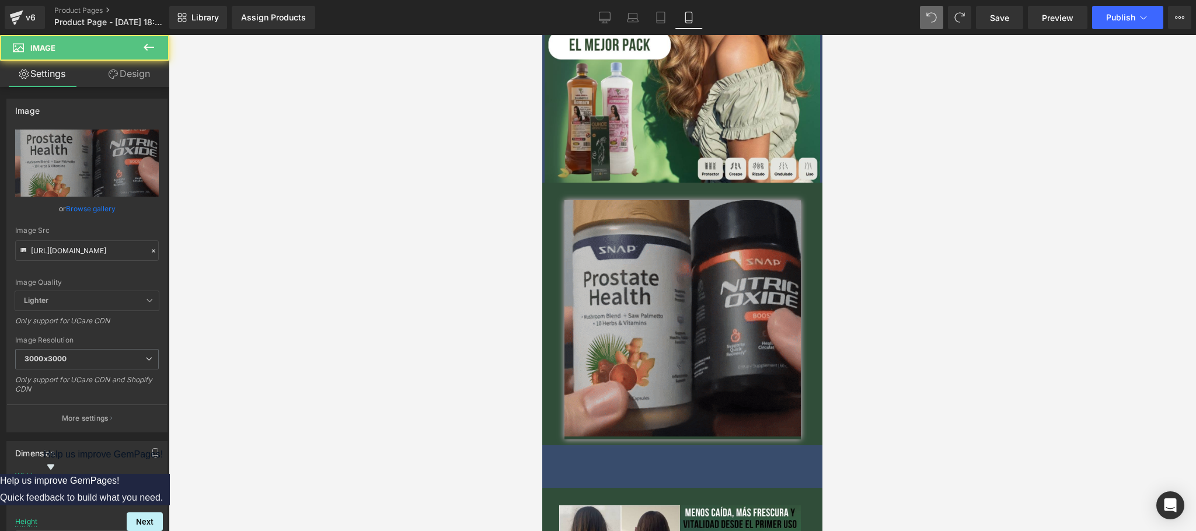
click at [672, 323] on img at bounding box center [682, 319] width 236 height 239
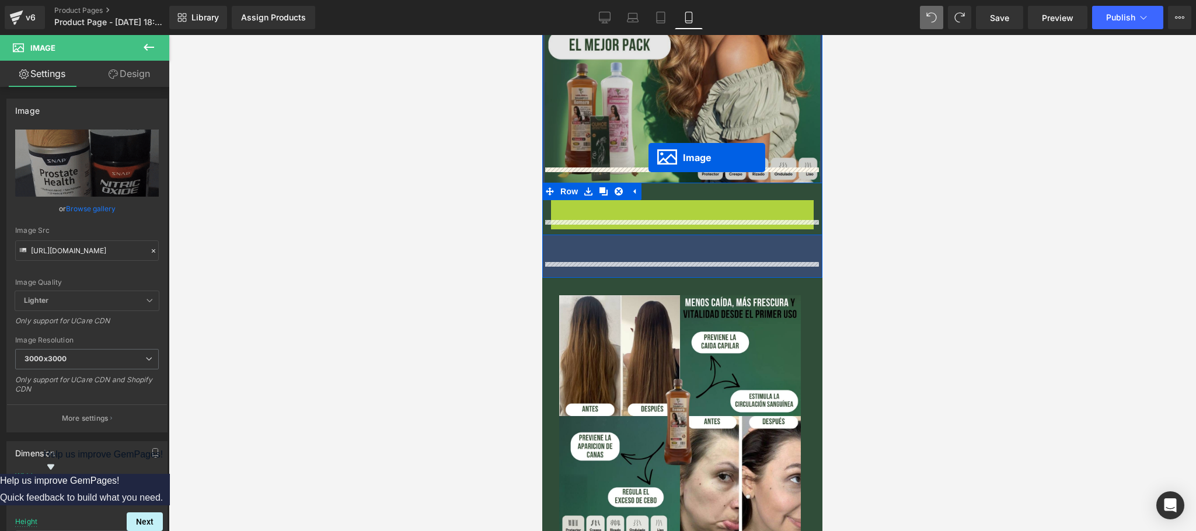
drag, startPoint x: 673, startPoint y: 307, endPoint x: 648, endPoint y: 158, distance: 151.4
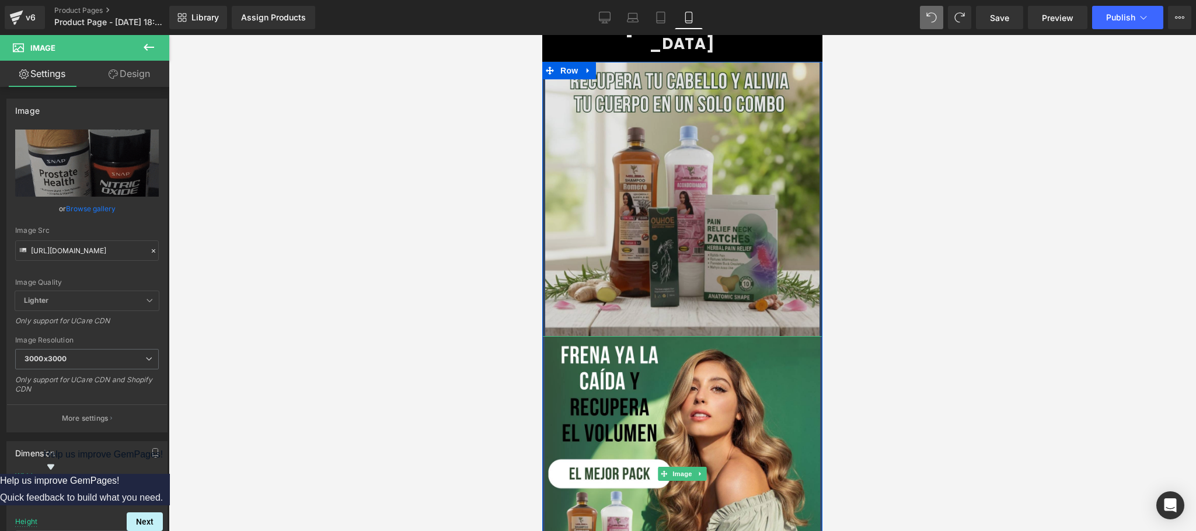
scroll to position [29, 0]
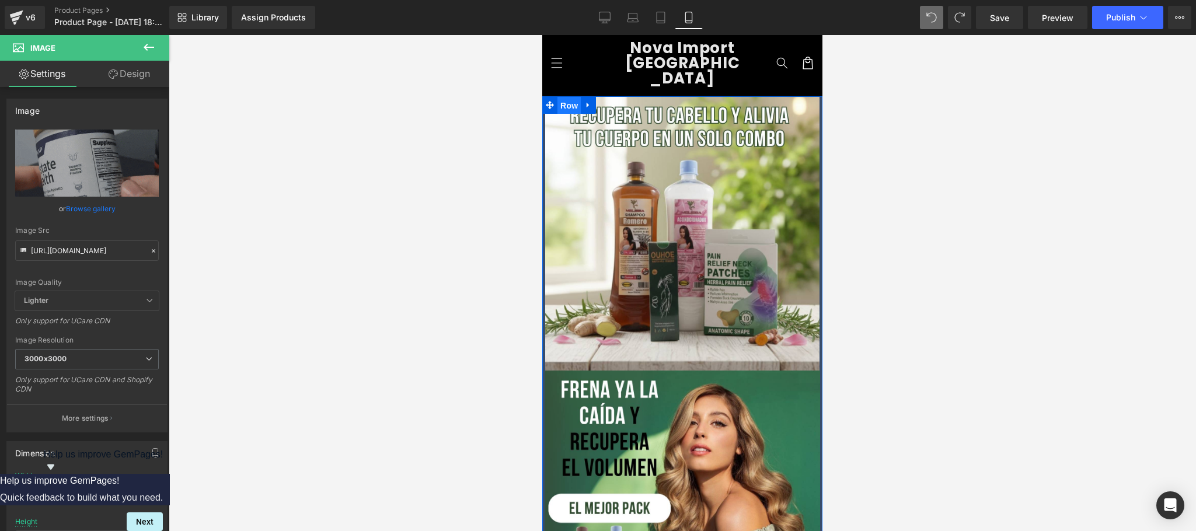
click at [564, 97] on span "Row" at bounding box center [568, 106] width 23 height 18
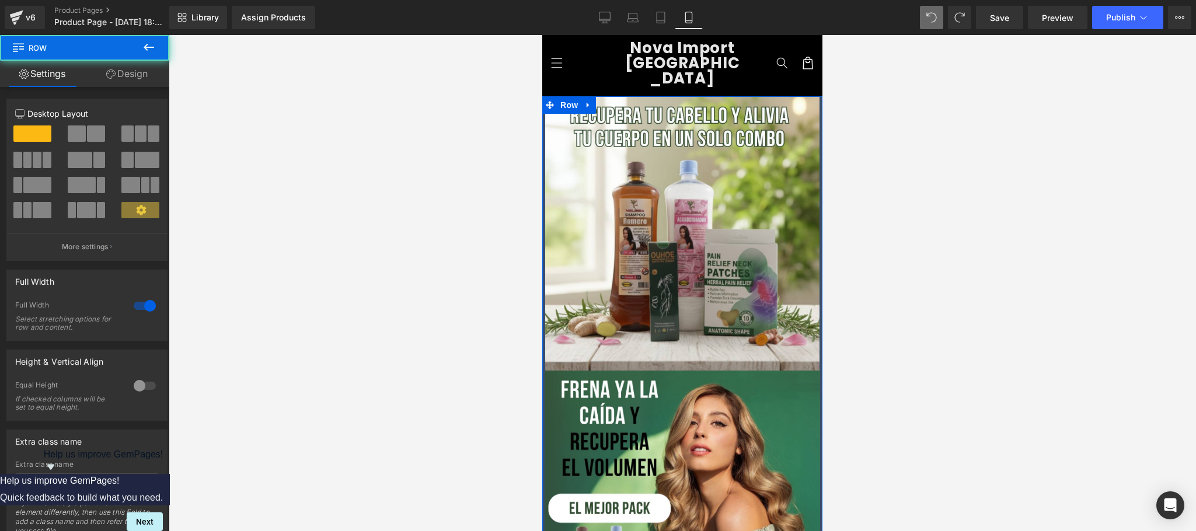
click at [116, 81] on link "Design" at bounding box center [127, 74] width 85 height 26
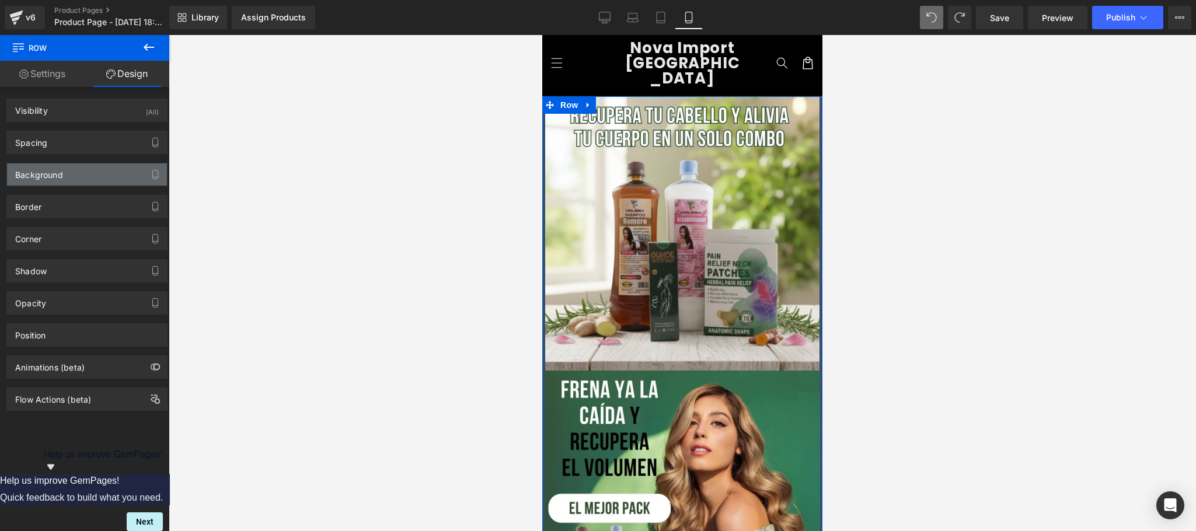
click at [78, 180] on div "Background" at bounding box center [87, 174] width 160 height 22
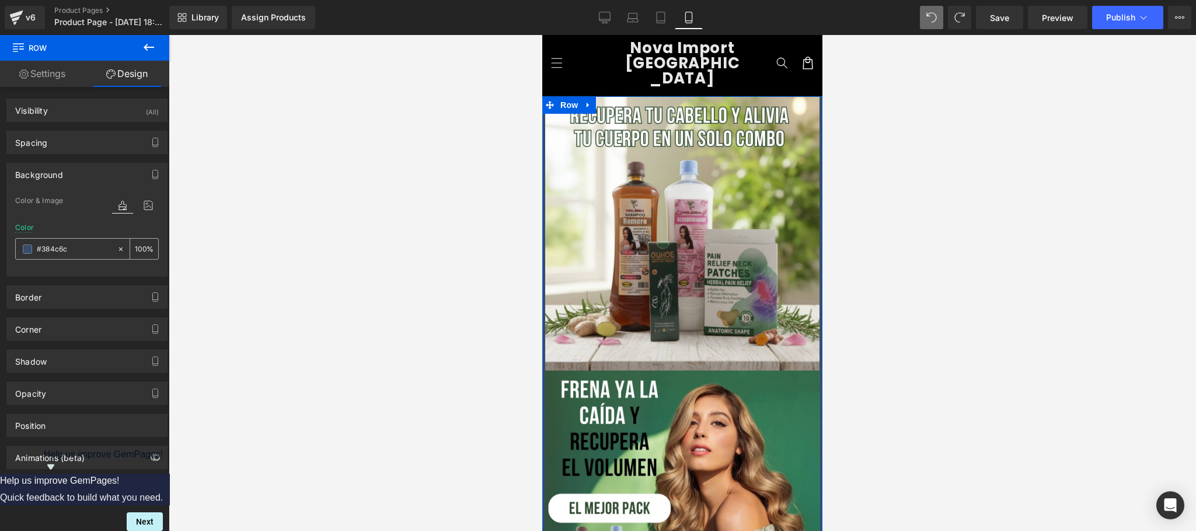
paste input "04d39"
type input "#304d39"
click at [74, 252] on input "#304d39" at bounding box center [74, 249] width 75 height 13
click at [432, 286] on div at bounding box center [682, 283] width 1027 height 496
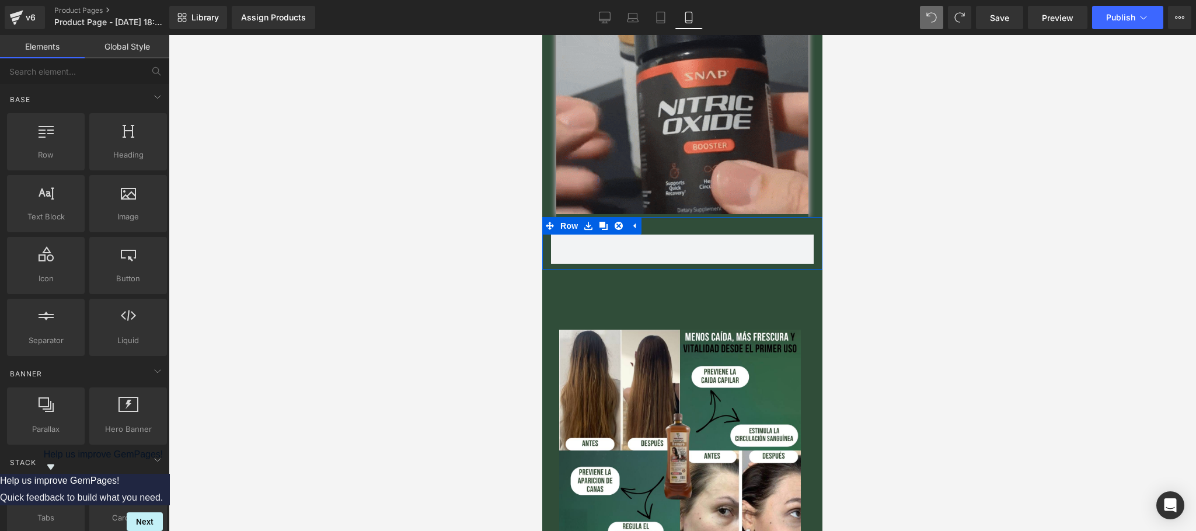
scroll to position [726, 0]
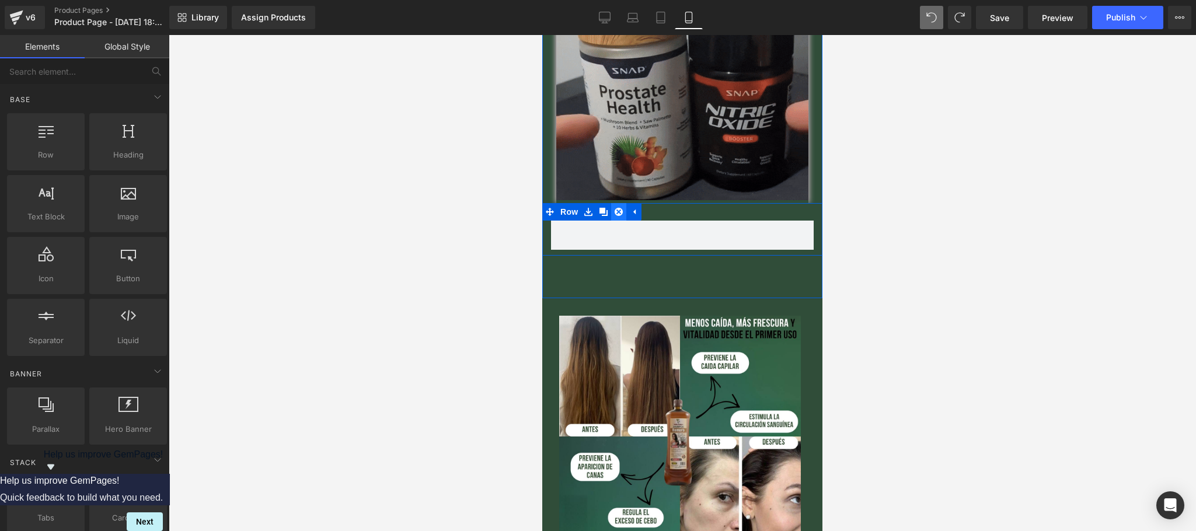
click at [614, 208] on icon at bounding box center [618, 212] width 8 height 8
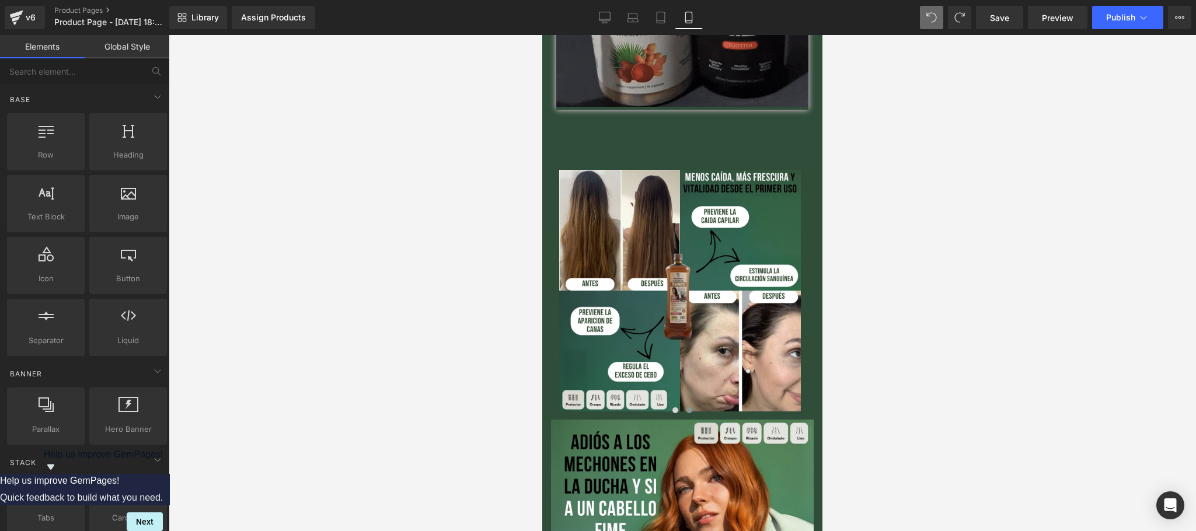
scroll to position [839, 0]
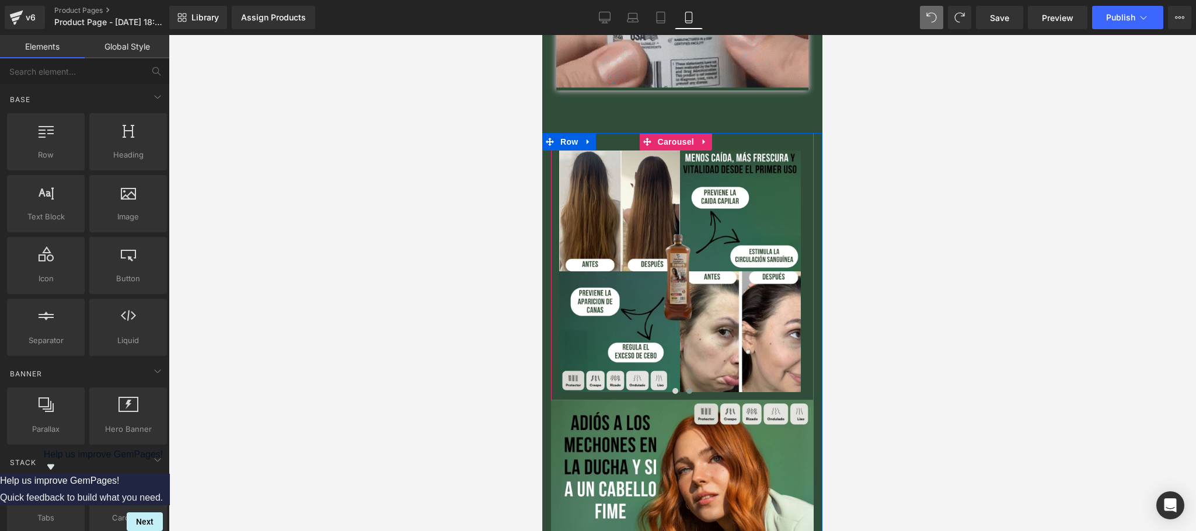
click at [729, 96] on link "🔥QUIERO EL 2x1🔥" at bounding box center [682, 111] width 134 height 31
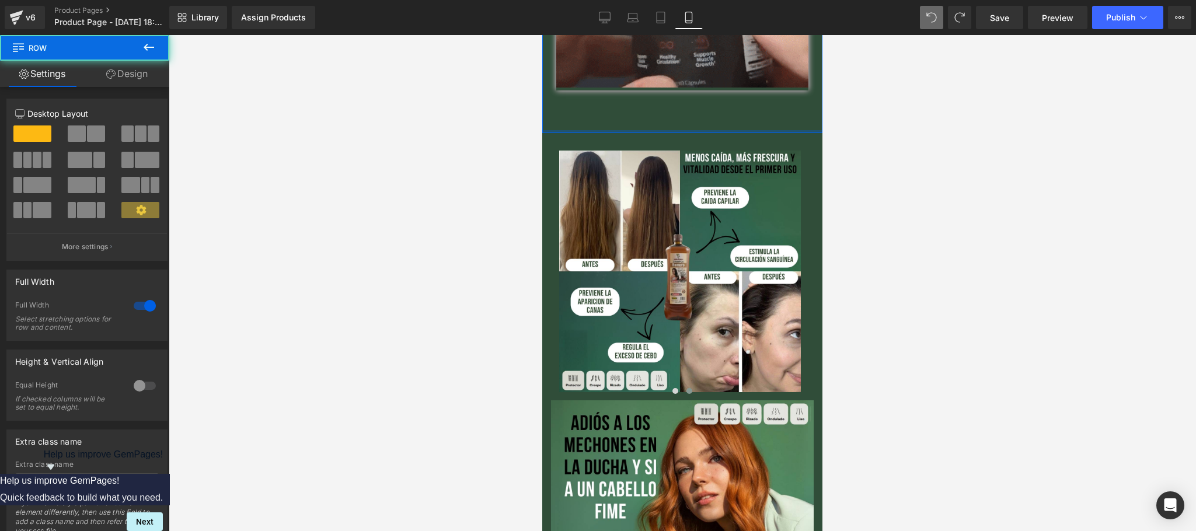
drag, startPoint x: 687, startPoint y: 116, endPoint x: 688, endPoint y: 96, distance: 19.3
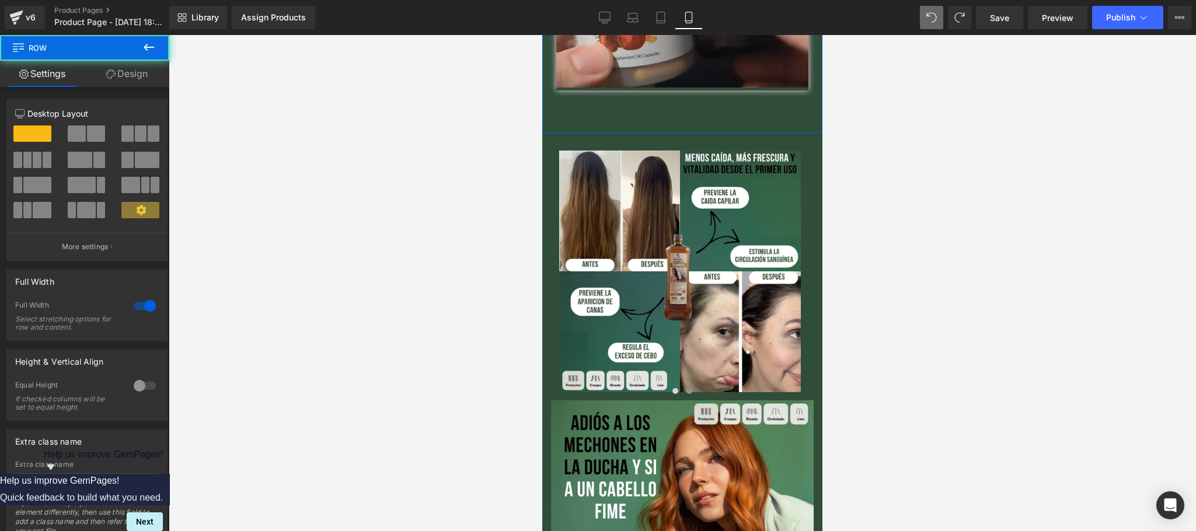
click at [688, 96] on link "🔥QUIERO EL 2x1🔥" at bounding box center [682, 111] width 134 height 31
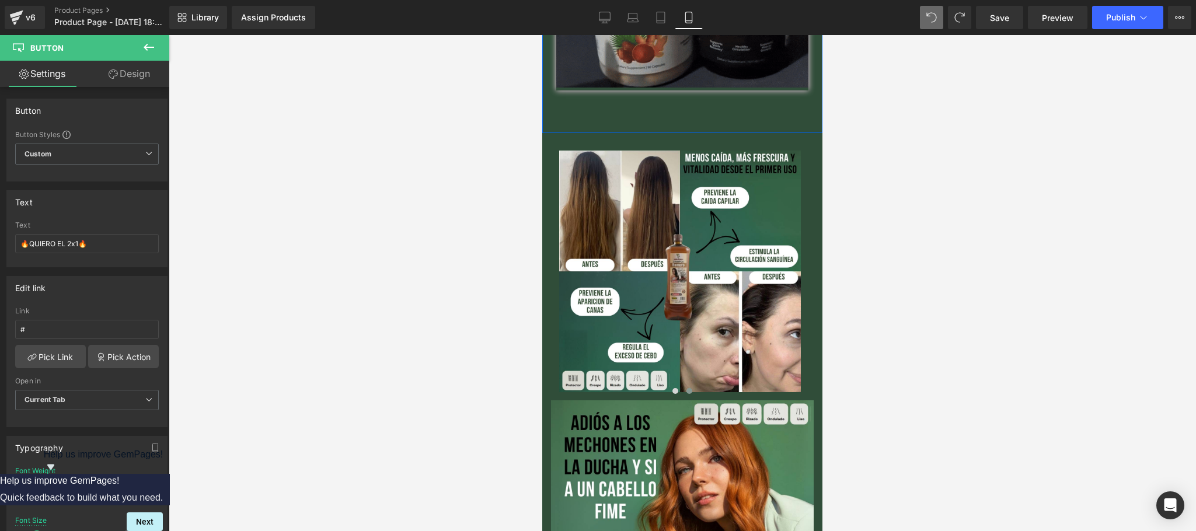
click at [634, 106] on span "🔥QUIERO EL 2x1🔥" at bounding box center [682, 111] width 97 height 11
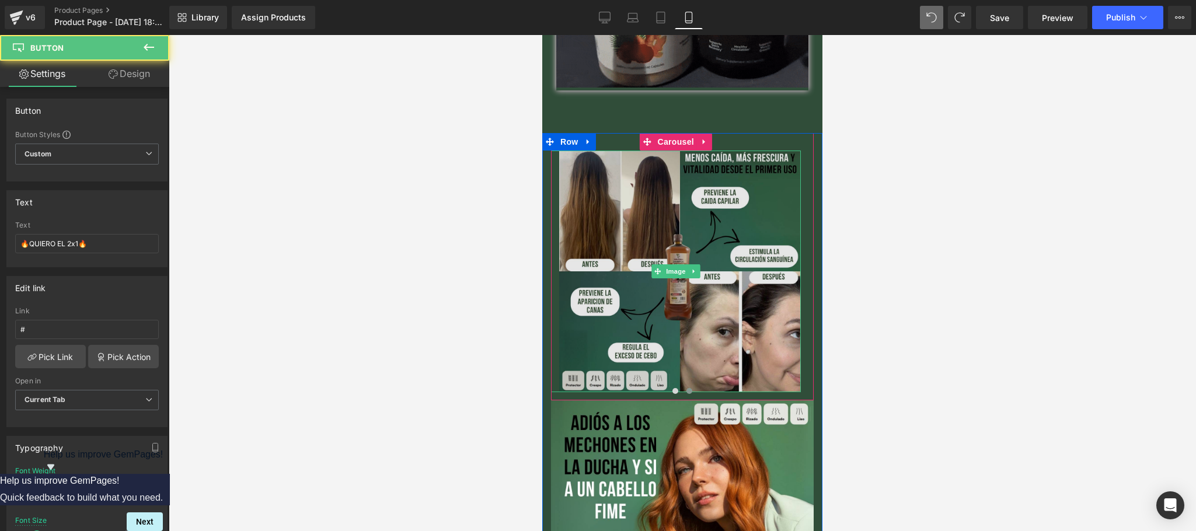
scroll to position [606, 0]
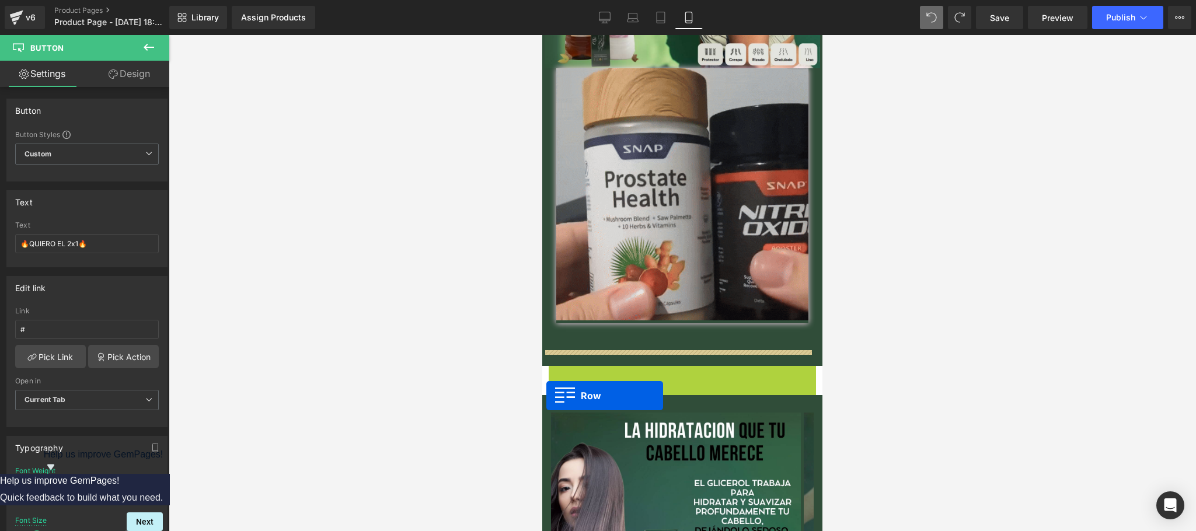
drag, startPoint x: 548, startPoint y: 361, endPoint x: 546, endPoint y: 396, distance: 35.1
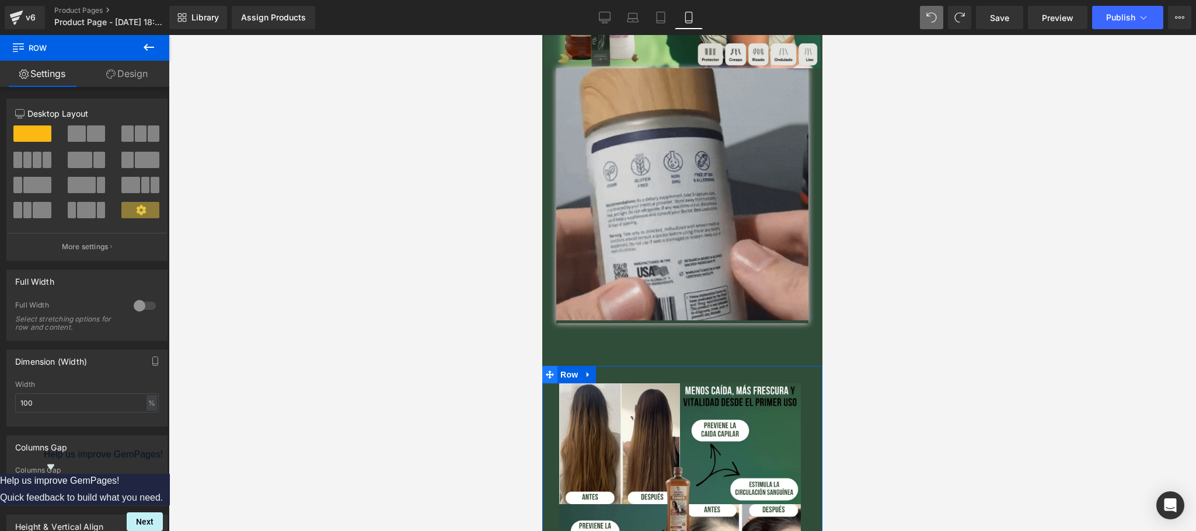
click at [547, 371] on icon at bounding box center [550, 375] width 8 height 8
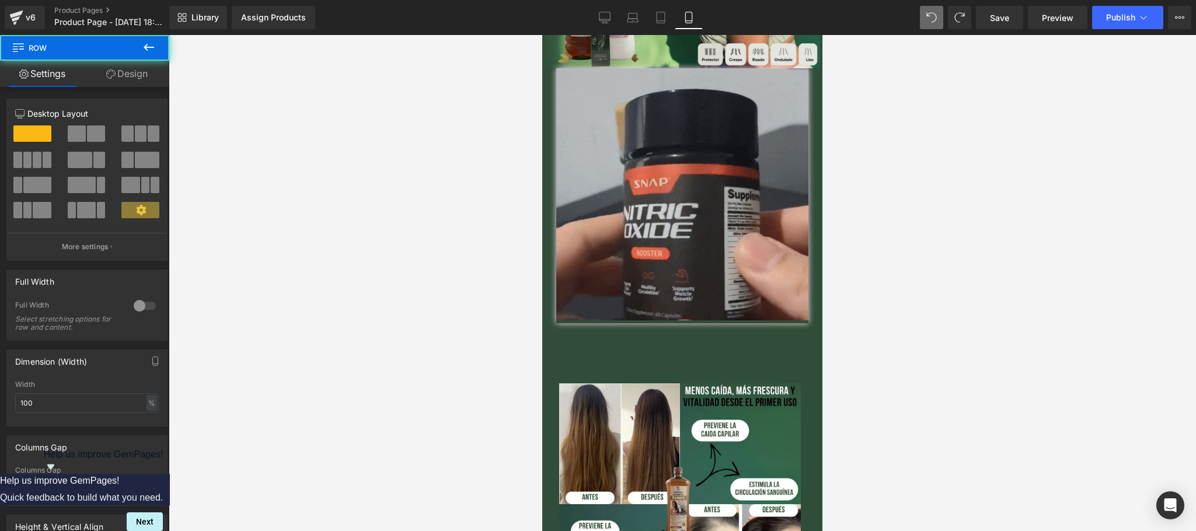
click at [621, 336] on link "🔥QUIERO EL 2x1🔥" at bounding box center [682, 344] width 134 height 31
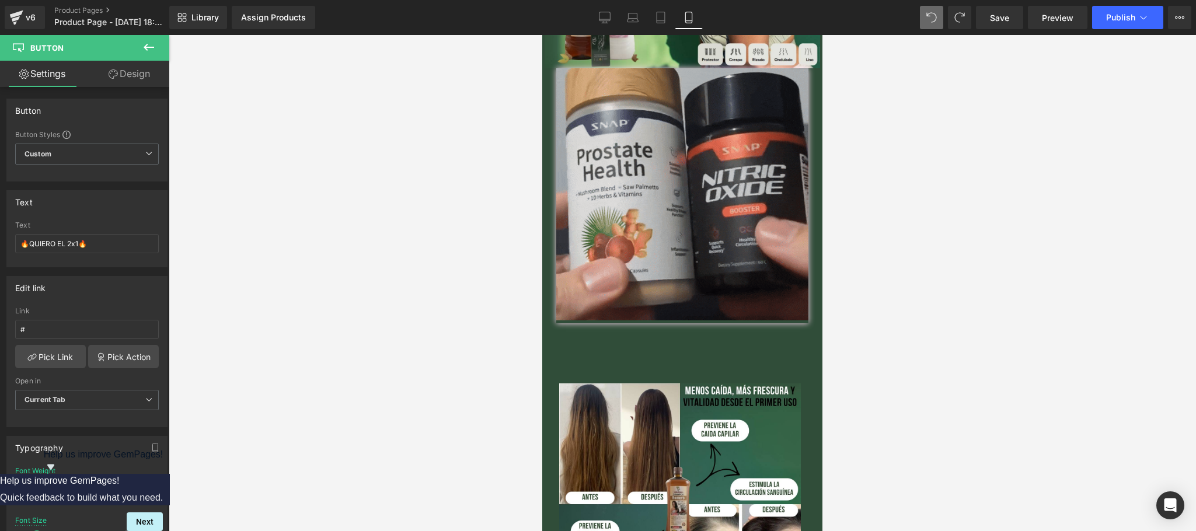
click at [145, 74] on link "Design" at bounding box center [129, 74] width 85 height 26
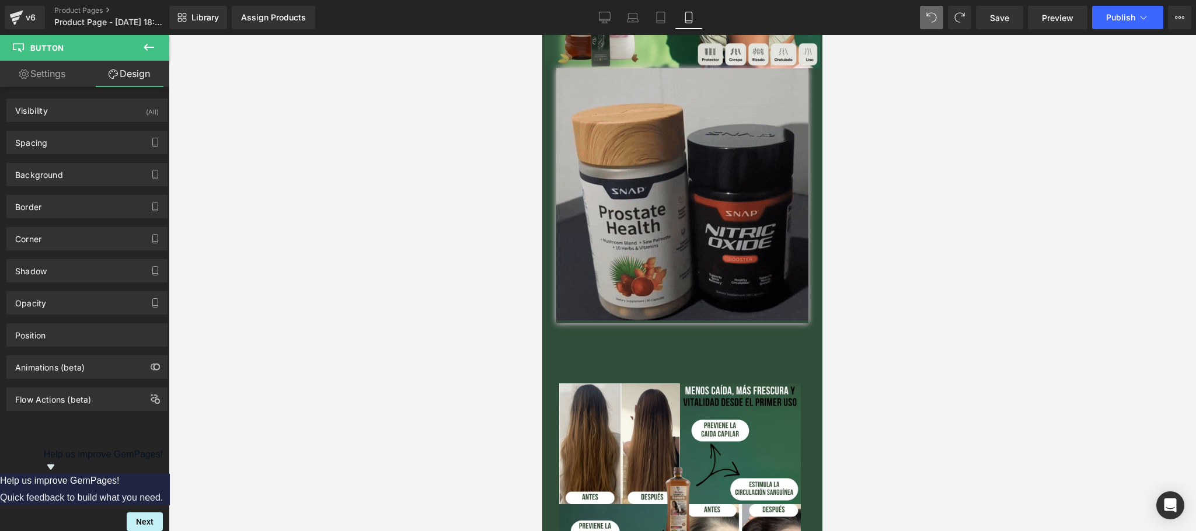
click at [649, 337] on link "🔥QUIERO EL 2x1🔥" at bounding box center [682, 344] width 134 height 31
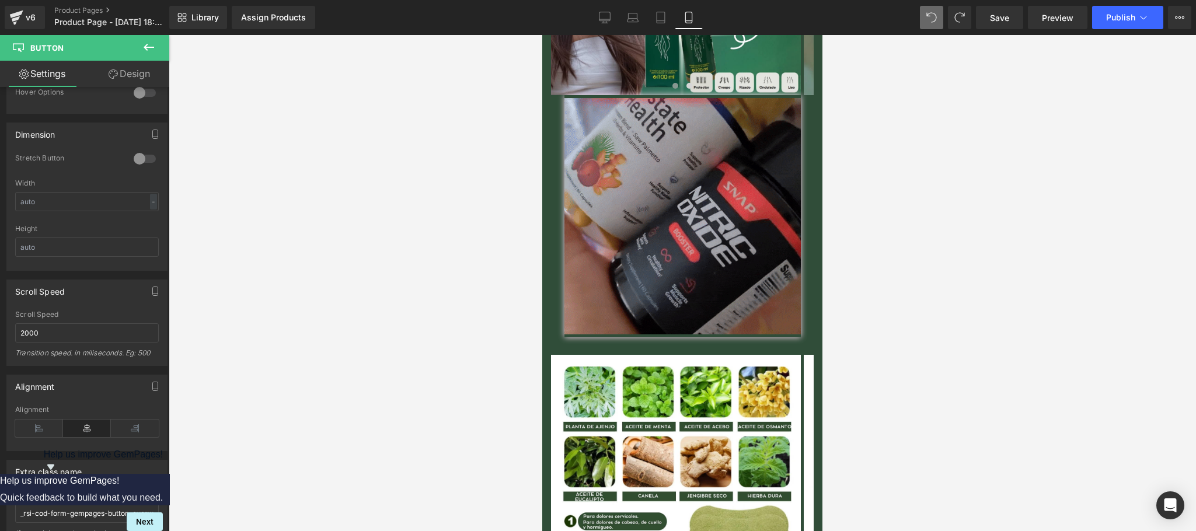
scroll to position [1667, 0]
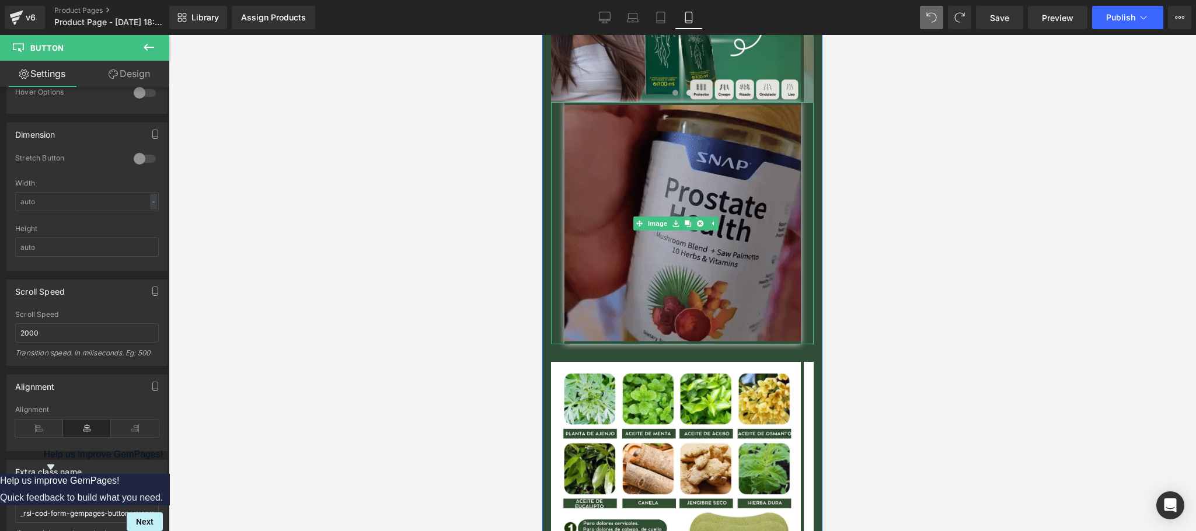
click at [558, 197] on div at bounding box center [682, 223] width 263 height 242
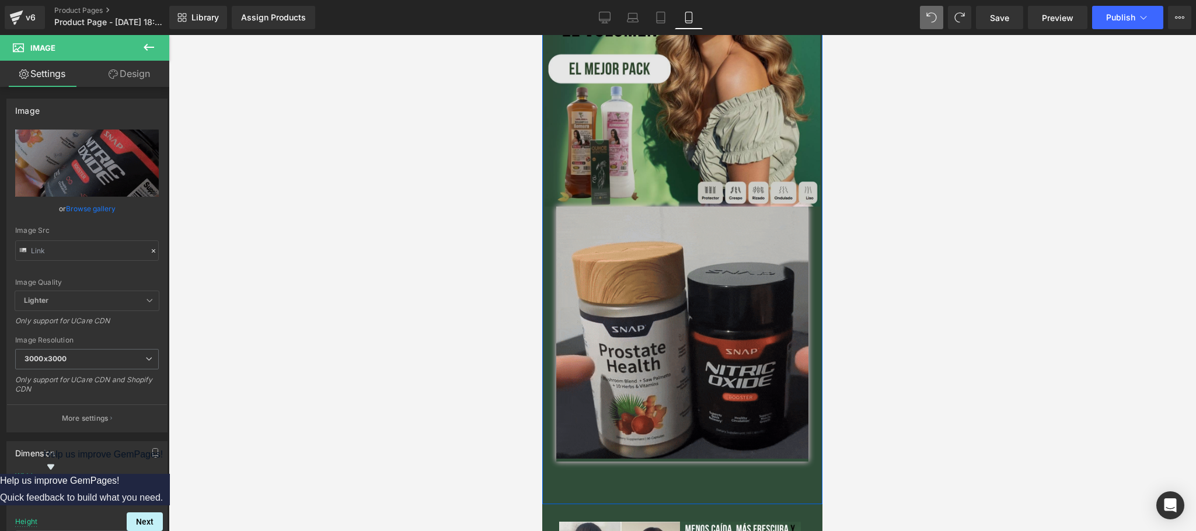
scroll to position [501, 0]
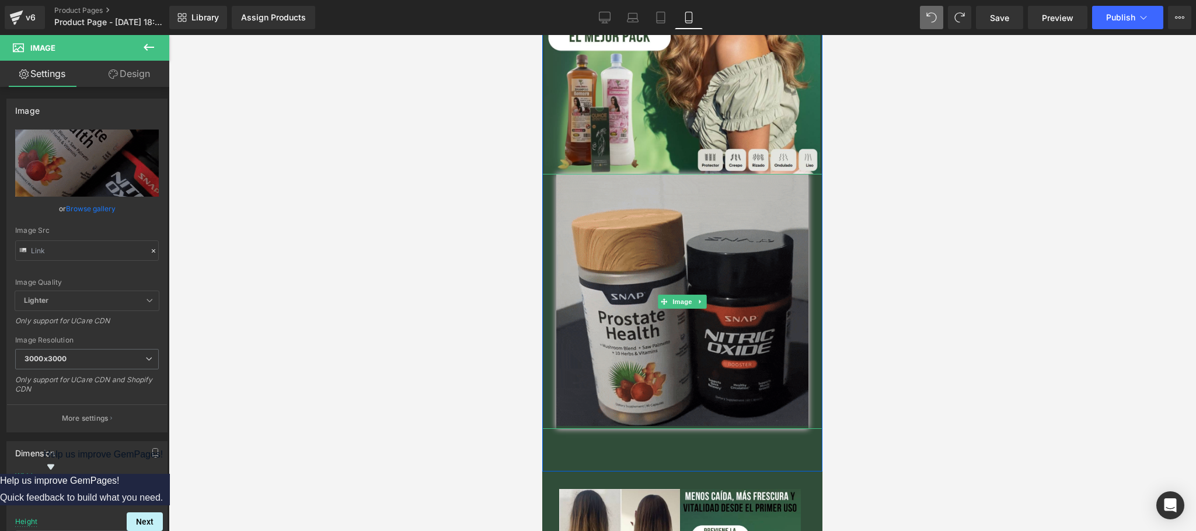
click at [548, 279] on div at bounding box center [682, 301] width 280 height 255
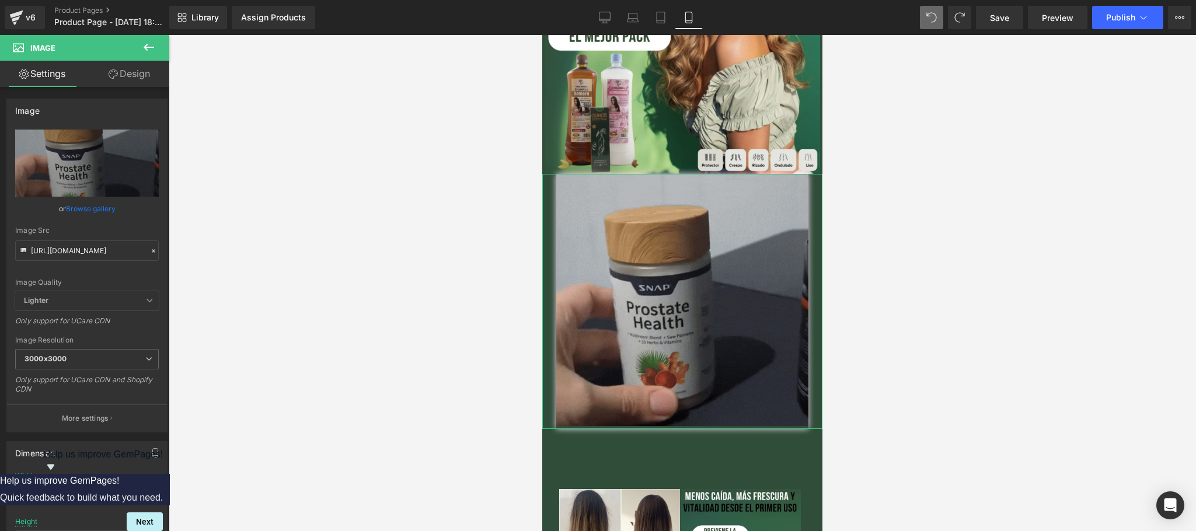
click at [124, 76] on link "Design" at bounding box center [129, 74] width 85 height 26
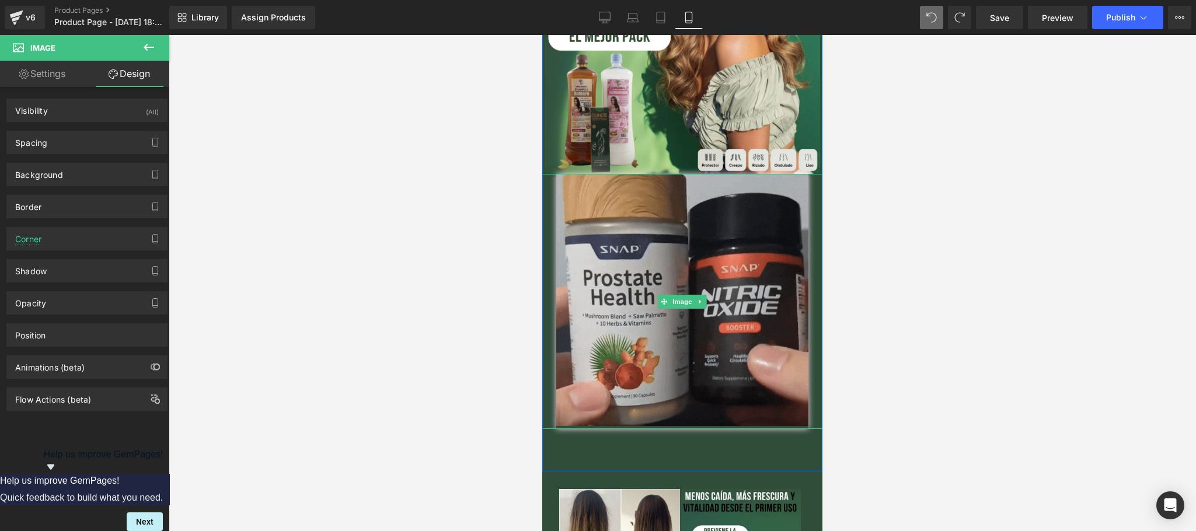
click at [547, 266] on div at bounding box center [682, 301] width 280 height 255
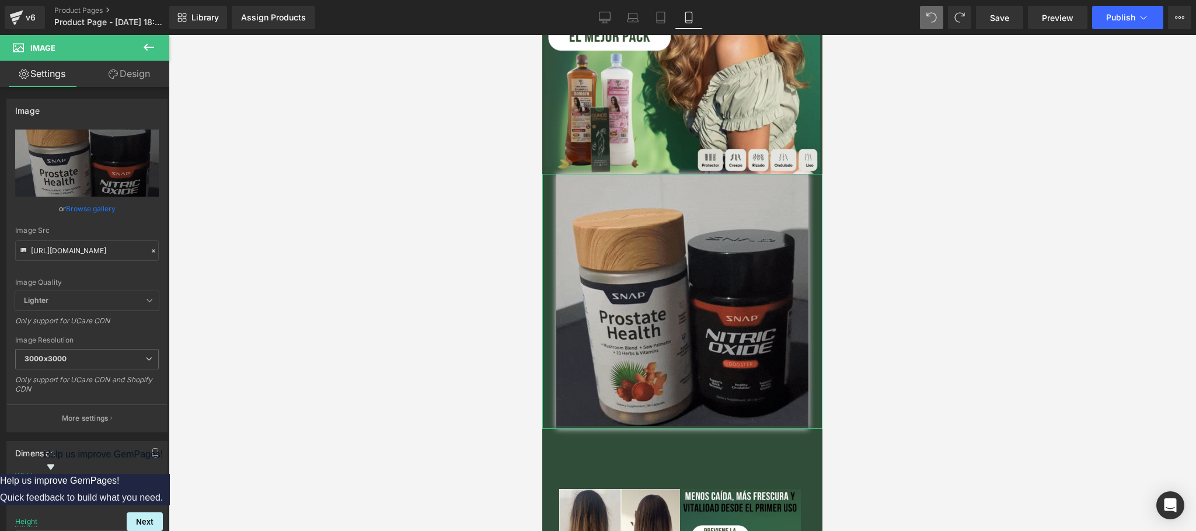
click at [159, 76] on link "Design" at bounding box center [129, 74] width 85 height 26
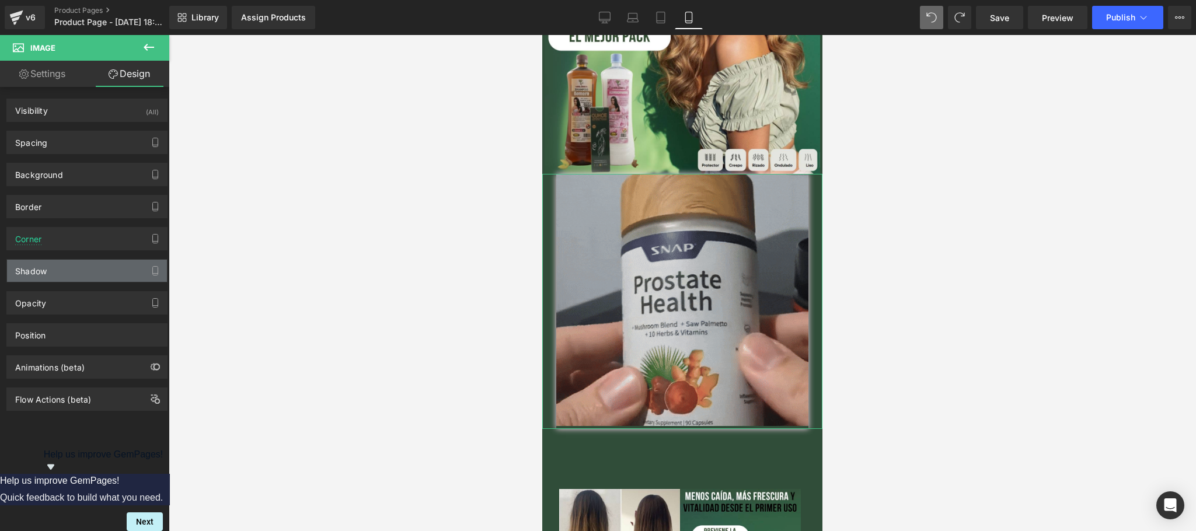
click at [60, 273] on div "Shadow" at bounding box center [87, 271] width 160 height 22
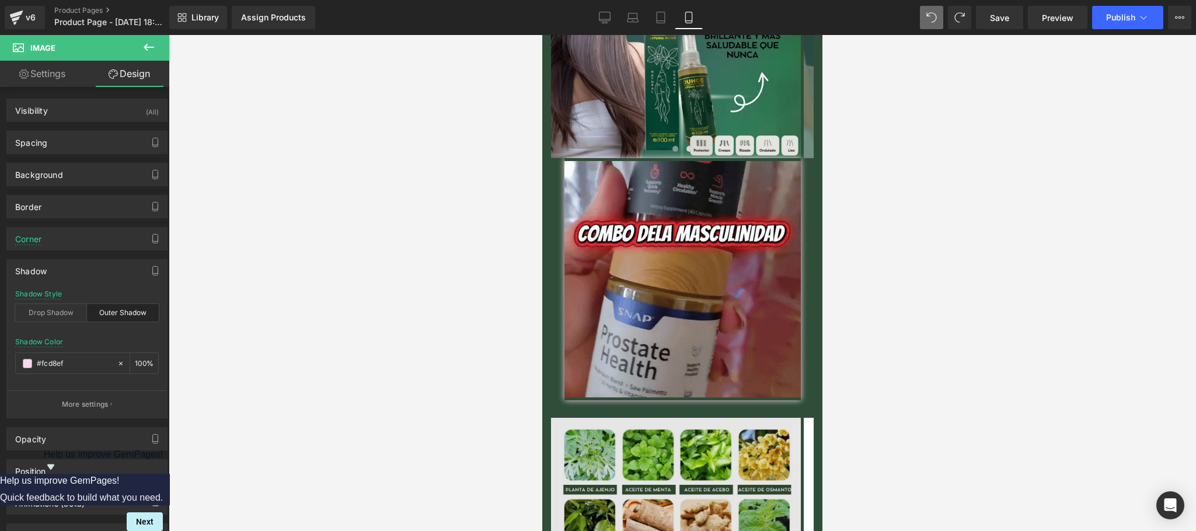
scroll to position [1667, 0]
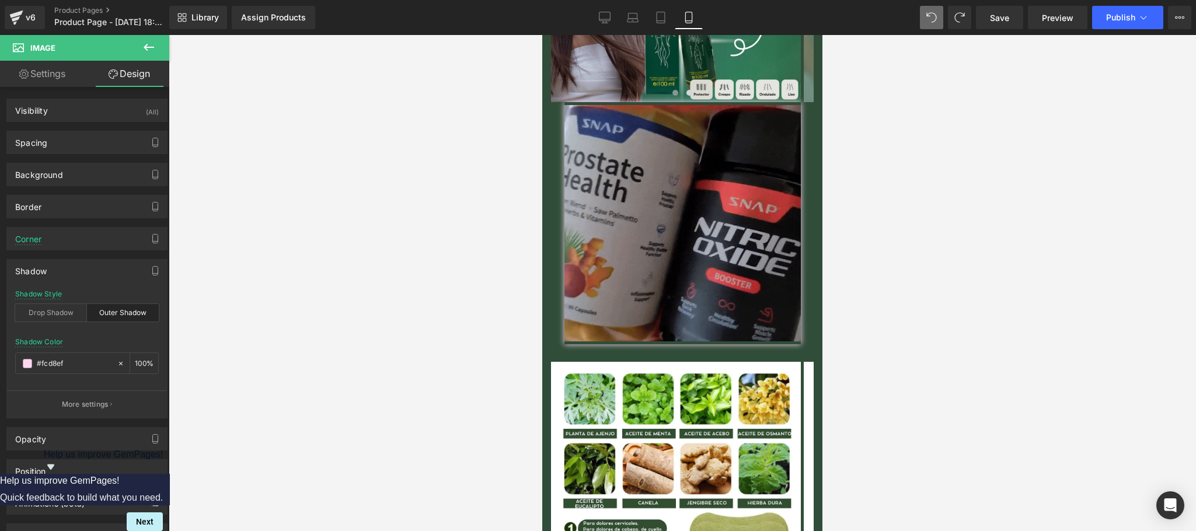
click at [558, 273] on div at bounding box center [682, 223] width 263 height 242
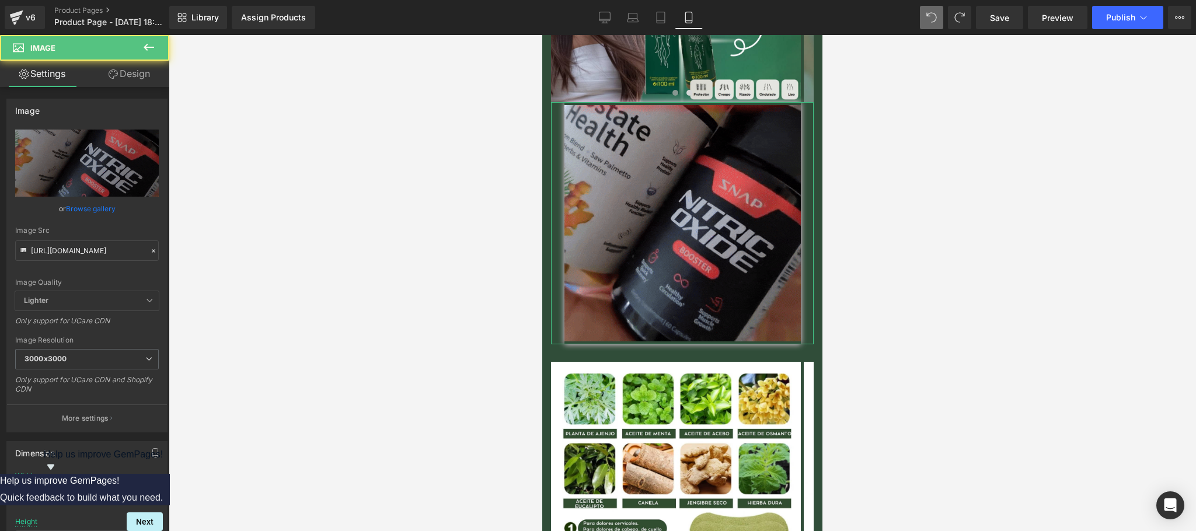
click at [137, 69] on link "Design" at bounding box center [129, 74] width 85 height 26
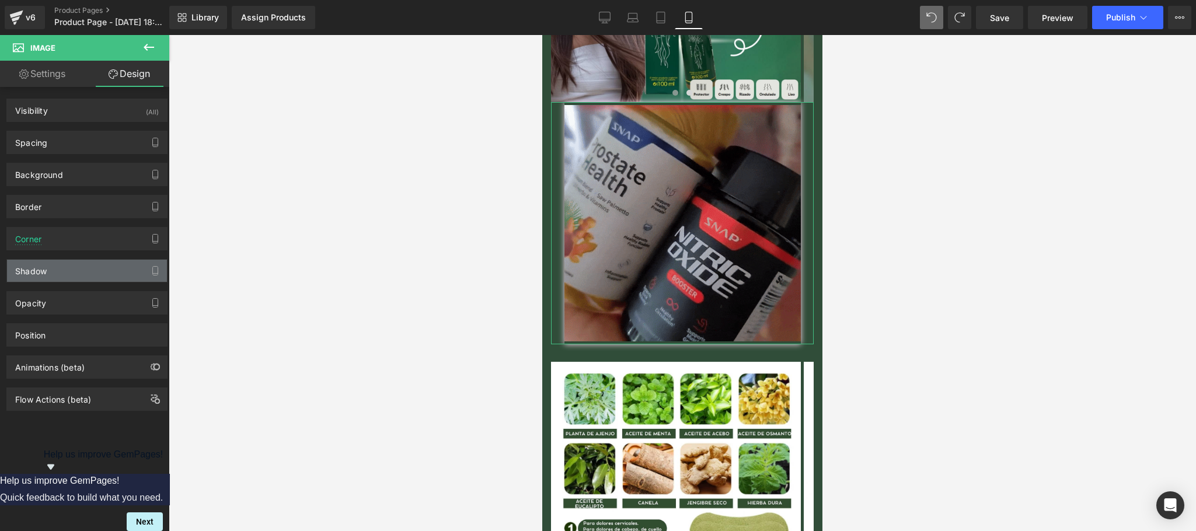
click at [71, 271] on div "Shadow" at bounding box center [87, 271] width 160 height 22
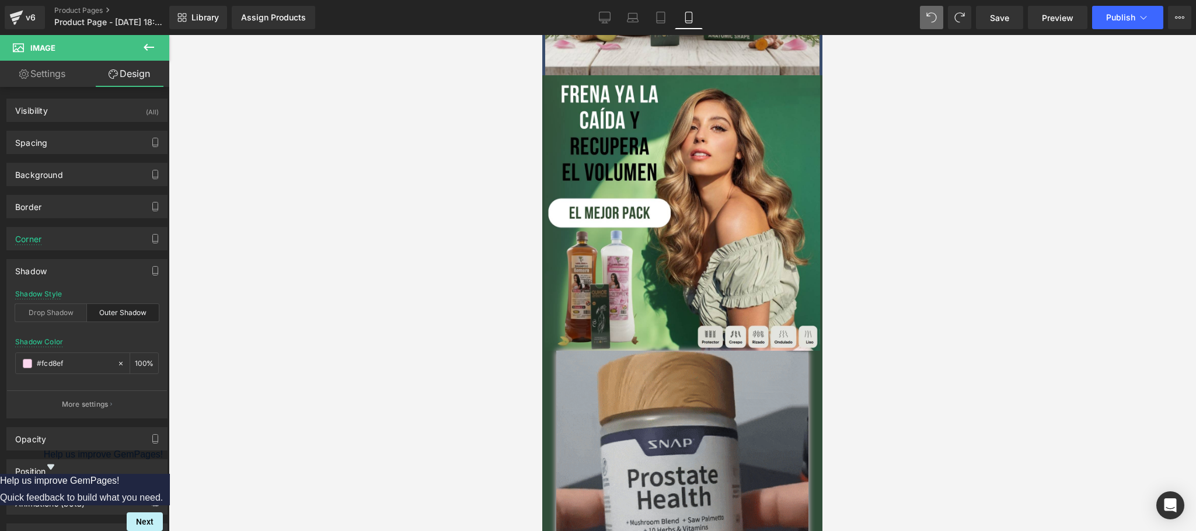
scroll to position [466, 0]
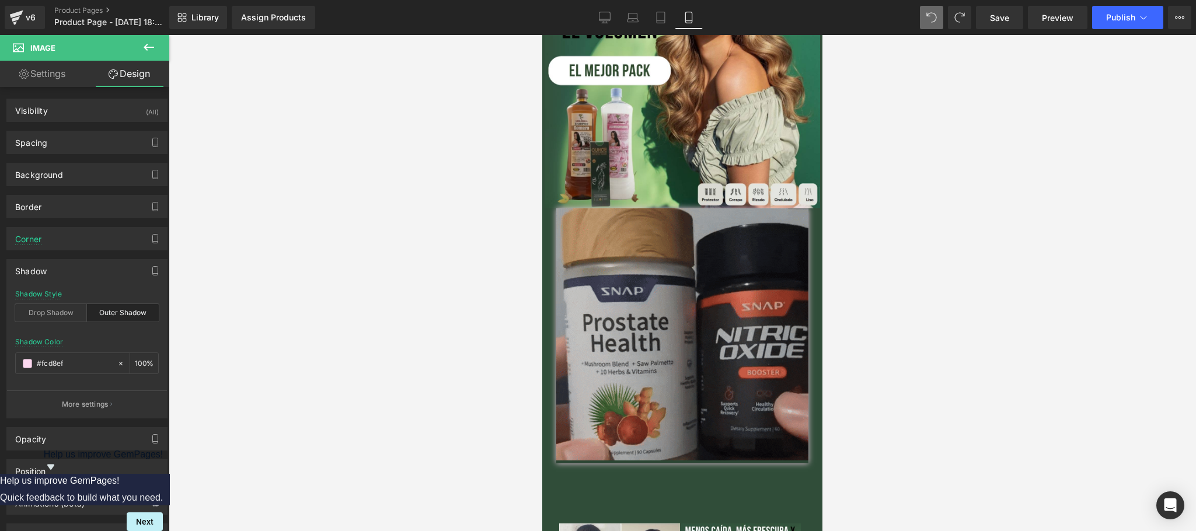
click at [556, 314] on img at bounding box center [682, 335] width 252 height 255
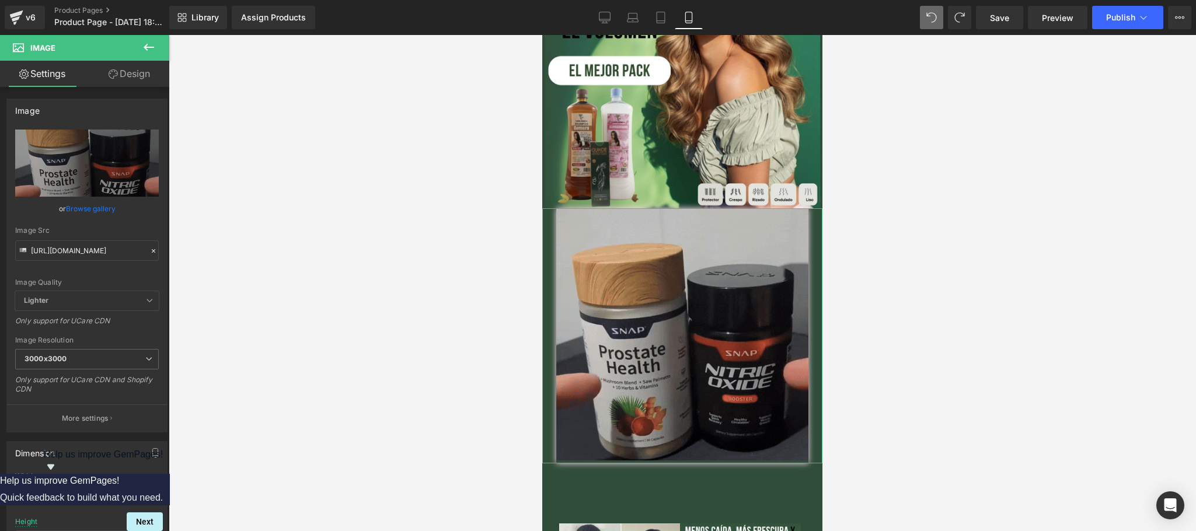
click at [110, 77] on icon at bounding box center [113, 73] width 9 height 9
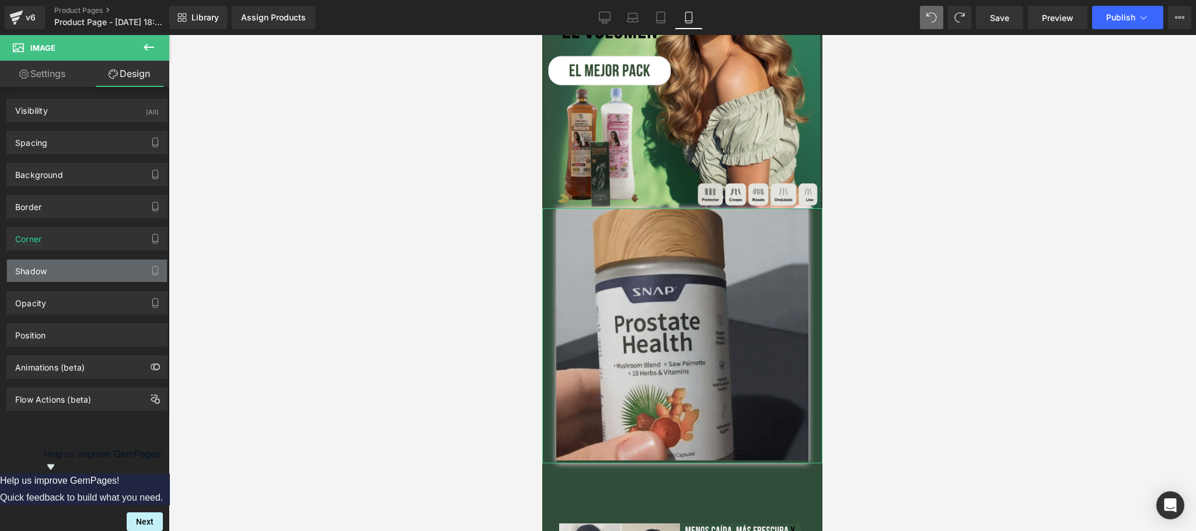
click at [67, 275] on div "Shadow" at bounding box center [87, 271] width 160 height 22
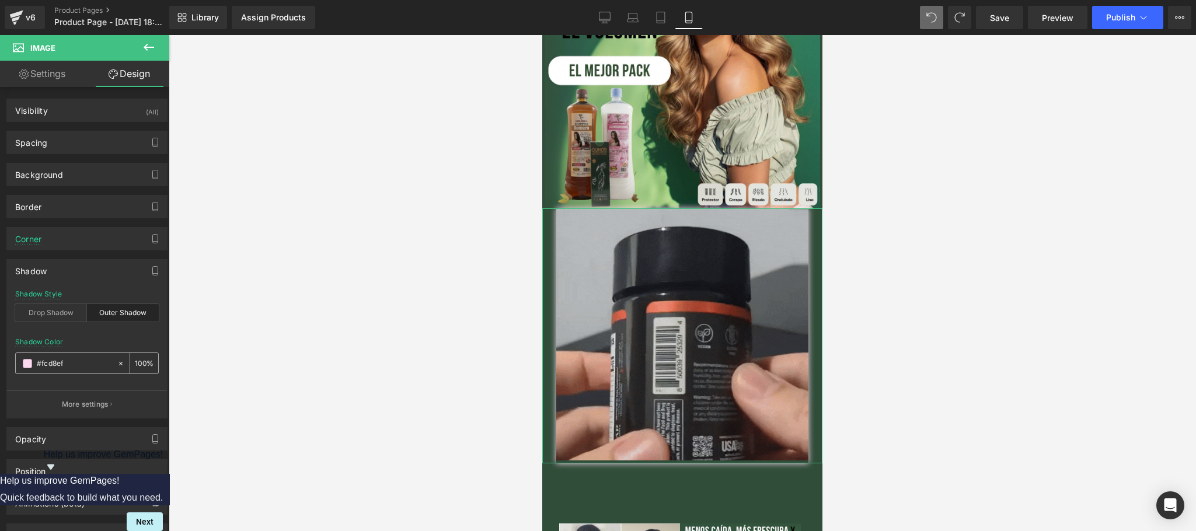
click at [69, 361] on input "#fcd8ef" at bounding box center [74, 363] width 75 height 13
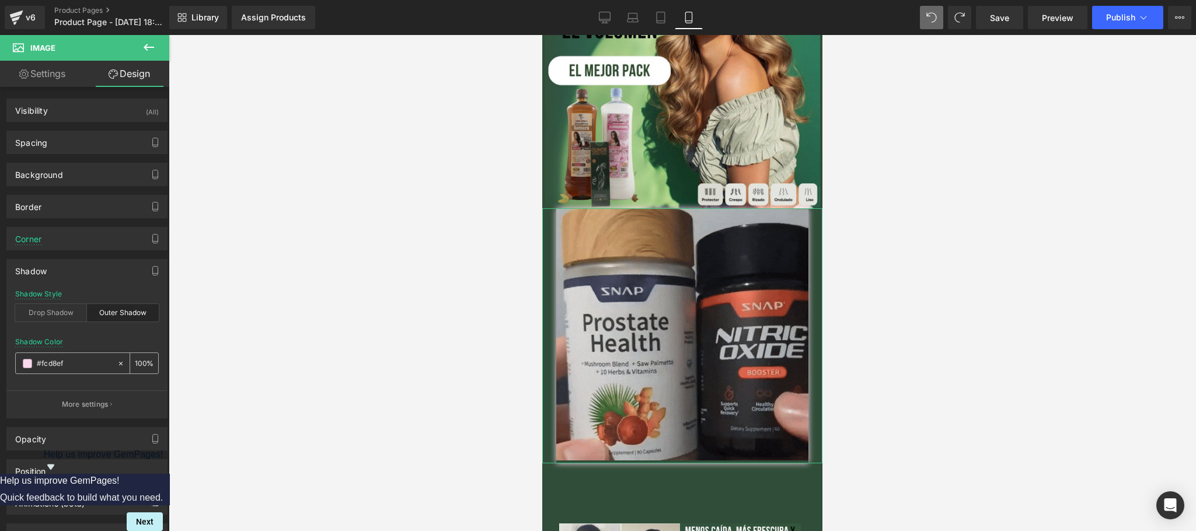
click at [29, 366] on span at bounding box center [27, 363] width 9 height 9
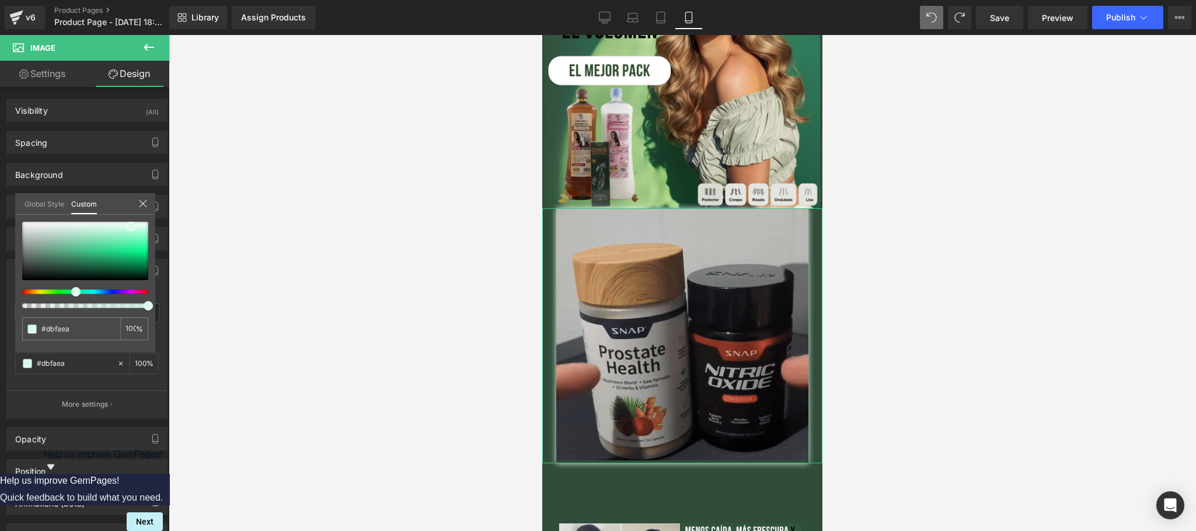
drag, startPoint x: 133, startPoint y: 291, endPoint x: 70, endPoint y: 296, distance: 63.2
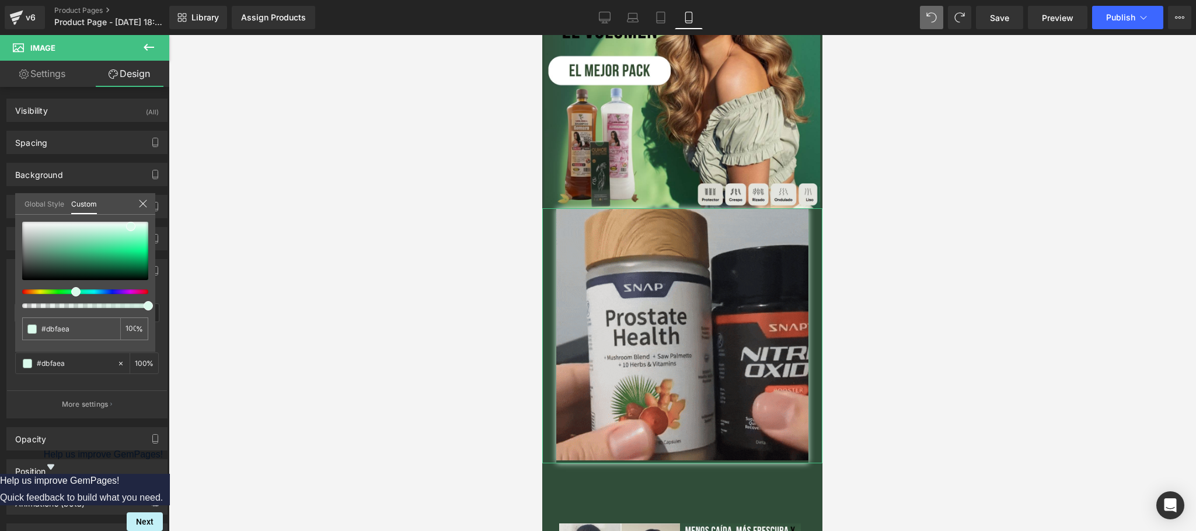
click at [70, 296] on div at bounding box center [85, 265] width 126 height 86
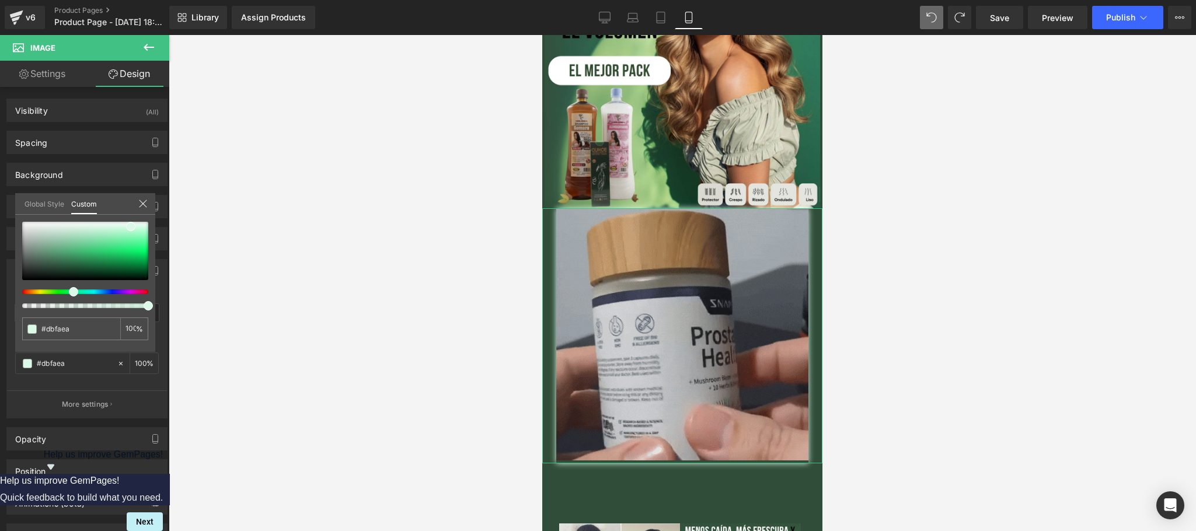
drag, startPoint x: 74, startPoint y: 291, endPoint x: 67, endPoint y: 293, distance: 7.9
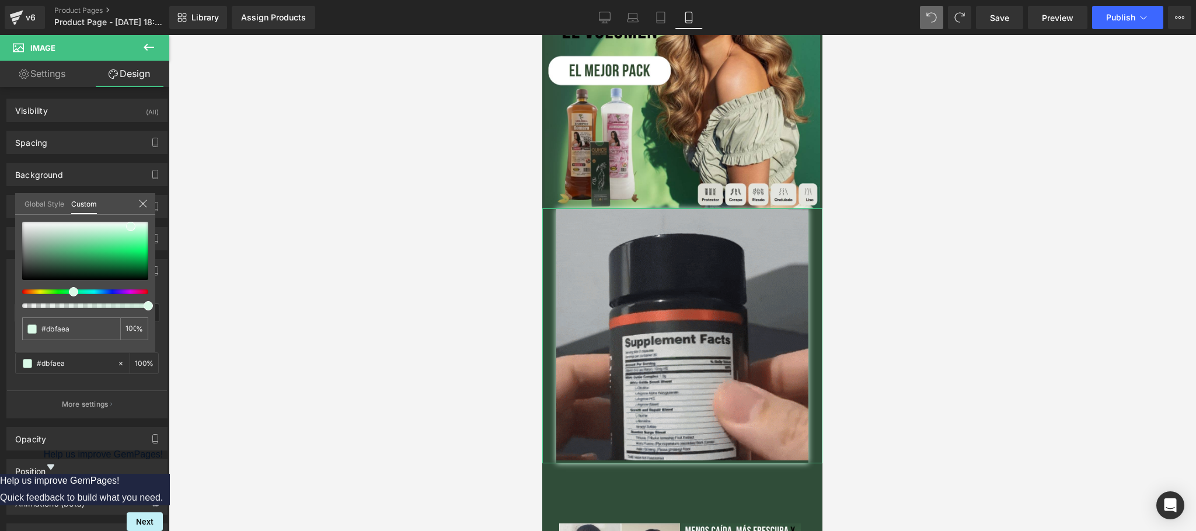
click at [67, 293] on div at bounding box center [81, 291] width 126 height 5
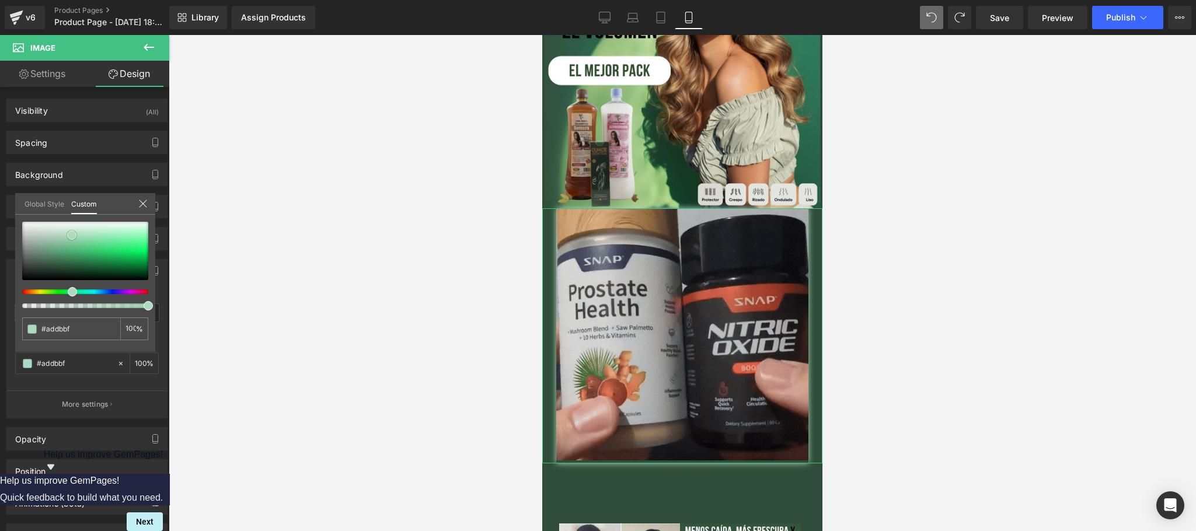
drag, startPoint x: 131, startPoint y: 225, endPoint x: 72, endPoint y: 233, distance: 59.6
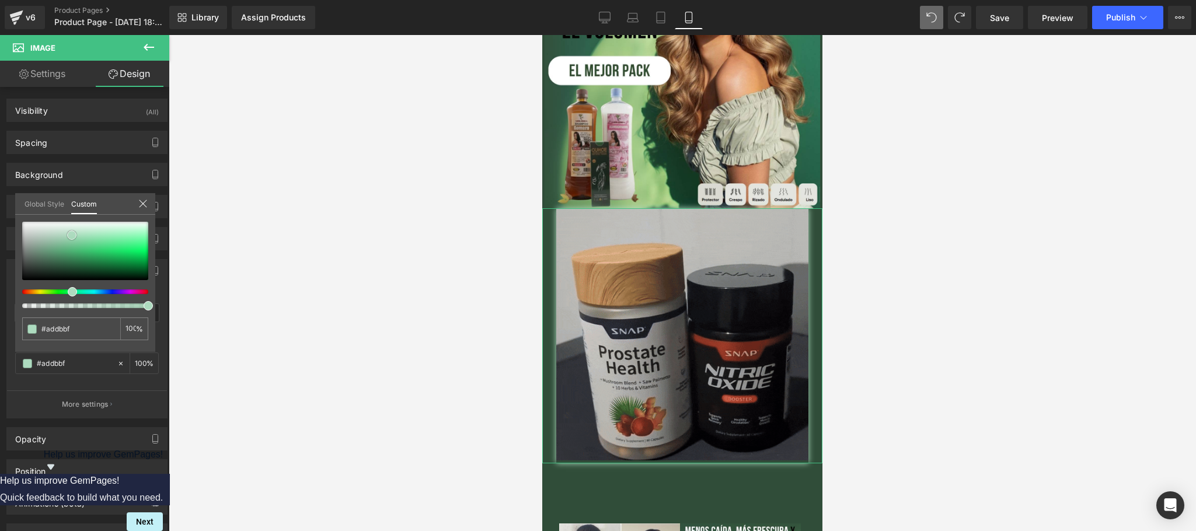
click at [72, 233] on span at bounding box center [71, 234] width 9 height 9
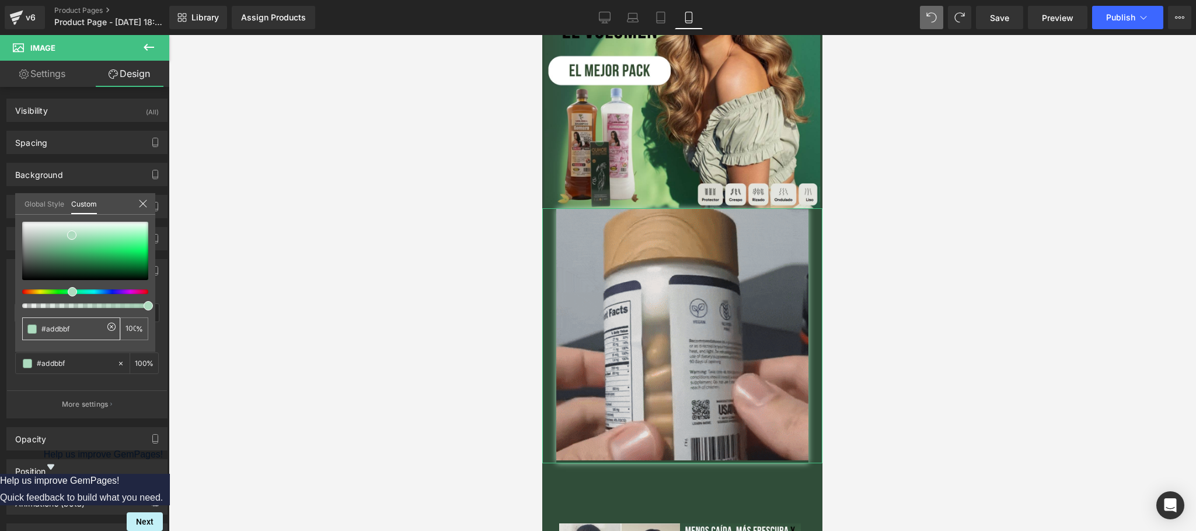
click at [67, 329] on input "#fcd8ef" at bounding box center [72, 329] width 62 height 12
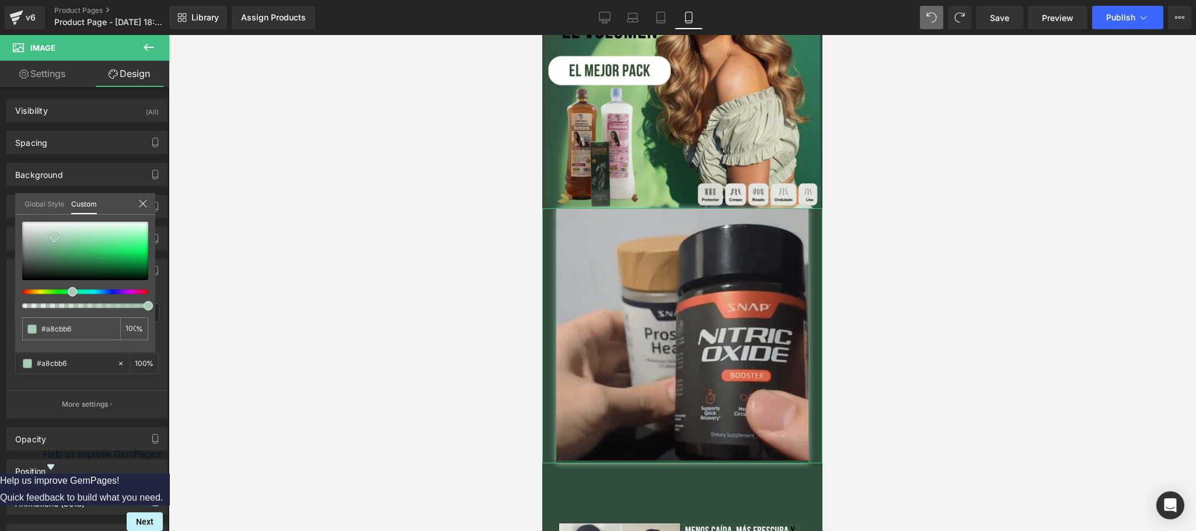
drag, startPoint x: 70, startPoint y: 235, endPoint x: 51, endPoint y: 238, distance: 19.0
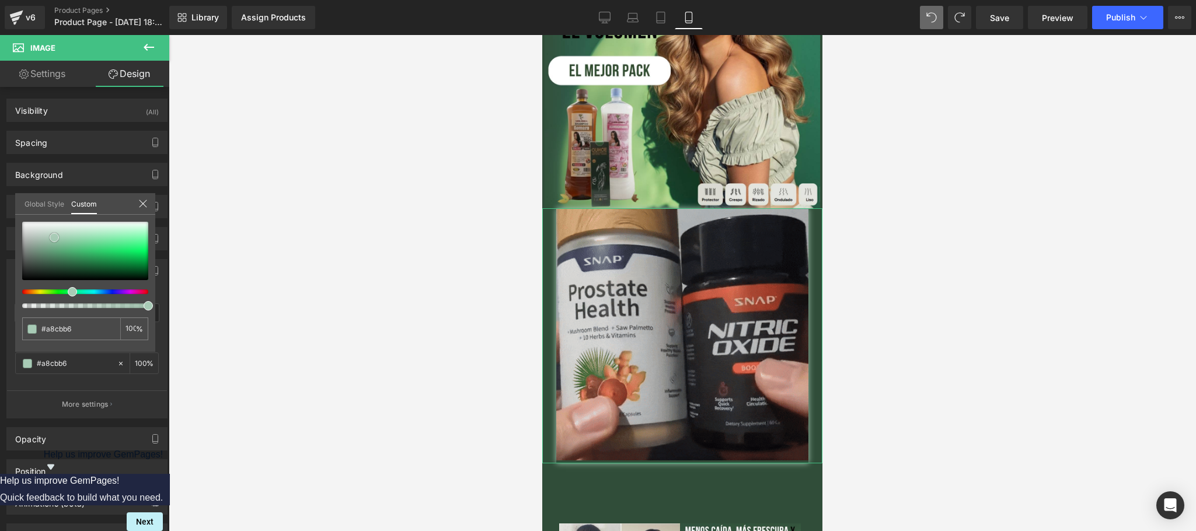
click at [53, 237] on span at bounding box center [54, 237] width 9 height 9
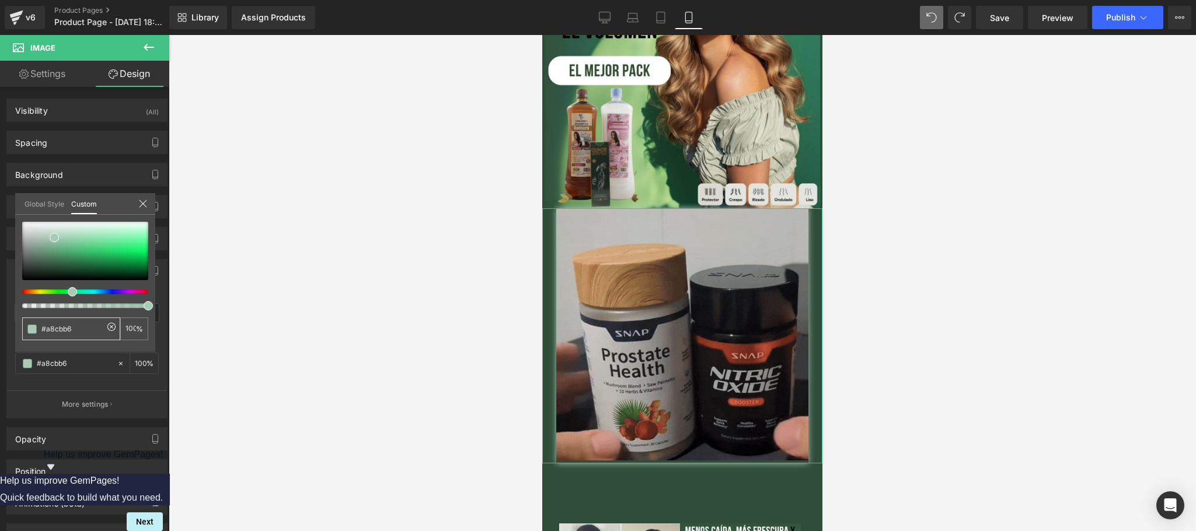
click at [56, 324] on input "#fcd8ef" at bounding box center [72, 329] width 62 height 12
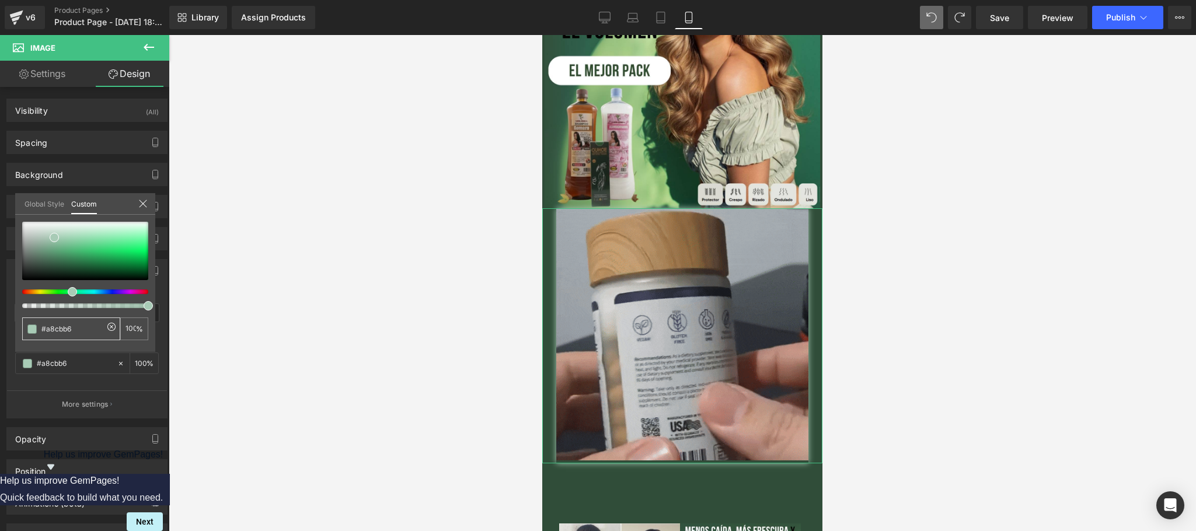
click at [56, 324] on input "#fcd8ef" at bounding box center [72, 329] width 62 height 12
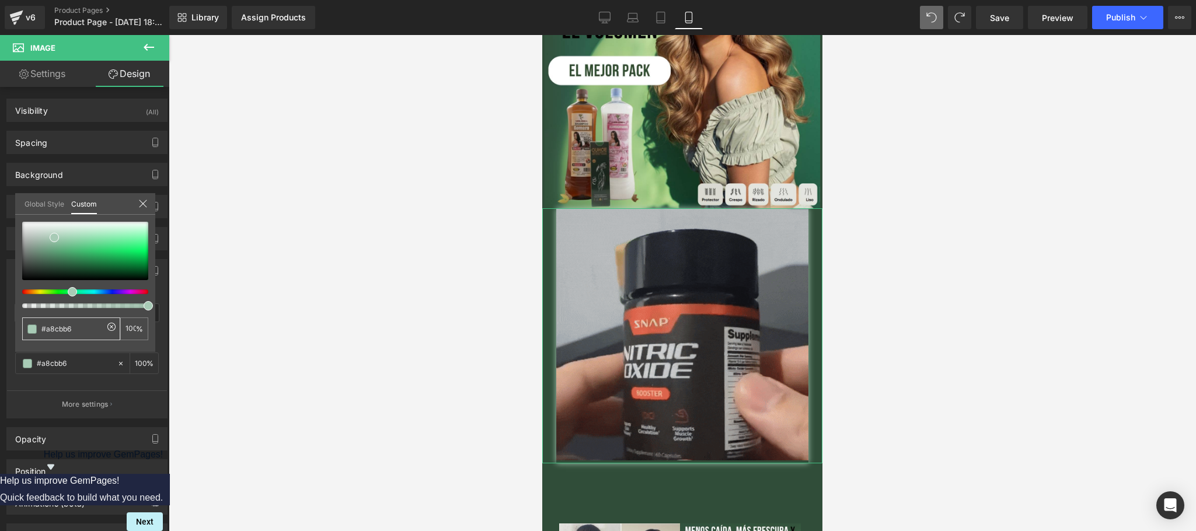
type input "#a8cbb6"
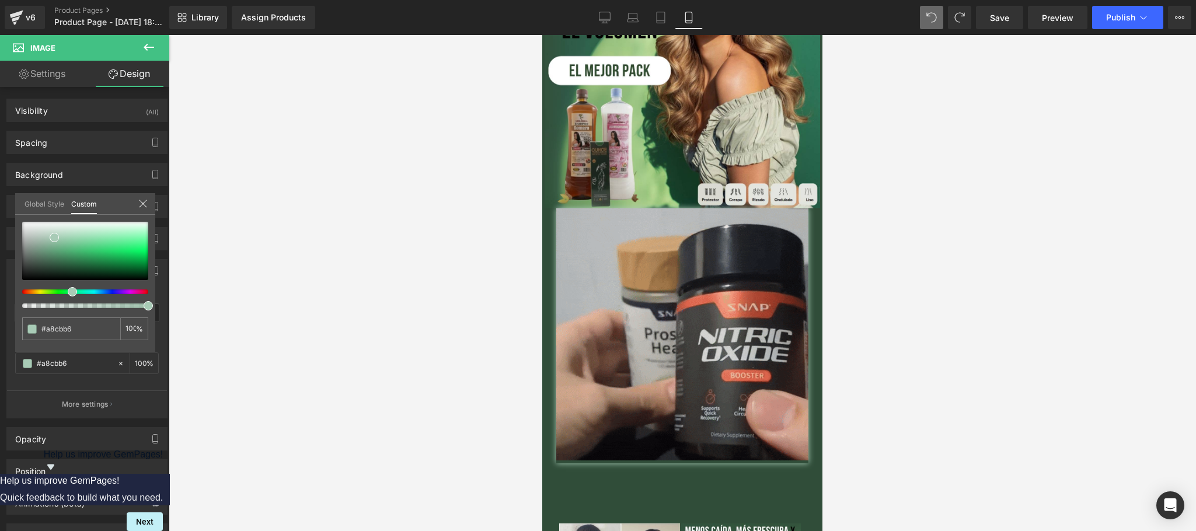
click at [328, 236] on div at bounding box center [682, 283] width 1027 height 496
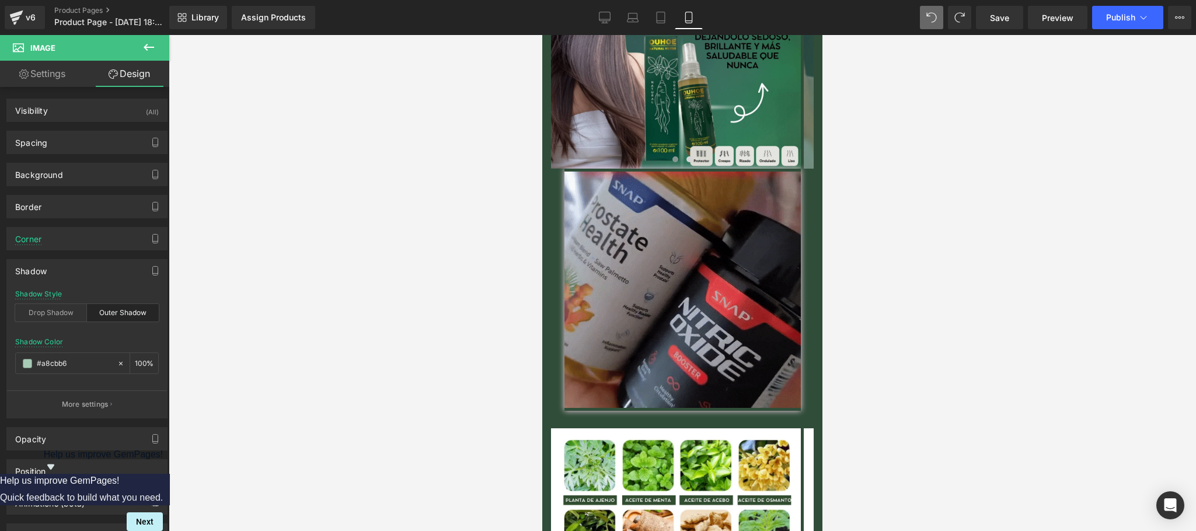
scroll to position [1634, 0]
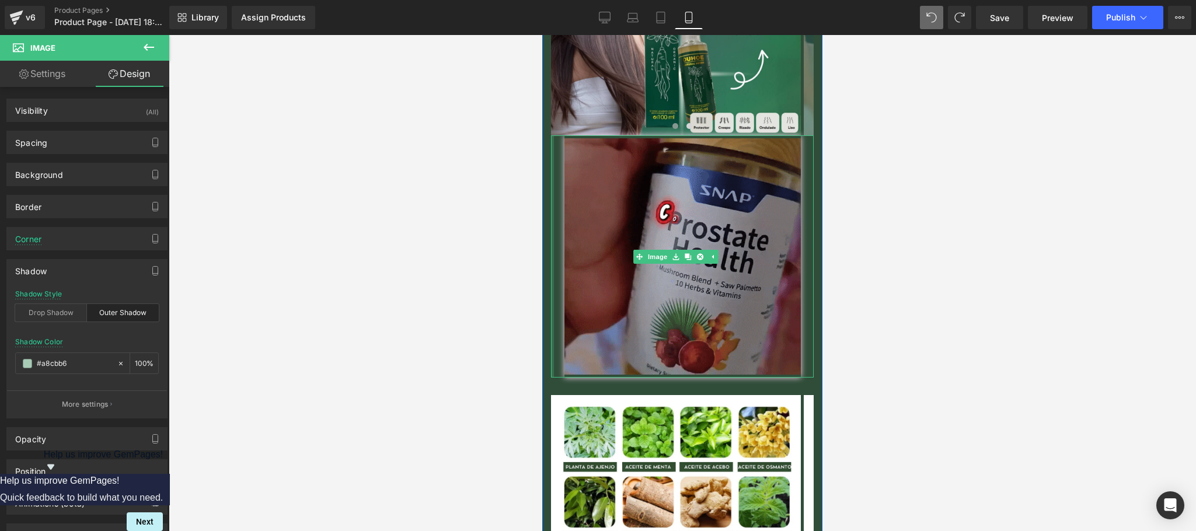
click at [553, 224] on div at bounding box center [552, 256] width 3 height 242
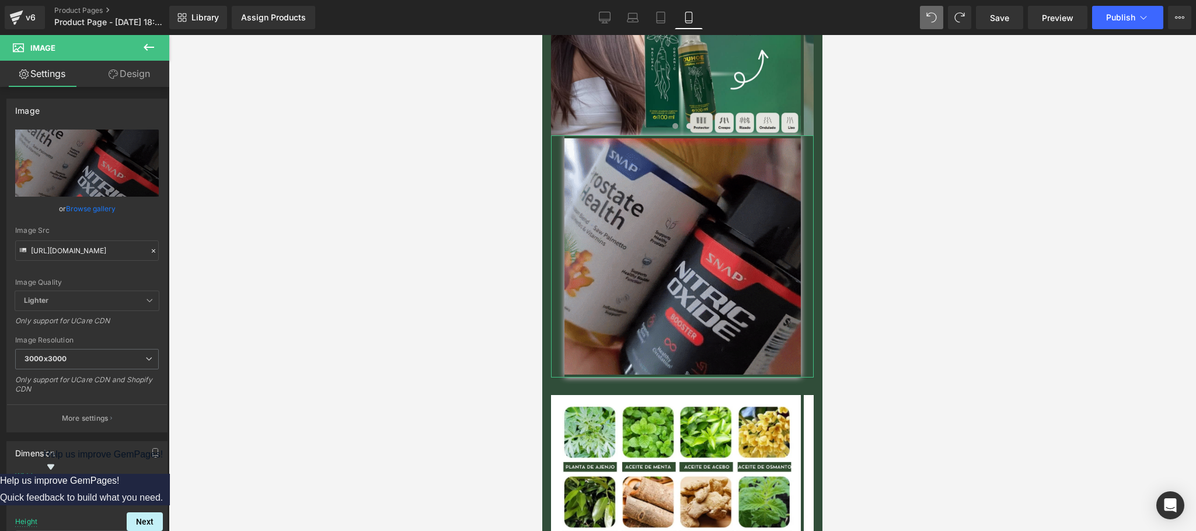
click at [121, 69] on link "Design" at bounding box center [129, 74] width 85 height 26
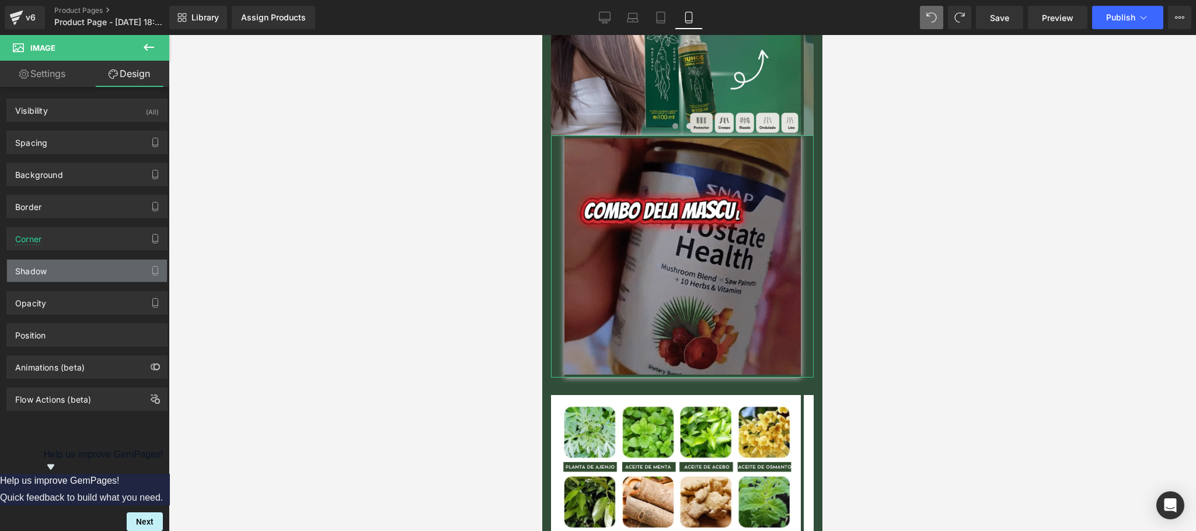
click at [65, 270] on div "Shadow" at bounding box center [87, 271] width 160 height 22
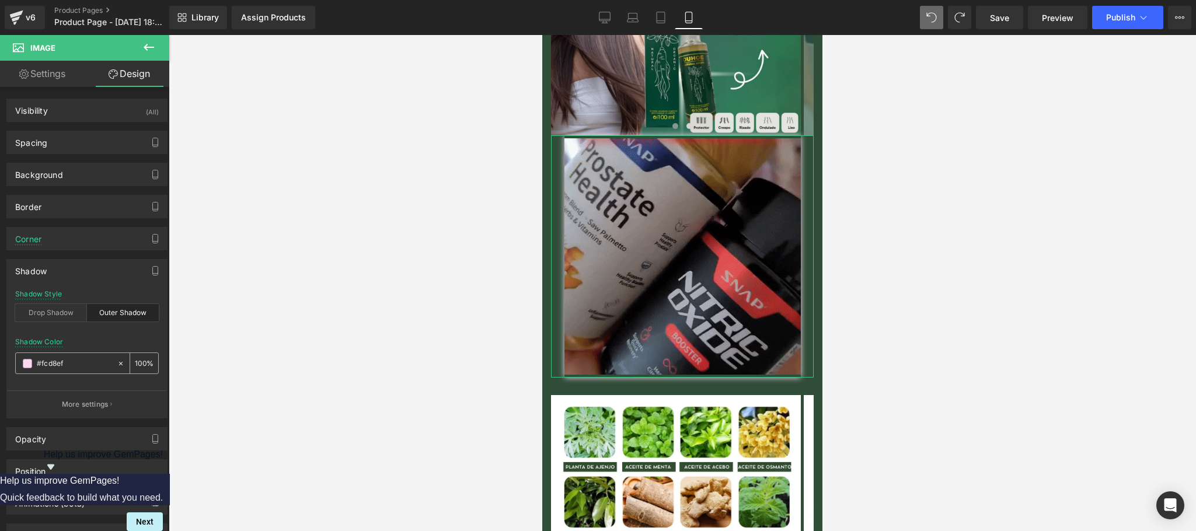
click at [74, 363] on input "text" at bounding box center [74, 363] width 75 height 13
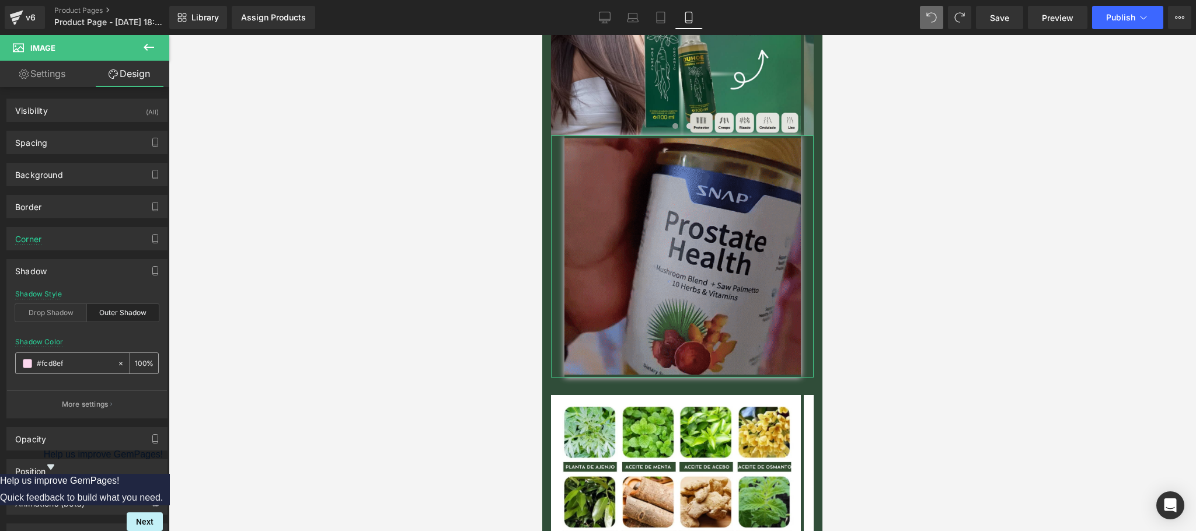
paste input "a8cbb6"
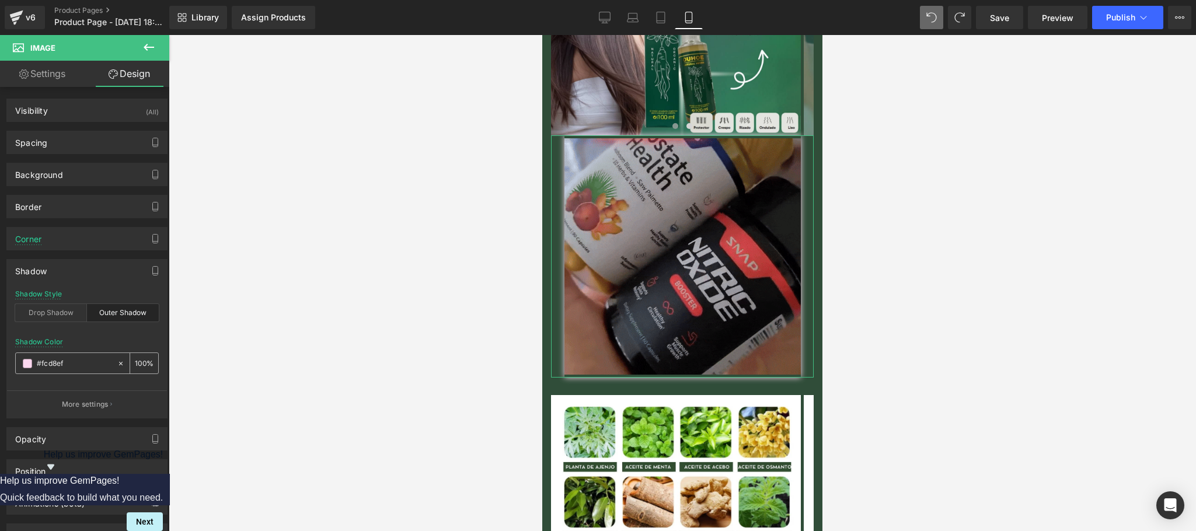
type input "a8cbb6"
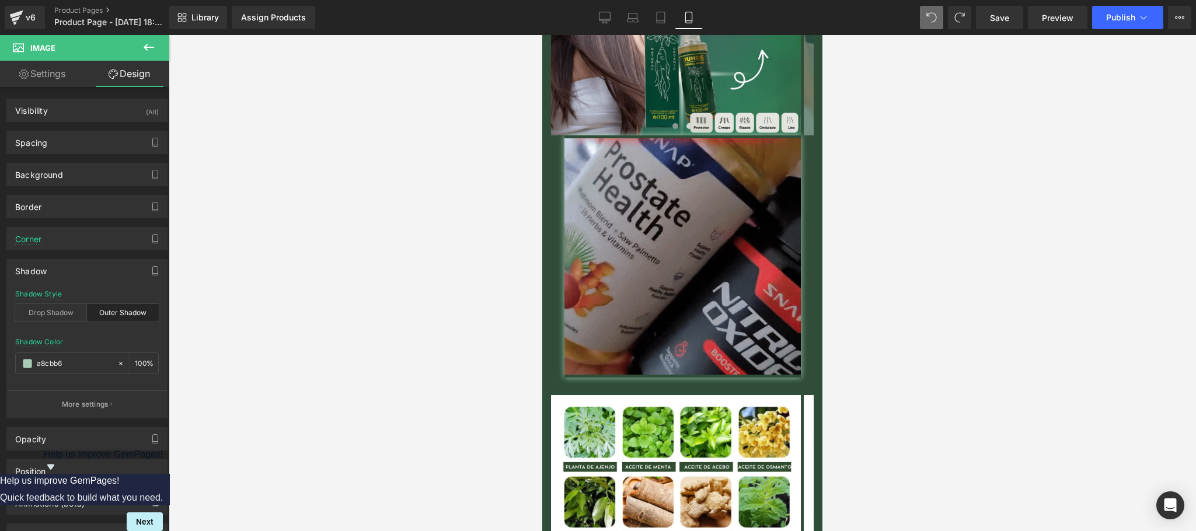
click at [314, 260] on div at bounding box center [682, 283] width 1027 height 496
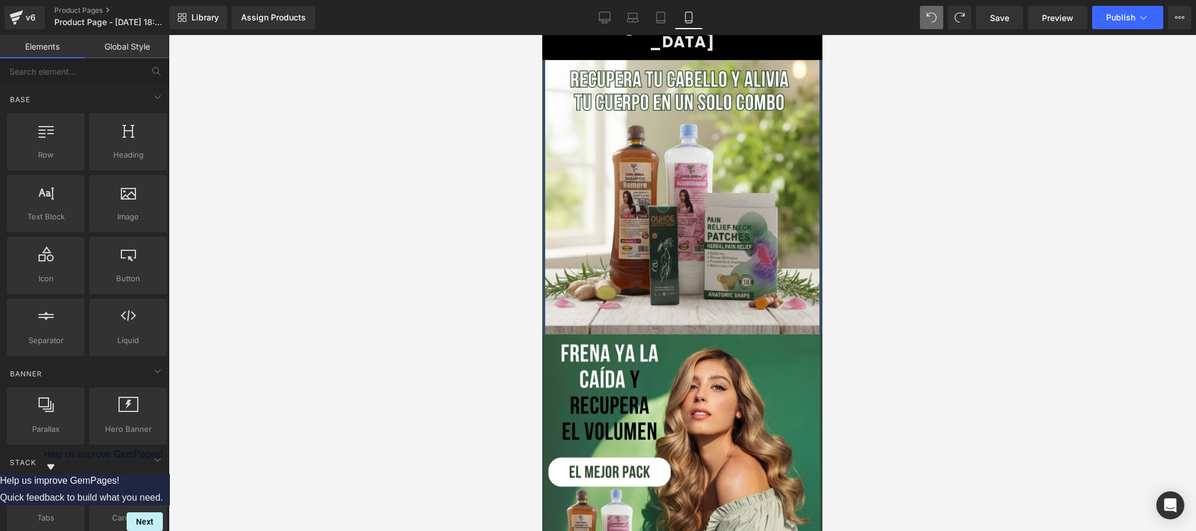
scroll to position [0, 0]
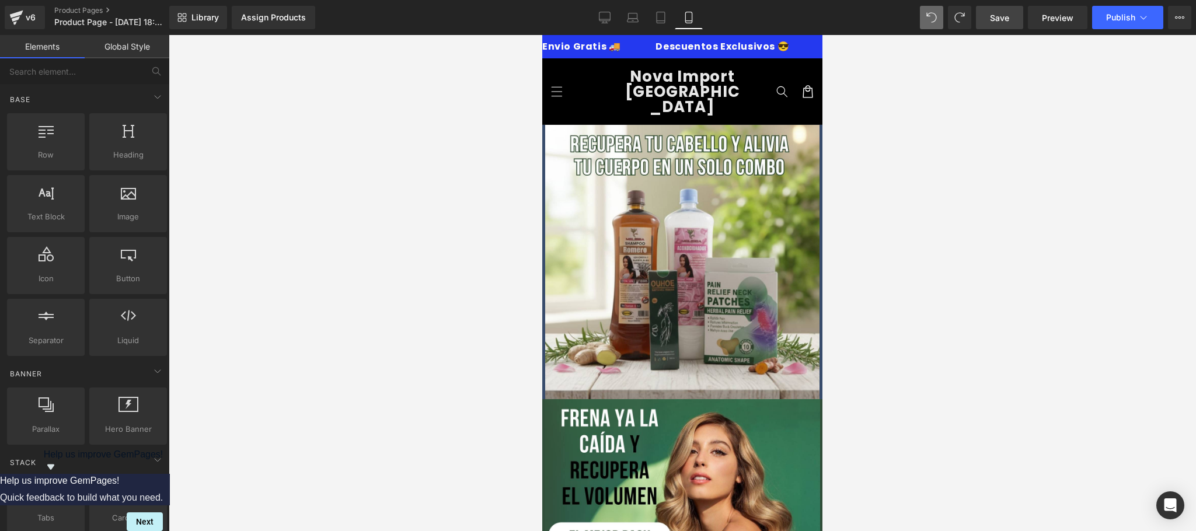
click at [998, 22] on span "Save" at bounding box center [999, 18] width 19 height 12
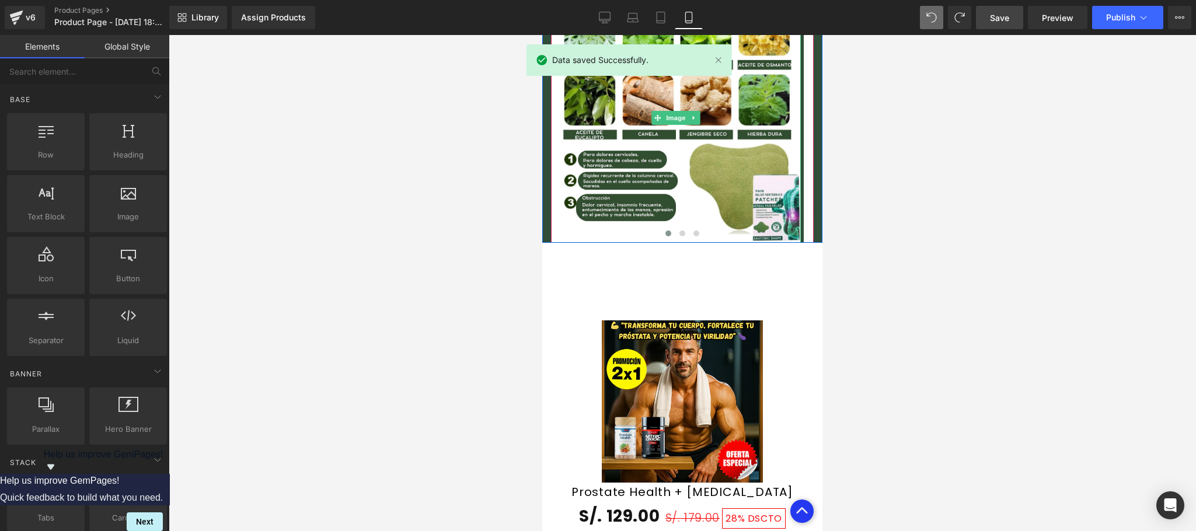
scroll to position [2100, 0]
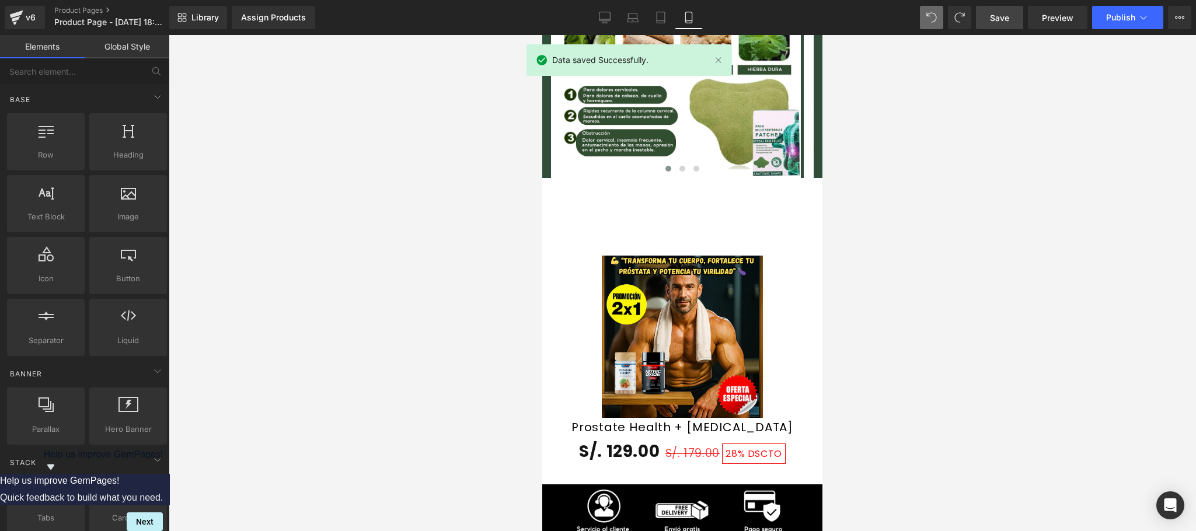
click at [669, 298] on div "Sale Off (P) Image" at bounding box center [682, 337] width 268 height 162
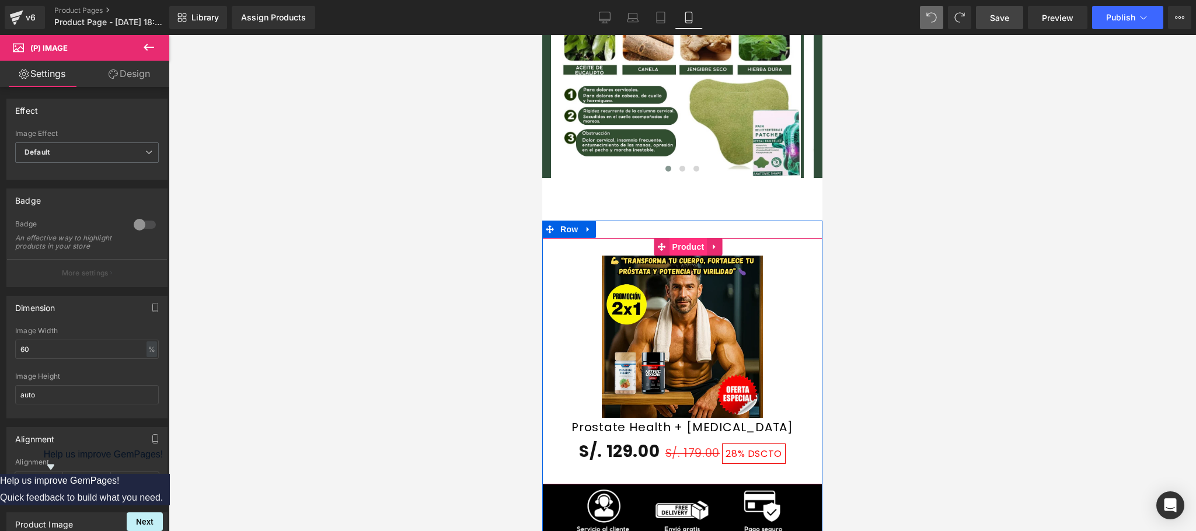
click at [683, 238] on span "Product" at bounding box center [688, 247] width 38 height 18
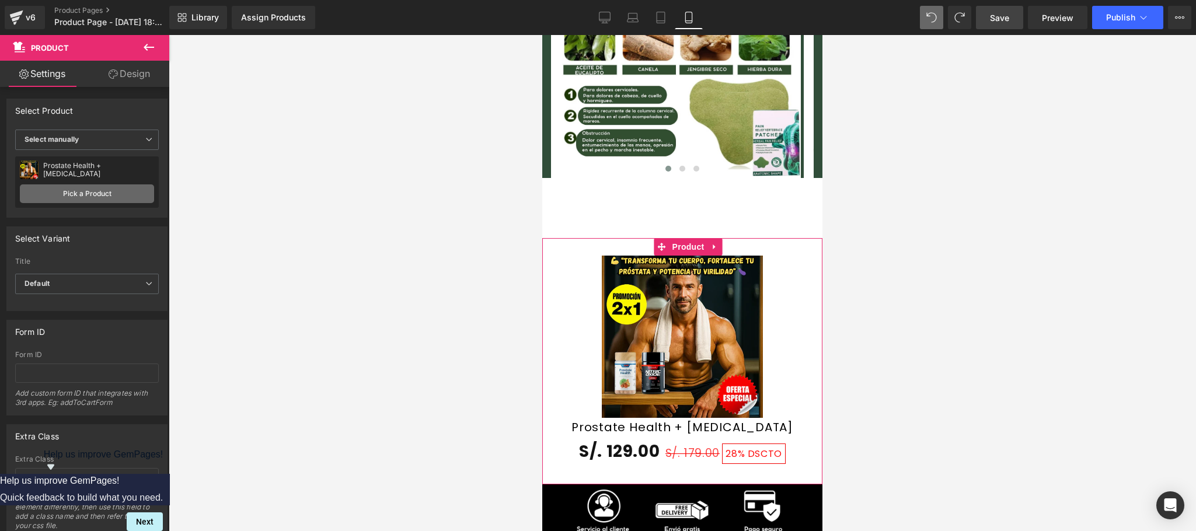
click at [102, 200] on link "Pick a Product" at bounding box center [87, 193] width 134 height 19
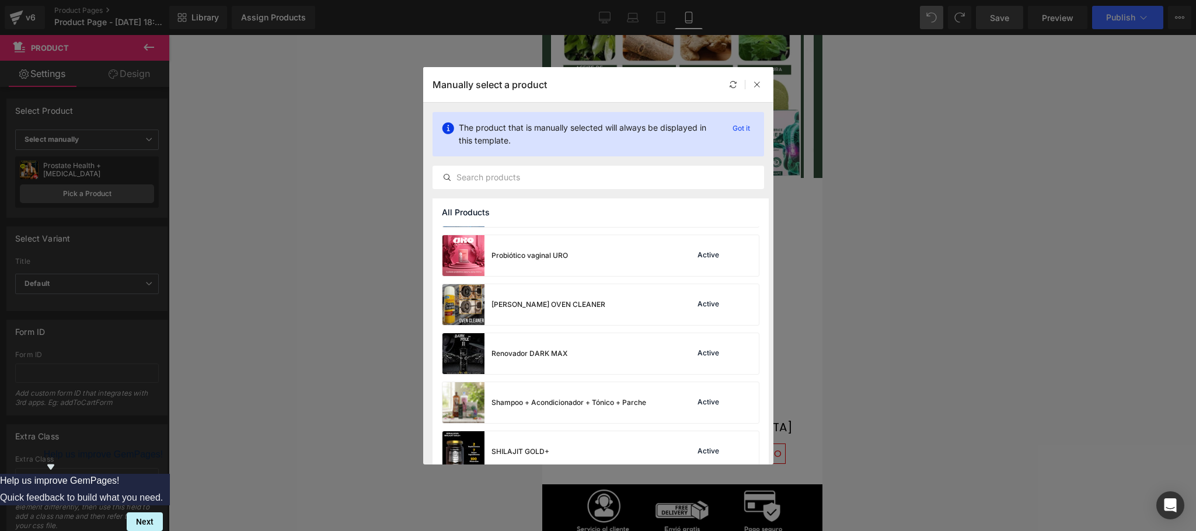
scroll to position [401, 0]
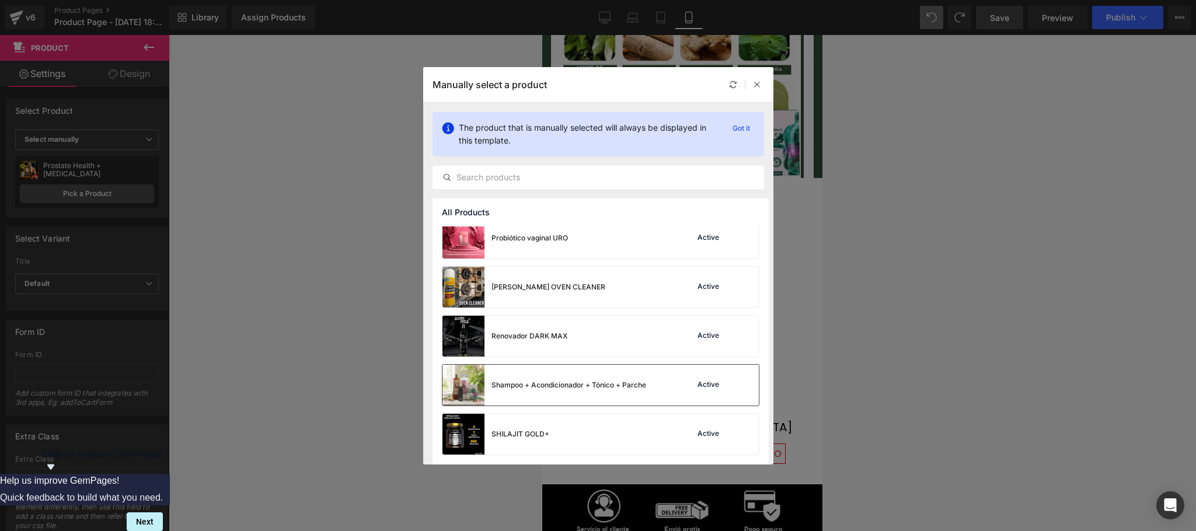
click at [635, 368] on div "Shampoo + Acondicionador + Tónico + Parche" at bounding box center [544, 385] width 204 height 41
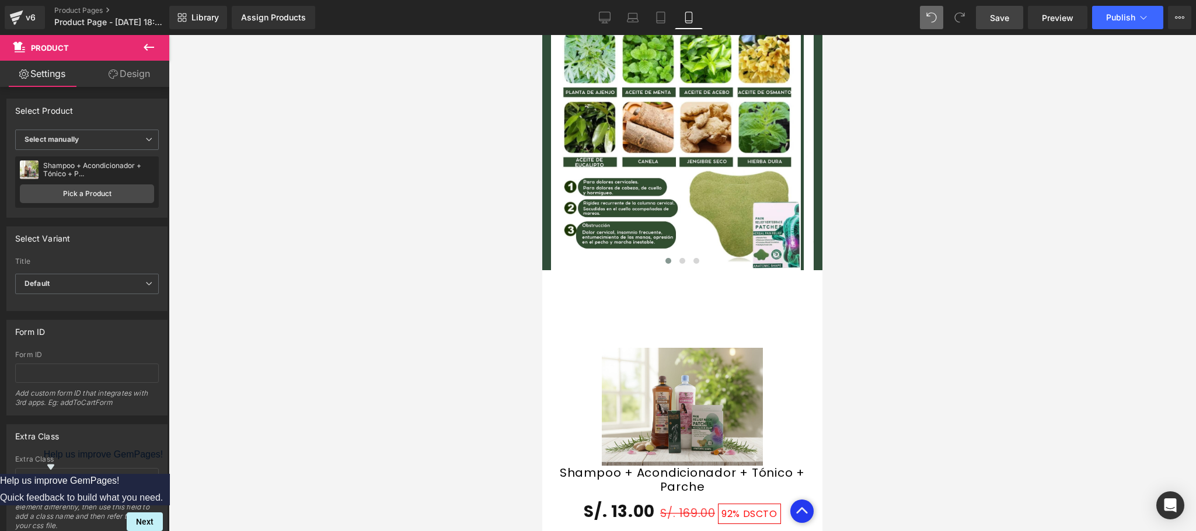
scroll to position [1863, 0]
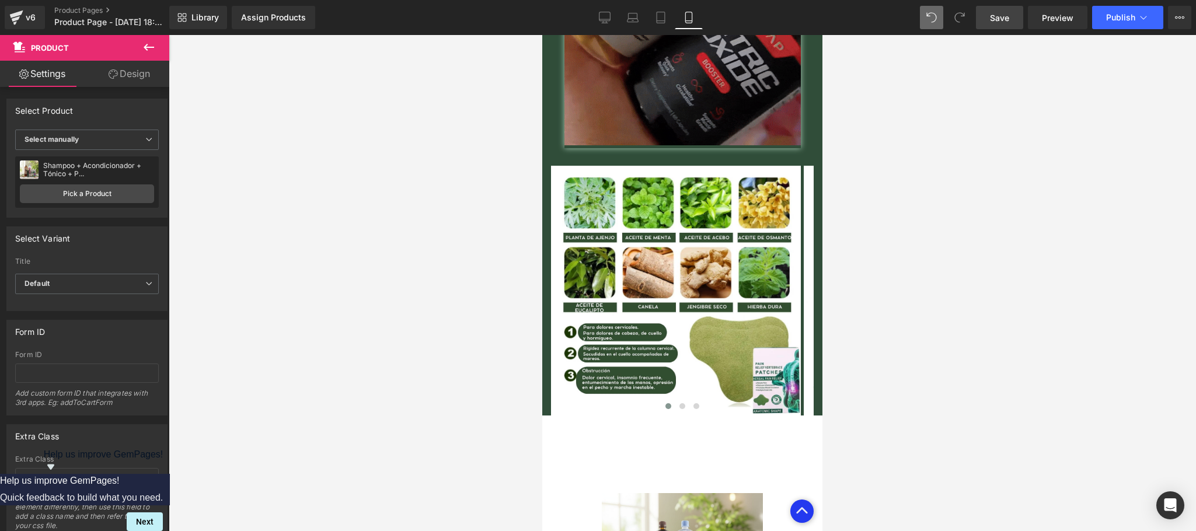
drag, startPoint x: 816, startPoint y: 348, endPoint x: 1365, endPoint y: 352, distance: 548.5
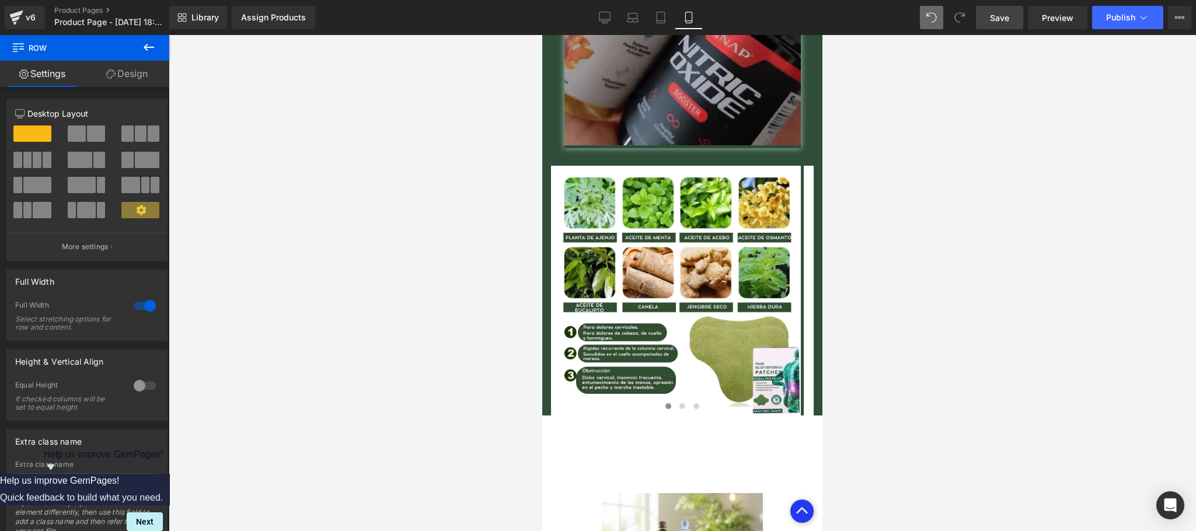
click at [152, 54] on button at bounding box center [148, 48] width 41 height 26
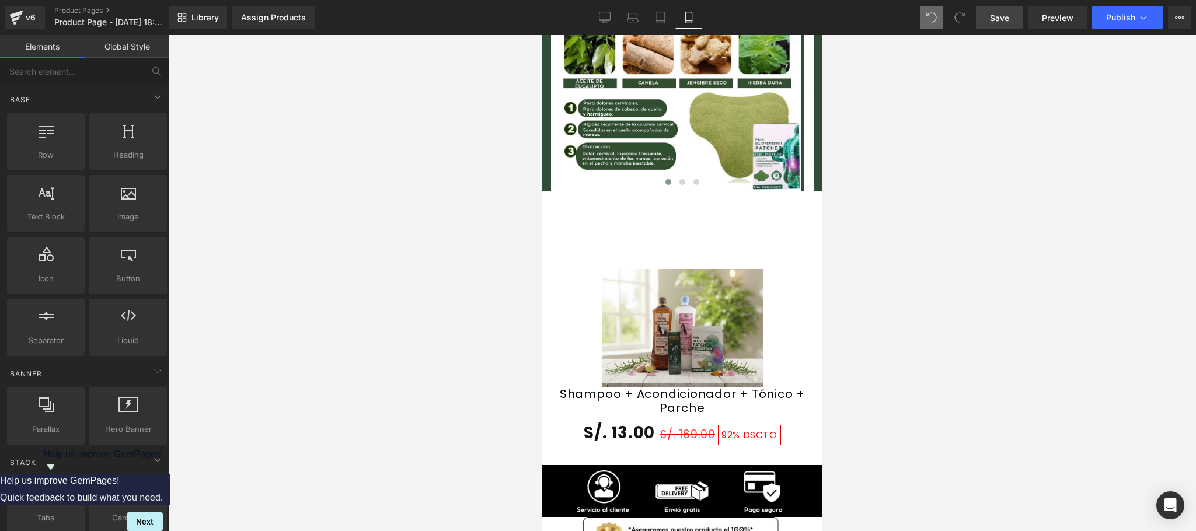
scroll to position [2093, 0]
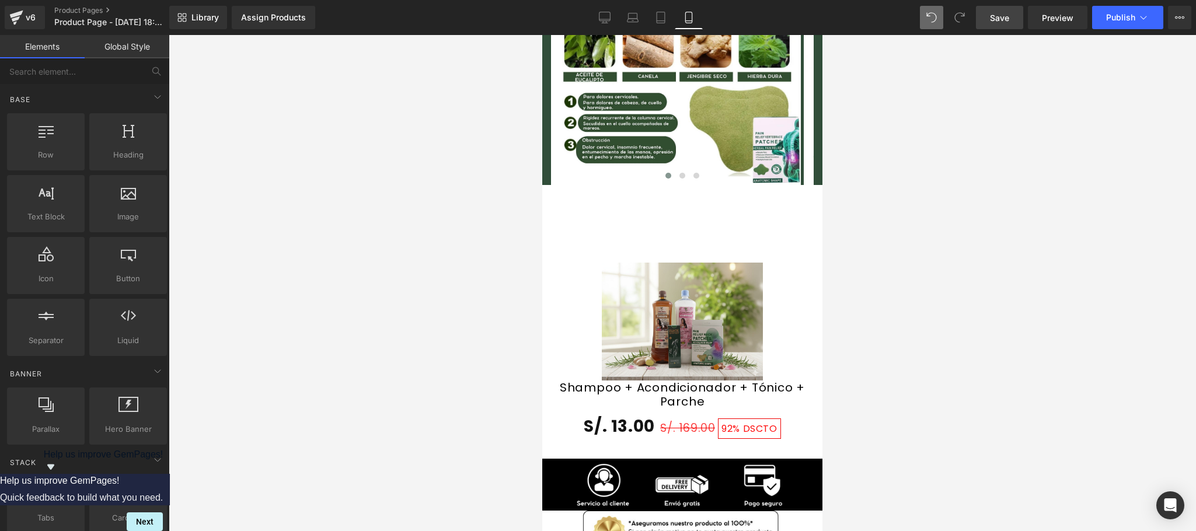
drag, startPoint x: 1084, startPoint y: 235, endPoint x: 544, endPoint y: 173, distance: 542.6
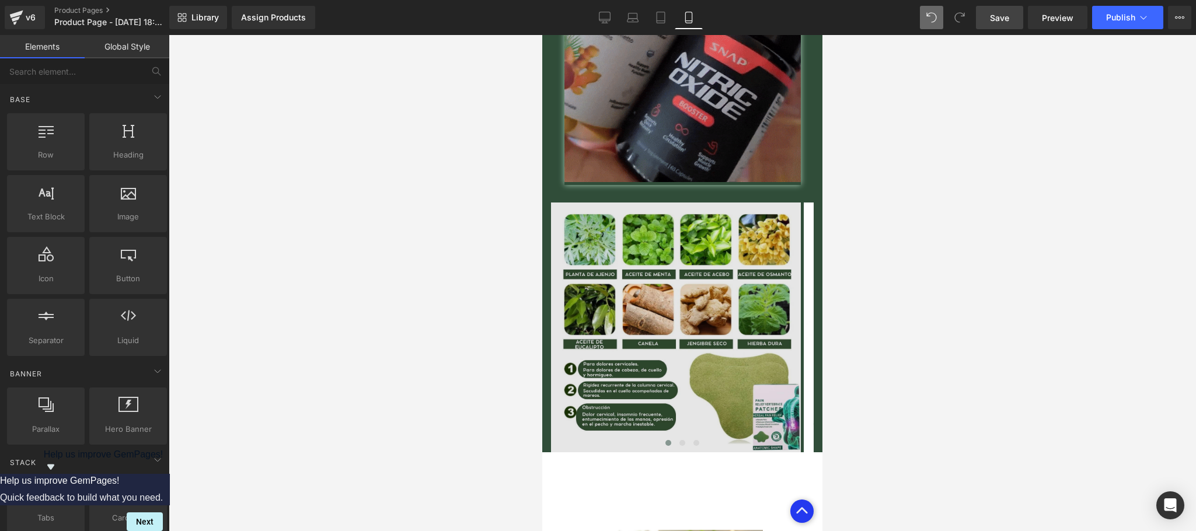
scroll to position [1861, 0]
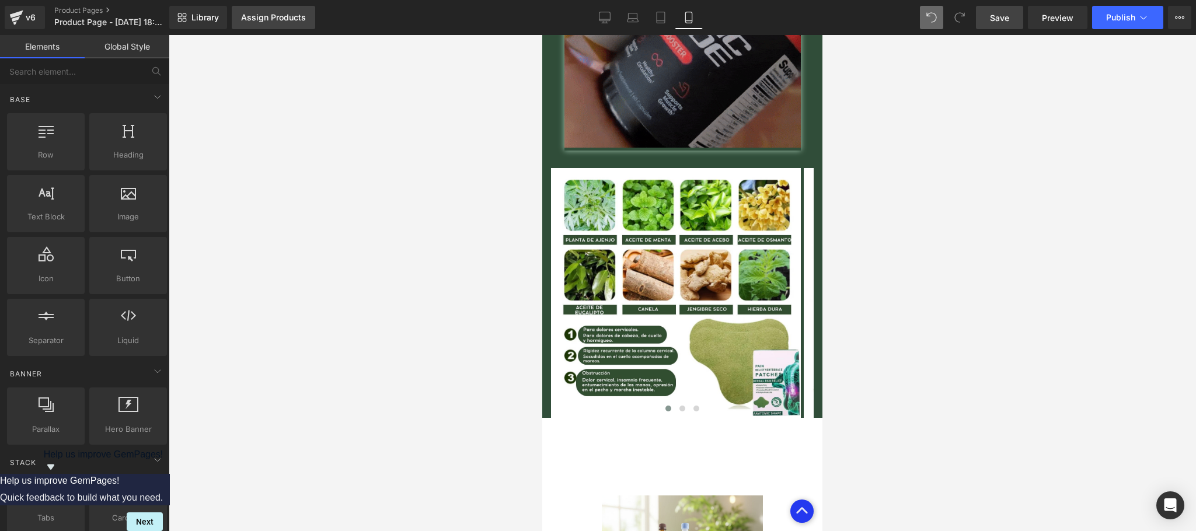
click at [256, 19] on div "Assign Products" at bounding box center [273, 17] width 65 height 9
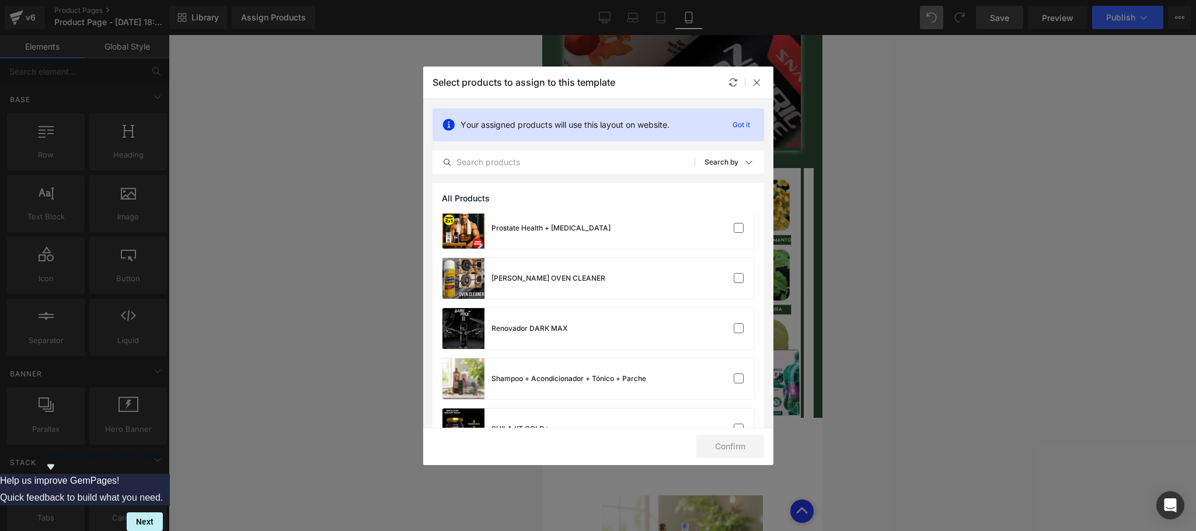
scroll to position [446, 0]
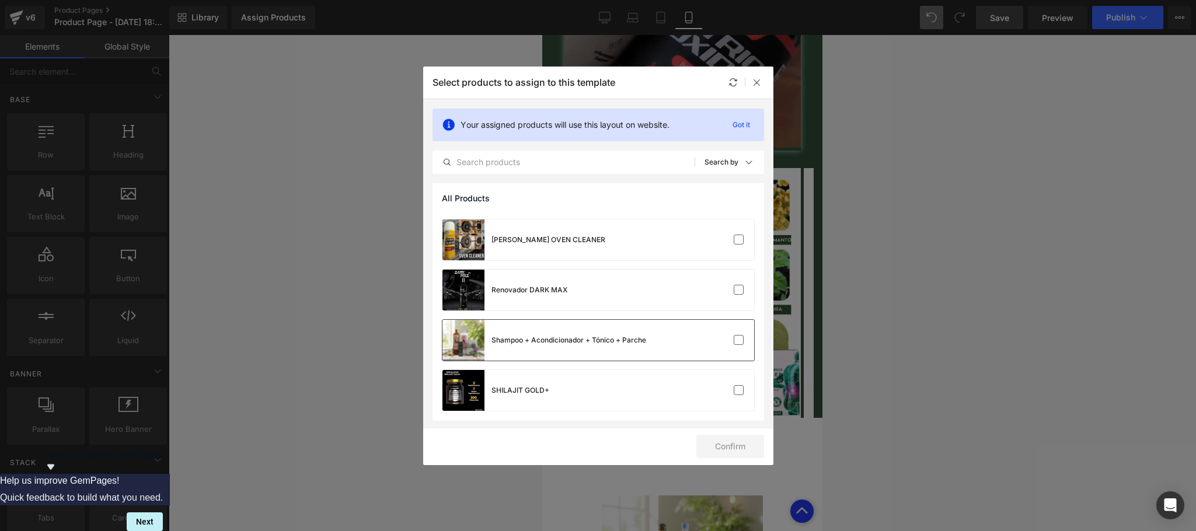
click at [742, 341] on div "Shampoo + Acondicionador + Tónico + Parche" at bounding box center [598, 340] width 312 height 41
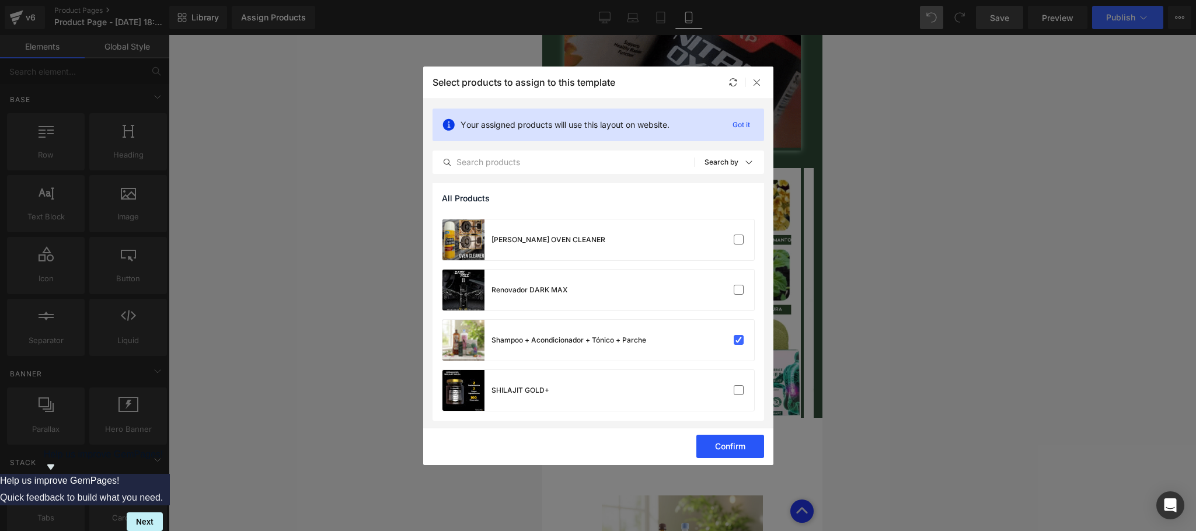
click at [740, 446] on button "Confirm" at bounding box center [730, 446] width 68 height 23
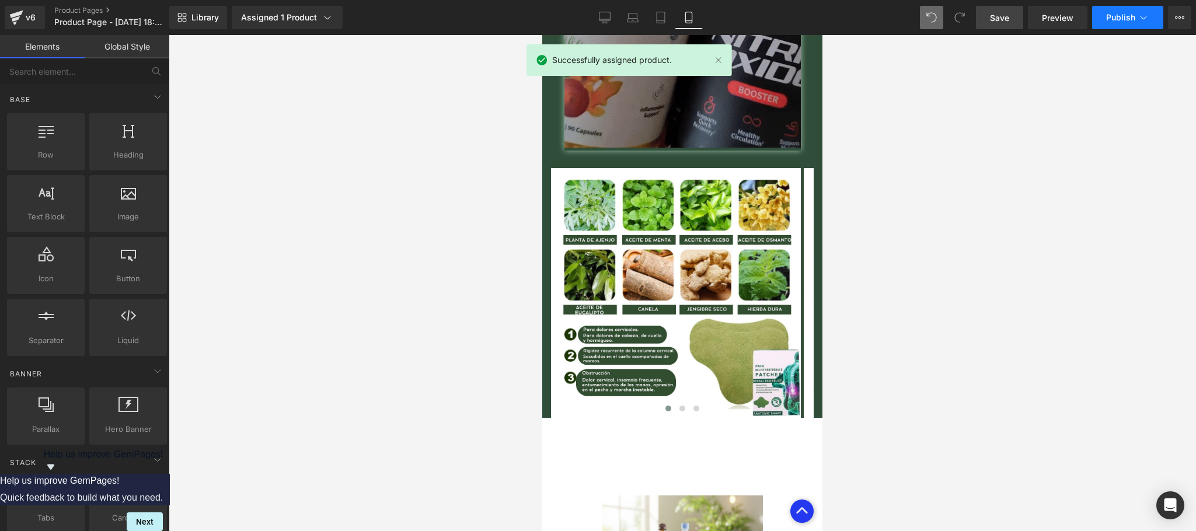
click at [1124, 18] on span "Publish" at bounding box center [1120, 17] width 29 height 9
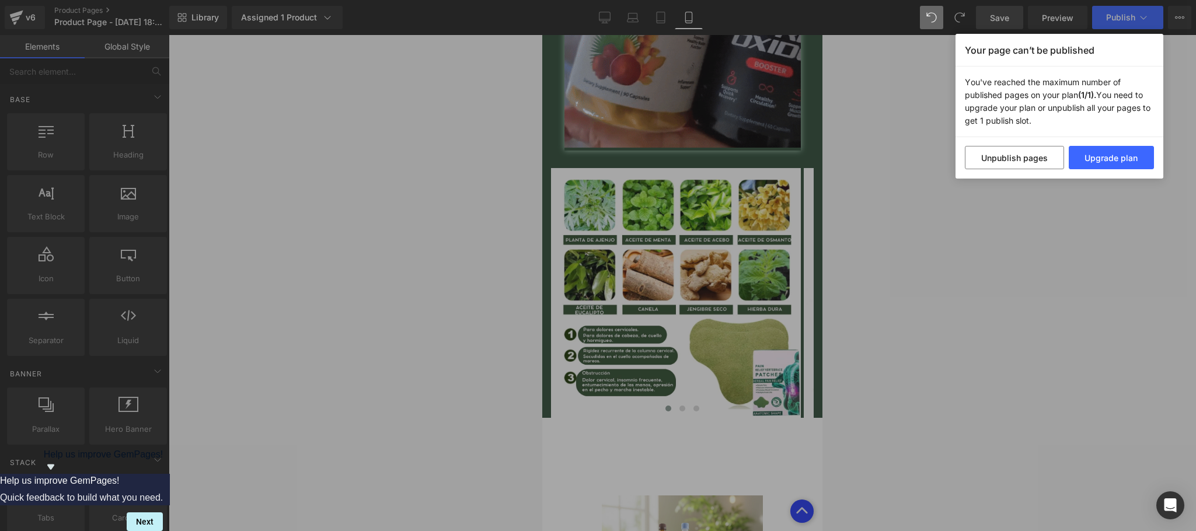
click at [942, 165] on div "Your page can’t be published You've reached the maximum number of published pag…" at bounding box center [598, 265] width 1196 height 531
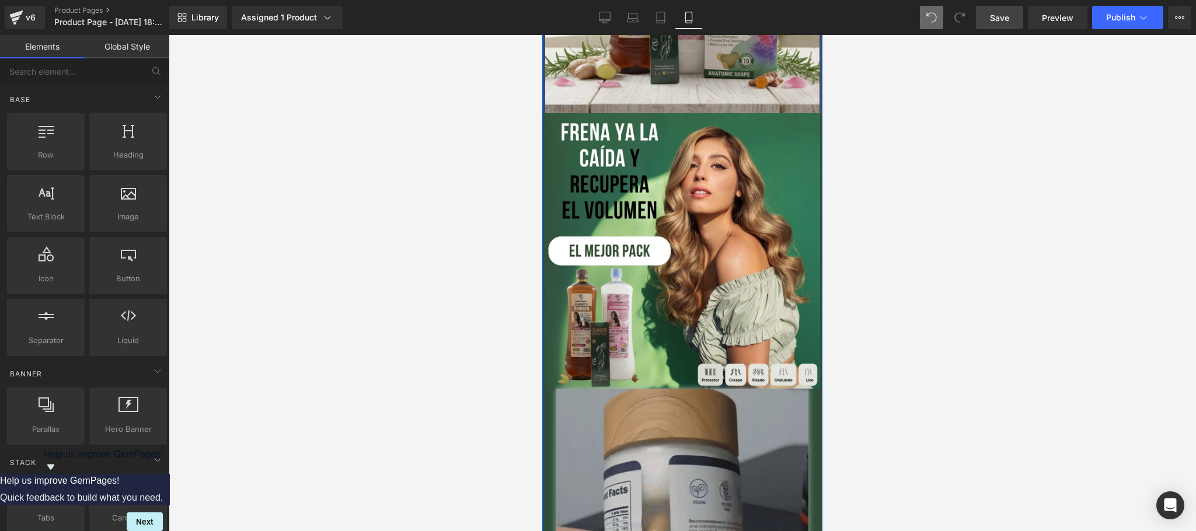
scroll to position [466, 0]
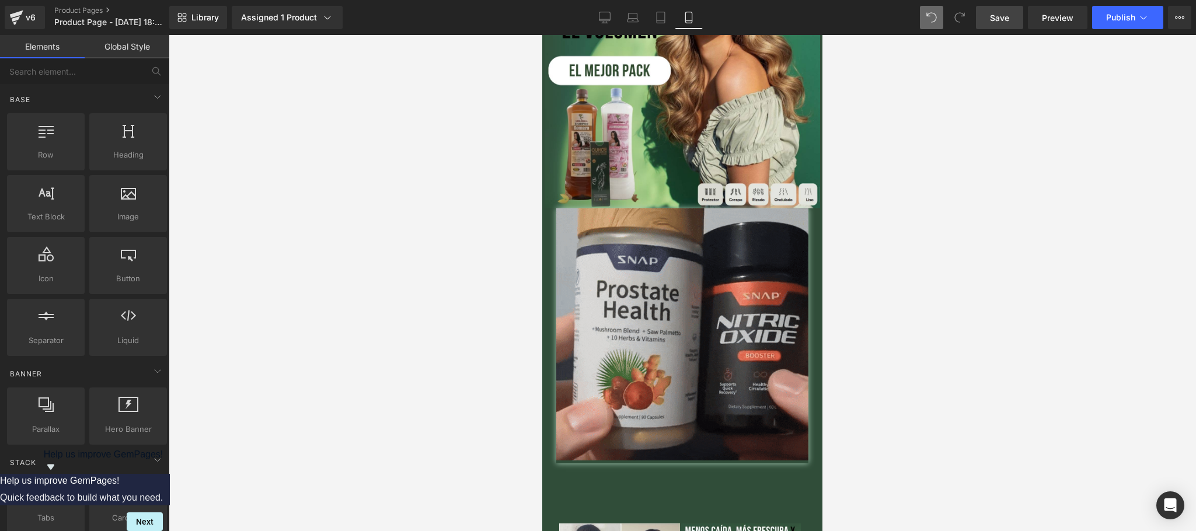
click at [998, 13] on span "Save" at bounding box center [999, 18] width 19 height 12
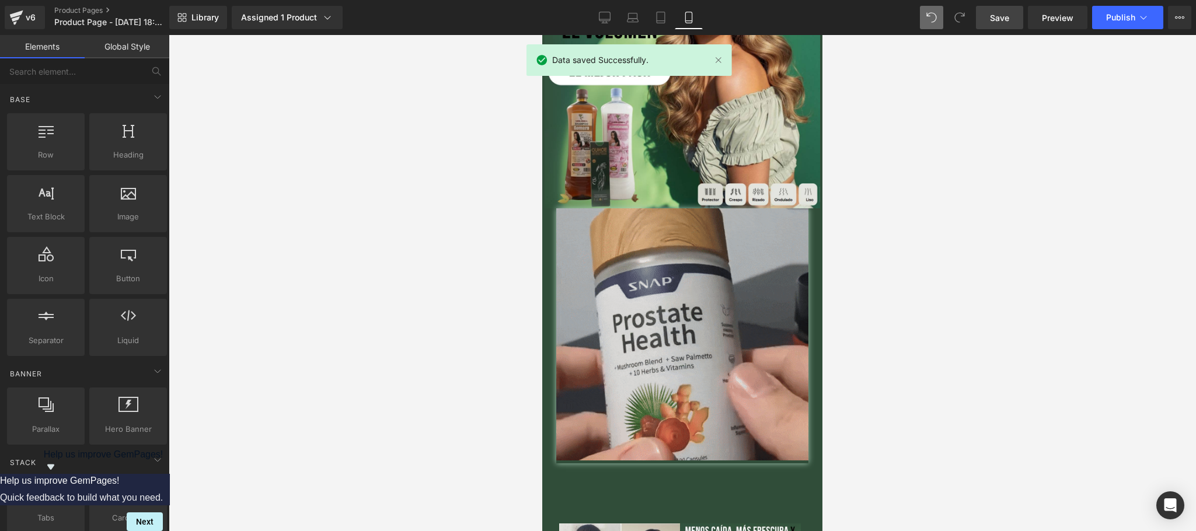
drag, startPoint x: 1134, startPoint y: 19, endPoint x: 1106, endPoint y: 81, distance: 67.4
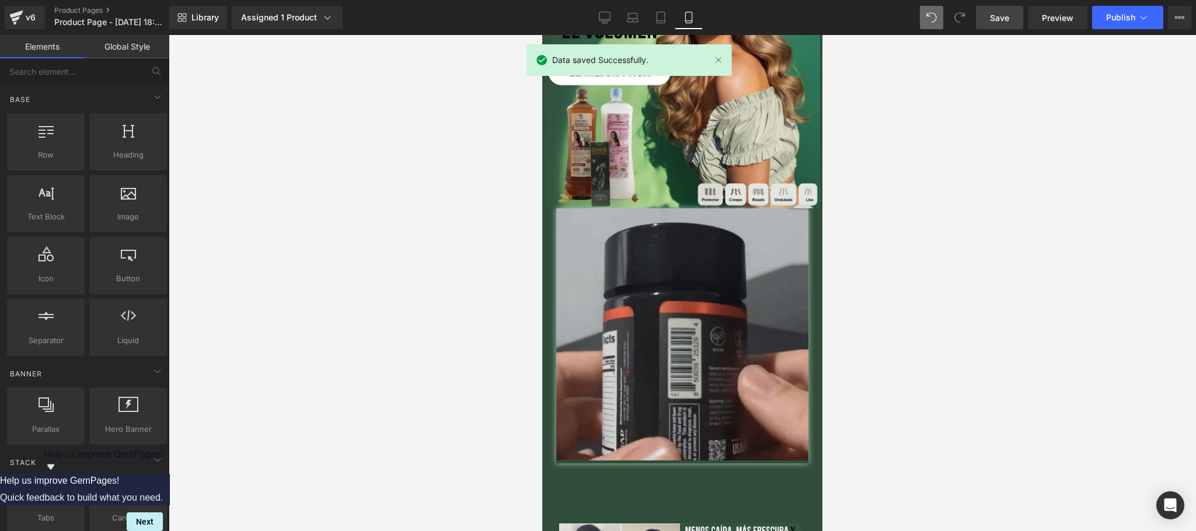
click at [1134, 18] on span "Publish" at bounding box center [1120, 17] width 29 height 9
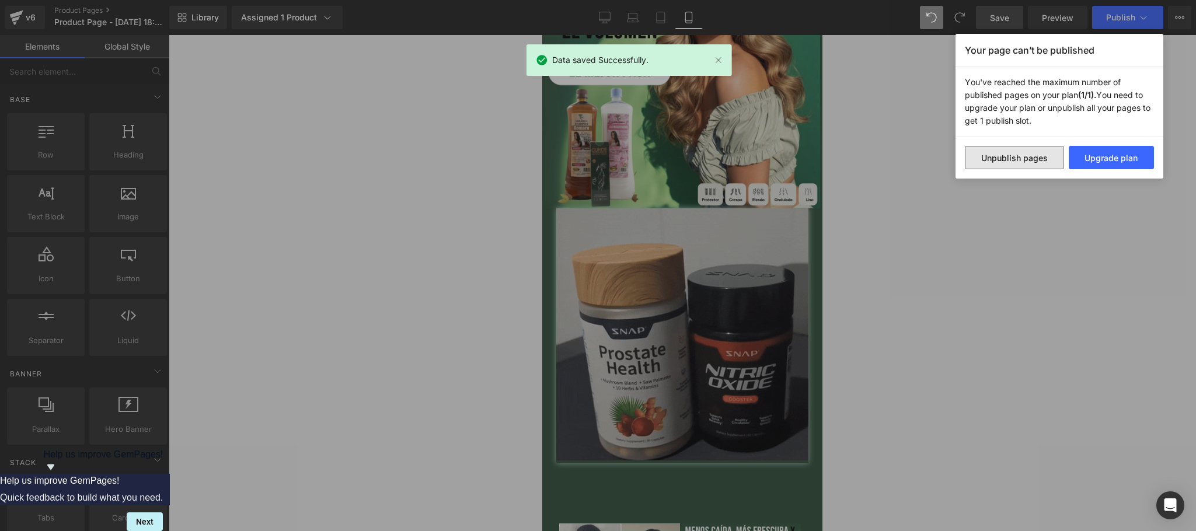
click at [1024, 163] on button "Unpublish pages" at bounding box center [1013, 157] width 99 height 23
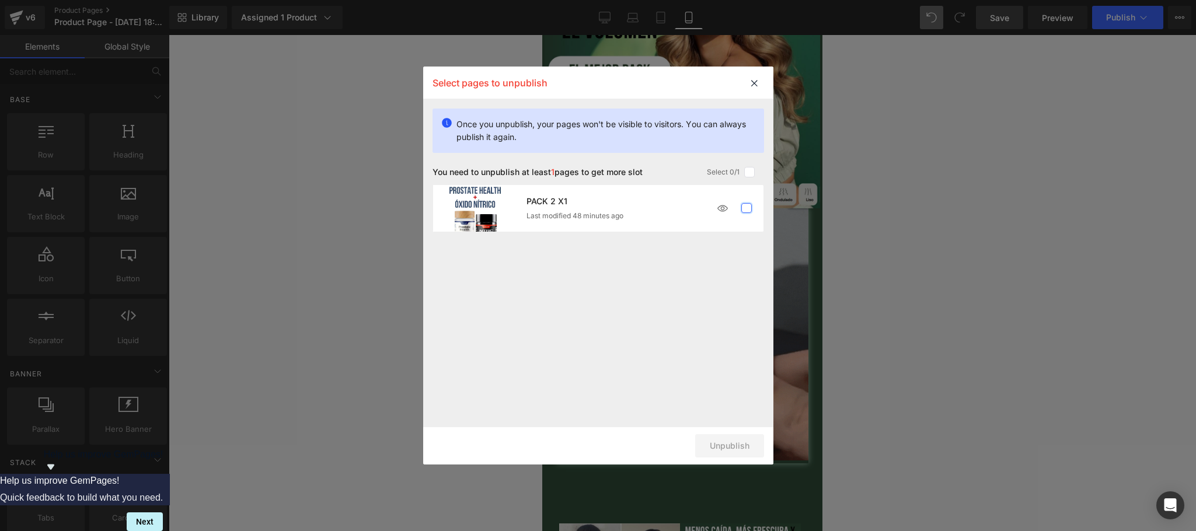
click at [749, 207] on label at bounding box center [746, 208] width 11 height 11
click at [746, 208] on input "checkbox" at bounding box center [746, 208] width 0 height 0
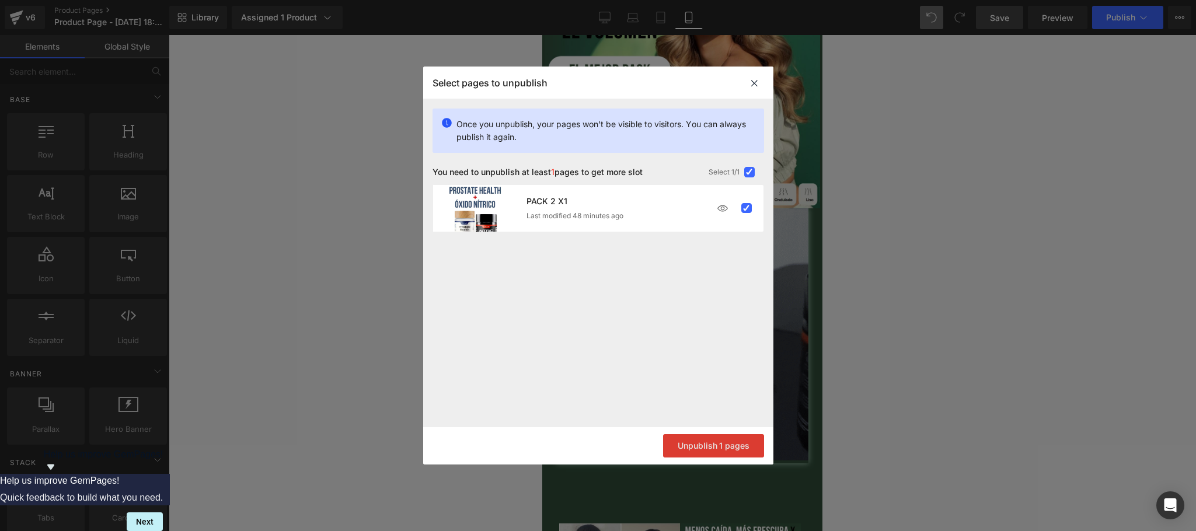
click at [711, 445] on button "Unpublish 1 pages" at bounding box center [713, 445] width 101 height 23
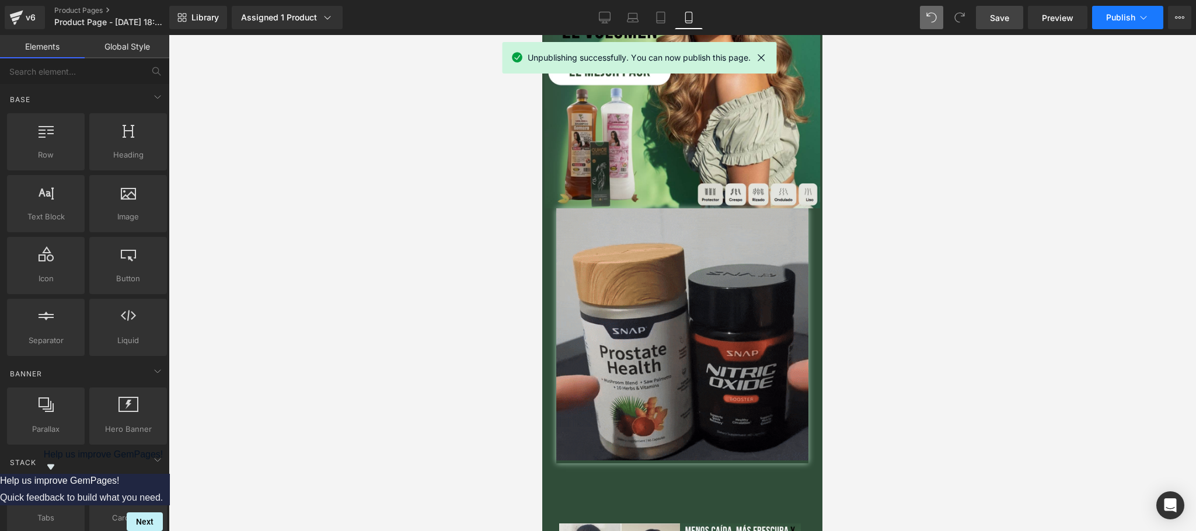
click at [1112, 13] on span "Publish" at bounding box center [1120, 17] width 29 height 9
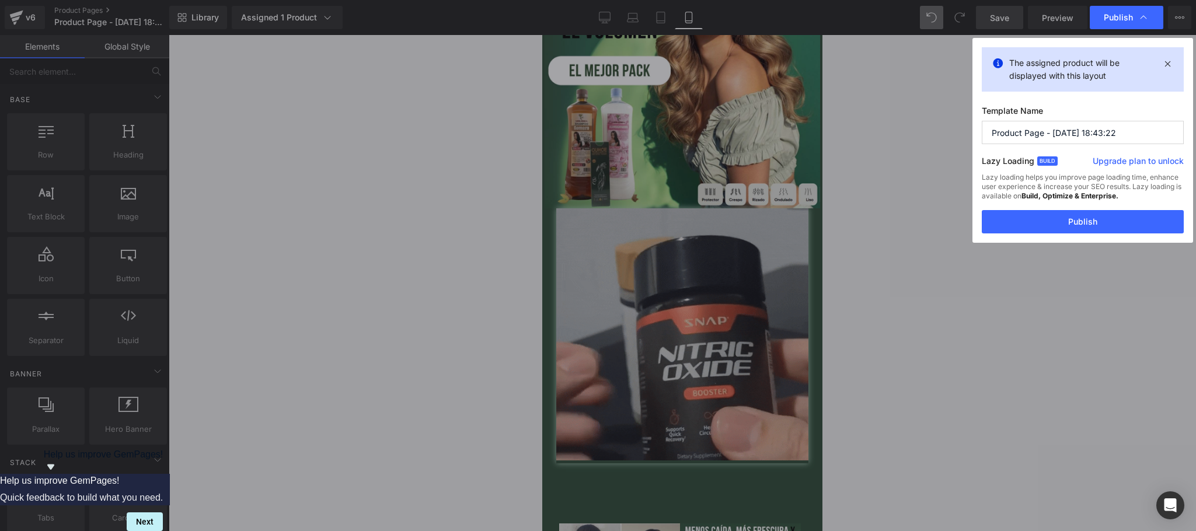
click at [1070, 135] on input "Product Page - Sep 28, 18:43:22" at bounding box center [1082, 132] width 202 height 23
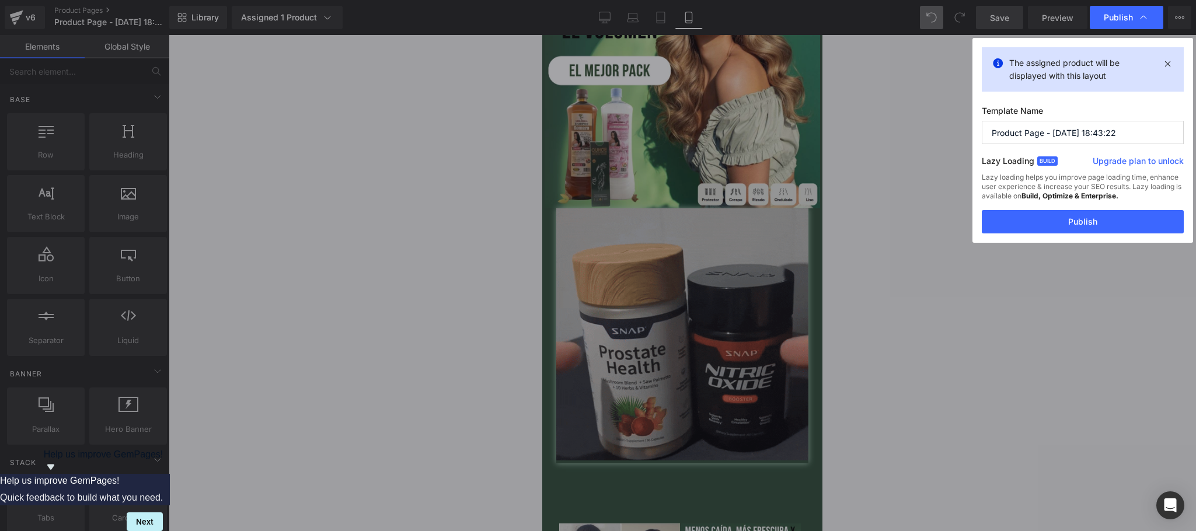
click at [1070, 135] on input "Product Page - Sep 28, 18:43:22" at bounding box center [1082, 132] width 202 height 23
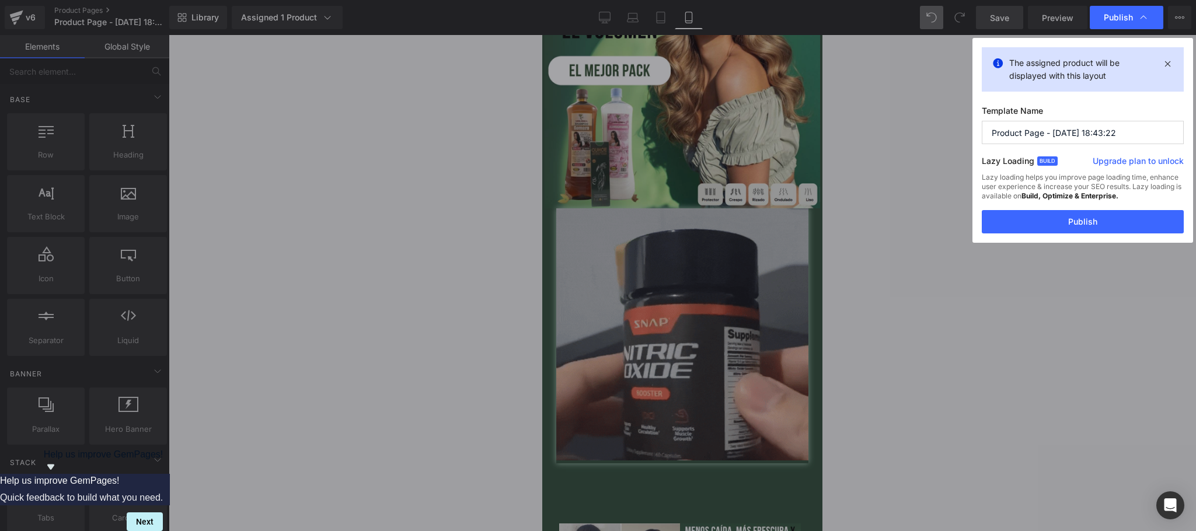
click at [1070, 135] on input "Product Page - Sep 28, 18:43:22" at bounding box center [1082, 132] width 202 height 23
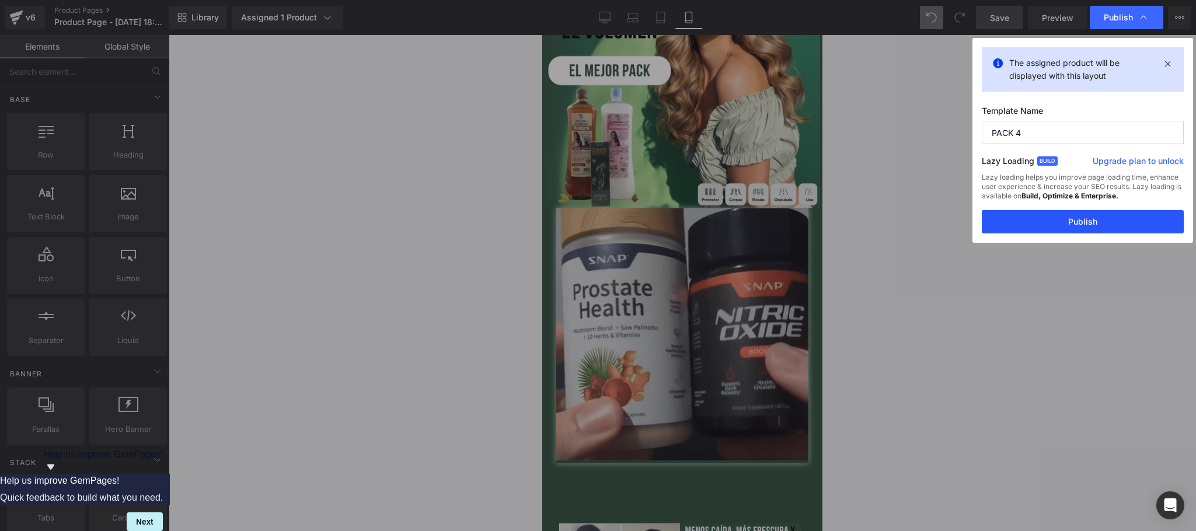
type input "PACK 4"
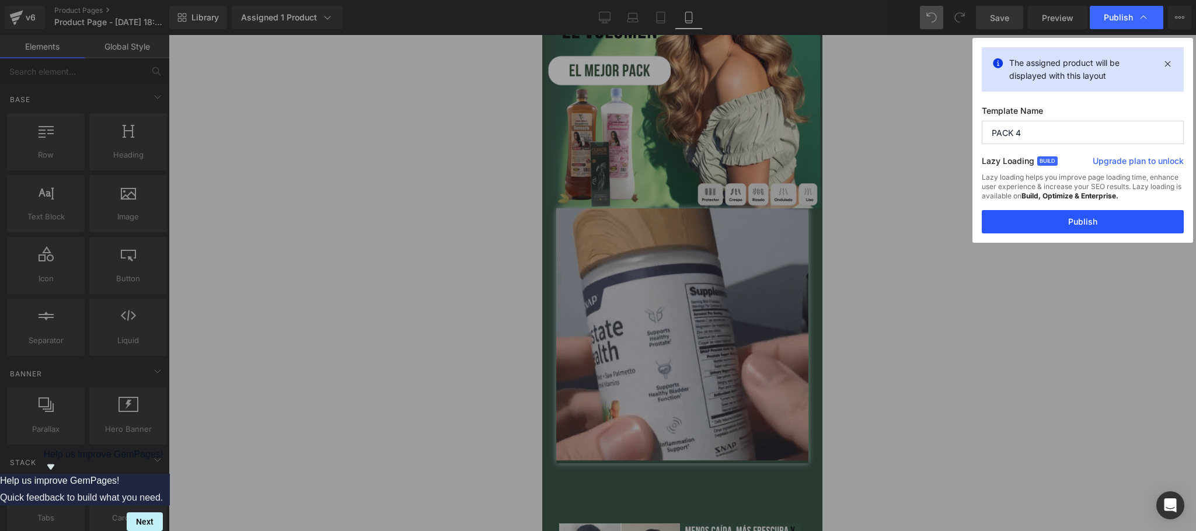
click at [1088, 214] on button "Publish" at bounding box center [1082, 221] width 202 height 23
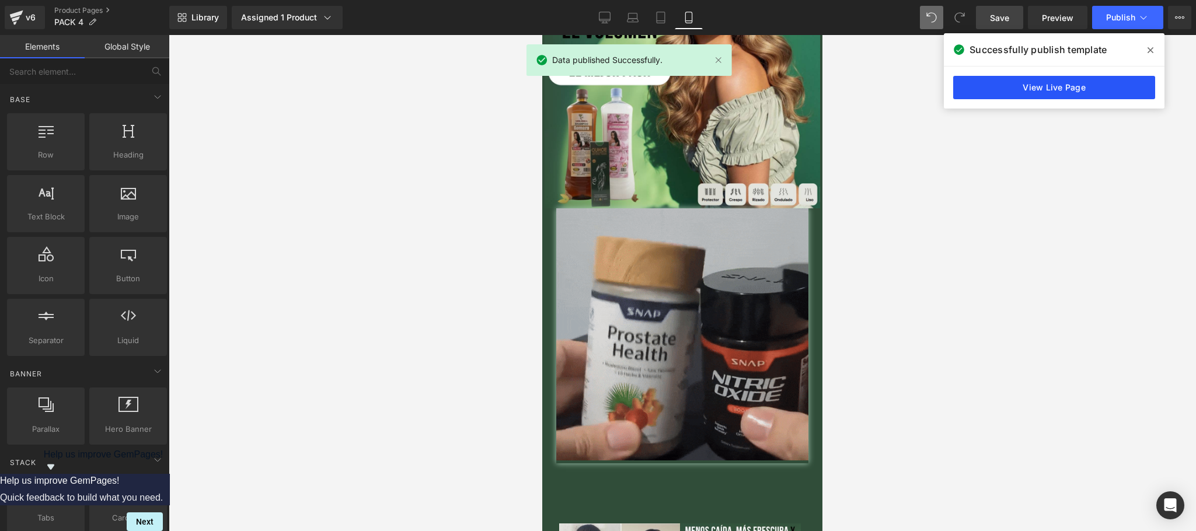
click at [1080, 90] on link "View Live Page" at bounding box center [1054, 87] width 202 height 23
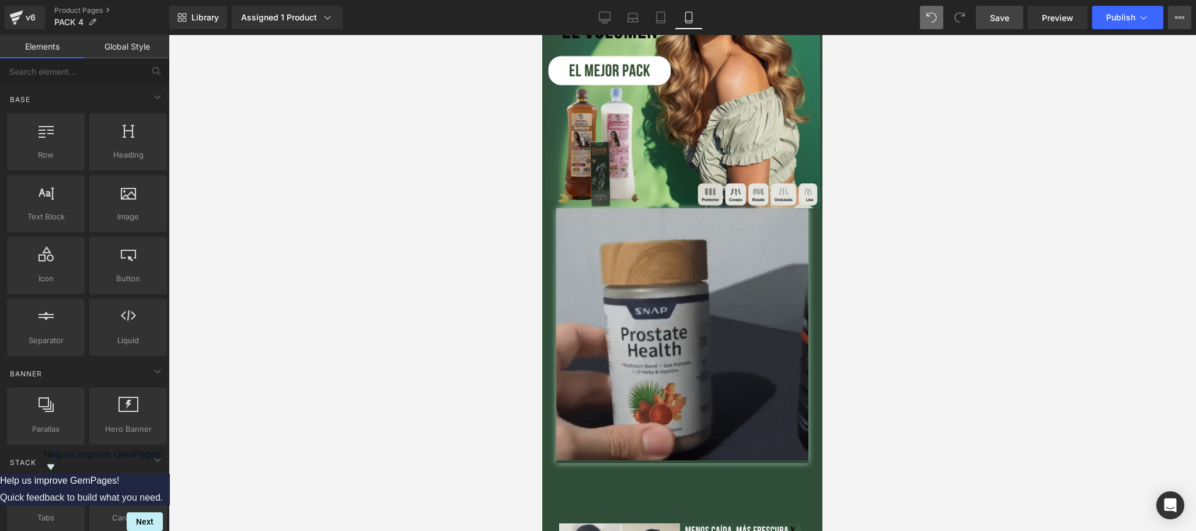
click at [1180, 18] on icon at bounding box center [1179, 17] width 9 height 9
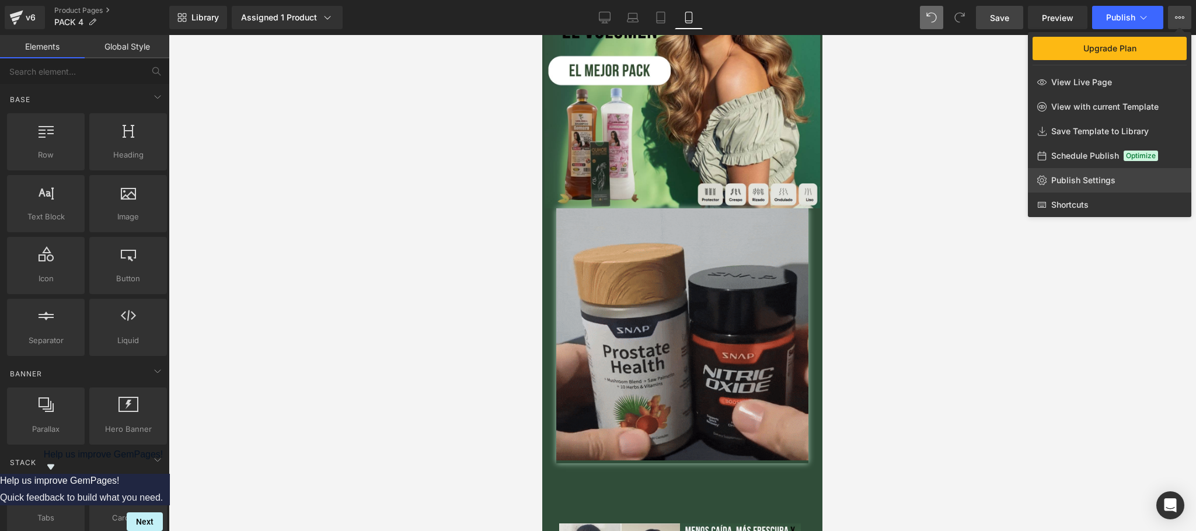
click at [1074, 182] on span "Publish Settings" at bounding box center [1083, 180] width 64 height 11
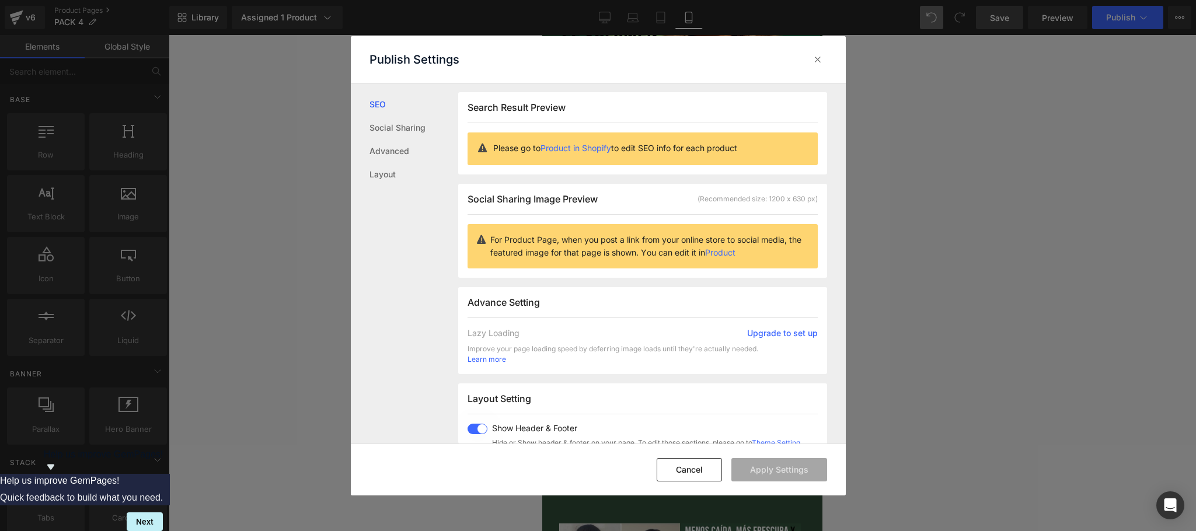
scroll to position [291, 0]
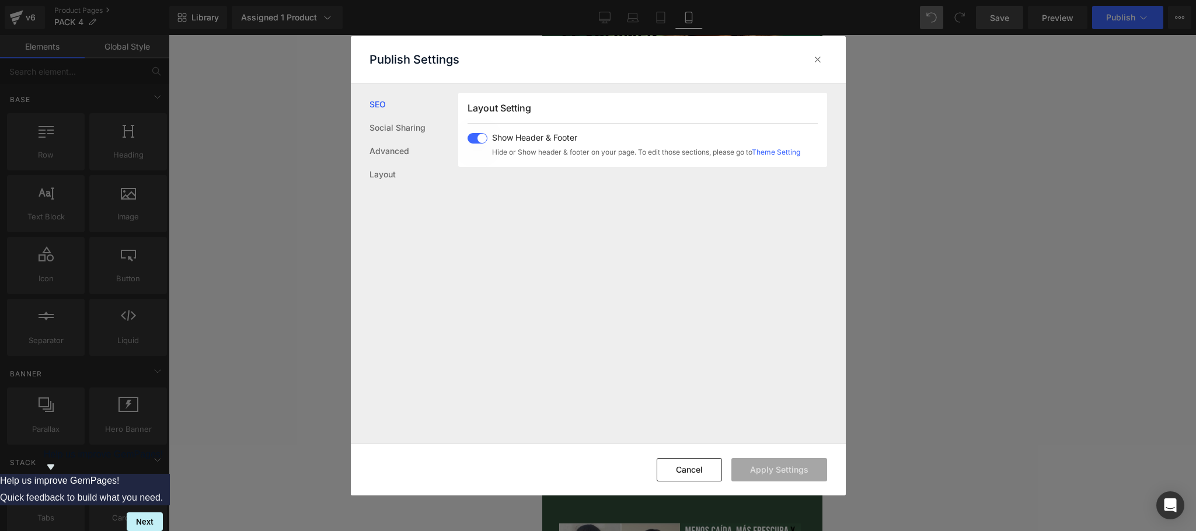
click at [480, 140] on span at bounding box center [477, 138] width 20 height 11
click at [800, 464] on button "Apply Settings" at bounding box center [779, 469] width 96 height 23
click at [812, 60] on icon at bounding box center [818, 60] width 12 height 12
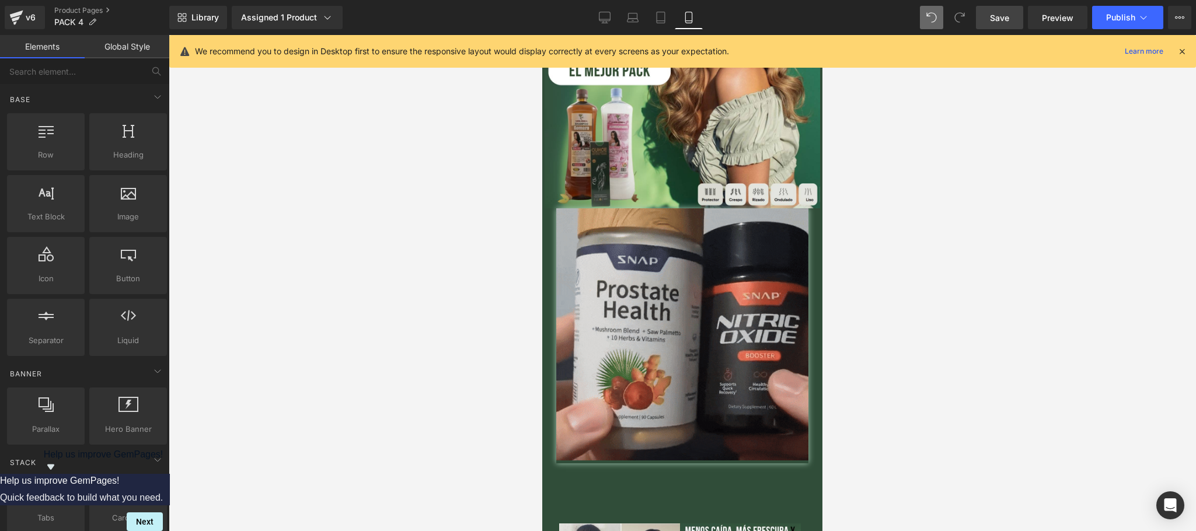
click at [1179, 51] on icon at bounding box center [1181, 51] width 11 height 11
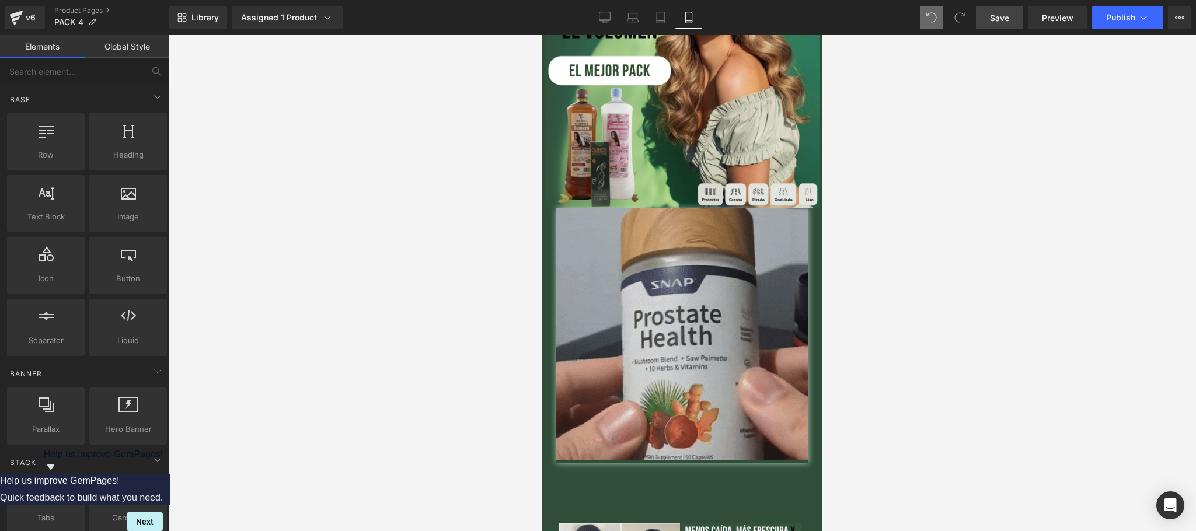
click at [1000, 22] on span "Save" at bounding box center [999, 18] width 19 height 12
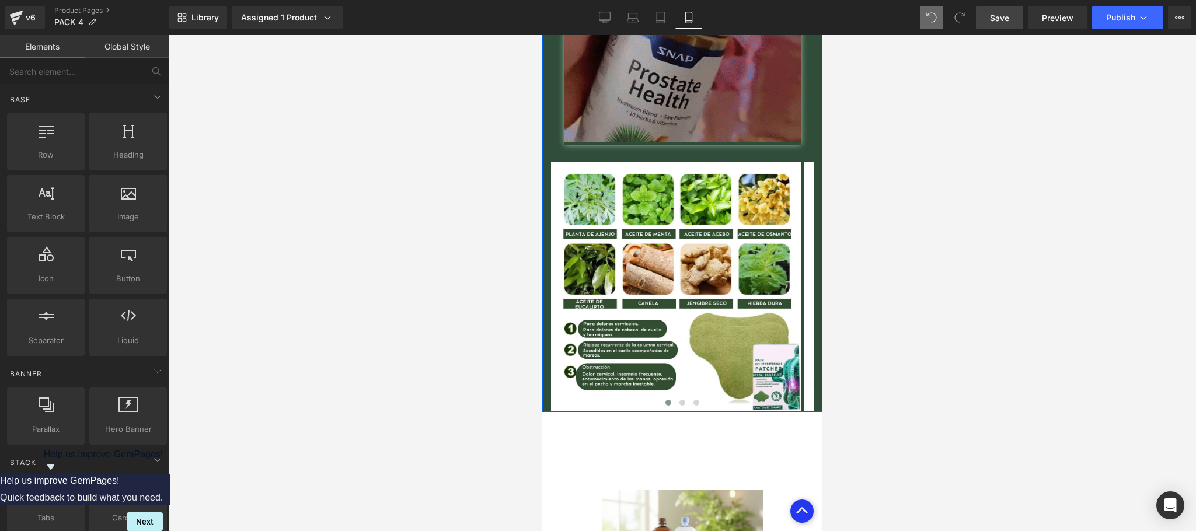
scroll to position [1634, 0]
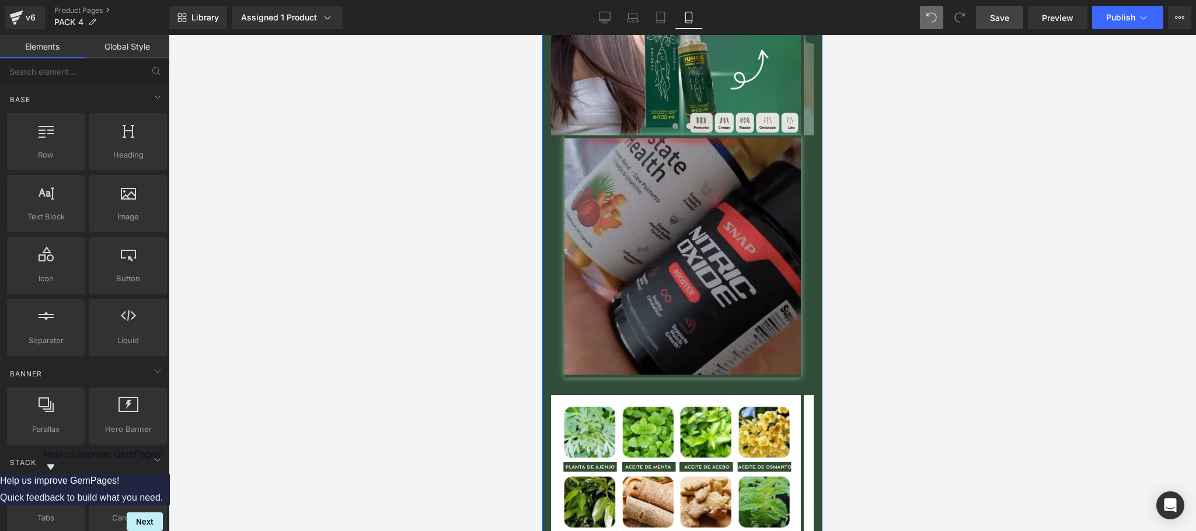
click at [688, 242] on img at bounding box center [682, 256] width 236 height 242
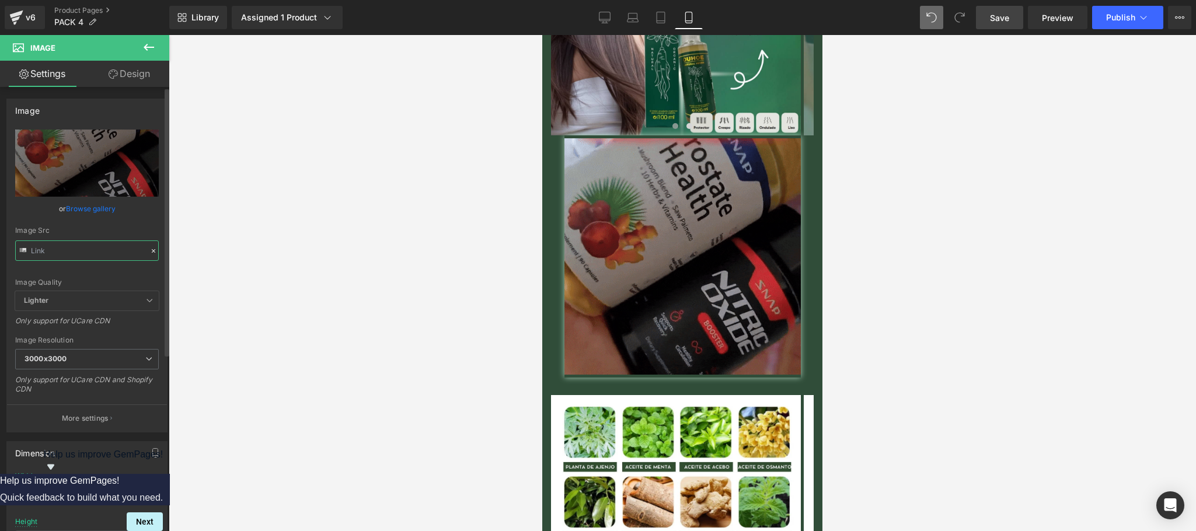
click at [121, 250] on input "text" at bounding box center [87, 250] width 144 height 20
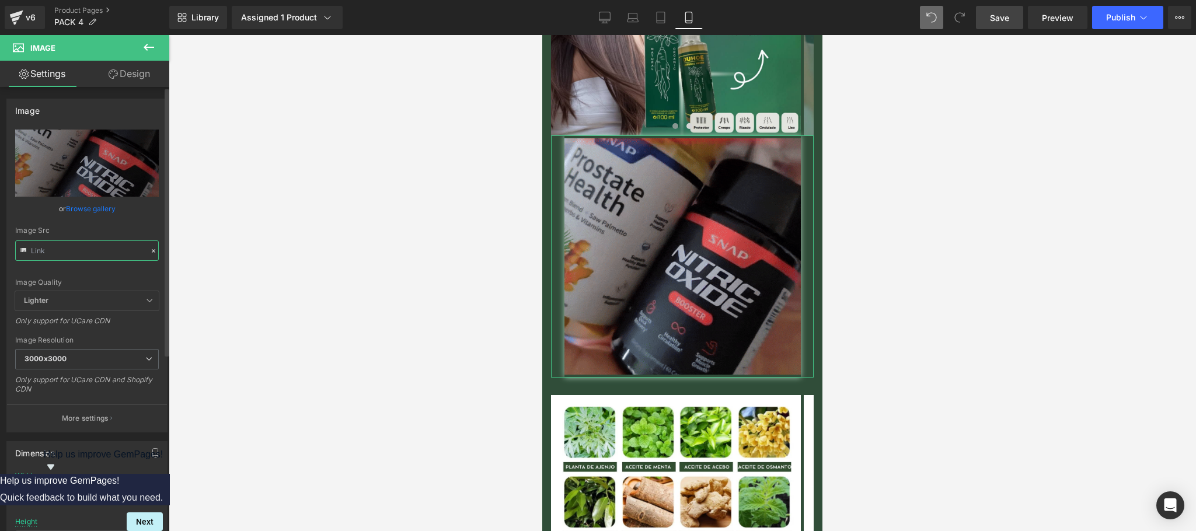
click at [103, 257] on input "text" at bounding box center [87, 250] width 144 height 20
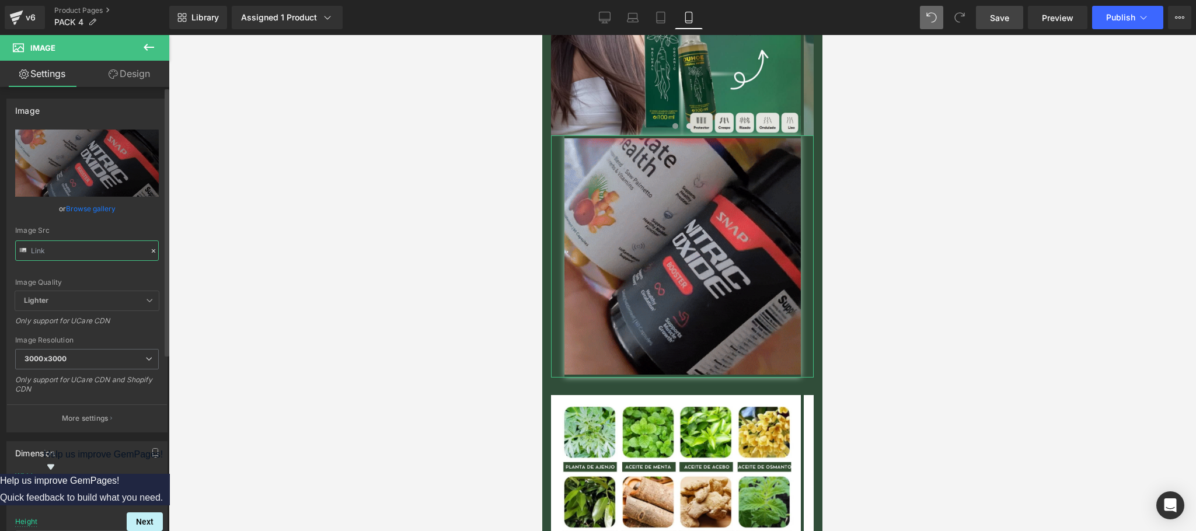
click at [103, 257] on input "text" at bounding box center [87, 250] width 144 height 20
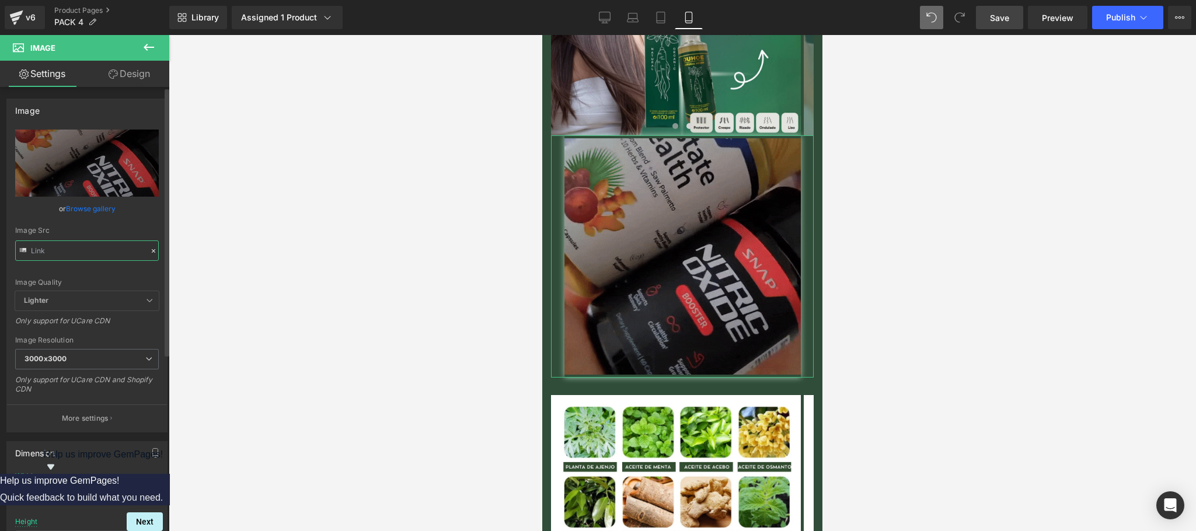
click at [103, 257] on input "text" at bounding box center [87, 250] width 144 height 20
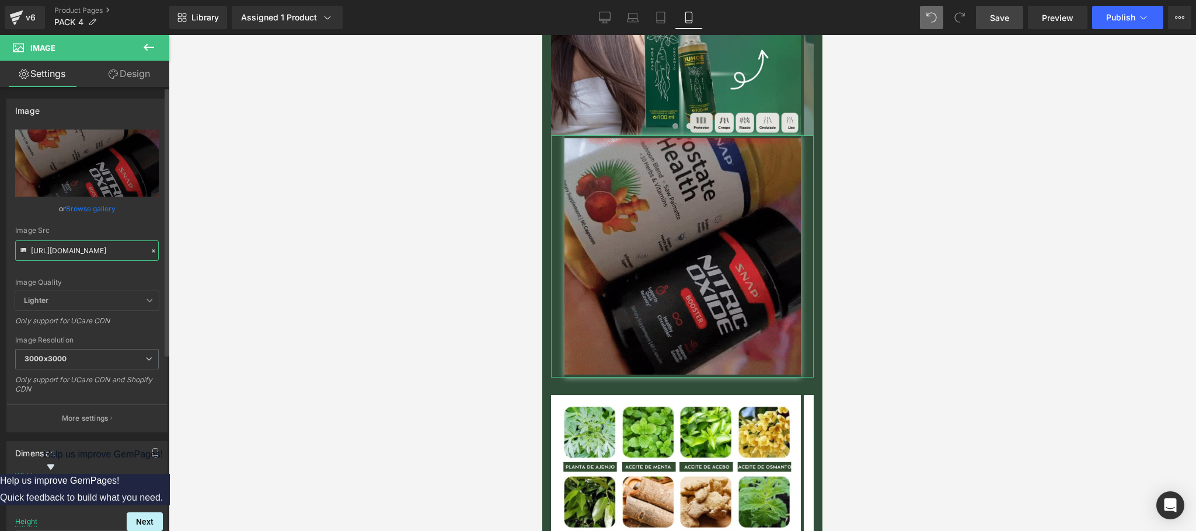
type input "https://media2.giphy.com/media/v1.Y2lkPTc5MGI3NjExMGRscXhoMngxczE5dDJib29kanl5N…"
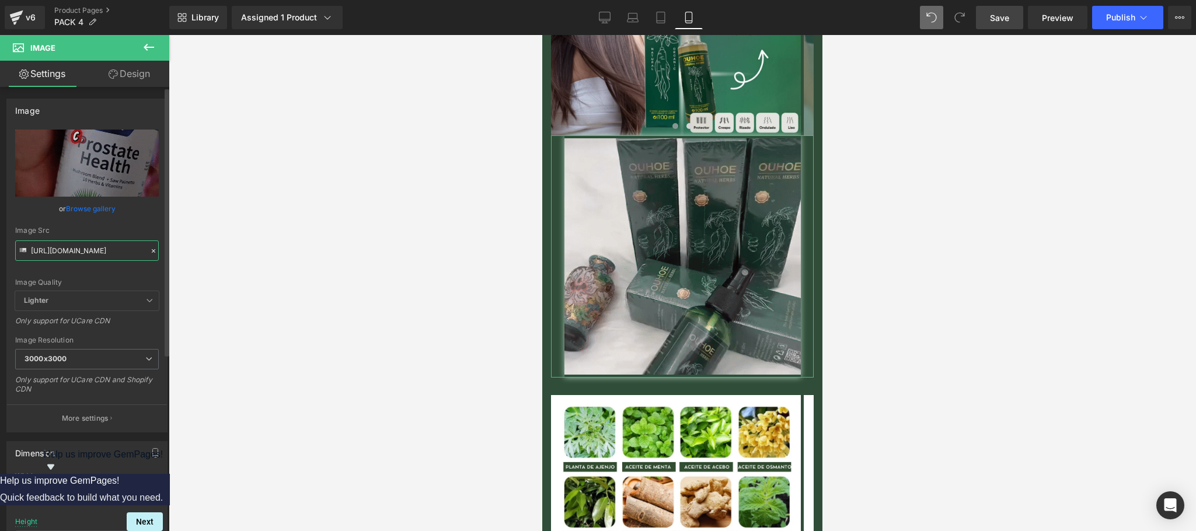
scroll to position [0, 590]
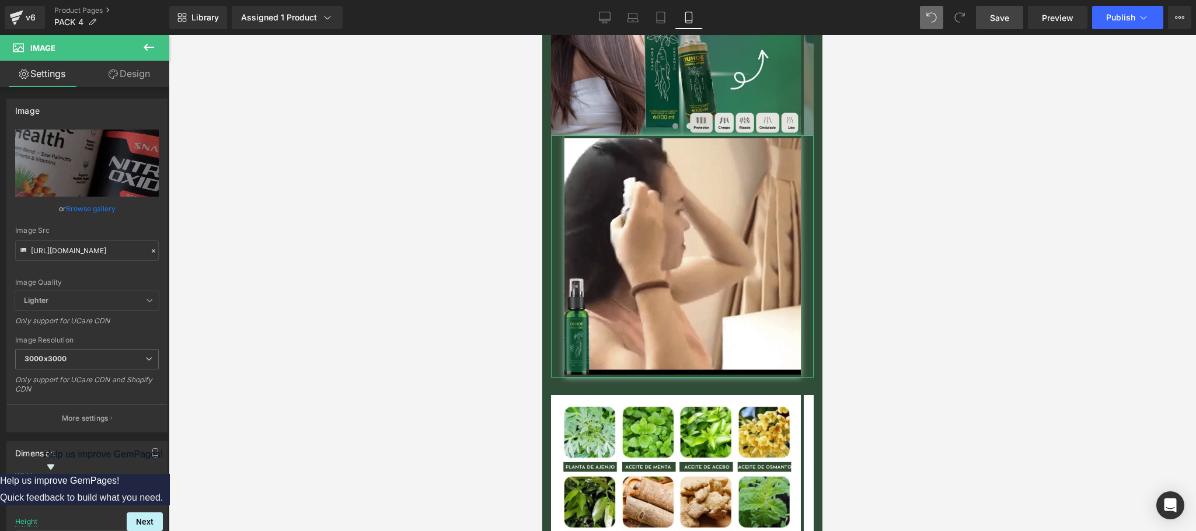
click at [196, 263] on div at bounding box center [682, 283] width 1027 height 496
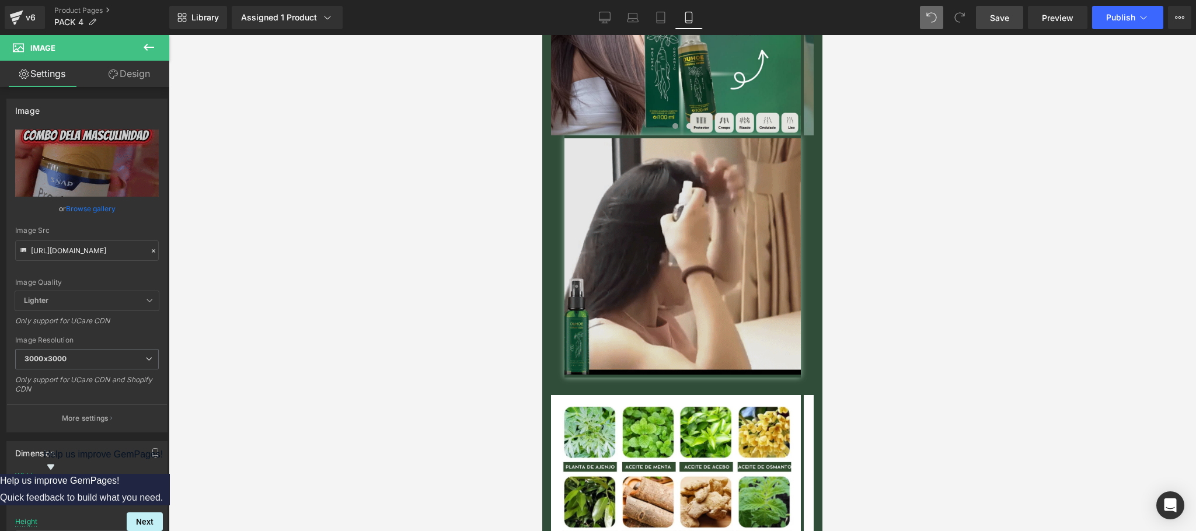
click at [677, 256] on img at bounding box center [682, 256] width 236 height 242
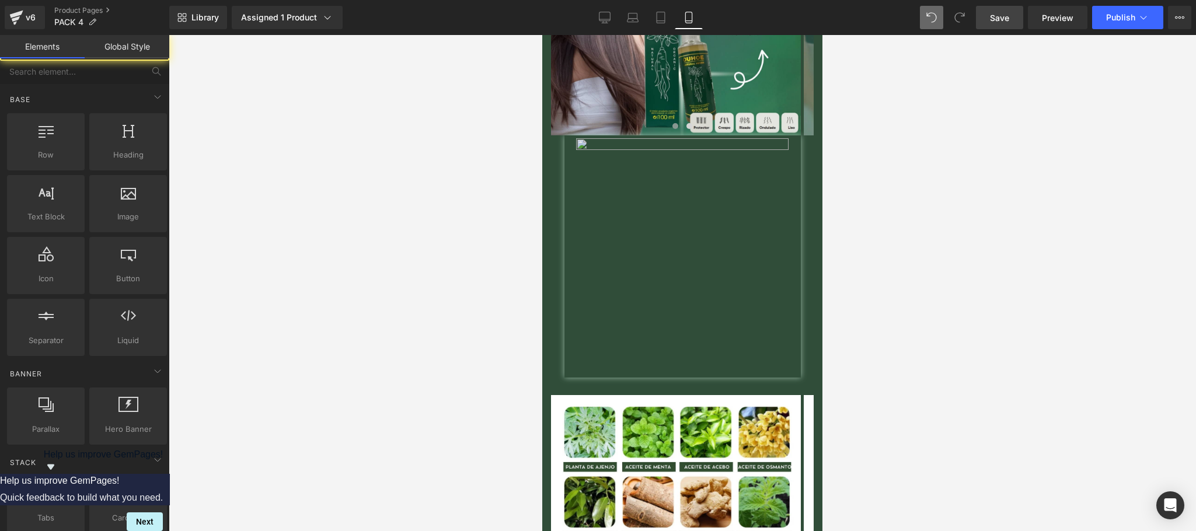
scroll to position [0, 0]
click at [660, 250] on link "Image" at bounding box center [669, 257] width 36 height 14
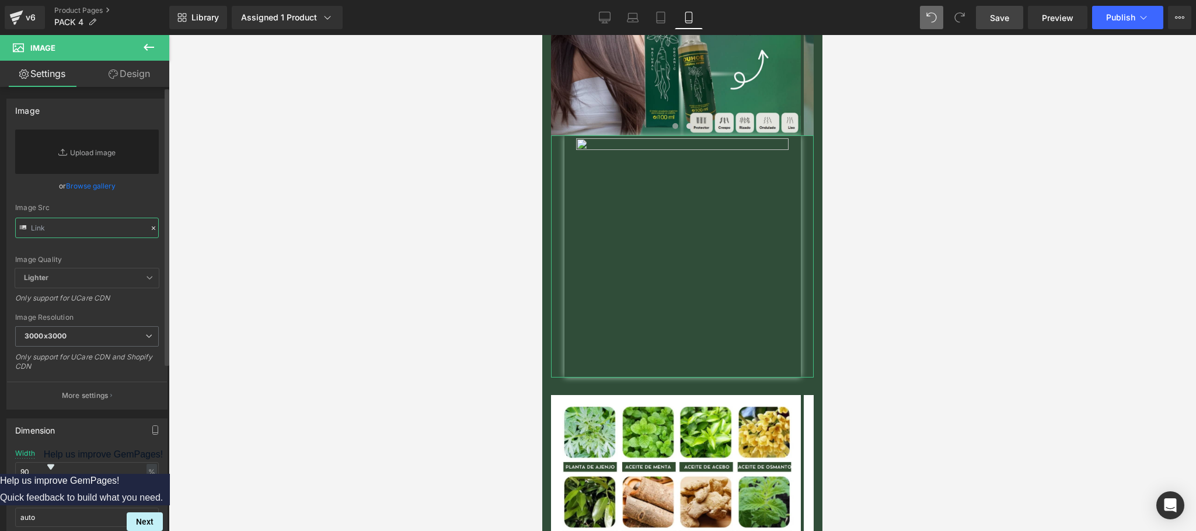
click at [74, 224] on input "text" at bounding box center [87, 228] width 144 height 20
type input "https://media2.giphy.com/media/v1.Y2lkPTc5MGI3NjExMGRscXhoMngxczE5dDJib29kanl5N…"
click at [316, 260] on div at bounding box center [682, 283] width 1027 height 496
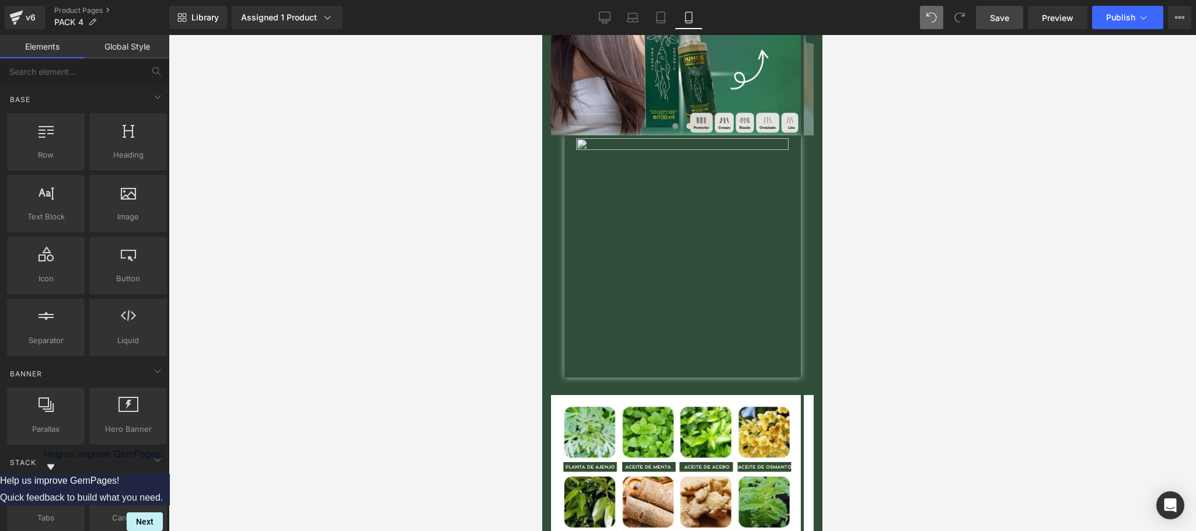
scroll to position [0, 0]
click at [669, 250] on span "Image" at bounding box center [675, 257] width 25 height 14
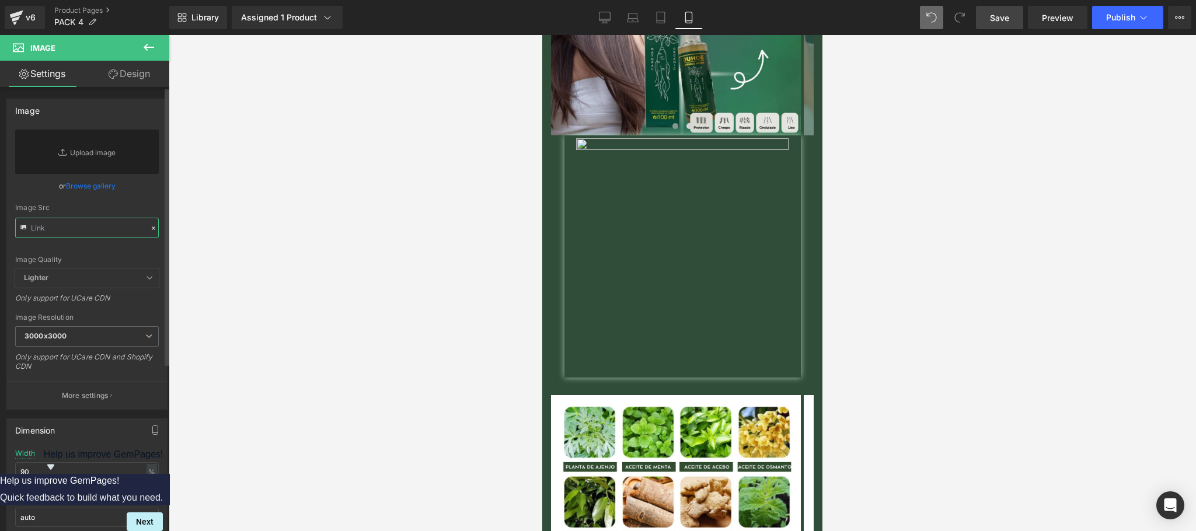
click at [103, 228] on input "text" at bounding box center [87, 228] width 144 height 20
click at [102, 228] on input "text" at bounding box center [87, 228] width 144 height 20
paste input "https://media2.giphy.com/media/v1.Y2lkPTc5MGI3NjExMGRscXhoMngxczE5dDJib29kanl5N…"
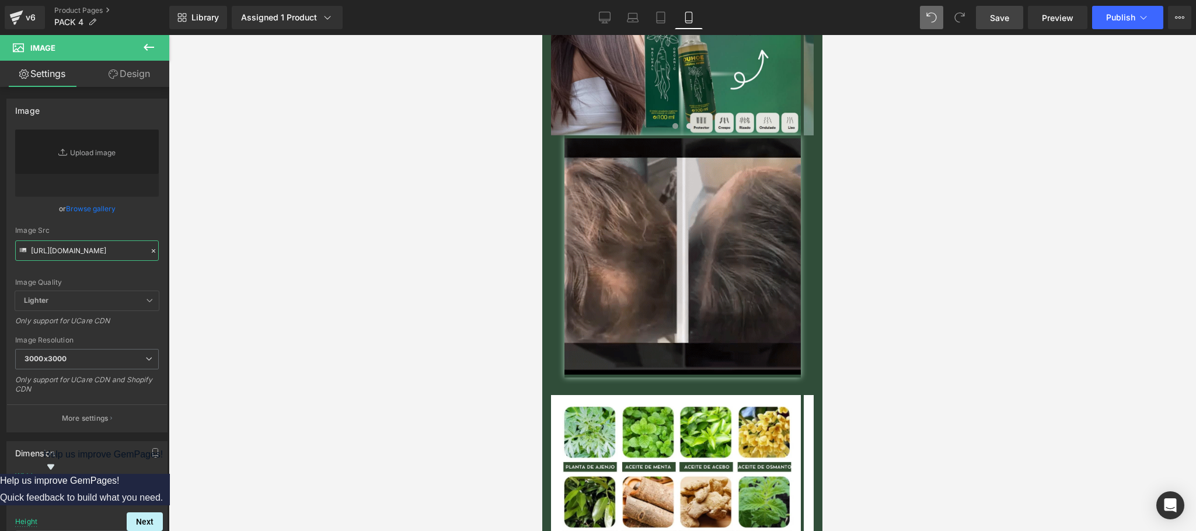
type input "https://media2.giphy.com/media/v1.Y2lkPTc5MGI3NjExMGRscXhoMngxczE5dDJib29kanl5N…"
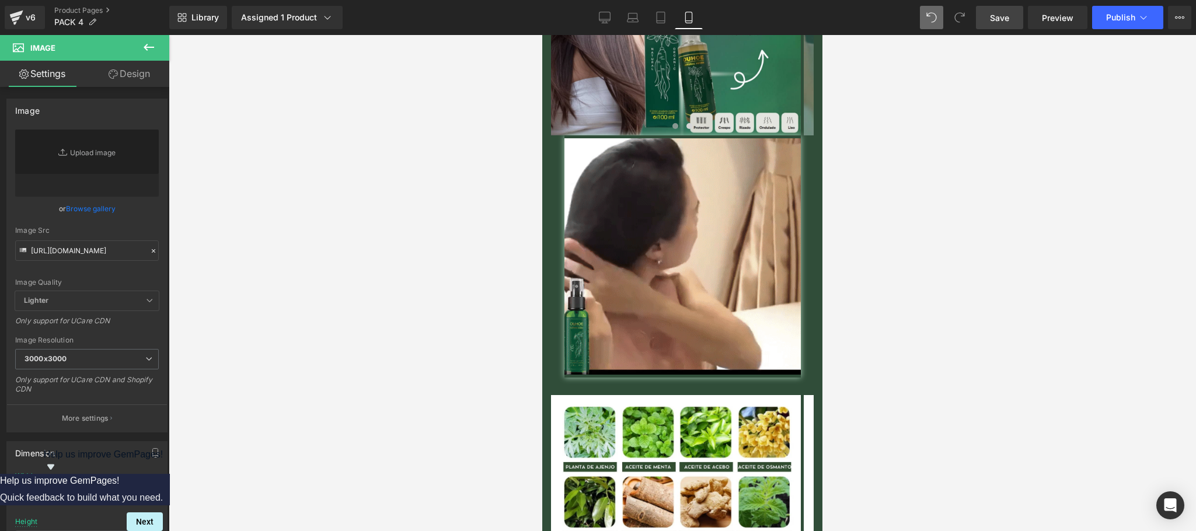
click at [1016, 16] on link "Save" at bounding box center [999, 17] width 47 height 23
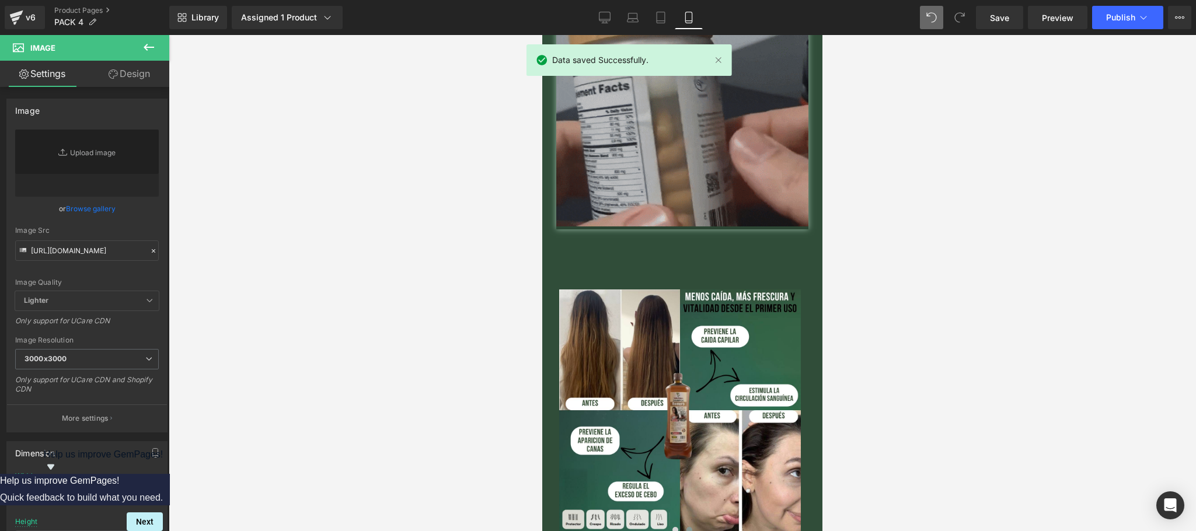
scroll to position [466, 0]
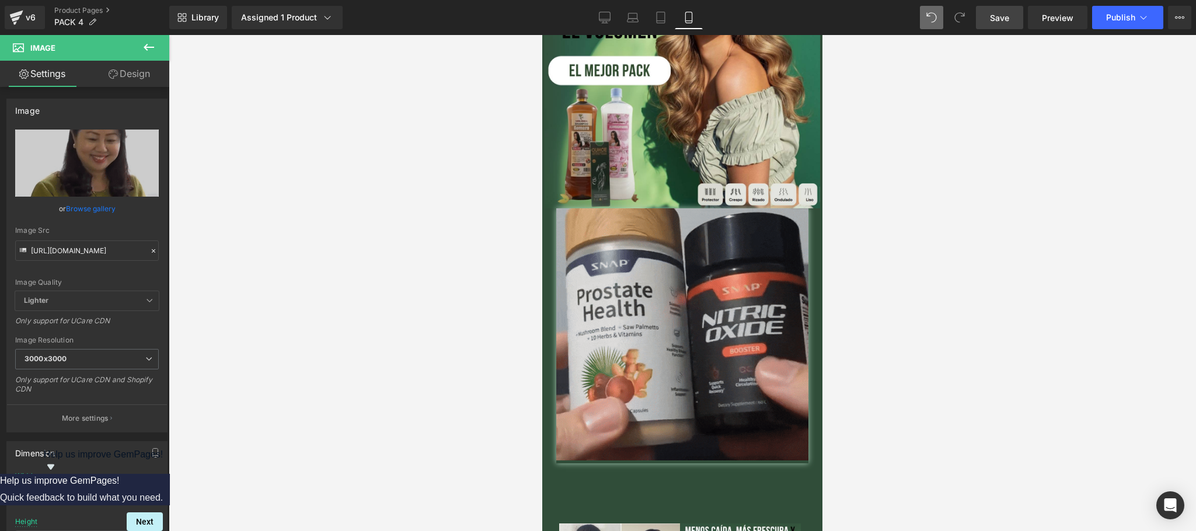
click at [988, 16] on link "Save" at bounding box center [999, 17] width 47 height 23
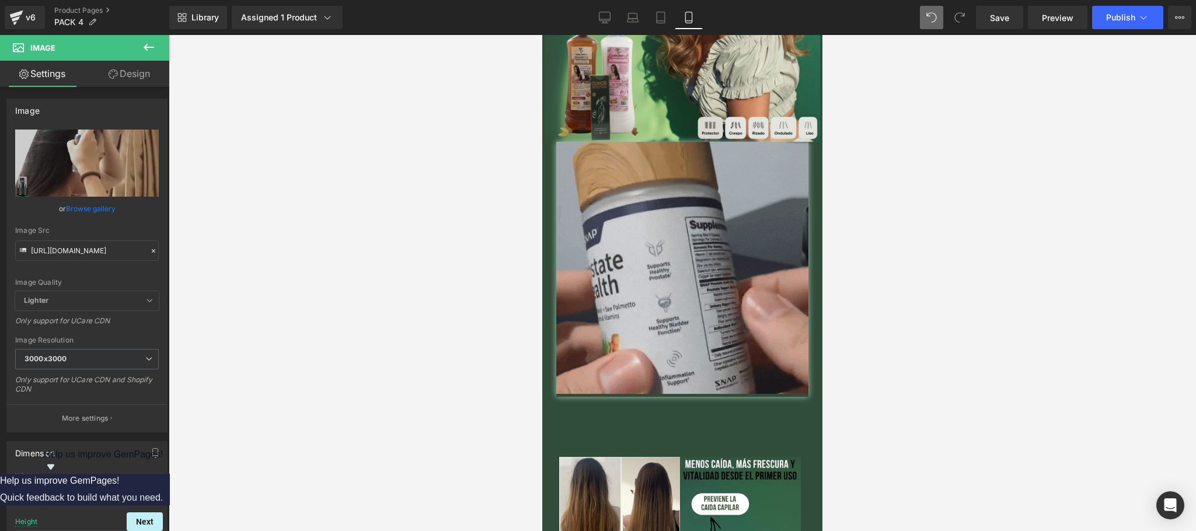
scroll to position [632, 0]
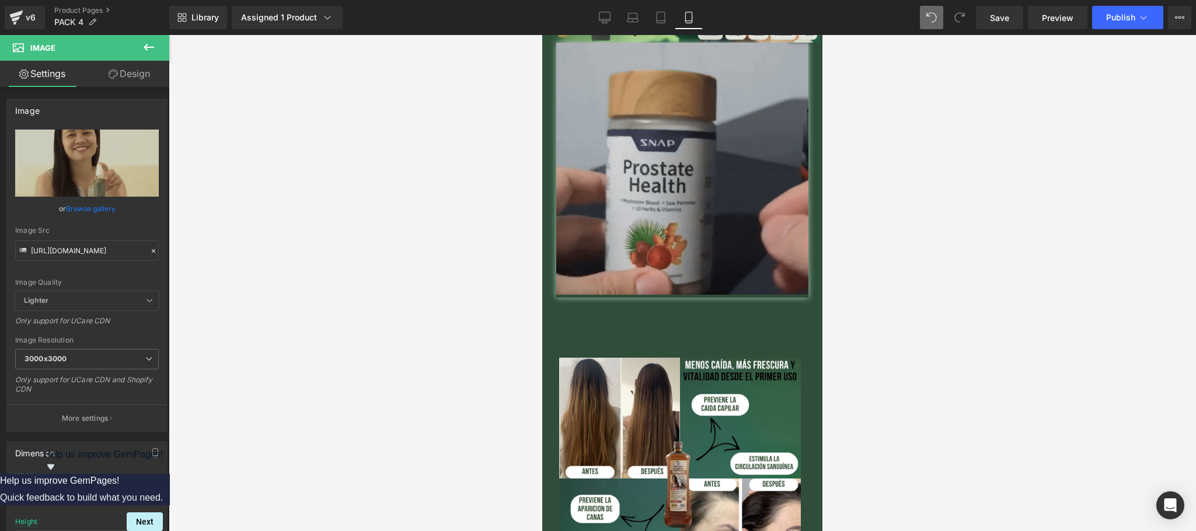
drag, startPoint x: 813, startPoint y: 132, endPoint x: 1379, endPoint y: 165, distance: 567.5
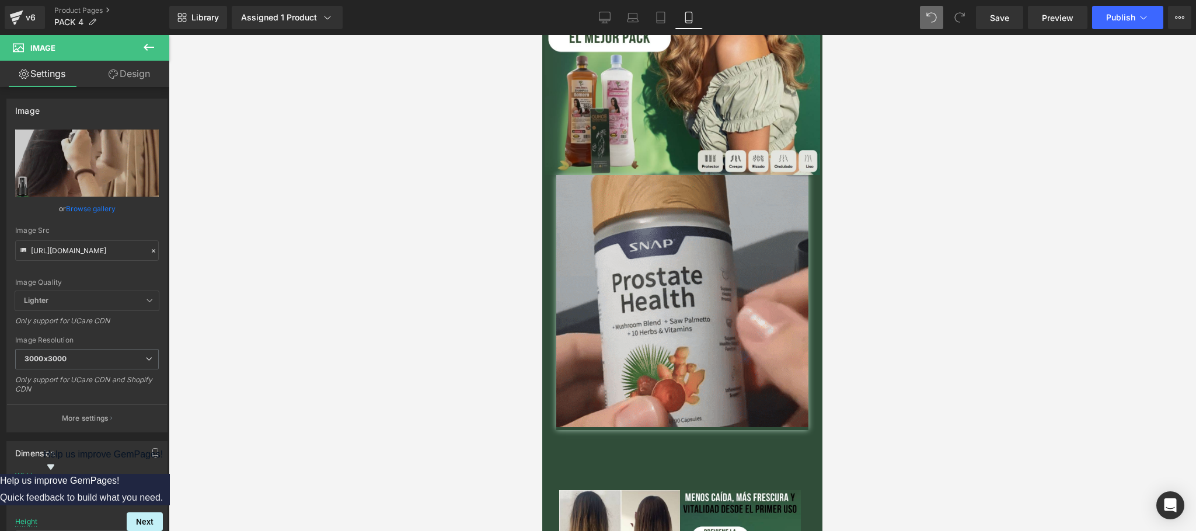
scroll to position [473, 0]
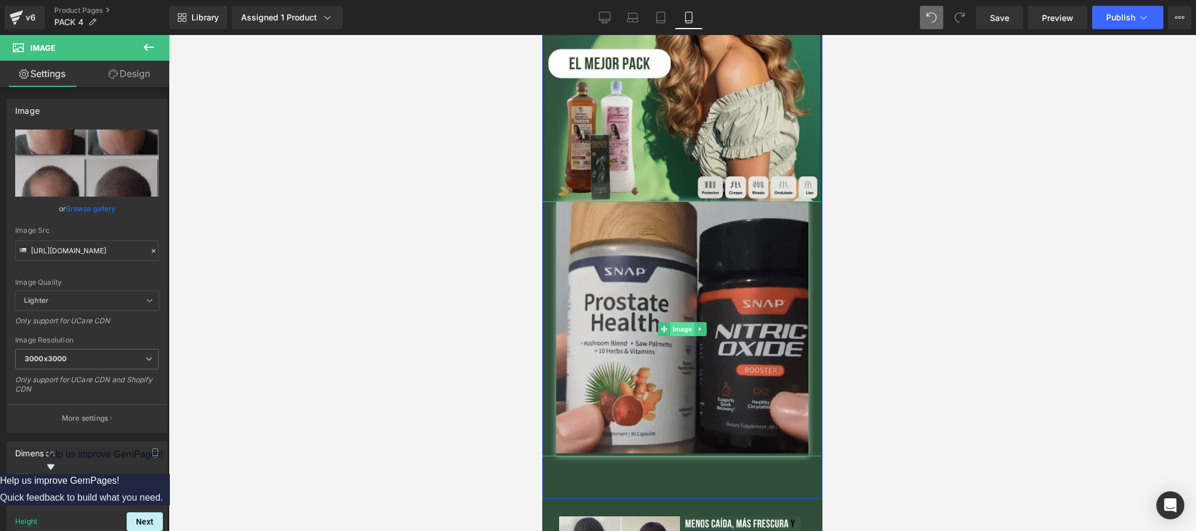
click at [678, 322] on span "Image" at bounding box center [682, 329] width 25 height 14
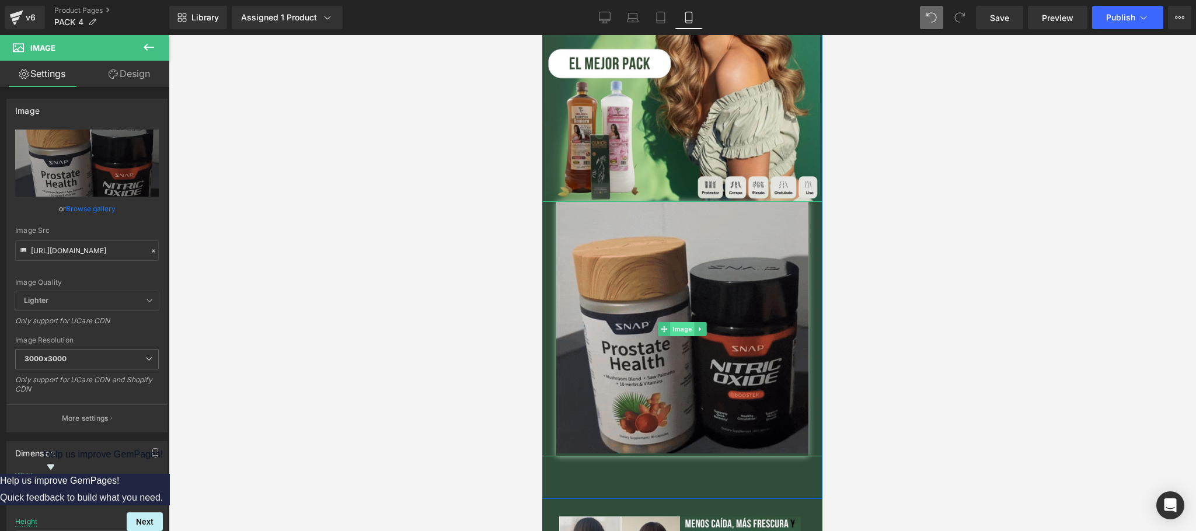
click at [676, 322] on span "Image" at bounding box center [682, 329] width 25 height 14
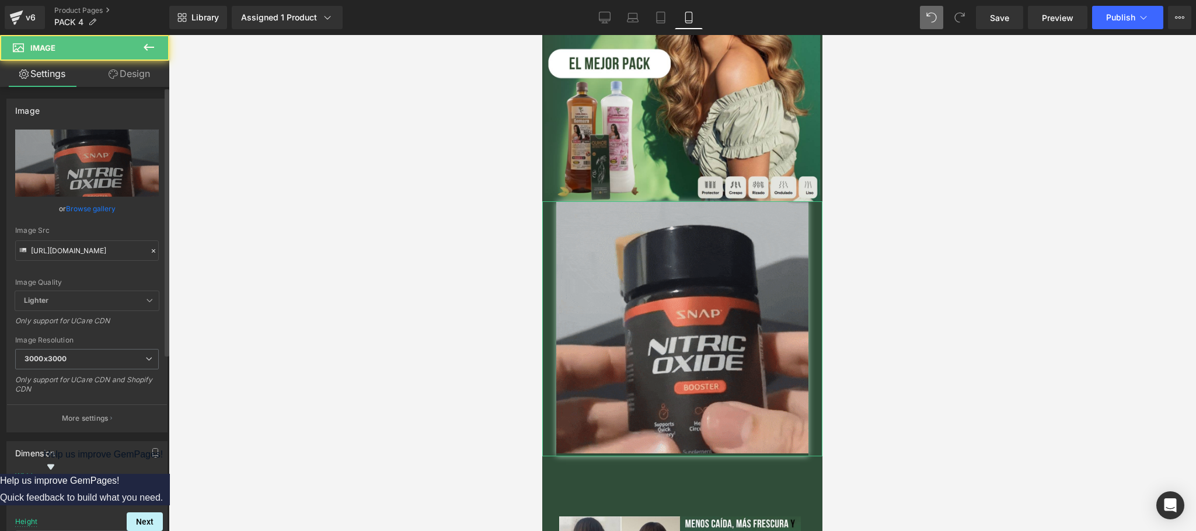
click at [151, 249] on icon at bounding box center [153, 251] width 8 height 8
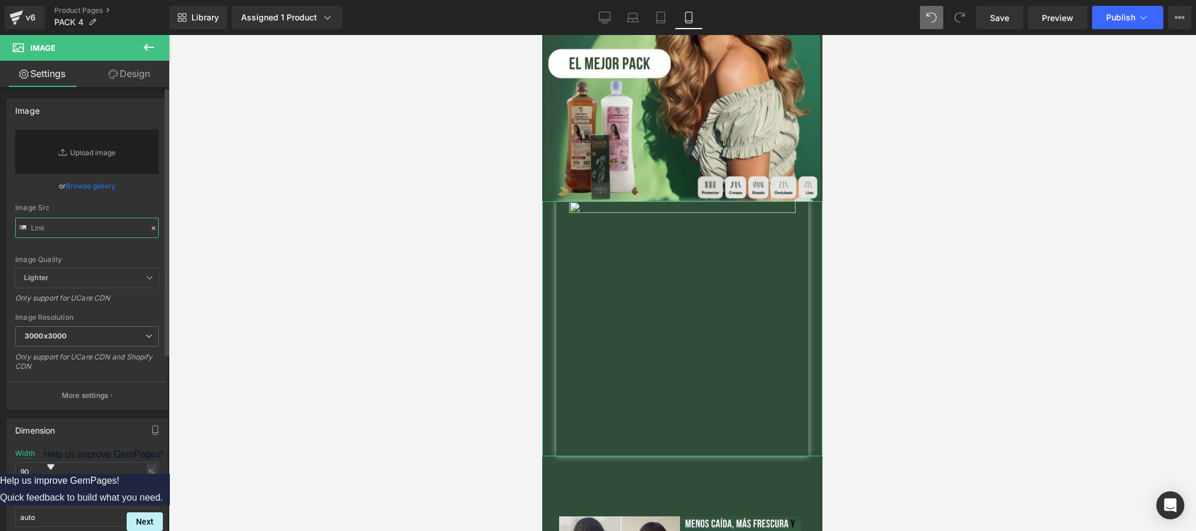
paste input "https://media0.giphy.com/media/v1.Y2lkPTc5MGI3NjExbmhsN2VzcXh6cHMzd2FsOWVkMnp6c…"
click at [104, 222] on div "https://media1.giphy.com/media/v1.Y2lkPTc5MGI3NjExNDIweXRiM2t2MmxhOXg4NmIwZjlna…" at bounding box center [87, 269] width 160 height 279
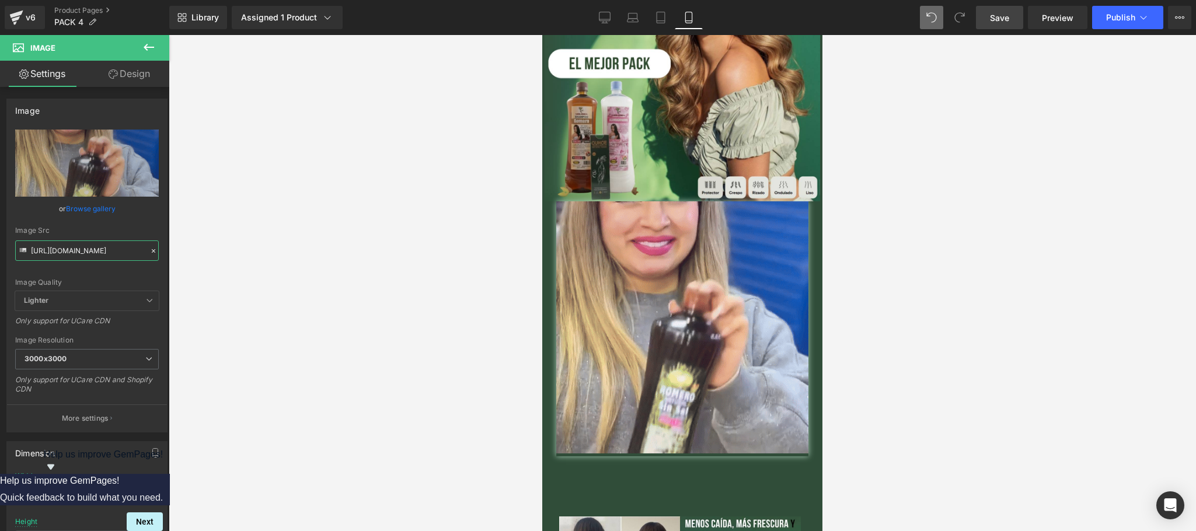
type input "https://media0.giphy.com/media/v1.Y2lkPTc5MGI3NjExbmhsN2VzcXh6cHMzd2FsOWVkMnp6c…"
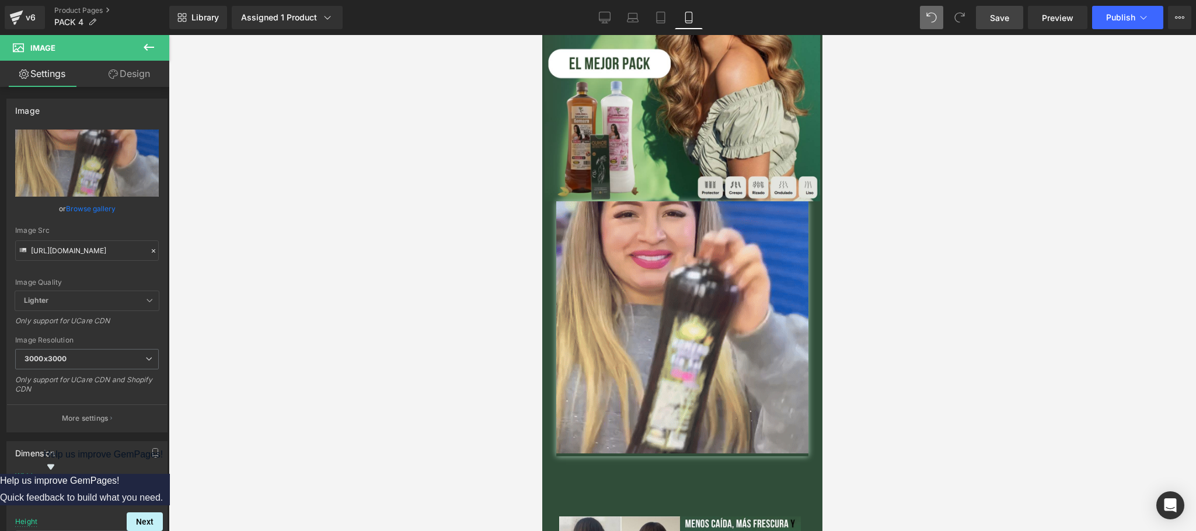
click at [998, 23] on link "Save" at bounding box center [999, 17] width 47 height 23
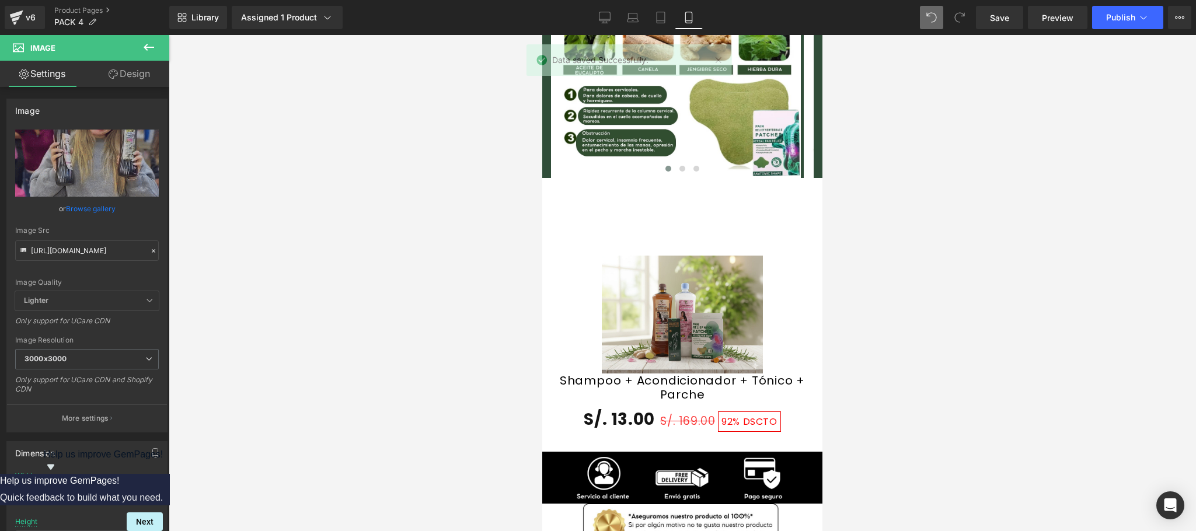
scroll to position [1867, 0]
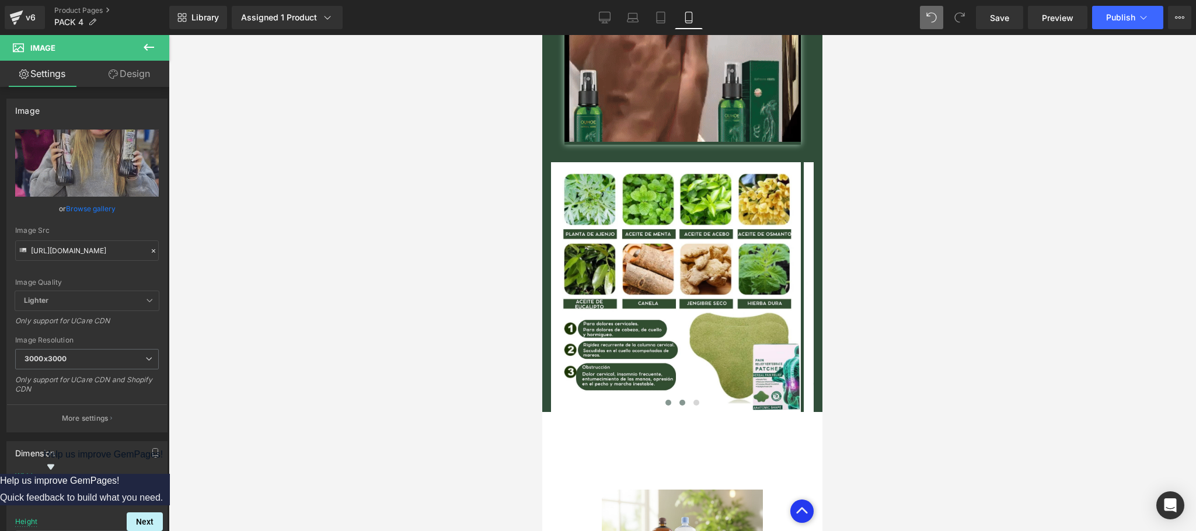
click at [679, 400] on span at bounding box center [682, 403] width 6 height 6
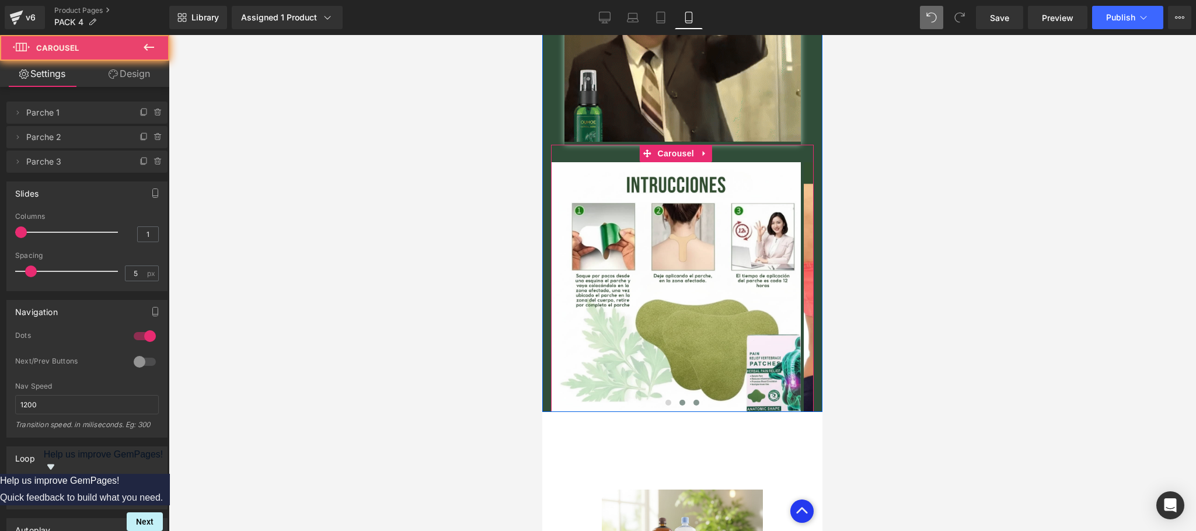
click at [693, 400] on span at bounding box center [696, 403] width 6 height 6
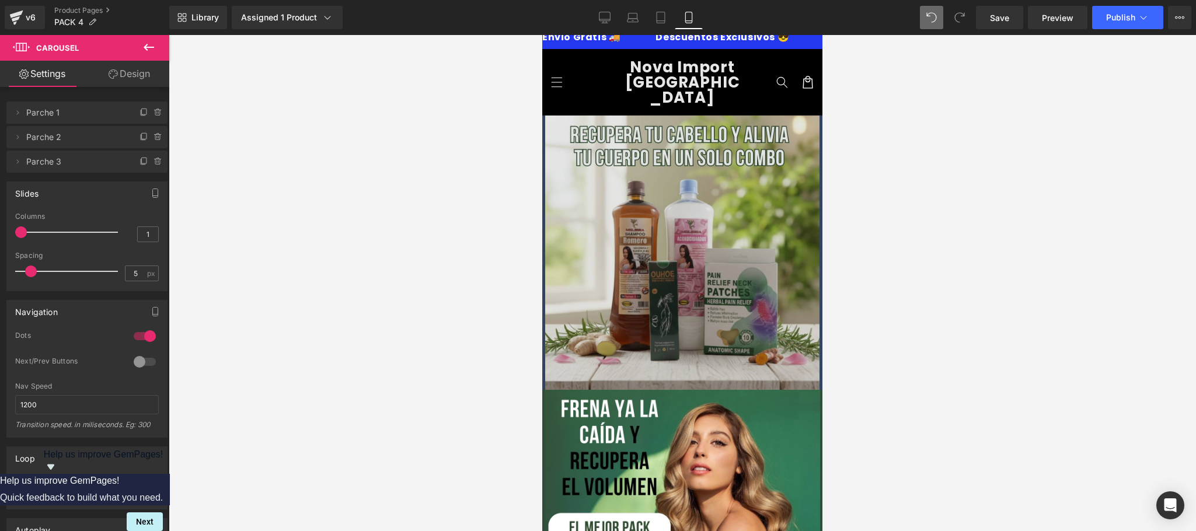
scroll to position [0, 0]
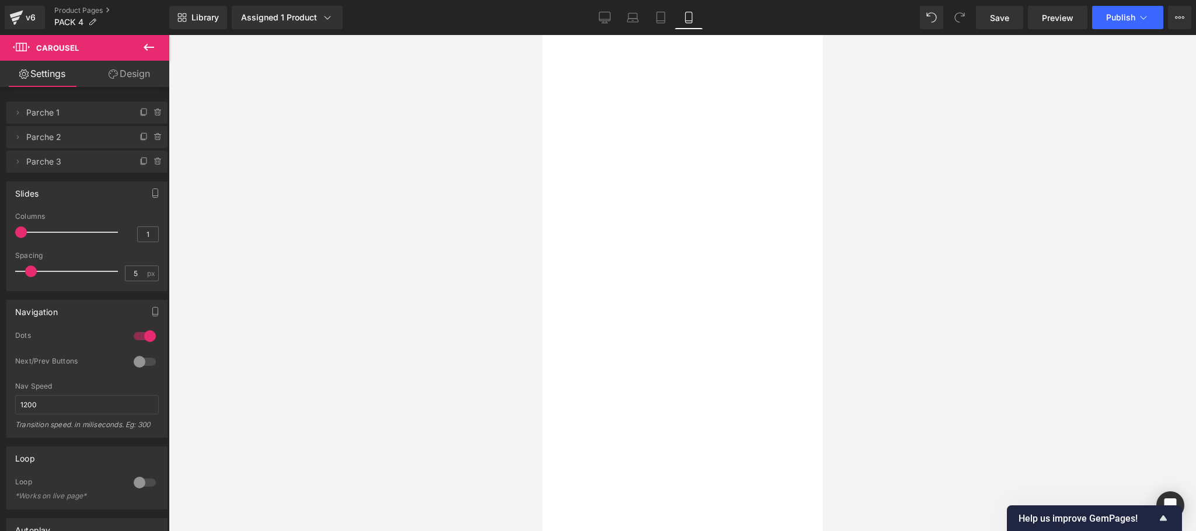
click at [998, 23] on link "Save" at bounding box center [999, 17] width 47 height 23
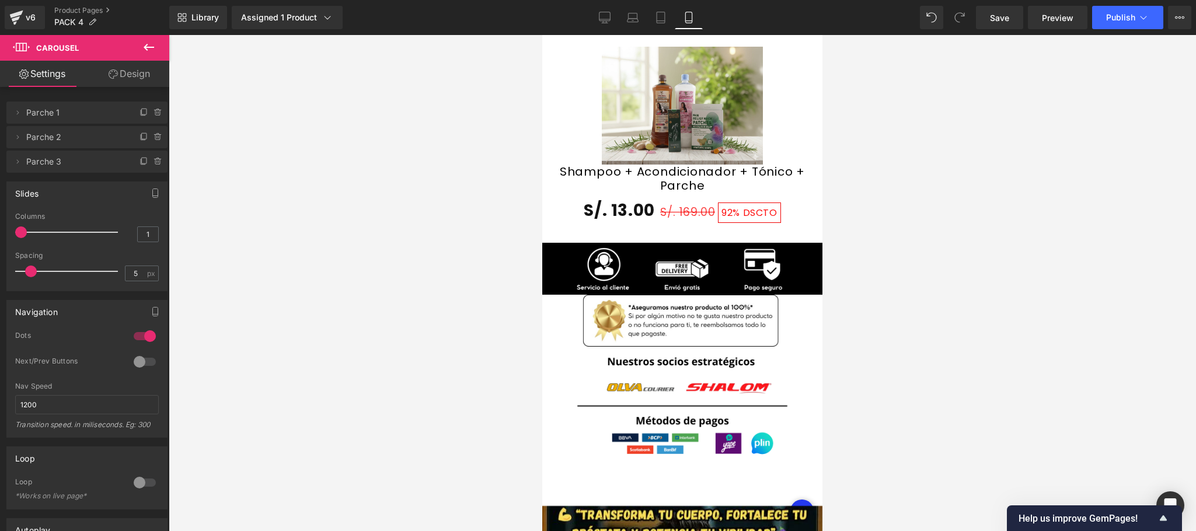
scroll to position [2334, 0]
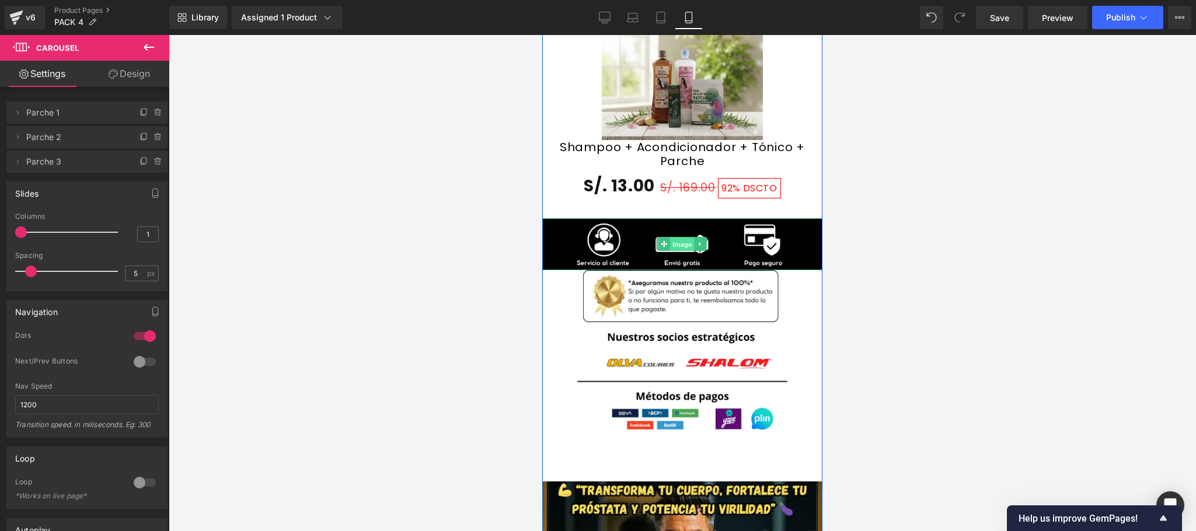
drag, startPoint x: 669, startPoint y: 191, endPoint x: 830, endPoint y: 218, distance: 163.2
click at [670, 237] on span "Image" at bounding box center [682, 244] width 25 height 14
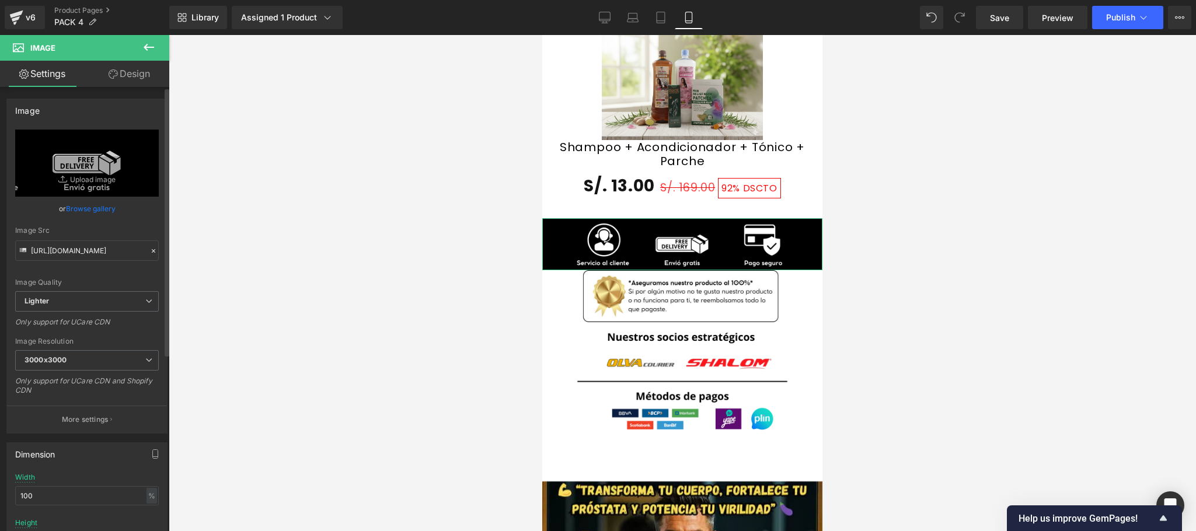
click at [97, 212] on link "Browse gallery" at bounding box center [91, 208] width 50 height 20
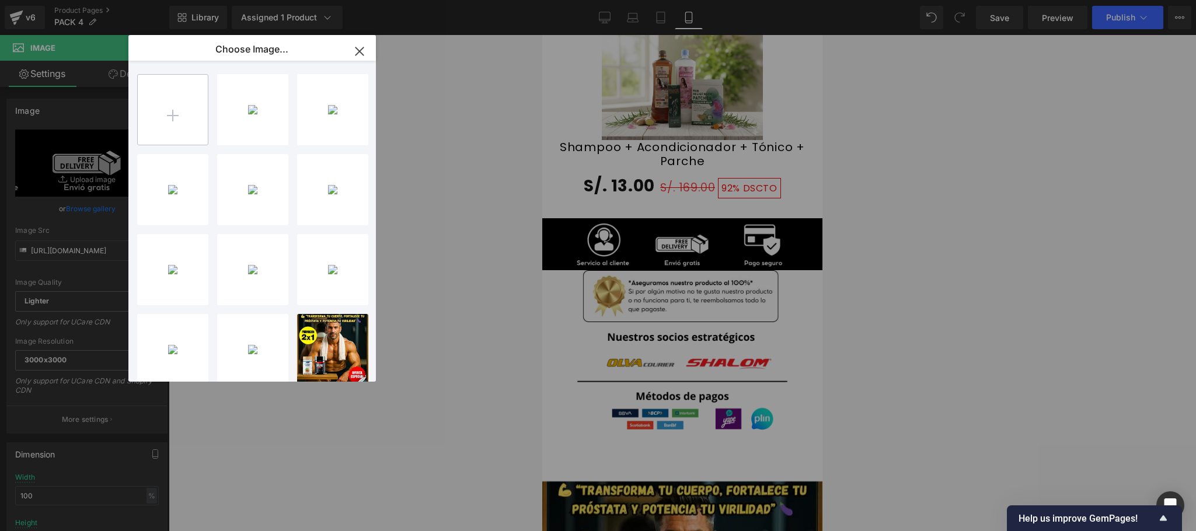
click at [176, 111] on input "file" at bounding box center [173, 110] width 70 height 70
type input "C:\fakepath\EXTRAS PACK4 GEM PAGES 13.png"
click at [420, 0] on div "Image You are previewing how the will restyle your page. You can not edit Eleme…" at bounding box center [598, 0] width 1196 height 0
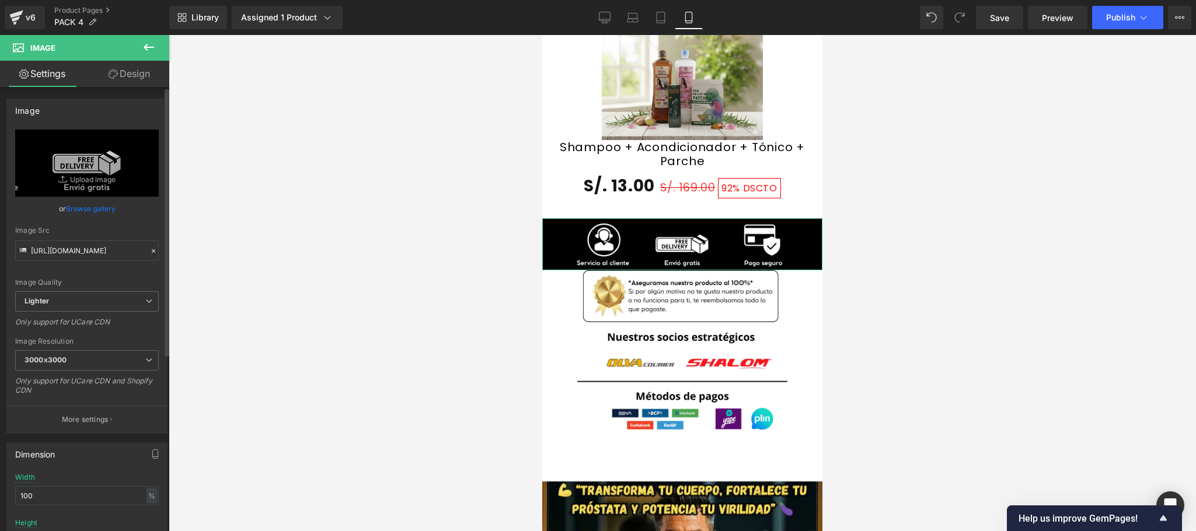
click at [72, 207] on link "Browse gallery" at bounding box center [91, 208] width 50 height 20
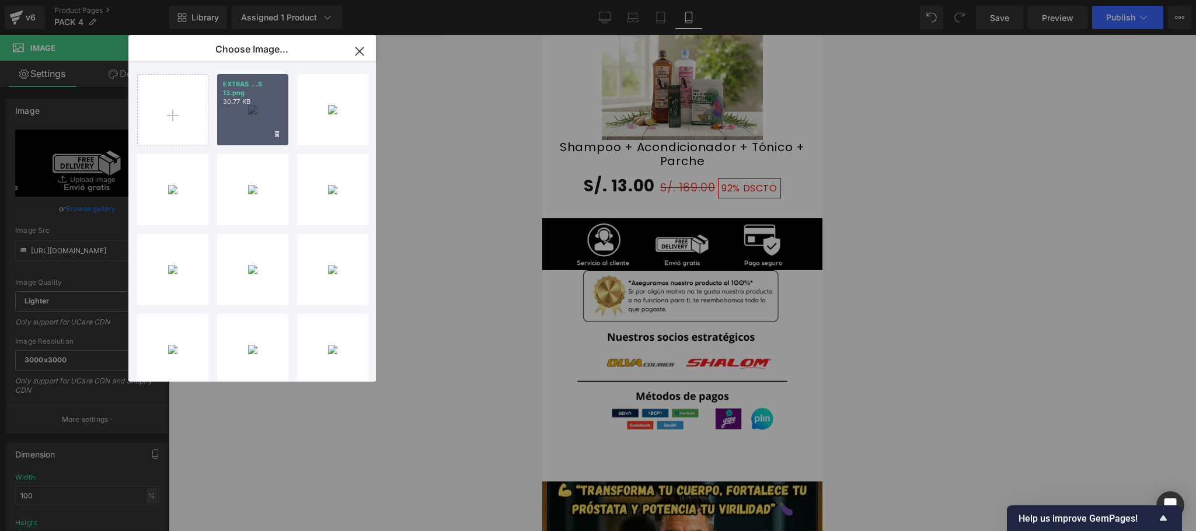
click at [239, 119] on div "EXTRAS ...S 13.png 30.77 KB" at bounding box center [252, 109] width 71 height 71
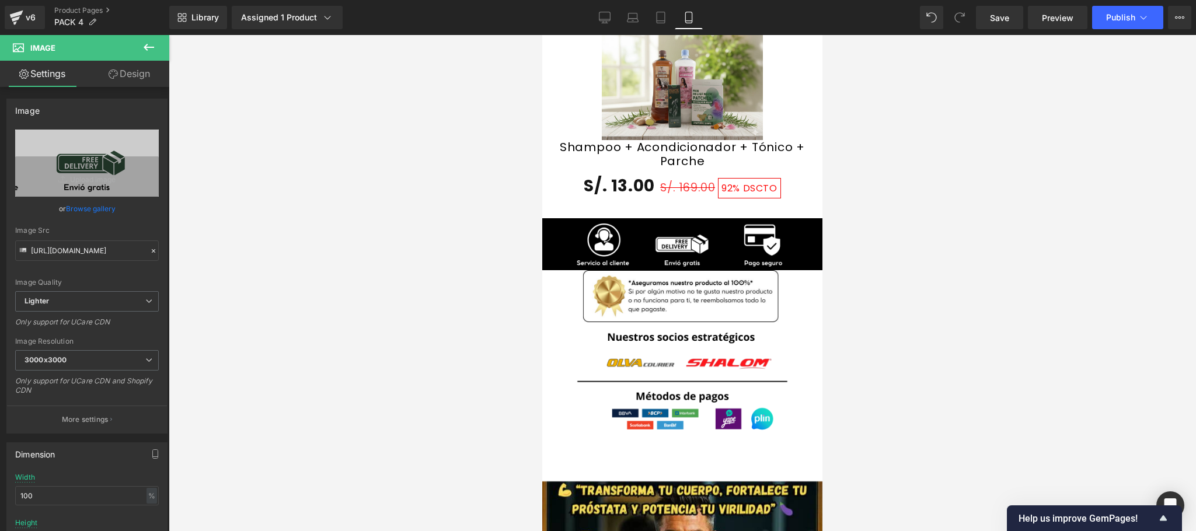
type input "[URL][DOMAIN_NAME]"
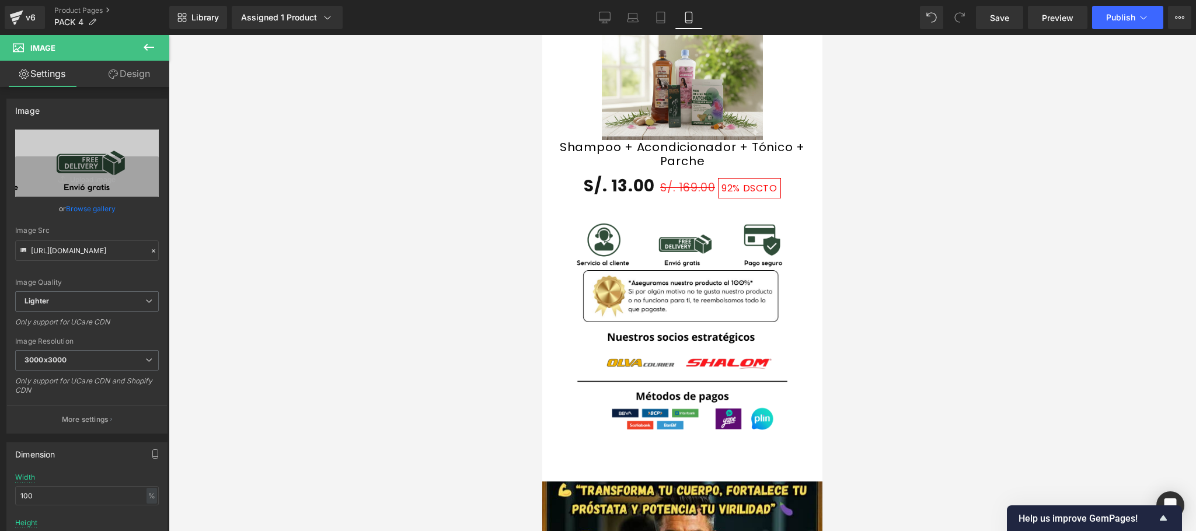
click at [1016, 243] on div at bounding box center [682, 283] width 1027 height 496
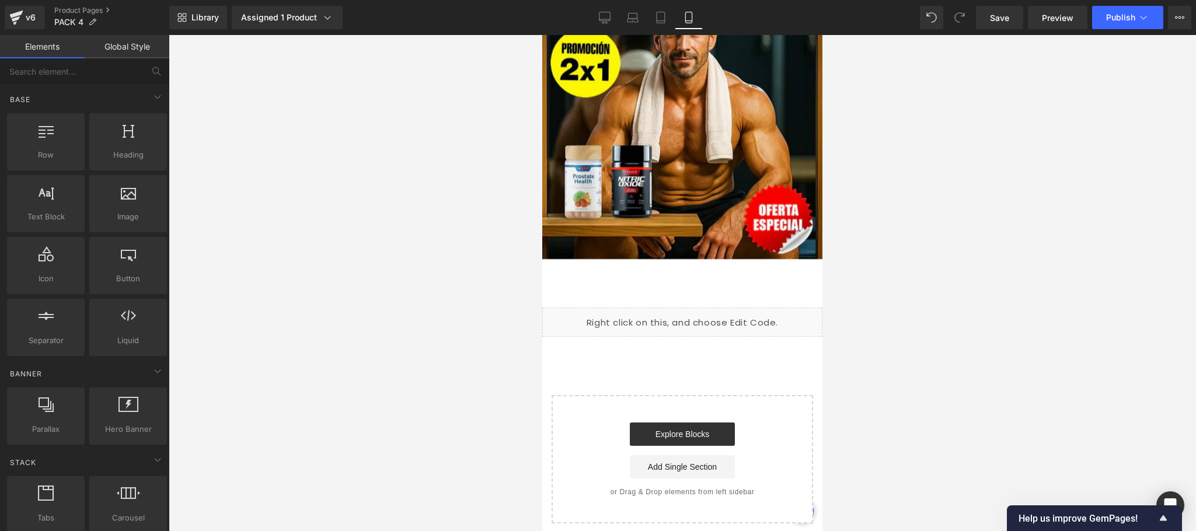
scroll to position [2605, 0]
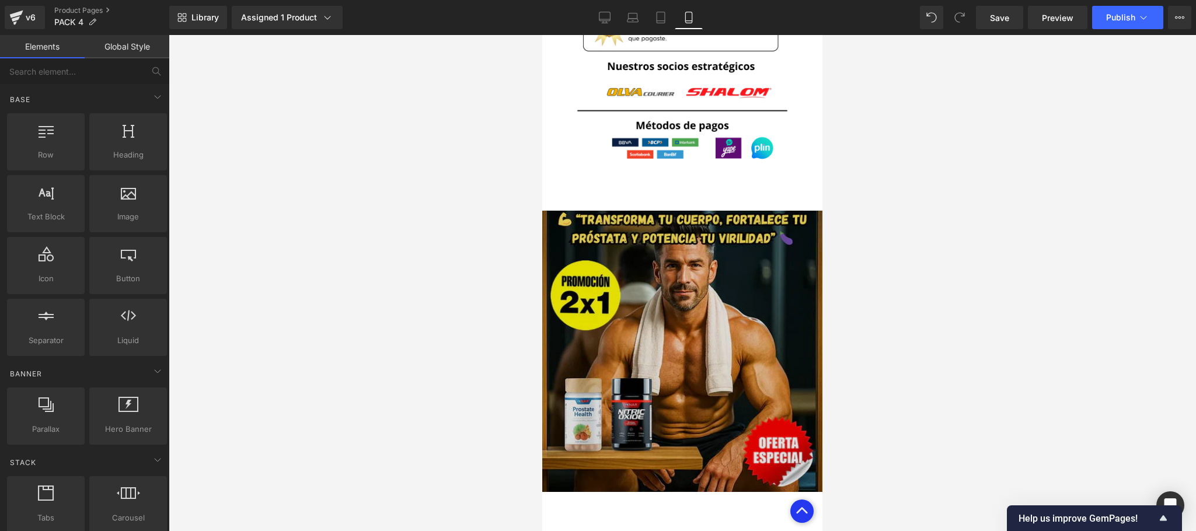
click at [673, 284] on img at bounding box center [682, 351] width 280 height 281
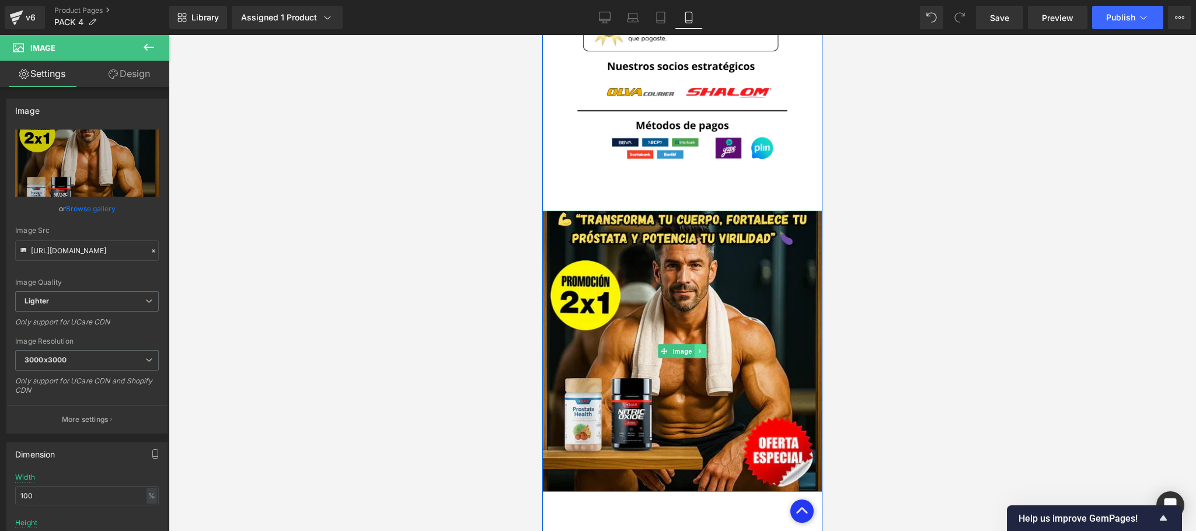
click at [697, 348] on icon at bounding box center [700, 351] width 6 height 7
click at [665, 344] on span "Image" at bounding box center [664, 351] width 25 height 14
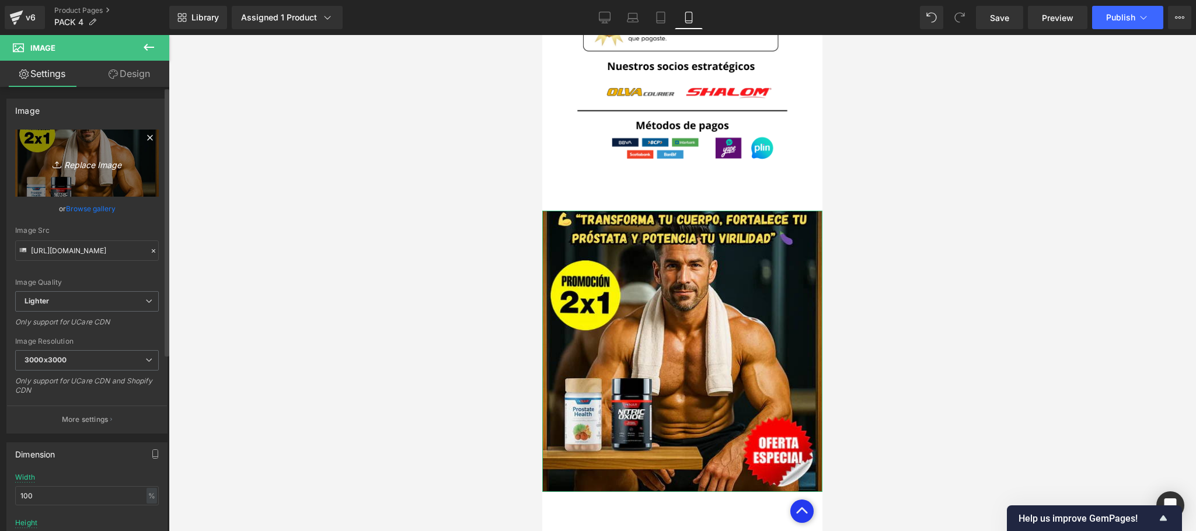
click at [92, 165] on icon "Replace Image" at bounding box center [86, 163] width 93 height 15
type input "C:\fakepath\14.png"
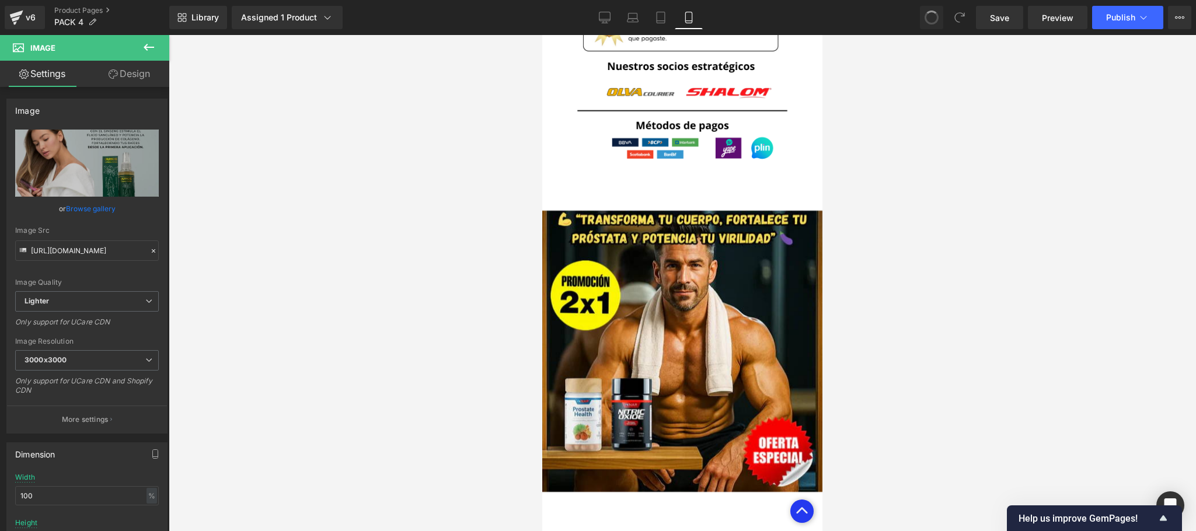
type input "[URL][DOMAIN_NAME]"
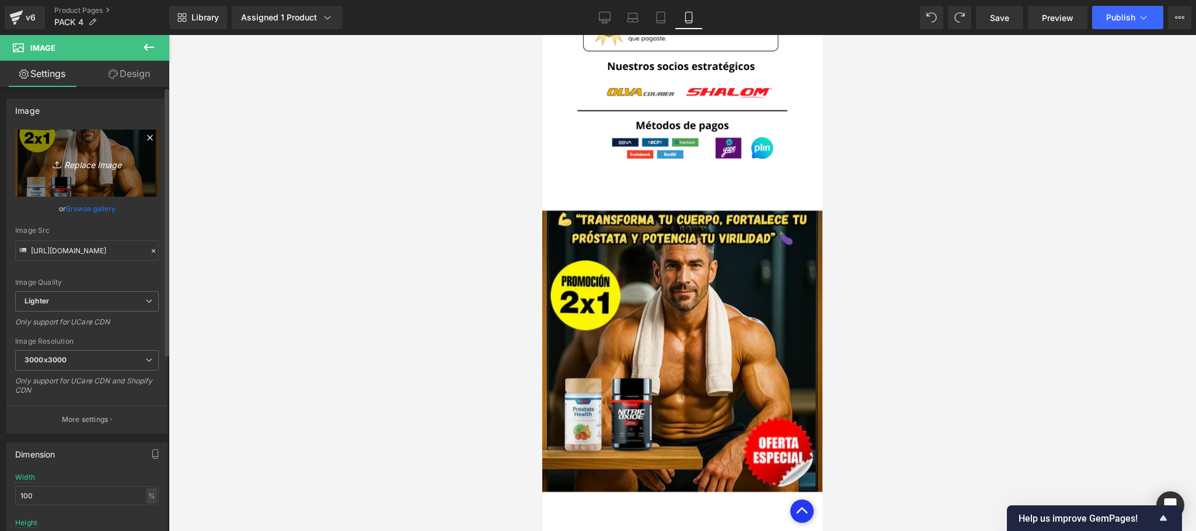
click at [89, 163] on icon "Replace Image" at bounding box center [86, 163] width 93 height 15
type input "C:\fakepath\12.png"
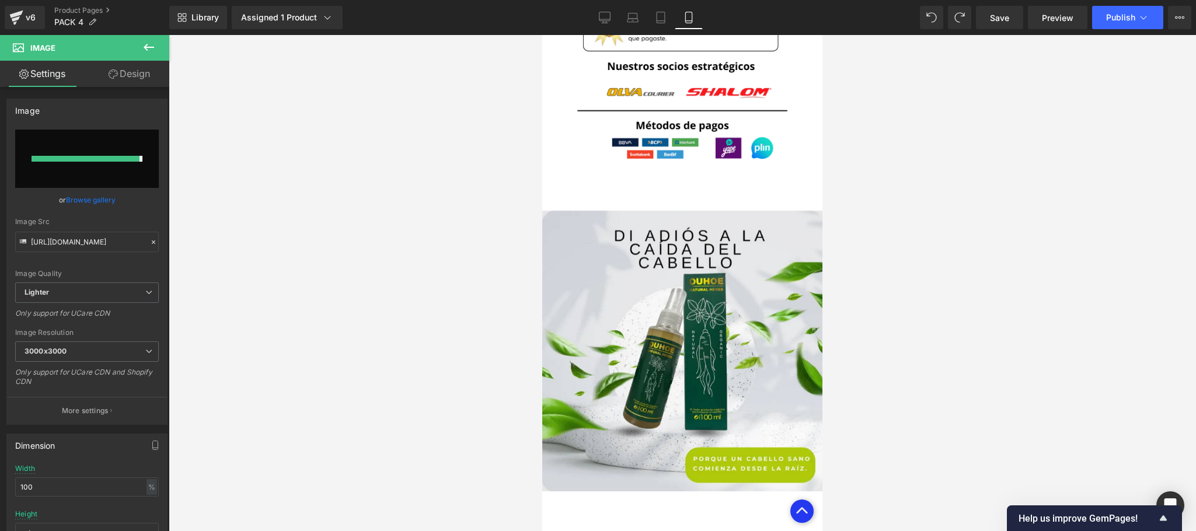
type input "[URL][DOMAIN_NAME]"
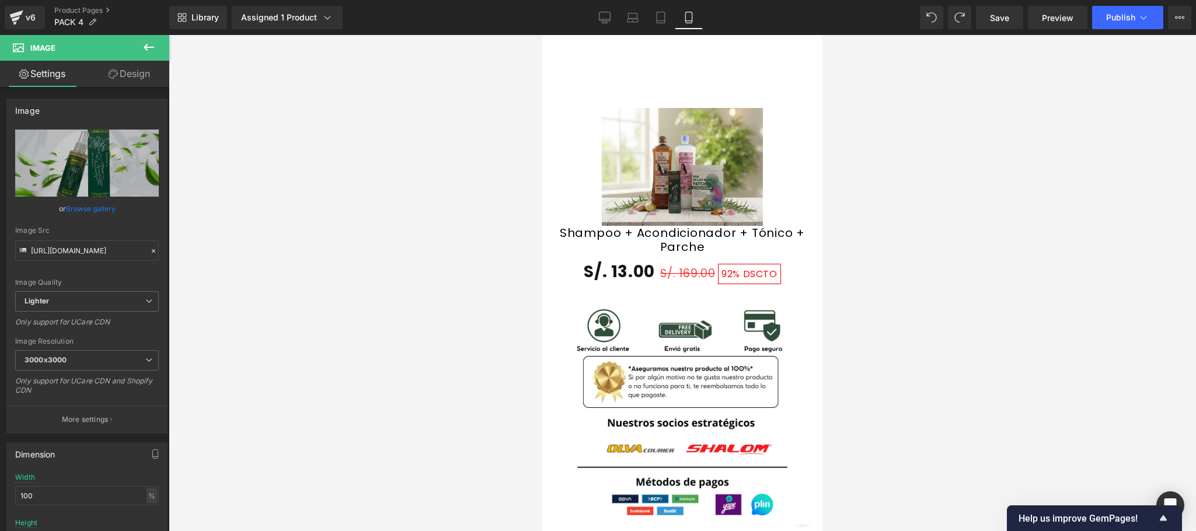
scroll to position [2295, 0]
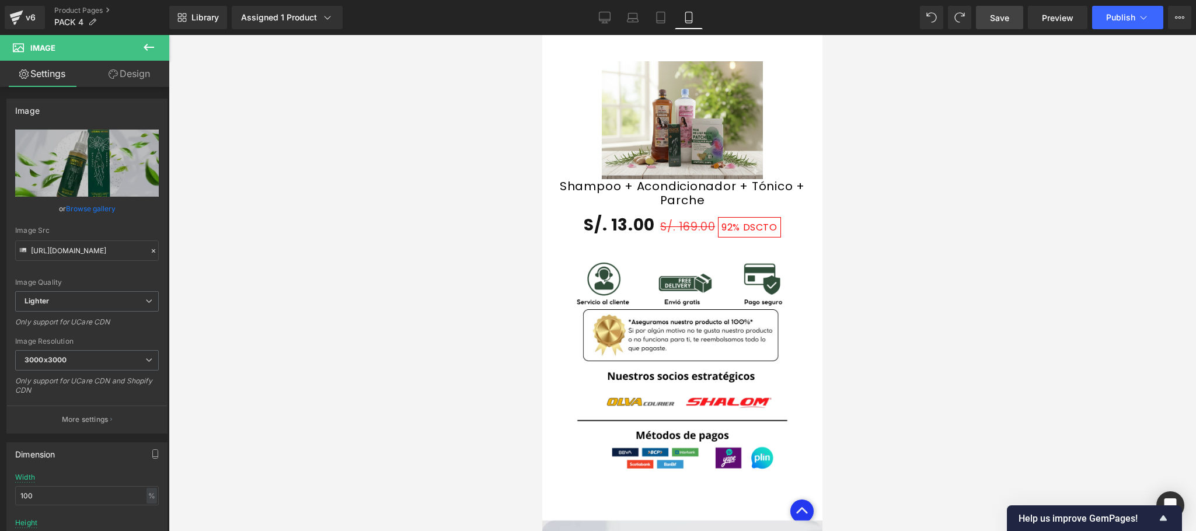
click at [1005, 14] on span "Save" at bounding box center [999, 18] width 19 height 12
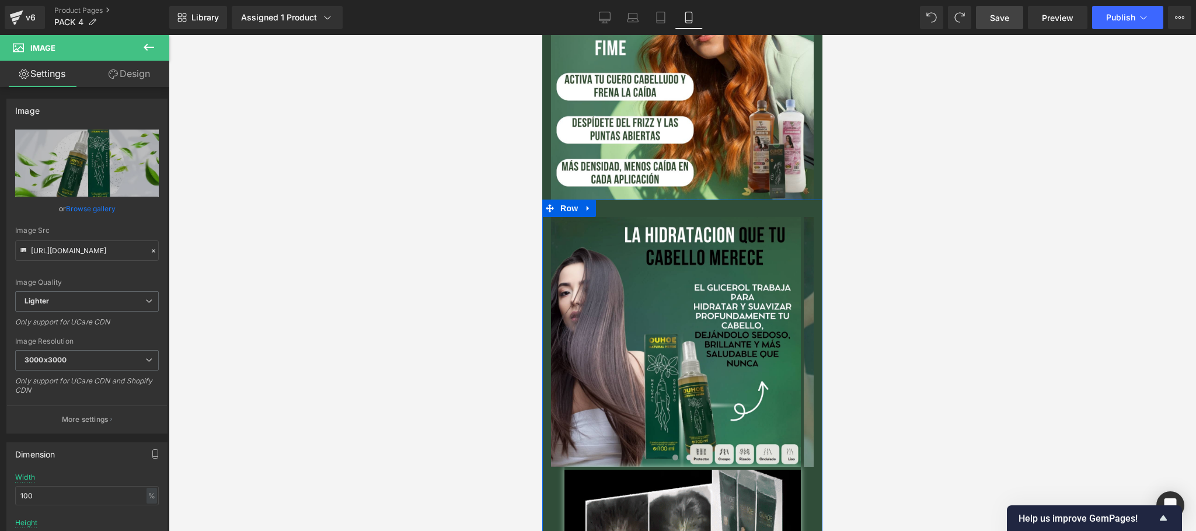
scroll to position [1127, 0]
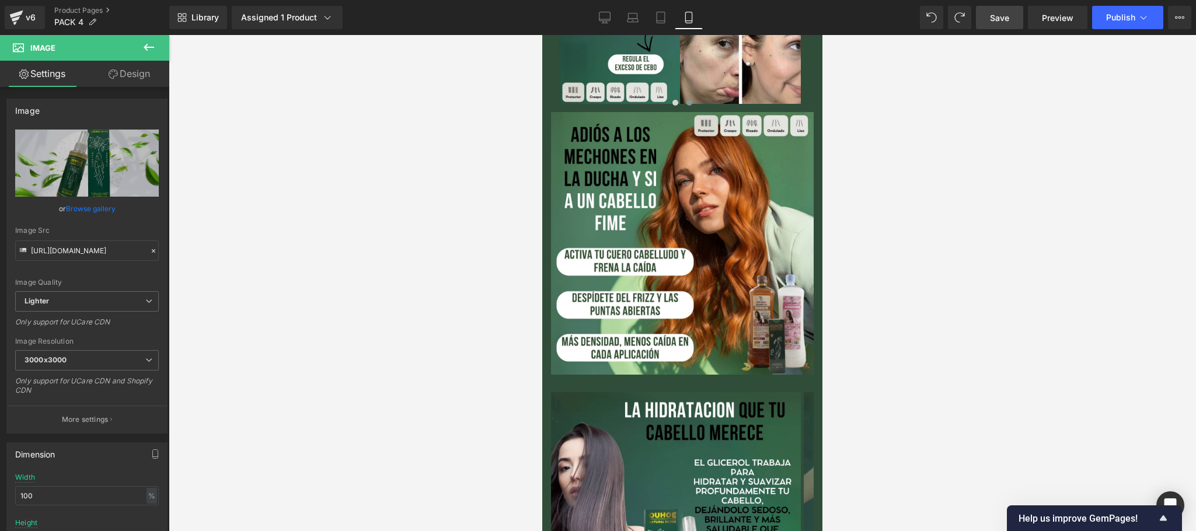
click at [1012, 15] on link "Save" at bounding box center [999, 17] width 47 height 23
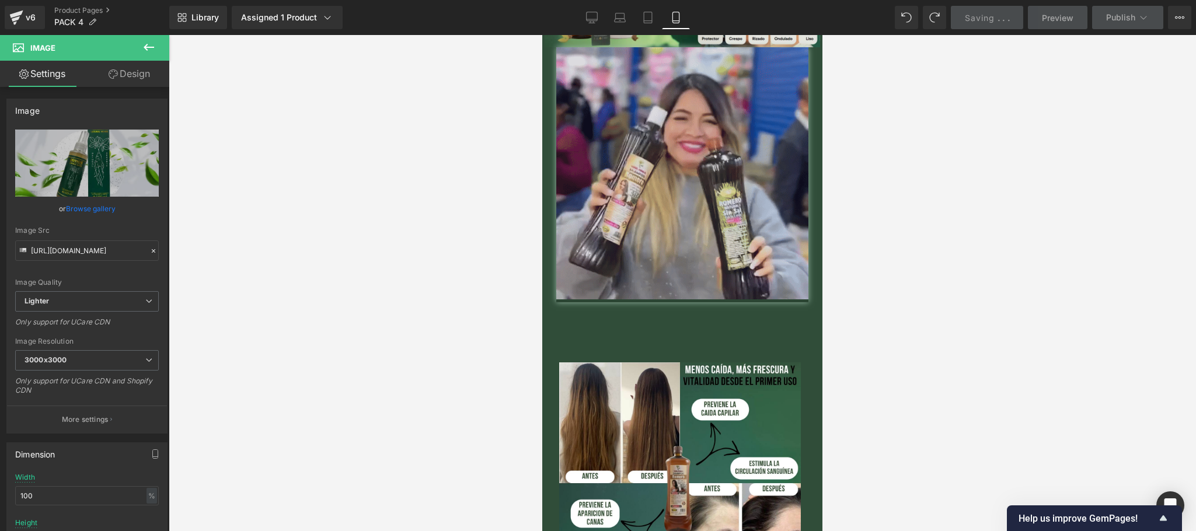
scroll to position [660, 0]
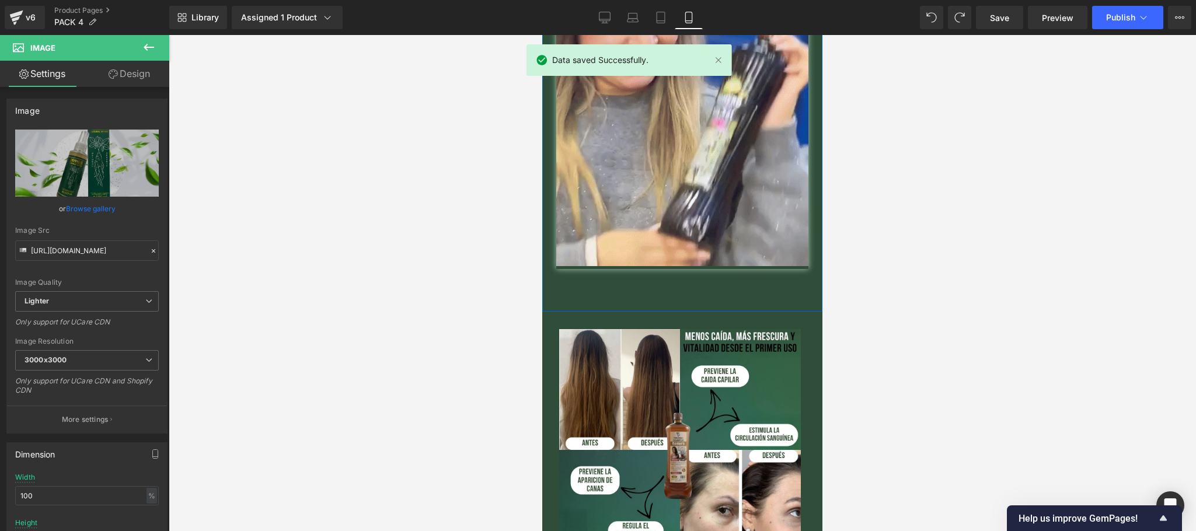
click at [669, 282] on link "🔥QUIERO EL 2x1🔥" at bounding box center [682, 290] width 134 height 31
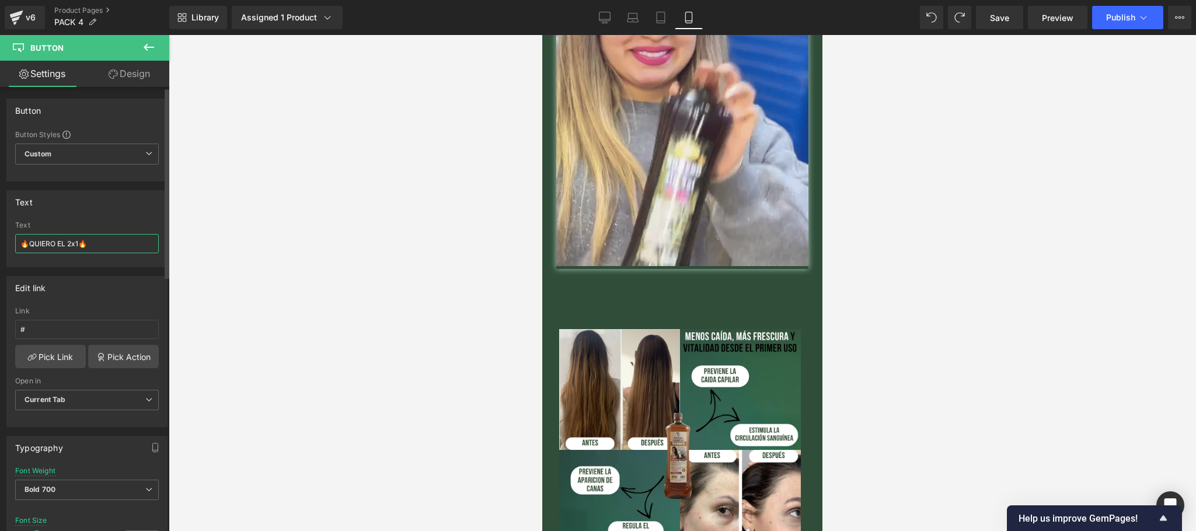
drag, startPoint x: 30, startPoint y: 238, endPoint x: 67, endPoint y: 246, distance: 37.5
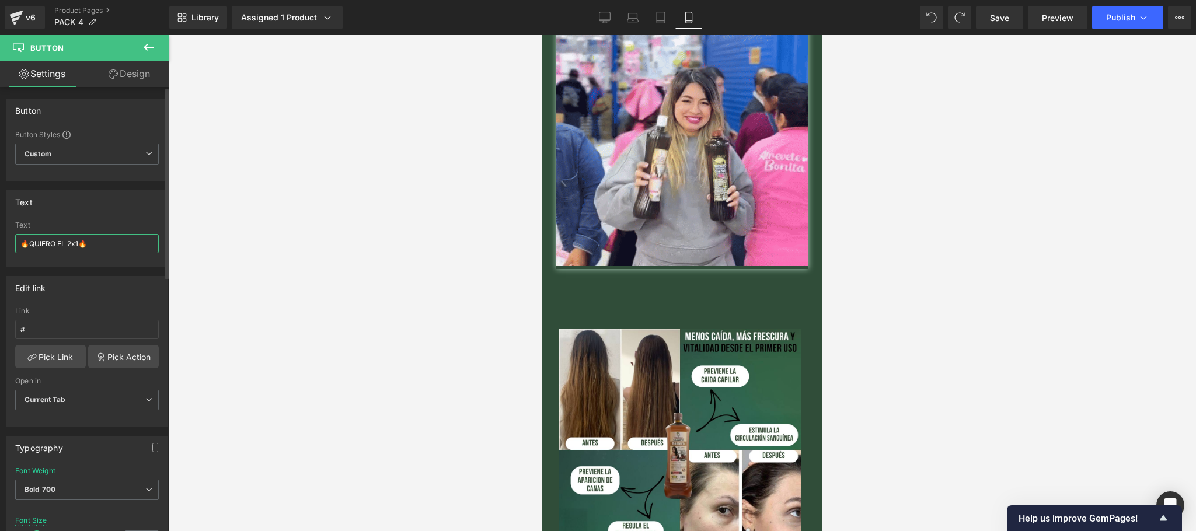
click at [67, 246] on input "🔥QUIERO EL 2x1🔥" at bounding box center [87, 243] width 144 height 19
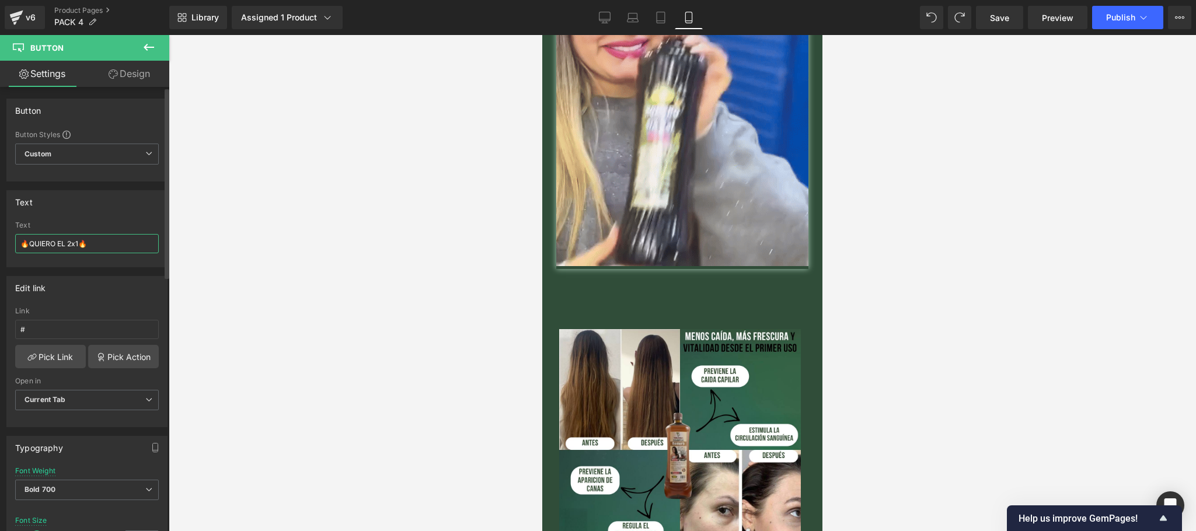
click at [67, 246] on input "🔥QUIERO EL 2x1🔥" at bounding box center [87, 243] width 144 height 19
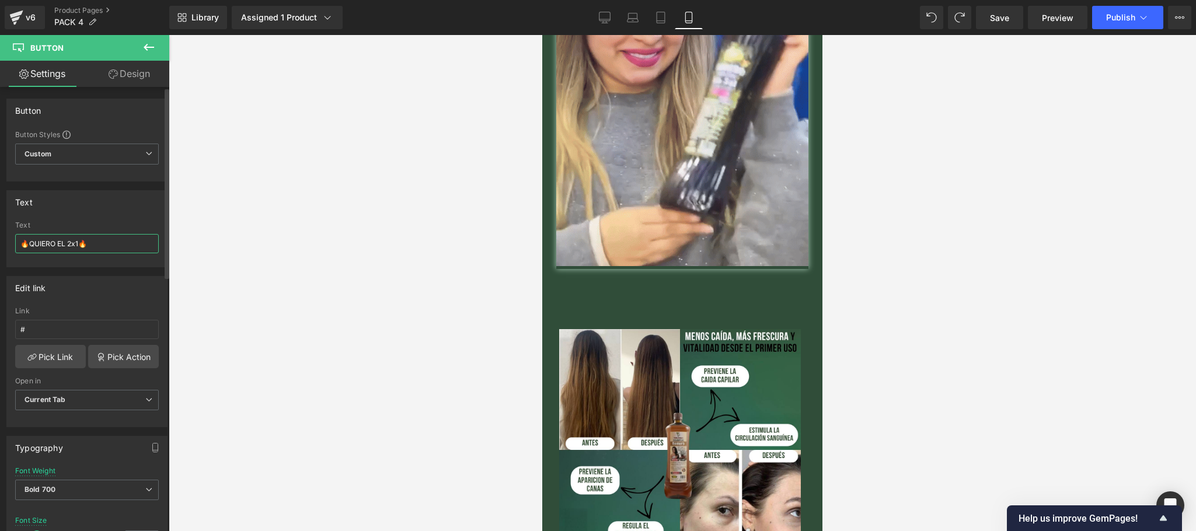
drag, startPoint x: 58, startPoint y: 243, endPoint x: 100, endPoint y: 170, distance: 84.2
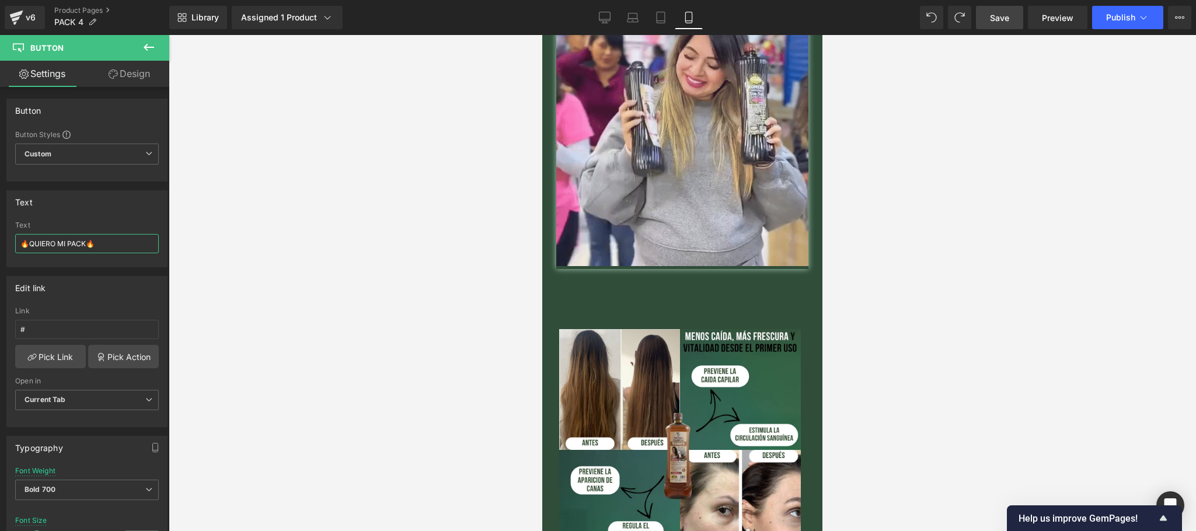
type input "🔥QUIERO MI PACK🔥"
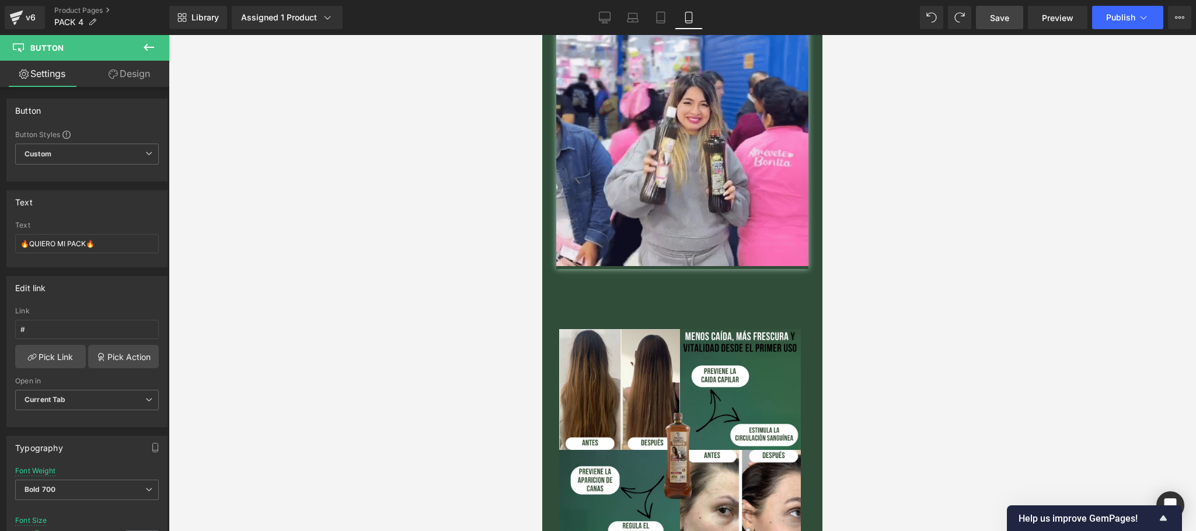
click at [1008, 19] on span "Save" at bounding box center [999, 18] width 19 height 12
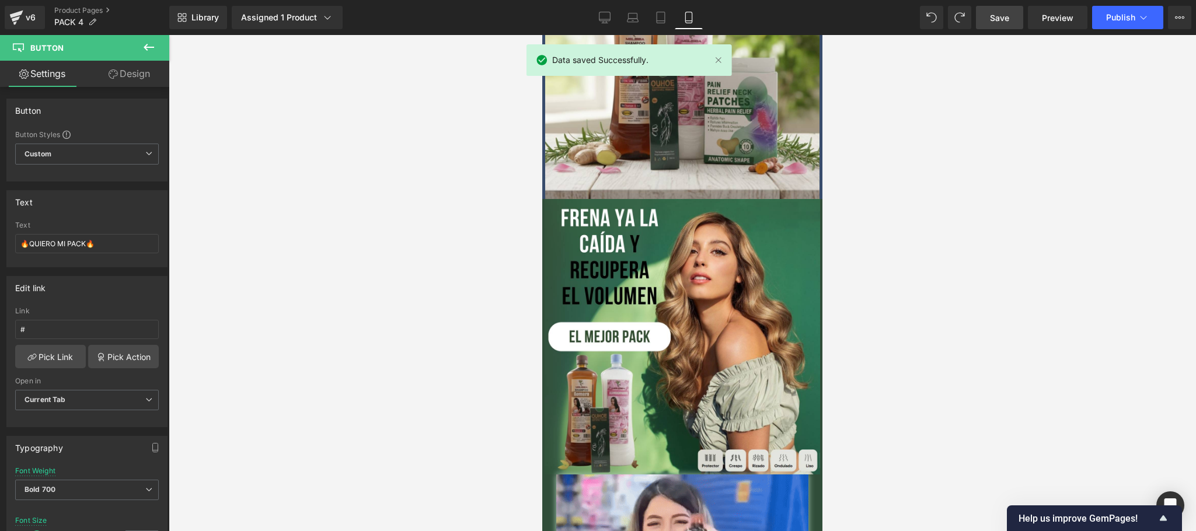
scroll to position [700, 0]
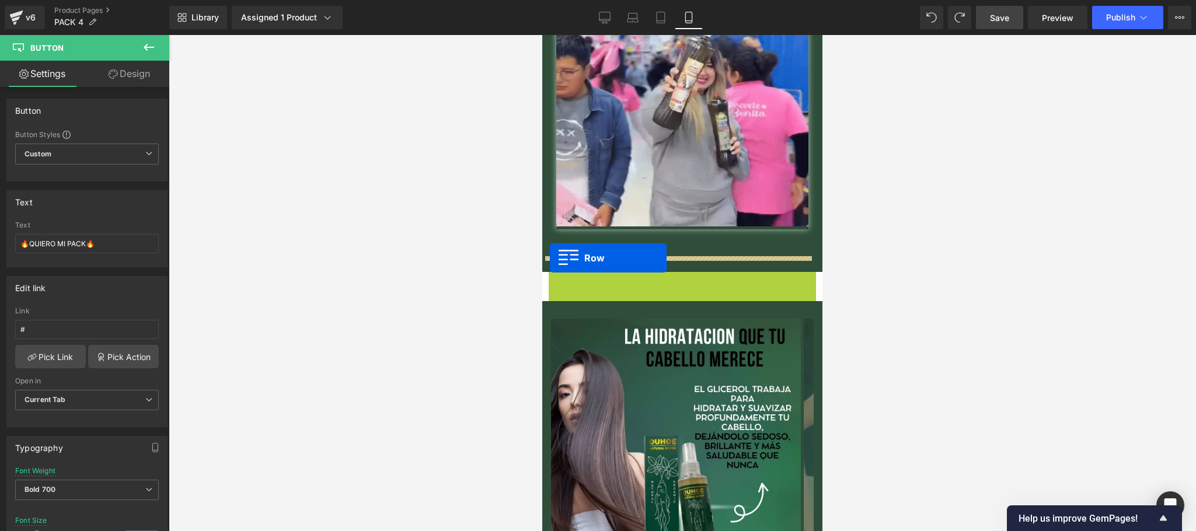
drag, startPoint x: 550, startPoint y: 268, endPoint x: 550, endPoint y: 258, distance: 9.9
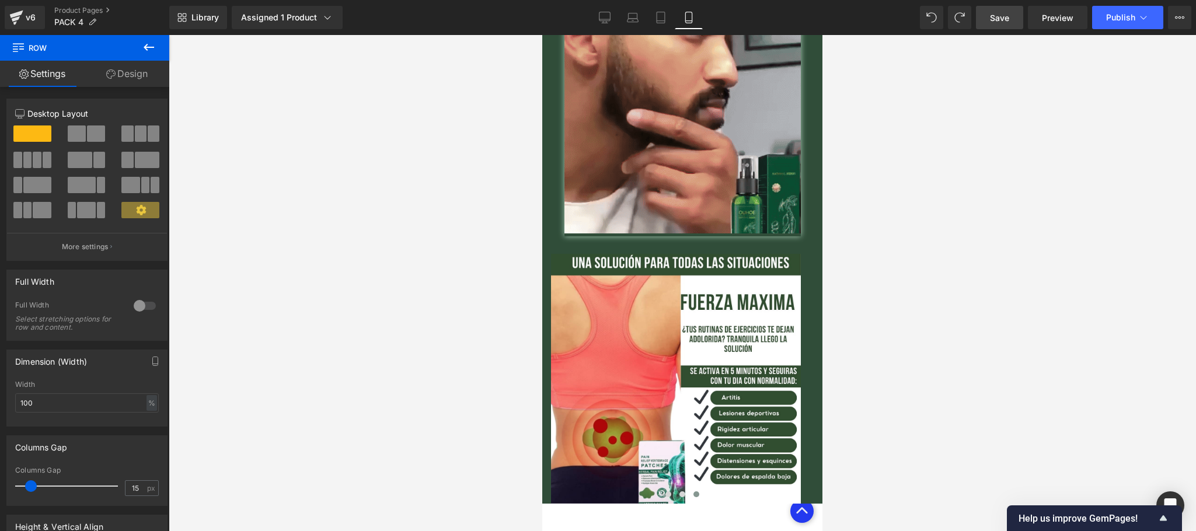
scroll to position [1794, 0]
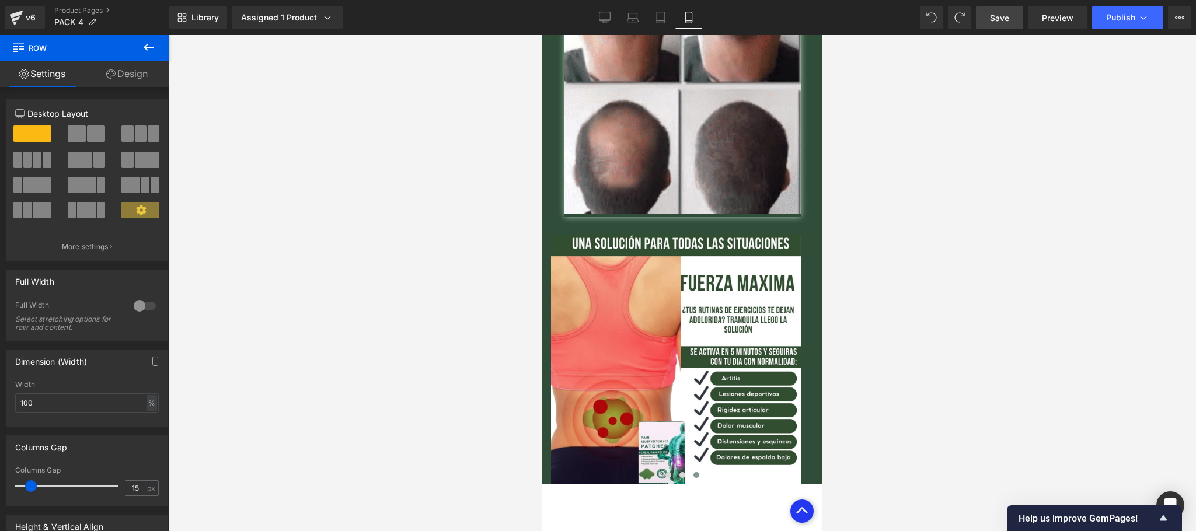
click at [135, 71] on link "Design" at bounding box center [127, 74] width 85 height 26
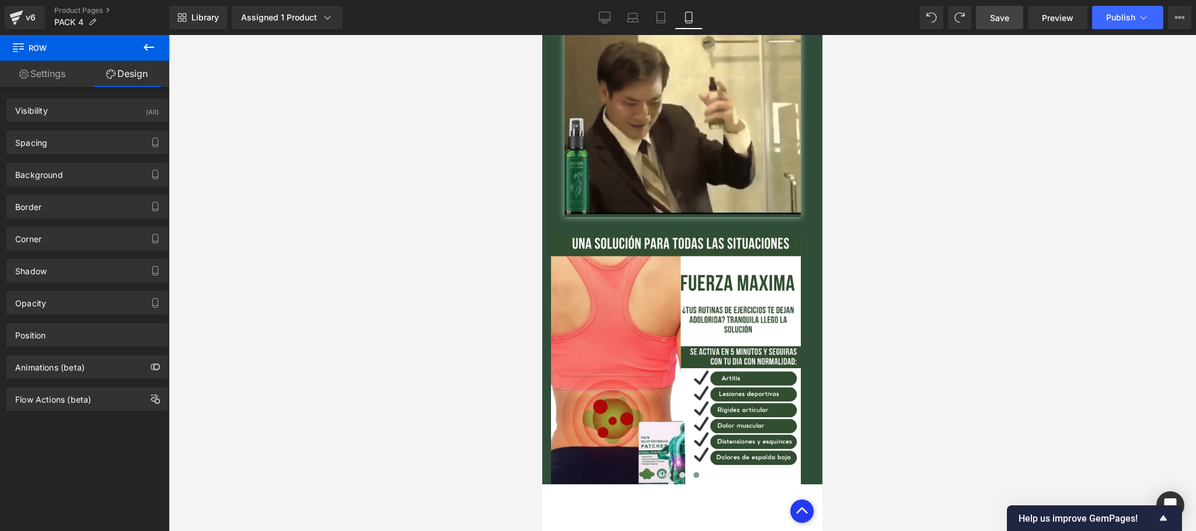
click at [148, 51] on icon at bounding box center [149, 47] width 14 height 14
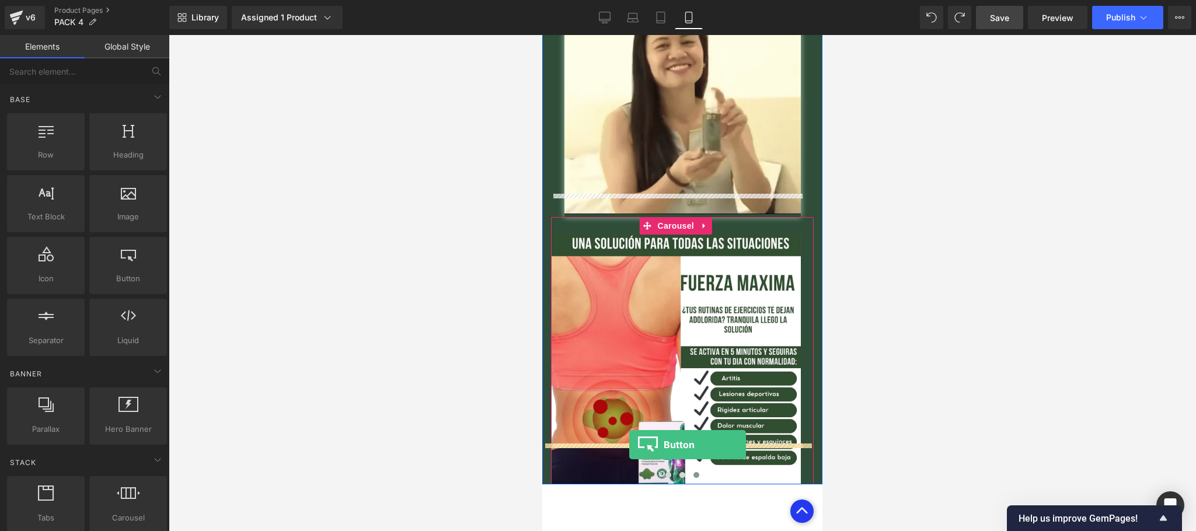
drag, startPoint x: 679, startPoint y: 312, endPoint x: 629, endPoint y: 445, distance: 142.2
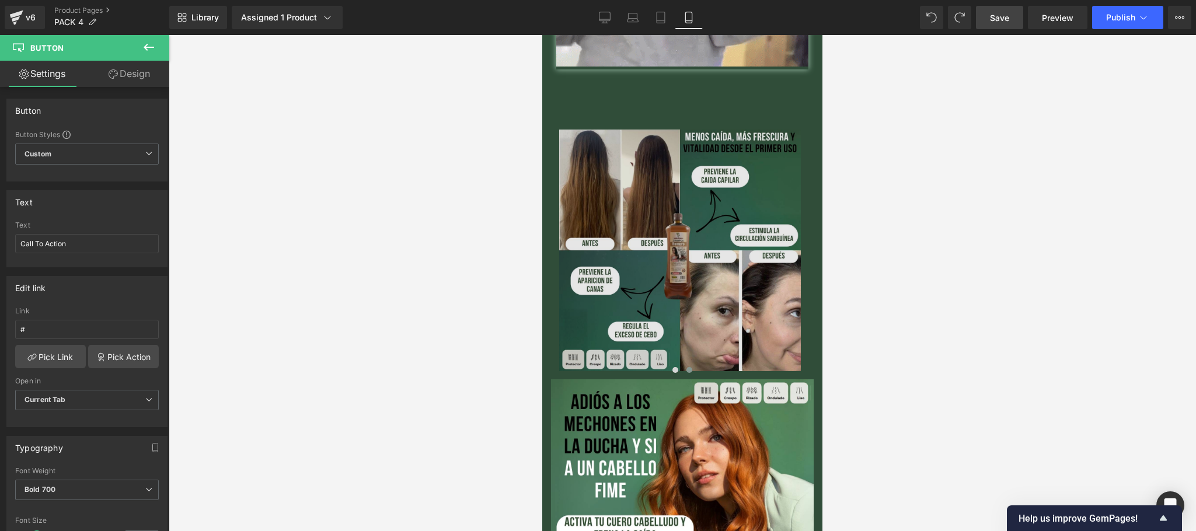
scroll to position [627, 0]
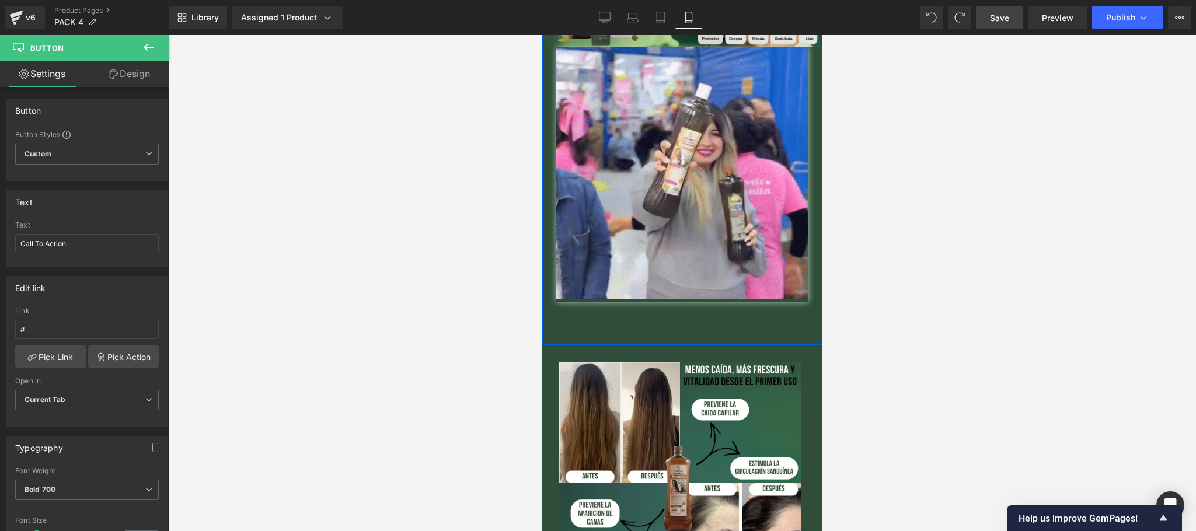
click at [680, 317] on span "Button" at bounding box center [682, 324] width 27 height 14
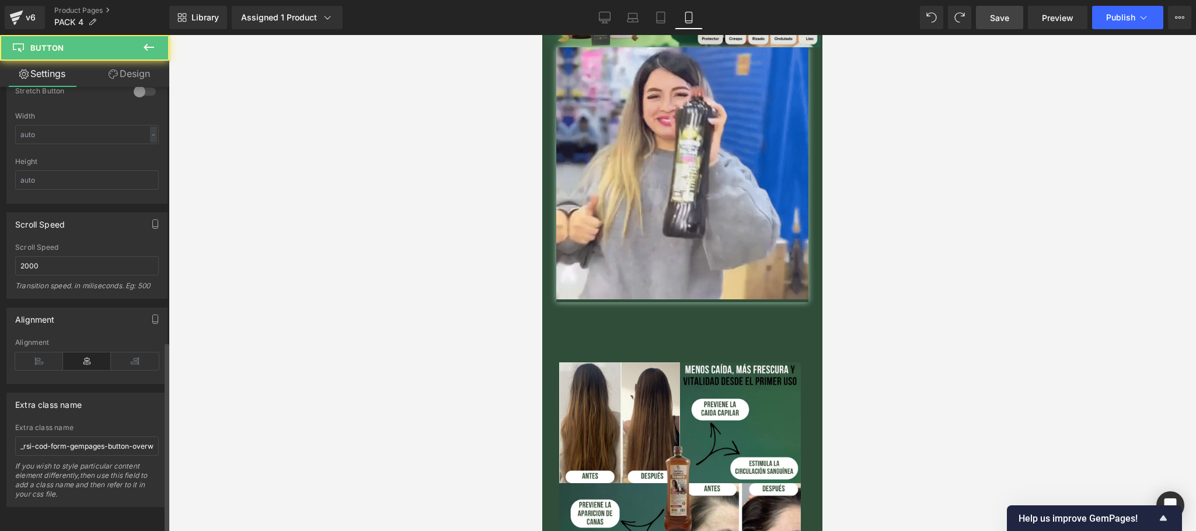
scroll to position [791, 0]
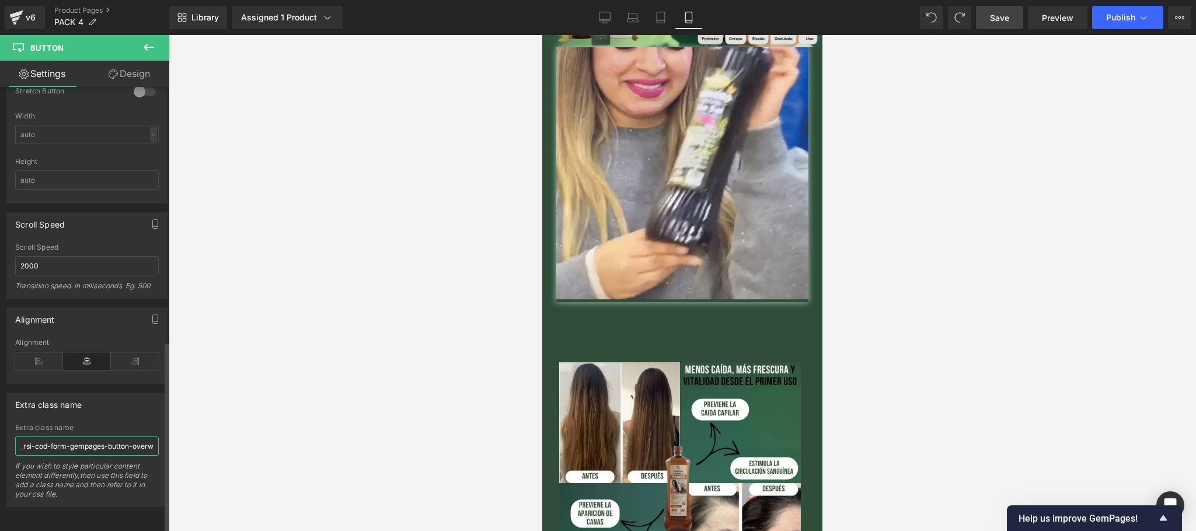
click at [75, 436] on input "_rsi-cod-form-gempages-button-overwrite _rsi-cod-form-is-gempage" at bounding box center [87, 445] width 144 height 19
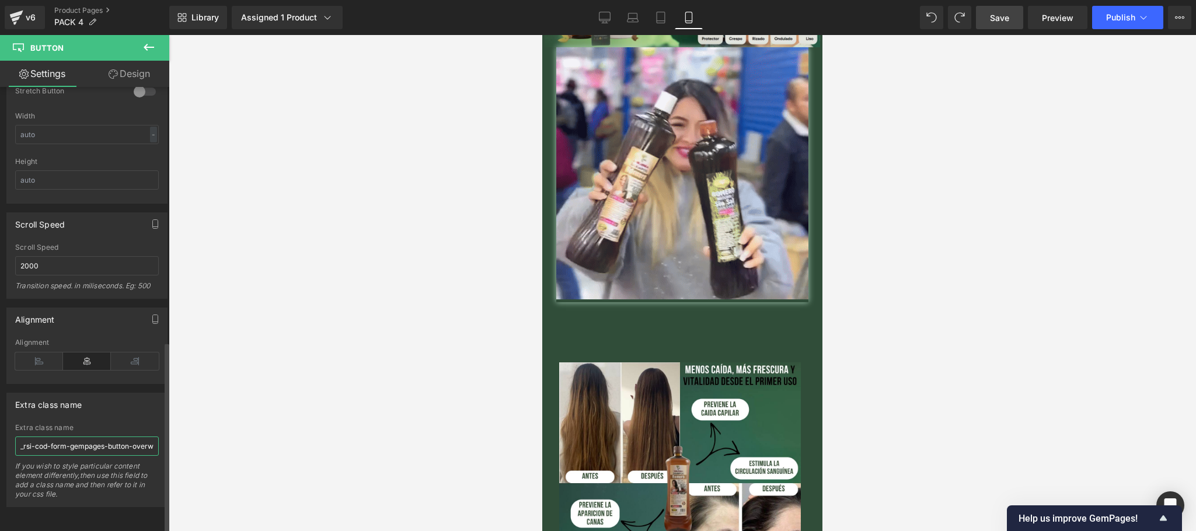
click at [75, 436] on input "_rsi-cod-form-gempages-button-overwrite _rsi-cod-form-is-gempage" at bounding box center [87, 445] width 144 height 19
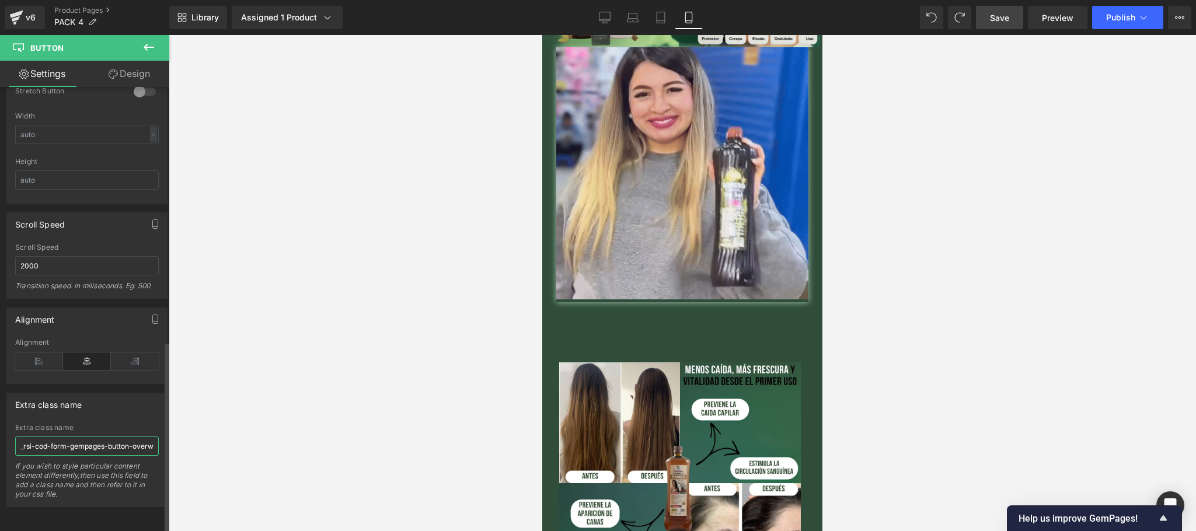
click at [75, 436] on input "_rsi-cod-form-gempages-button-overwrite _rsi-cod-form-is-gempage" at bounding box center [87, 445] width 144 height 19
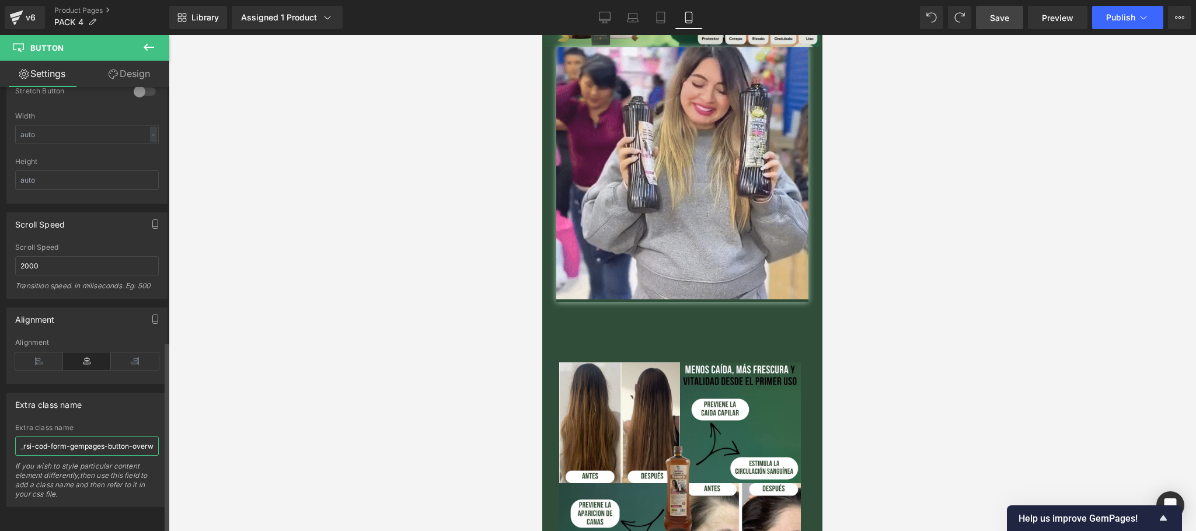
click at [75, 436] on input "_rsi-cod-form-gempages-button-overwrite _rsi-cod-form-is-gempage" at bounding box center [87, 445] width 144 height 19
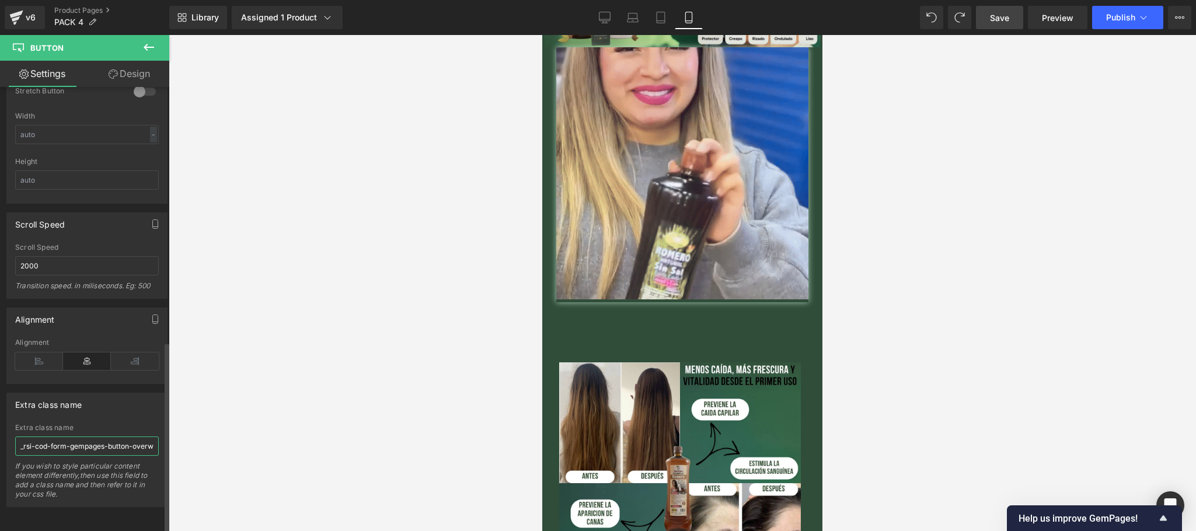
click at [75, 436] on input "_rsi-cod-form-gempages-button-overwrite _rsi-cod-form-is-gempage" at bounding box center [87, 445] width 144 height 19
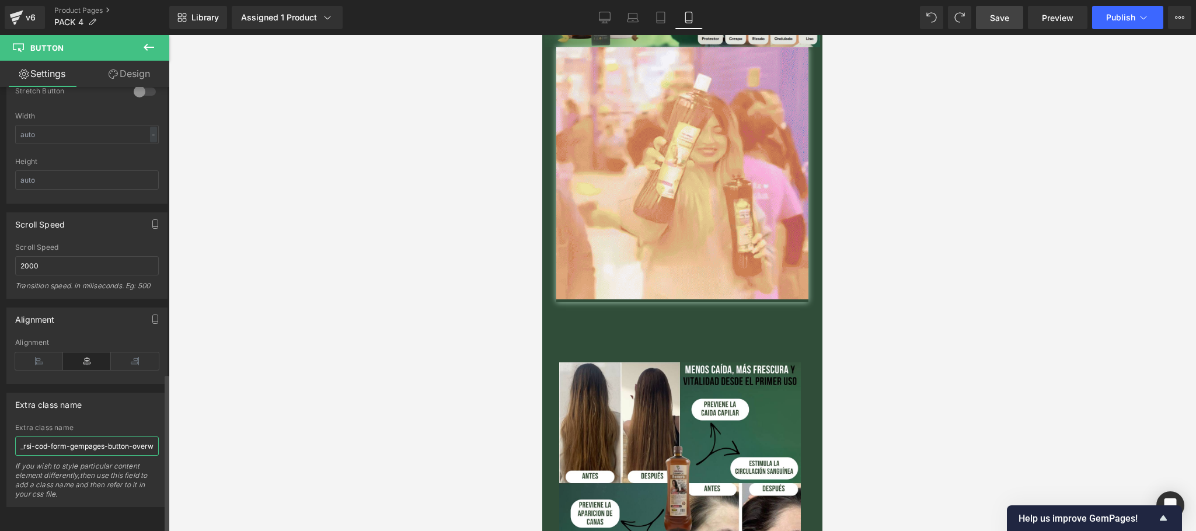
click at [71, 436] on input "_rsi-cod-form-gempages-button-overwrite _rsi-cod-form-is-gempage" at bounding box center [87, 445] width 144 height 19
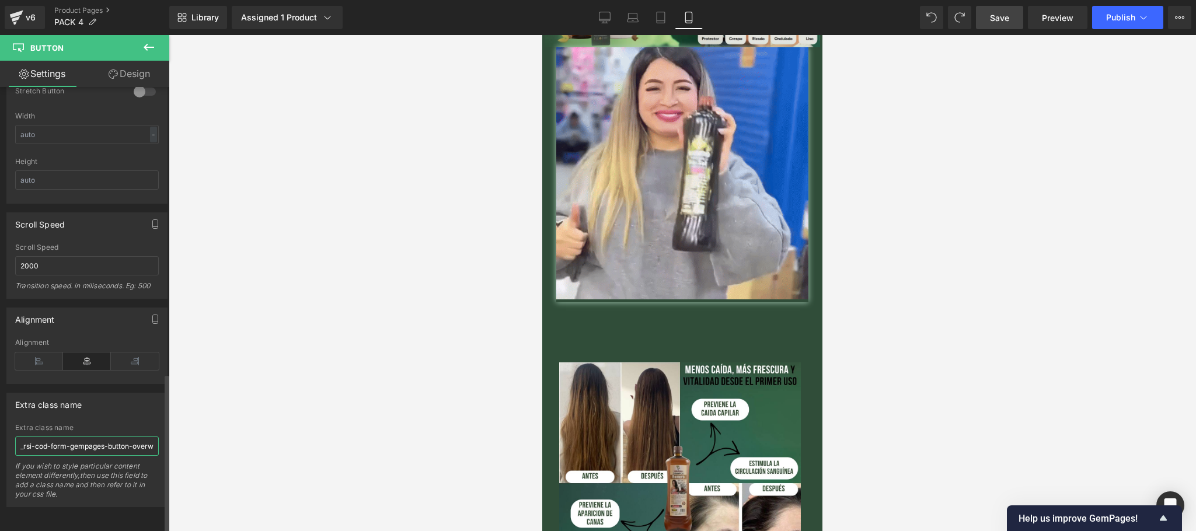
click at [71, 436] on input "_rsi-cod-form-gempages-button-overwrite _rsi-cod-form-is-gempage" at bounding box center [87, 445] width 144 height 19
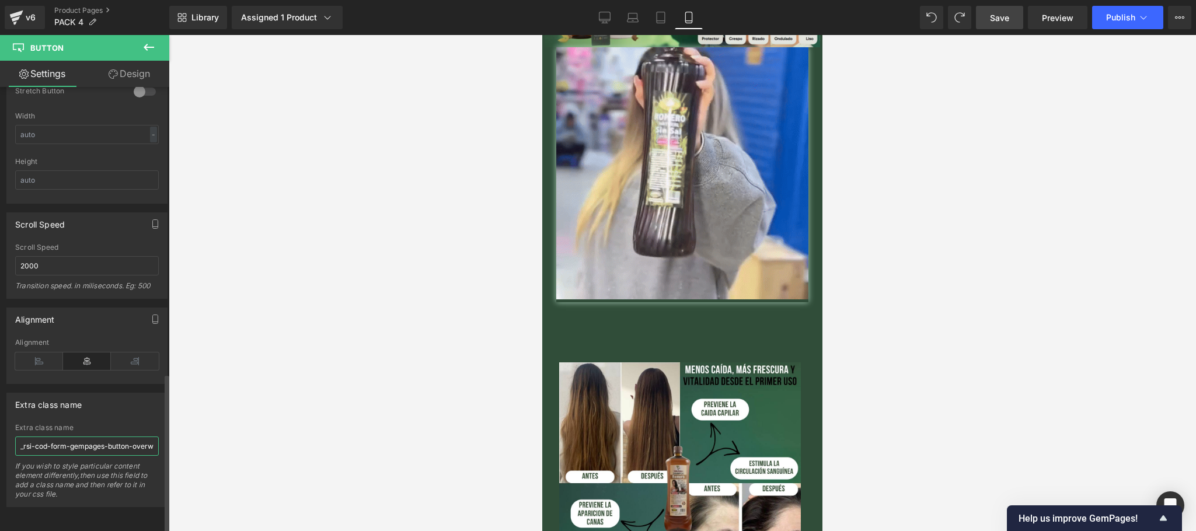
click at [71, 436] on input "_rsi-cod-form-gempages-button-overwrite _rsi-cod-form-is-gempage" at bounding box center [87, 445] width 144 height 19
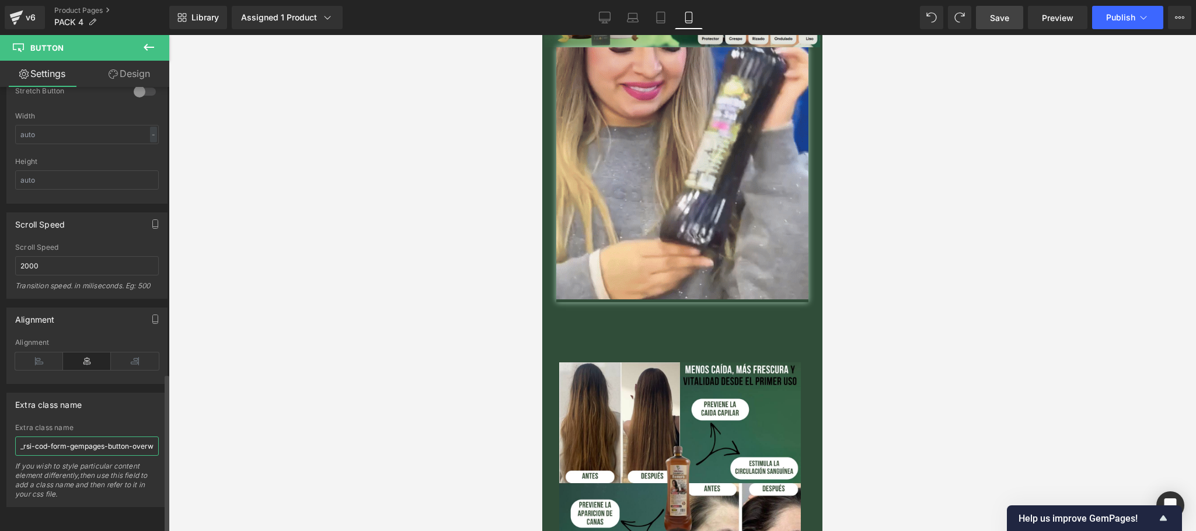
click at [71, 436] on input "_rsi-cod-form-gempages-button-overwrite _rsi-cod-form-is-gempage" at bounding box center [87, 445] width 144 height 19
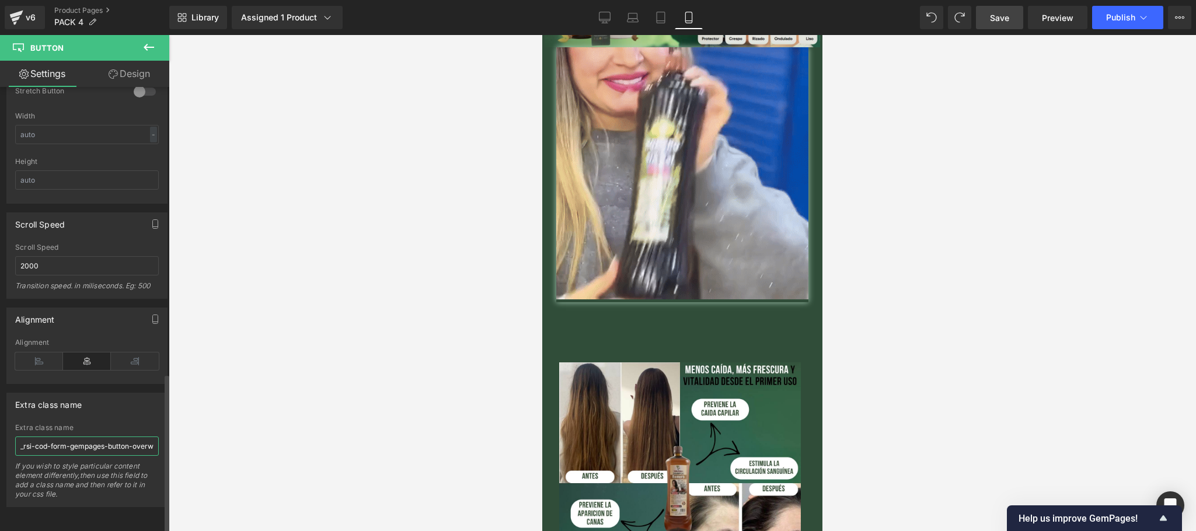
paste input "#304d39"
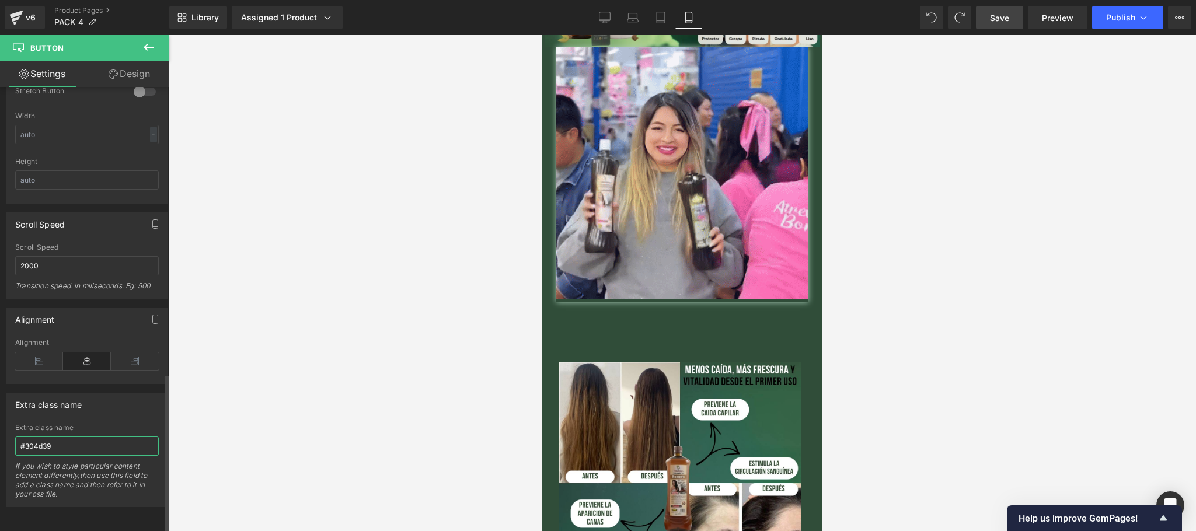
type input "_rsi-cod-form-gempages-button-overwrite _rsi-cod-form-is-gempage"
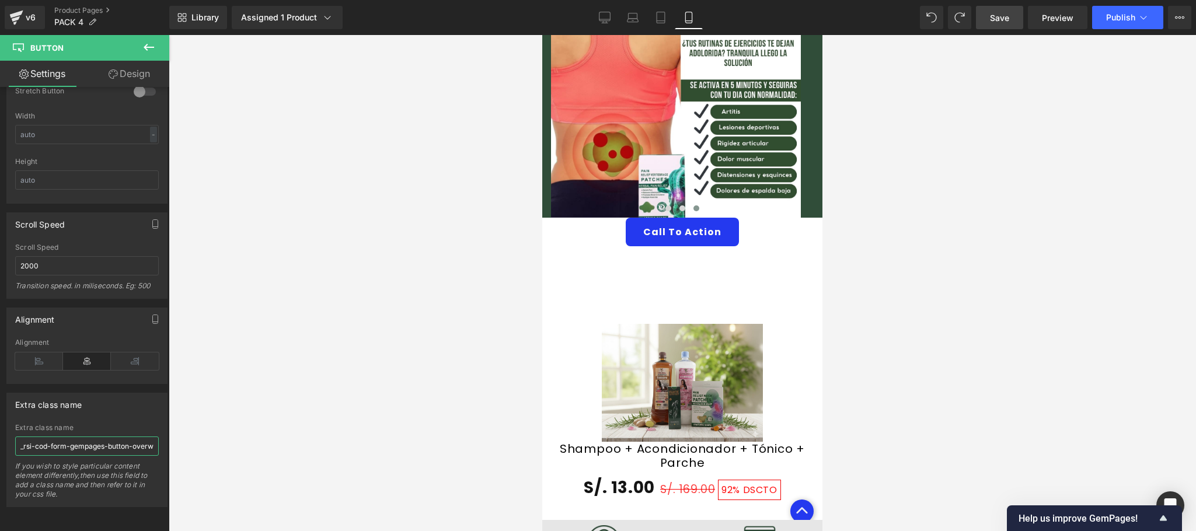
scroll to position [2028, 0]
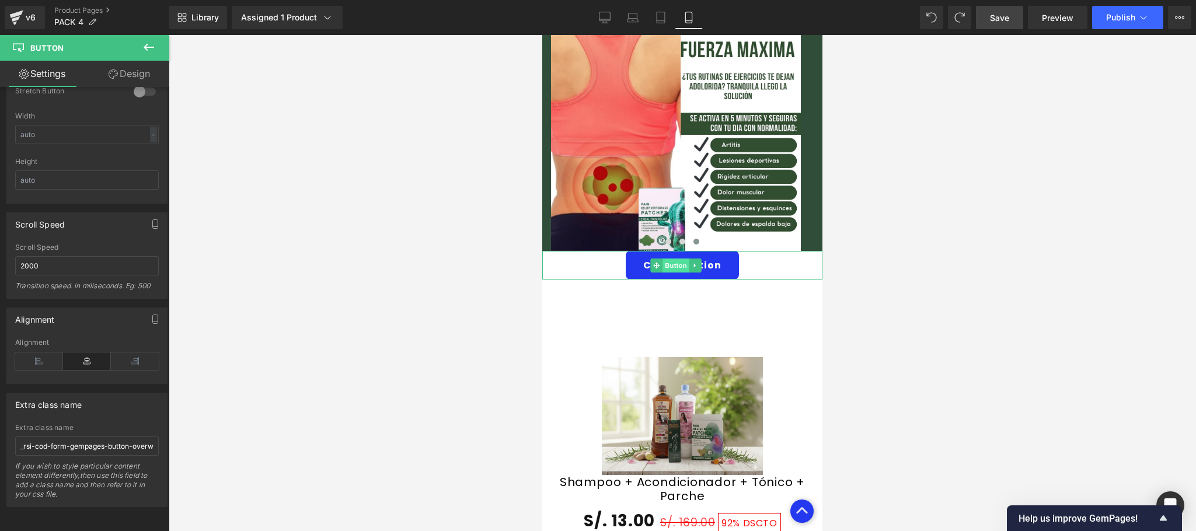
click at [672, 258] on span "Button" at bounding box center [675, 265] width 27 height 14
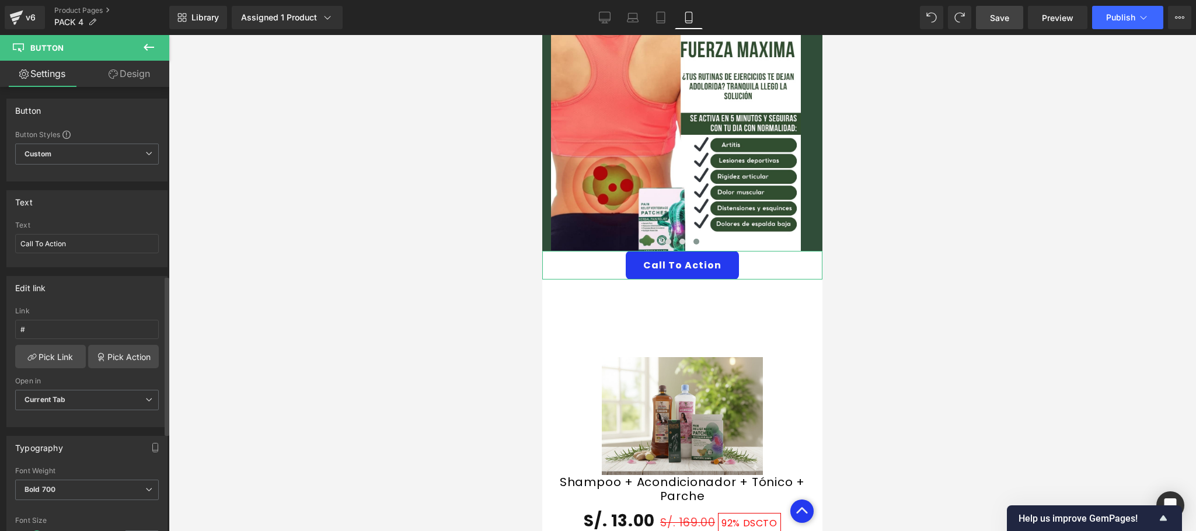
scroll to position [791, 0]
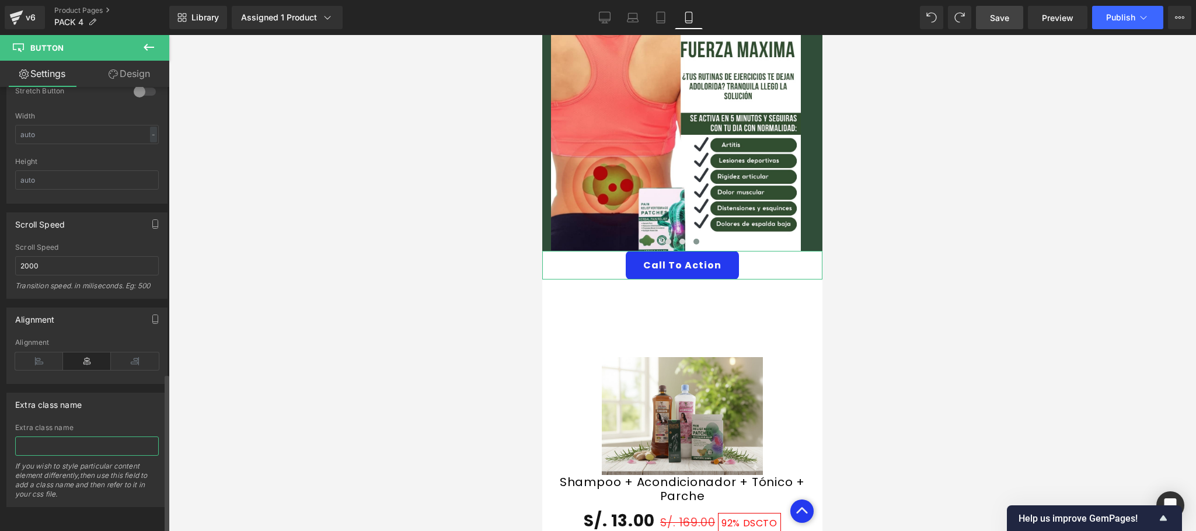
click at [89, 440] on input "text" at bounding box center [87, 445] width 144 height 19
paste input "_rsi-cod-form-gempages-button-overwrite _rsi-cod-form-is-gempage"
type input "_rsi-cod-form-gempages-button-overwrite _rsi-cod-form-is-gempage"
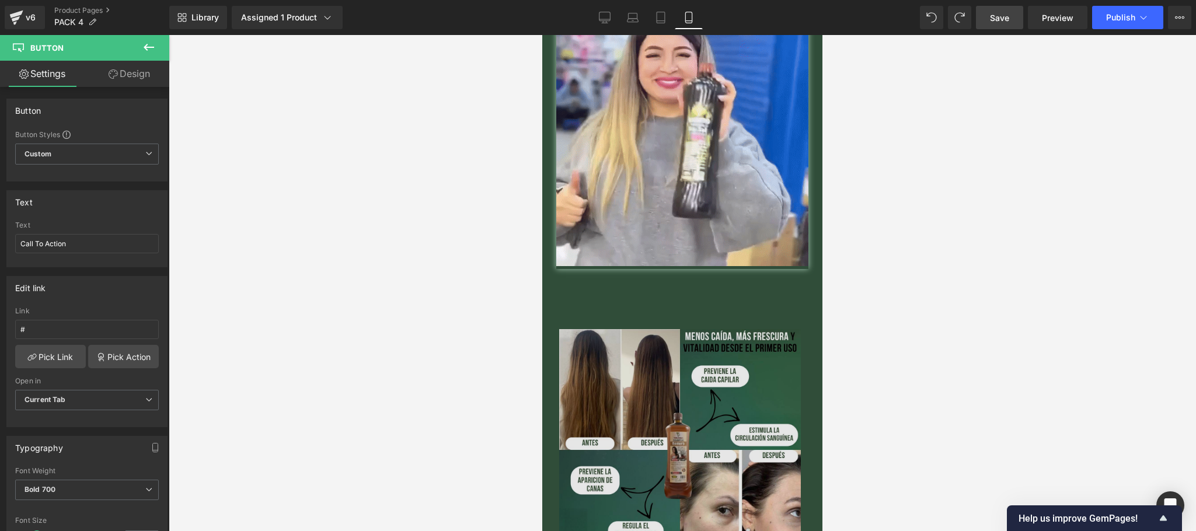
scroll to position [627, 0]
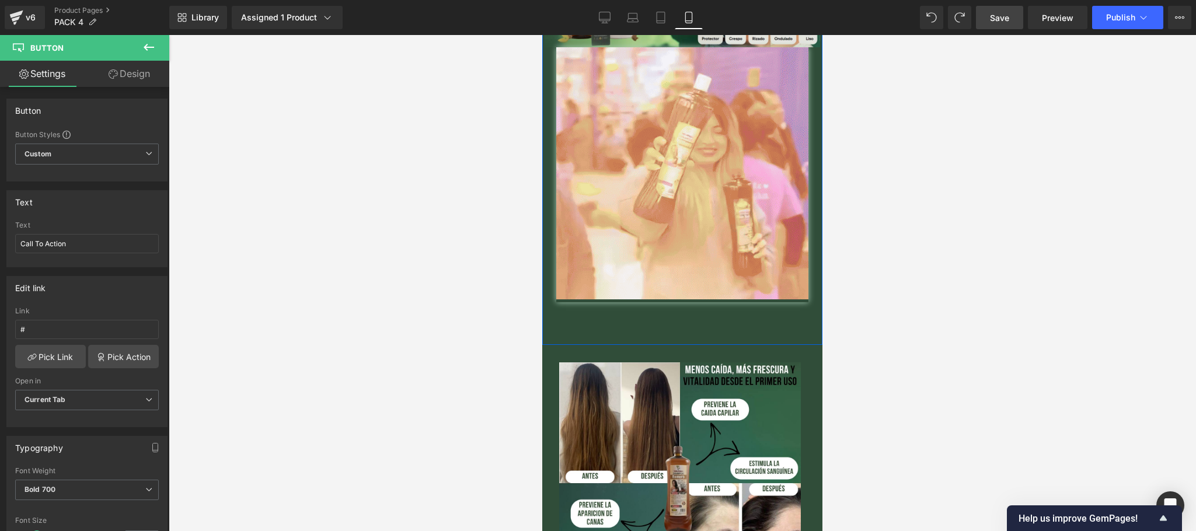
drag, startPoint x: 674, startPoint y: 301, endPoint x: 663, endPoint y: 300, distance: 11.1
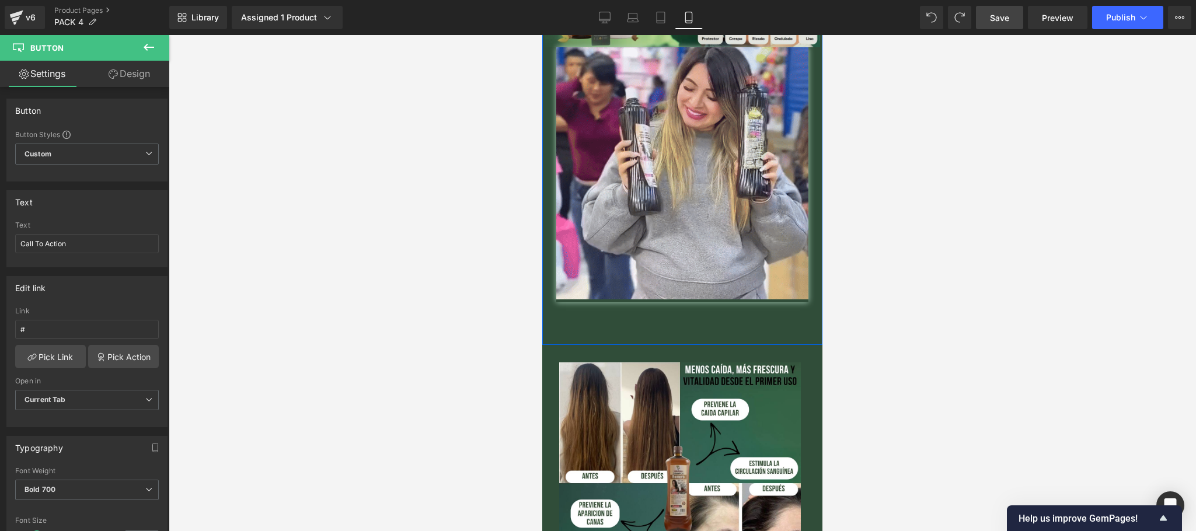
click at [674, 308] on div "🔥QUIERO MI PACK🔥 Button" at bounding box center [682, 323] width 280 height 31
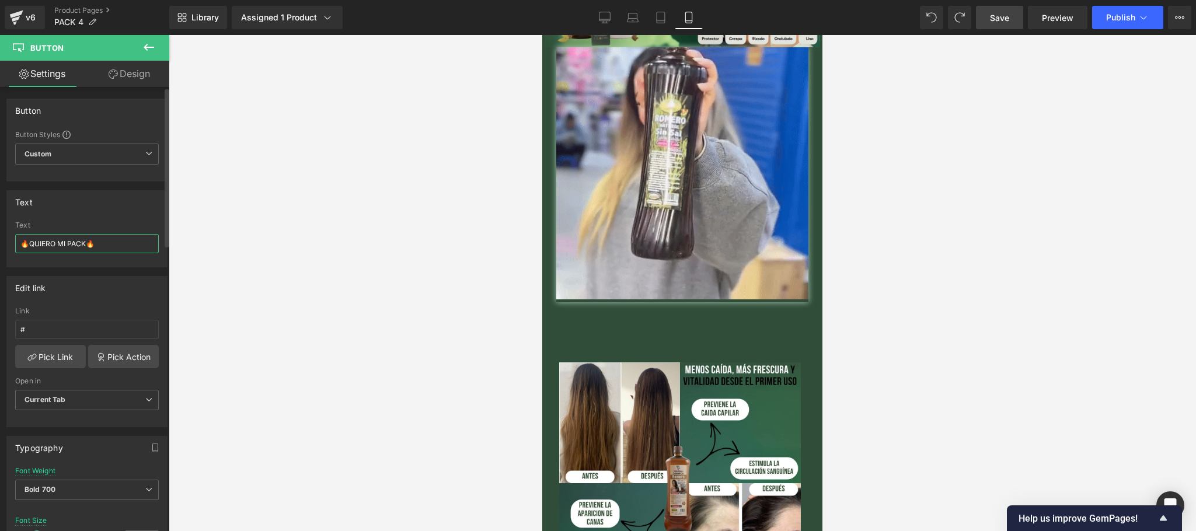
drag, startPoint x: 102, startPoint y: 247, endPoint x: 16, endPoint y: 253, distance: 85.4
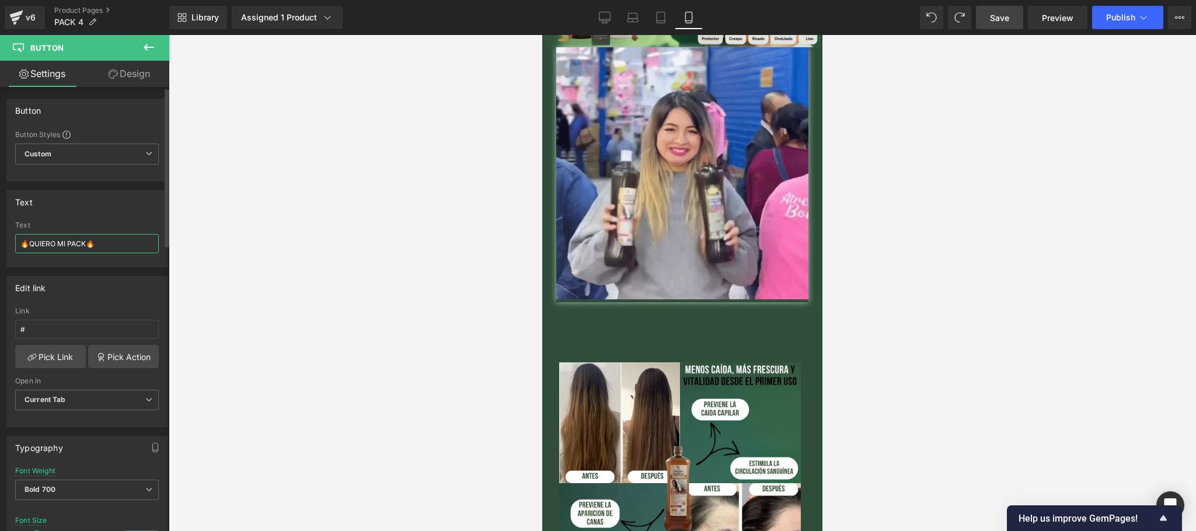
click at [16, 253] on input "🔥QUIERO MI PACK🔥" at bounding box center [87, 243] width 144 height 19
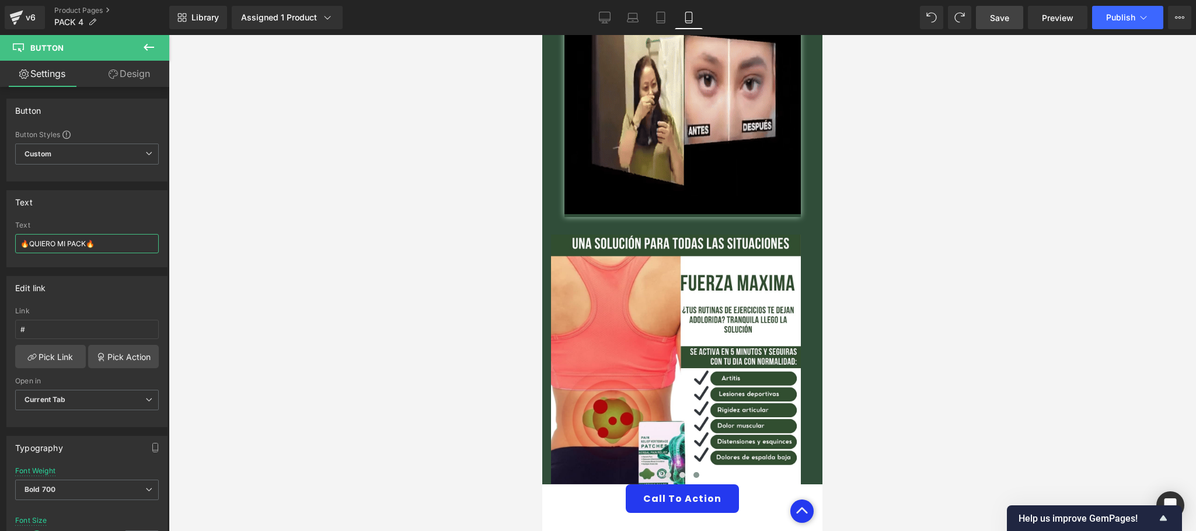
scroll to position [2028, 0]
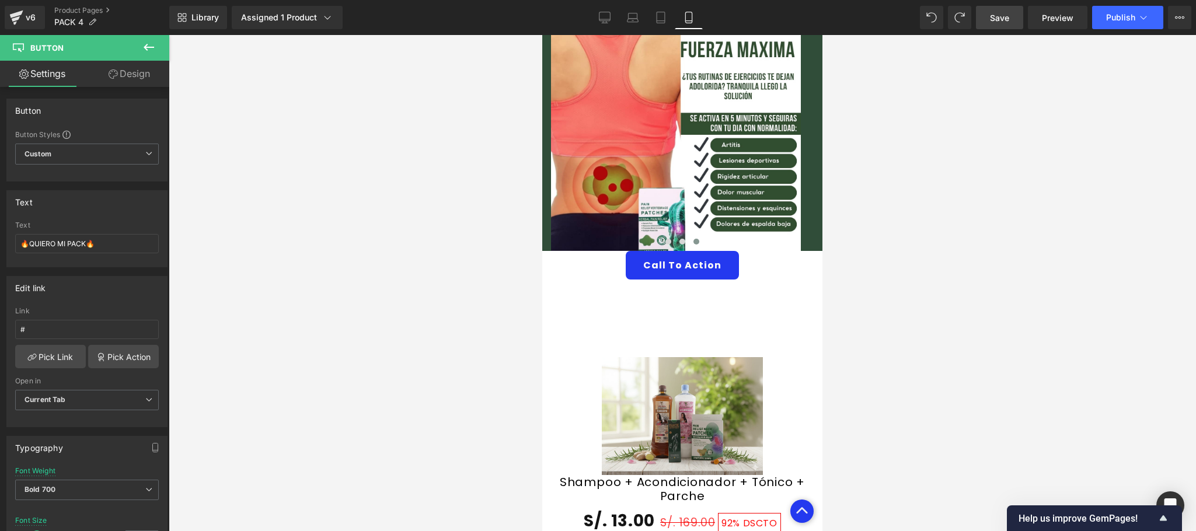
click at [677, 258] on span "Button" at bounding box center [675, 265] width 27 height 14
click at [88, 231] on div "Text Call To Action" at bounding box center [87, 244] width 144 height 46
click at [86, 240] on input "Call To Action" at bounding box center [87, 243] width 144 height 19
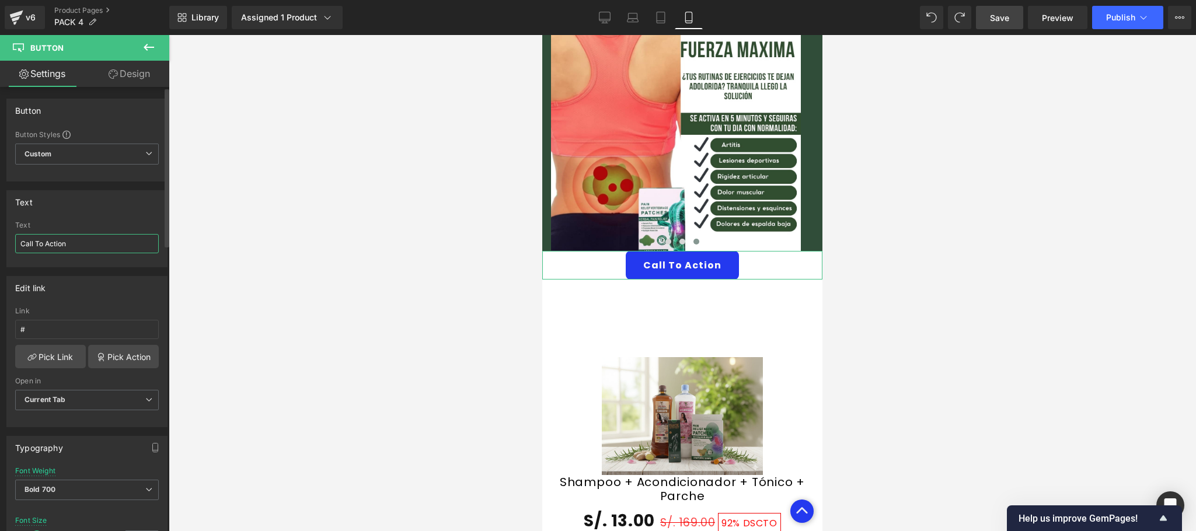
paste input "🔥QUIERO MI PACK🔥"
type input "🔥QUIERO MI PACK🔥"
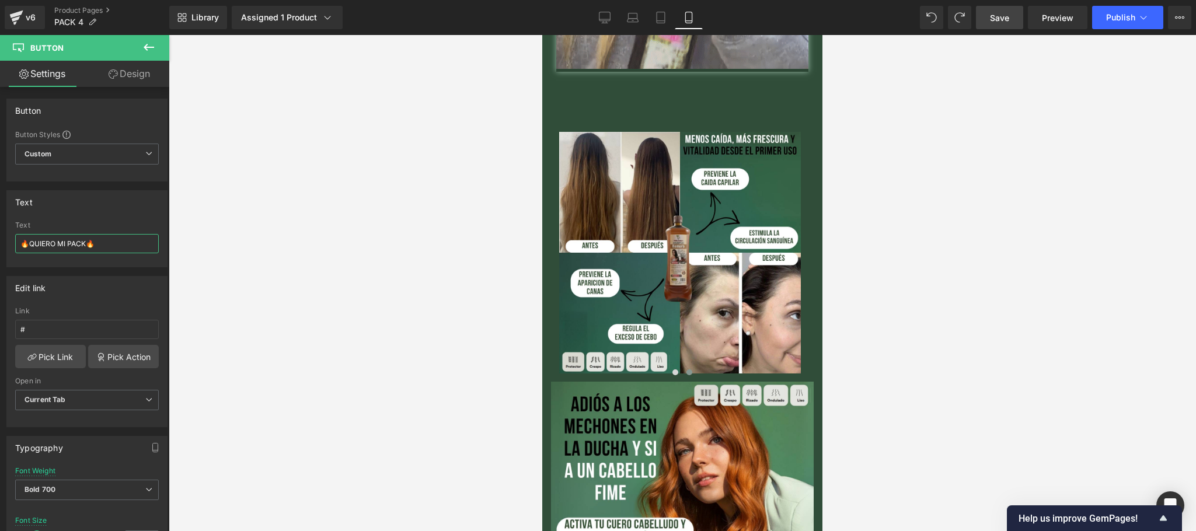
scroll to position [860, 0]
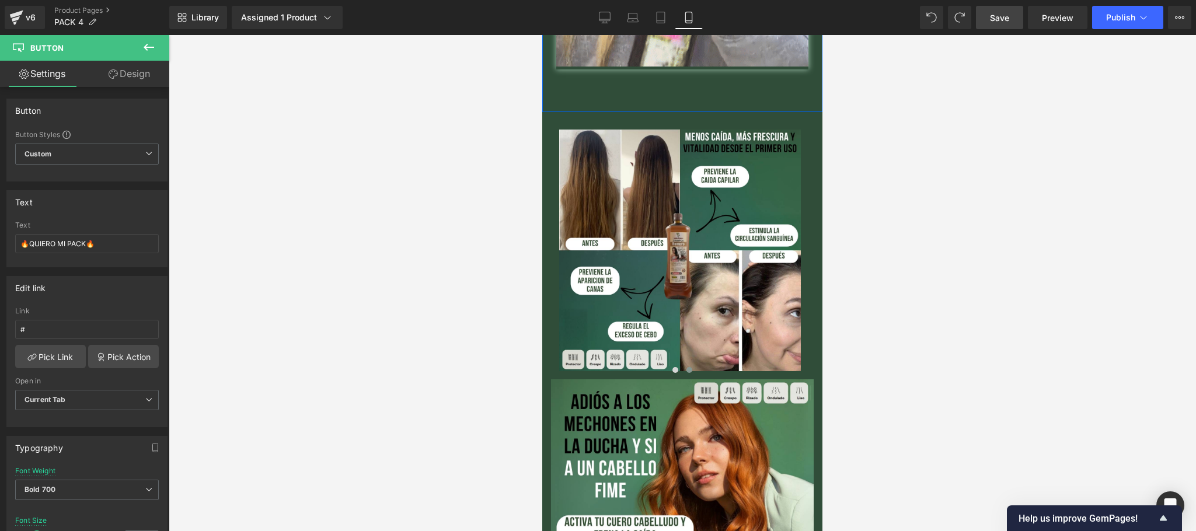
click at [627, 85] on span "🔥QUIERO MI PACK🔥" at bounding box center [682, 90] width 111 height 11
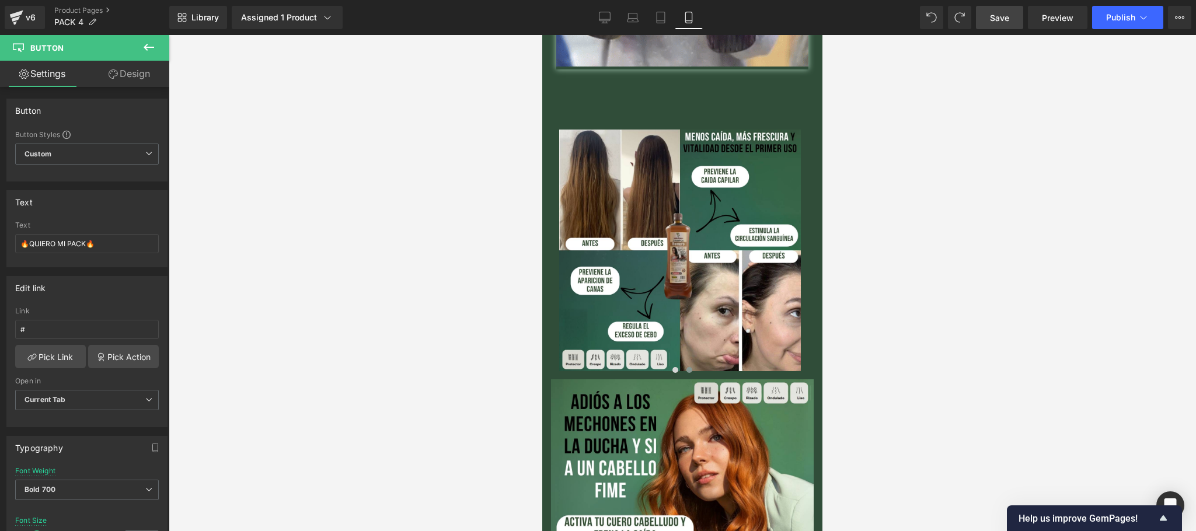
click at [131, 81] on link "Design" at bounding box center [129, 74] width 85 height 26
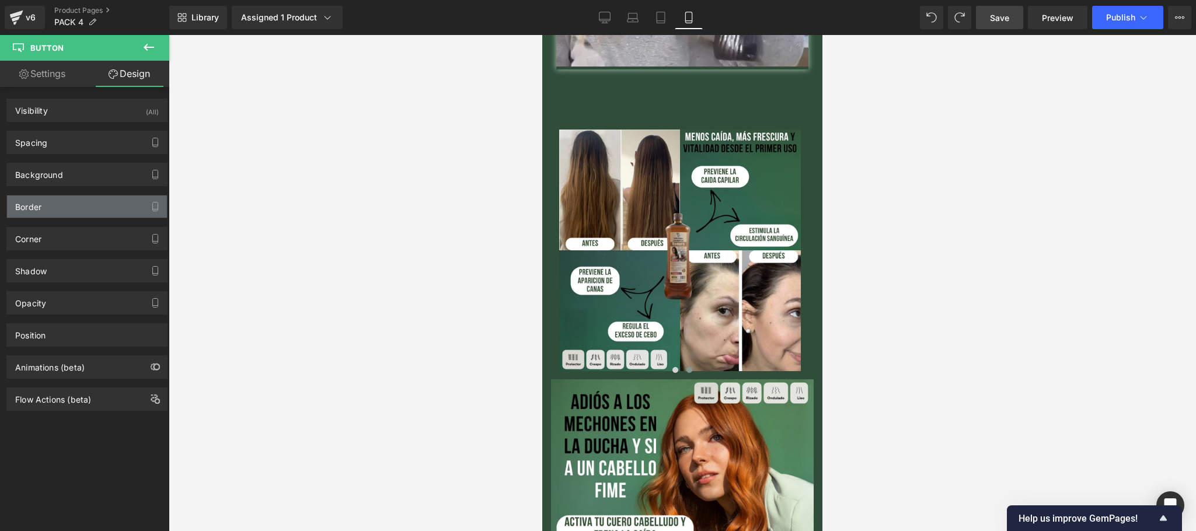
type input "#00cc00"
type input "100"
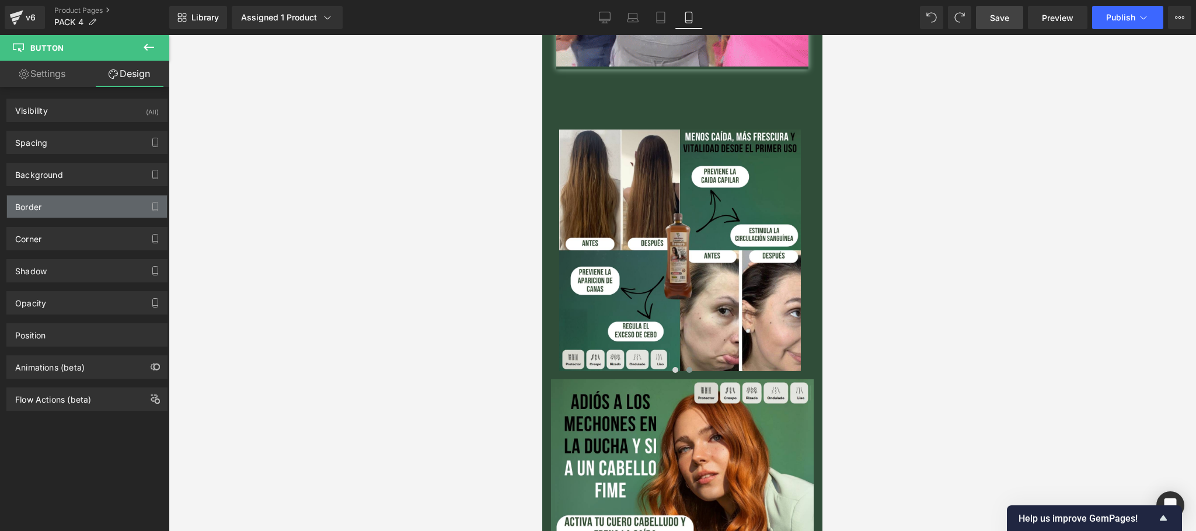
type input "#000000"
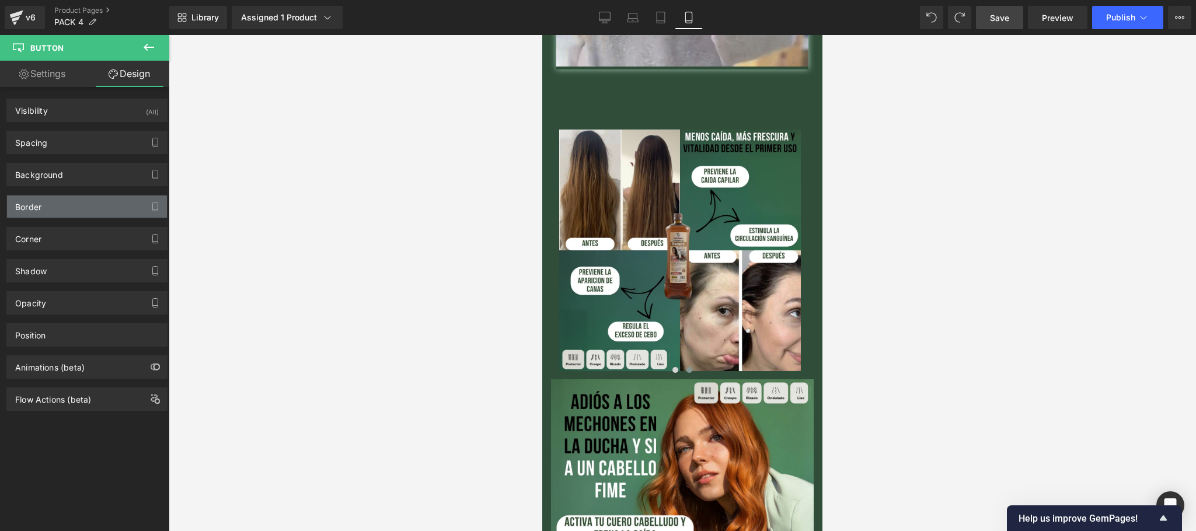
type input "100"
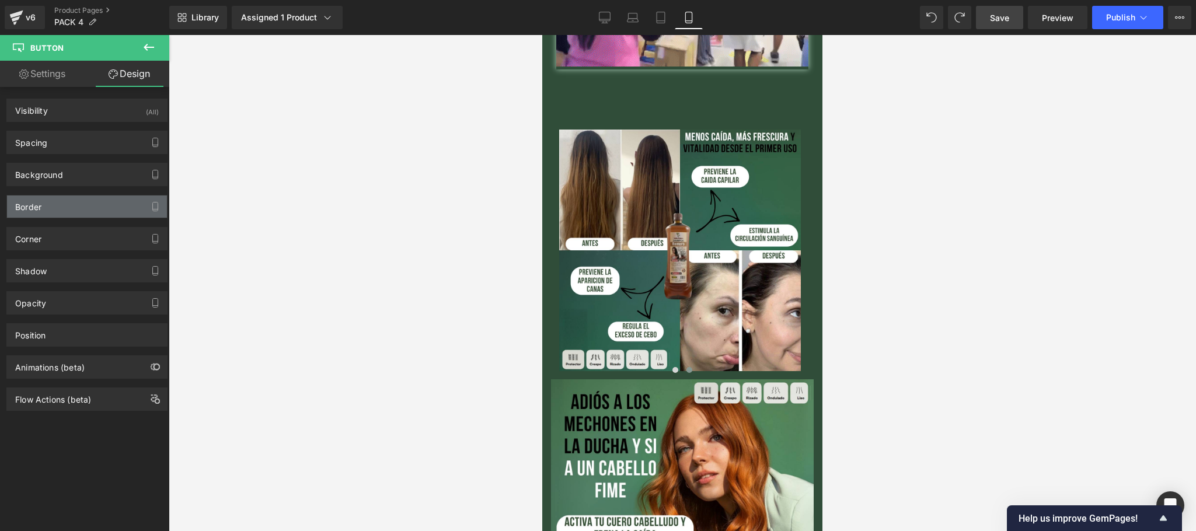
type input "1.5"
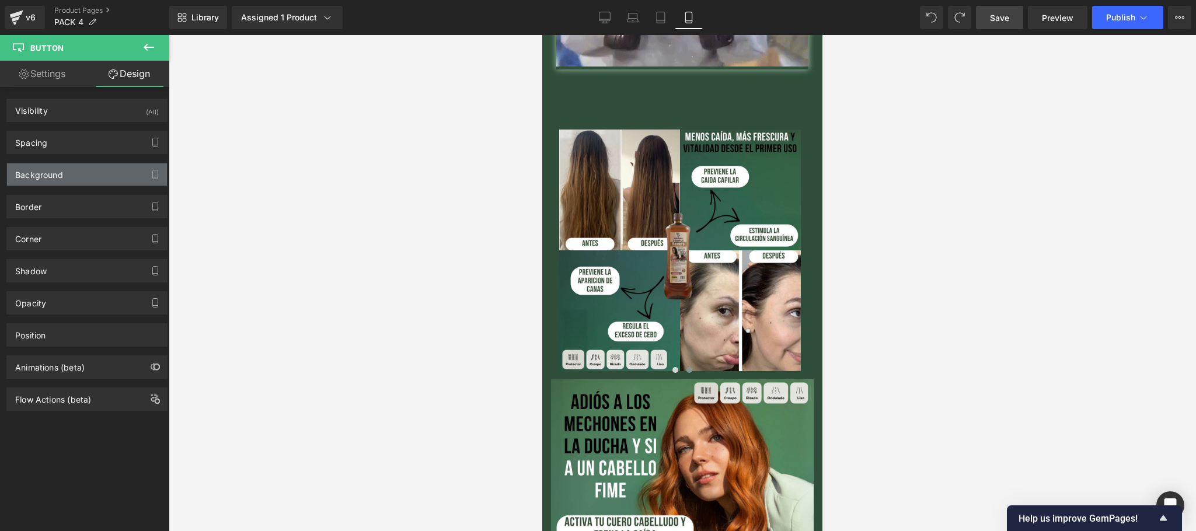
click at [97, 177] on div "Background" at bounding box center [87, 174] width 160 height 22
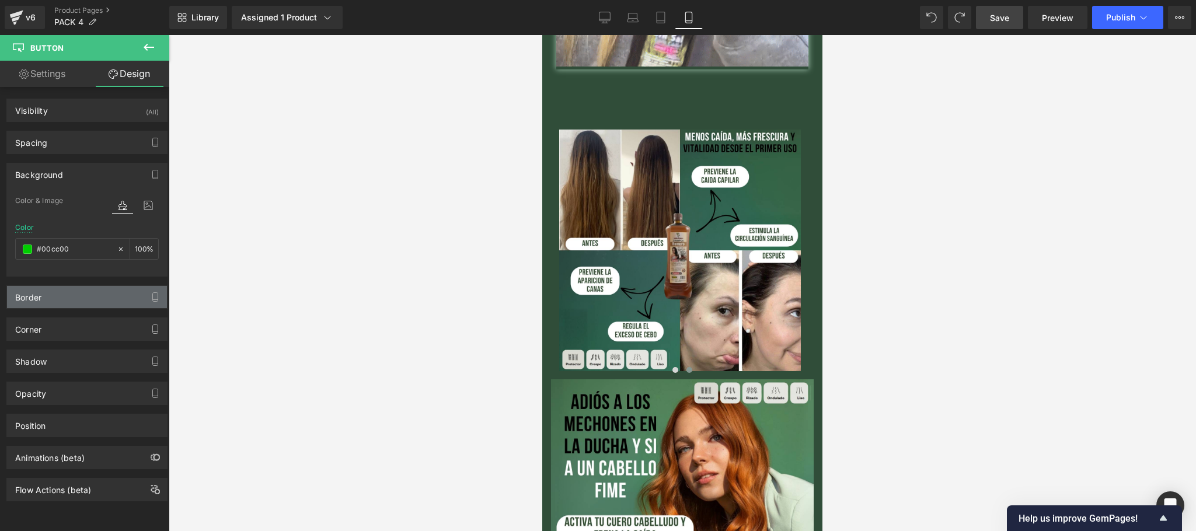
click at [51, 291] on div "Border" at bounding box center [87, 297] width 160 height 22
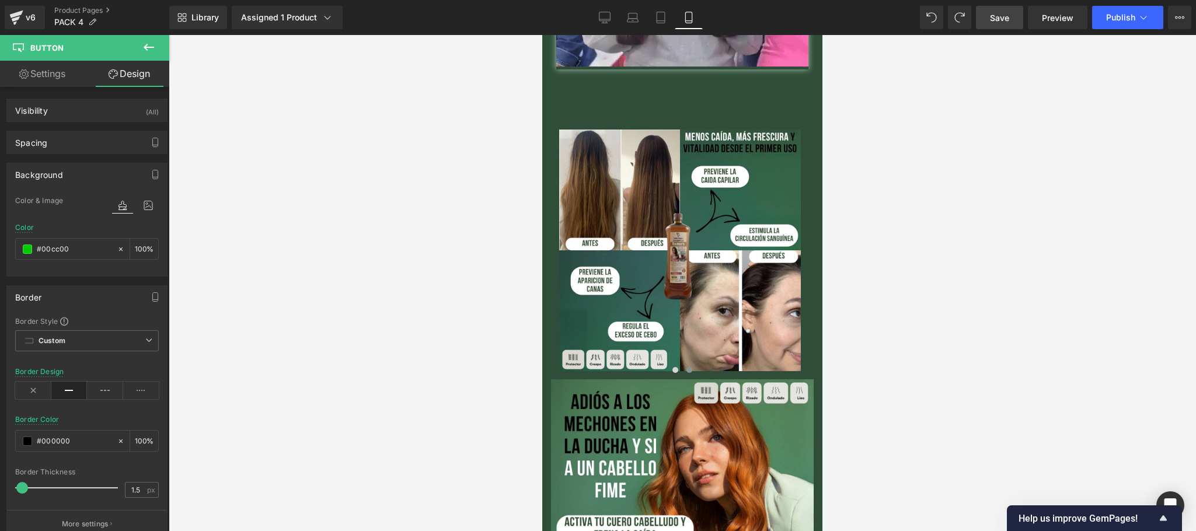
click at [85, 301] on div "Border" at bounding box center [87, 297] width 160 height 22
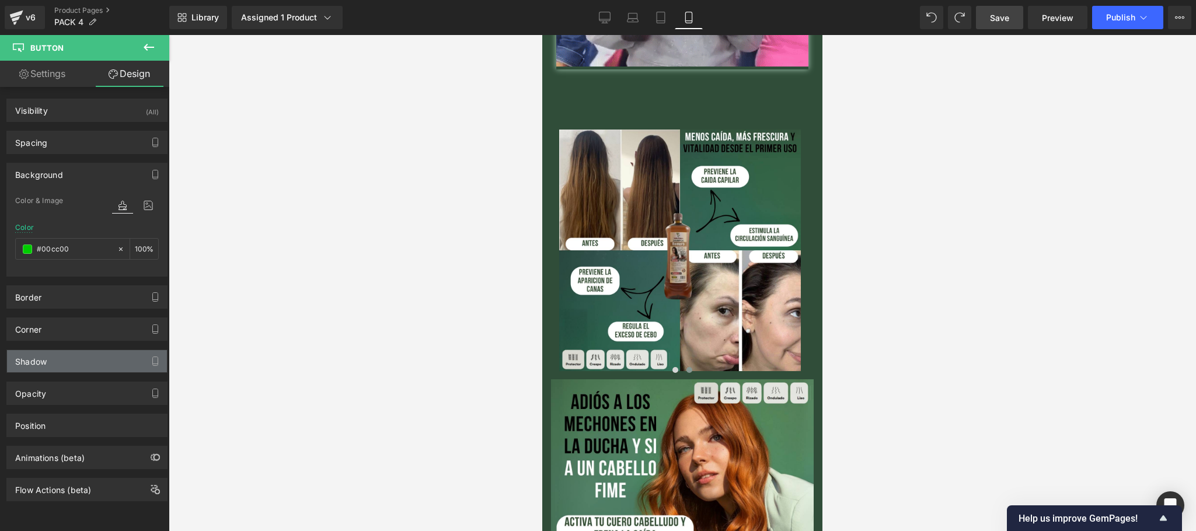
click at [50, 370] on div "Shadow" at bounding box center [87, 361] width 160 height 22
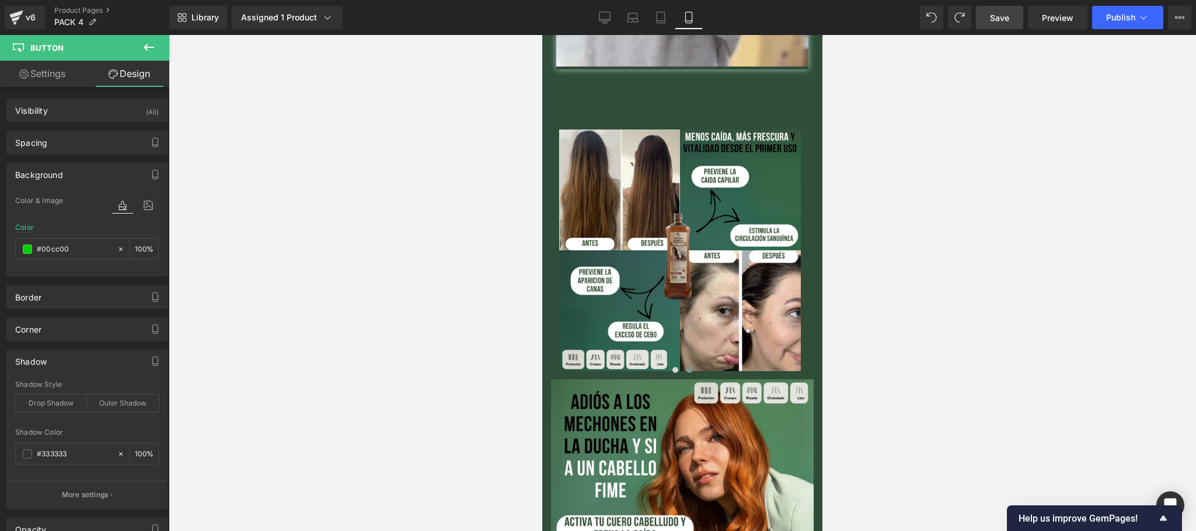
click at [76, 372] on div "Shadow" at bounding box center [87, 361] width 160 height 22
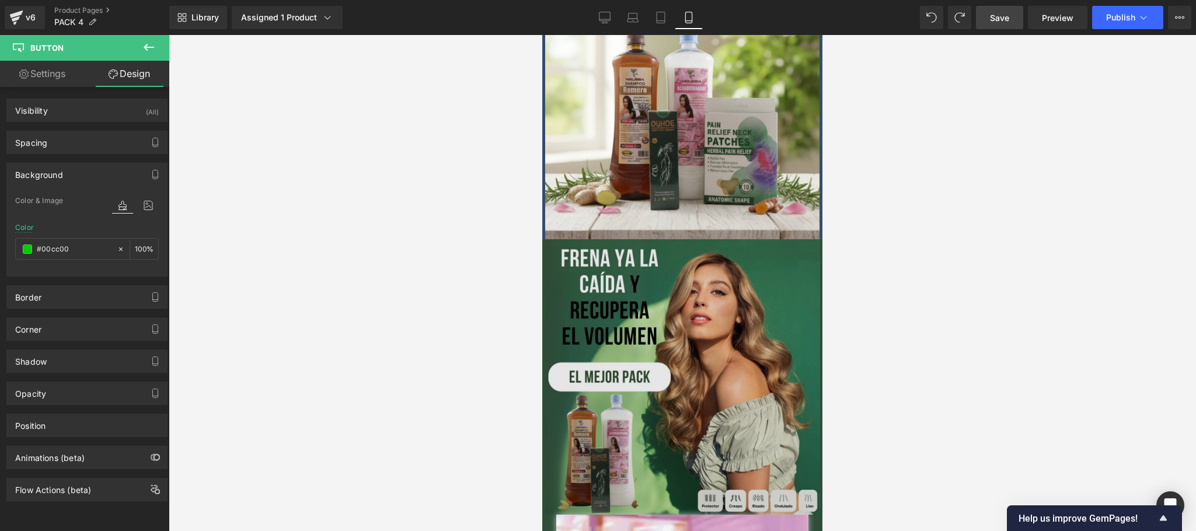
scroll to position [0, 0]
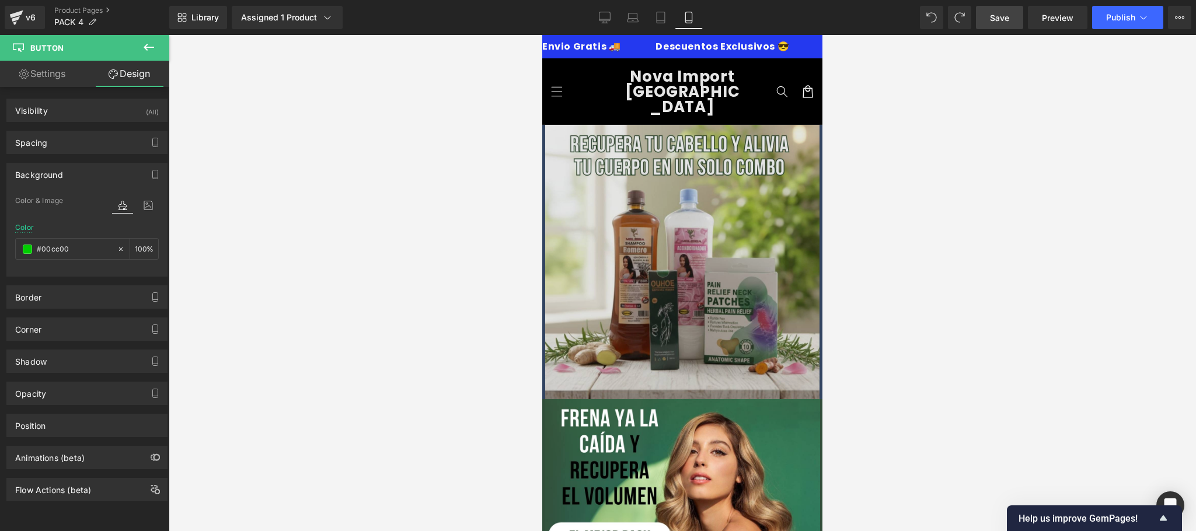
click at [581, 128] on img at bounding box center [682, 262] width 280 height 274
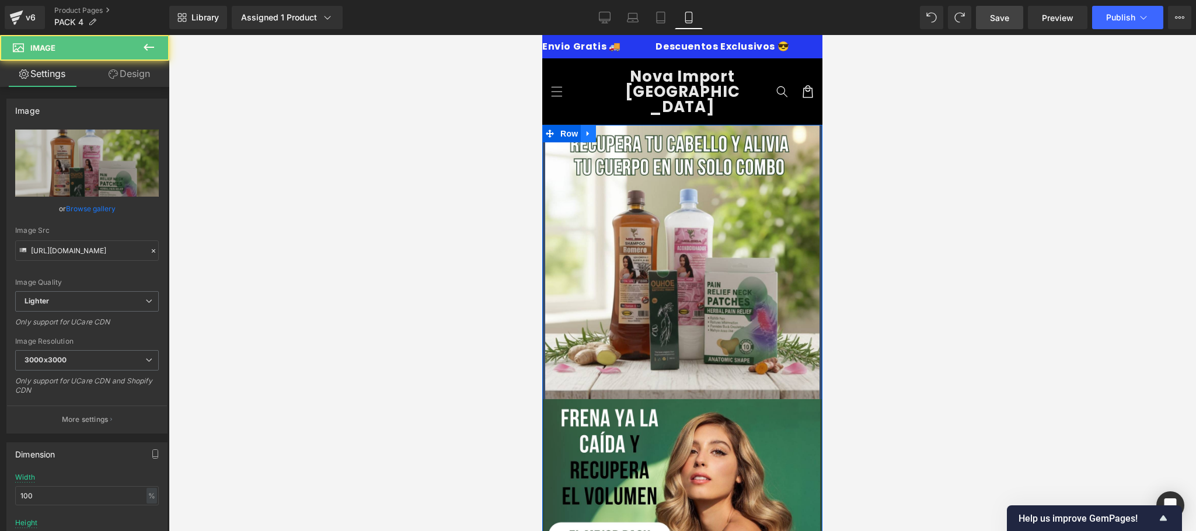
click at [582, 125] on link at bounding box center [588, 134] width 15 height 18
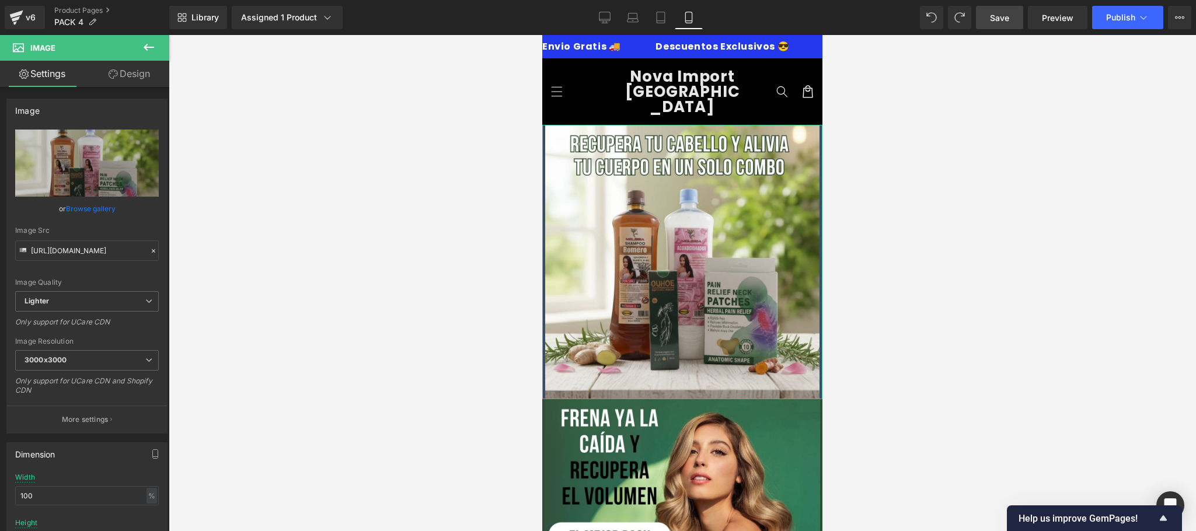
click at [126, 81] on link "Design" at bounding box center [129, 74] width 85 height 26
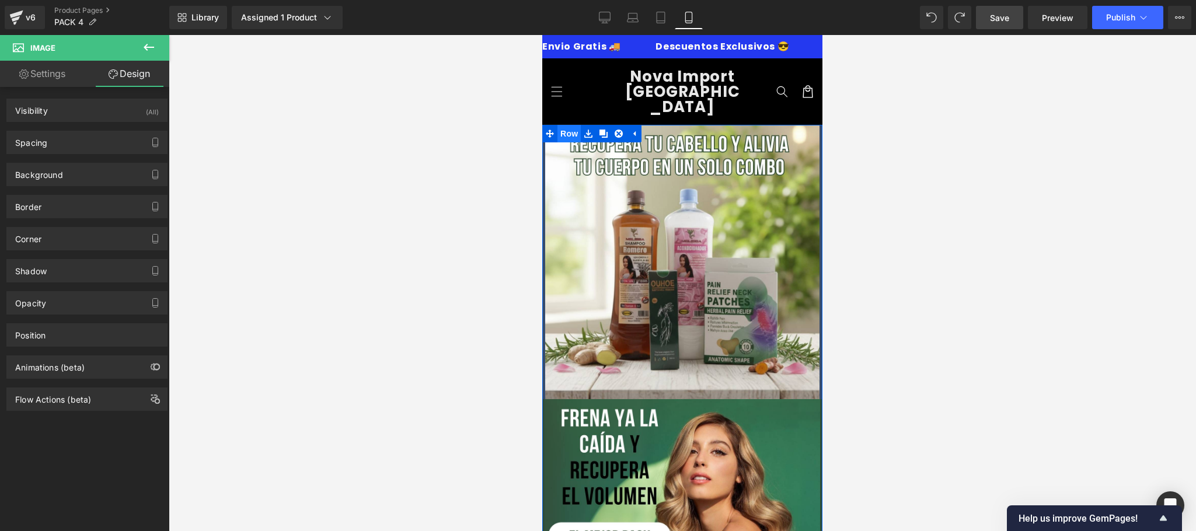
click at [569, 125] on span "Row" at bounding box center [568, 134] width 23 height 18
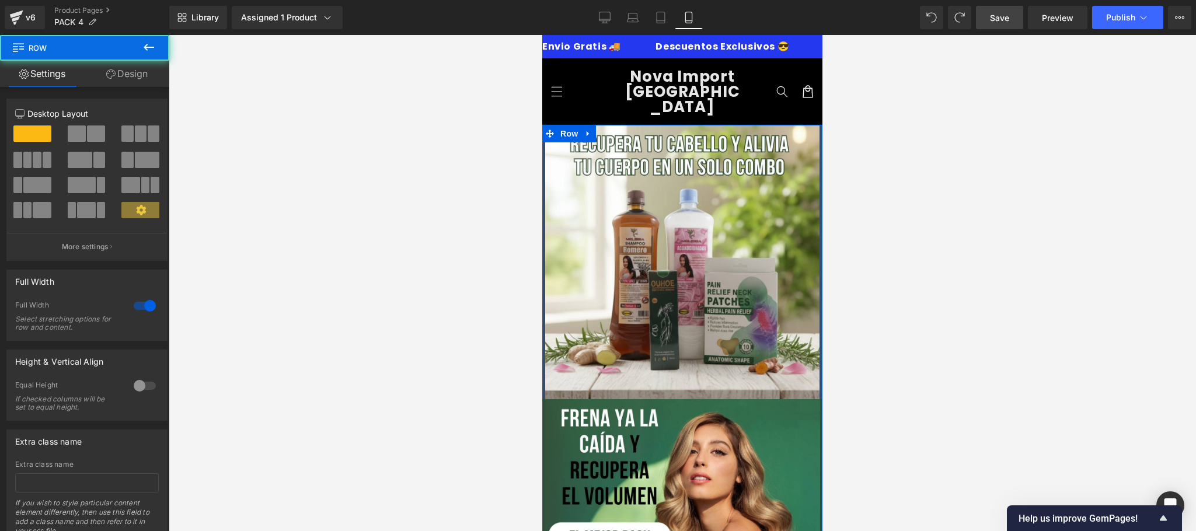
click at [126, 79] on link "Design" at bounding box center [127, 74] width 85 height 26
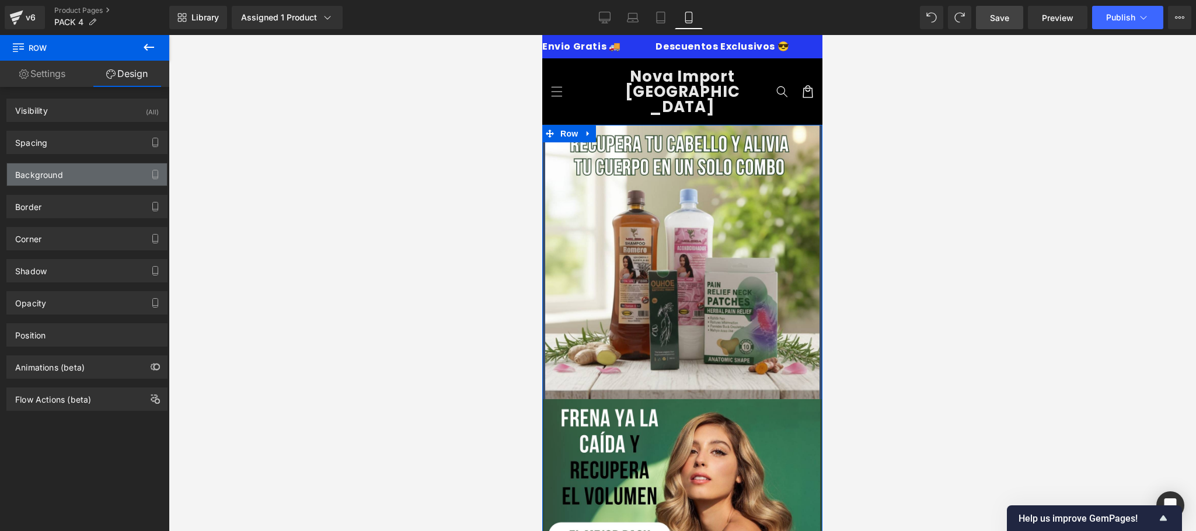
type input "#304d39"
type input "100"
click at [54, 172] on div "Background" at bounding box center [39, 171] width 48 height 16
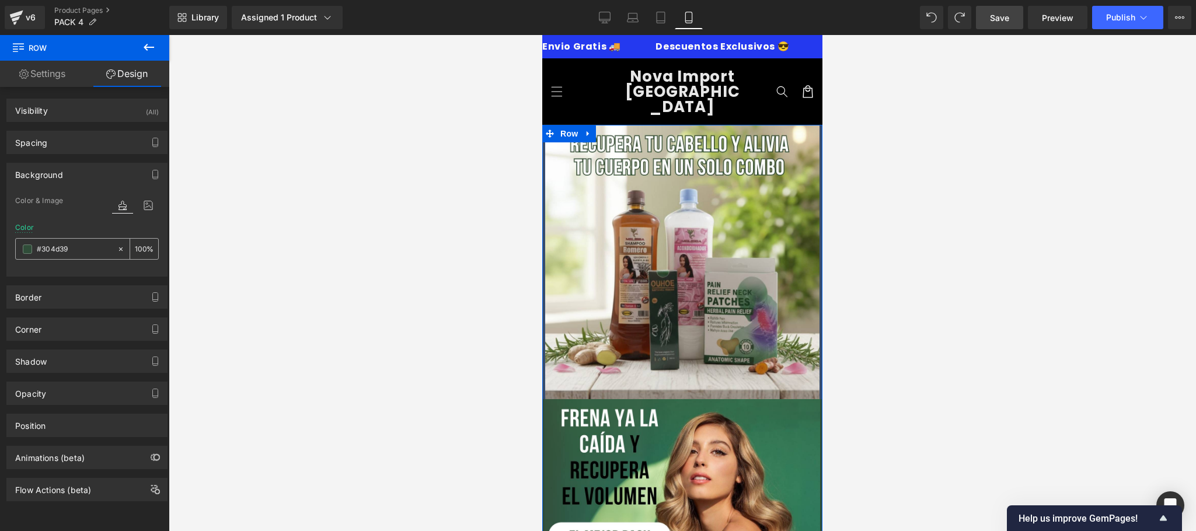
click at [62, 254] on input "#304d39" at bounding box center [74, 249] width 75 height 13
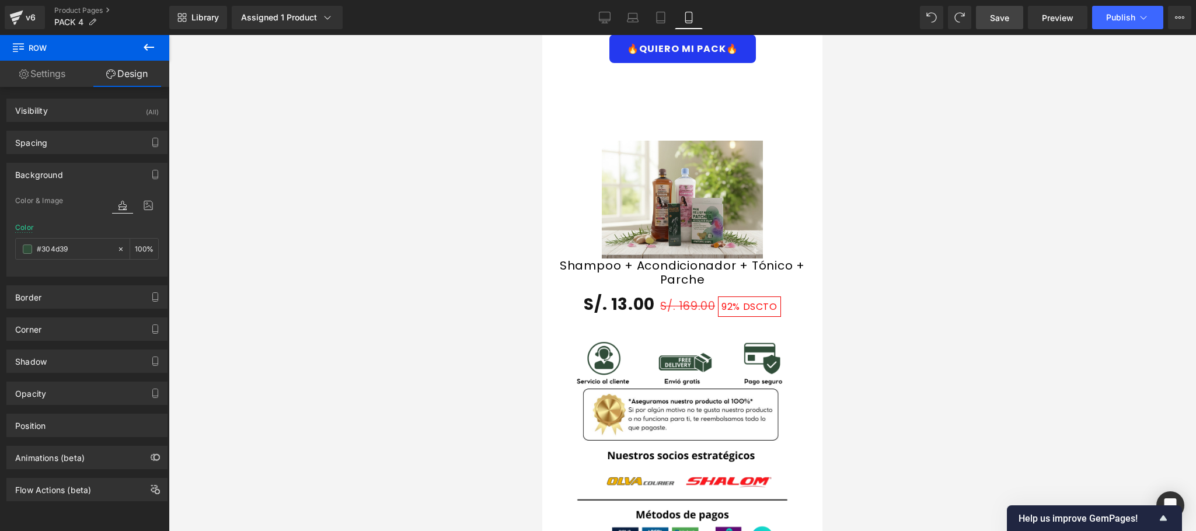
scroll to position [2100, 0]
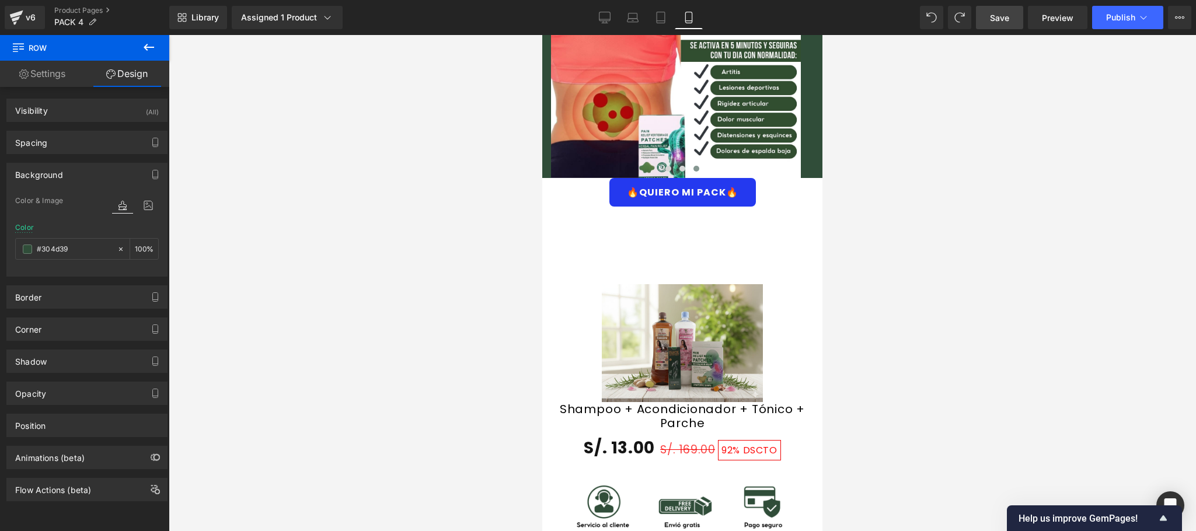
click at [773, 178] on div "🔥QUIERO MI PACK🔥" at bounding box center [682, 192] width 280 height 29
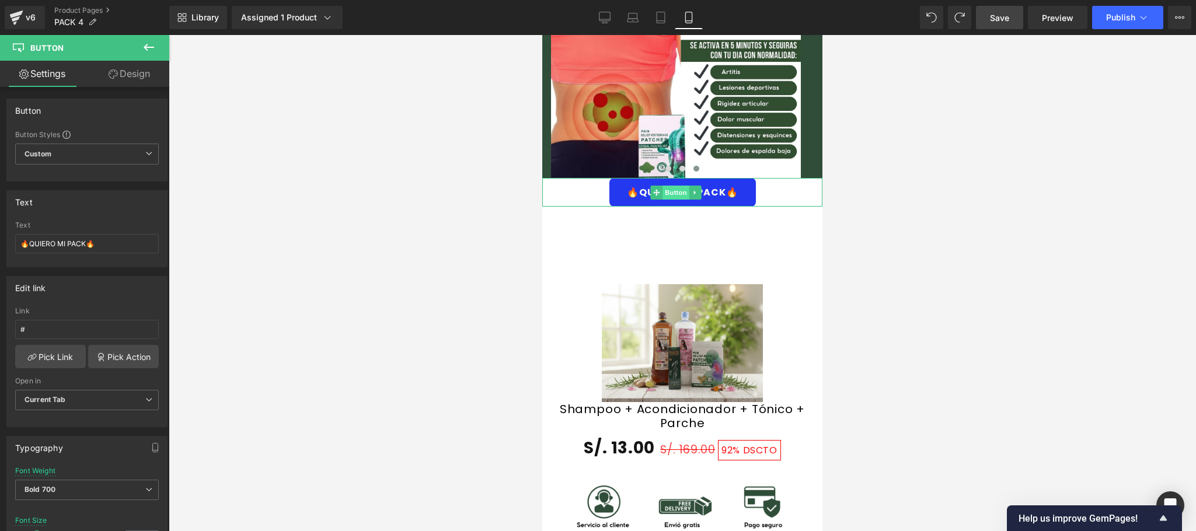
click at [670, 186] on span "Button" at bounding box center [675, 193] width 27 height 14
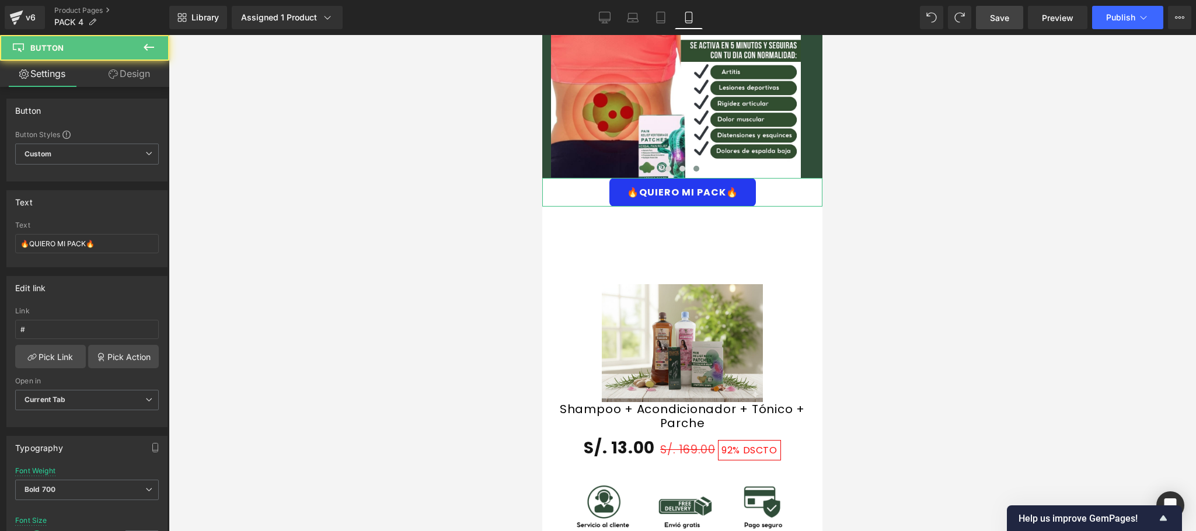
click at [168, 81] on link "Design" at bounding box center [129, 74] width 85 height 26
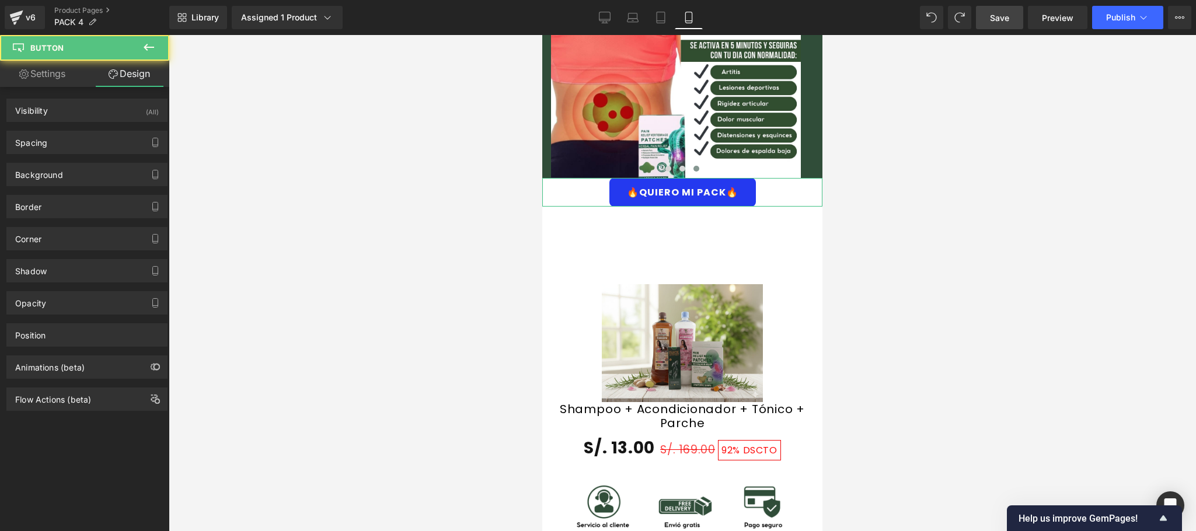
type input "#2439ef"
type input "100"
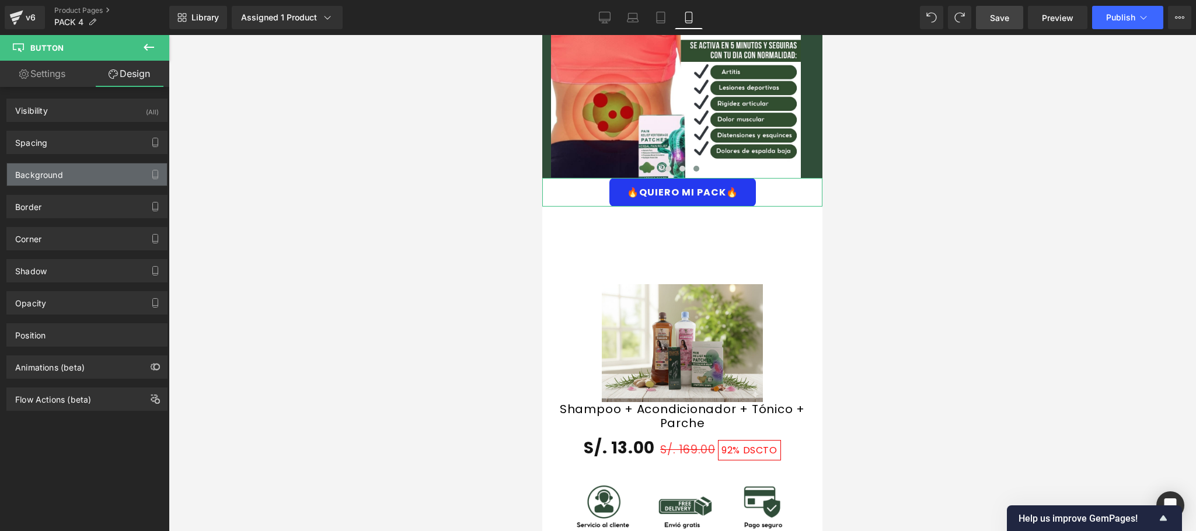
click at [75, 170] on div "Background" at bounding box center [87, 174] width 160 height 22
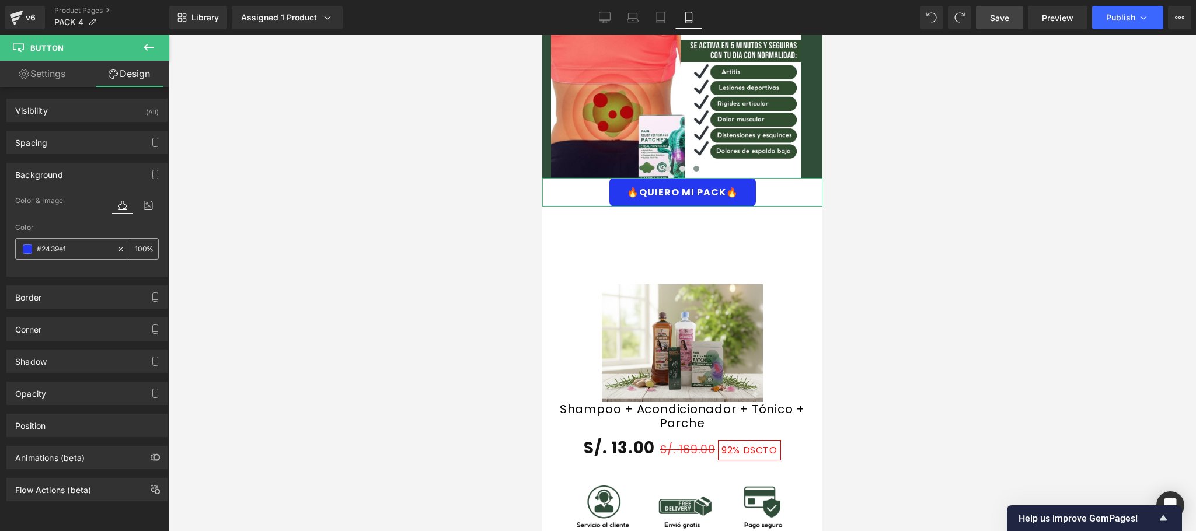
click at [67, 249] on input "#2439ef" at bounding box center [74, 249] width 75 height 13
paste input "304d39"
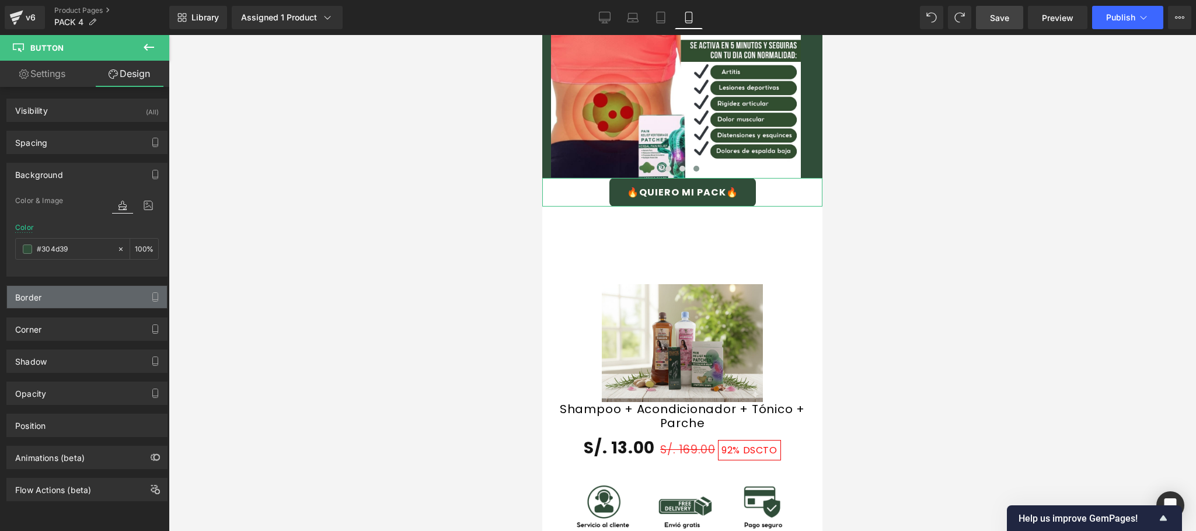
type input "#304d39"
click at [88, 305] on div "Border" at bounding box center [87, 297] width 160 height 22
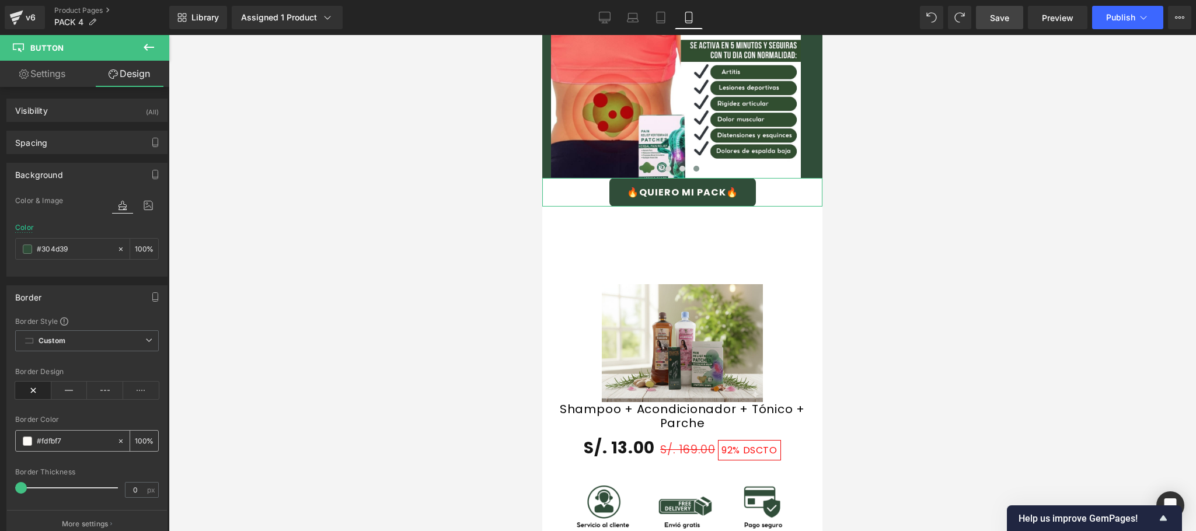
click at [67, 445] on input "#fdfbf7" at bounding box center [74, 441] width 75 height 13
paste input "304d39"
type input "#fdfbf7"
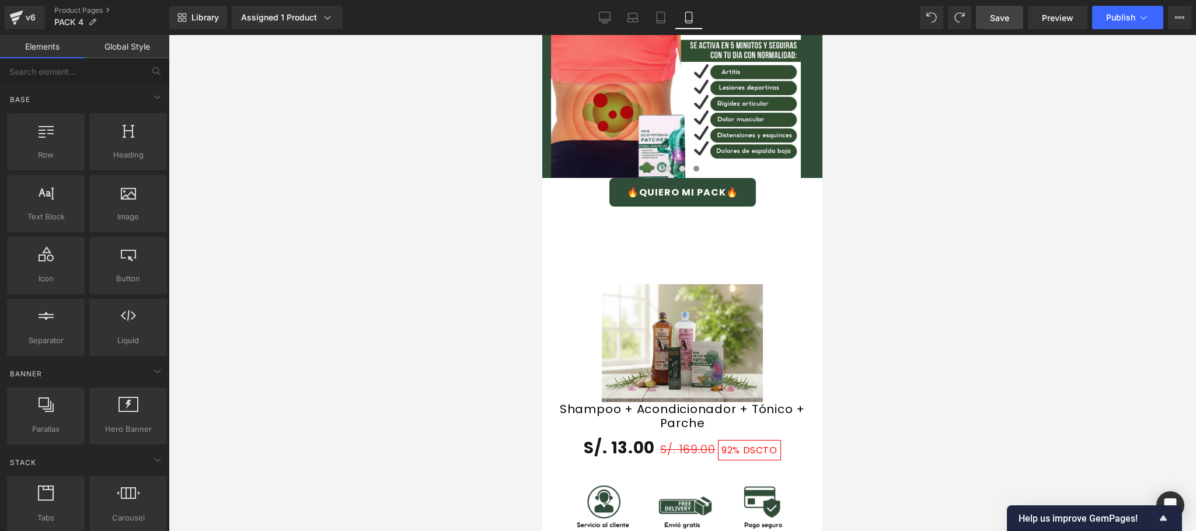
click at [228, 361] on div at bounding box center [682, 283] width 1027 height 496
click at [667, 186] on span "Button" at bounding box center [675, 193] width 27 height 14
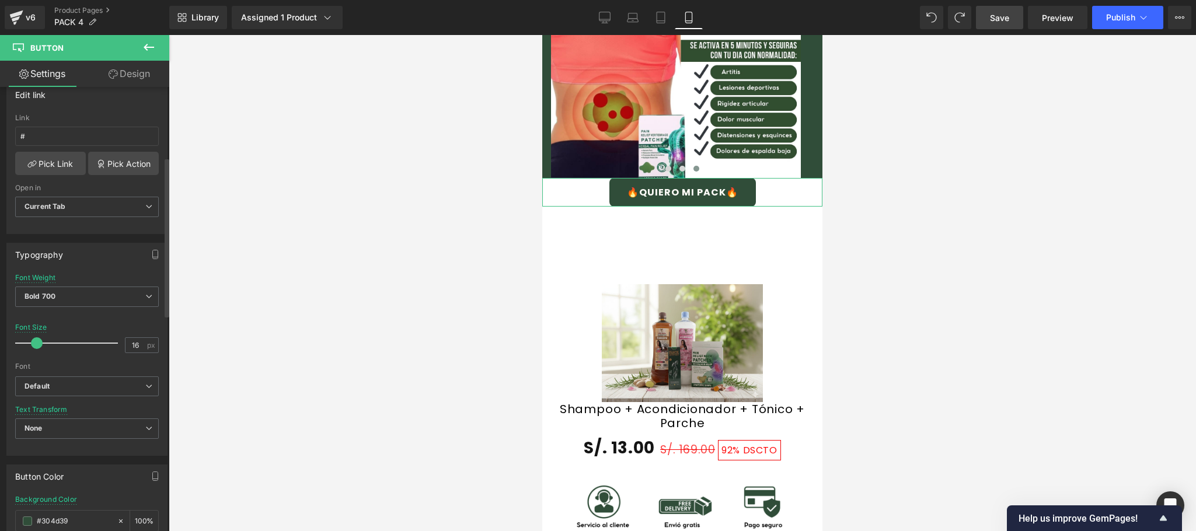
scroll to position [0, 0]
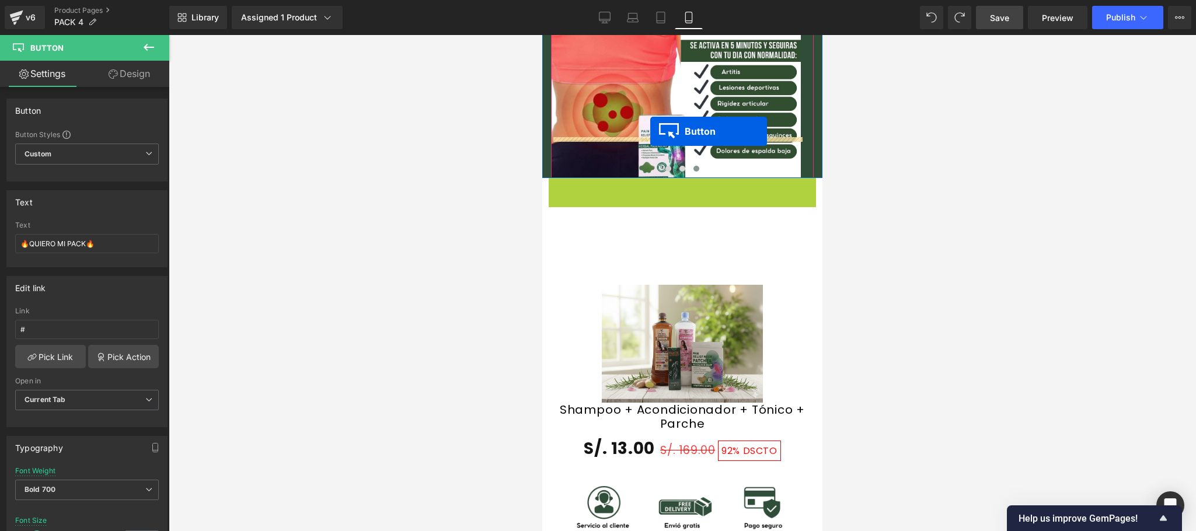
drag, startPoint x: 657, startPoint y: 153, endPoint x: 650, endPoint y: 131, distance: 22.7
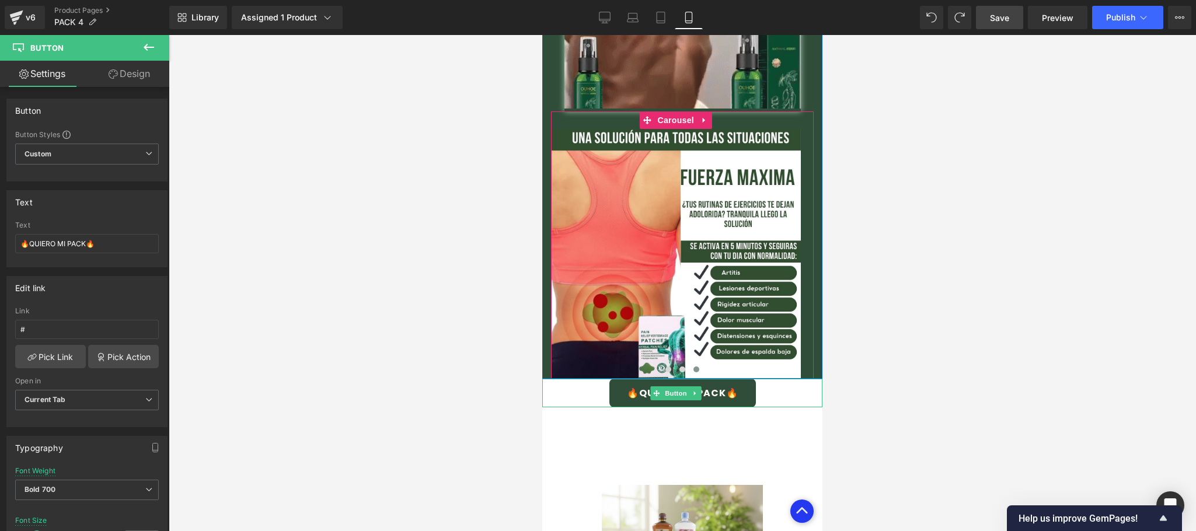
scroll to position [1867, 0]
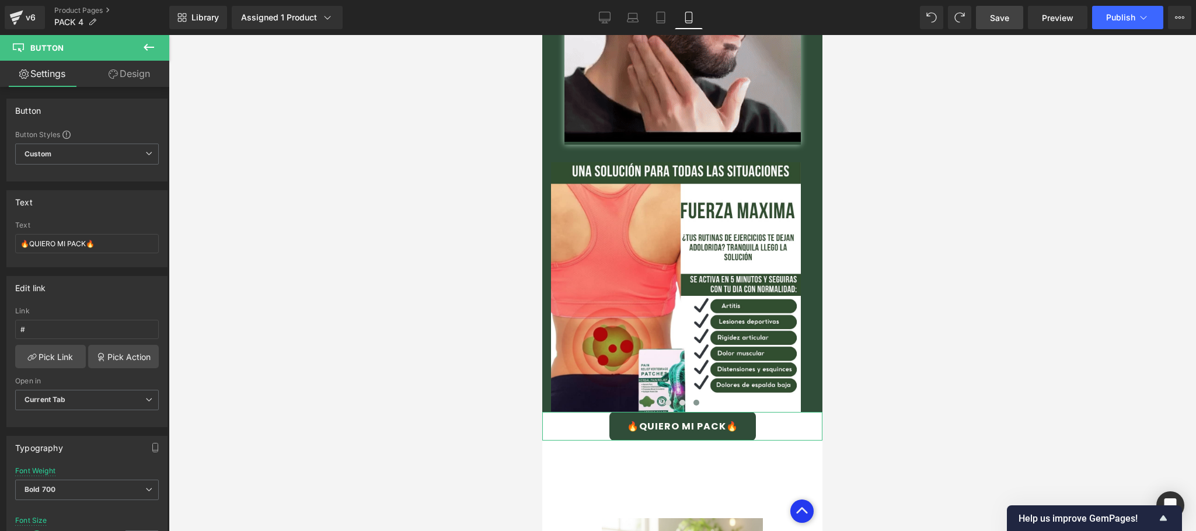
click at [144, 74] on link "Design" at bounding box center [129, 74] width 85 height 26
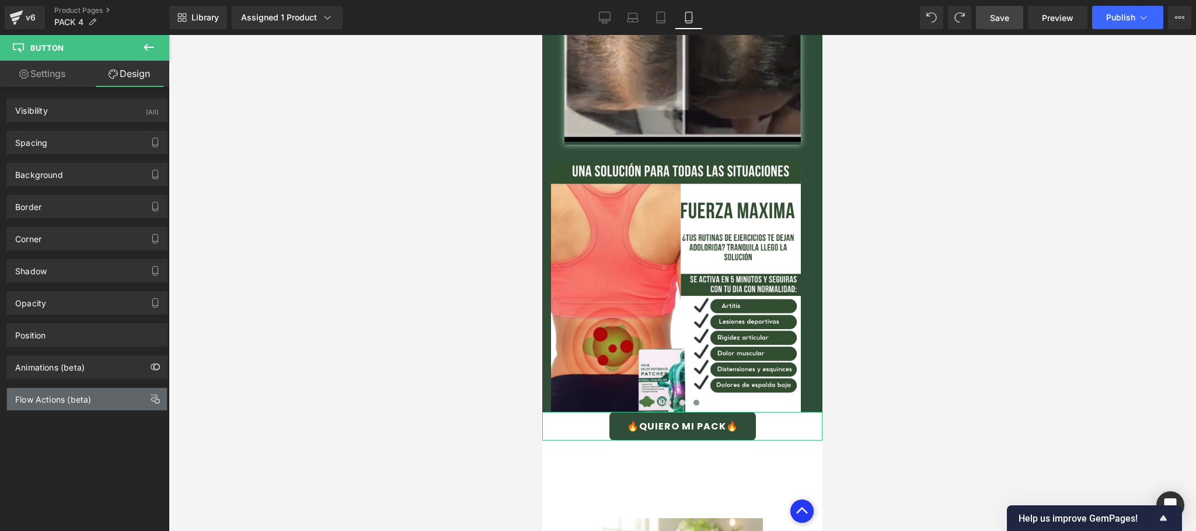
click at [44, 410] on div "Flow Actions (beta)" at bounding box center [87, 399] width 160 height 22
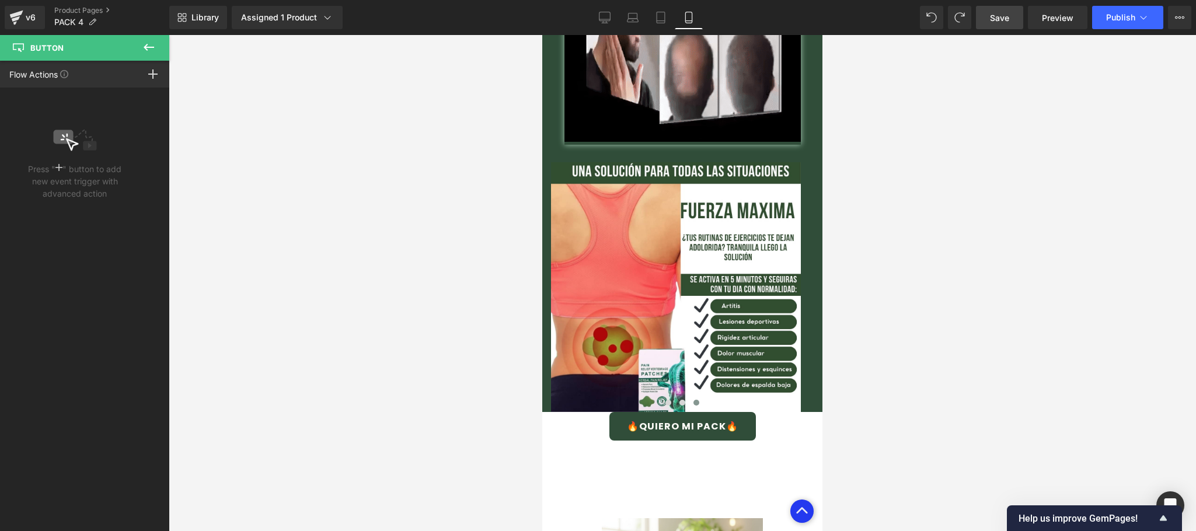
click at [151, 39] on button at bounding box center [148, 48] width 41 height 26
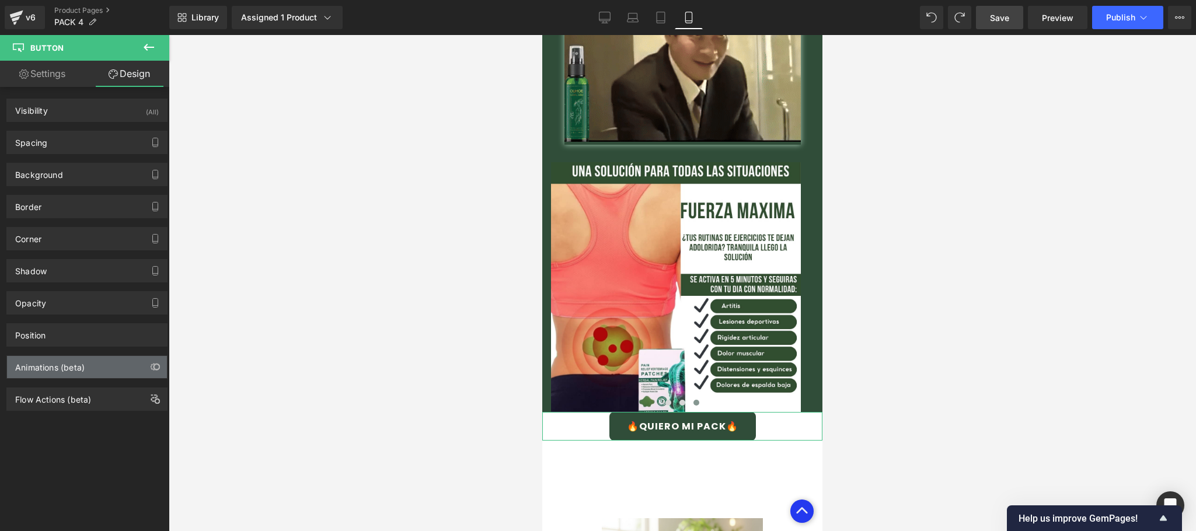
click at [92, 366] on div "Animations (beta)" at bounding box center [87, 367] width 160 height 22
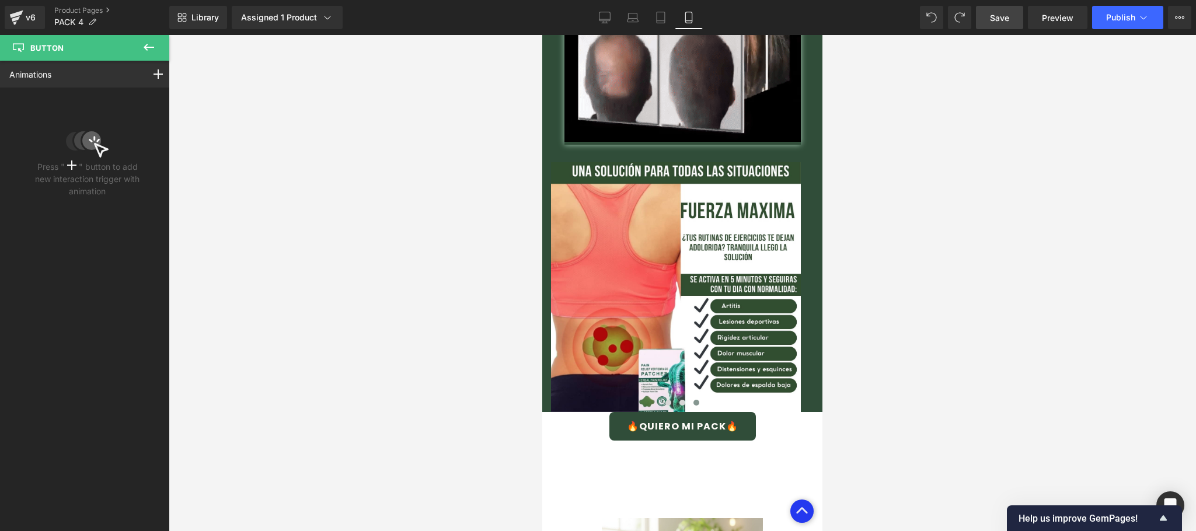
click at [156, 44] on button at bounding box center [148, 48] width 41 height 26
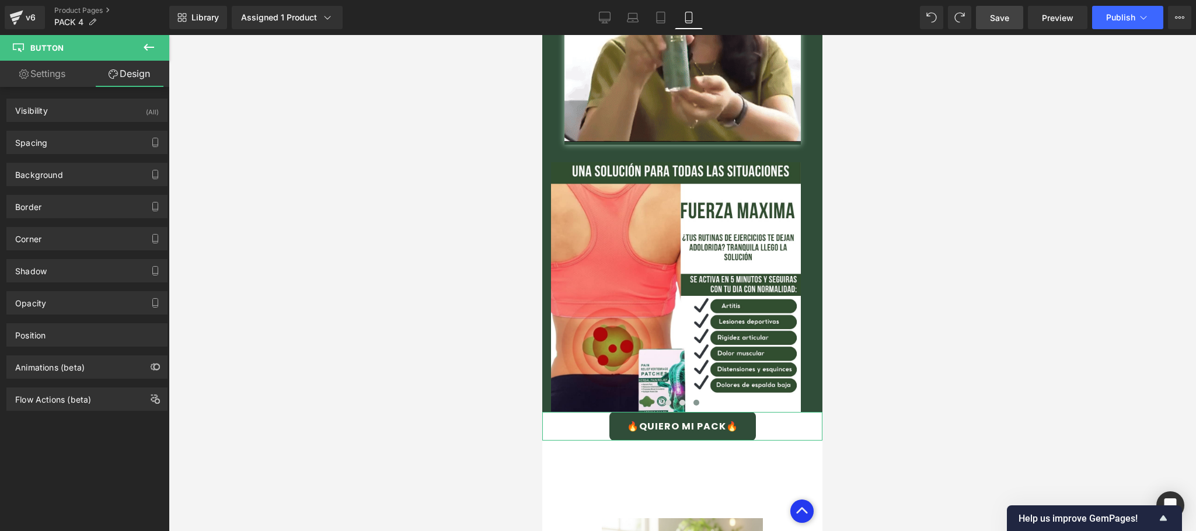
click at [114, 371] on div "Animations (beta)" at bounding box center [87, 367] width 160 height 22
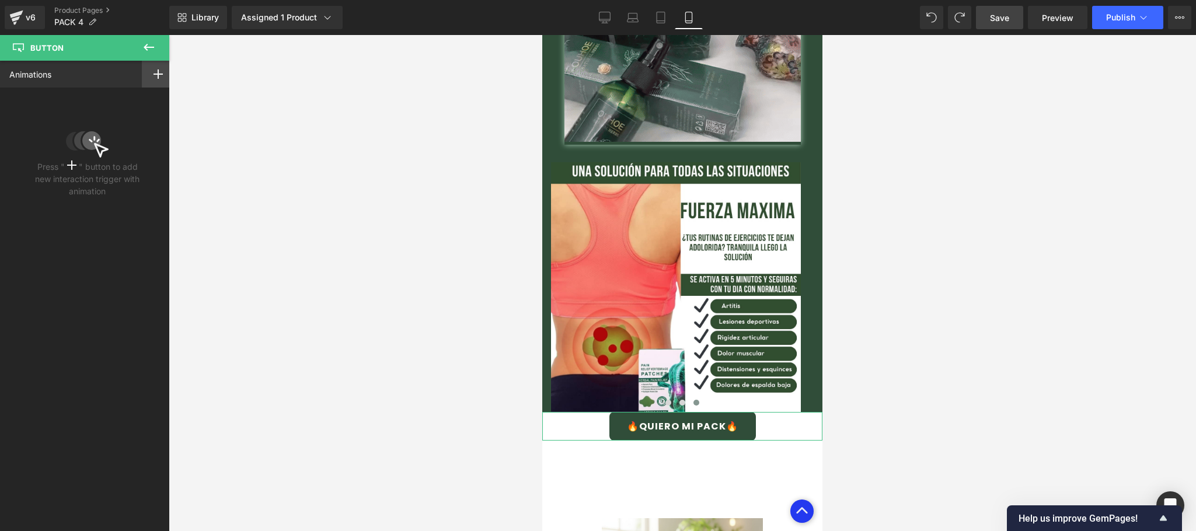
click at [153, 70] on icon at bounding box center [157, 73] width 9 height 9
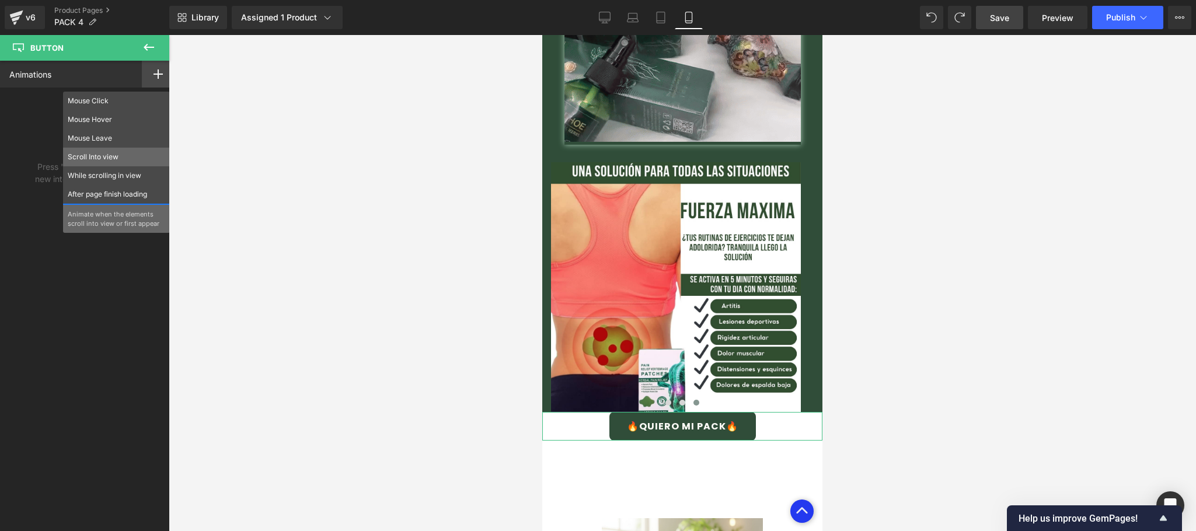
click at [141, 158] on p "Scroll Into view" at bounding box center [116, 157] width 97 height 11
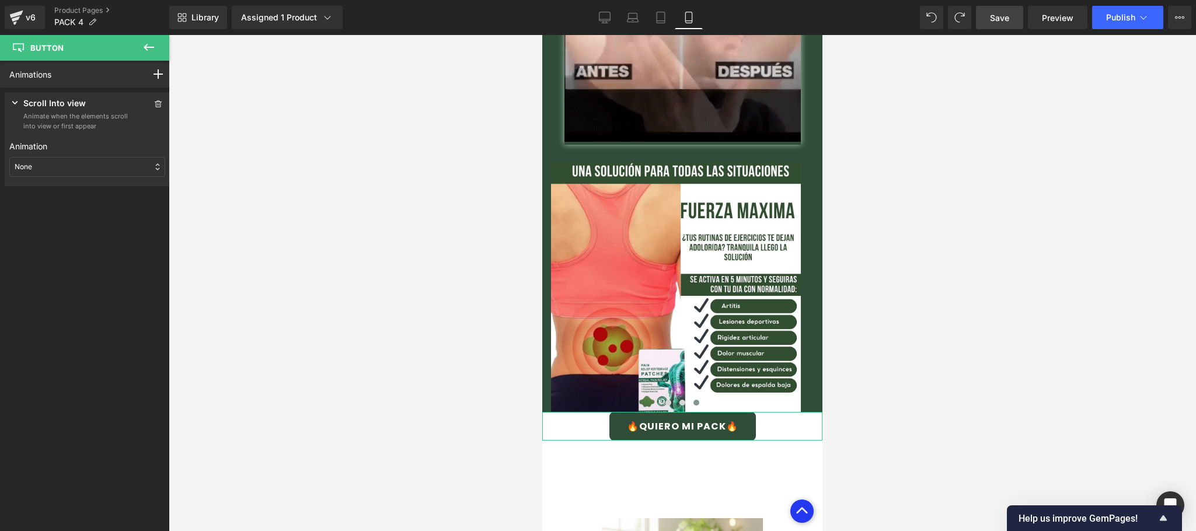
click at [30, 165] on p "None" at bounding box center [24, 167] width 18 height 11
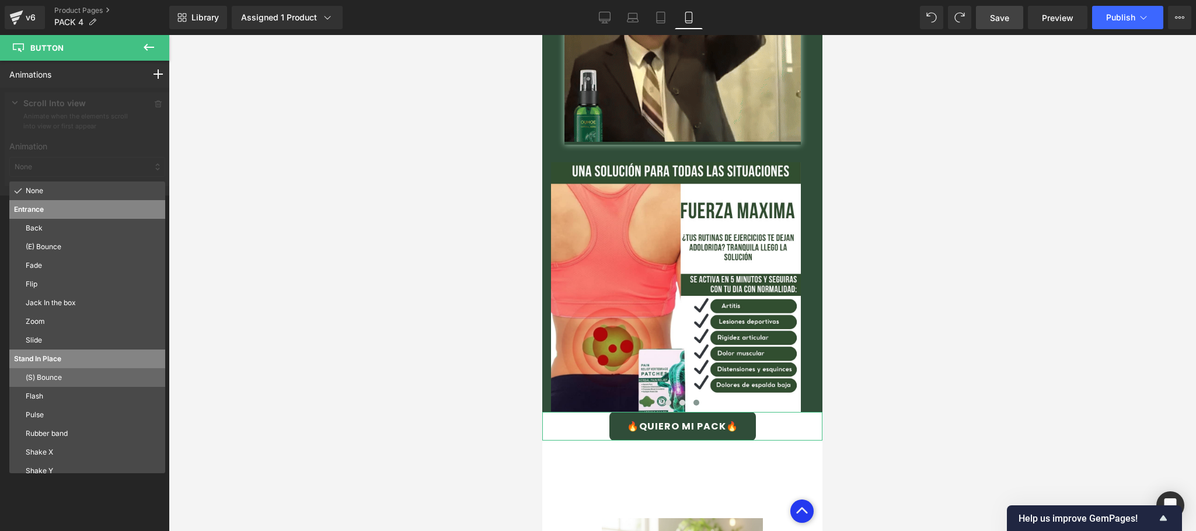
click at [77, 379] on p "(S) Bounce" at bounding box center [93, 377] width 135 height 11
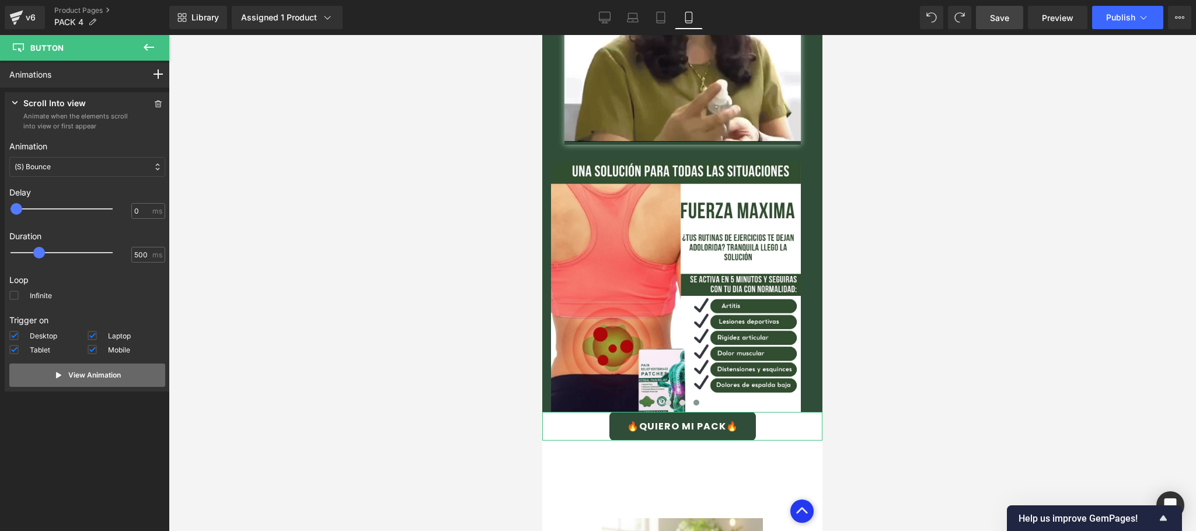
click at [85, 380] on p "View Animation" at bounding box center [94, 375] width 53 height 11
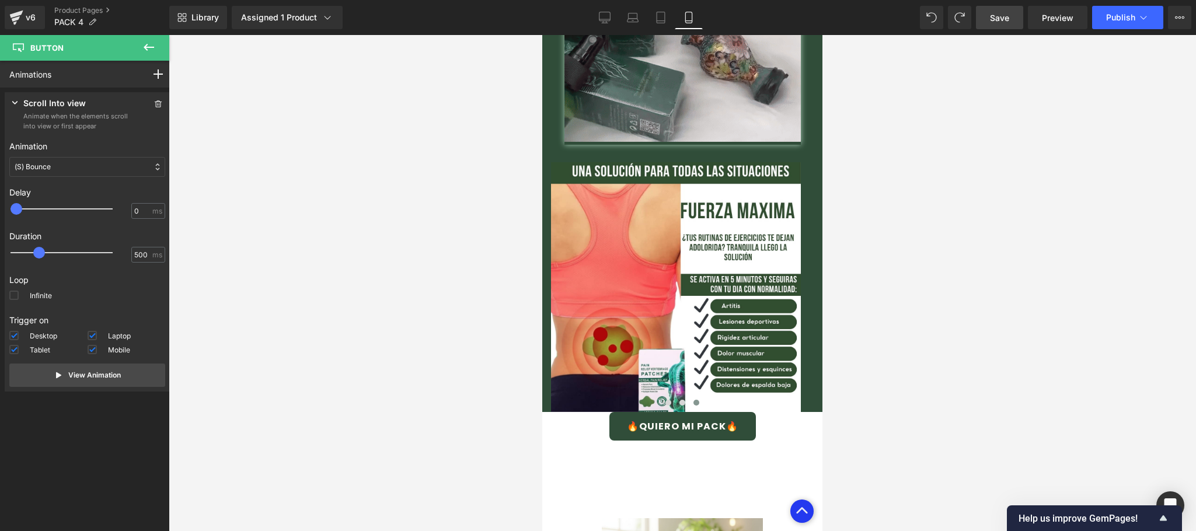
click at [296, 214] on div at bounding box center [682, 283] width 1027 height 496
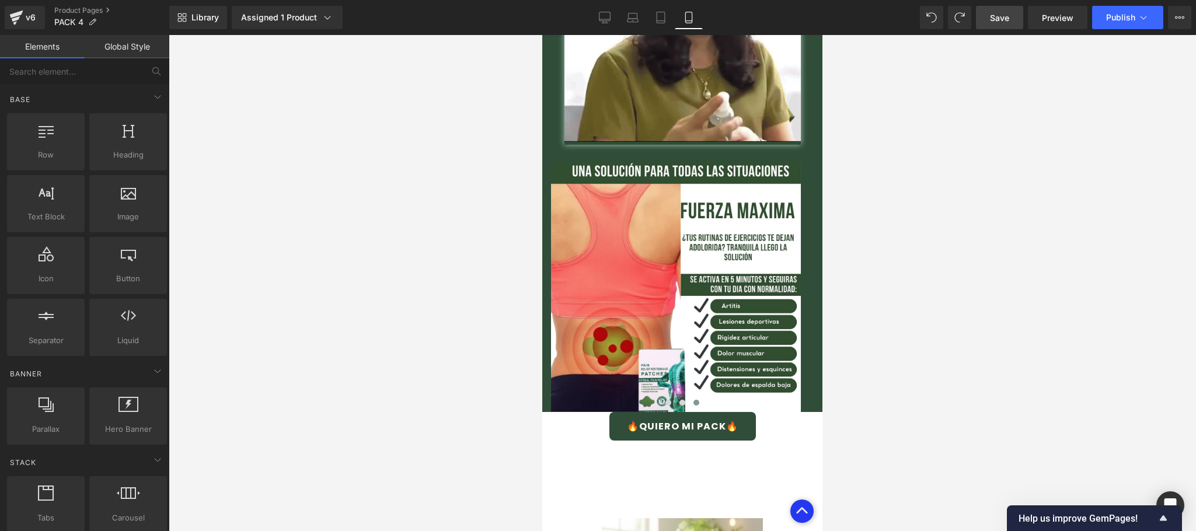
click at [998, 28] on link "Save" at bounding box center [999, 17] width 47 height 23
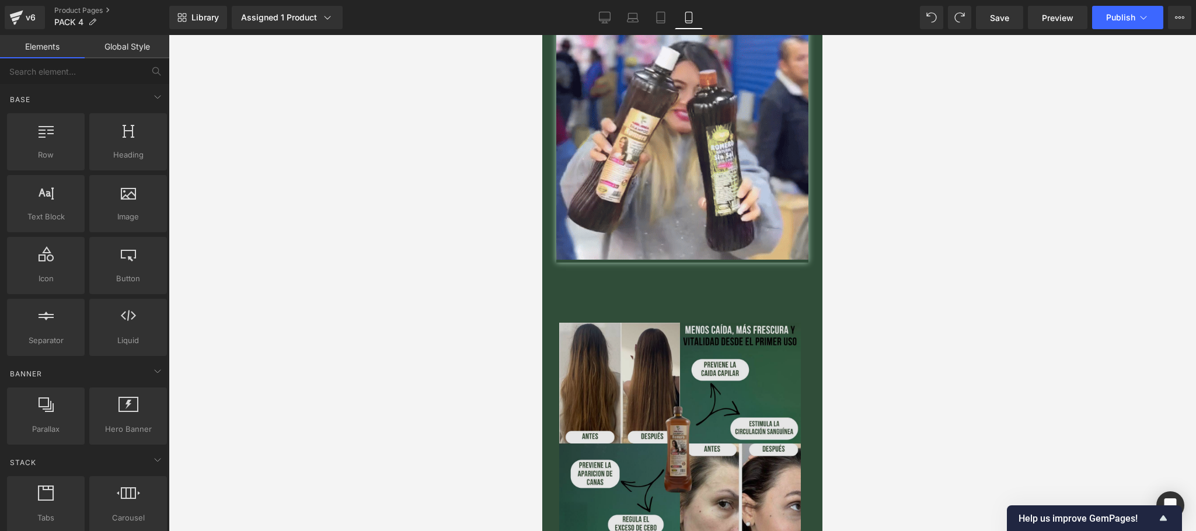
scroll to position [700, 0]
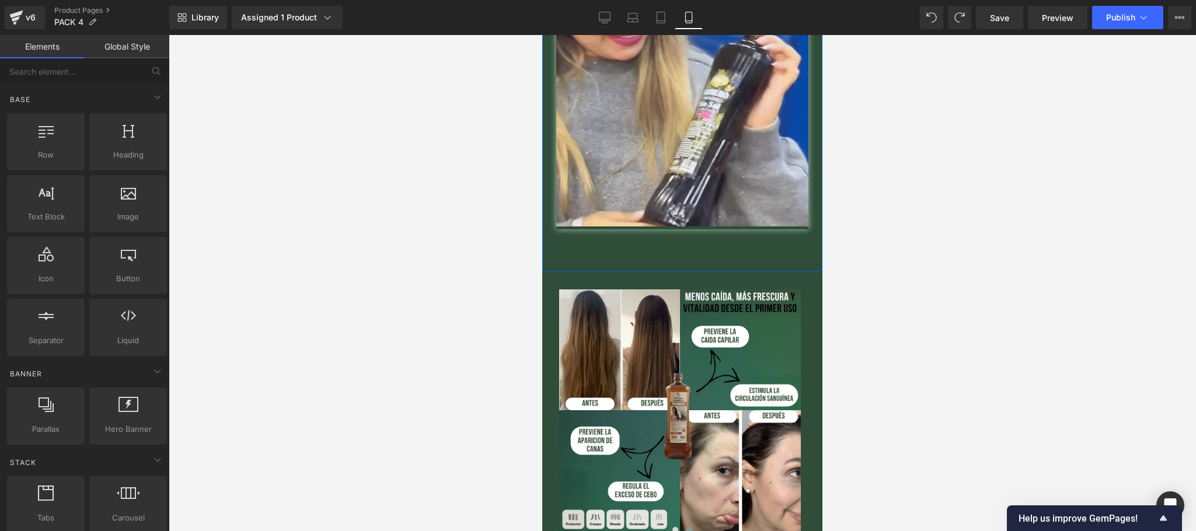
click at [669, 242] on link "🔥QUIERO MI PACK🔥" at bounding box center [682, 250] width 149 height 31
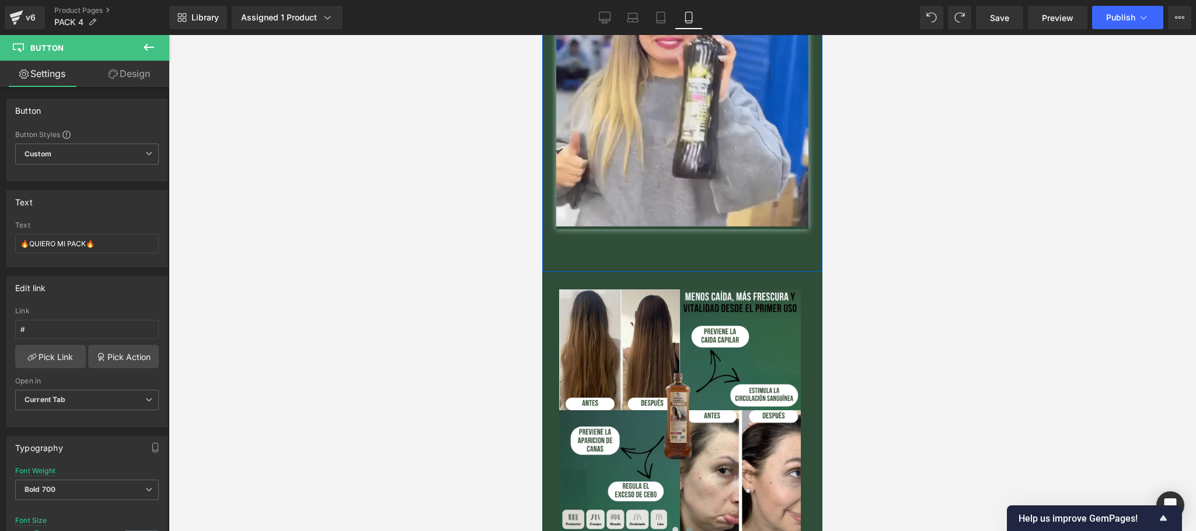
click at [670, 263] on div at bounding box center [682, 264] width 280 height 3
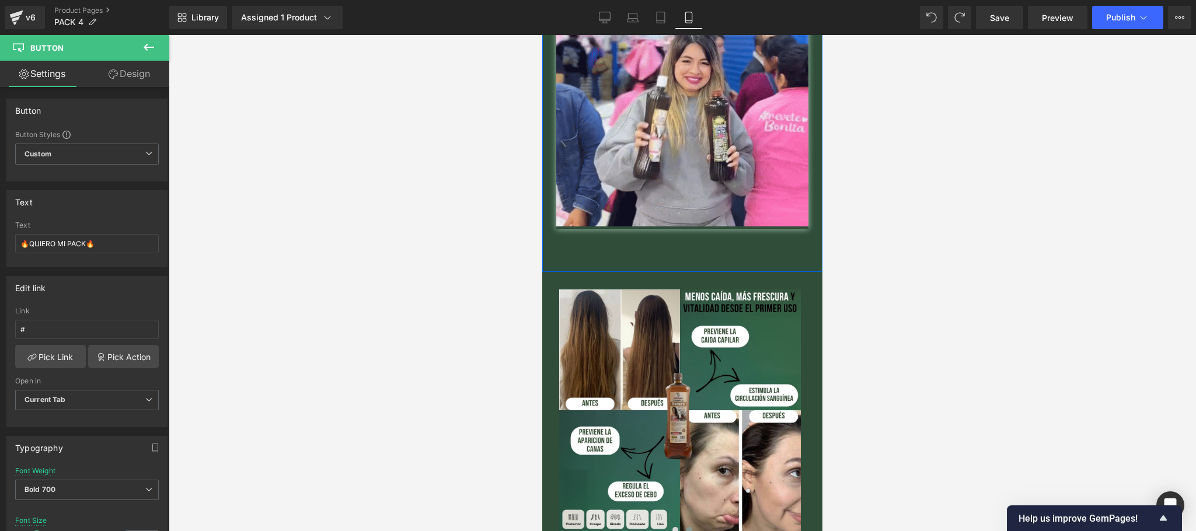
click at [669, 244] on span "Button" at bounding box center [682, 251] width 27 height 14
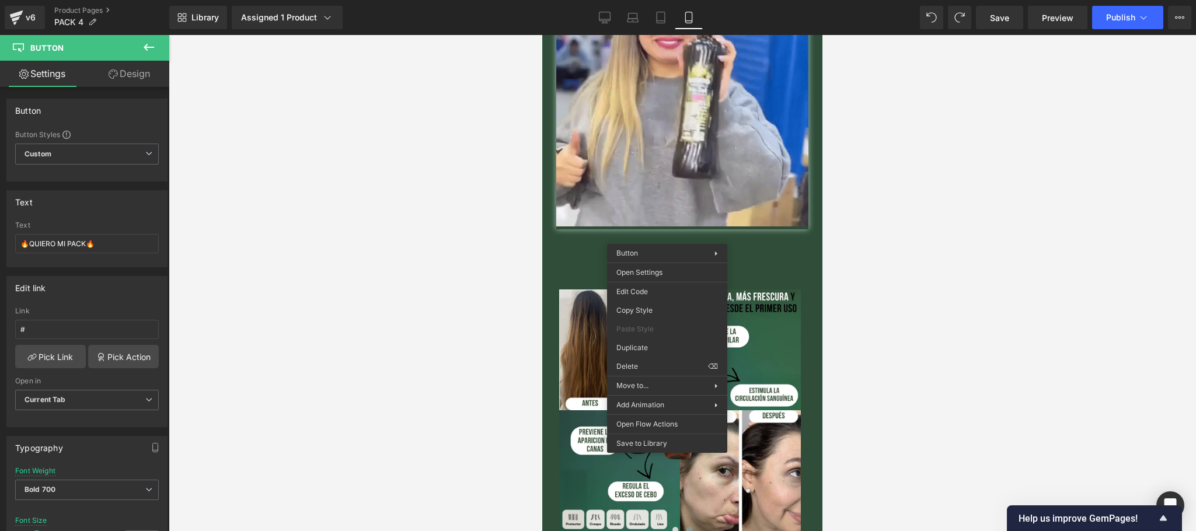
click at [135, 78] on link "Design" at bounding box center [129, 74] width 85 height 26
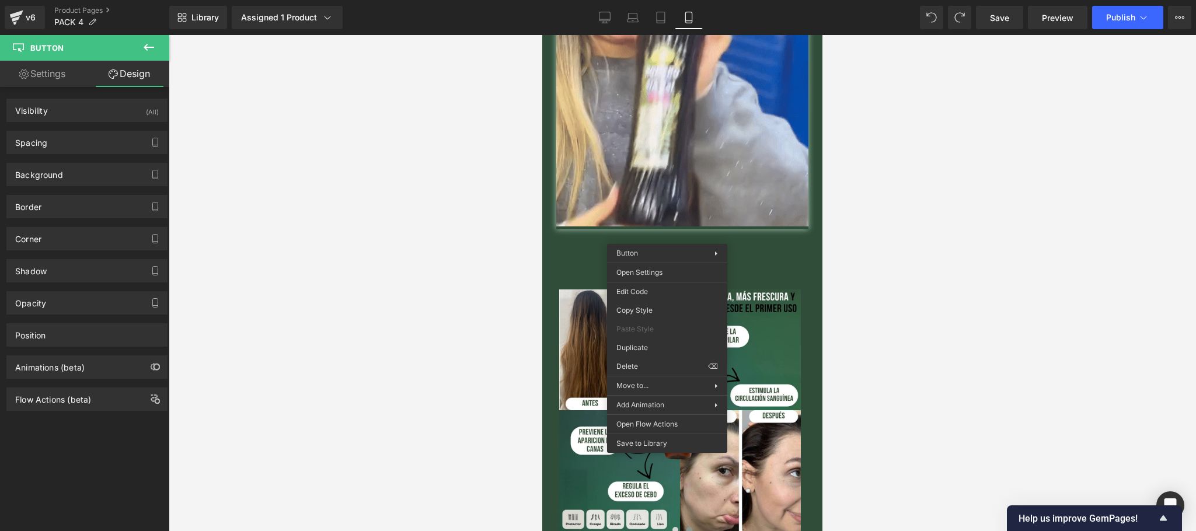
type input "#00cc00"
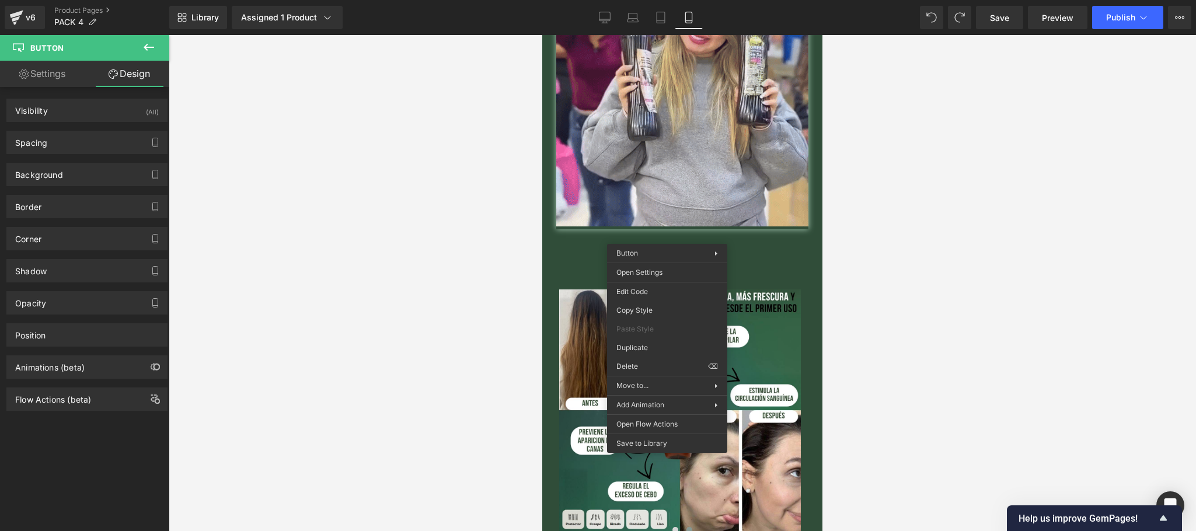
type input "100"
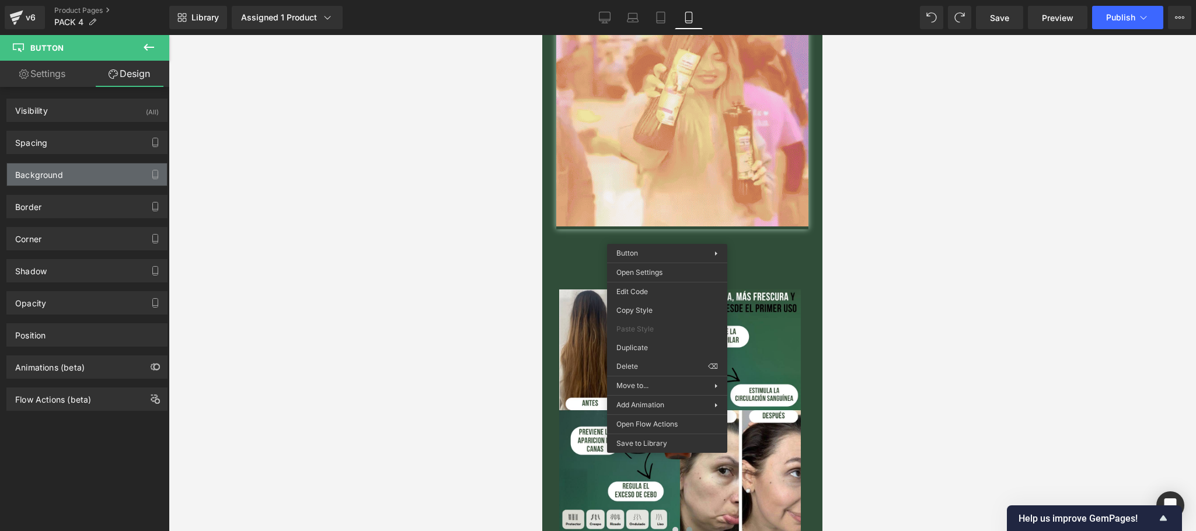
click at [68, 176] on div "Background" at bounding box center [87, 174] width 160 height 22
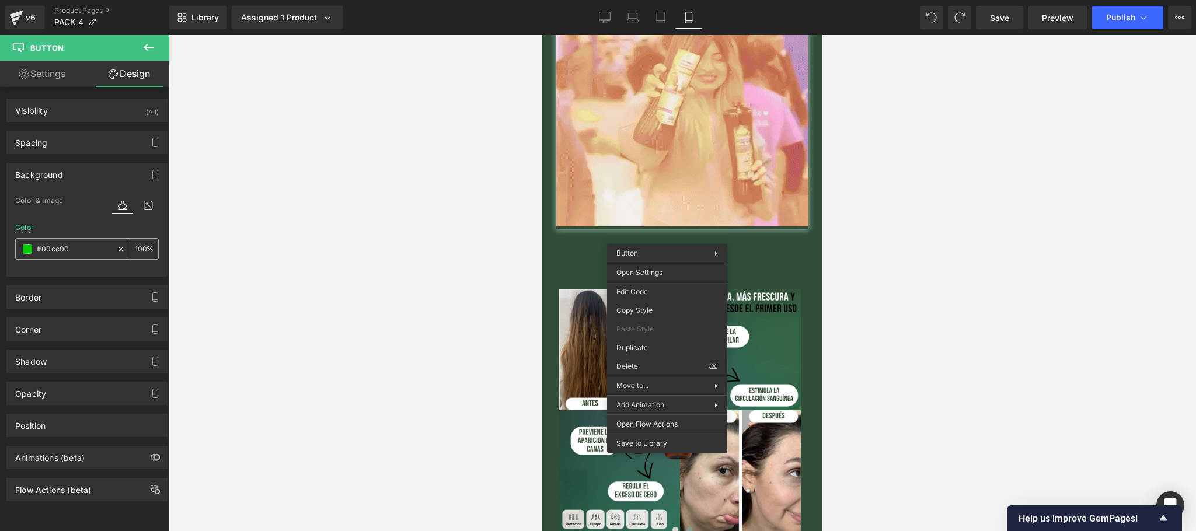
click at [65, 245] on input "#00cc00" at bounding box center [74, 249] width 75 height 13
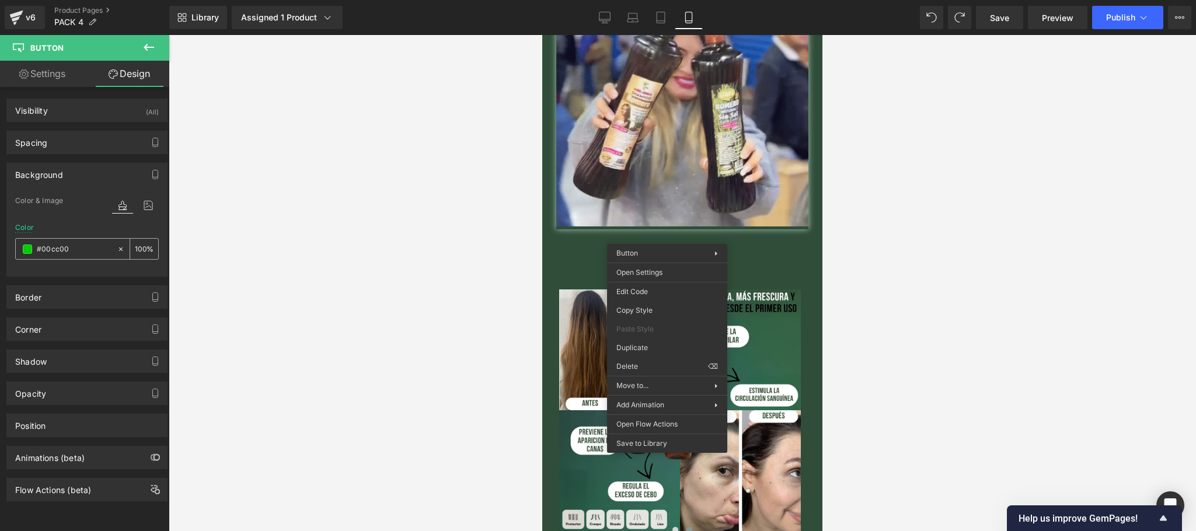
click at [65, 245] on input "#00cc00" at bounding box center [74, 249] width 75 height 13
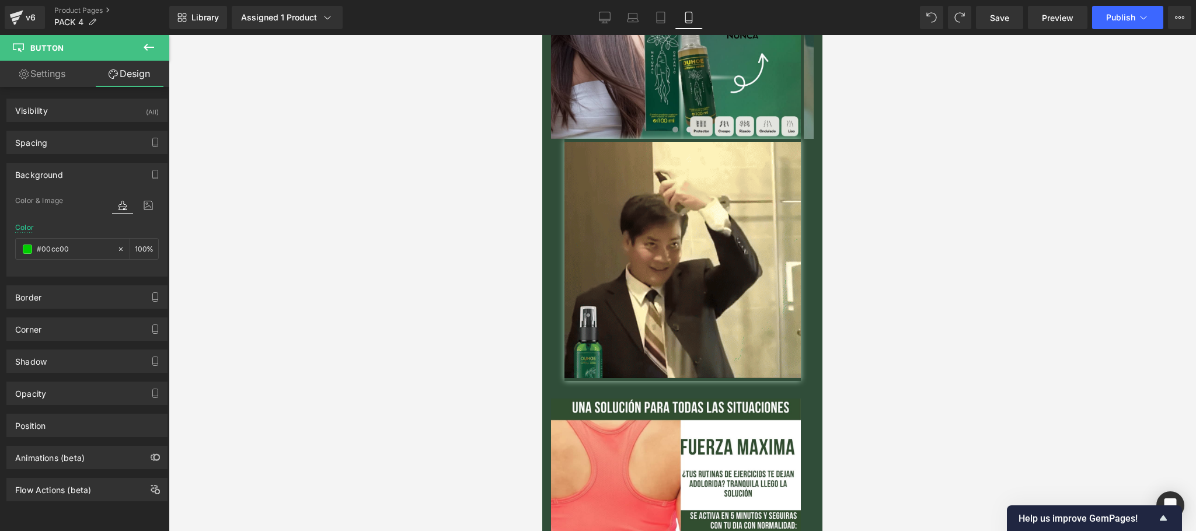
scroll to position [1867, 0]
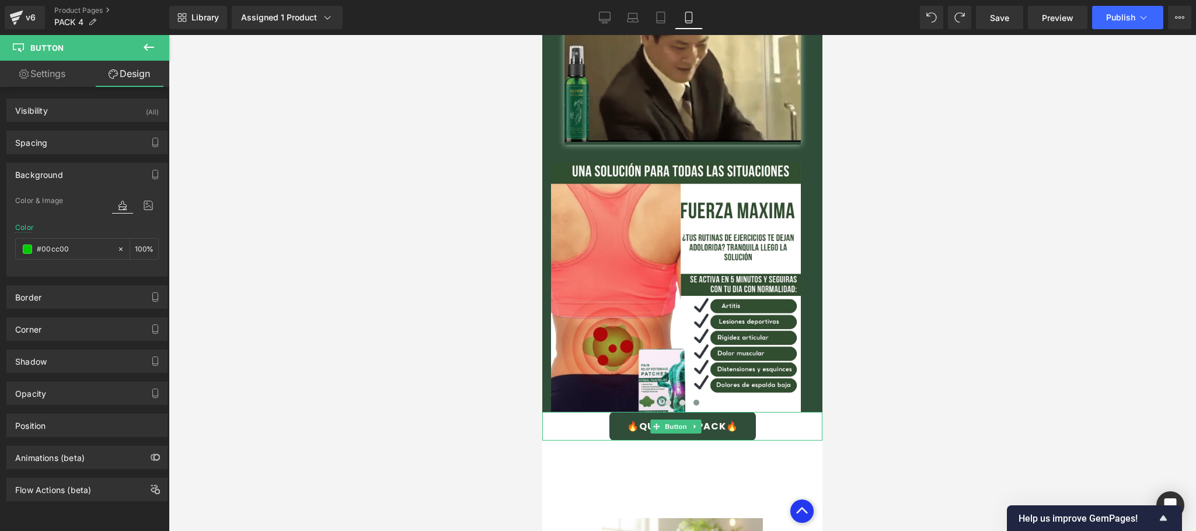
click at [616, 412] on link "🔥QUIERO MI PACK🔥" at bounding box center [682, 426] width 146 height 29
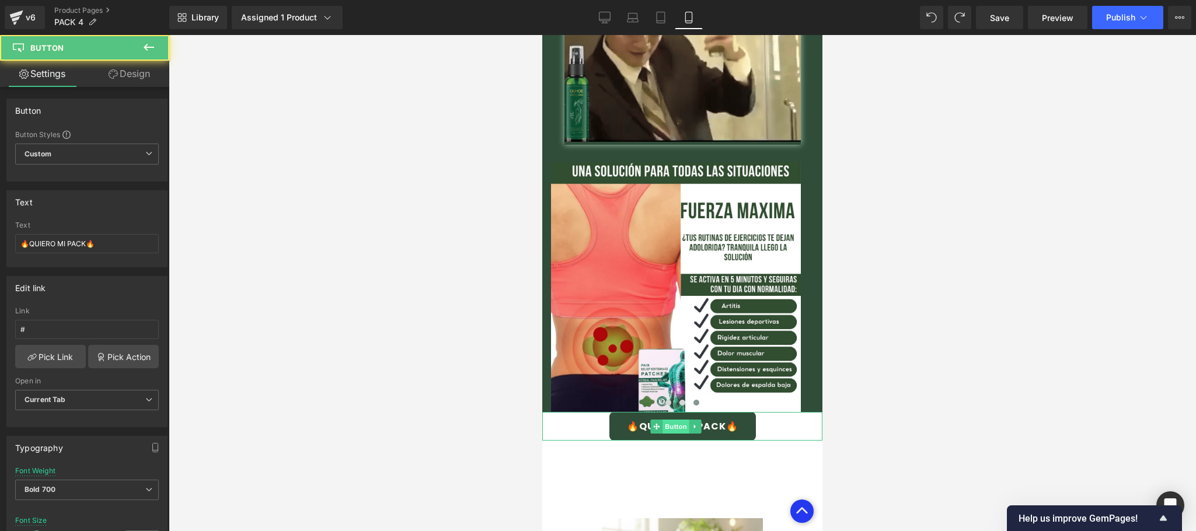
click at [669, 420] on span "Button" at bounding box center [675, 427] width 27 height 14
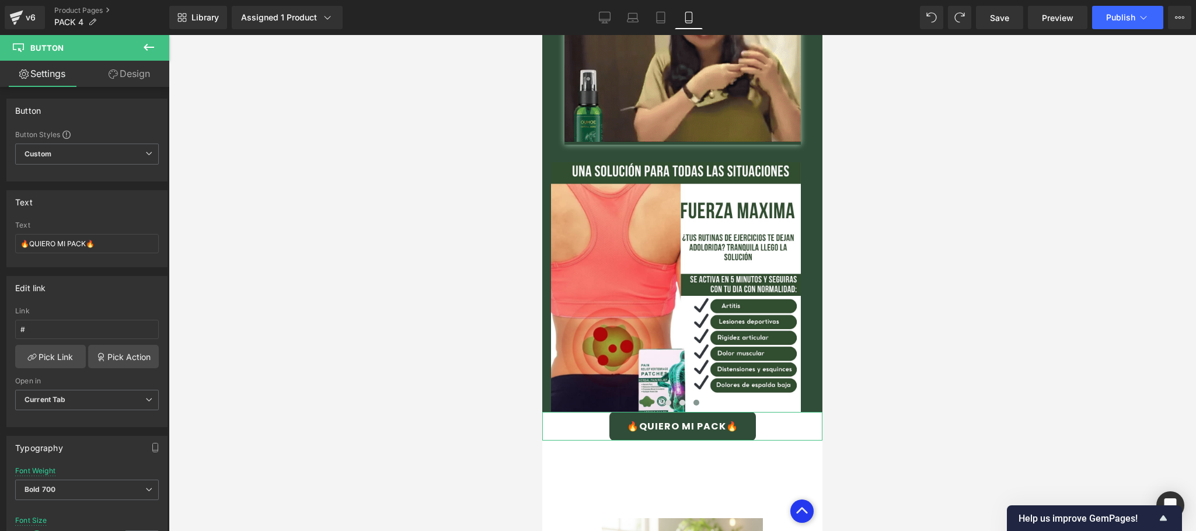
click at [104, 65] on link "Design" at bounding box center [129, 74] width 85 height 26
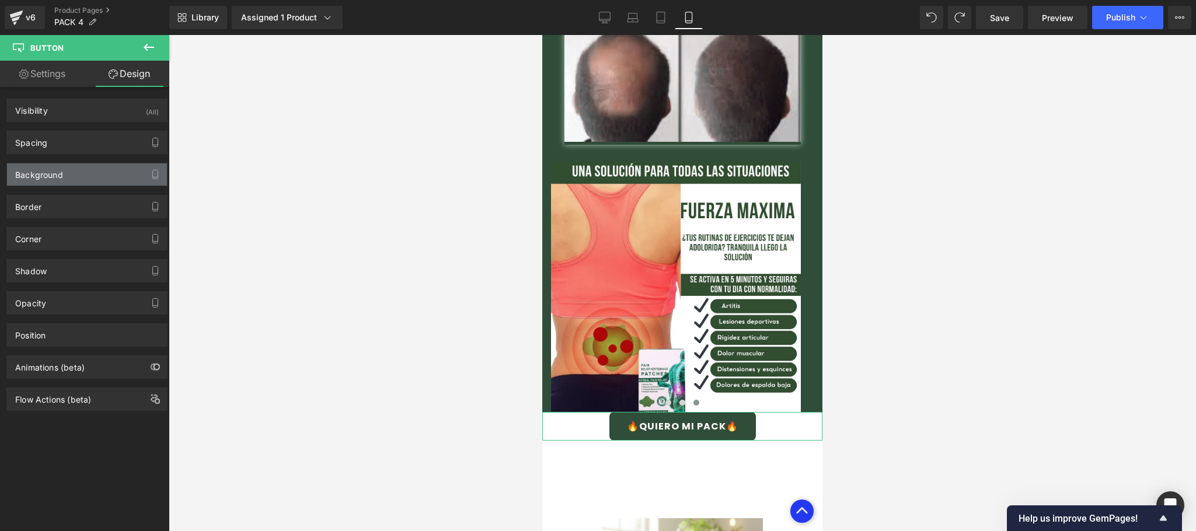
click at [95, 174] on div "Background" at bounding box center [87, 174] width 160 height 22
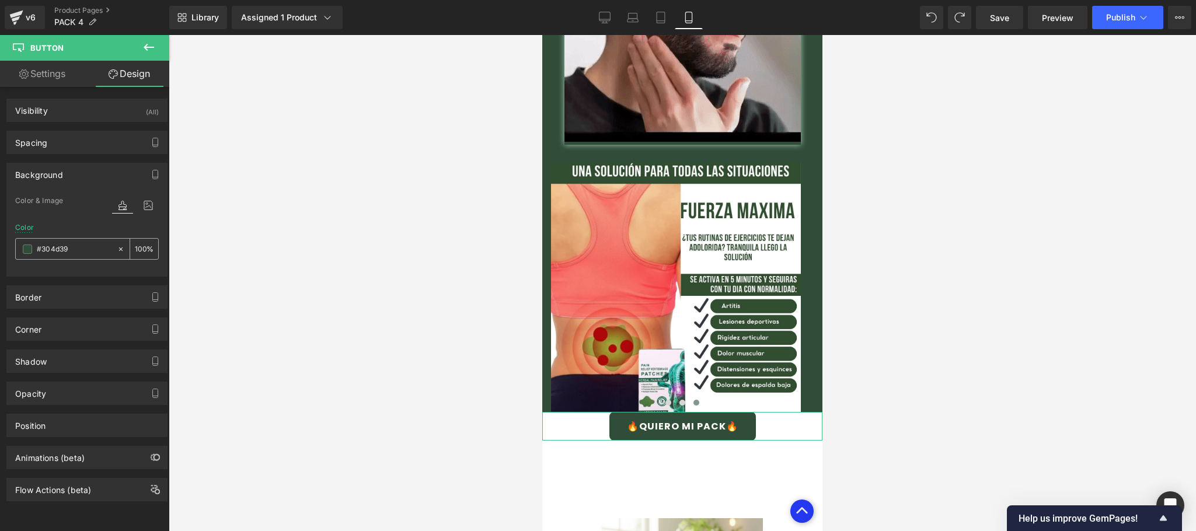
click at [86, 254] on input "#304d39" at bounding box center [74, 249] width 75 height 13
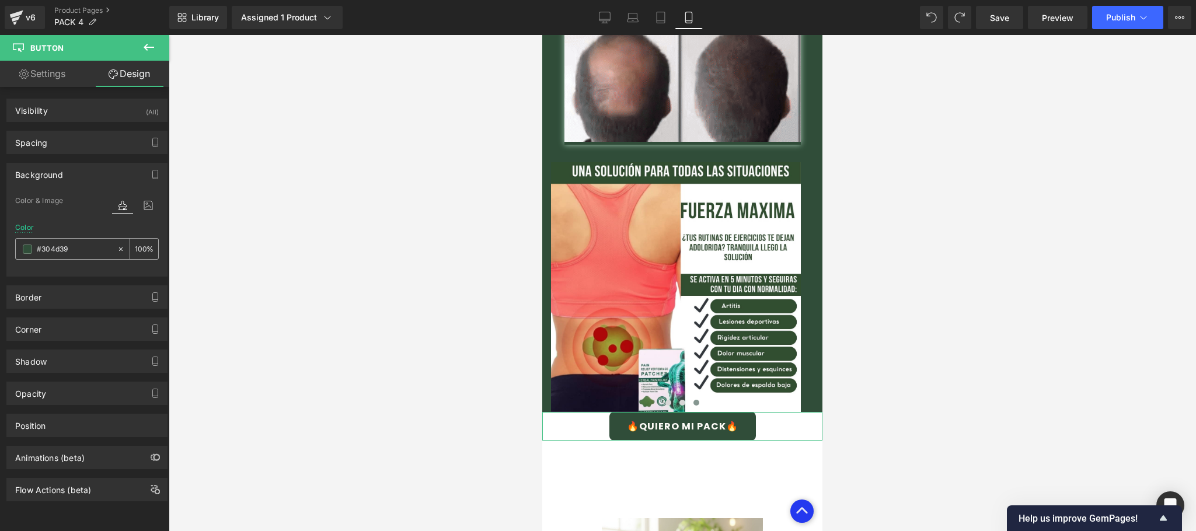
paste input "00cc00"
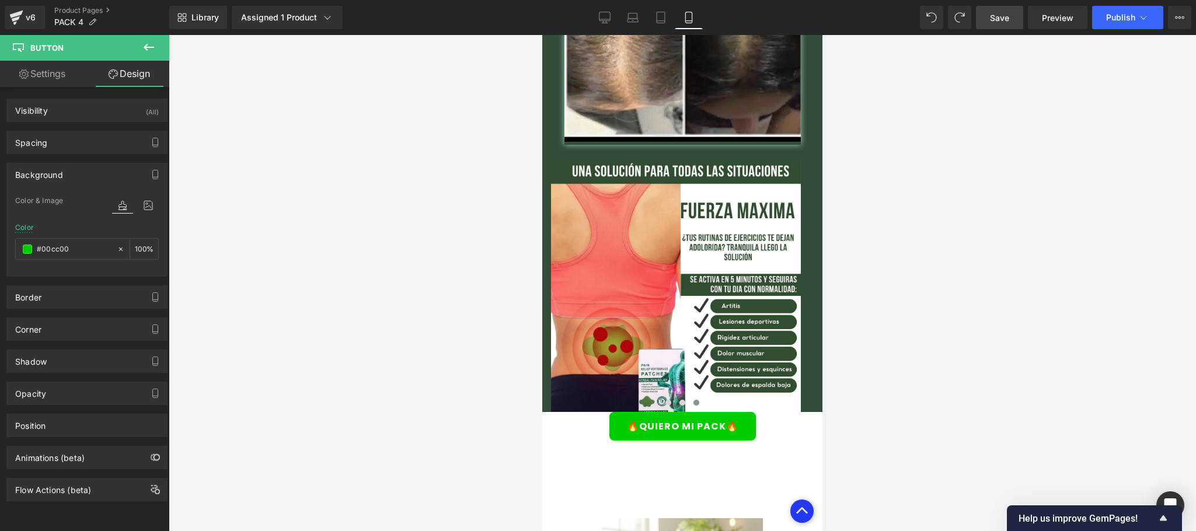
type input "#00cc00"
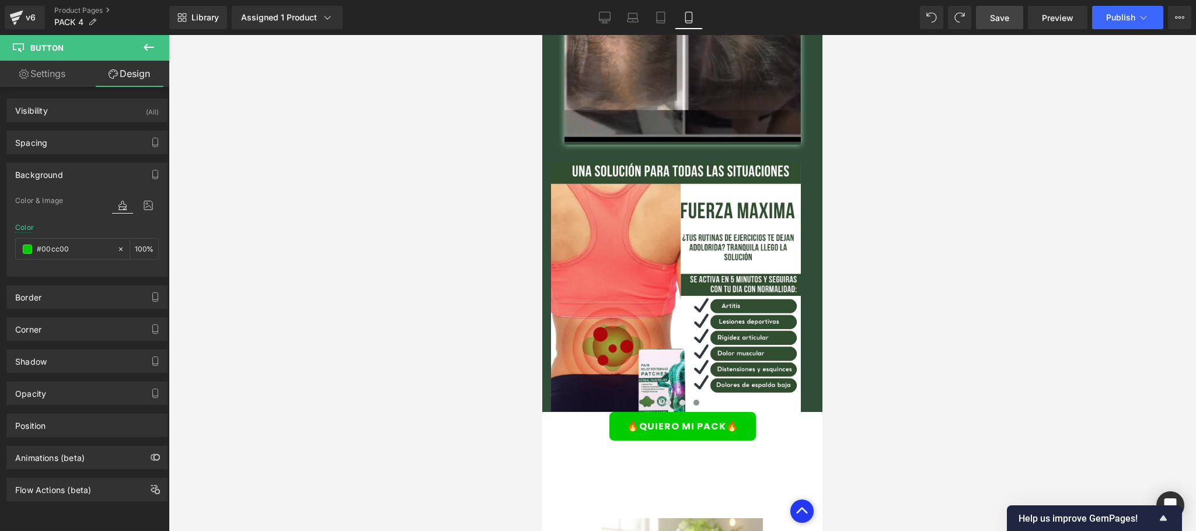
click at [998, 8] on link "Save" at bounding box center [999, 17] width 47 height 23
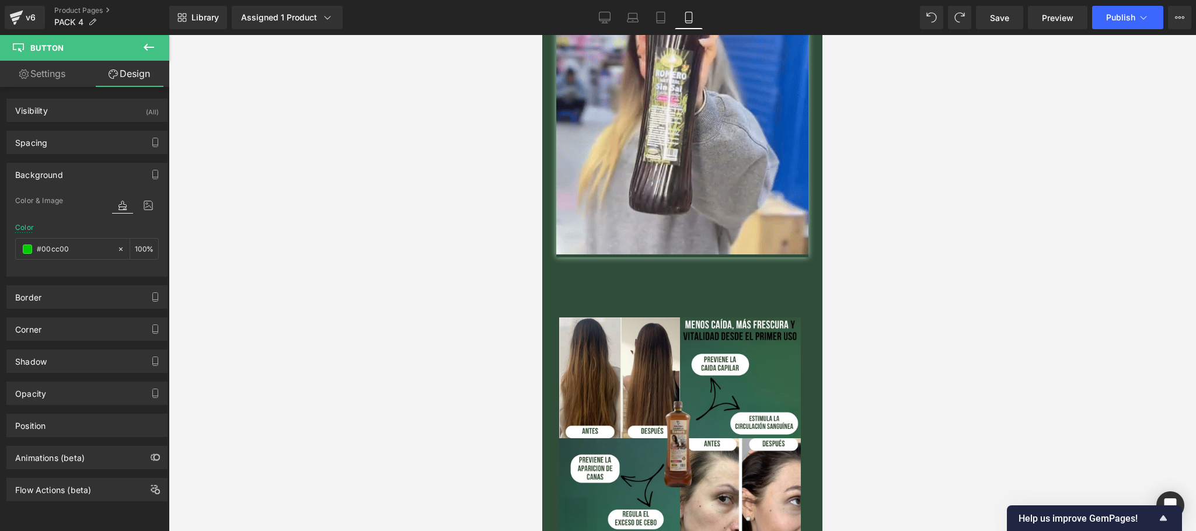
scroll to position [700, 0]
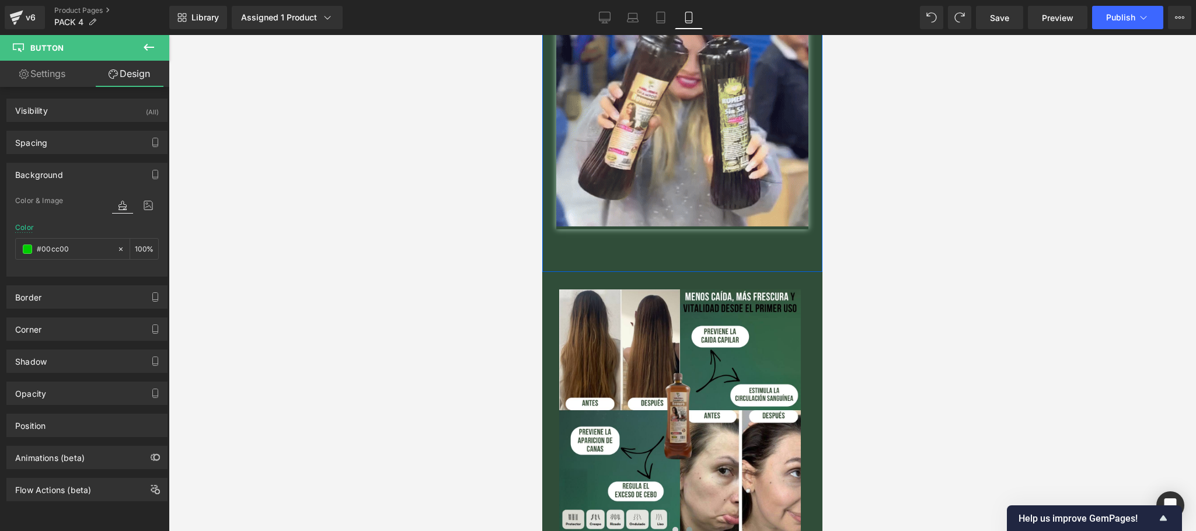
click at [686, 244] on span "Button" at bounding box center [682, 251] width 27 height 14
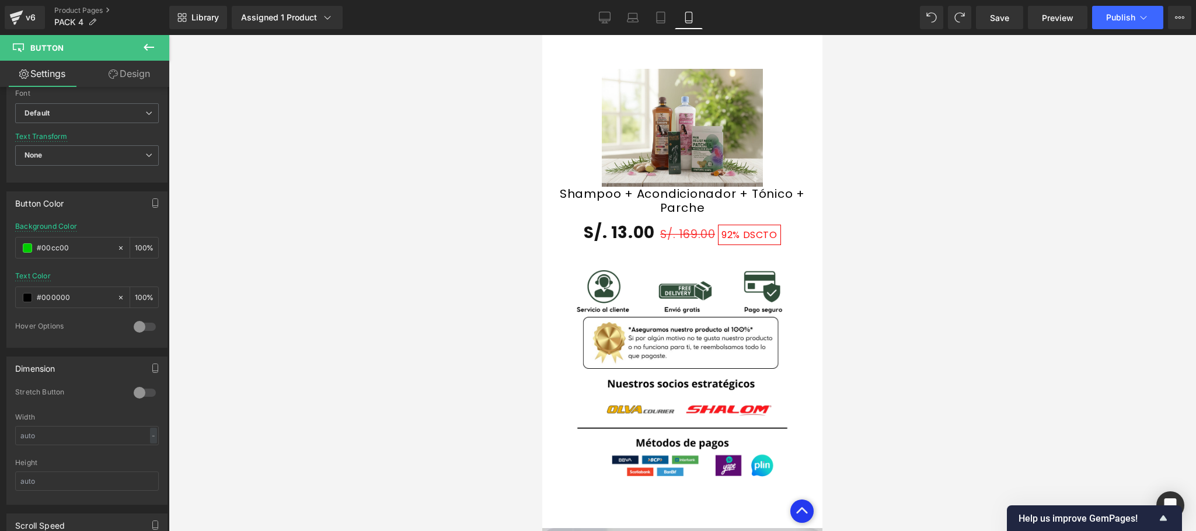
scroll to position [2100, 0]
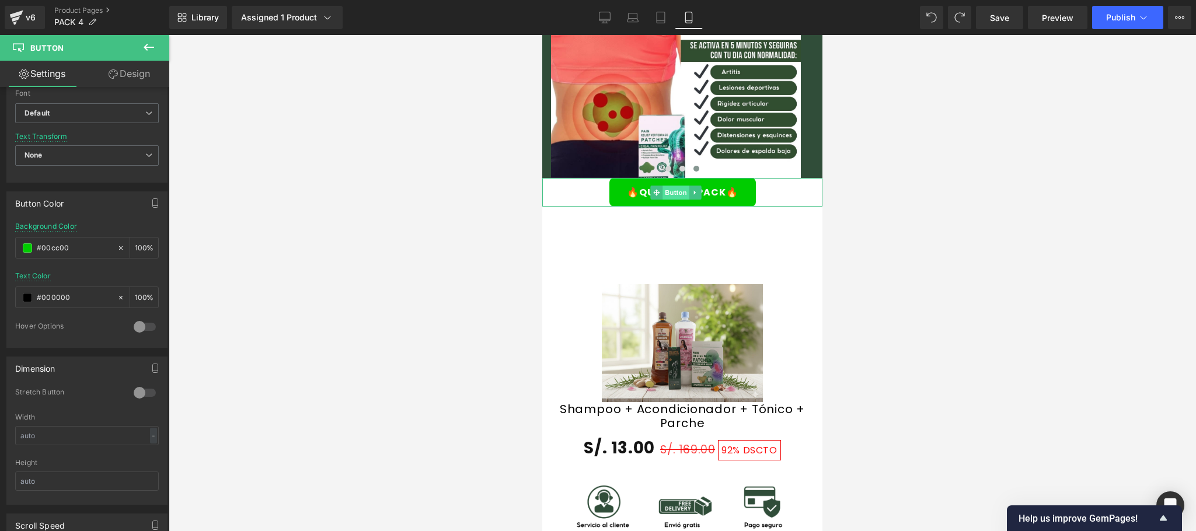
click at [678, 186] on span "Button" at bounding box center [675, 193] width 27 height 14
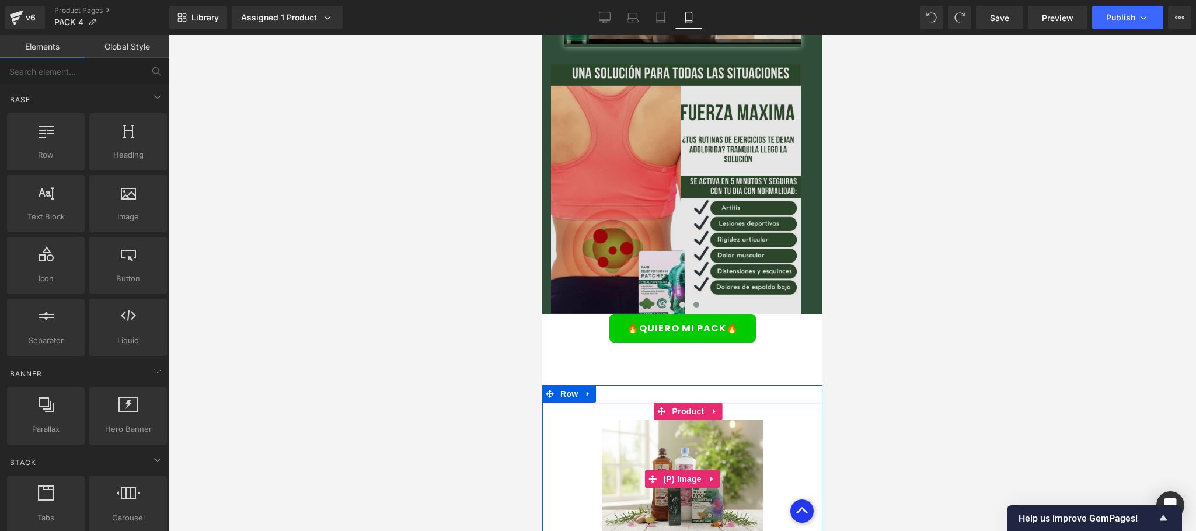
scroll to position [1867, 0]
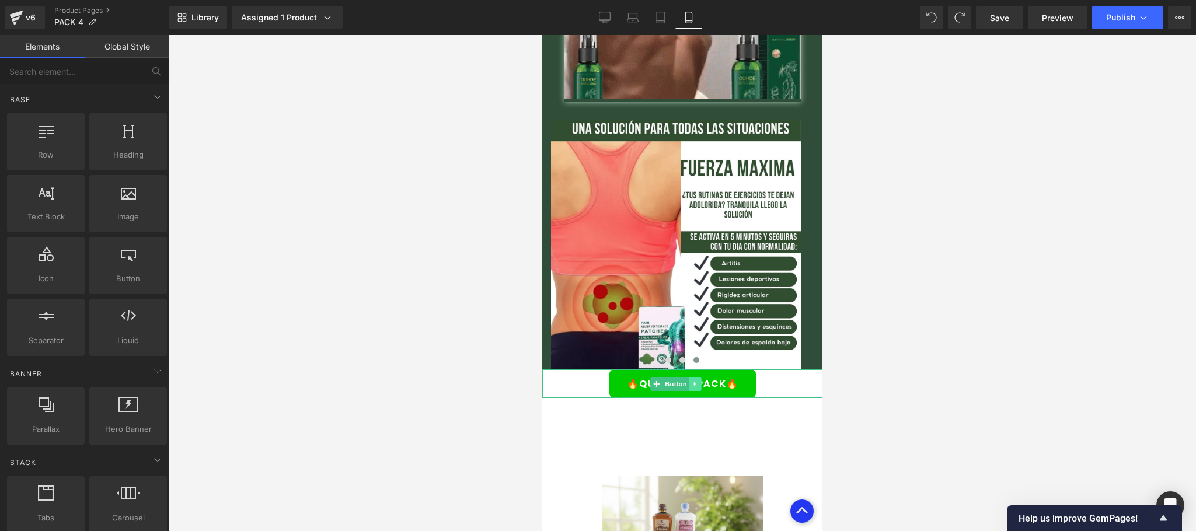
click at [697, 380] on icon at bounding box center [694, 383] width 6 height 7
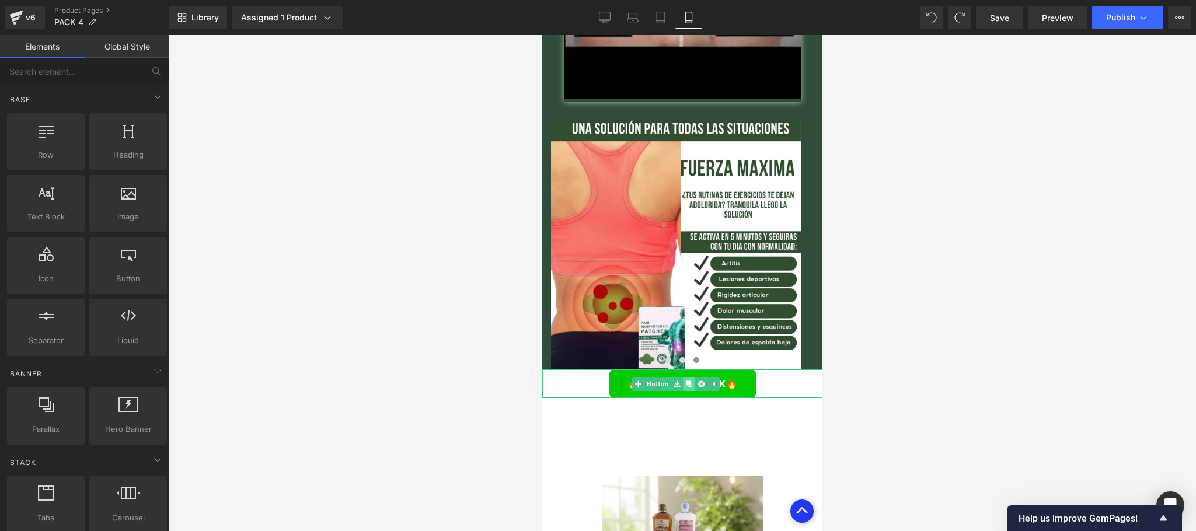
click at [691, 380] on icon at bounding box center [689, 383] width 6 height 7
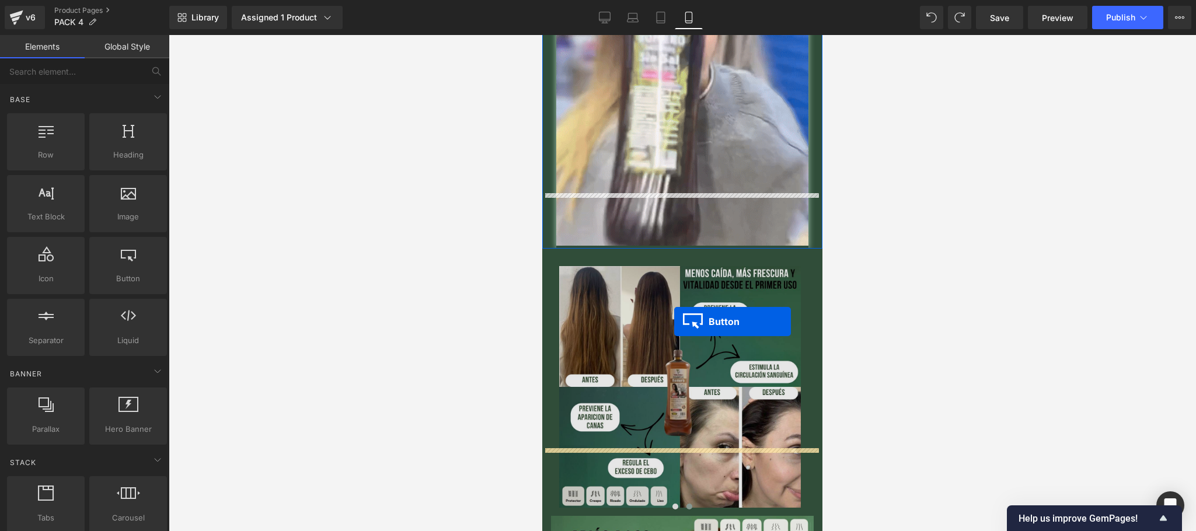
scroll to position [700, 0]
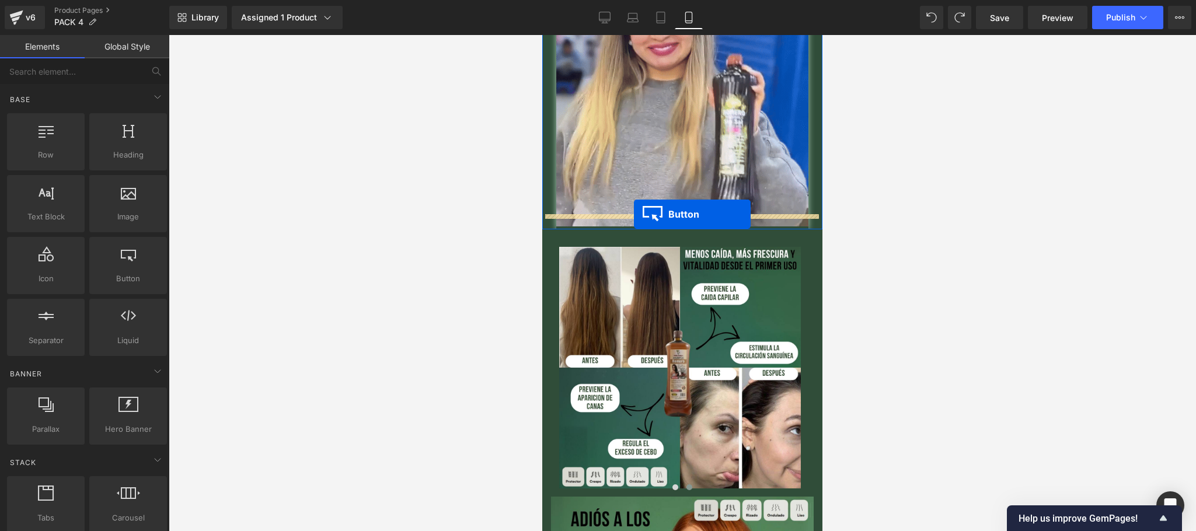
drag, startPoint x: 658, startPoint y: 372, endPoint x: 634, endPoint y: 214, distance: 159.4
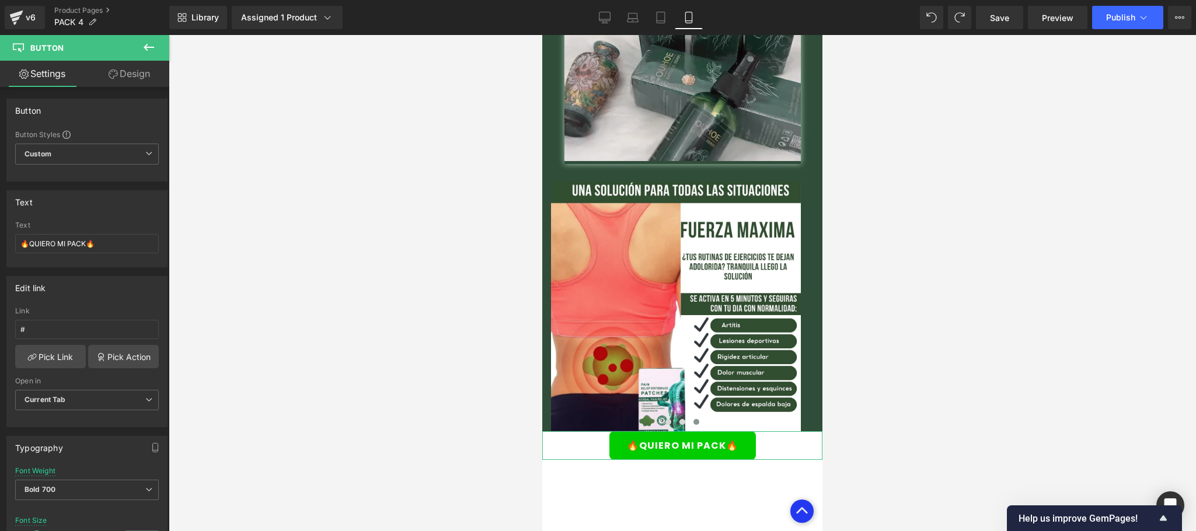
scroll to position [1867, 0]
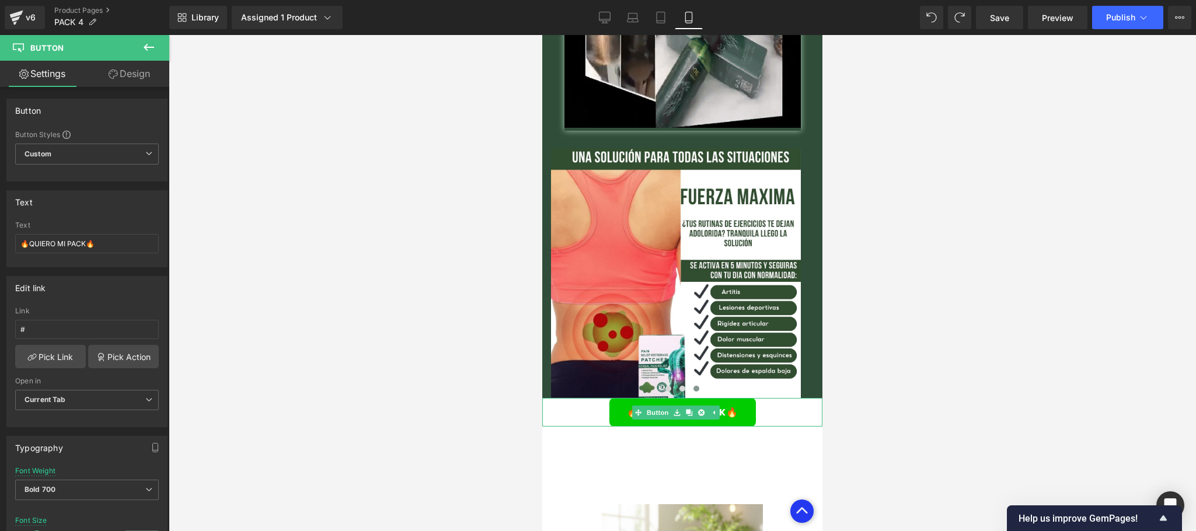
click at [571, 398] on div "🔥QUIERO MI PACK🔥" at bounding box center [682, 412] width 280 height 29
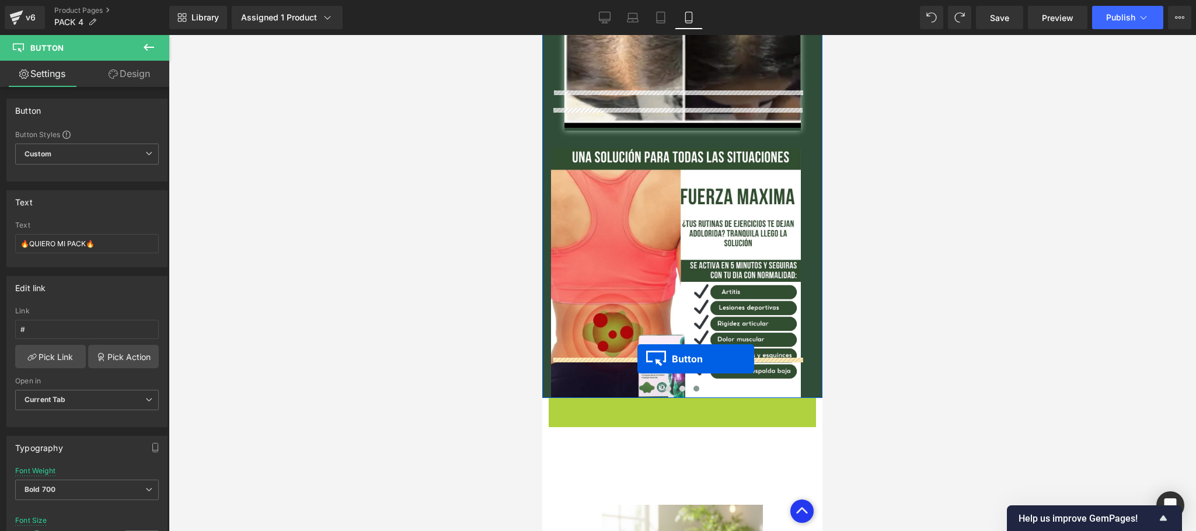
drag, startPoint x: 637, startPoint y: 373, endPoint x: 637, endPoint y: 359, distance: 14.0
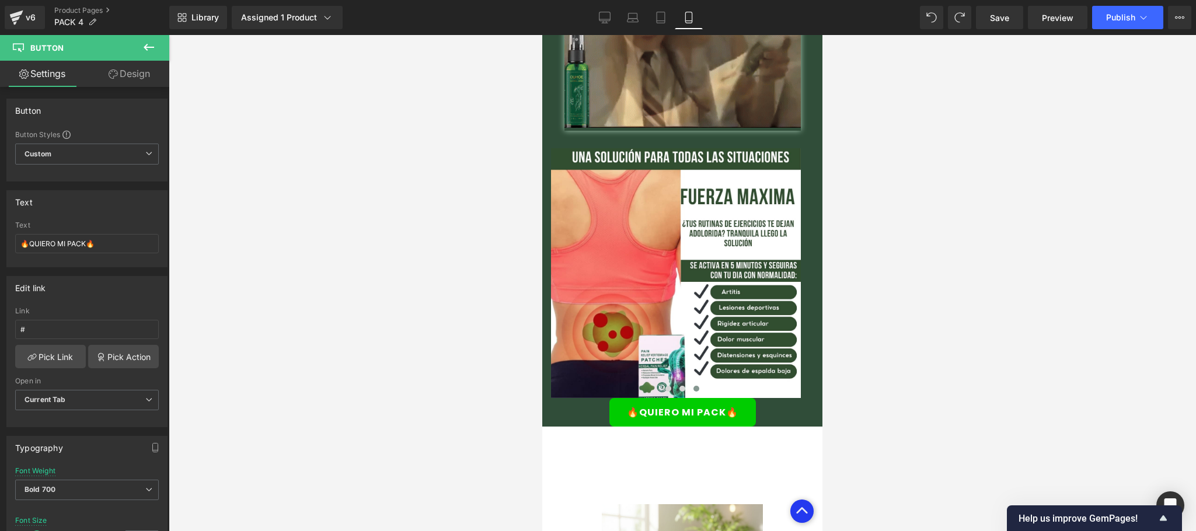
click at [974, 340] on div at bounding box center [682, 283] width 1027 height 496
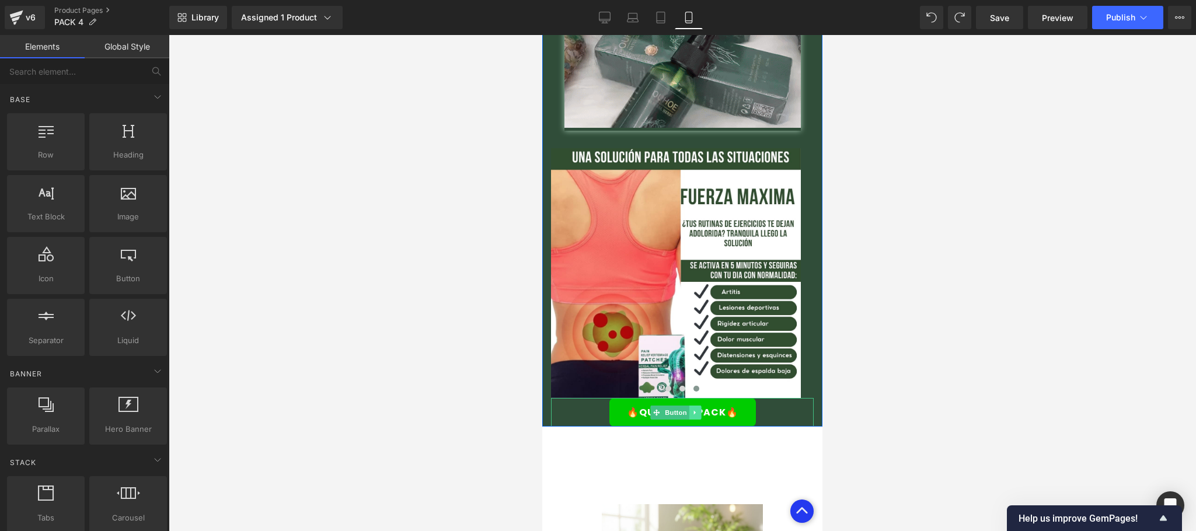
click at [693, 409] on icon at bounding box center [694, 412] width 6 height 7
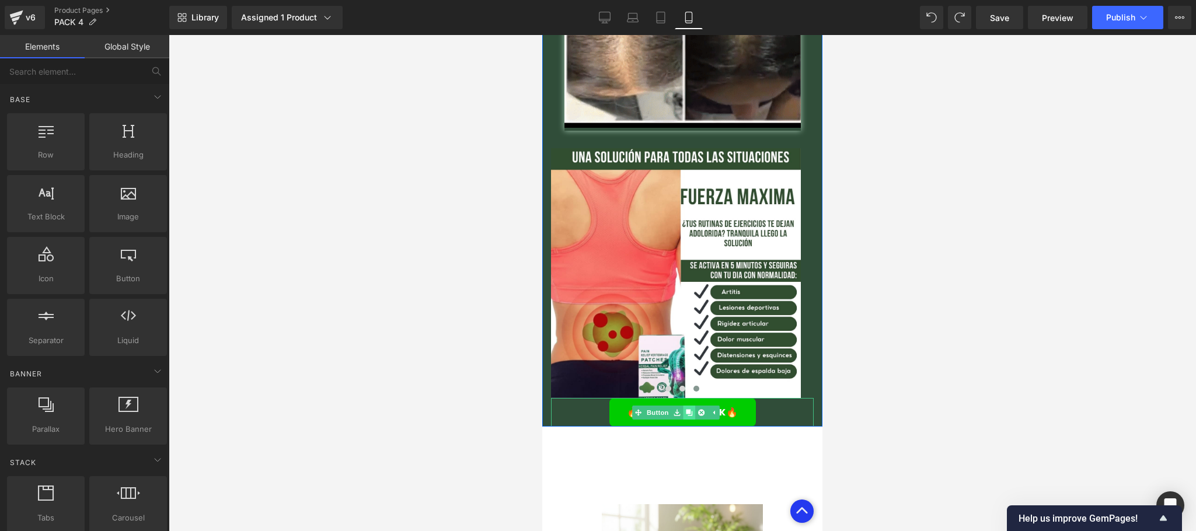
click at [688, 409] on icon at bounding box center [689, 412] width 6 height 6
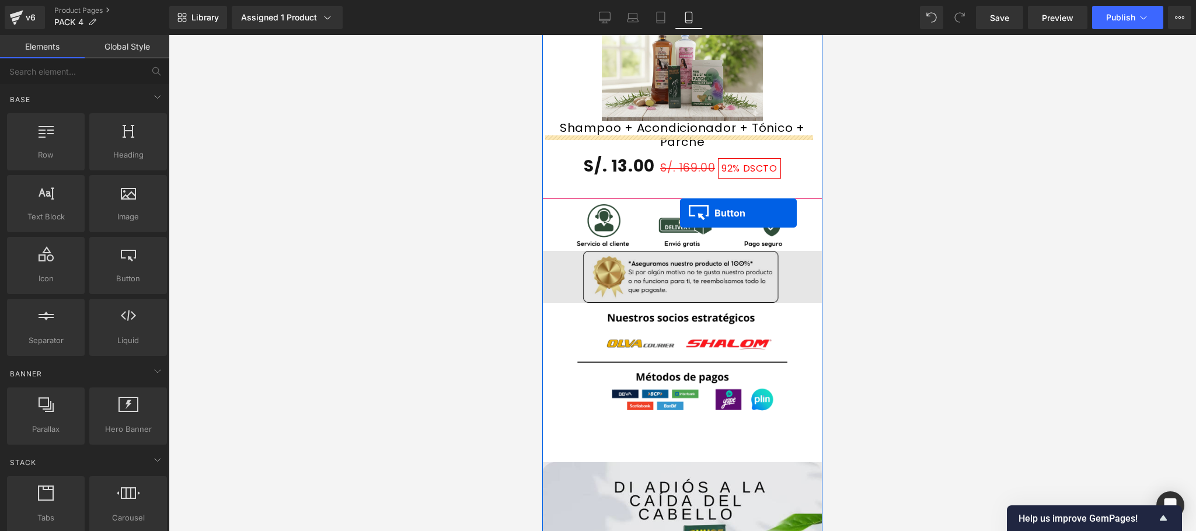
scroll to position [2405, 0]
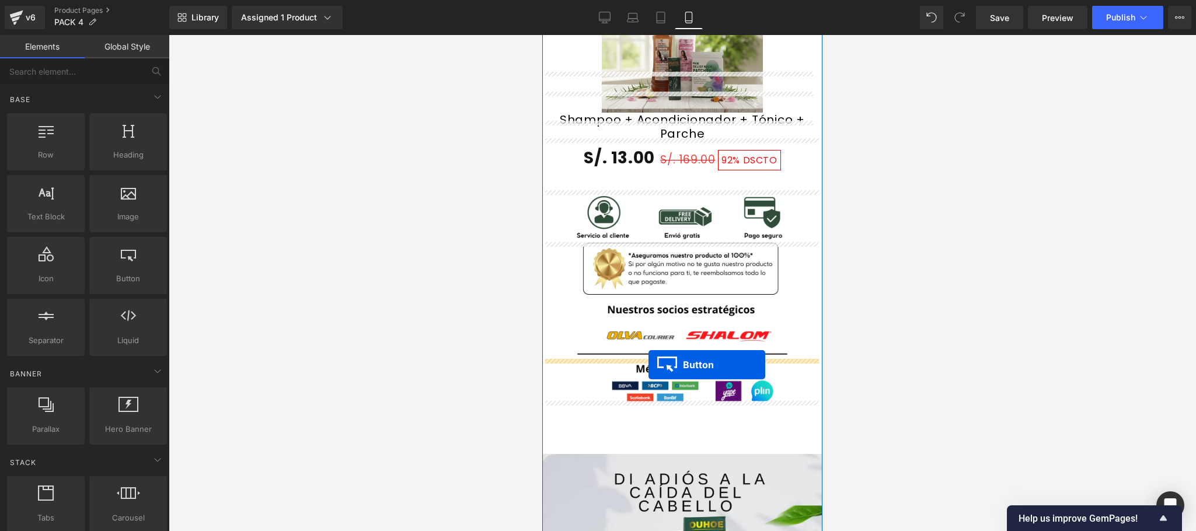
drag, startPoint x: 660, startPoint y: 95, endPoint x: 648, endPoint y: 365, distance: 270.4
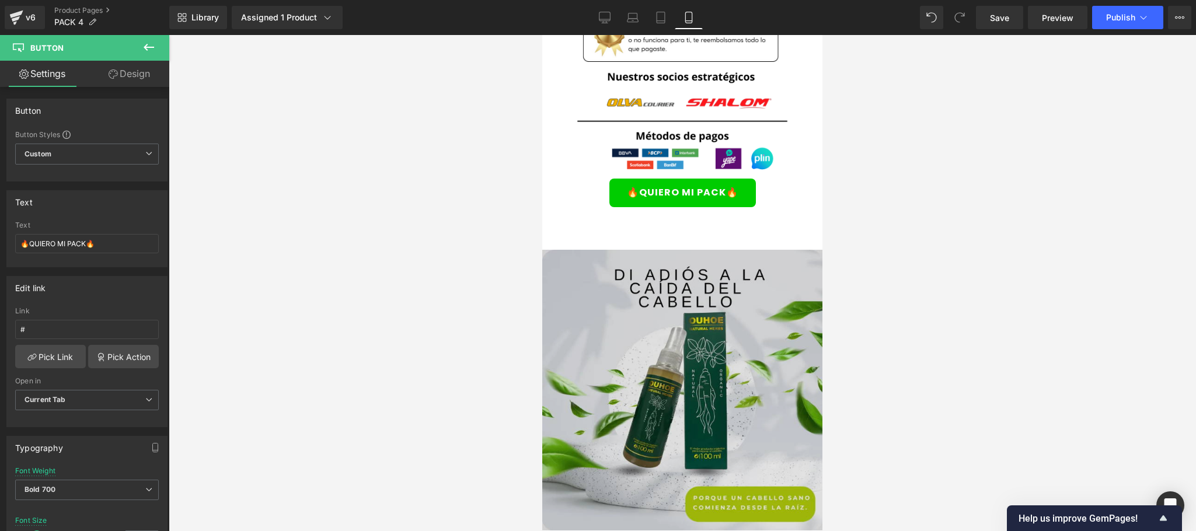
scroll to position [2376, 0]
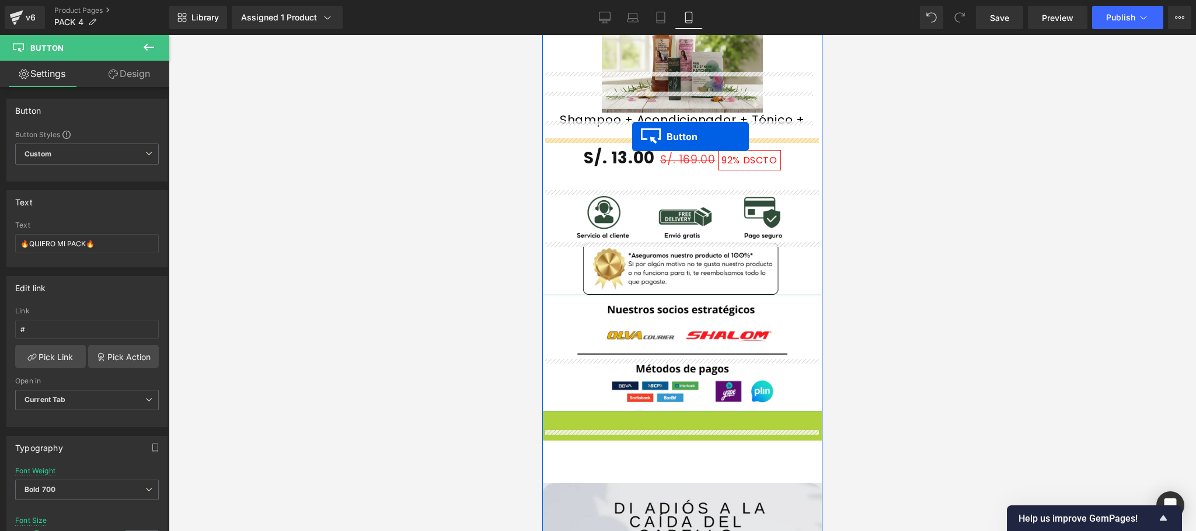
drag, startPoint x: 658, startPoint y: 369, endPoint x: 632, endPoint y: 137, distance: 234.3
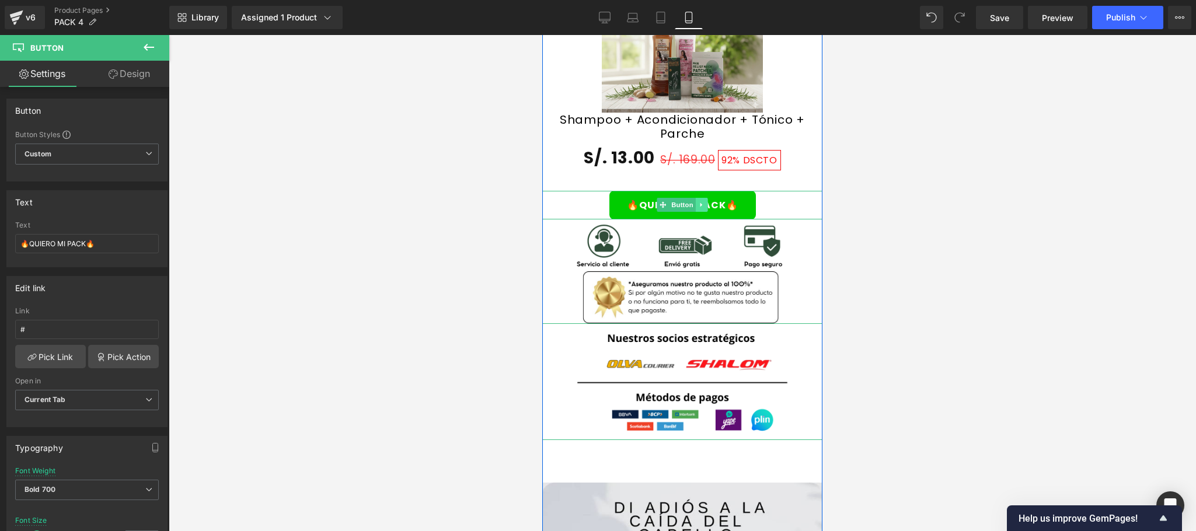
click at [697, 198] on link at bounding box center [701, 205] width 12 height 14
click at [680, 201] on icon at bounding box center [683, 204] width 6 height 7
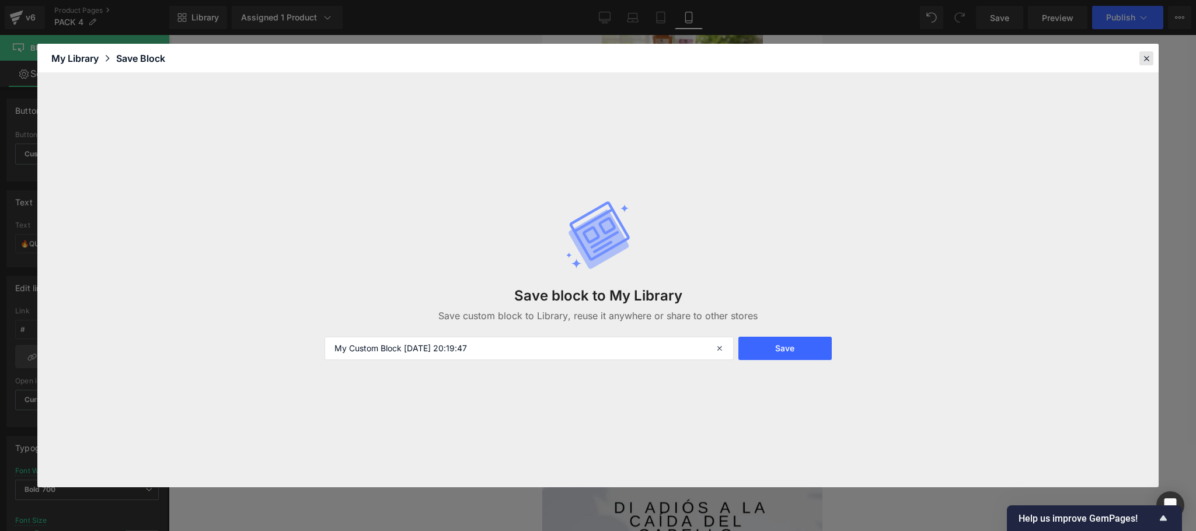
click at [1147, 55] on icon at bounding box center [1146, 58] width 11 height 11
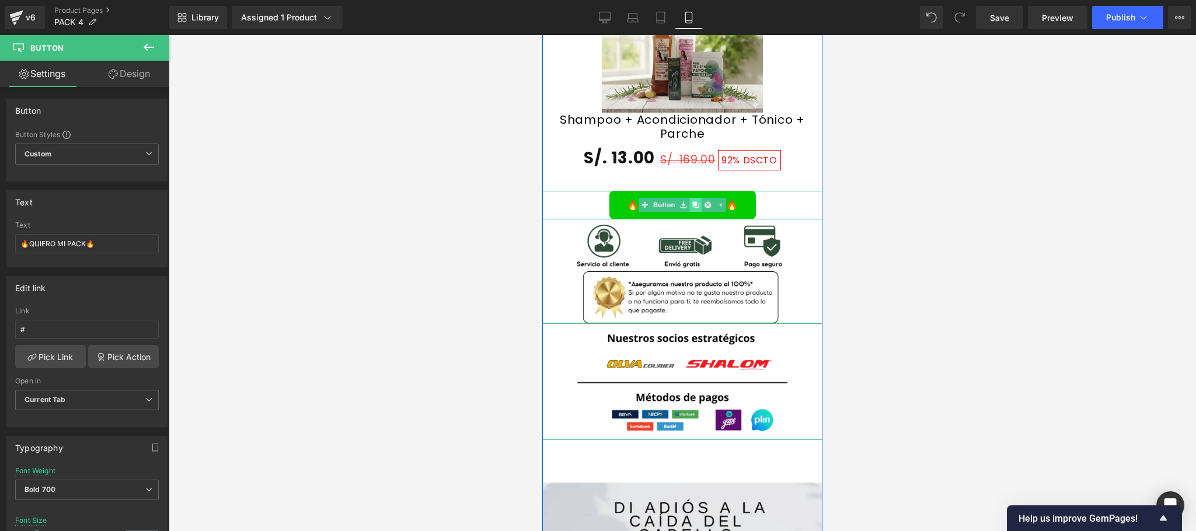
click at [692, 202] on icon at bounding box center [695, 205] width 6 height 6
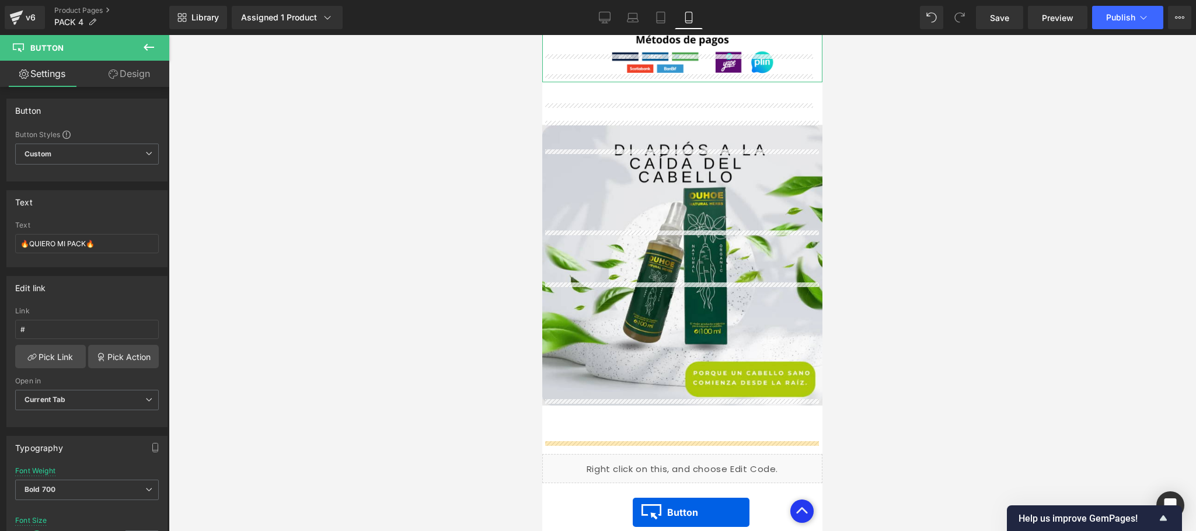
scroll to position [2705, 0]
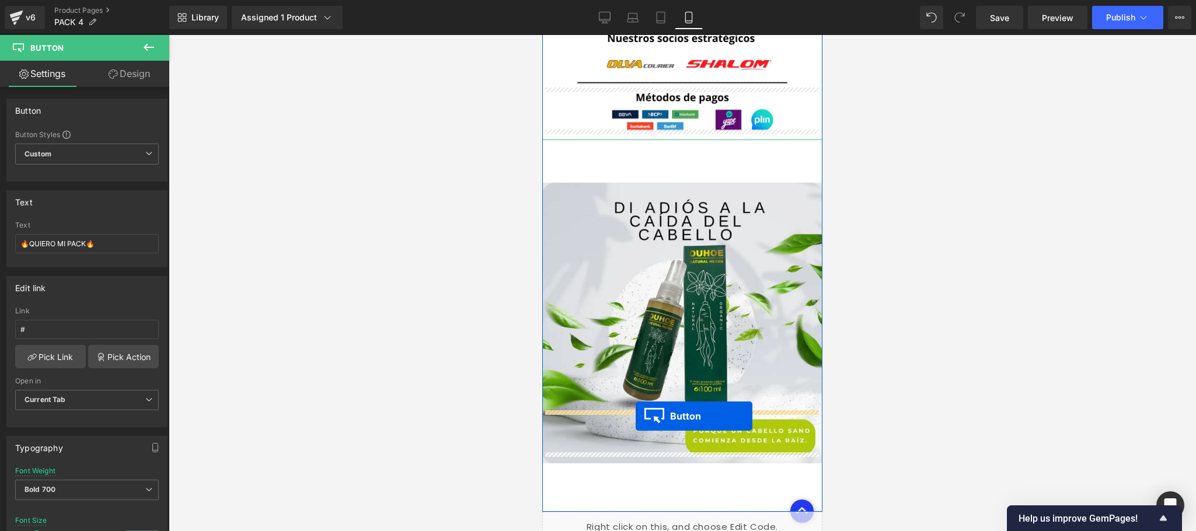
drag, startPoint x: 657, startPoint y: 177, endPoint x: 635, endPoint y: 415, distance: 239.6
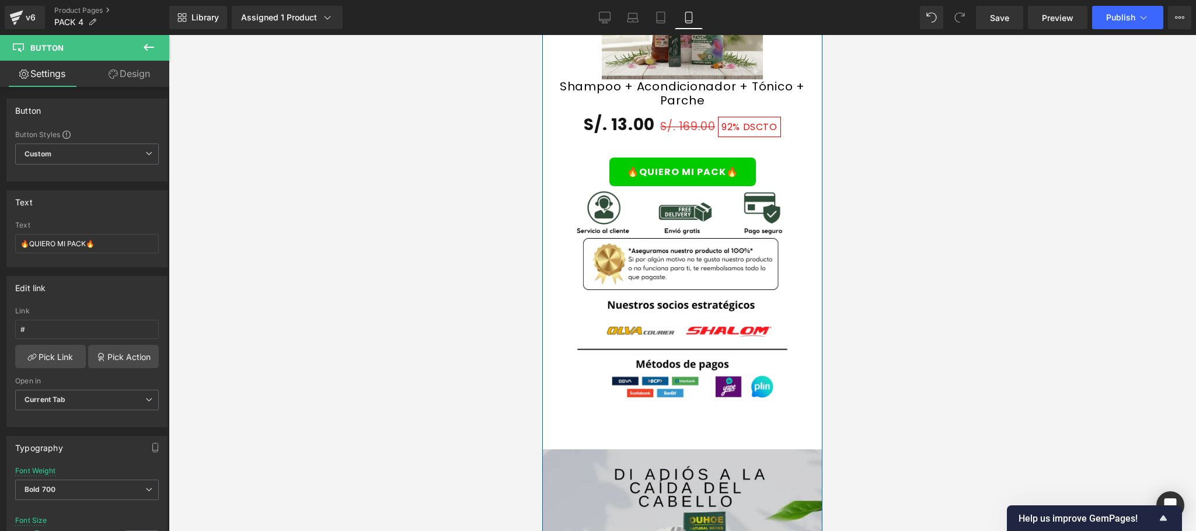
scroll to position [2442, 0]
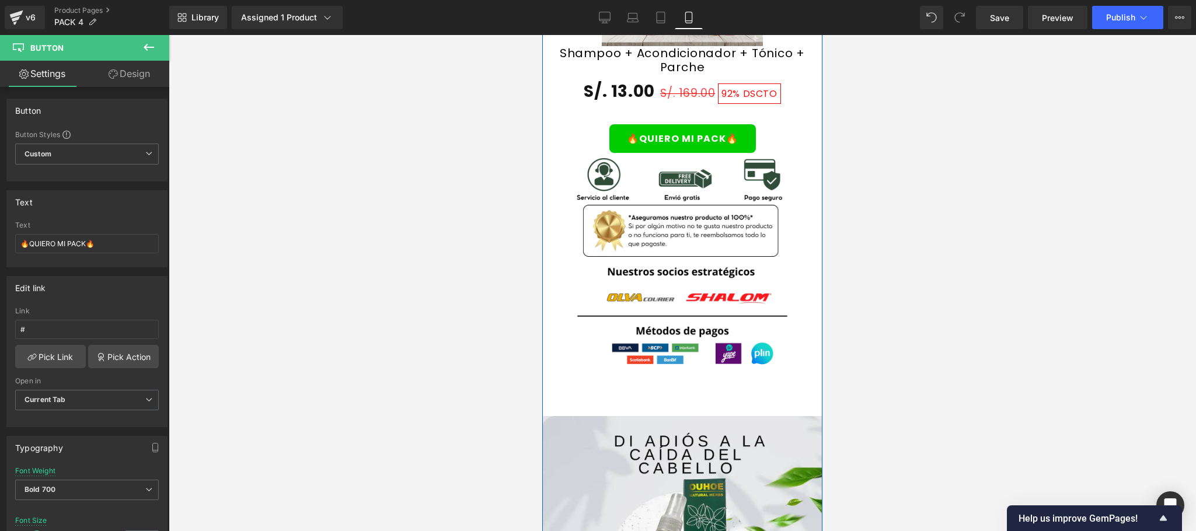
click at [683, 387] on span "Button" at bounding box center [682, 394] width 27 height 14
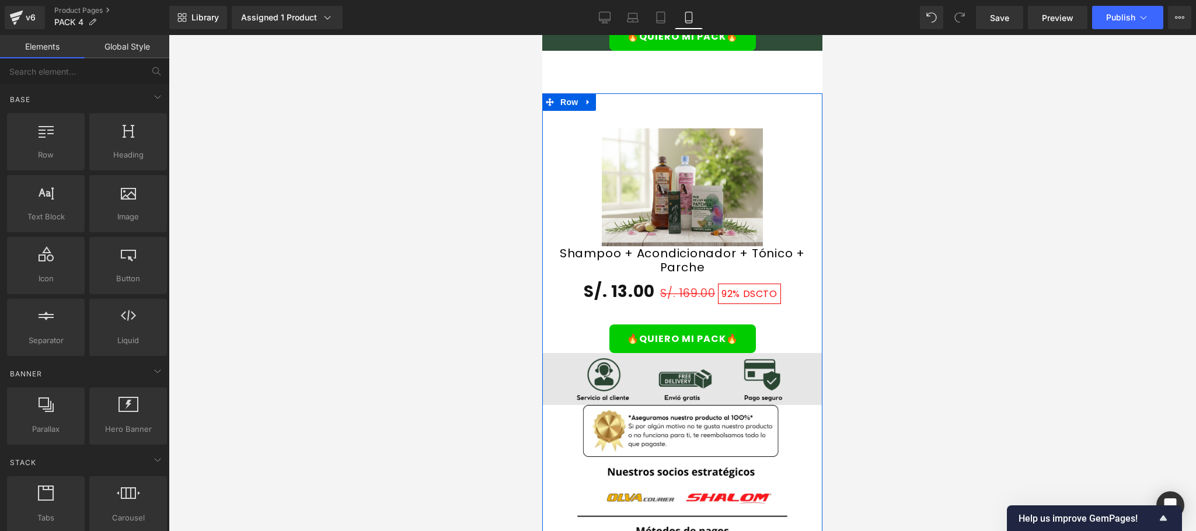
scroll to position [2210, 0]
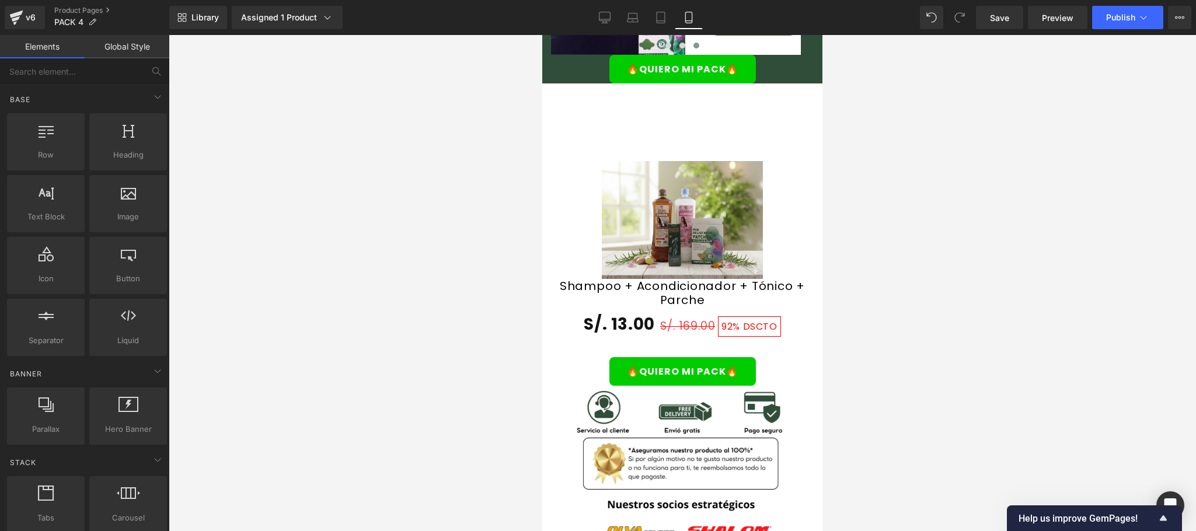
click at [669, 89] on div "🔥QUIERO EL 2x1🔥 Button" at bounding box center [682, 104] width 280 height 31
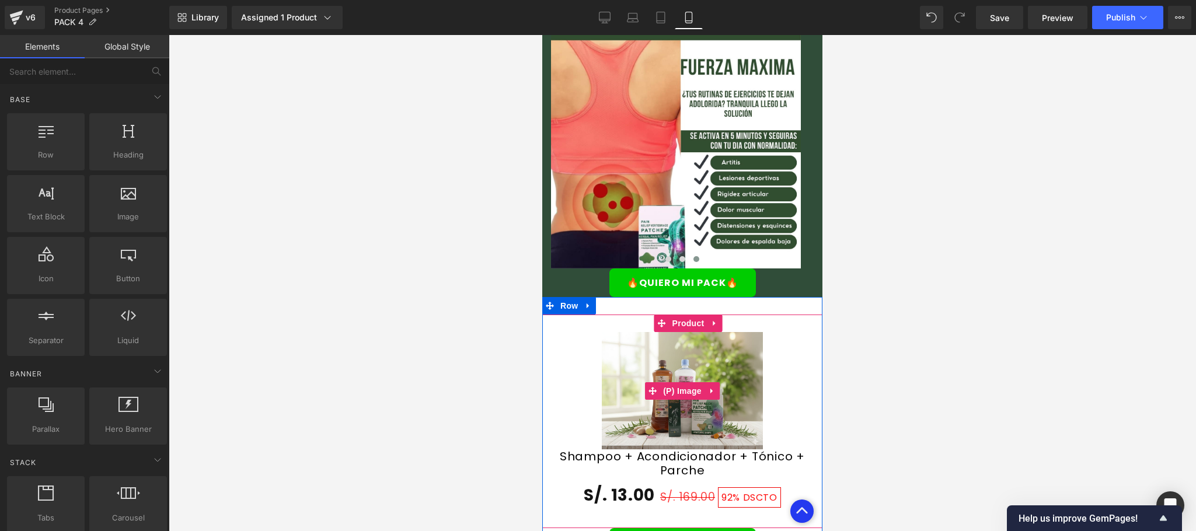
scroll to position [1976, 0]
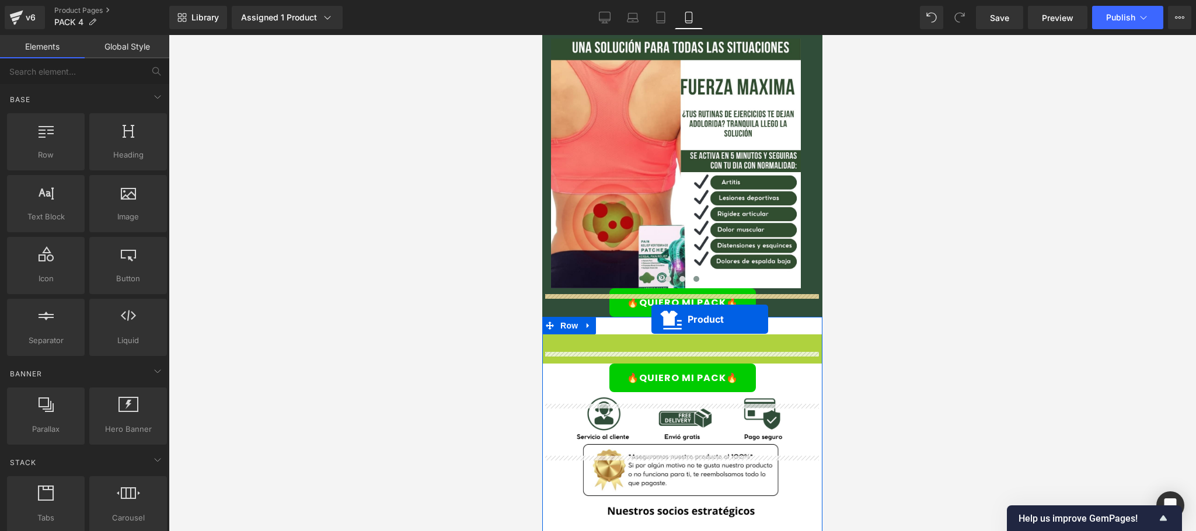
drag, startPoint x: 651, startPoint y: 305, endPoint x: 651, endPoint y: 319, distance: 14.0
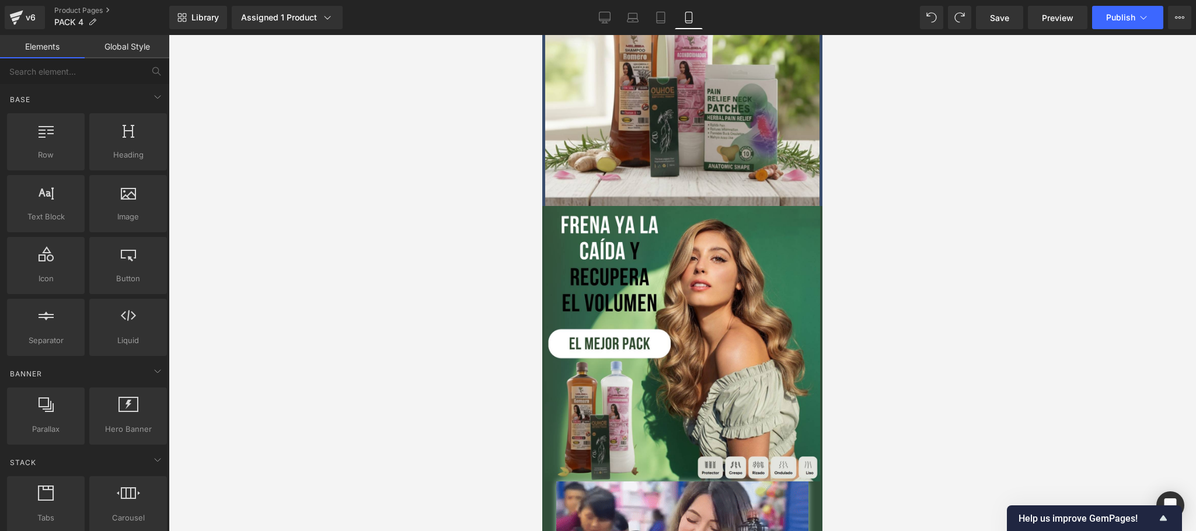
scroll to position [0, 0]
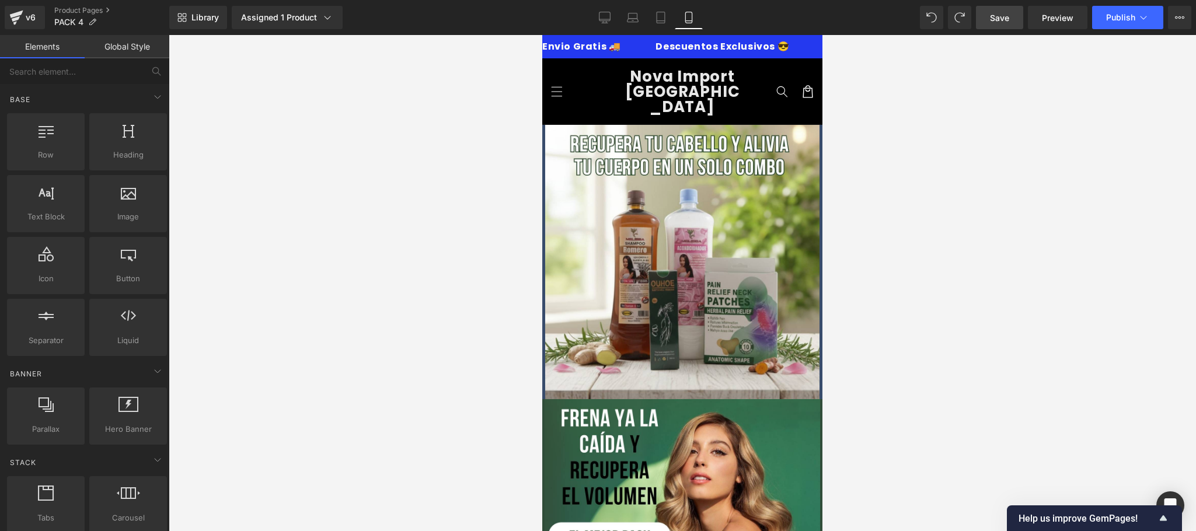
click at [1023, 14] on link "Save" at bounding box center [999, 17] width 47 height 23
click at [449, 200] on div at bounding box center [682, 283] width 1027 height 496
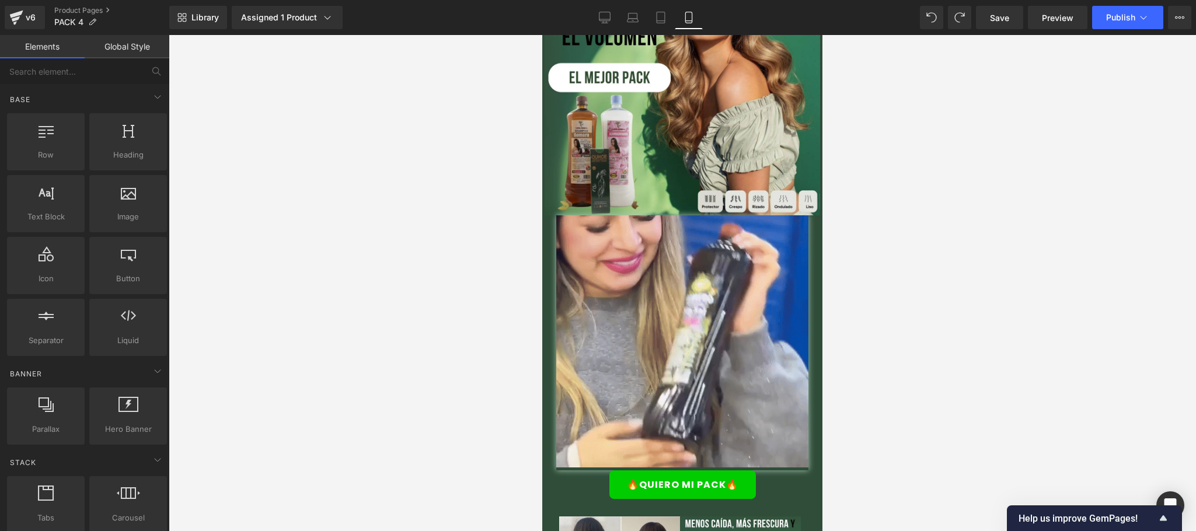
scroll to position [400, 0]
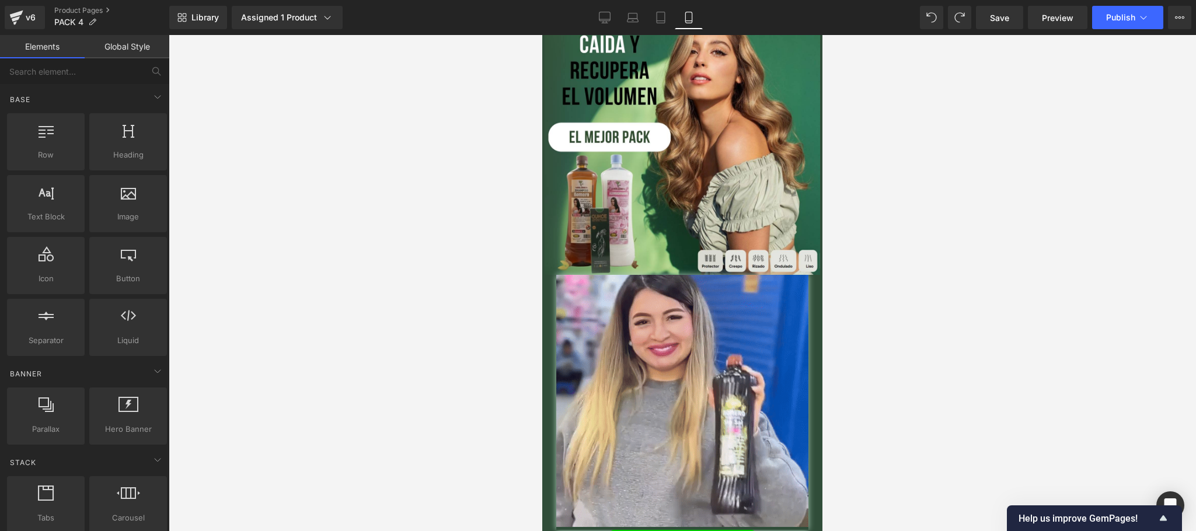
drag, startPoint x: 815, startPoint y: 333, endPoint x: 1373, endPoint y: 179, distance: 579.8
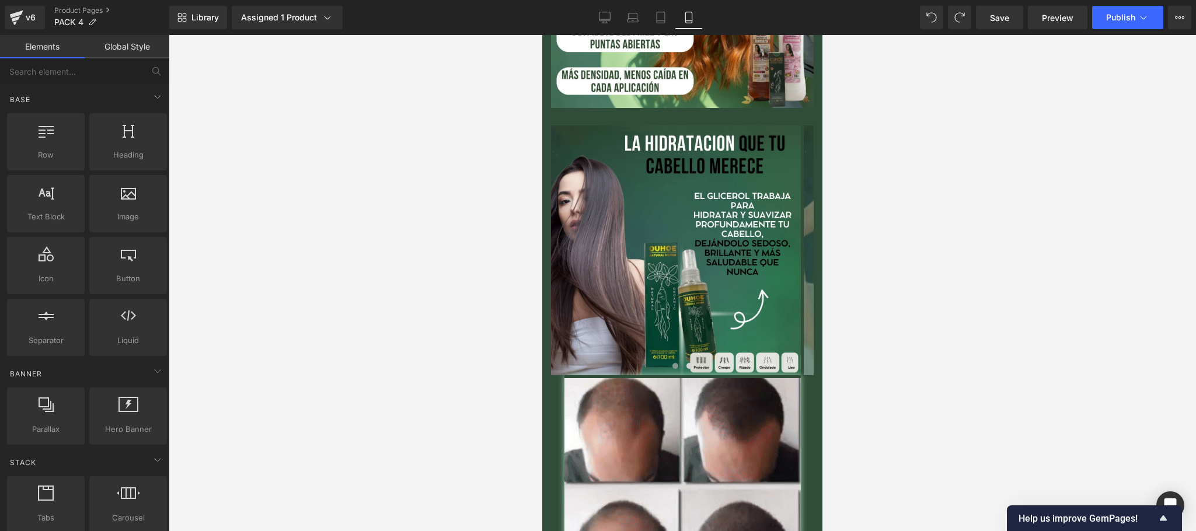
scroll to position [1439, 0]
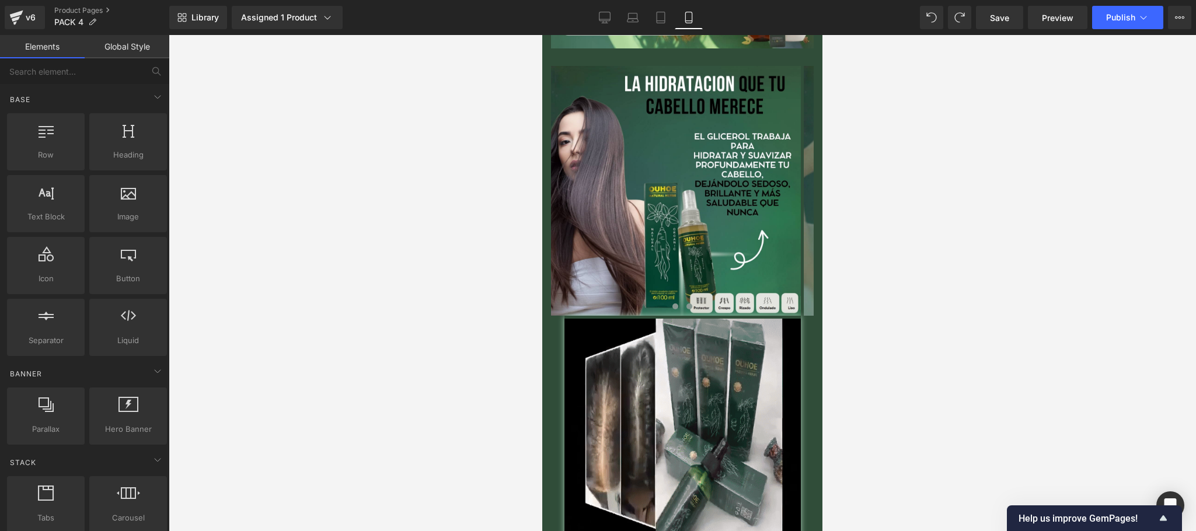
click at [686, 303] on span at bounding box center [689, 306] width 6 height 6
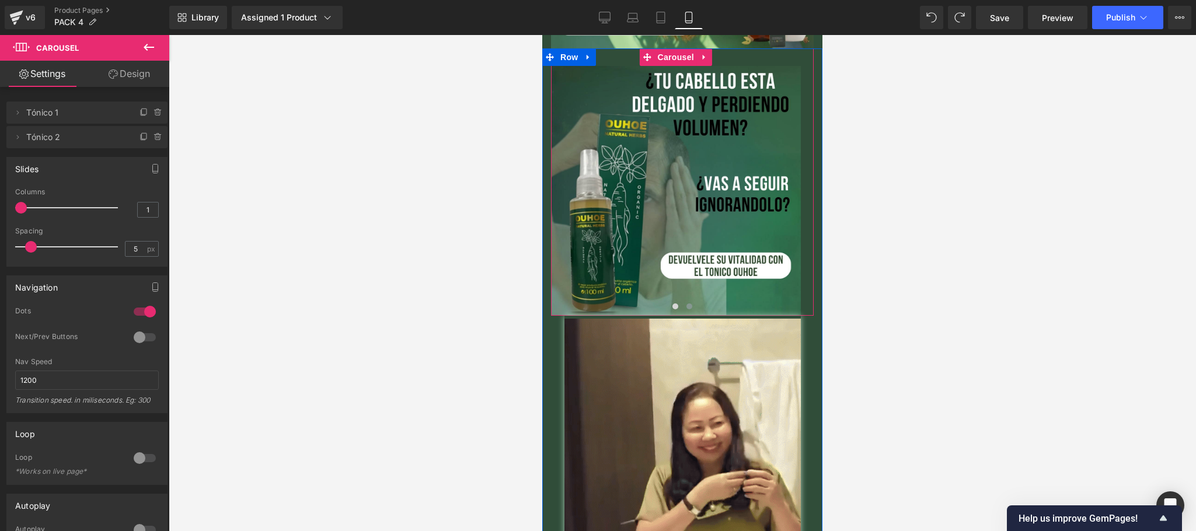
click at [686, 303] on span at bounding box center [689, 306] width 6 height 6
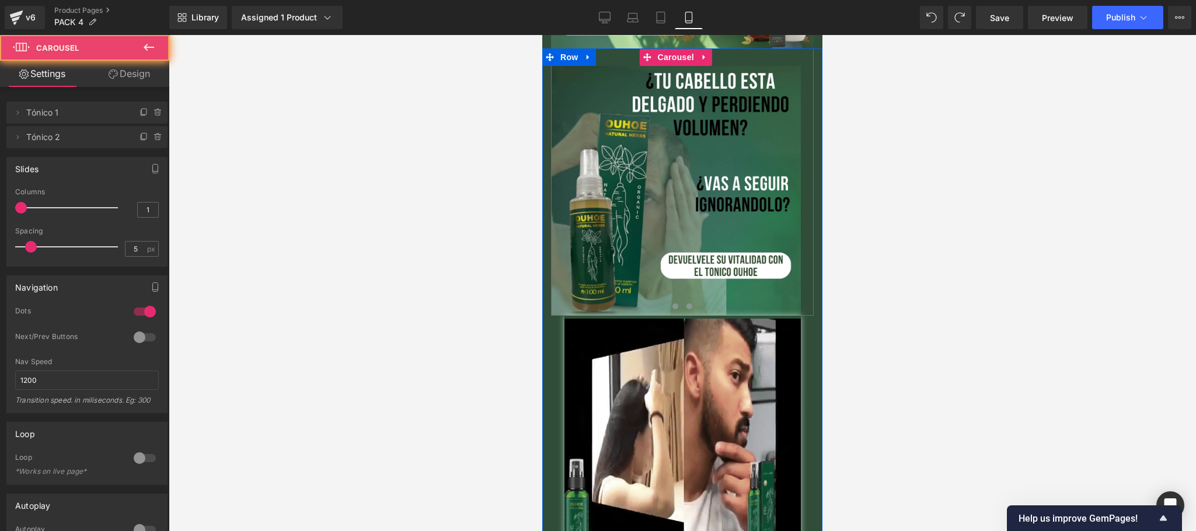
click at [672, 303] on span at bounding box center [675, 306] width 6 height 6
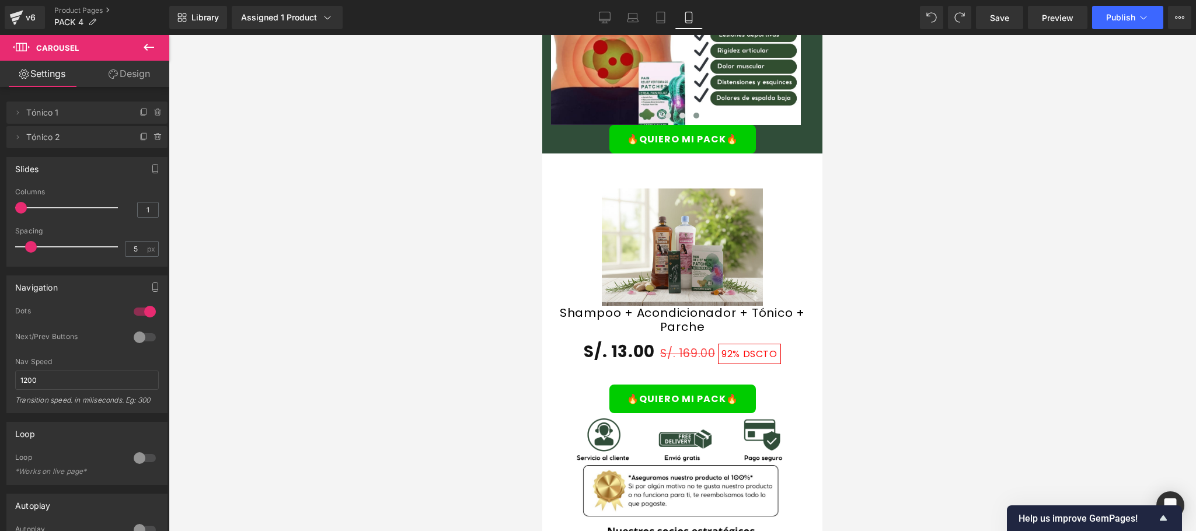
scroll to position [1906, 0]
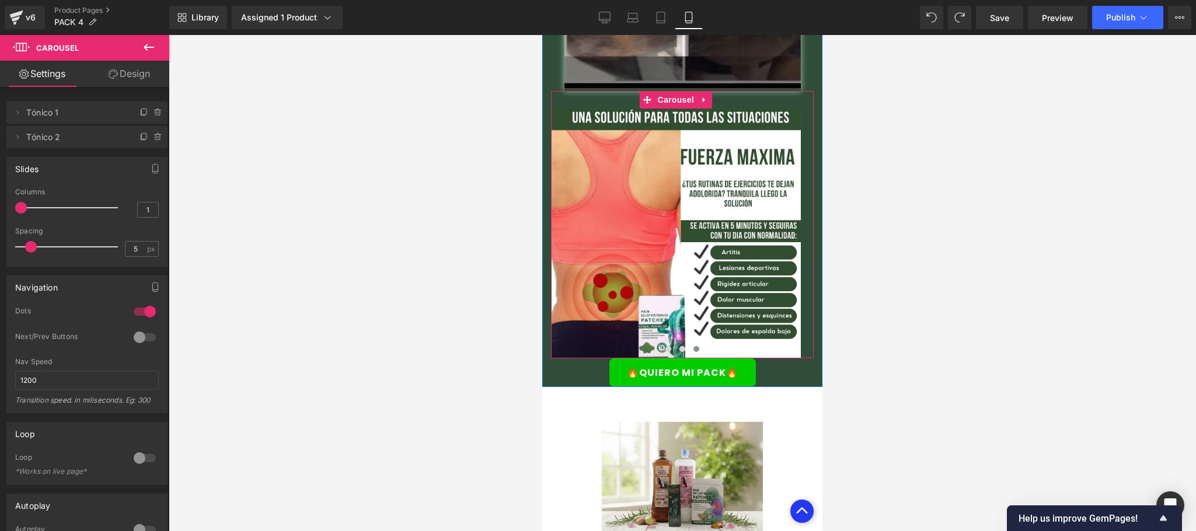
click at [693, 346] on span at bounding box center [696, 349] width 6 height 6
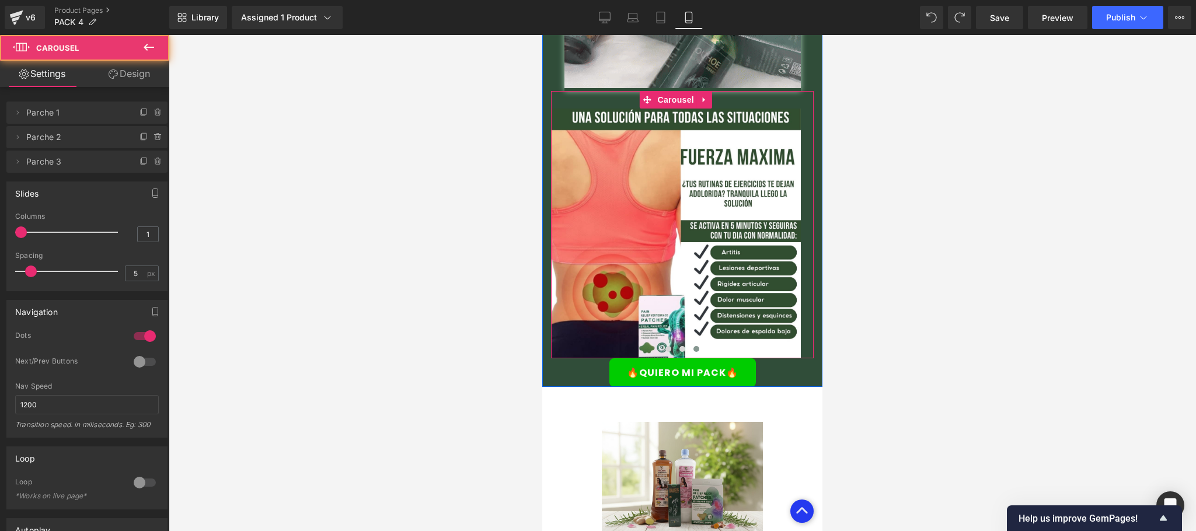
click at [693, 346] on span at bounding box center [696, 349] width 6 height 6
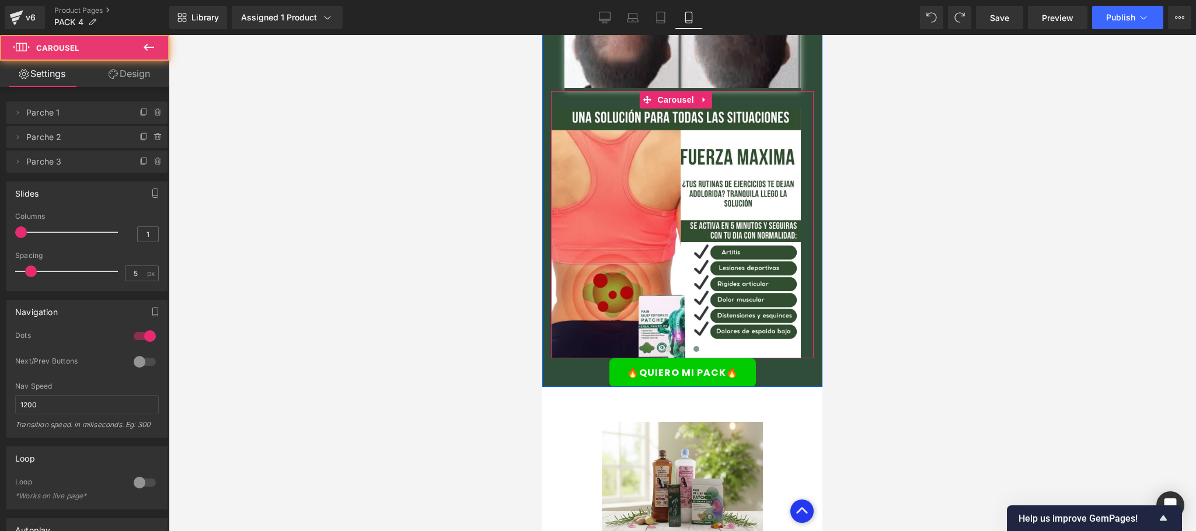
click at [679, 346] on span at bounding box center [682, 349] width 6 height 6
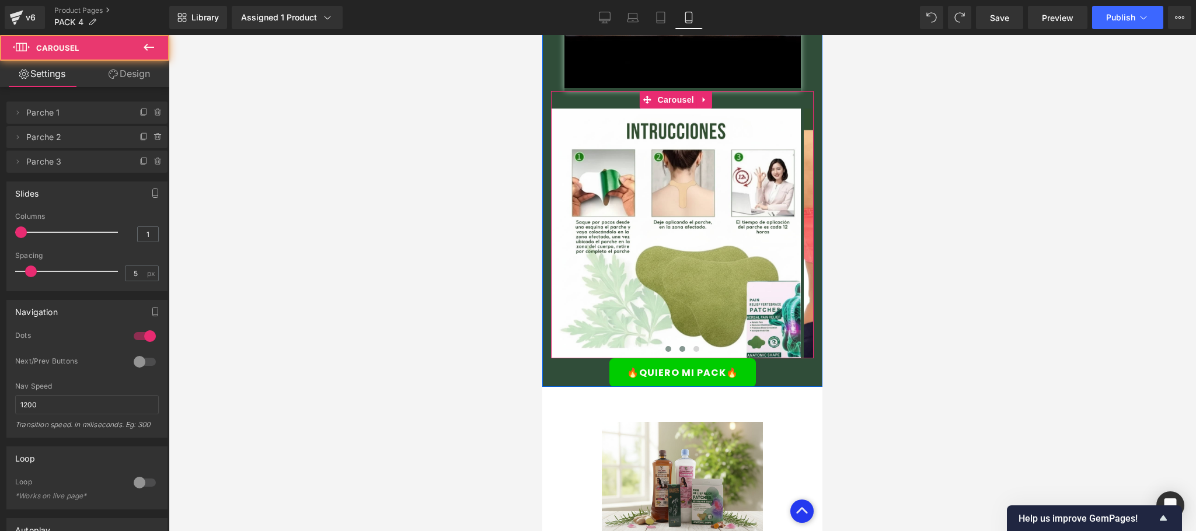
click at [665, 346] on span at bounding box center [668, 349] width 6 height 6
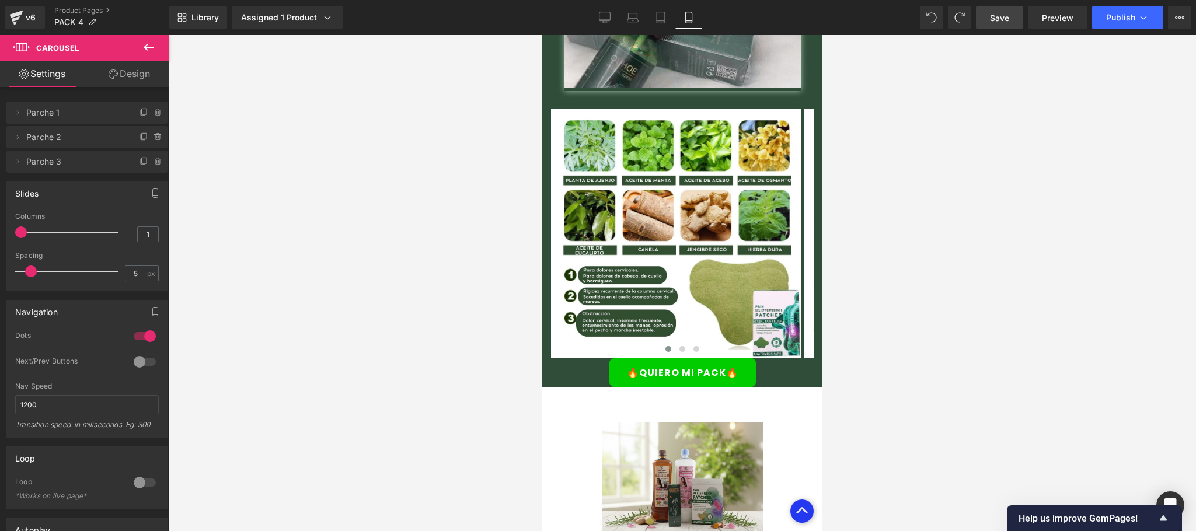
click at [1009, 22] on span "Save" at bounding box center [999, 18] width 19 height 12
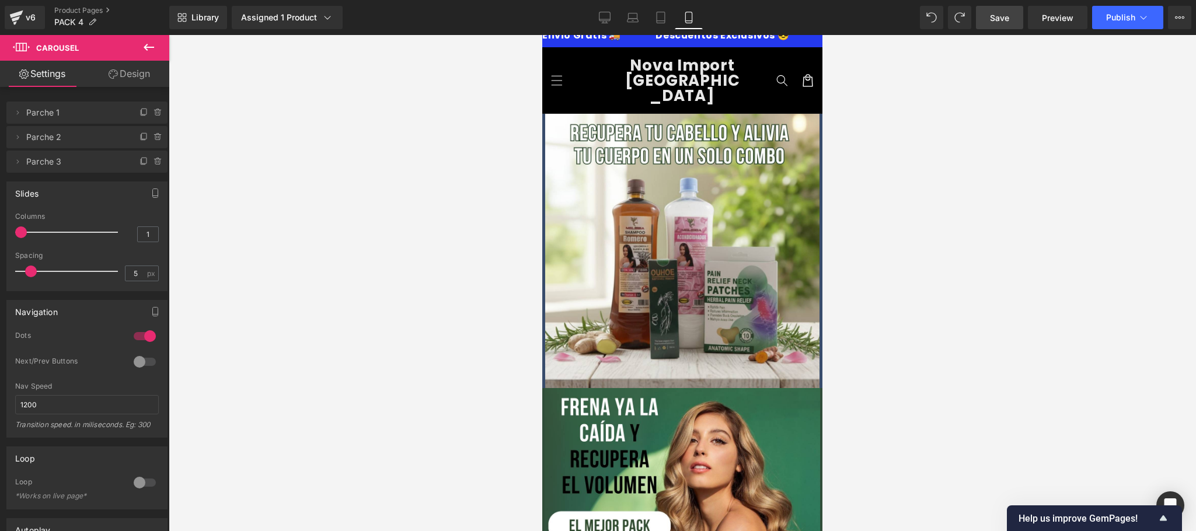
scroll to position [0, 0]
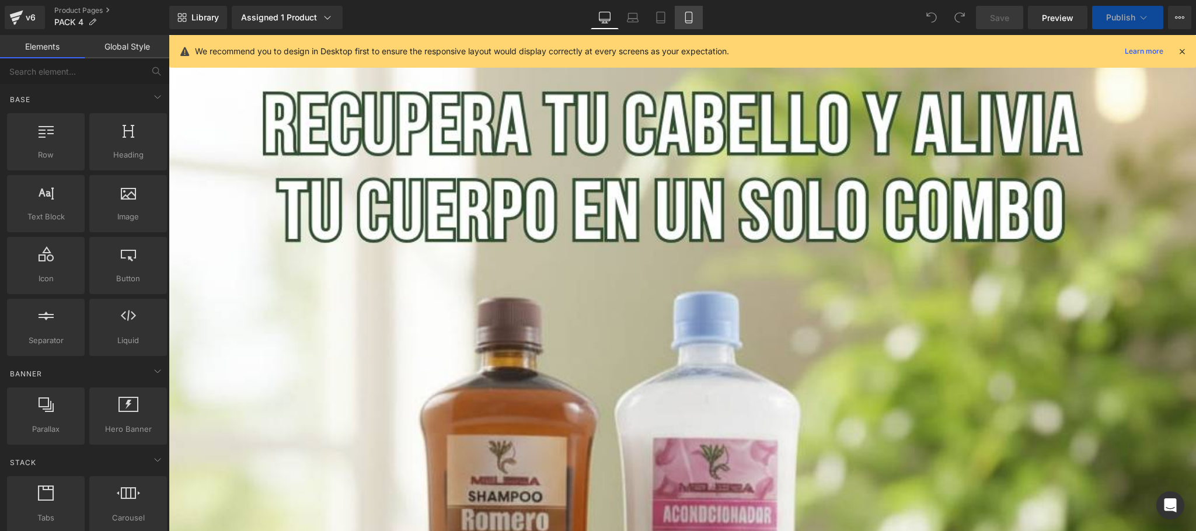
click at [690, 18] on icon at bounding box center [689, 18] width 12 height 12
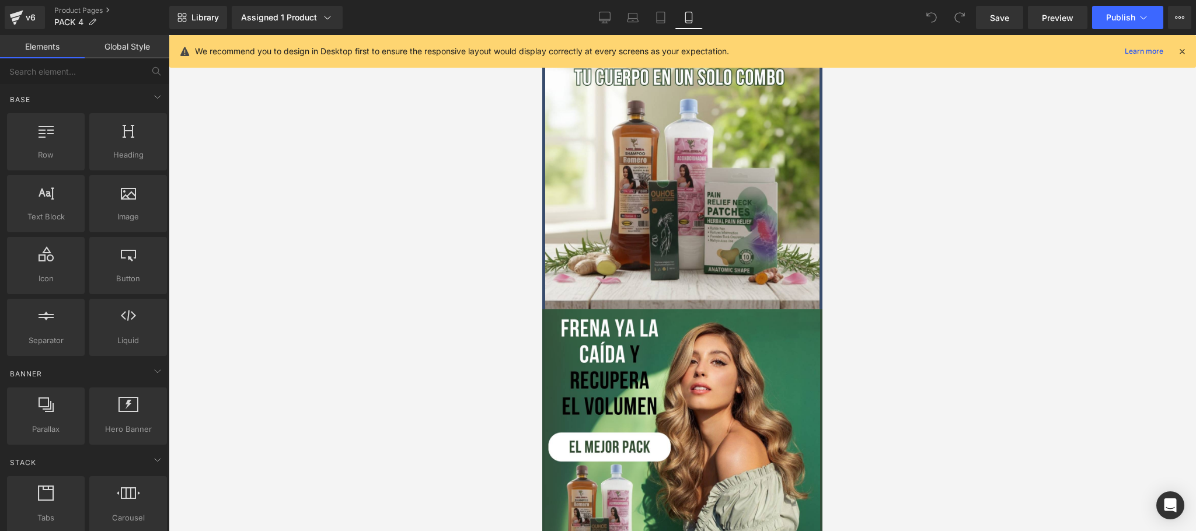
click at [1184, 49] on icon at bounding box center [1181, 51] width 11 height 11
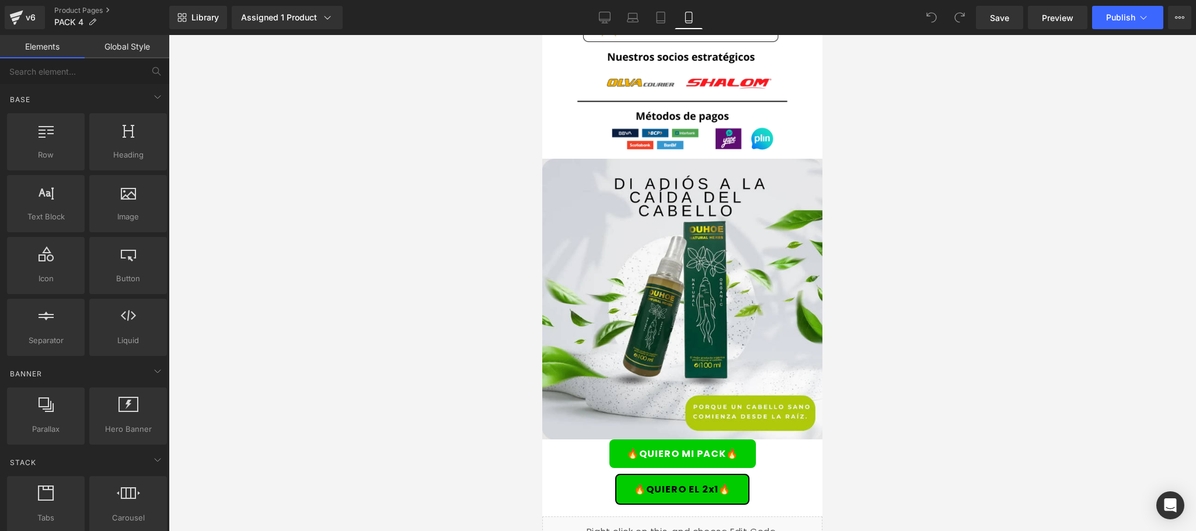
scroll to position [2549, 0]
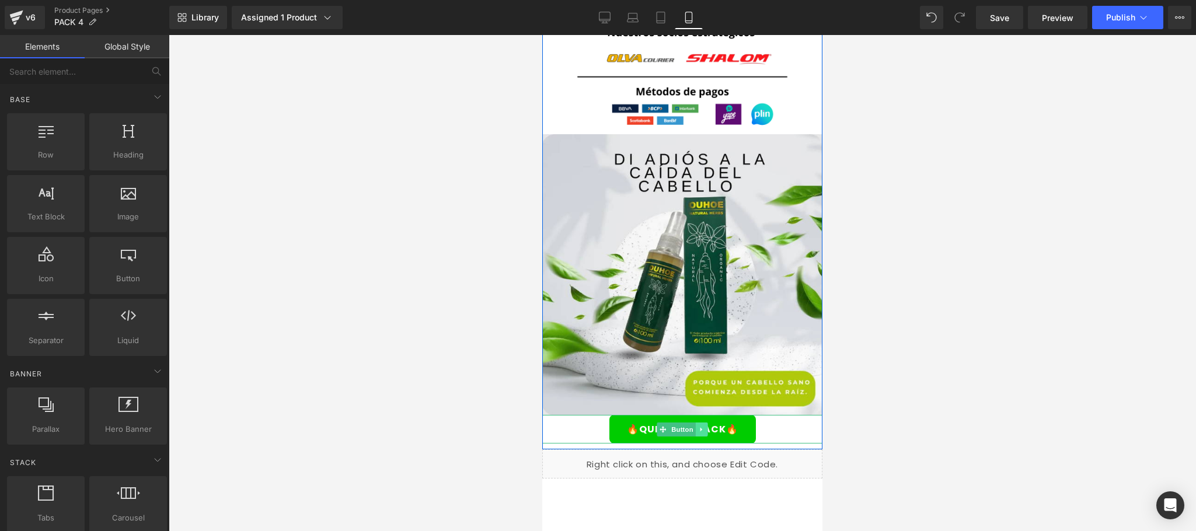
click at [695, 422] on link at bounding box center [701, 429] width 12 height 14
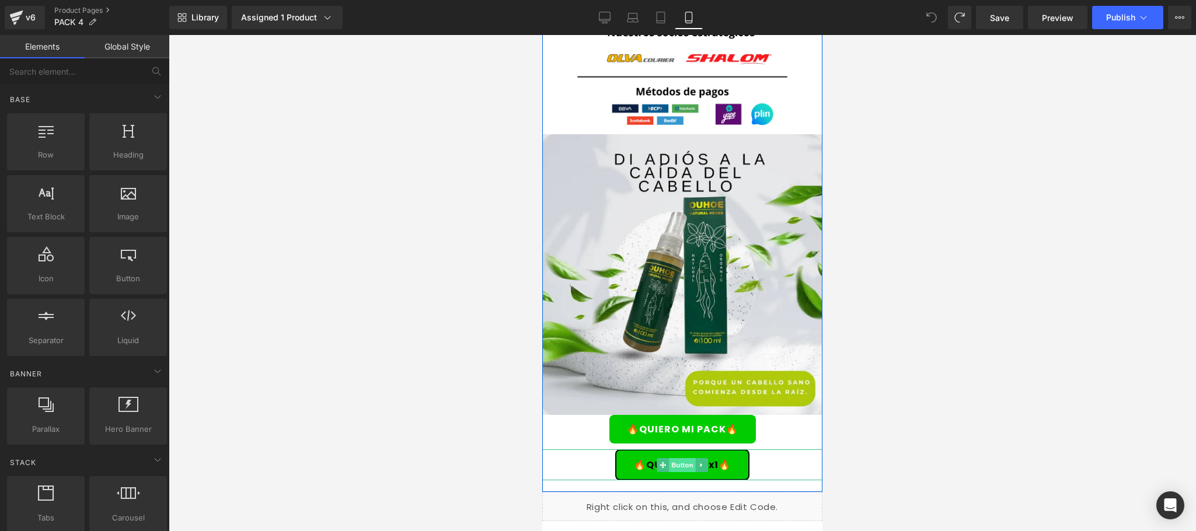
click at [669, 458] on span "Button" at bounding box center [682, 465] width 27 height 14
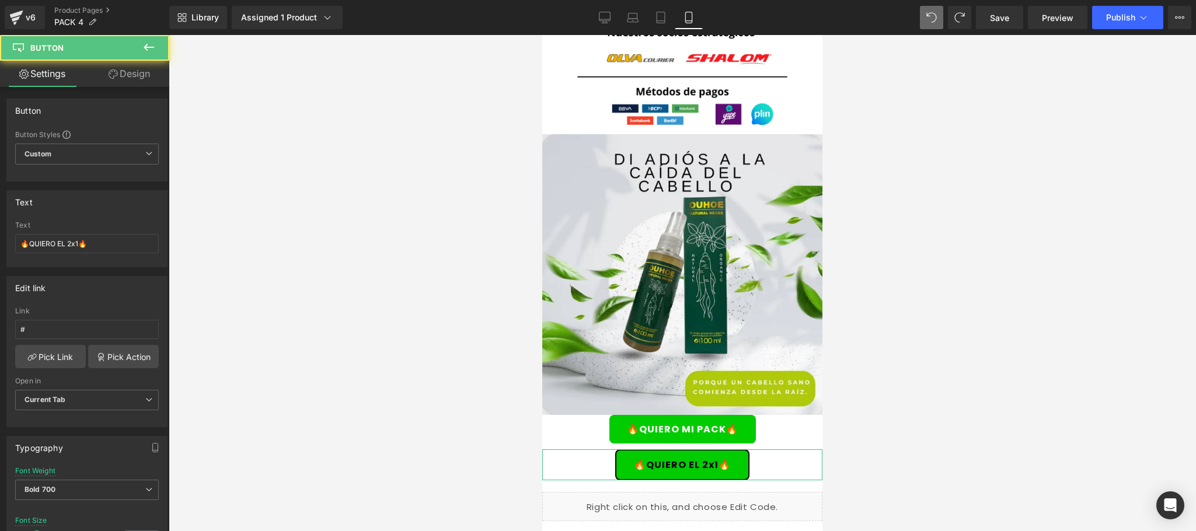
click at [137, 77] on link "Design" at bounding box center [129, 74] width 85 height 26
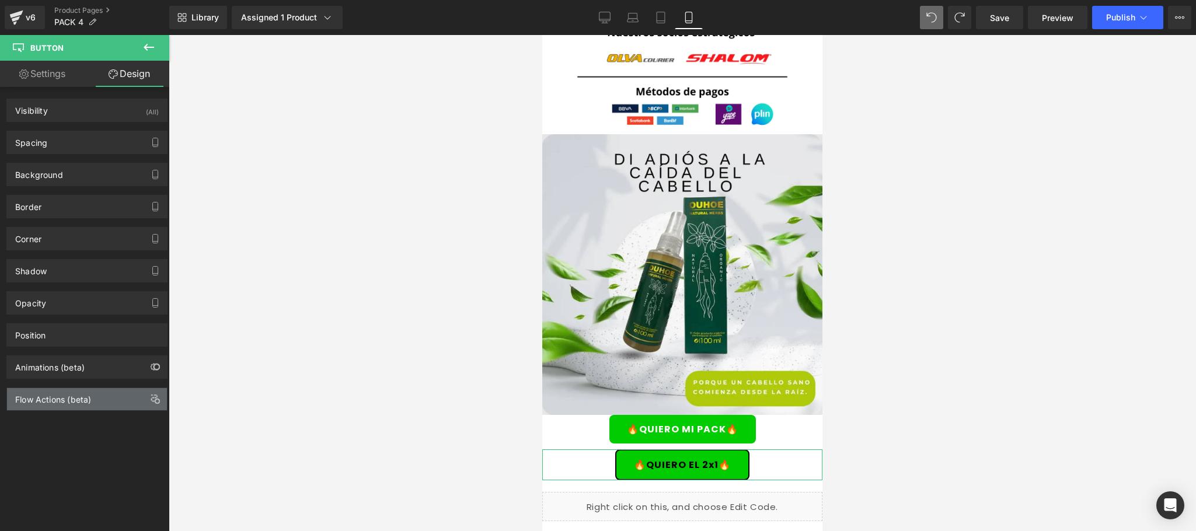
click at [40, 403] on div "Flow Actions (beta)" at bounding box center [53, 396] width 76 height 16
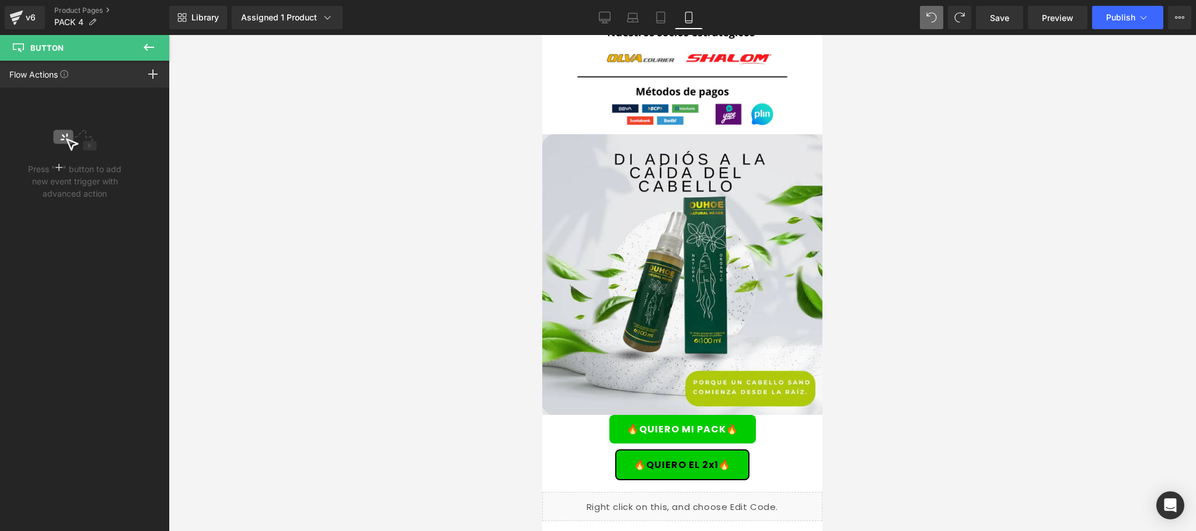
click at [144, 41] on icon at bounding box center [149, 47] width 14 height 14
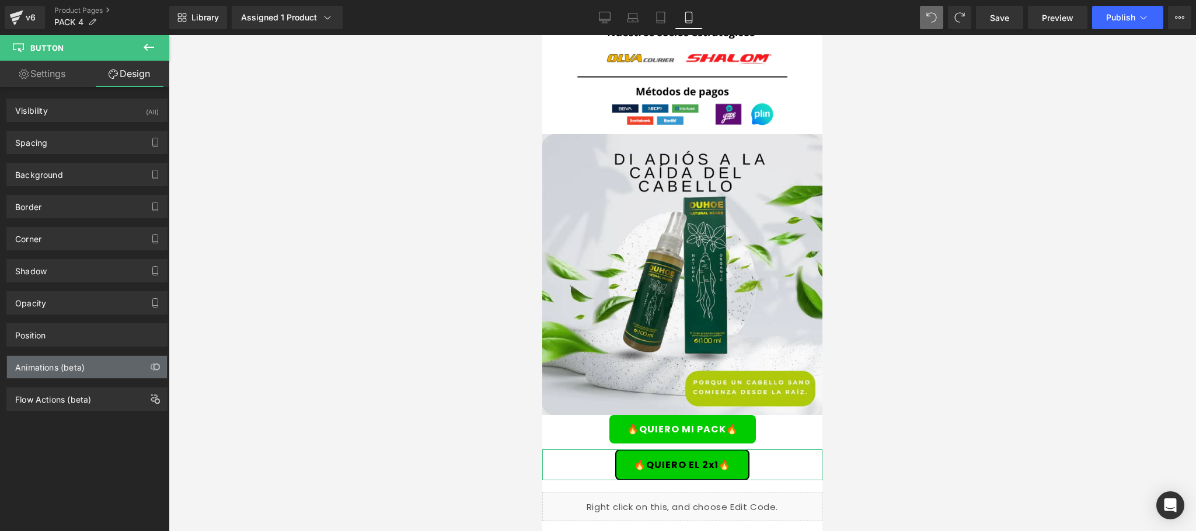
click at [67, 372] on div "Animations (beta)" at bounding box center [49, 364] width 69 height 16
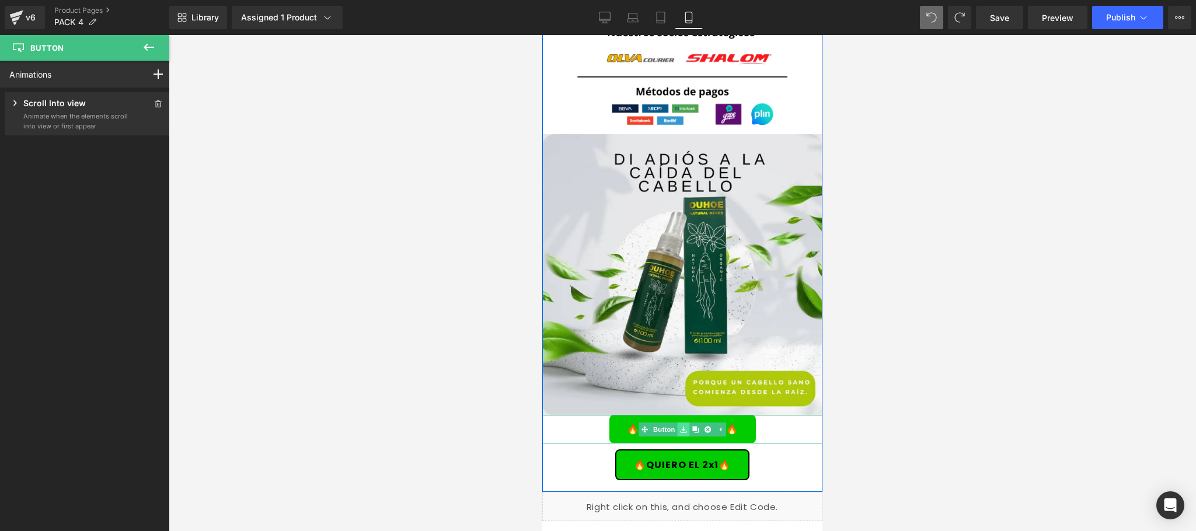
click at [680, 426] on icon at bounding box center [683, 429] width 6 height 6
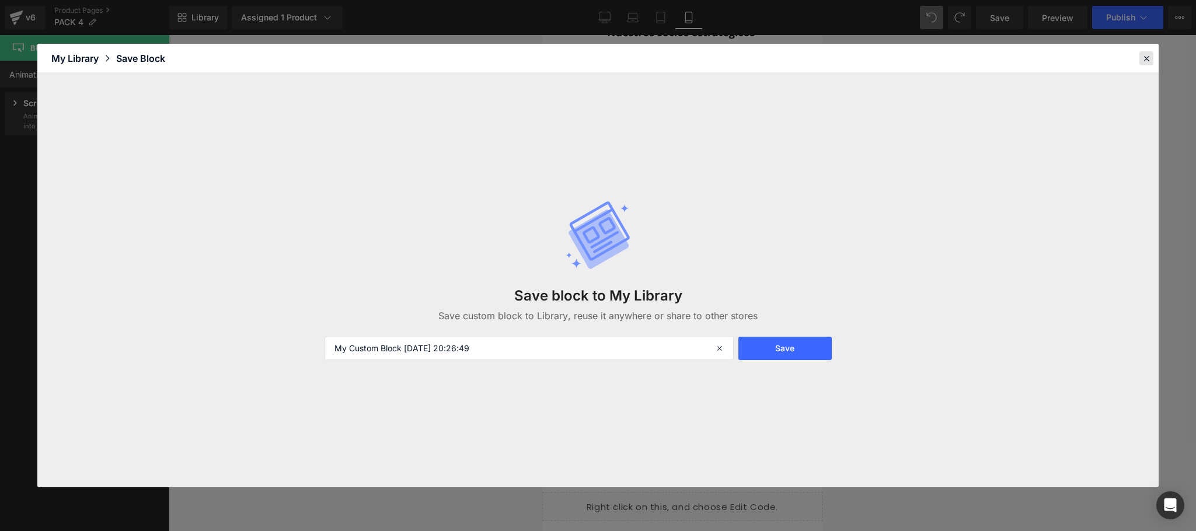
click at [1147, 63] on icon at bounding box center [1146, 58] width 11 height 11
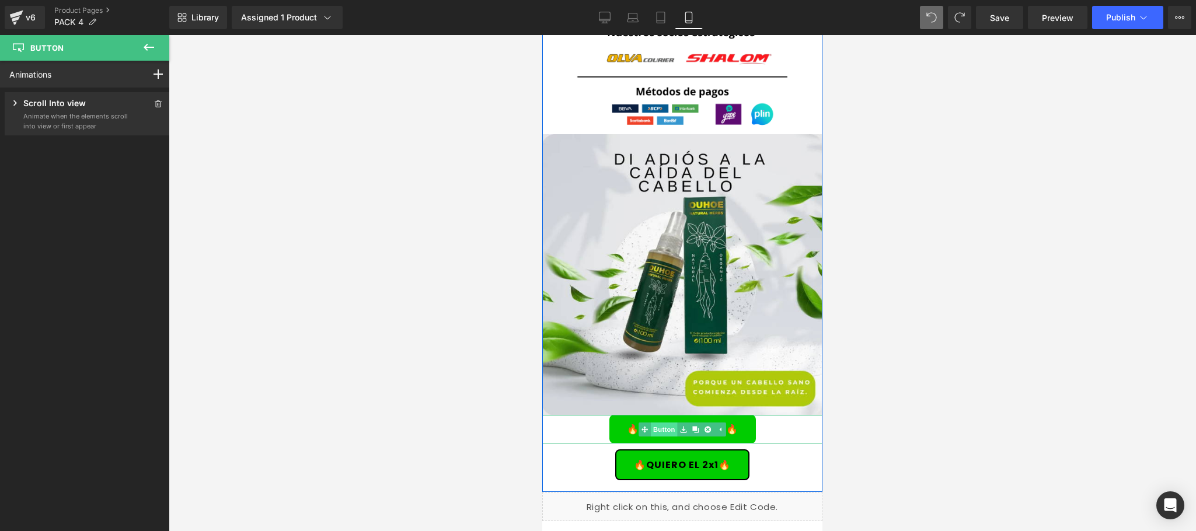
click at [655, 422] on link "Button" at bounding box center [657, 429] width 39 height 14
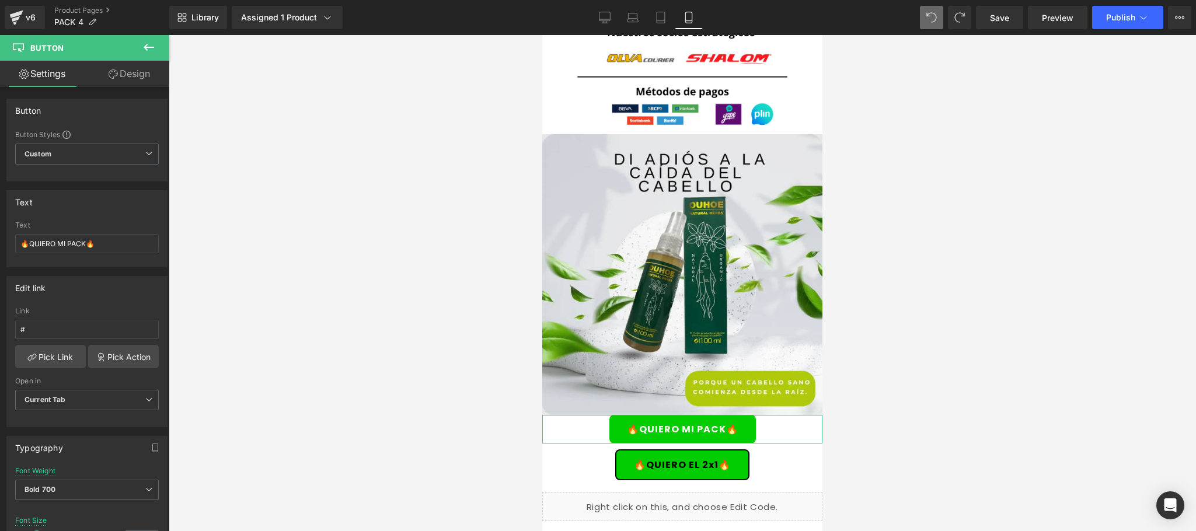
click at [138, 72] on link "Design" at bounding box center [129, 74] width 85 height 26
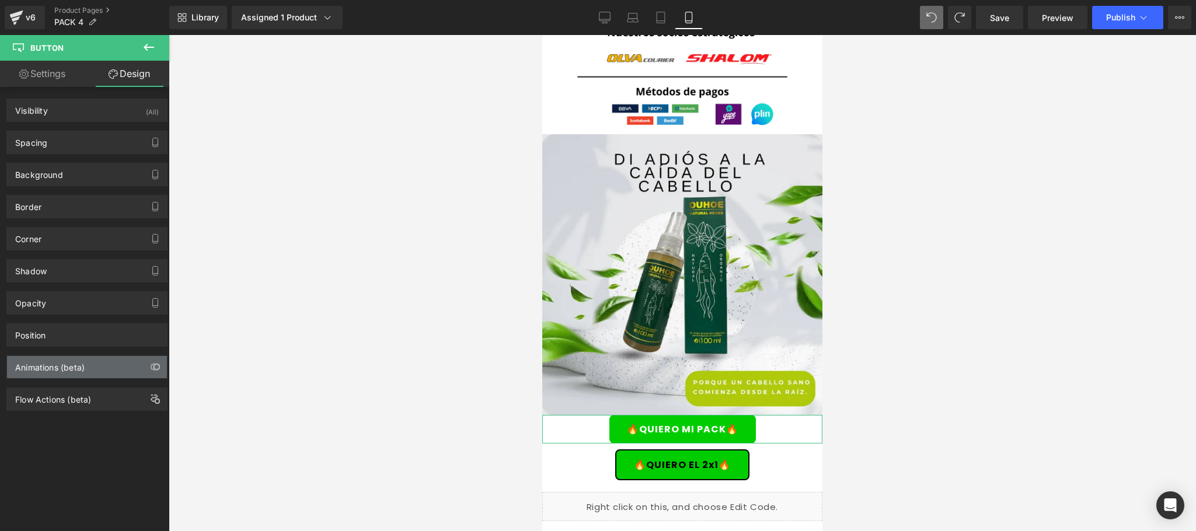
click at [51, 361] on div "Animations (beta)" at bounding box center [49, 364] width 69 height 16
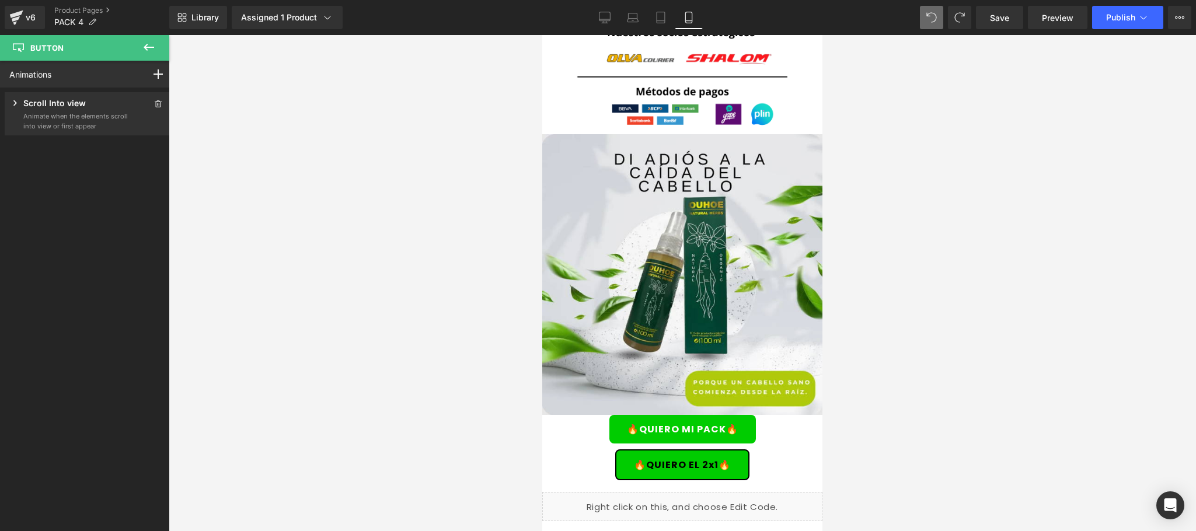
click at [151, 46] on icon at bounding box center [149, 47] width 14 height 14
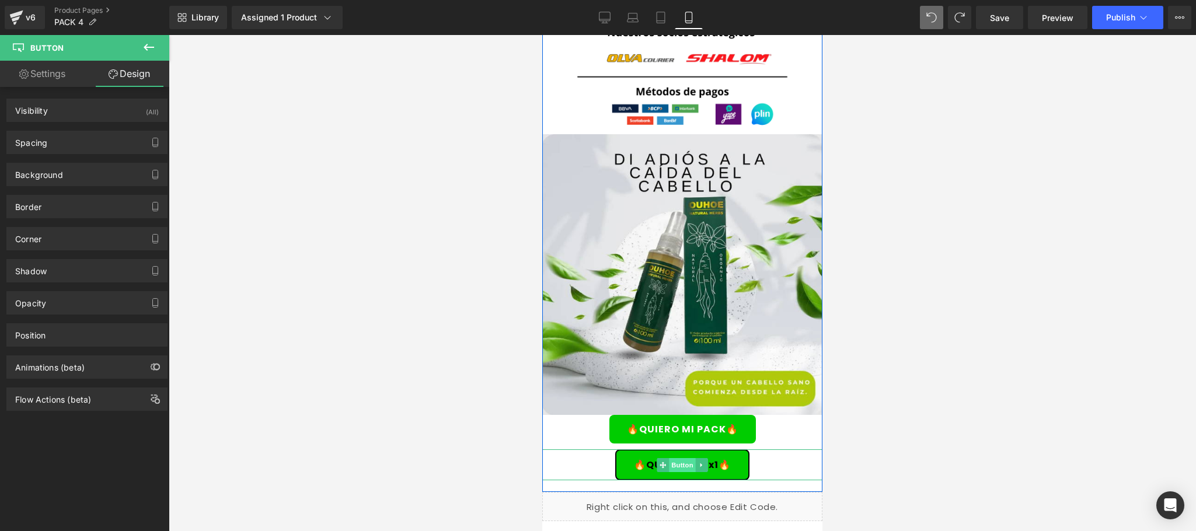
click at [678, 458] on span "Button" at bounding box center [682, 465] width 27 height 14
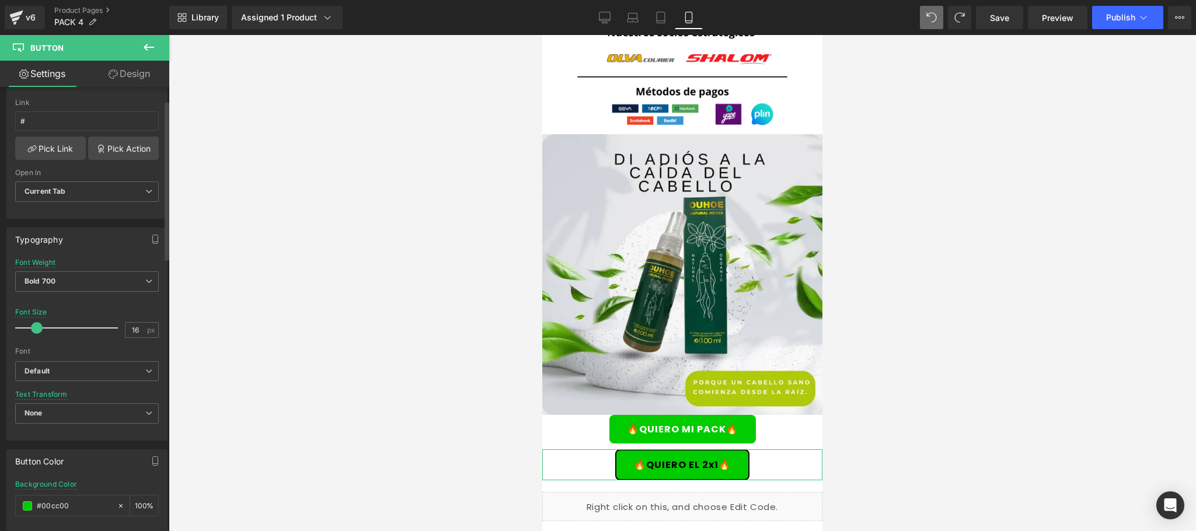
scroll to position [0, 0]
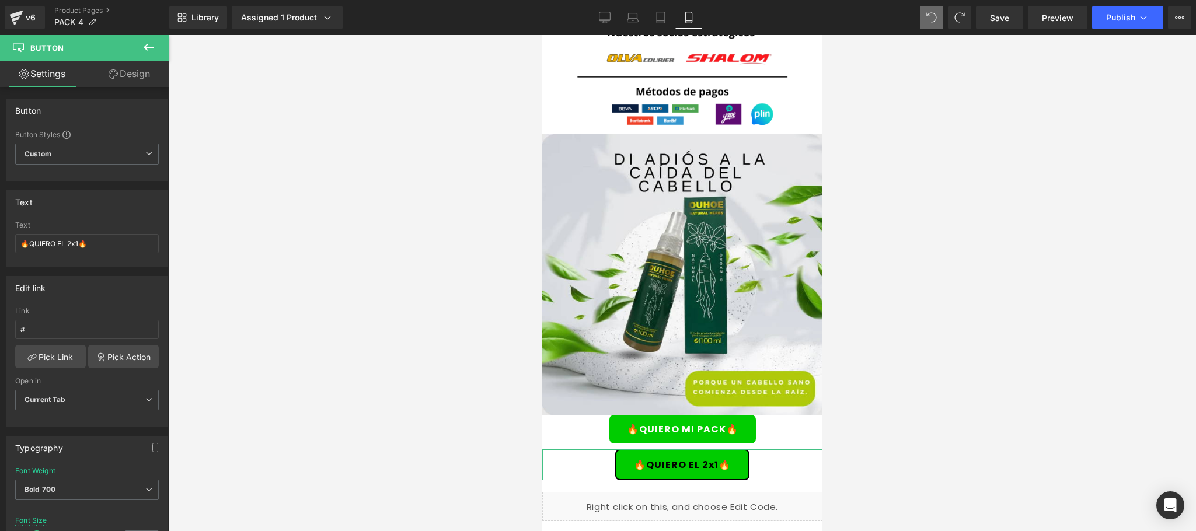
click at [124, 78] on link "Design" at bounding box center [129, 74] width 85 height 26
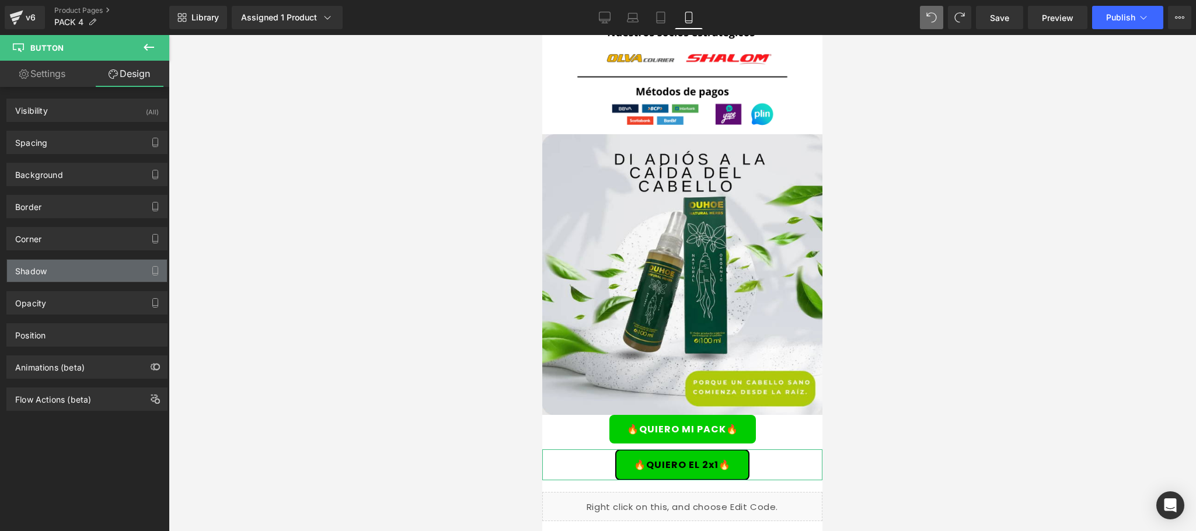
type input "#000000"
type input "100"
type input "1.5"
type input "8"
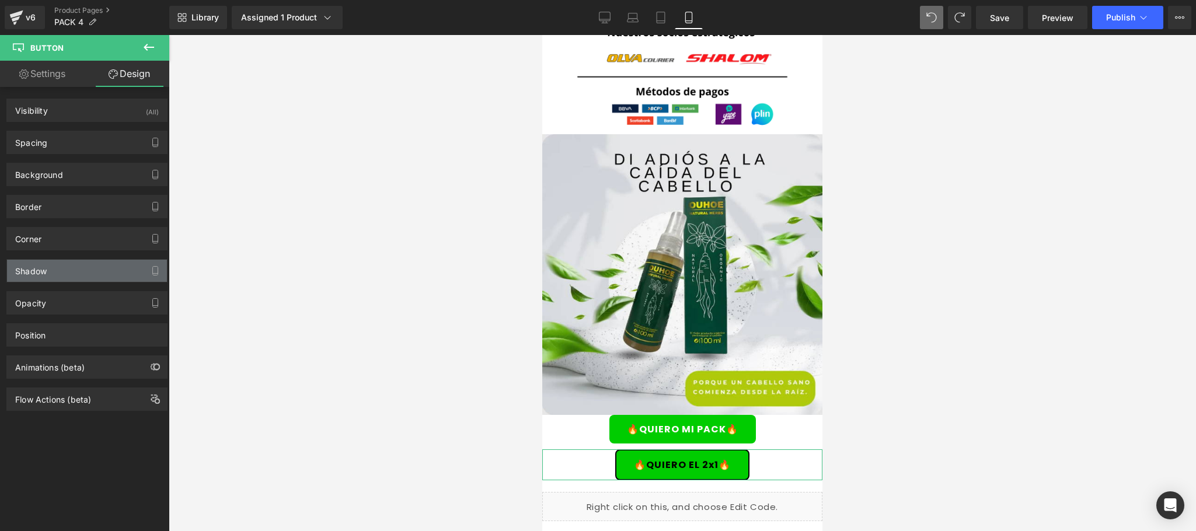
type input "8"
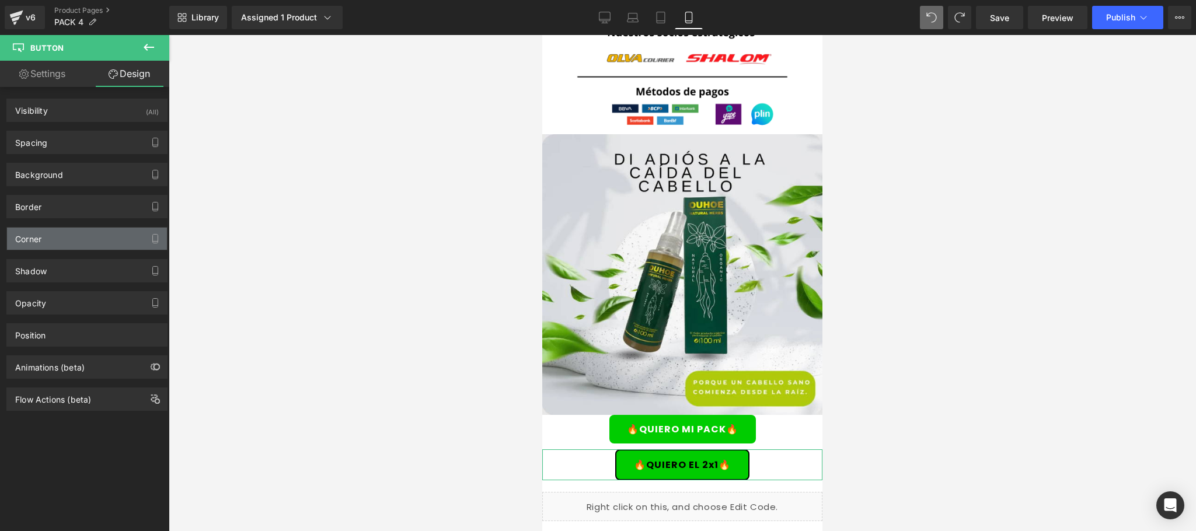
click at [76, 229] on div "Corner" at bounding box center [87, 239] width 160 height 22
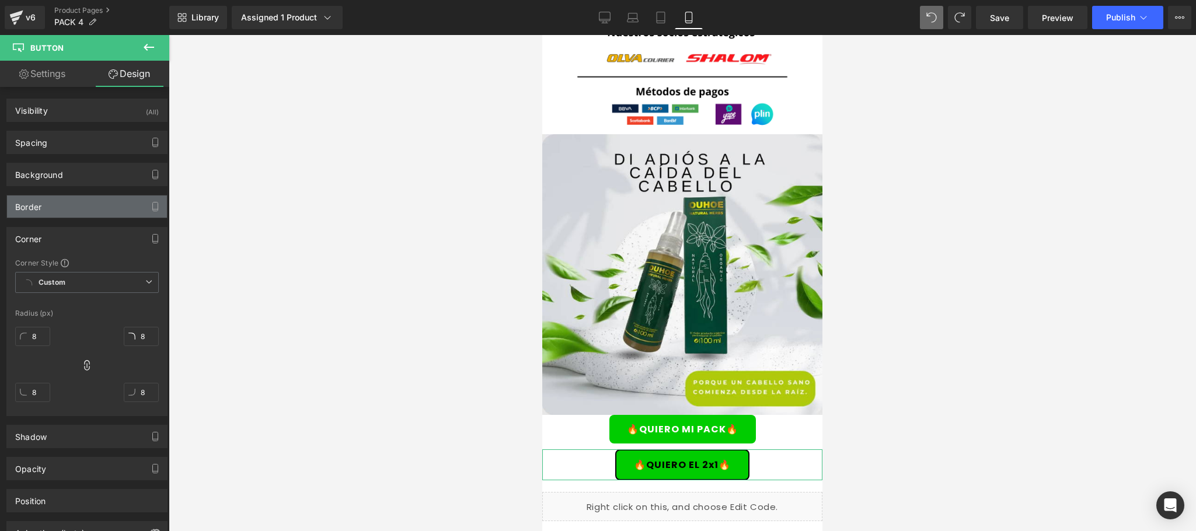
click at [82, 218] on div "Border" at bounding box center [87, 206] width 160 height 22
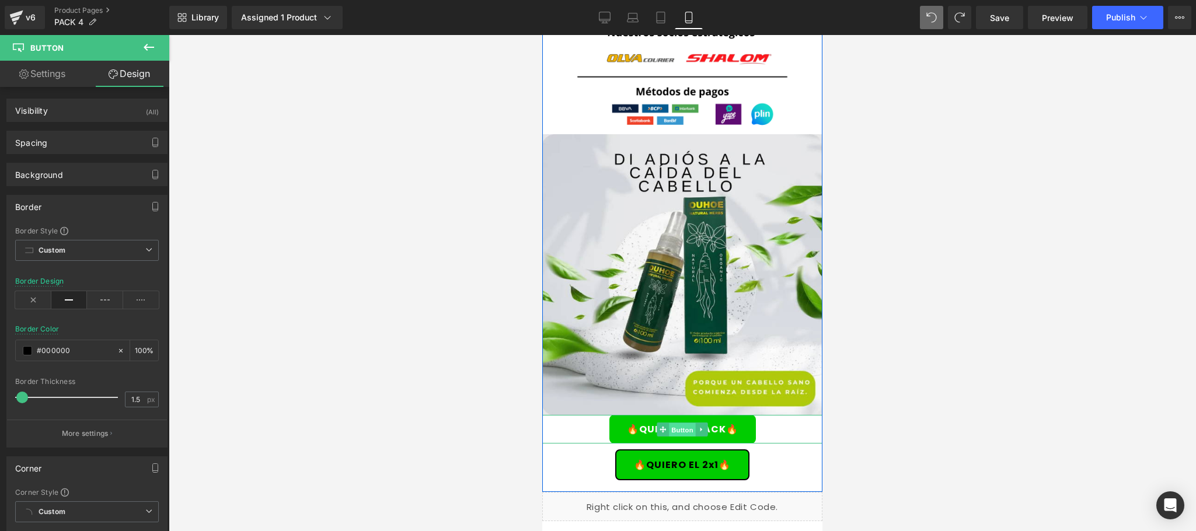
click at [671, 422] on span "Button" at bounding box center [682, 429] width 27 height 14
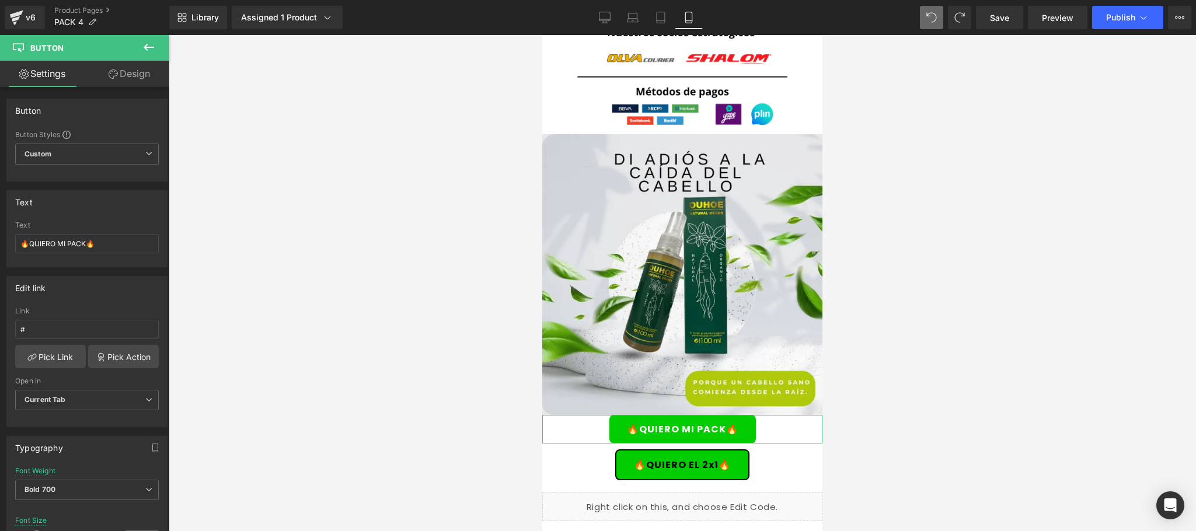
click at [135, 83] on link "Design" at bounding box center [129, 74] width 85 height 26
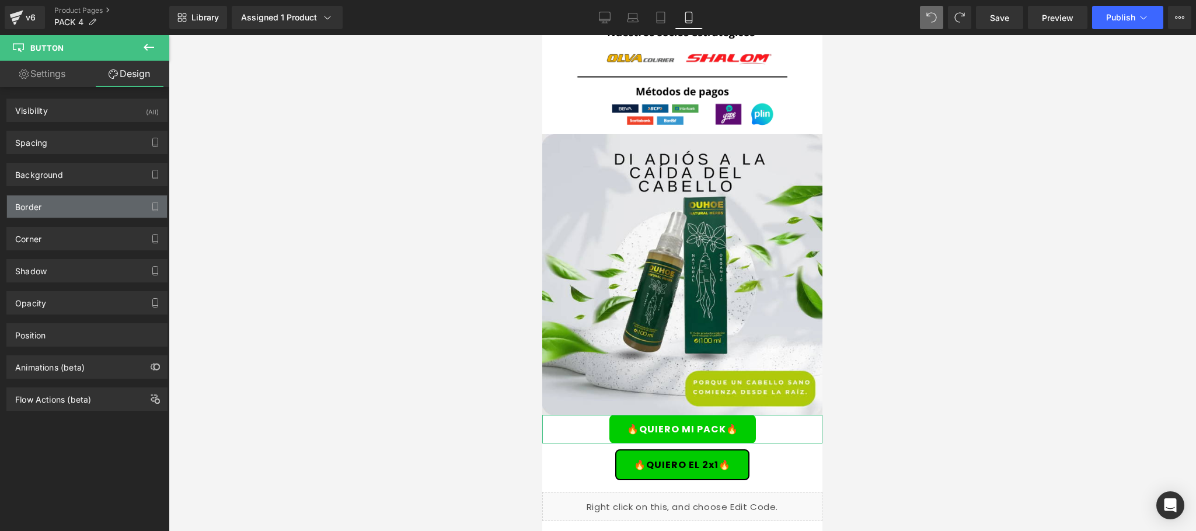
click at [65, 207] on div "Border" at bounding box center [87, 206] width 160 height 22
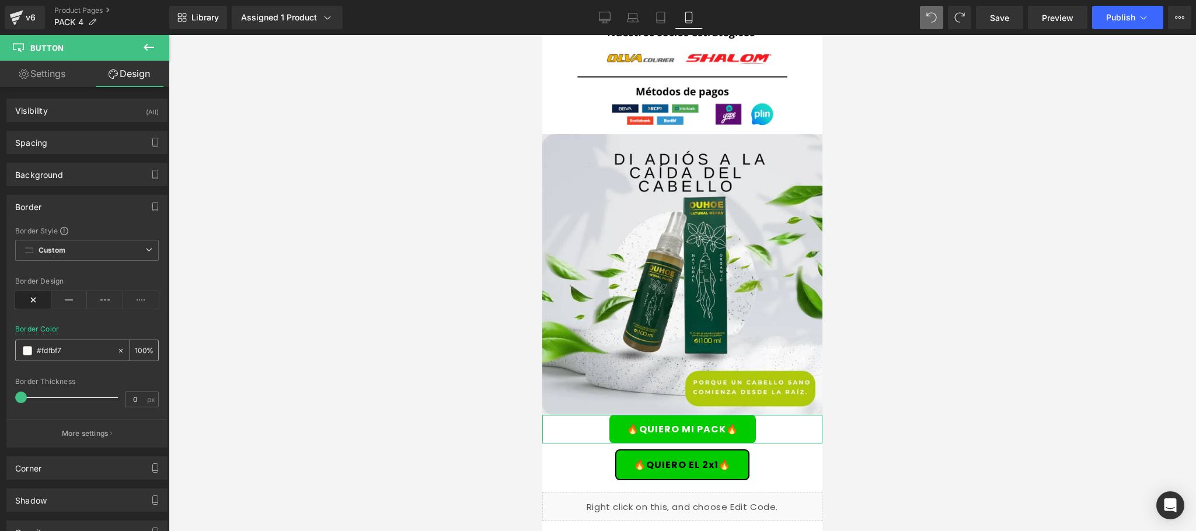
click at [23, 352] on span at bounding box center [27, 350] width 9 height 9
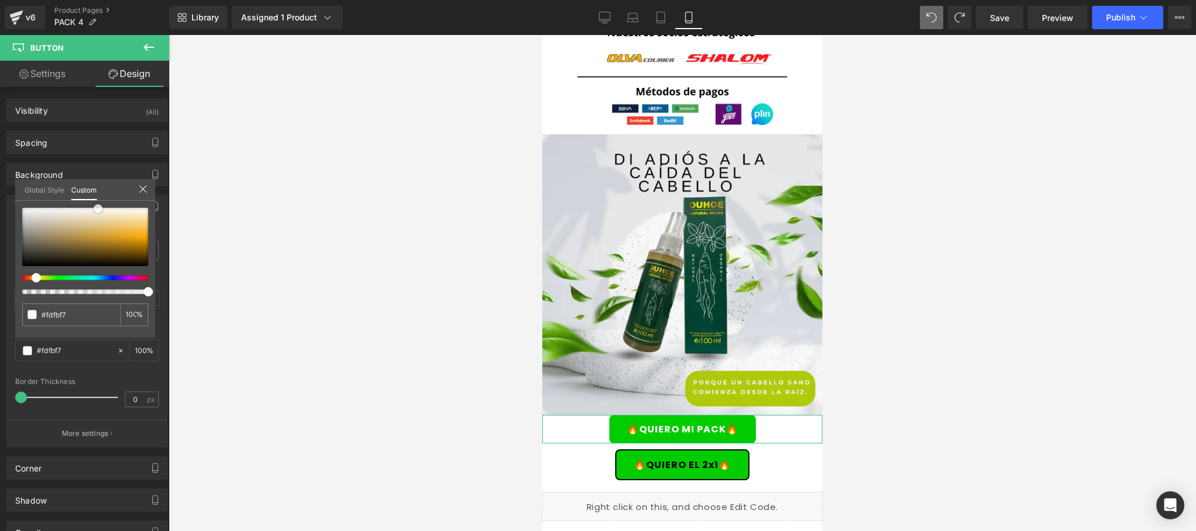
type input "#ffffff"
type input "#6c5d41"
type input "#39342c"
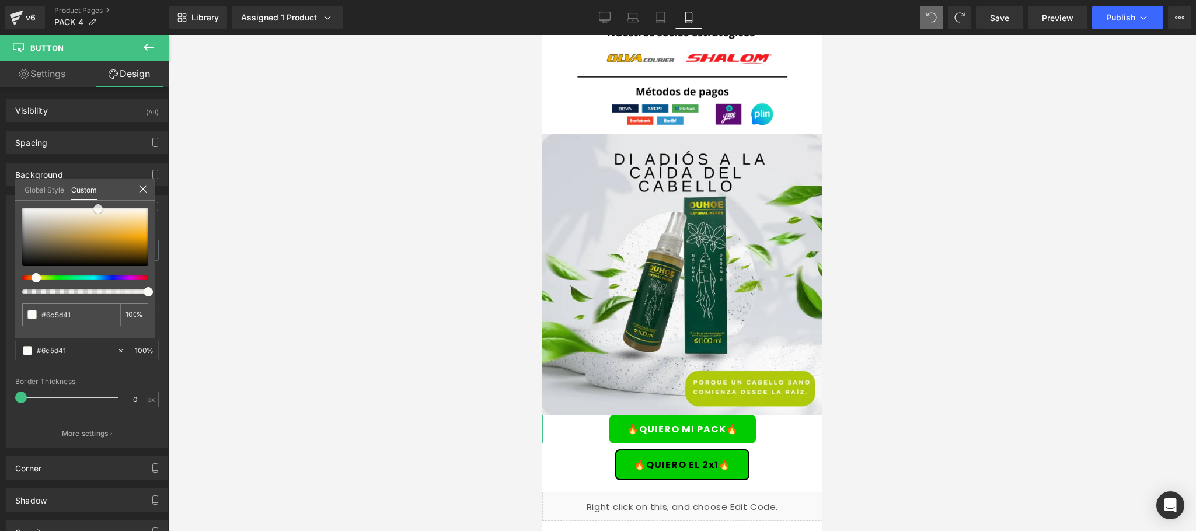
type input "#39342c"
type input "#262420"
type input "#23211f"
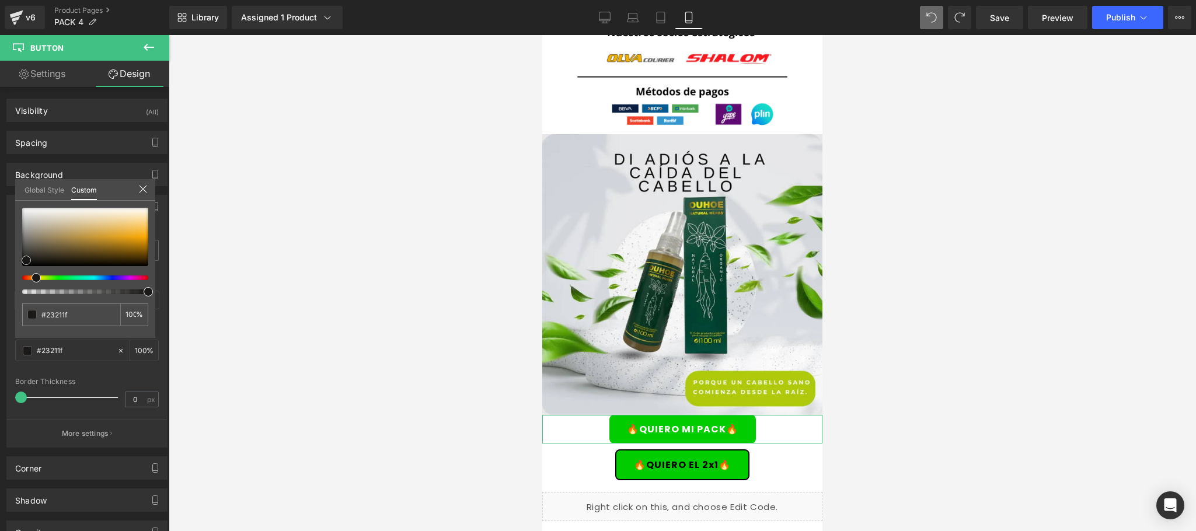
type input "#000000"
drag, startPoint x: 99, startPoint y: 212, endPoint x: 16, endPoint y: 277, distance: 104.7
click at [16, 277] on div "#000000 100 %" at bounding box center [85, 273] width 140 height 130
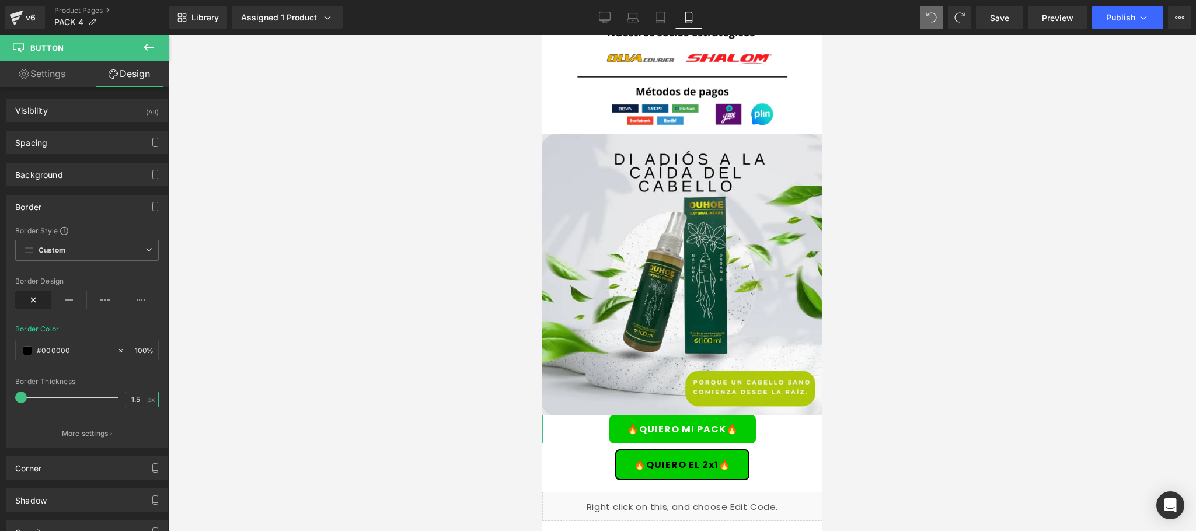
type input "1.5"
click at [379, 320] on div at bounding box center [682, 283] width 1027 height 496
click at [676, 459] on span "Button" at bounding box center [682, 466] width 27 height 14
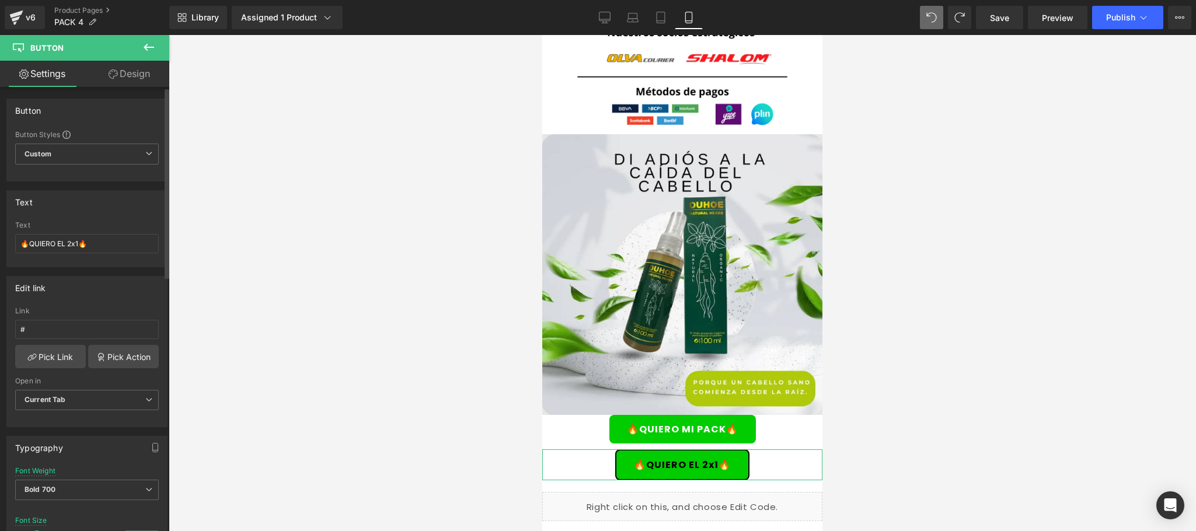
click at [135, 79] on link "Design" at bounding box center [129, 74] width 85 height 26
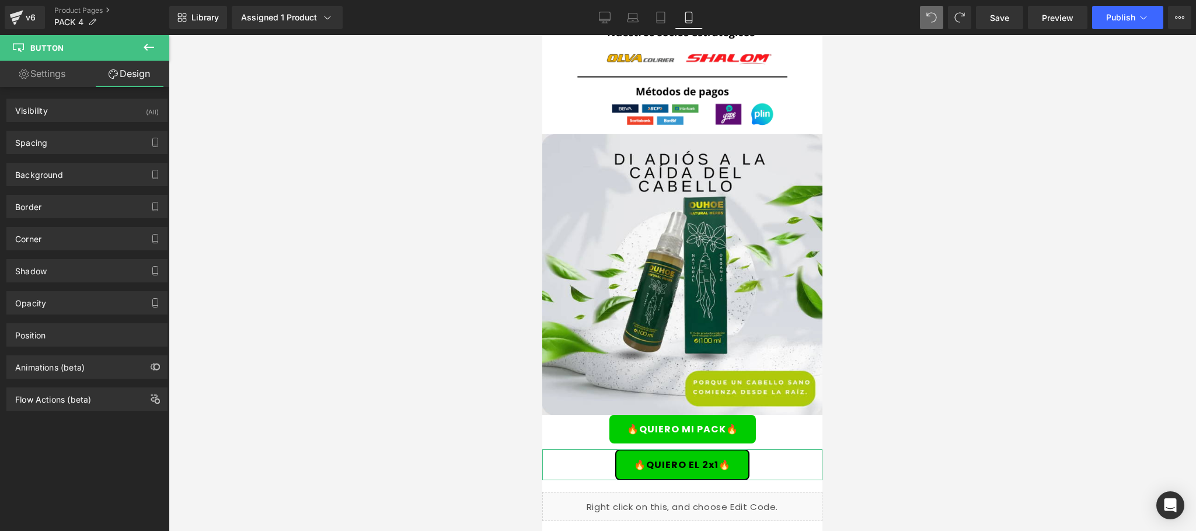
type input "#000000"
type input "100"
type input "1.5"
click at [41, 207] on div "Border" at bounding box center [28, 203] width 26 height 16
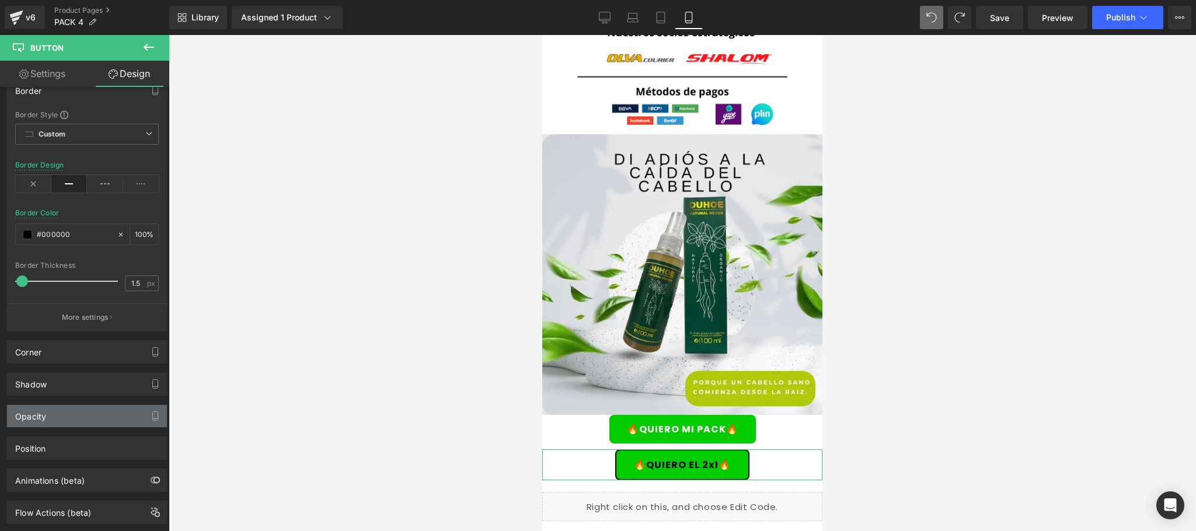
scroll to position [151, 0]
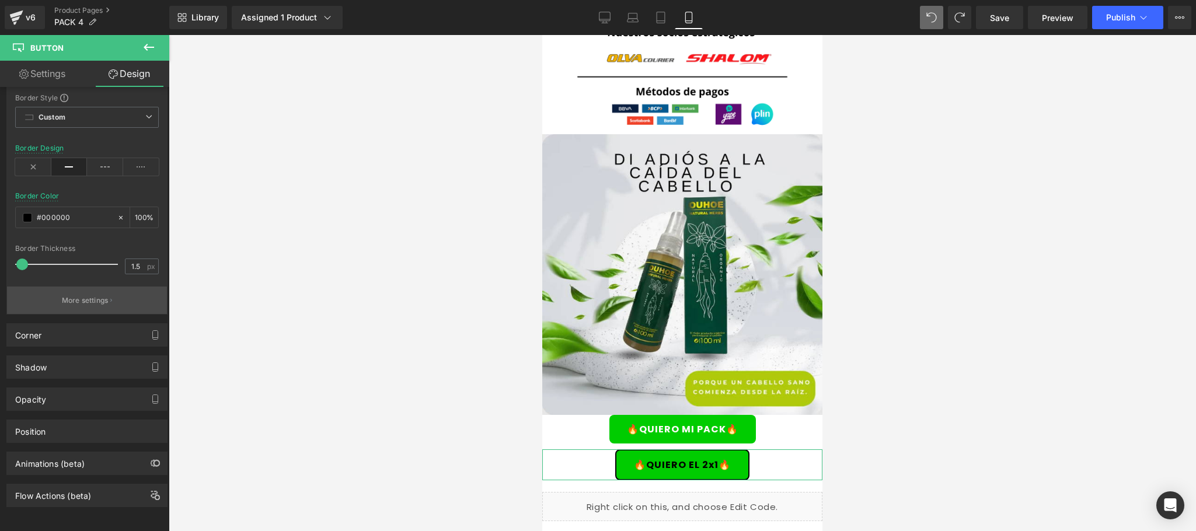
click at [82, 286] on button "More settings" at bounding box center [87, 299] width 160 height 27
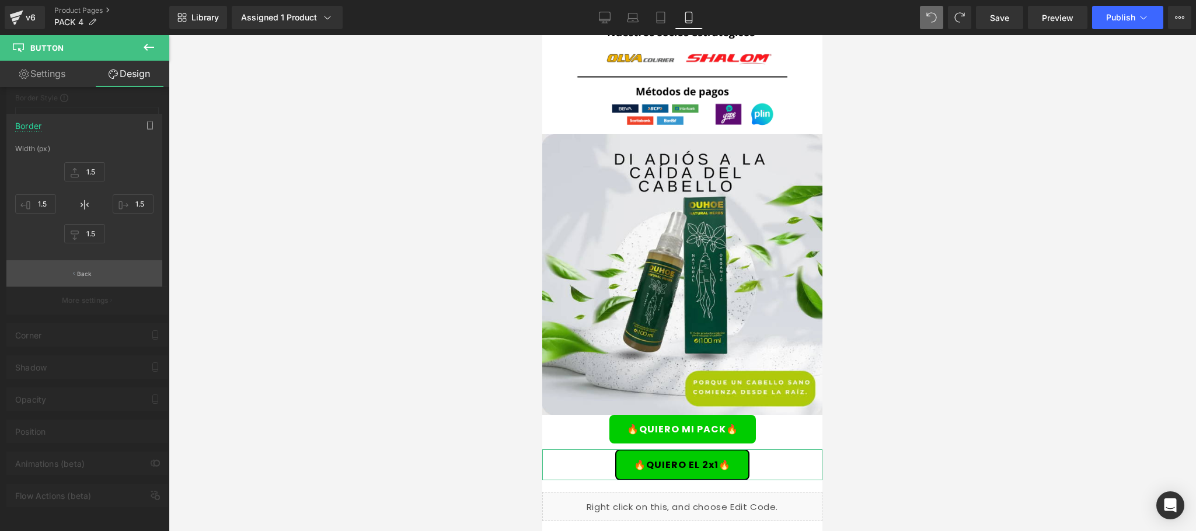
click at [100, 275] on button "Back" at bounding box center [84, 273] width 156 height 26
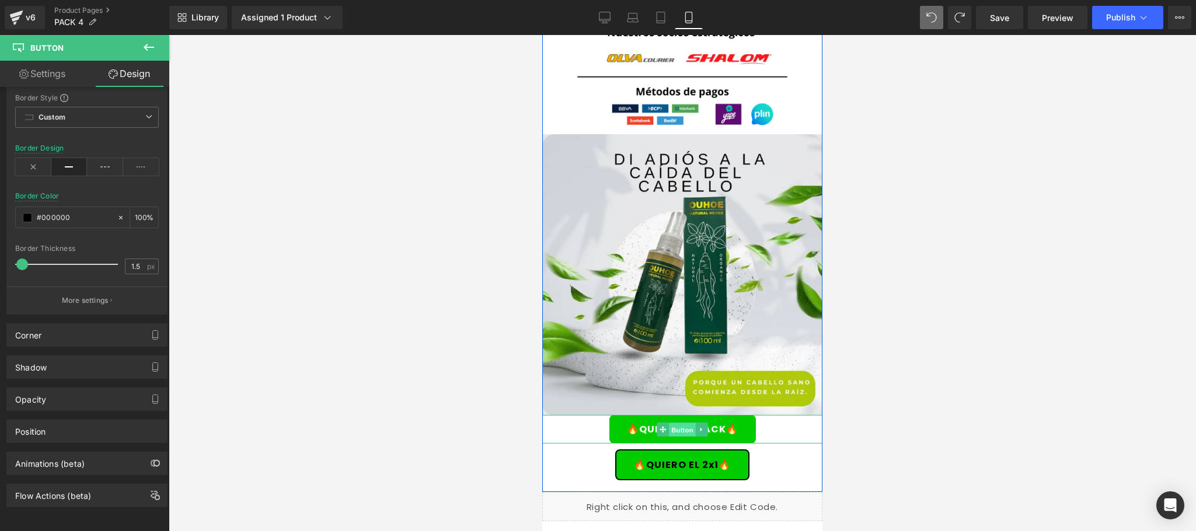
click at [671, 422] on span "Button" at bounding box center [682, 429] width 27 height 14
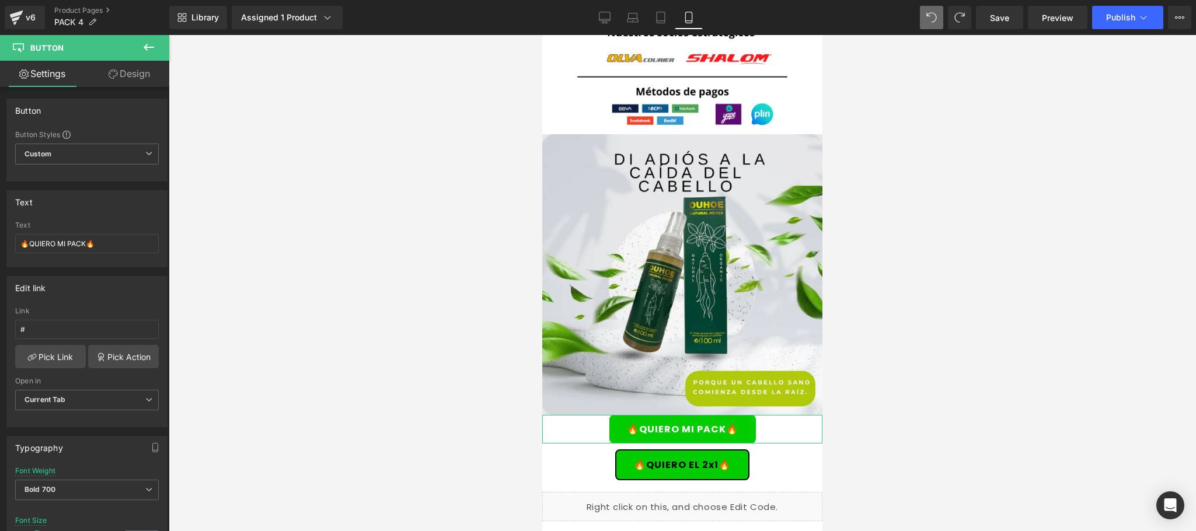
click at [130, 75] on link "Design" at bounding box center [129, 74] width 85 height 26
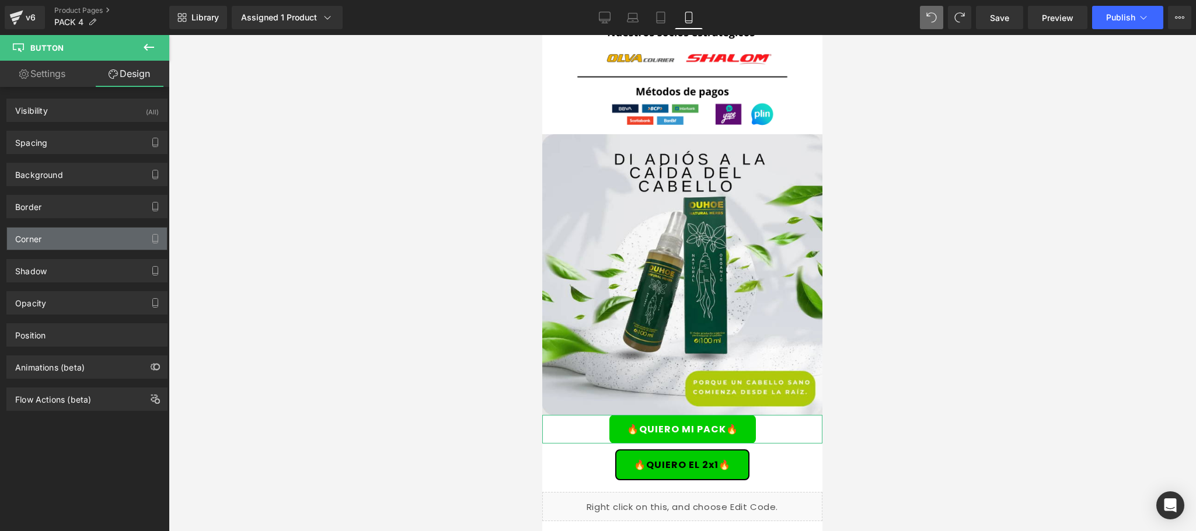
type input "#000000"
type input "100"
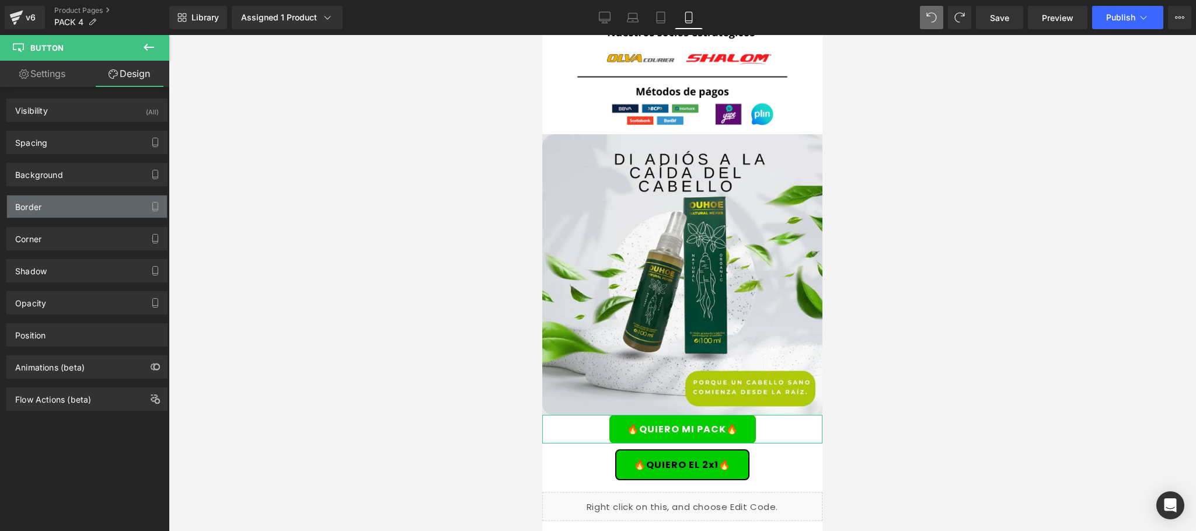
click at [79, 200] on div "Border" at bounding box center [87, 206] width 160 height 22
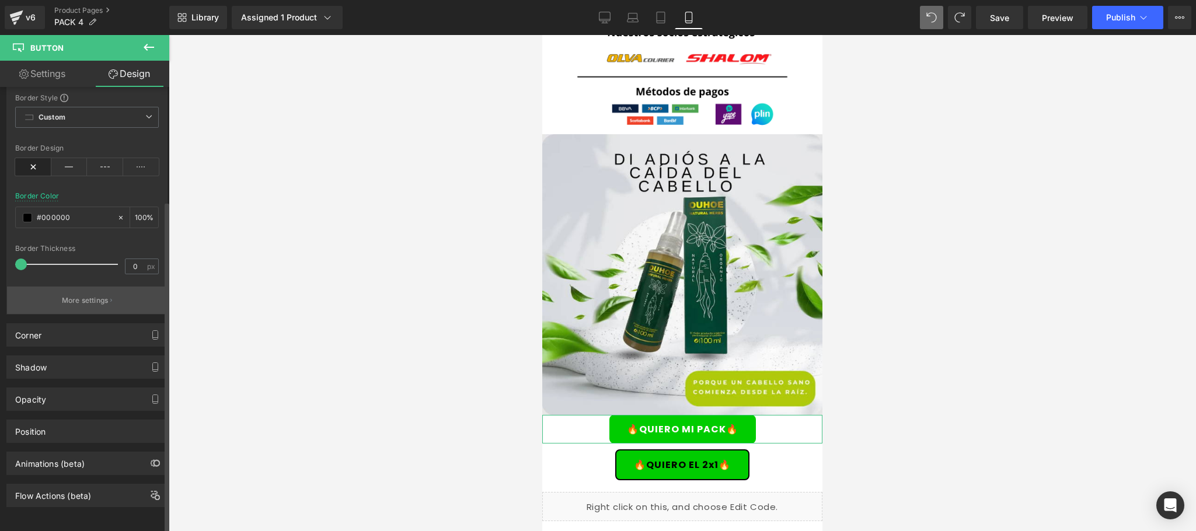
click at [96, 295] on p "More settings" at bounding box center [85, 300] width 47 height 11
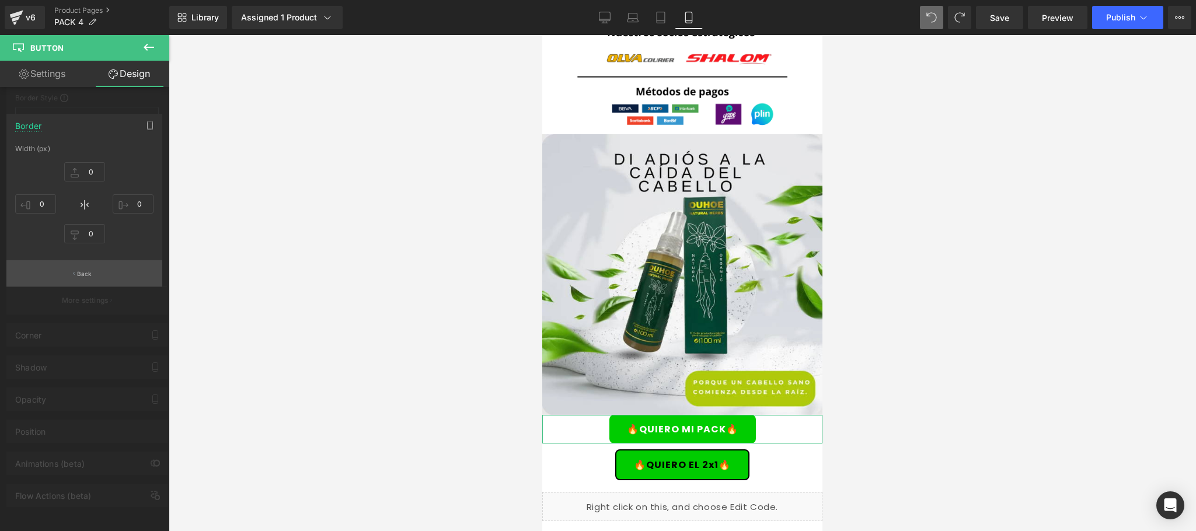
click at [81, 272] on p "Back" at bounding box center [84, 274] width 15 height 9
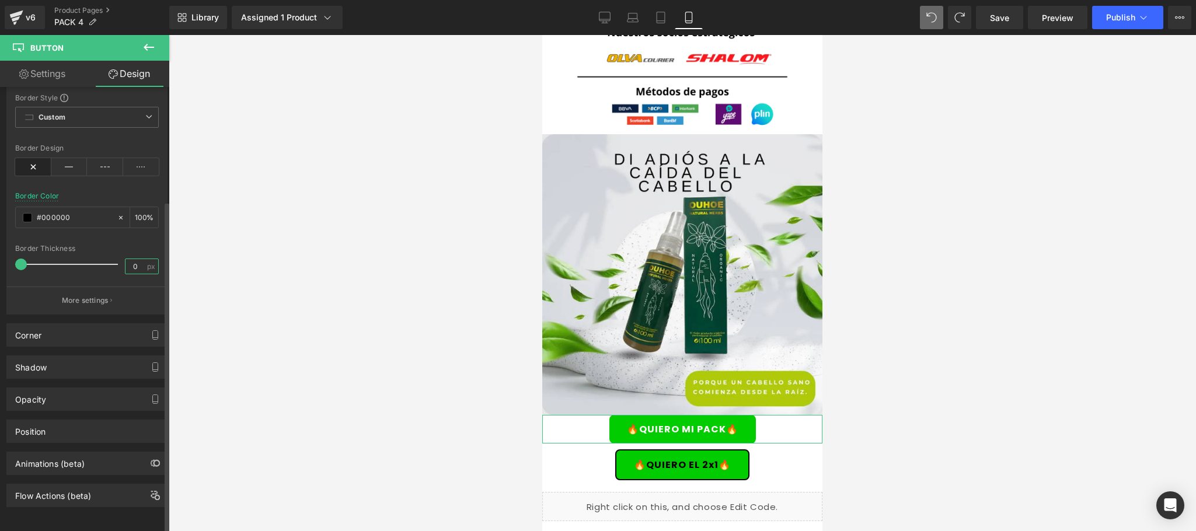
click at [138, 259] on input "0" at bounding box center [135, 266] width 20 height 15
type input "1.5"
click at [109, 292] on button "More settings" at bounding box center [87, 299] width 160 height 27
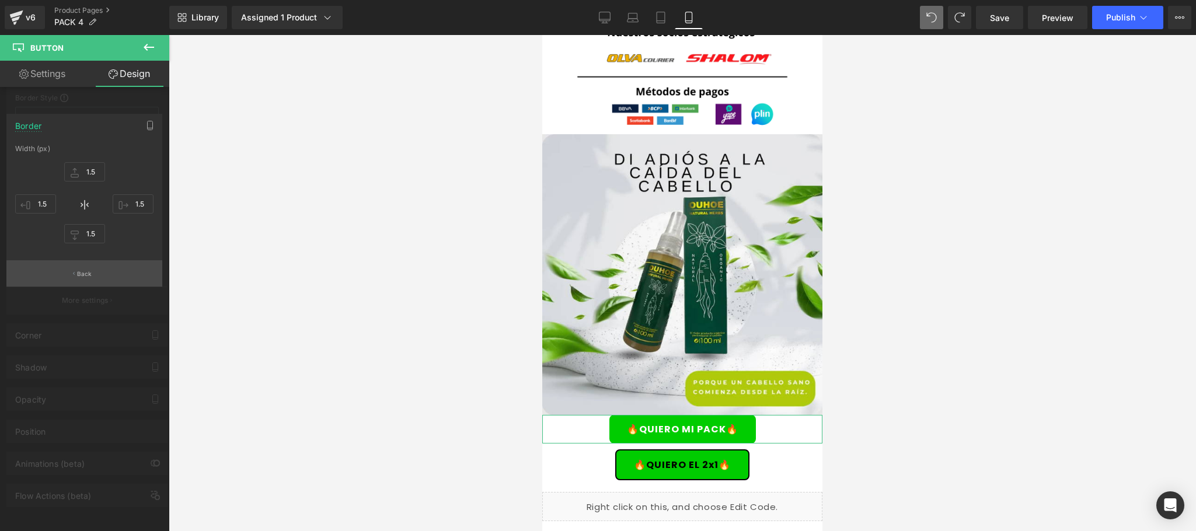
click at [96, 277] on button "Back" at bounding box center [84, 273] width 156 height 26
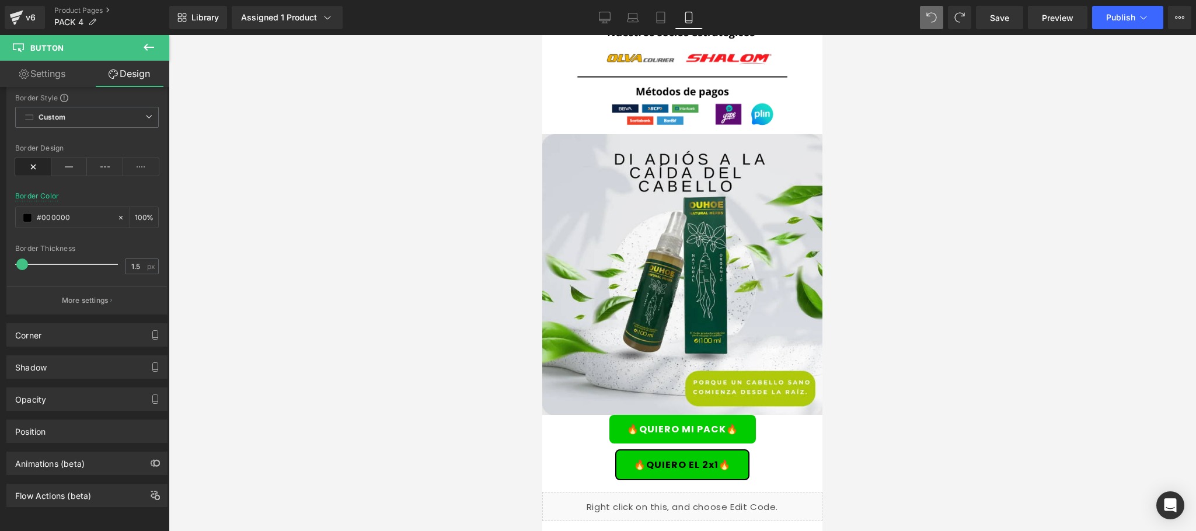
click at [246, 270] on div at bounding box center [682, 283] width 1027 height 496
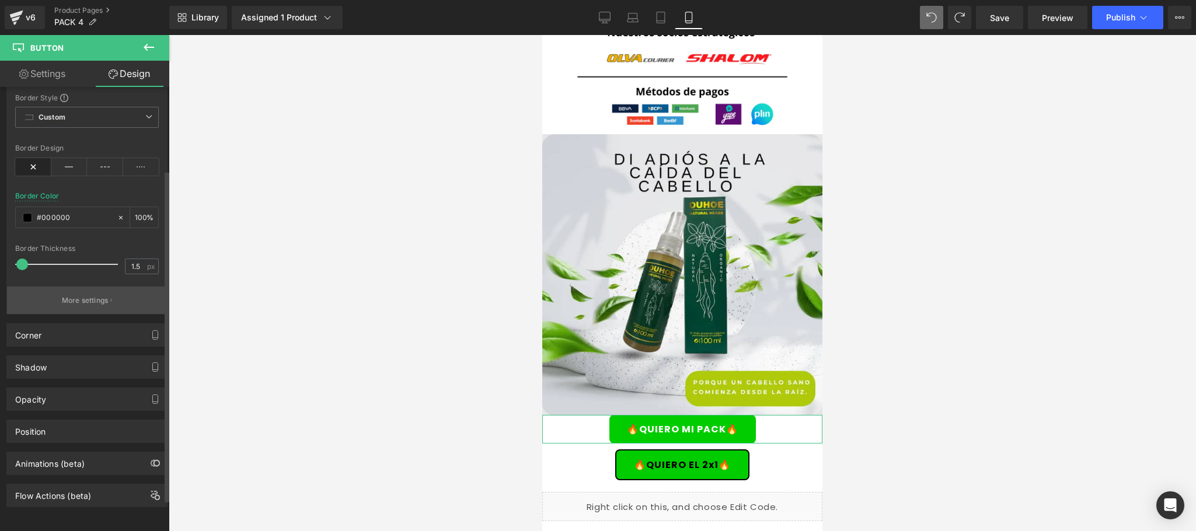
scroll to position [0, 0]
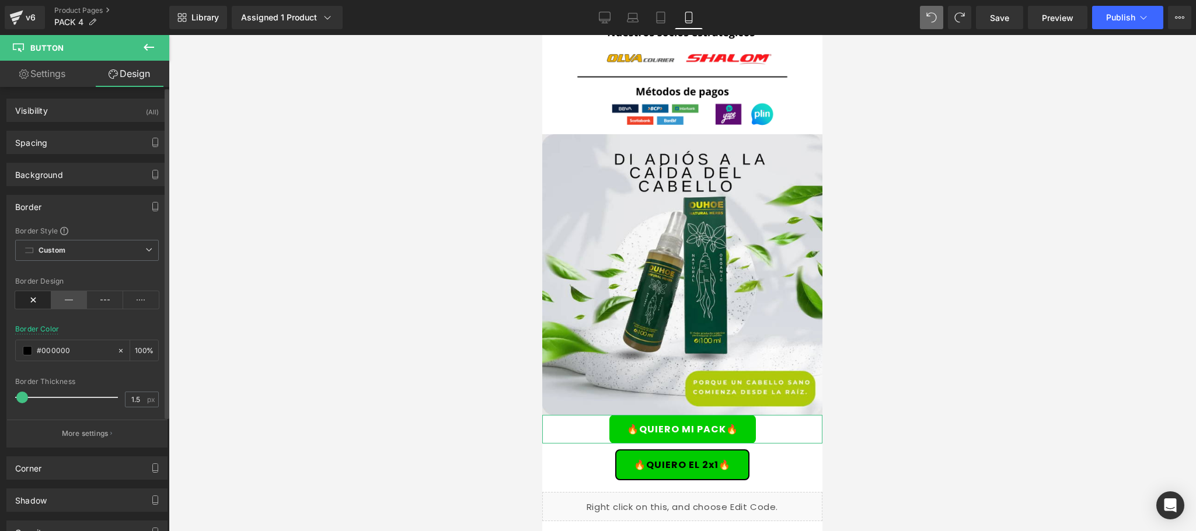
click at [67, 303] on icon at bounding box center [69, 300] width 36 height 18
click at [340, 380] on div at bounding box center [682, 283] width 1027 height 496
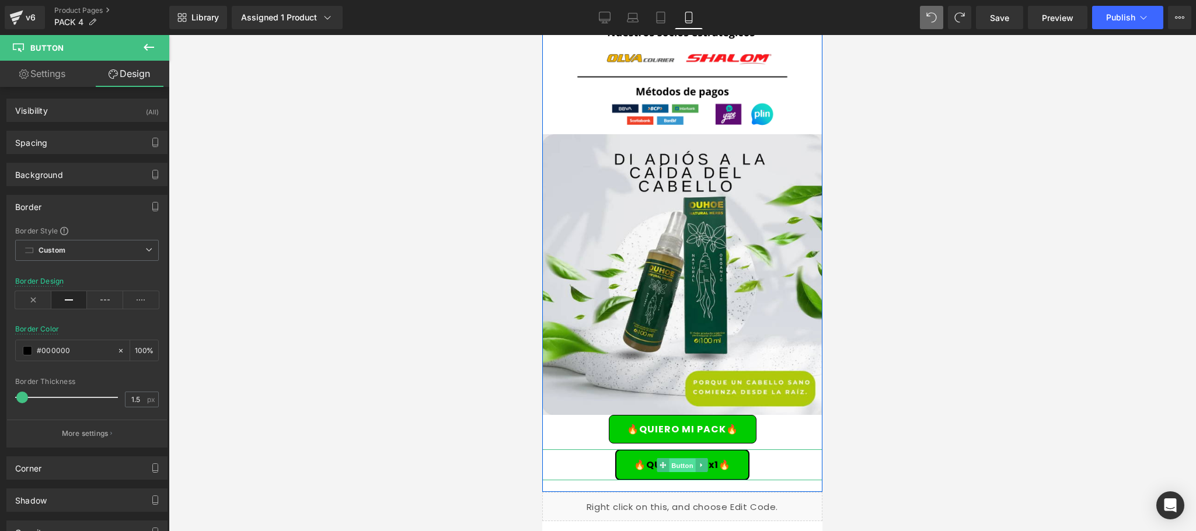
click at [671, 459] on span "Button" at bounding box center [682, 466] width 27 height 14
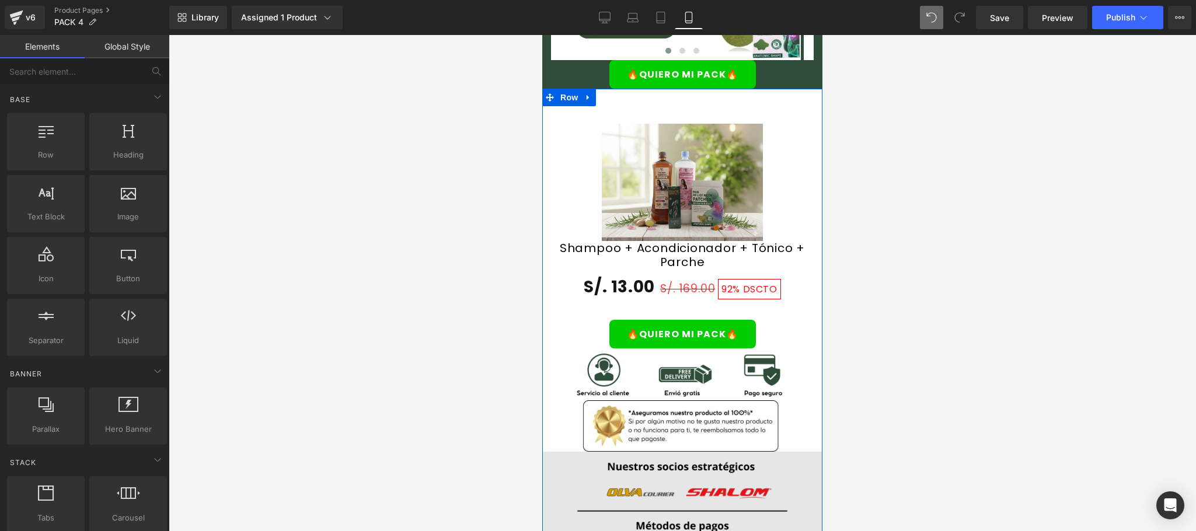
scroll to position [2082, 0]
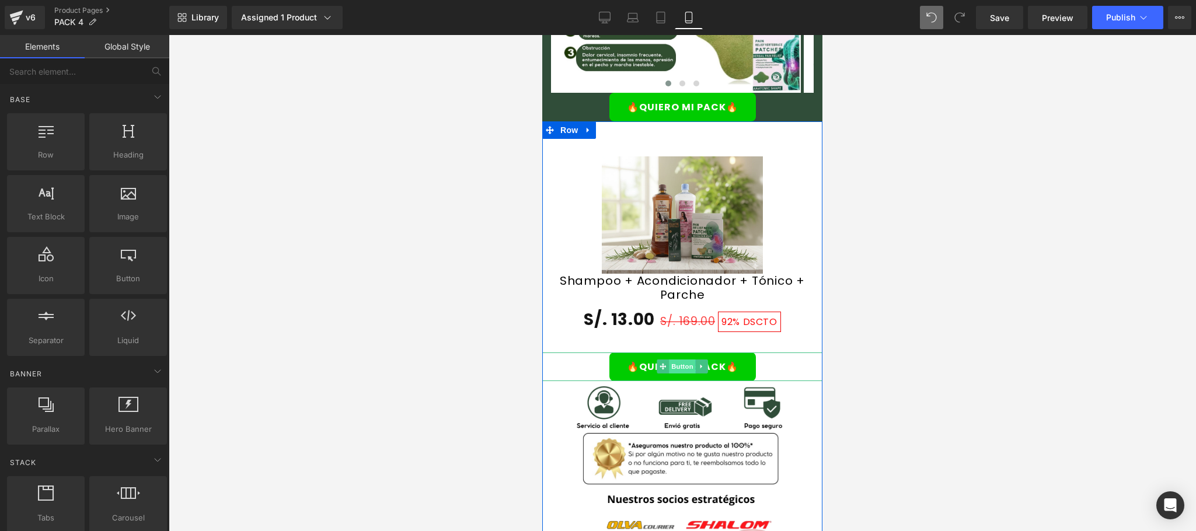
click at [671, 359] on span "Button" at bounding box center [682, 366] width 27 height 14
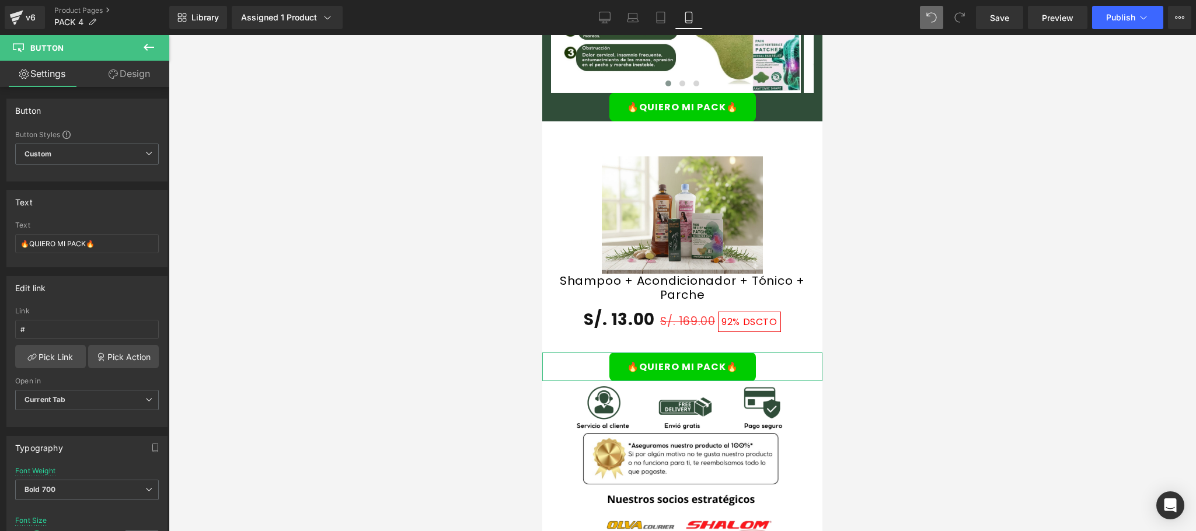
click at [133, 86] on link "Design" at bounding box center [129, 74] width 85 height 26
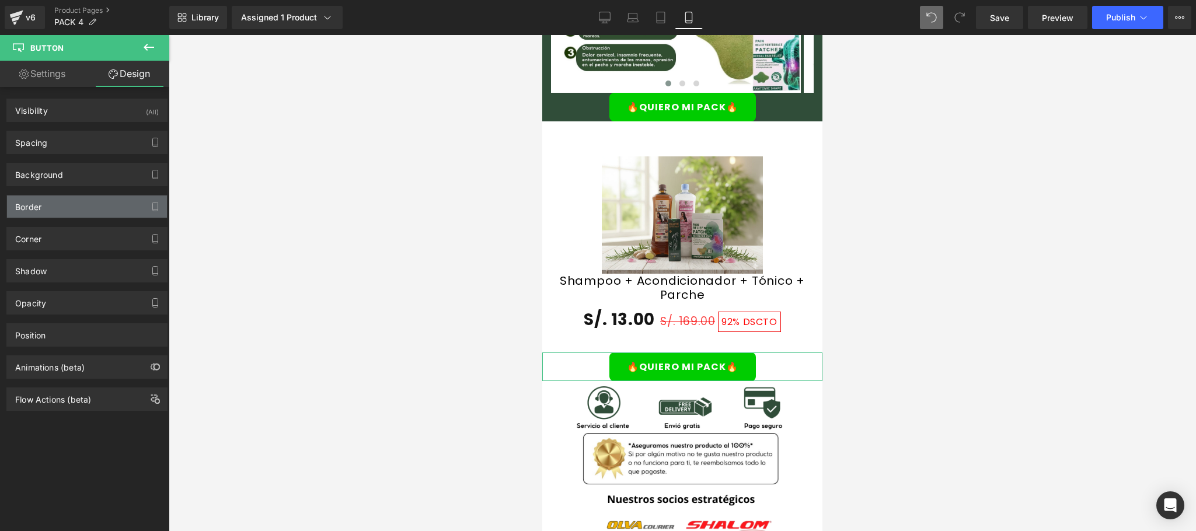
click at [78, 214] on div "Border" at bounding box center [87, 206] width 160 height 22
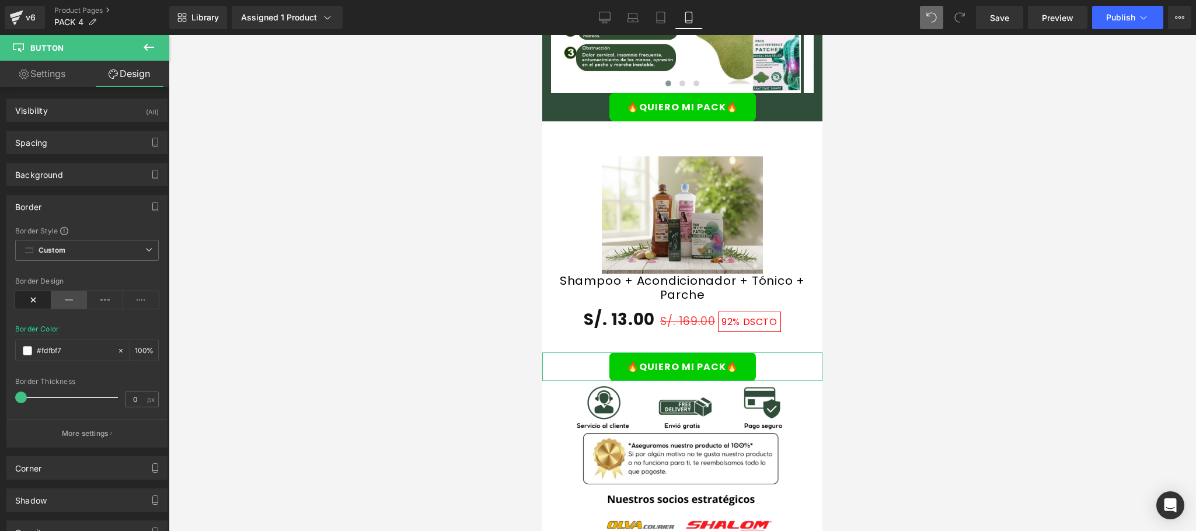
click at [65, 301] on icon at bounding box center [69, 300] width 36 height 18
click at [12, 354] on div "Border Style Custom Custom Setup Global Style Custom Setup Global Style solid B…" at bounding box center [87, 336] width 160 height 221
click at [26, 350] on span at bounding box center [27, 350] width 9 height 9
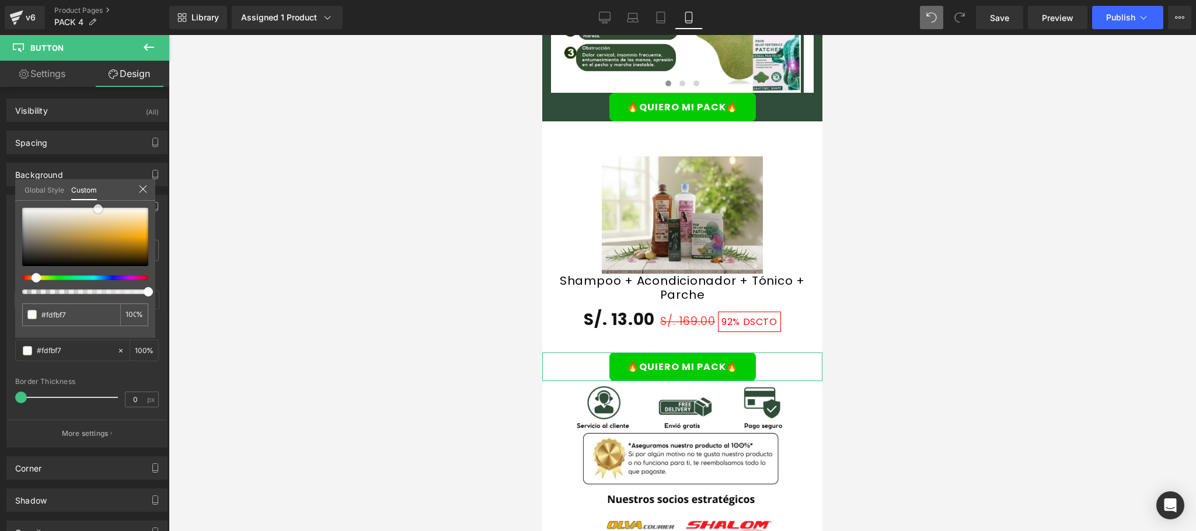
type input "#f7f3ed"
type input "#f6eee4"
type input "#a27e52"
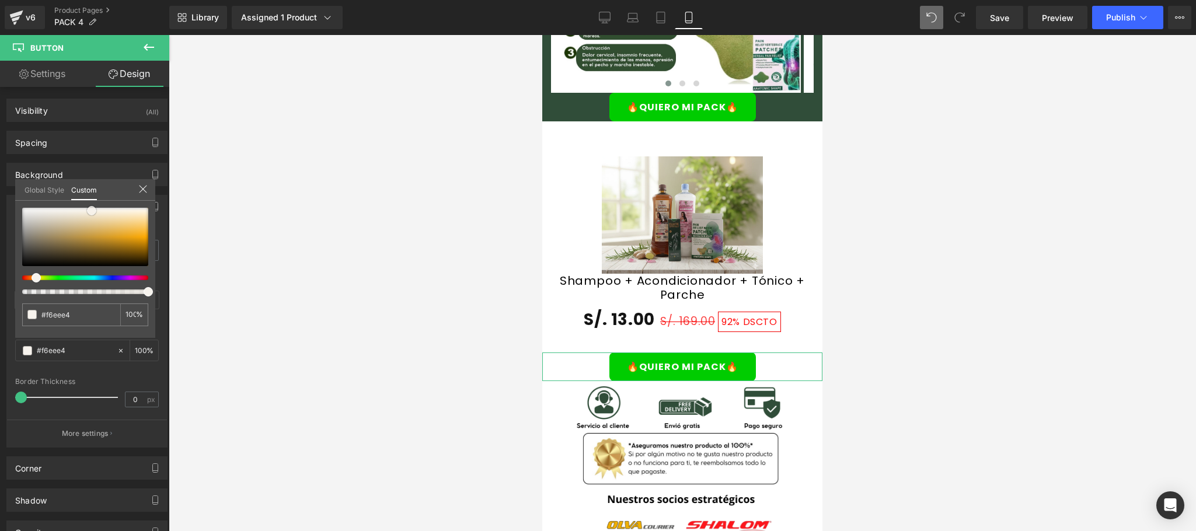
type input "#a27e52"
type input "#69563f"
type input "#544635"
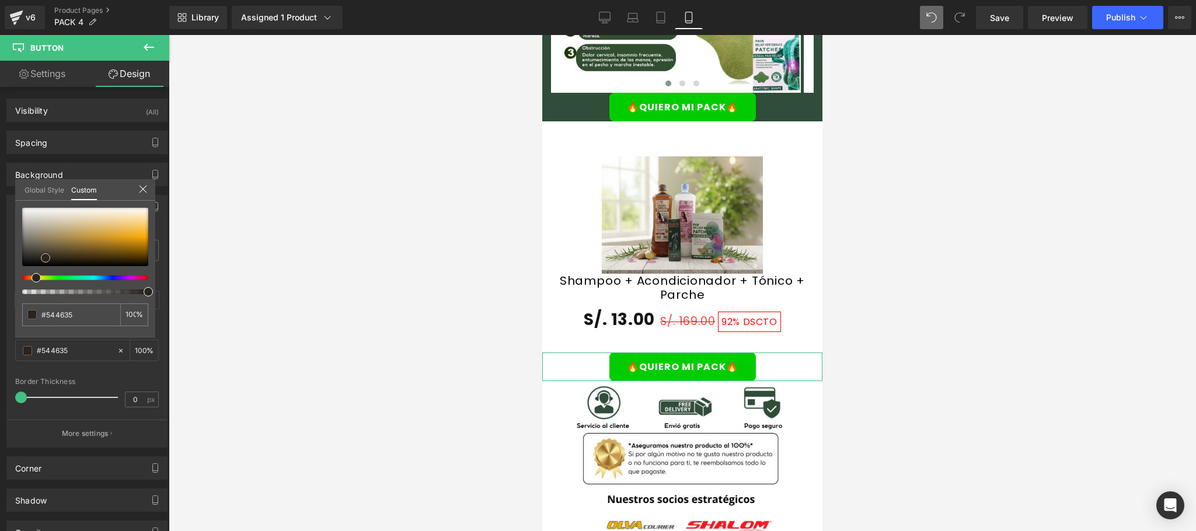
type input "#463b2e"
type input "#2a241c"
type input "#171411"
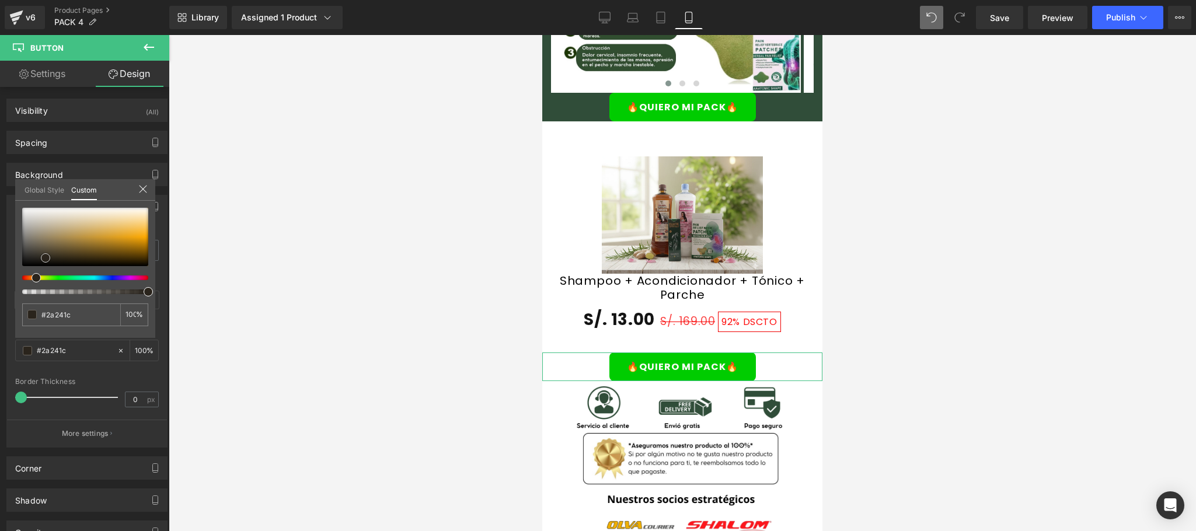
type input "#171411"
type input "#050504"
type input "#000000"
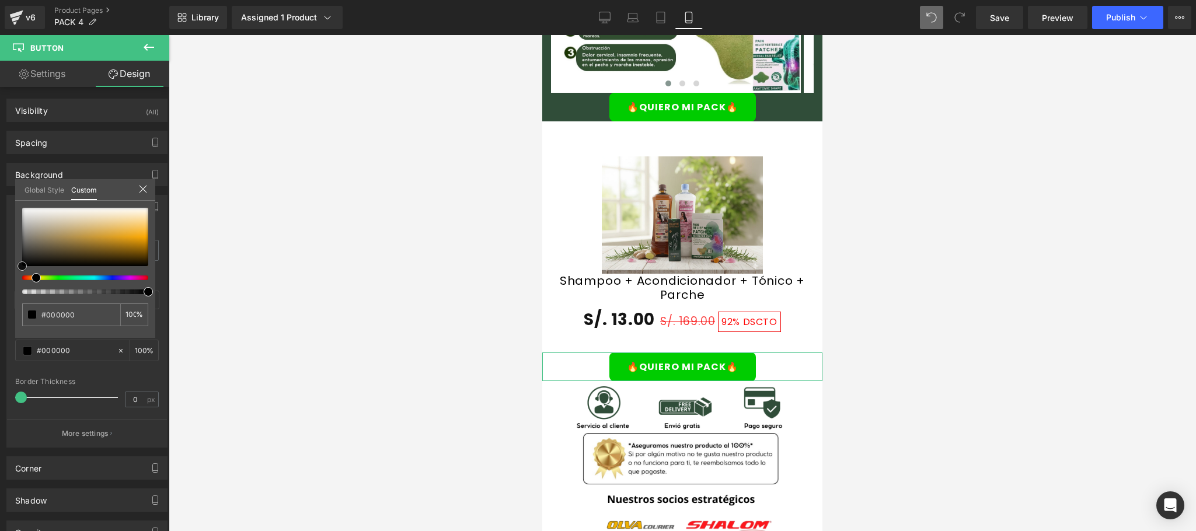
drag, startPoint x: 92, startPoint y: 211, endPoint x: 0, endPoint y: 280, distance: 114.9
click at [0, 280] on div "Border Border Style Custom Custom Setup Global Style Custom Setup Global Style …" at bounding box center [87, 316] width 174 height 261
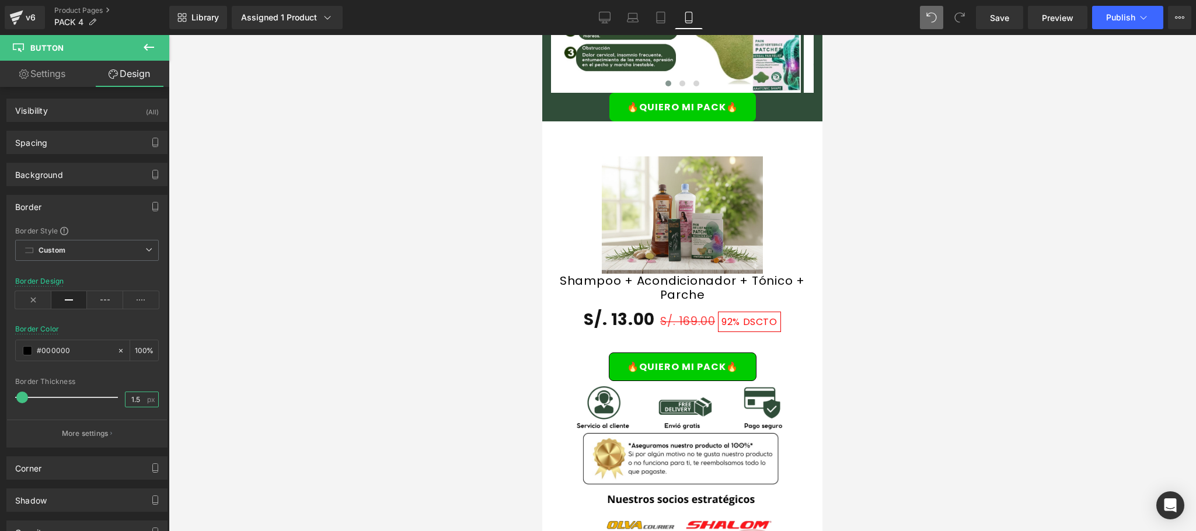
type input "1.5"
click at [230, 342] on div at bounding box center [682, 283] width 1027 height 496
click at [676, 100] on span "Button" at bounding box center [675, 107] width 27 height 14
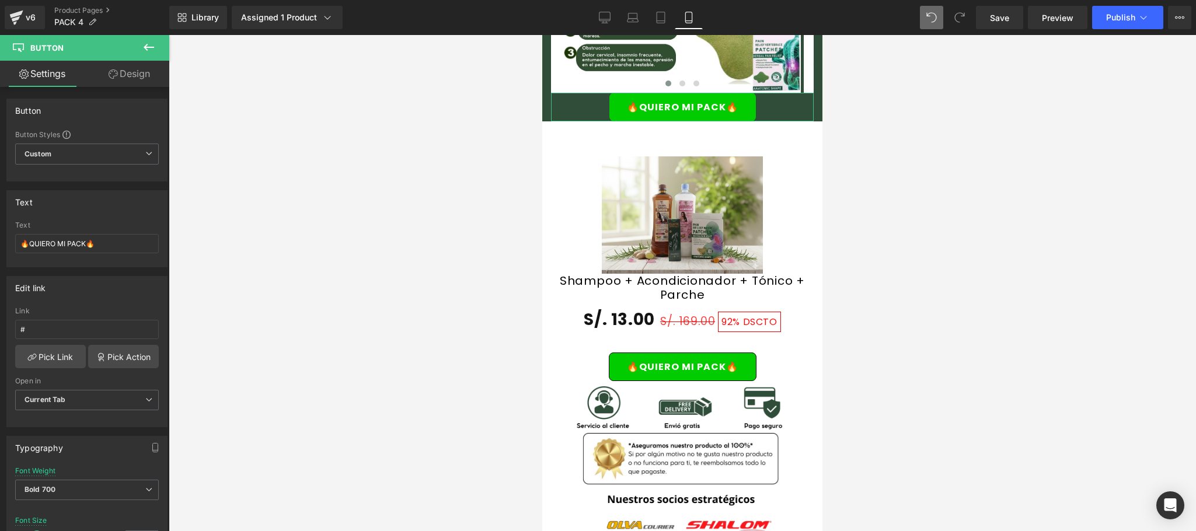
click at [140, 79] on link "Design" at bounding box center [129, 74] width 85 height 26
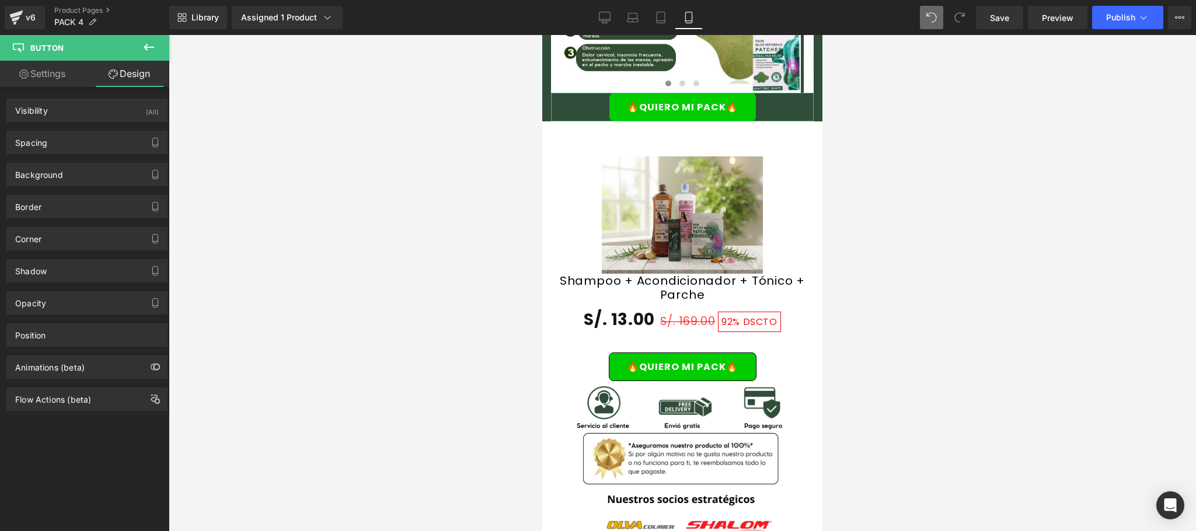
type input "#fdfbf7"
type input "100"
type input "0"
click at [62, 212] on div "Border" at bounding box center [87, 206] width 160 height 22
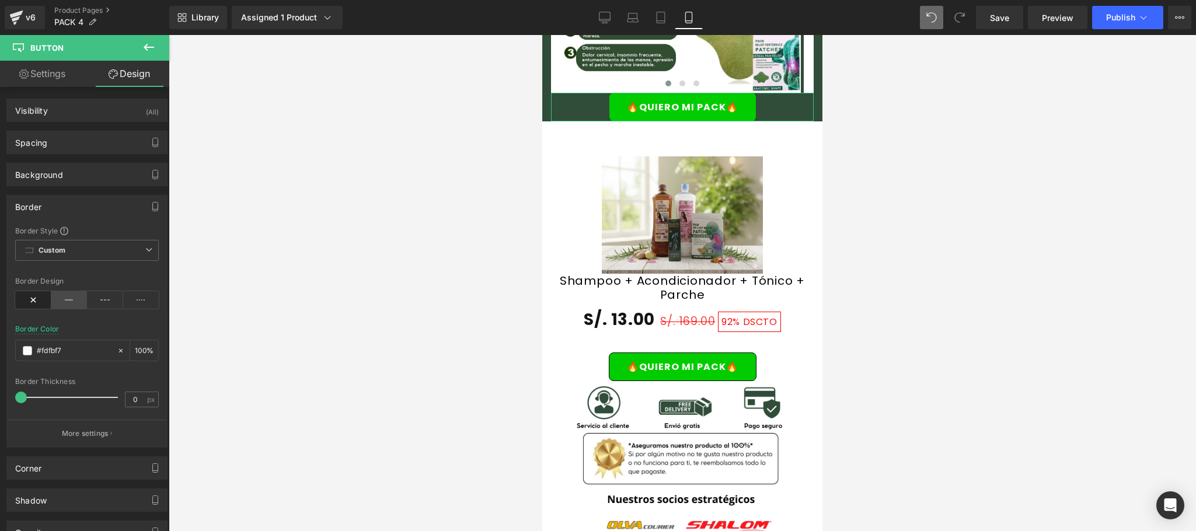
click at [71, 303] on icon at bounding box center [69, 300] width 36 height 18
click at [33, 350] on div "#fdfbf7" at bounding box center [66, 350] width 101 height 20
click at [30, 351] on span at bounding box center [27, 350] width 9 height 9
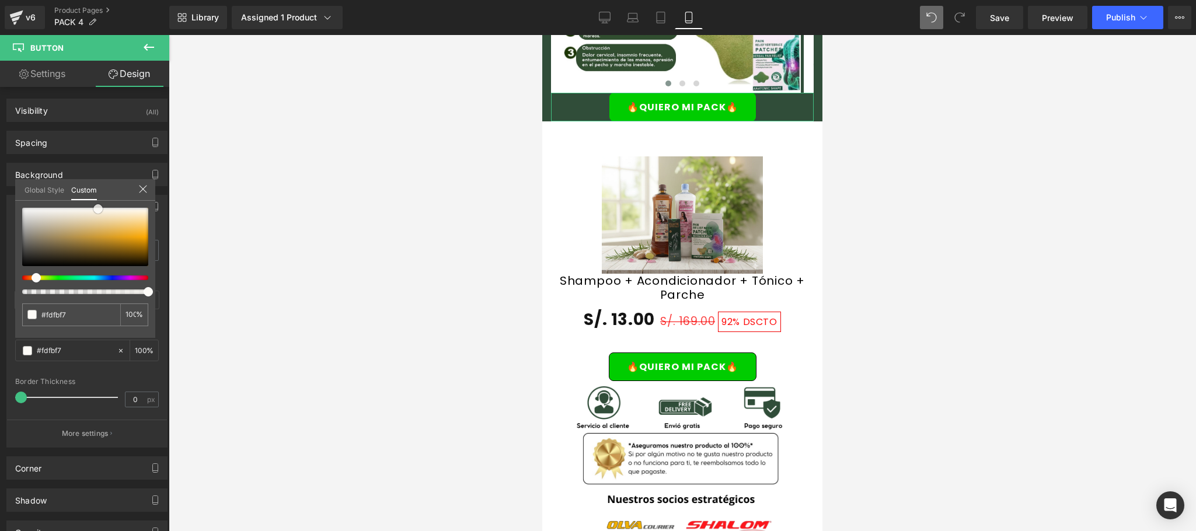
type input "#ffffff"
type input "#050504"
type input "#000000"
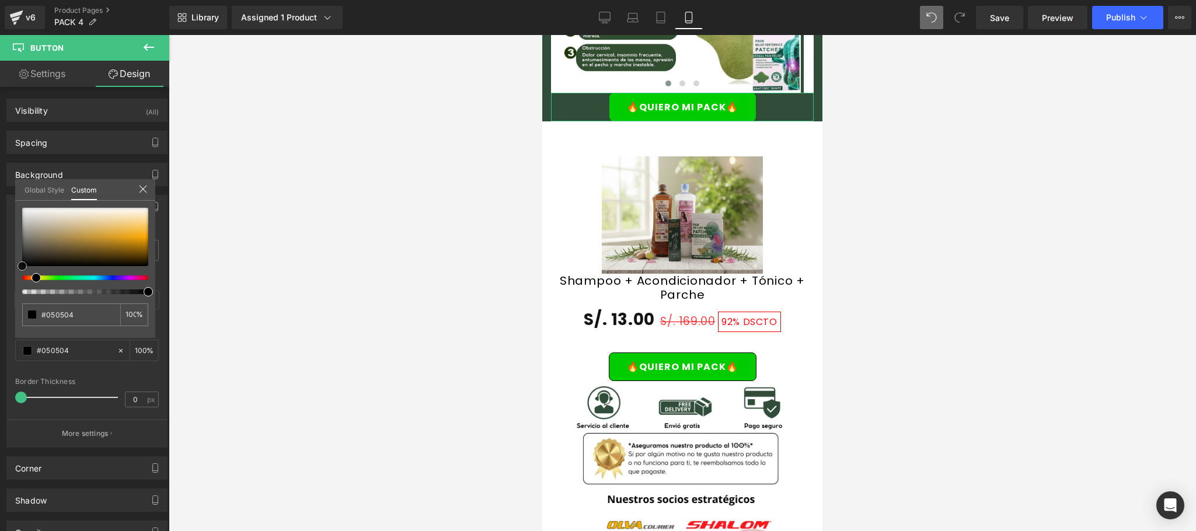
type input "#000000"
drag, startPoint x: 100, startPoint y: 210, endPoint x: 4, endPoint y: 291, distance: 125.5
click at [4, 291] on div "Border Border Style Custom Custom Setup Global Style Custom Setup Global Style …" at bounding box center [87, 316] width 174 height 261
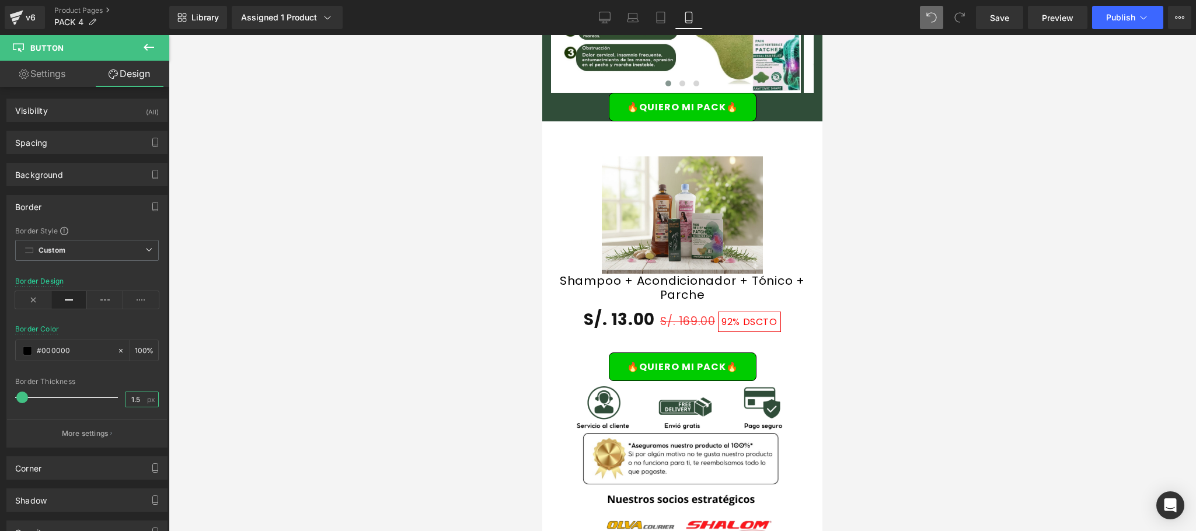
type input "1.5"
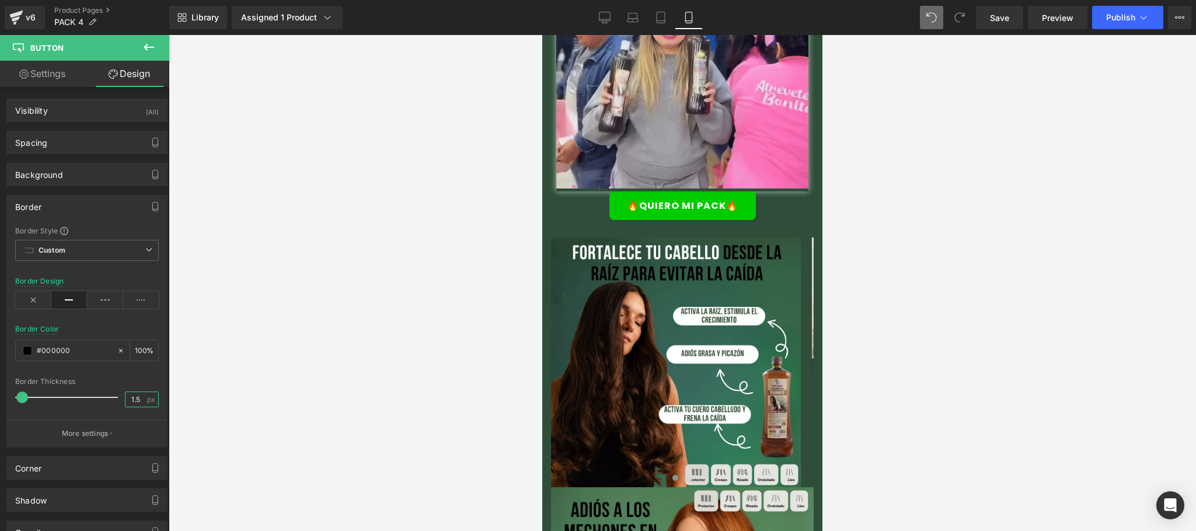
scroll to position [681, 0]
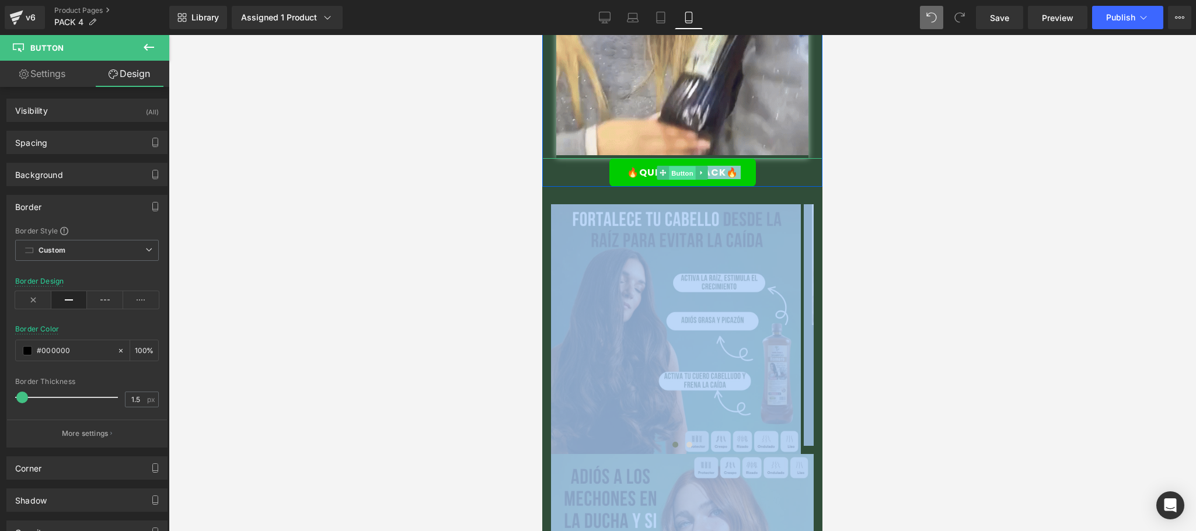
click at [673, 174] on span "Button" at bounding box center [682, 173] width 27 height 14
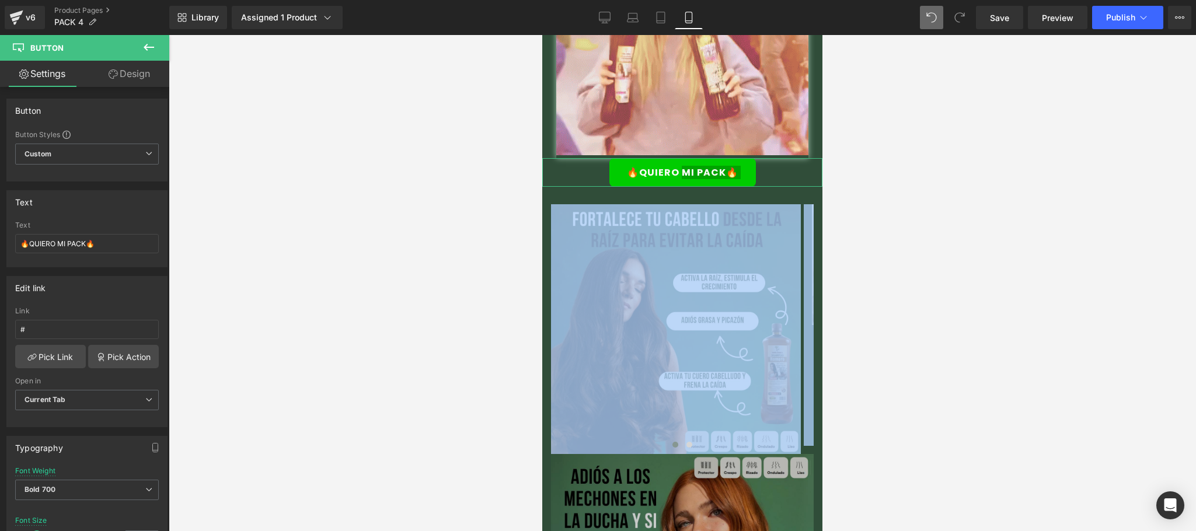
click at [133, 77] on link "Design" at bounding box center [129, 74] width 85 height 26
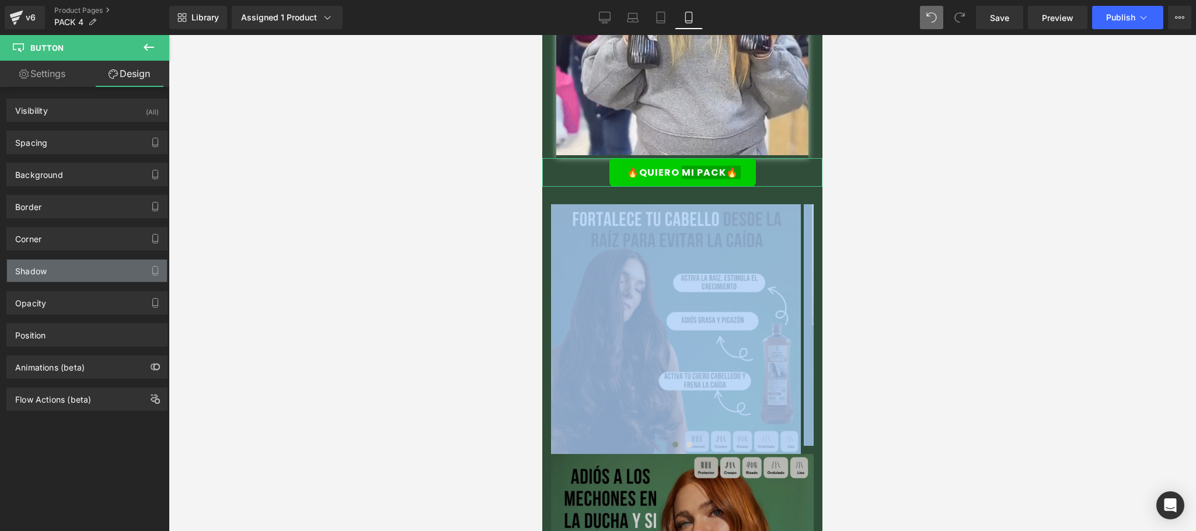
type input "#fdfbf7"
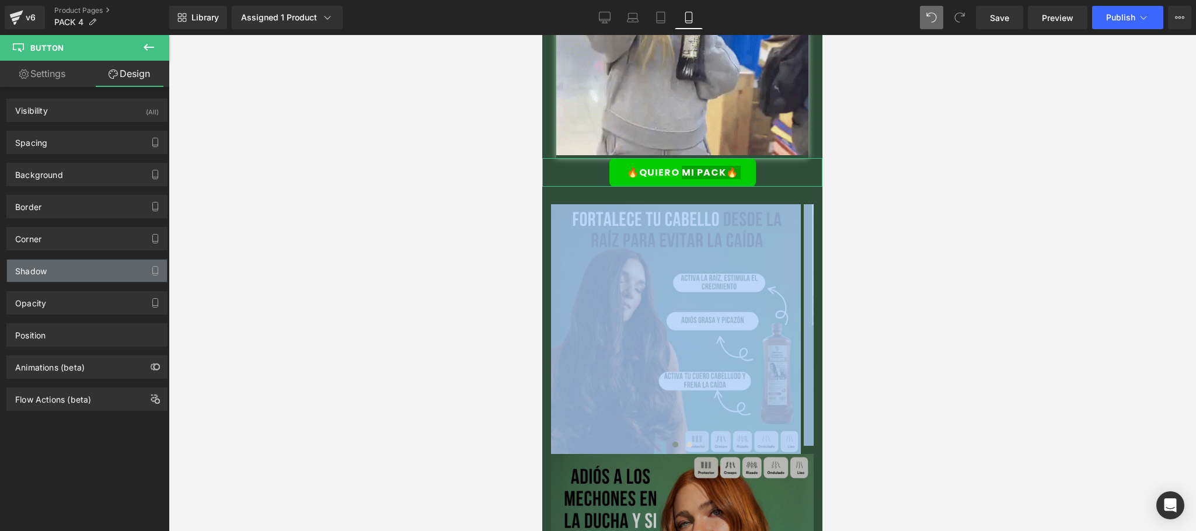
type input "100"
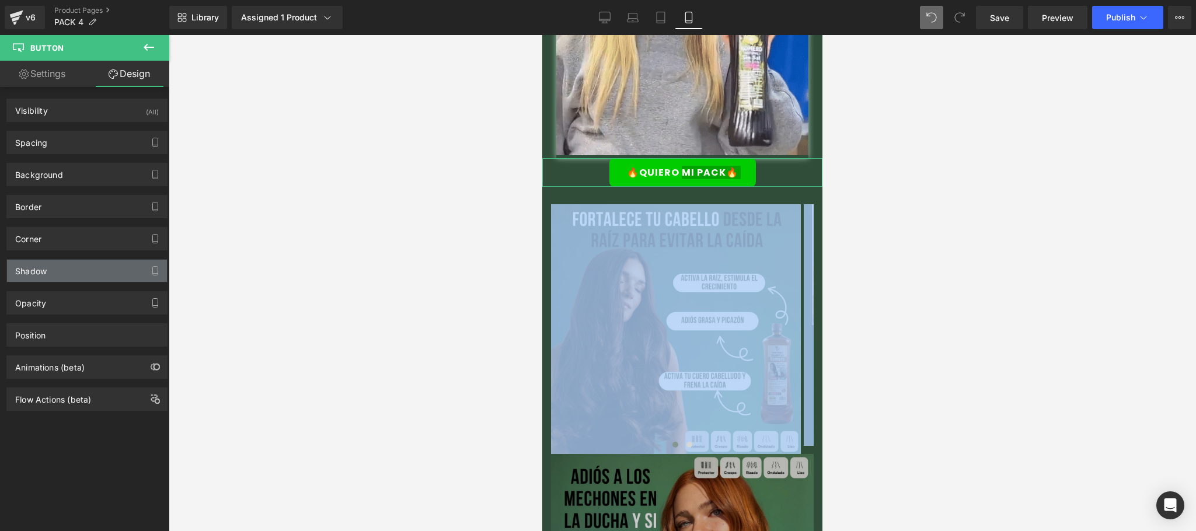
type input "0"
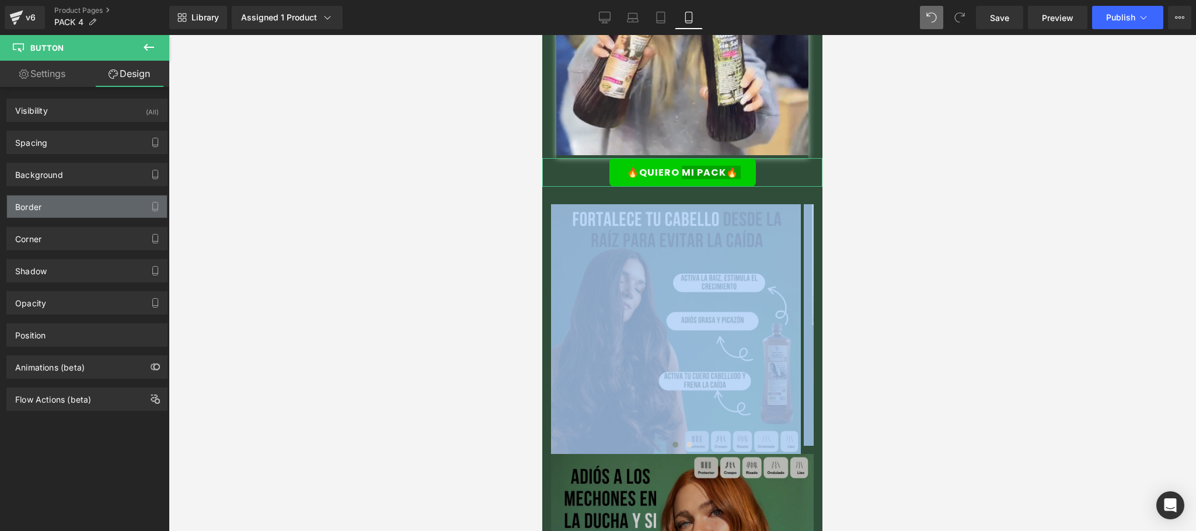
click at [81, 197] on div "Border" at bounding box center [87, 206] width 160 height 22
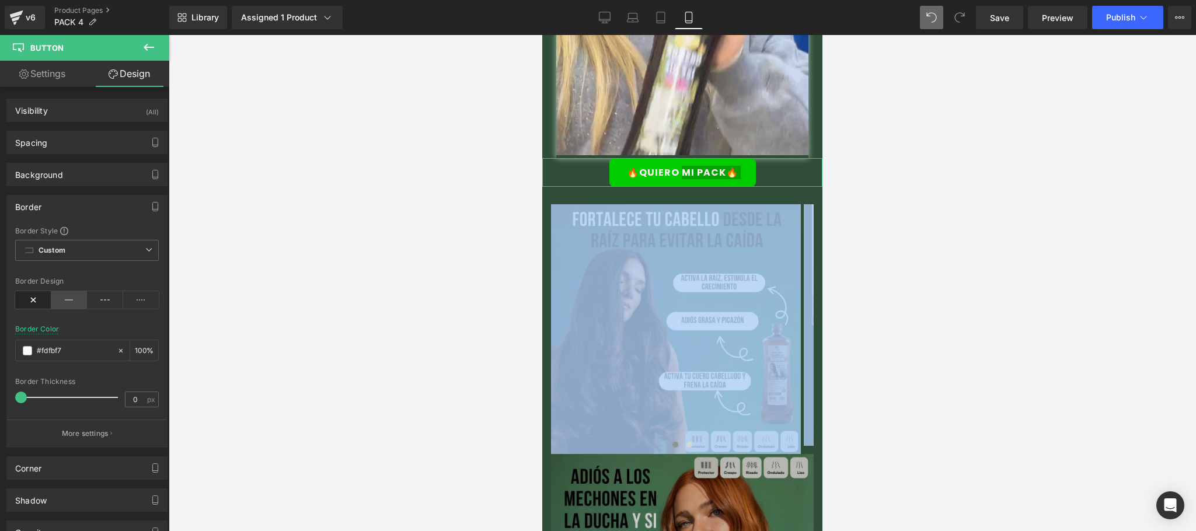
click at [63, 307] on icon at bounding box center [69, 300] width 36 height 18
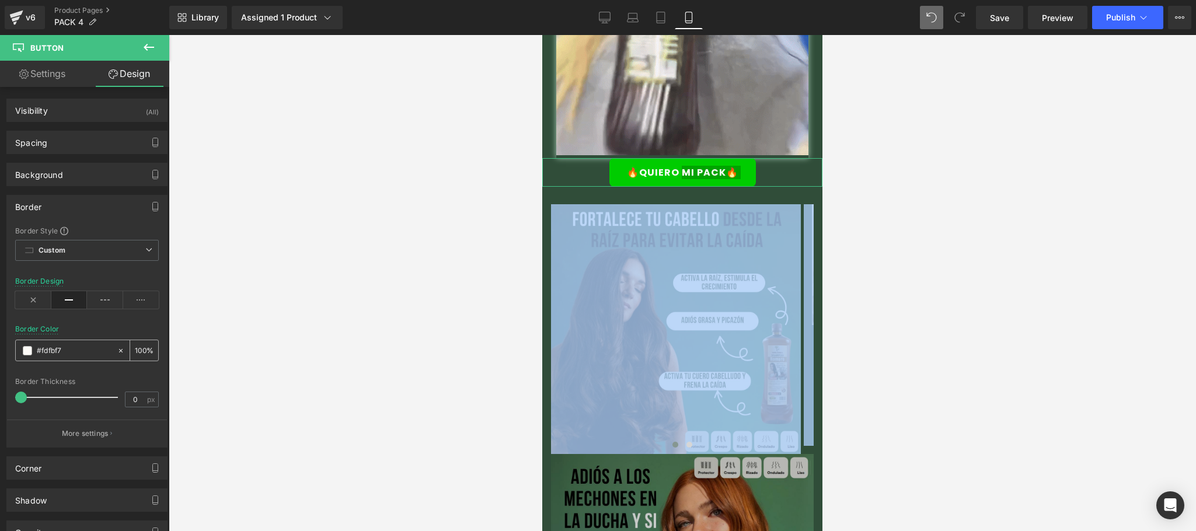
click at [32, 357] on div "#fdfbf7" at bounding box center [66, 350] width 101 height 20
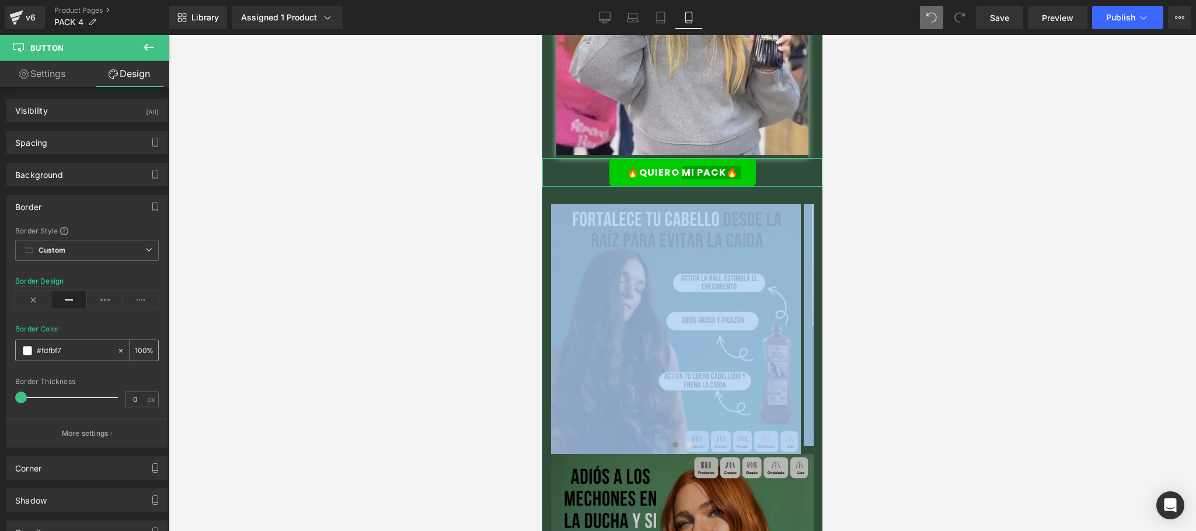
click at [46, 348] on input "#fdfbf7" at bounding box center [74, 350] width 75 height 13
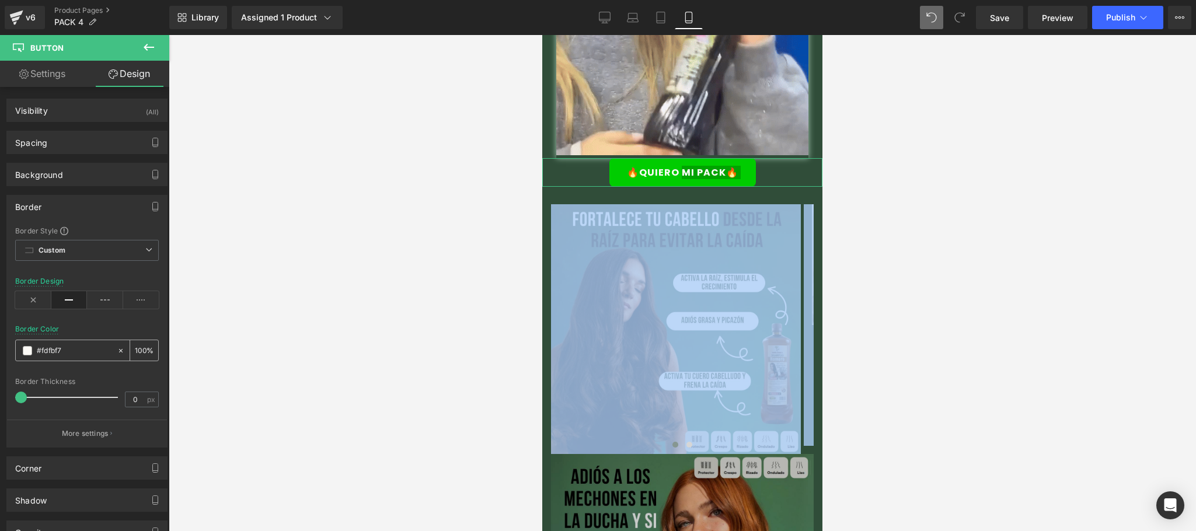
click at [25, 355] on span at bounding box center [27, 350] width 9 height 9
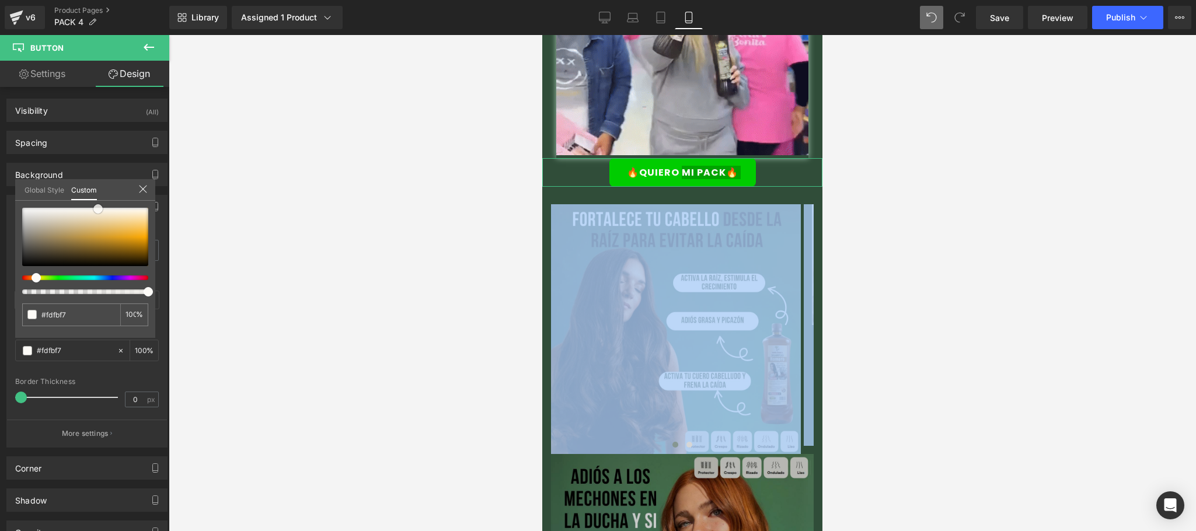
type input "#e8dcc3"
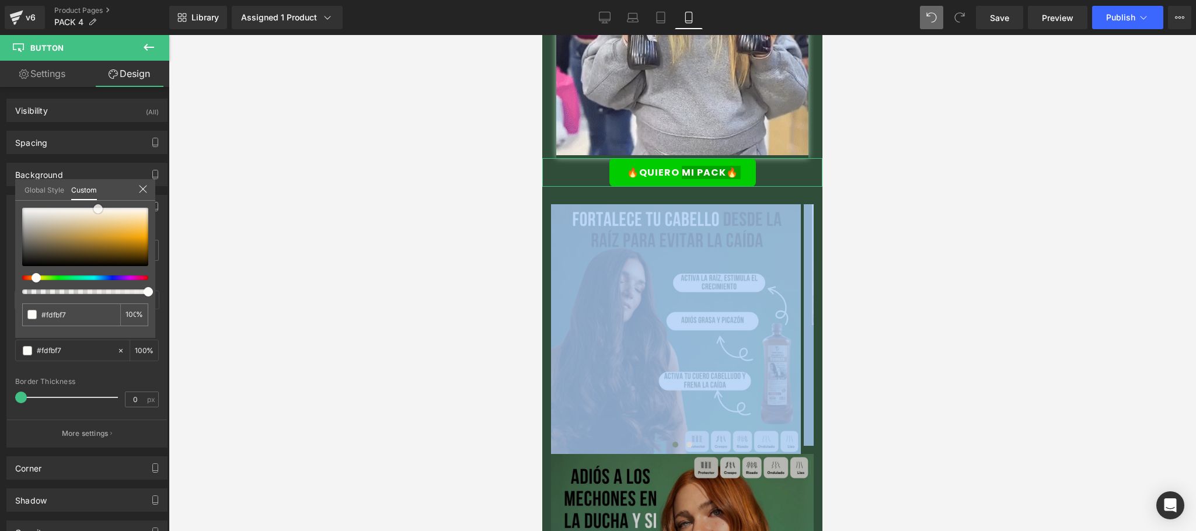
type input "#e8dcc3"
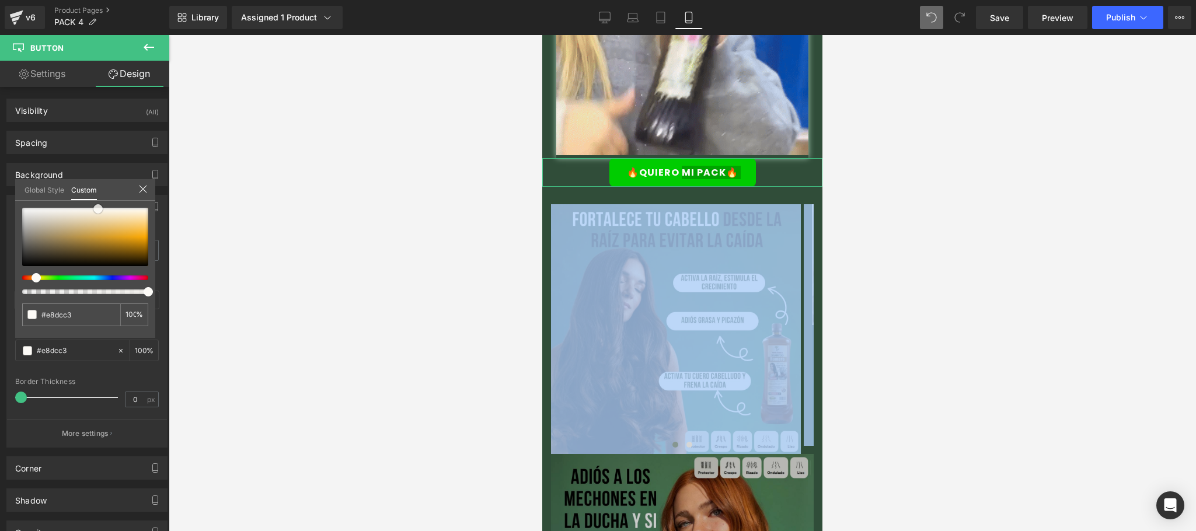
type input "#3c3629"
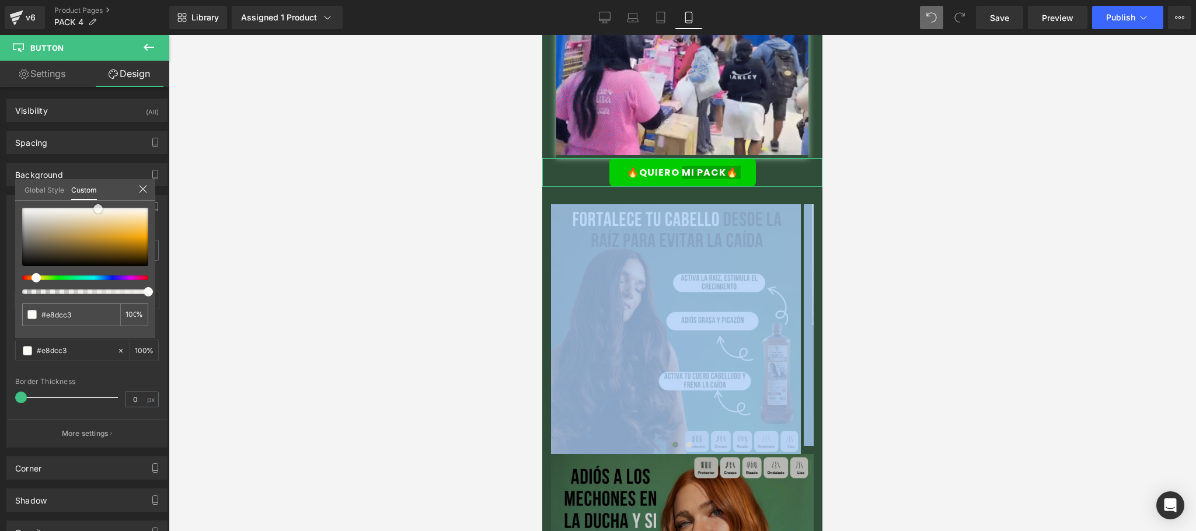
type input "#3c3629"
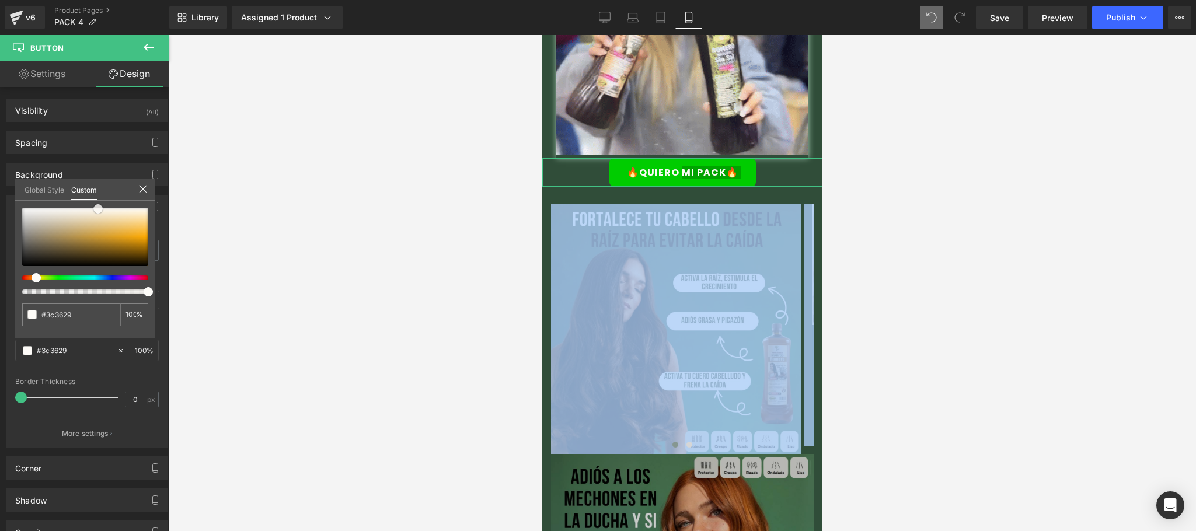
type input "#28251e"
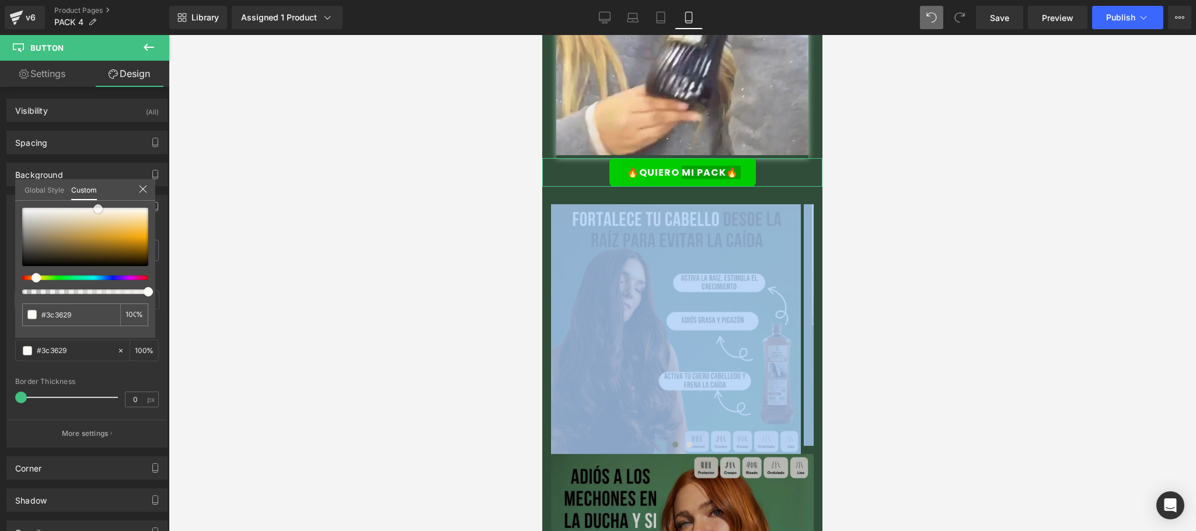
type input "#28251e"
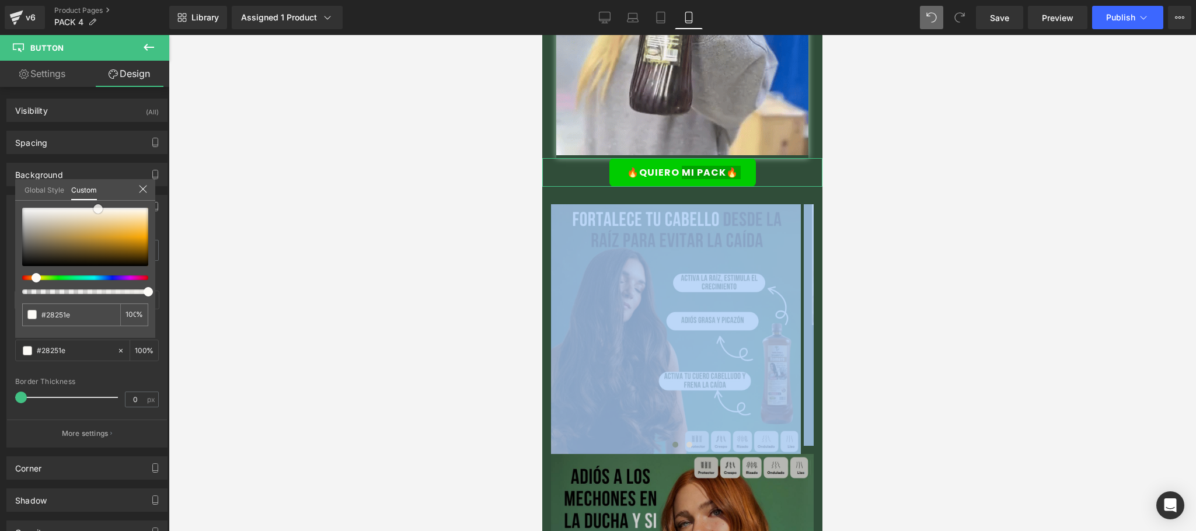
type input "#22201a"
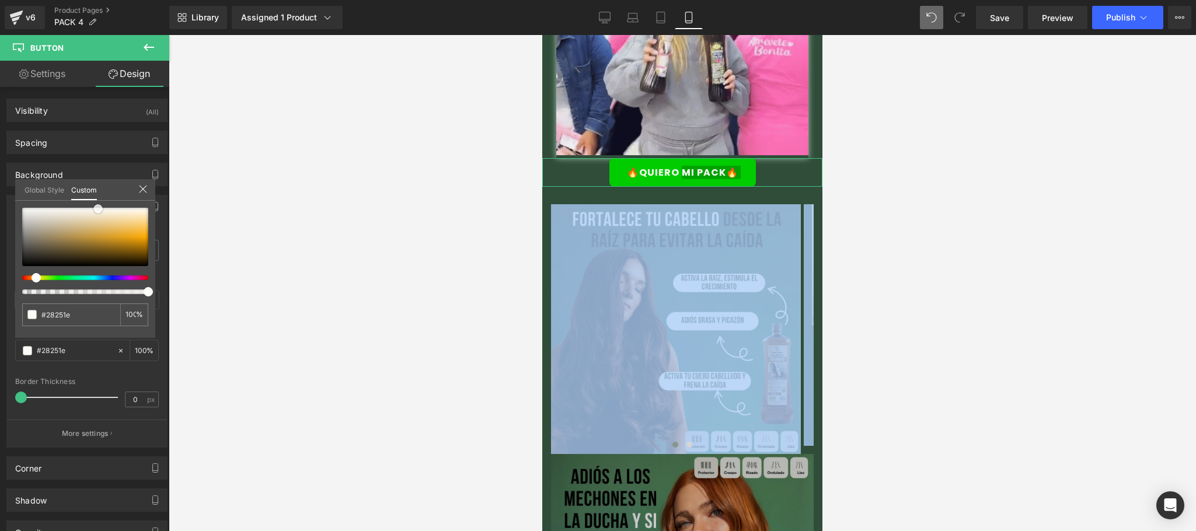
type input "#22201a"
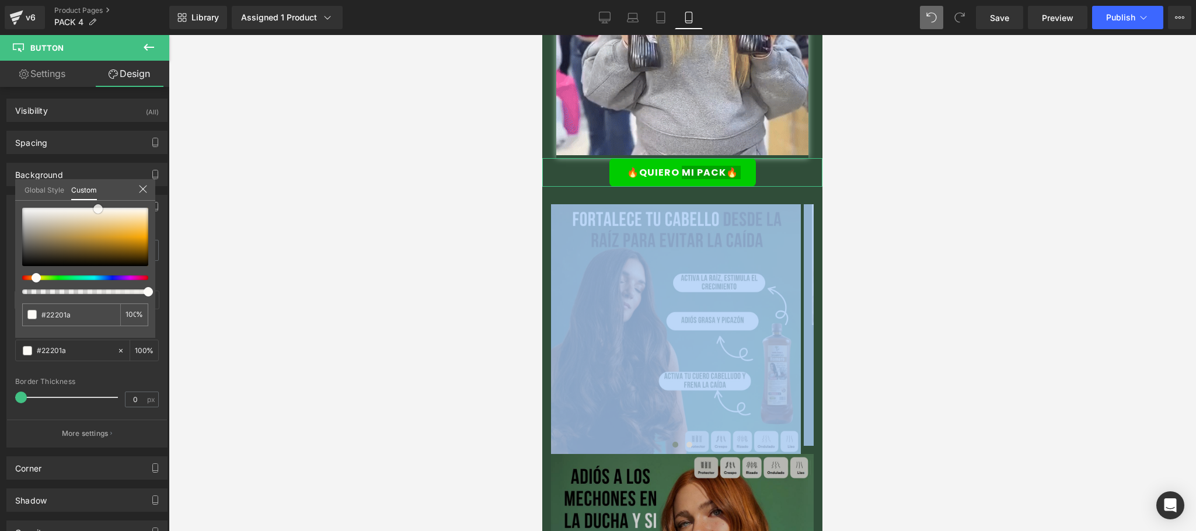
type input "#1f1d18"
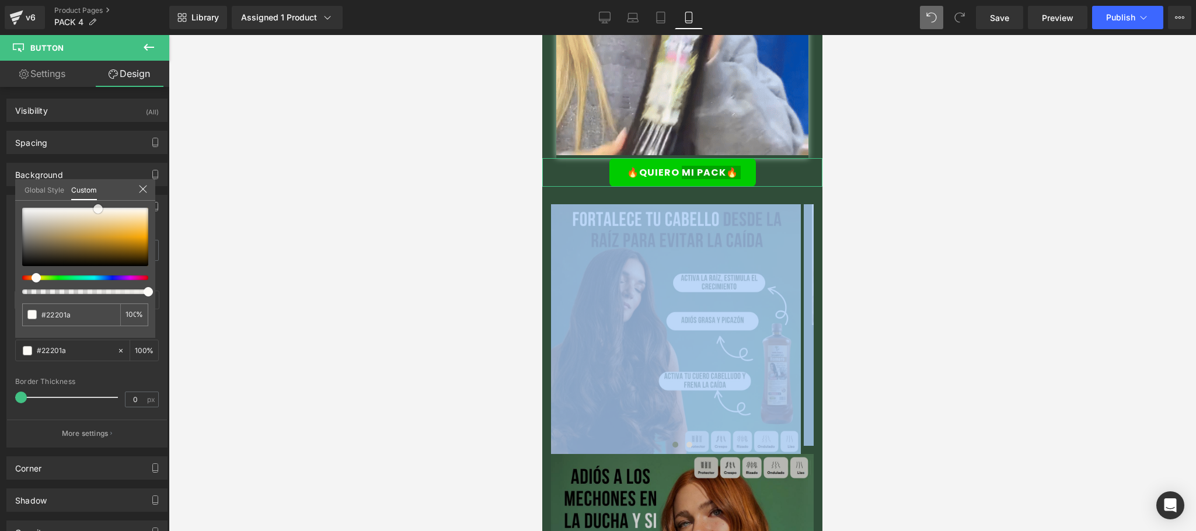
type input "#1f1d18"
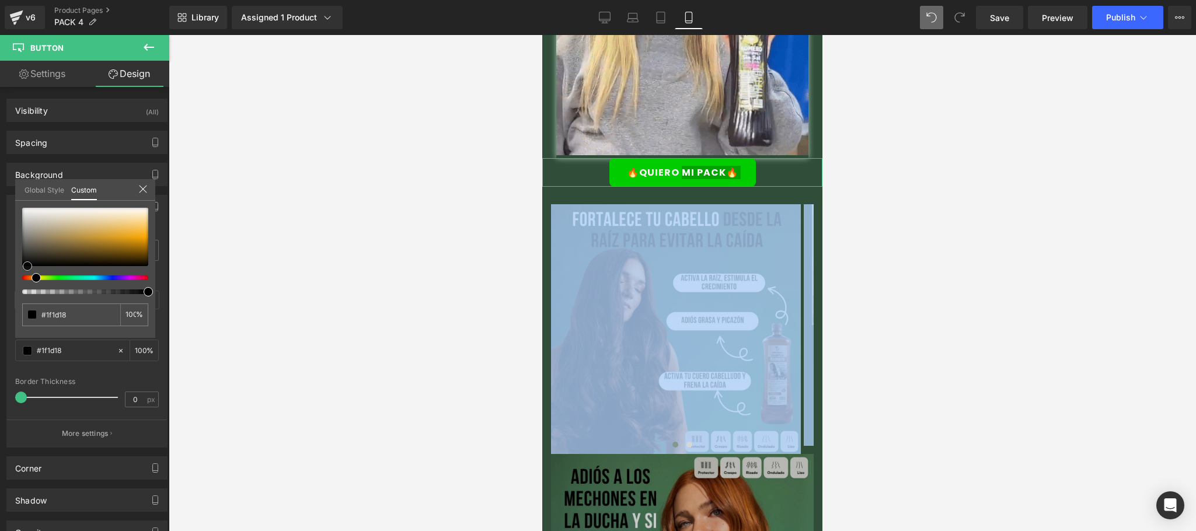
type input "#161512"
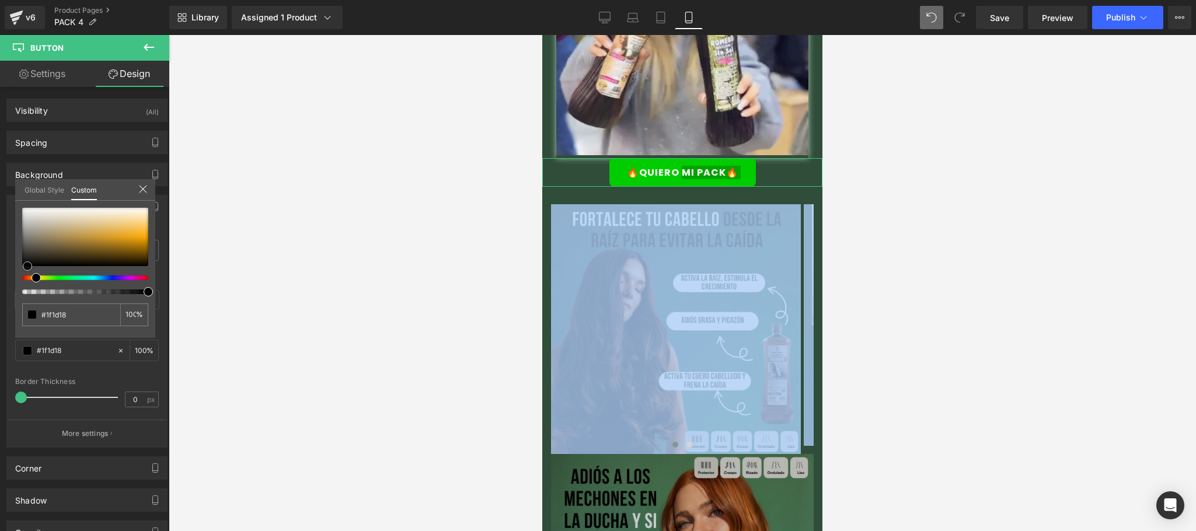
type input "#161512"
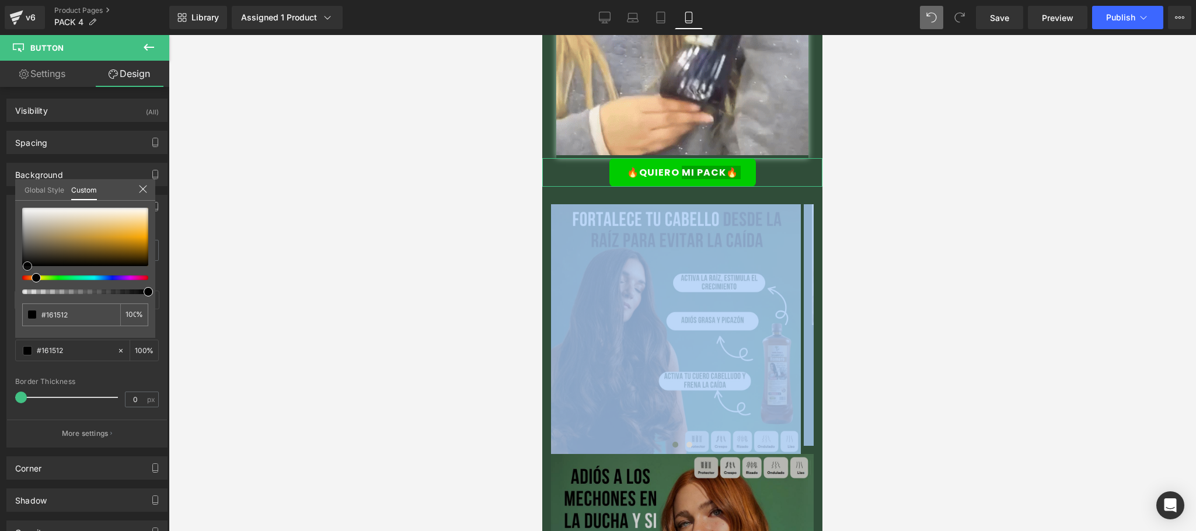
type input "#000000"
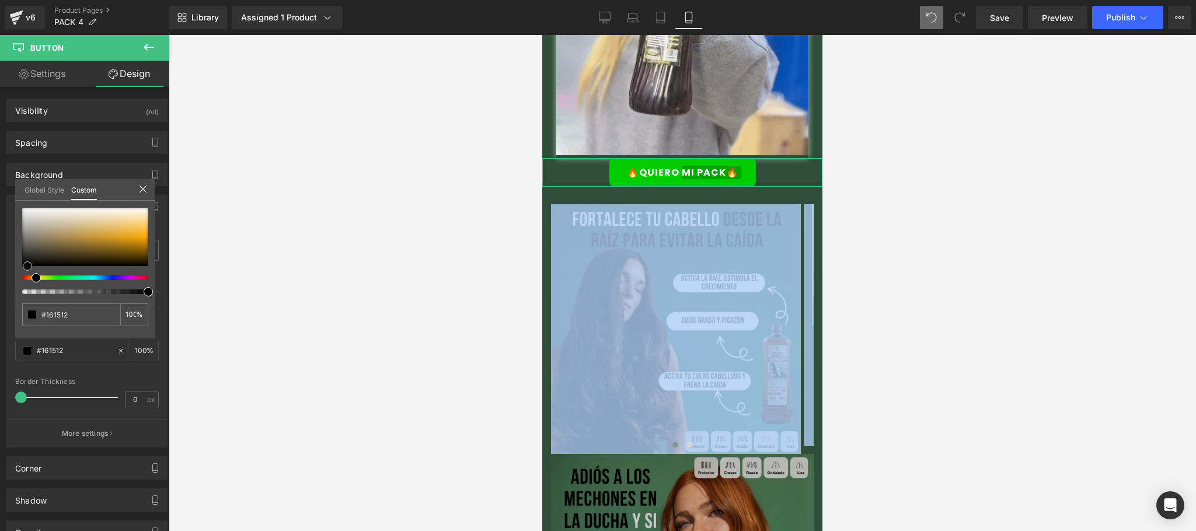
type input "#000000"
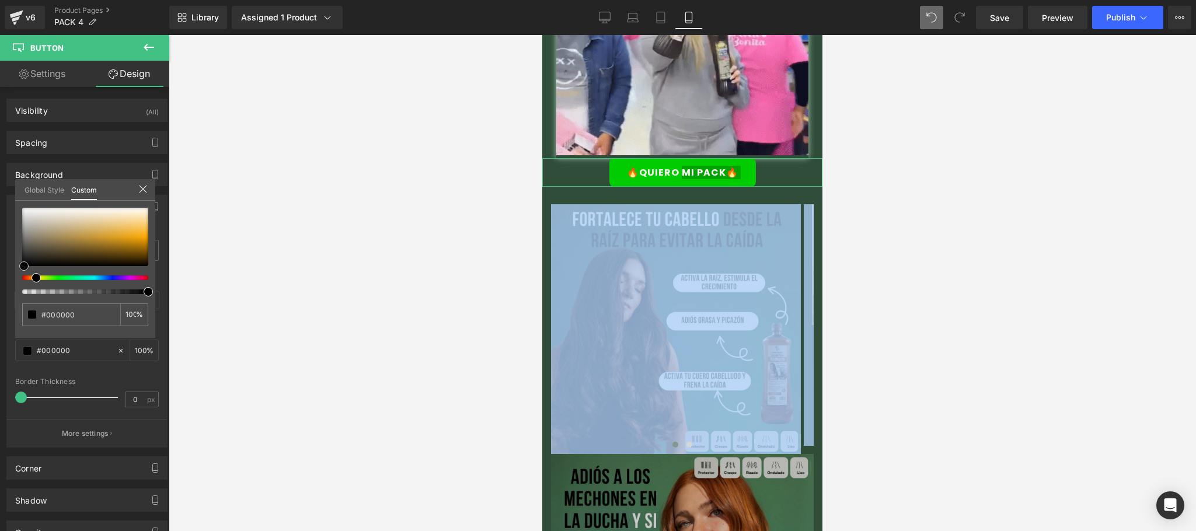
drag, startPoint x: 99, startPoint y: 212, endPoint x: 18, endPoint y: 322, distance: 136.4
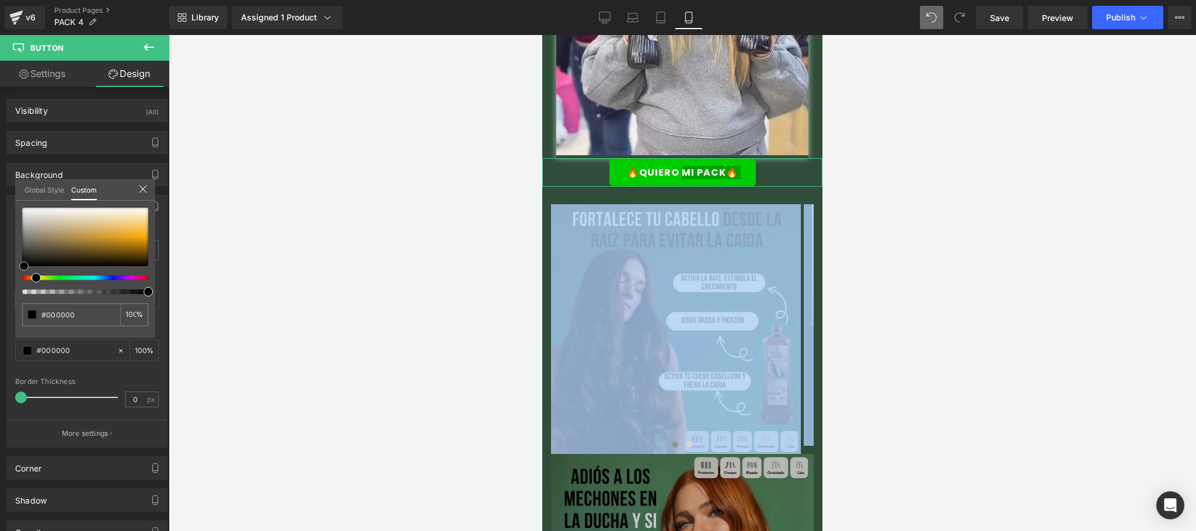
click at [23, 284] on div at bounding box center [85, 251] width 126 height 86
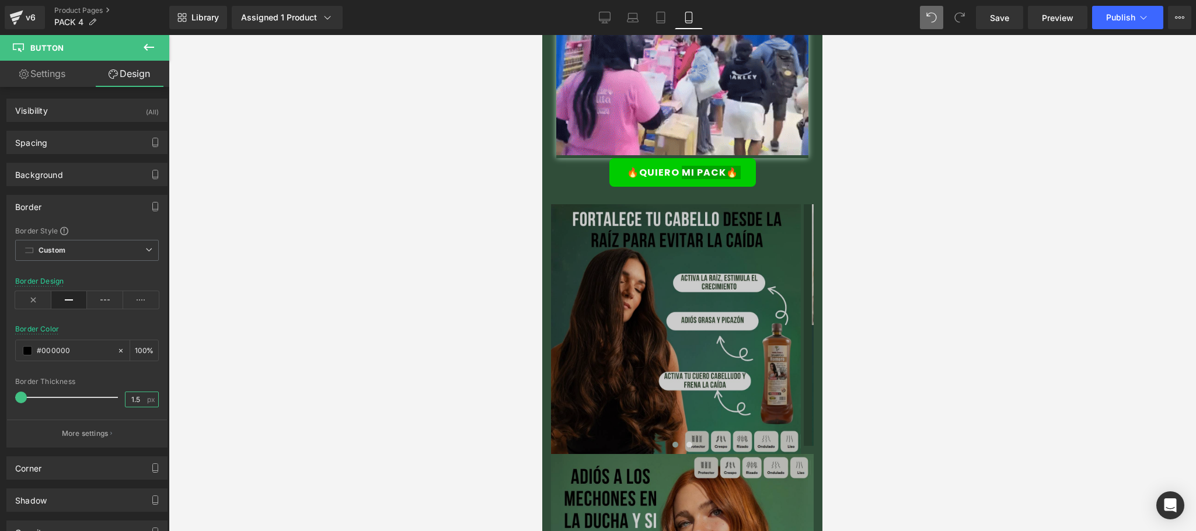
type input "1.5"
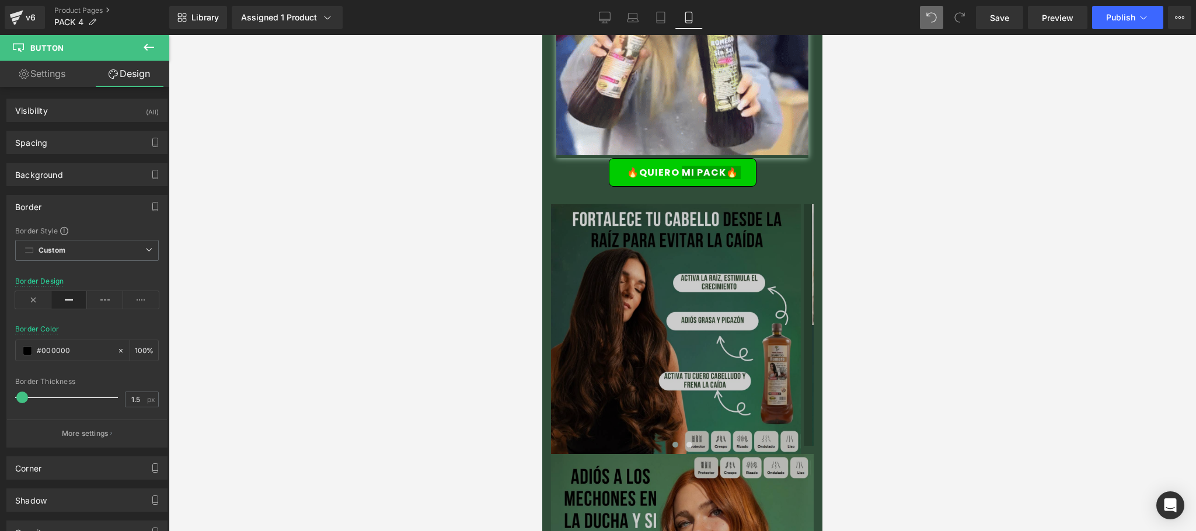
click at [922, 280] on div at bounding box center [682, 283] width 1027 height 496
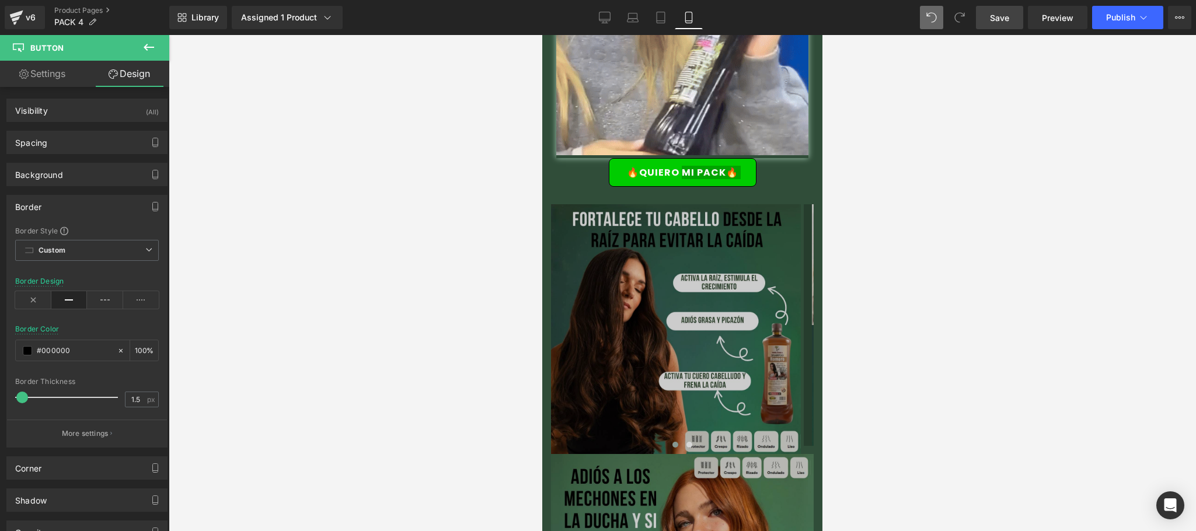
click at [1005, 11] on link "Save" at bounding box center [999, 17] width 47 height 23
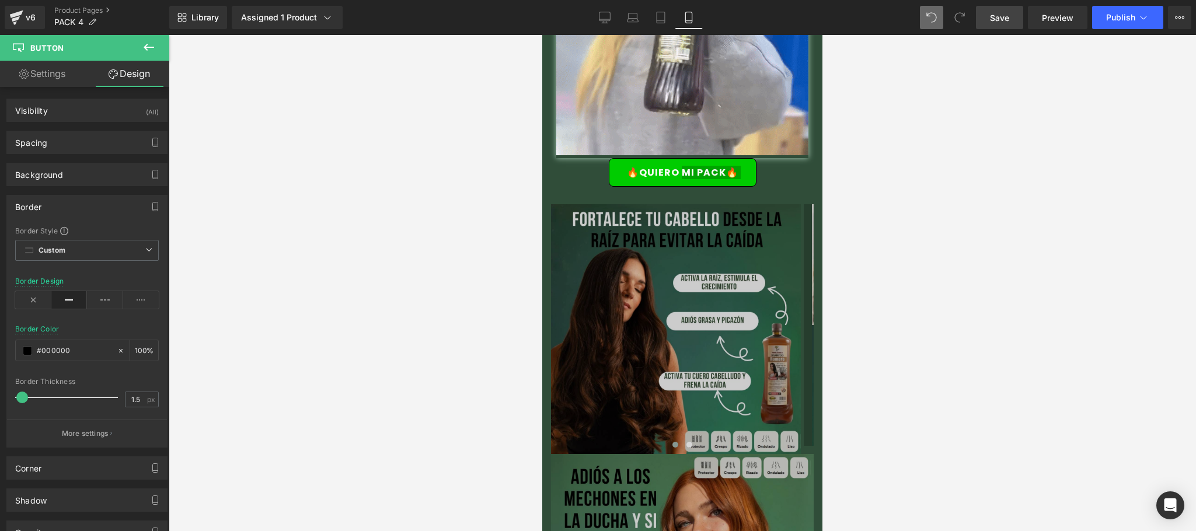
click at [998, 25] on link "Save" at bounding box center [999, 17] width 47 height 23
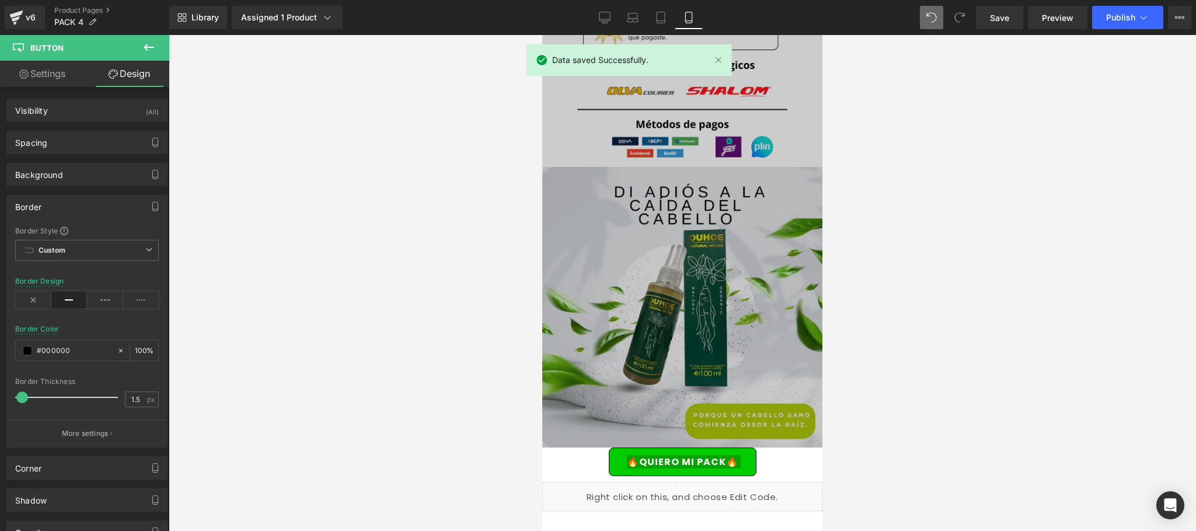
scroll to position [2549, 0]
